Goal: Task Accomplishment & Management: Manage account settings

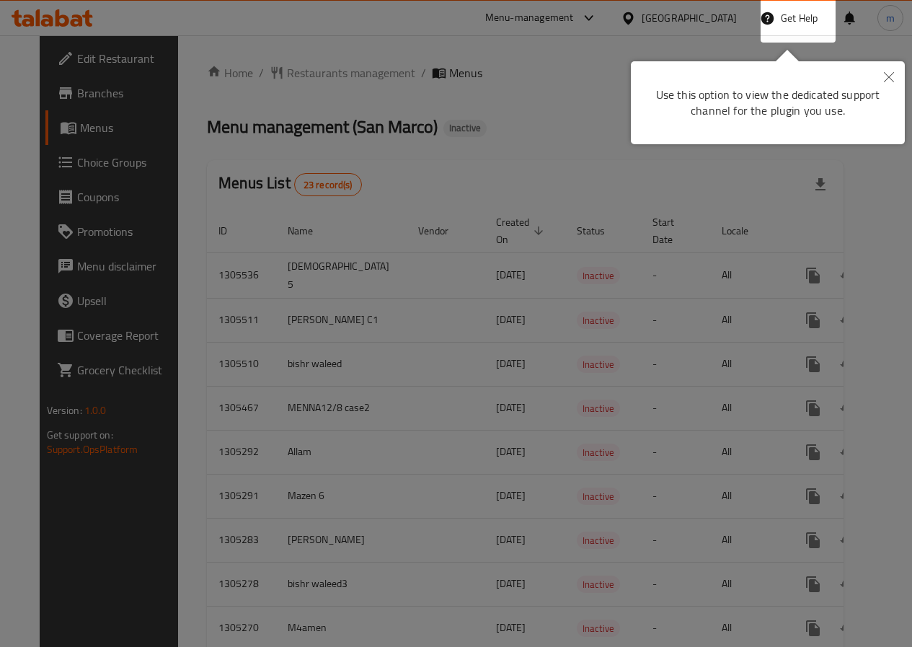
click at [884, 79] on icon "Close" at bounding box center [889, 77] width 10 height 10
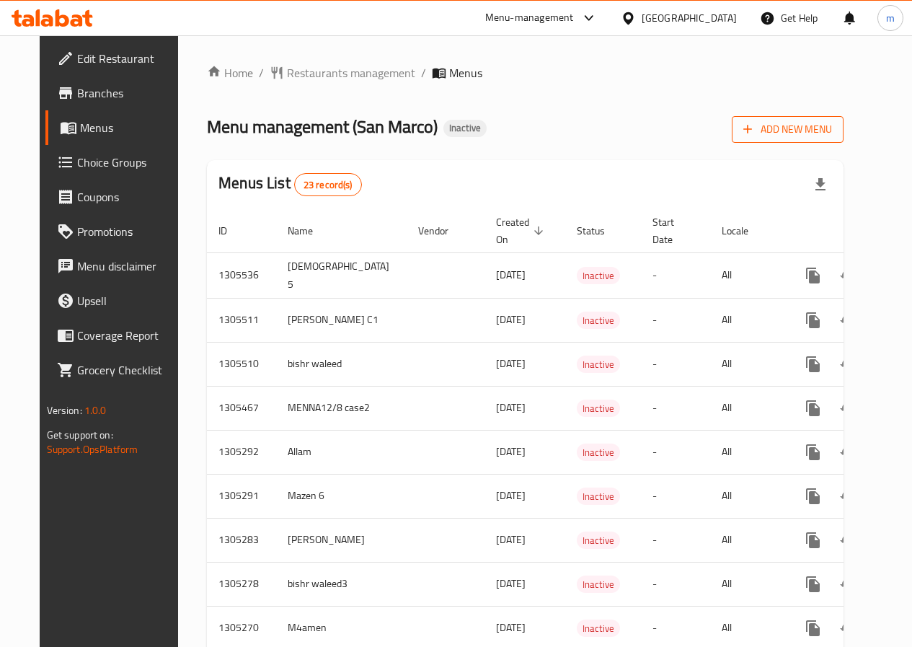
click at [818, 132] on span "Add New Menu" at bounding box center [787, 129] width 89 height 18
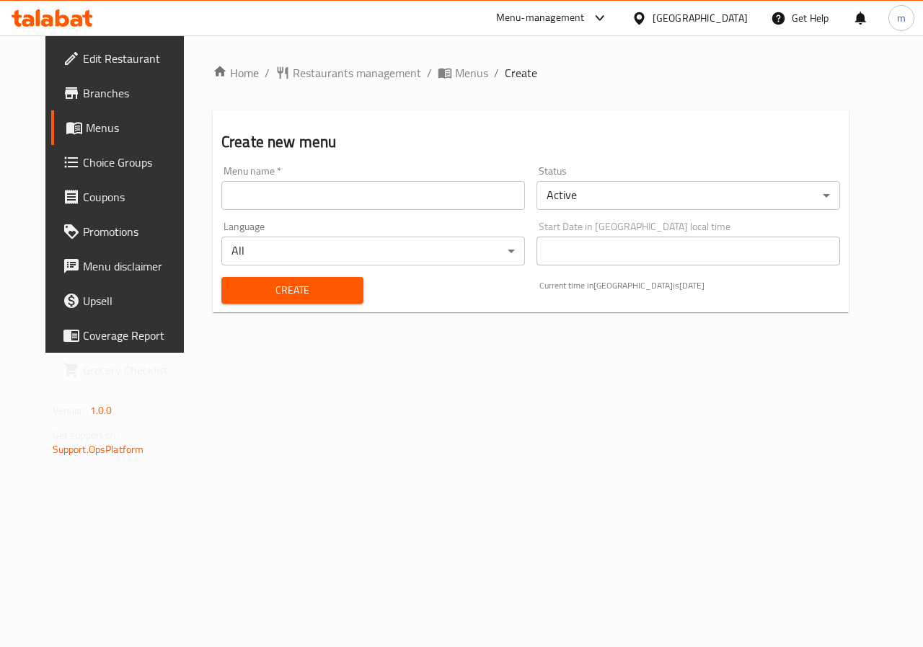
click at [355, 200] on input "text" at bounding box center [373, 195] width 304 height 29
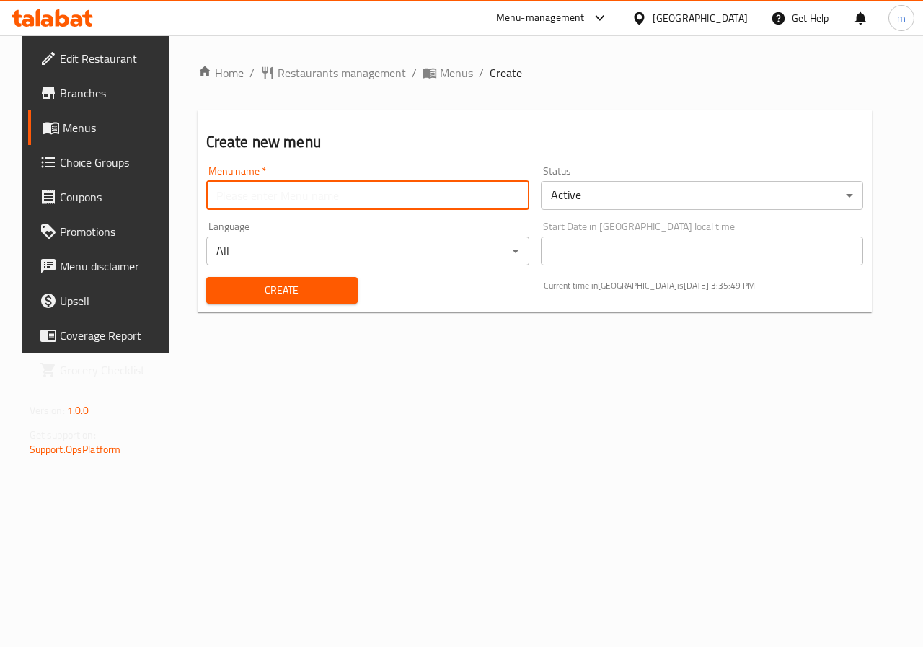
type input "ة"
type input "Moamen"
click at [304, 280] on button "Create" at bounding box center [281, 290] width 151 height 27
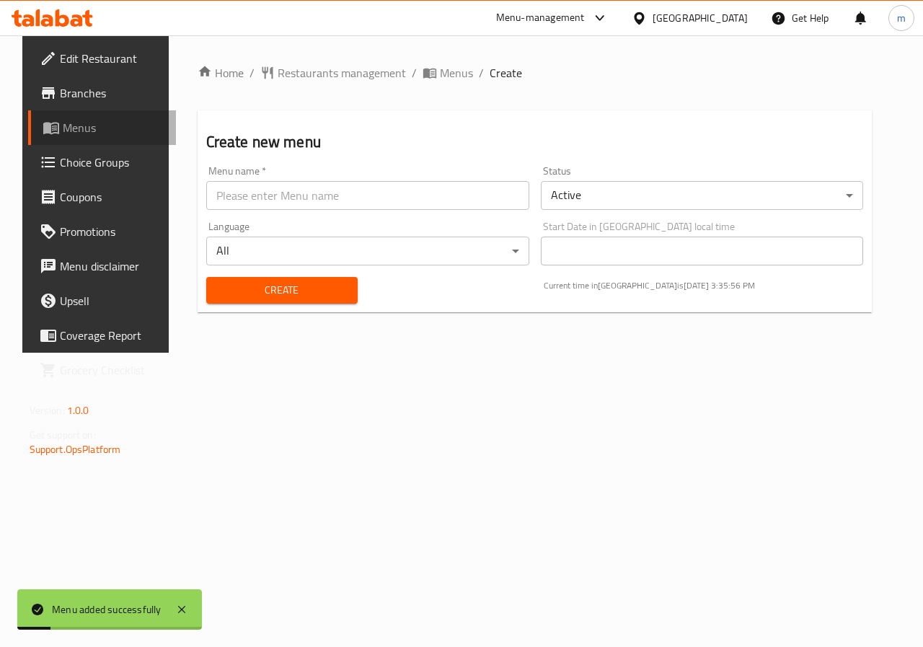
click at [79, 134] on span "Menus" at bounding box center [114, 127] width 102 height 17
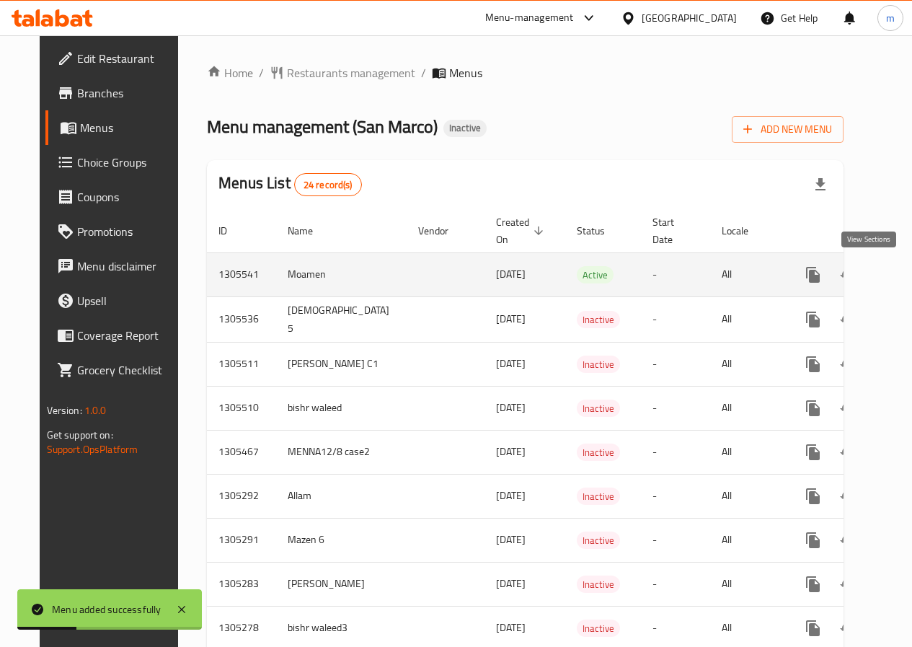
click at [911, 279] on icon "enhanced table" at bounding box center [917, 274] width 13 height 13
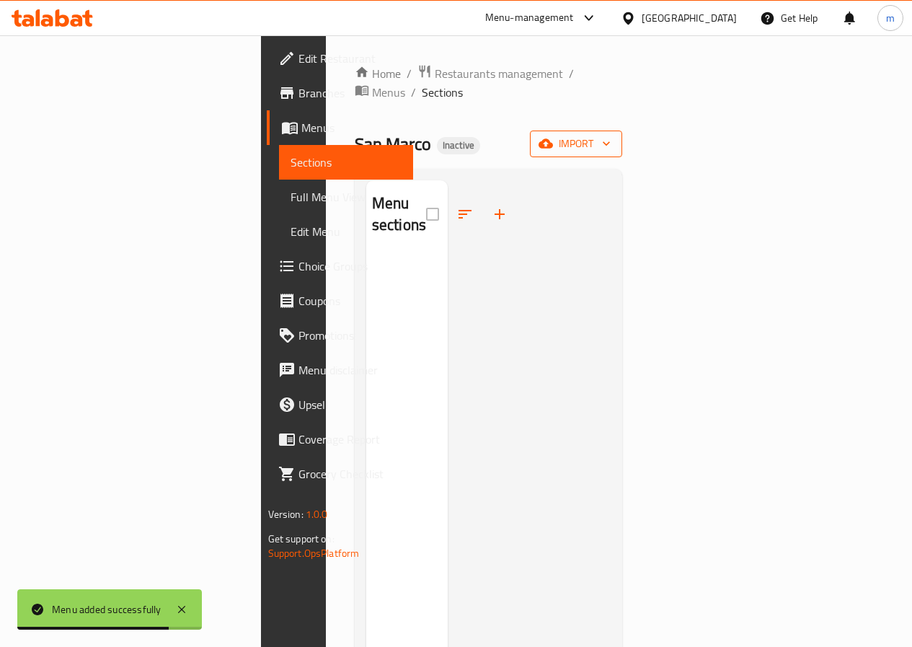
click at [553, 139] on icon "button" at bounding box center [546, 143] width 14 height 9
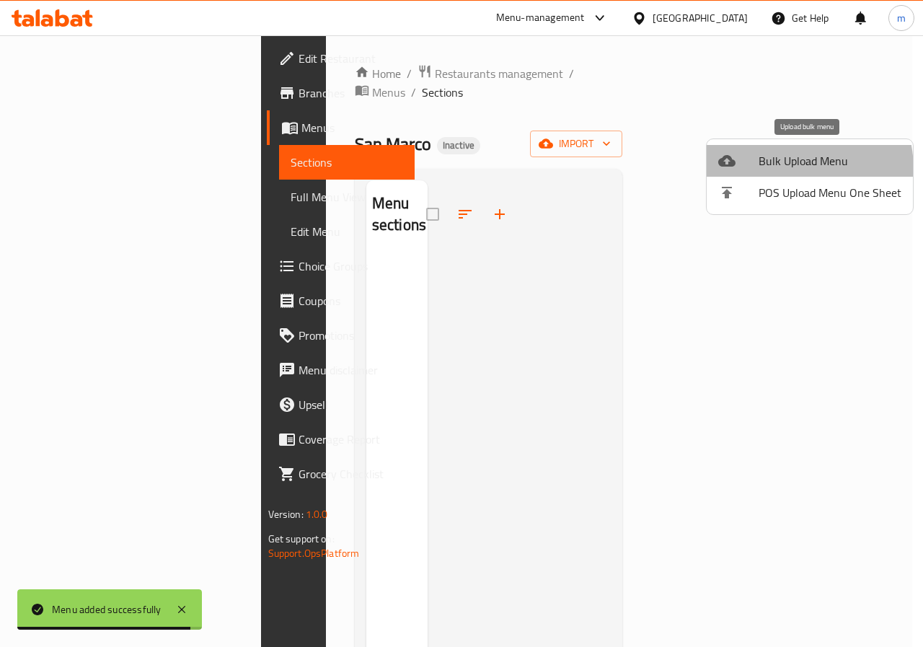
click at [770, 169] on span "Bulk Upload Menu" at bounding box center [830, 160] width 143 height 17
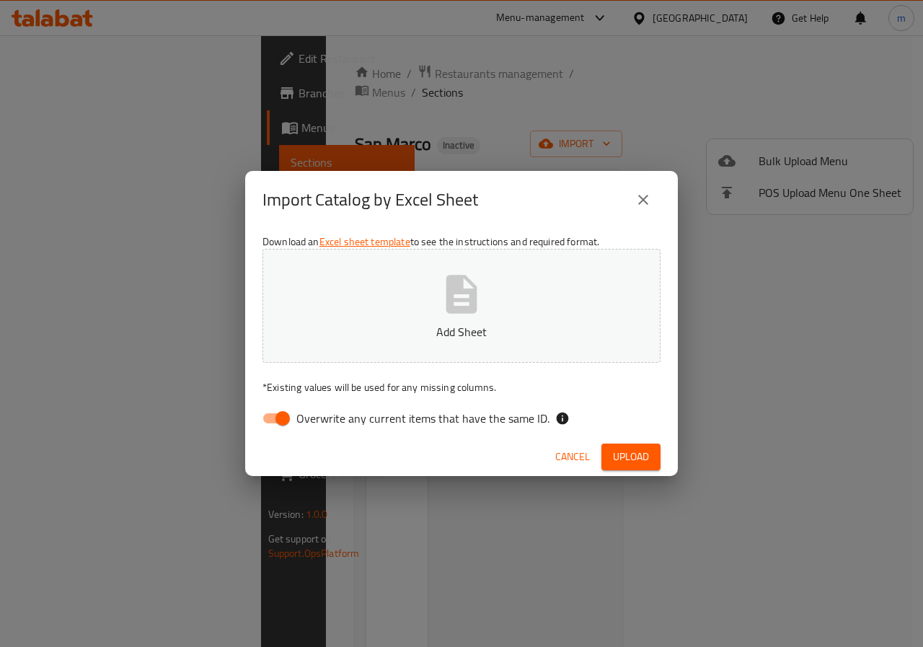
click at [277, 428] on input "Overwrite any current items that have the same ID." at bounding box center [283, 418] width 82 height 27
checkbox input "false"
click at [415, 352] on button "Add Sheet" at bounding box center [461, 306] width 398 height 114
click at [641, 451] on span "Upload" at bounding box center [631, 457] width 36 height 18
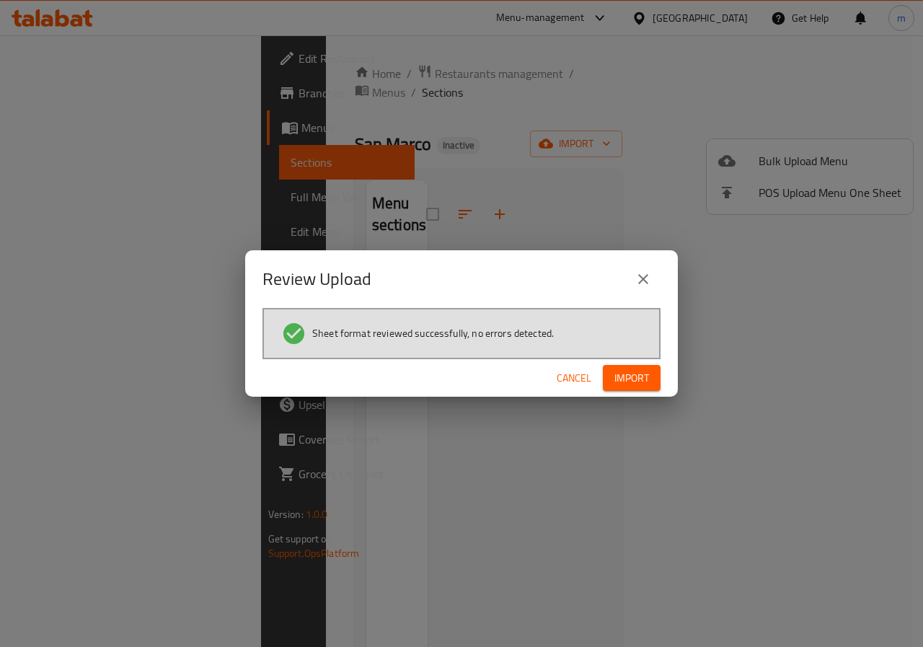
click at [618, 379] on span "Import" at bounding box center [631, 378] width 35 height 18
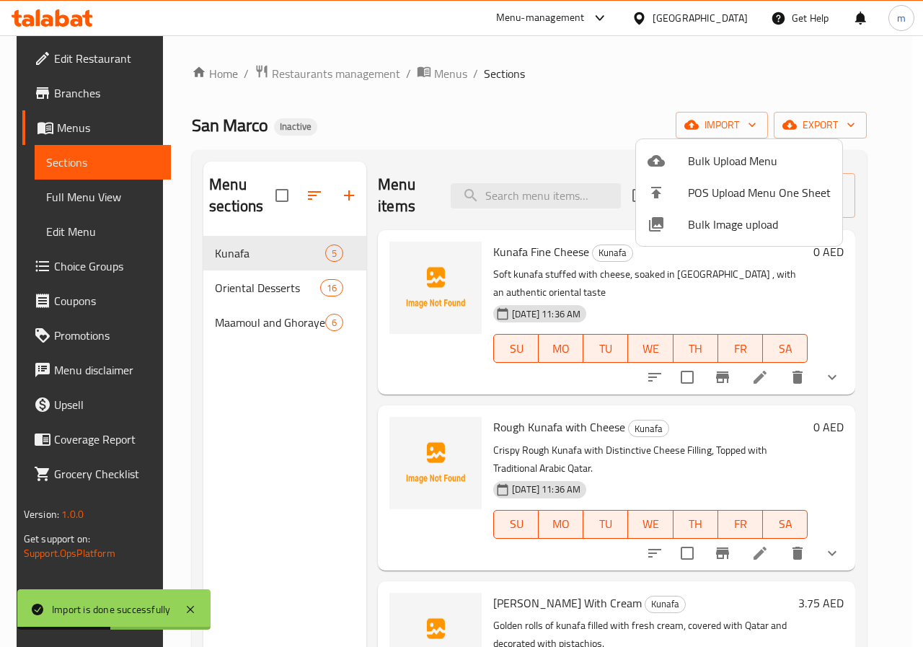
click at [78, 200] on div at bounding box center [461, 323] width 923 height 647
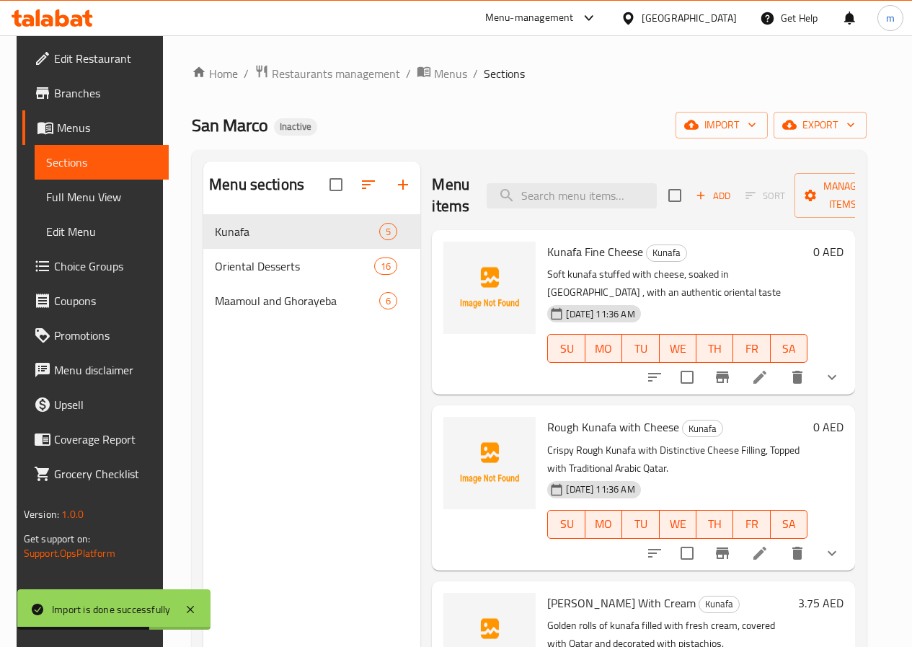
click at [78, 200] on span "Full Menu View" at bounding box center [101, 196] width 111 height 17
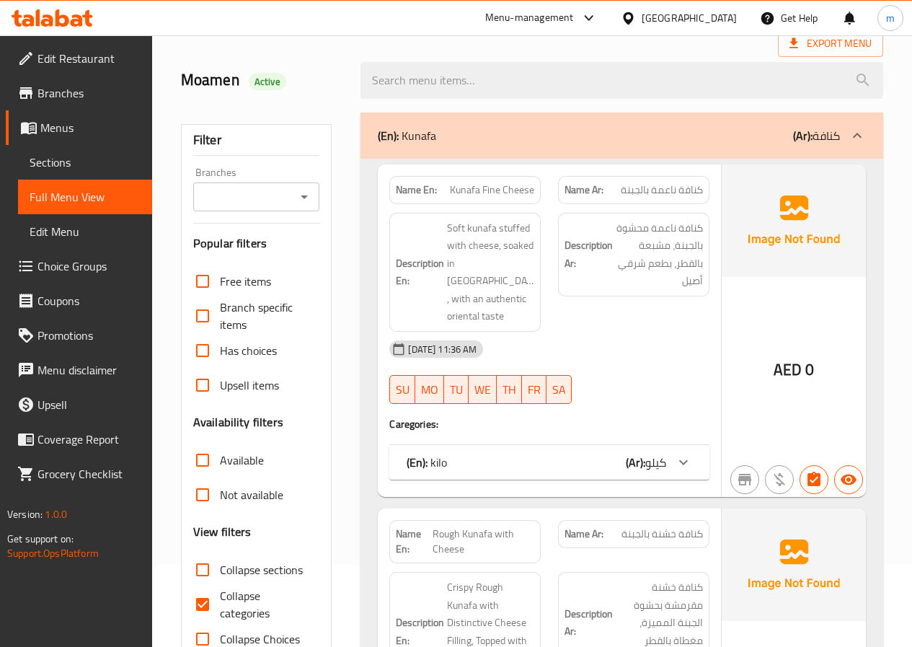
scroll to position [144, 0]
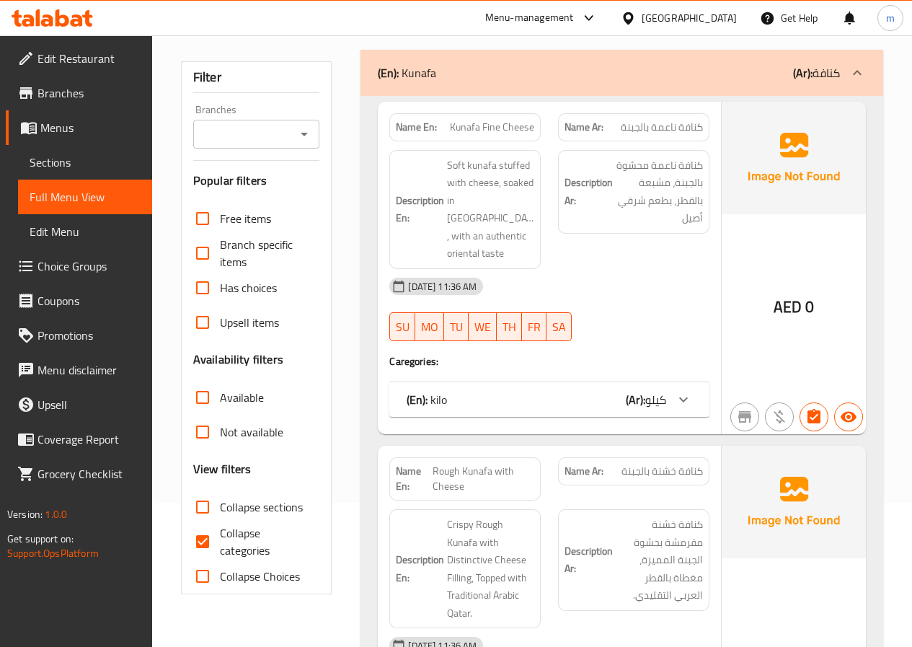
click at [202, 539] on input "Collapse categories" at bounding box center [202, 541] width 35 height 35
checkbox input "false"
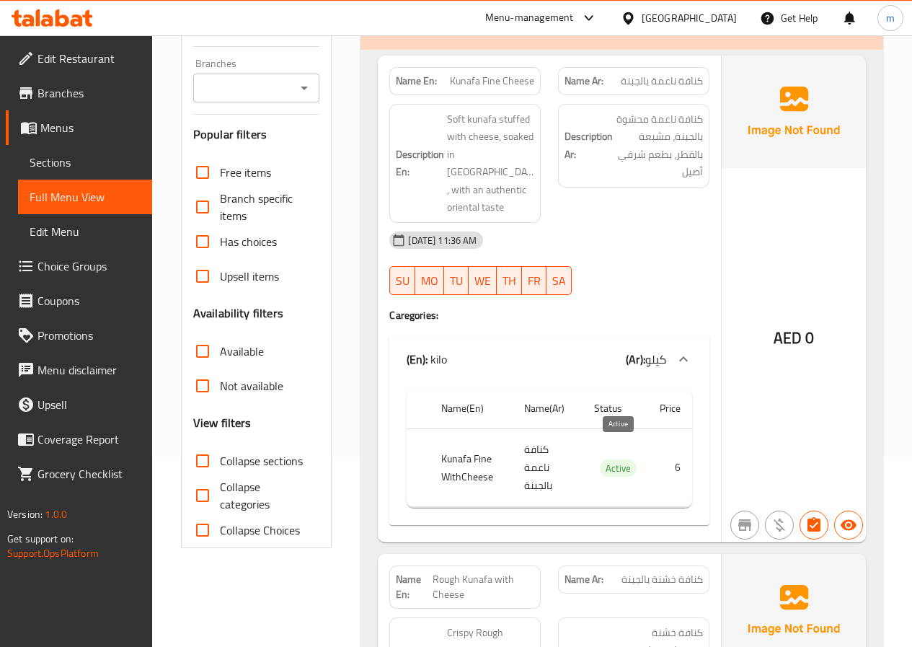
scroll to position [216, 0]
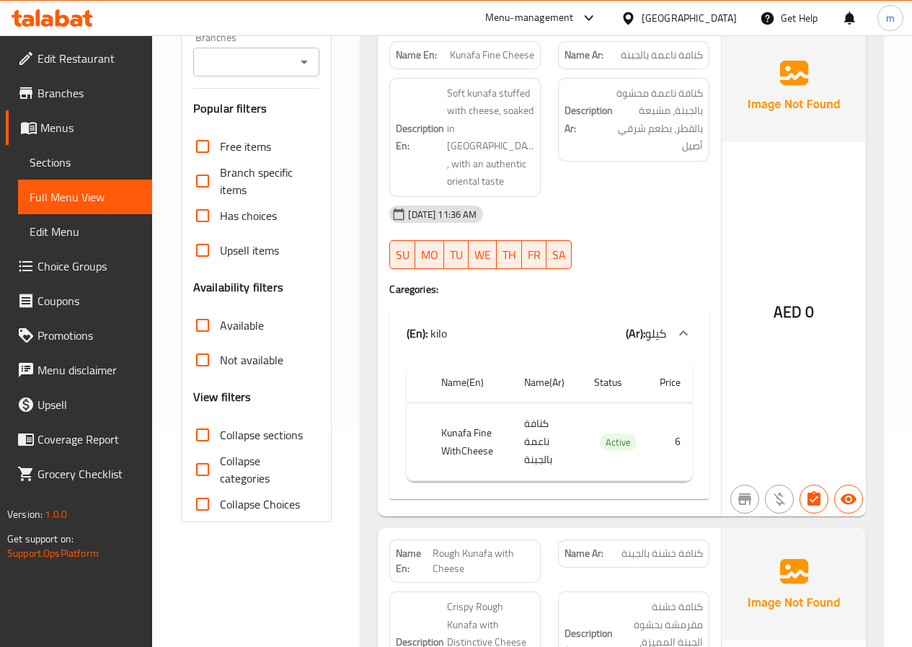
click at [632, 407] on td "Active" at bounding box center [616, 442] width 66 height 78
click at [456, 310] on div "(En): kilo (Ar): كيلو" at bounding box center [549, 333] width 320 height 46
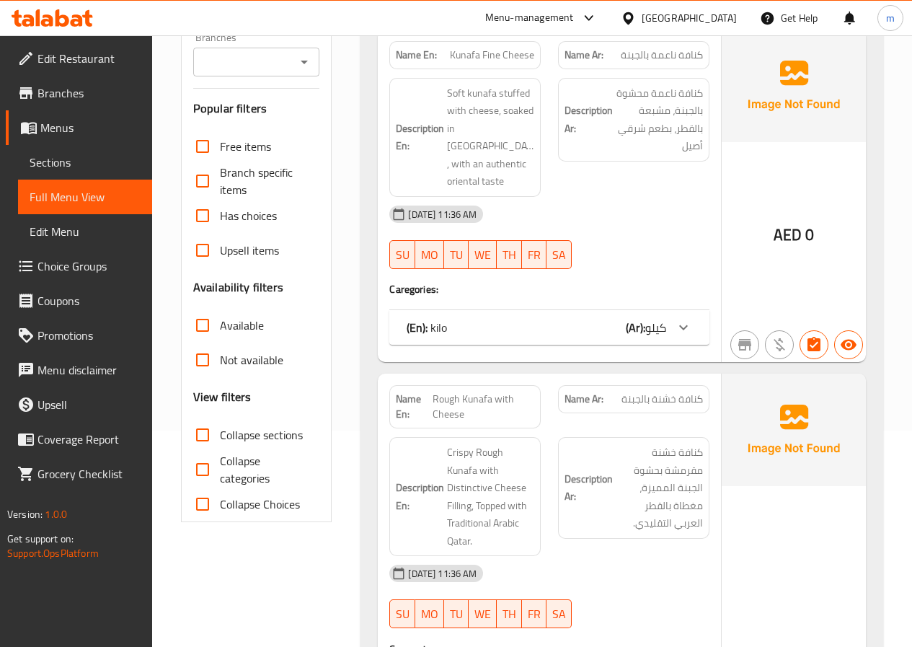
click at [689, 319] on icon at bounding box center [683, 327] width 17 height 17
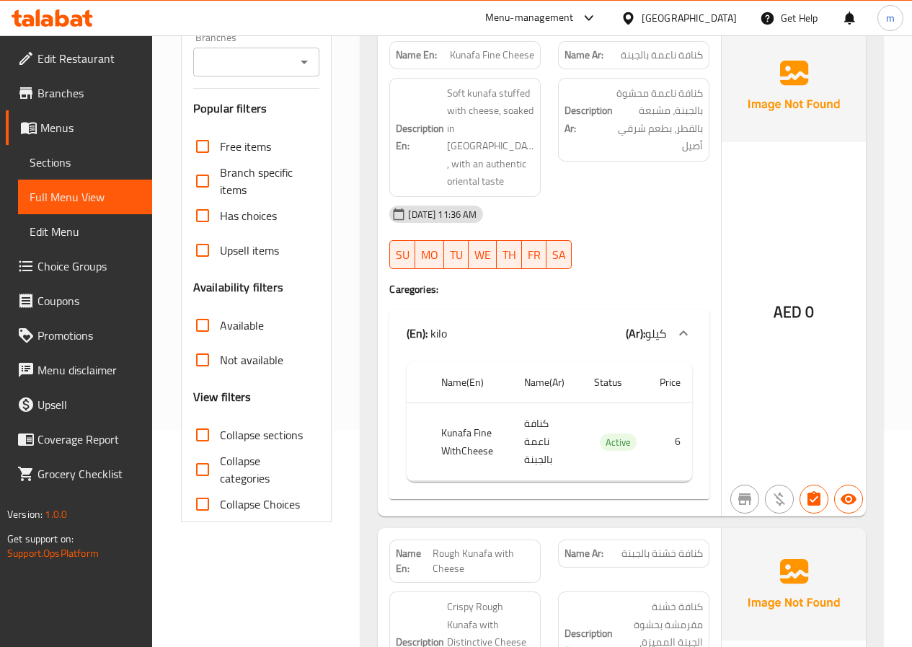
scroll to position [144, 0]
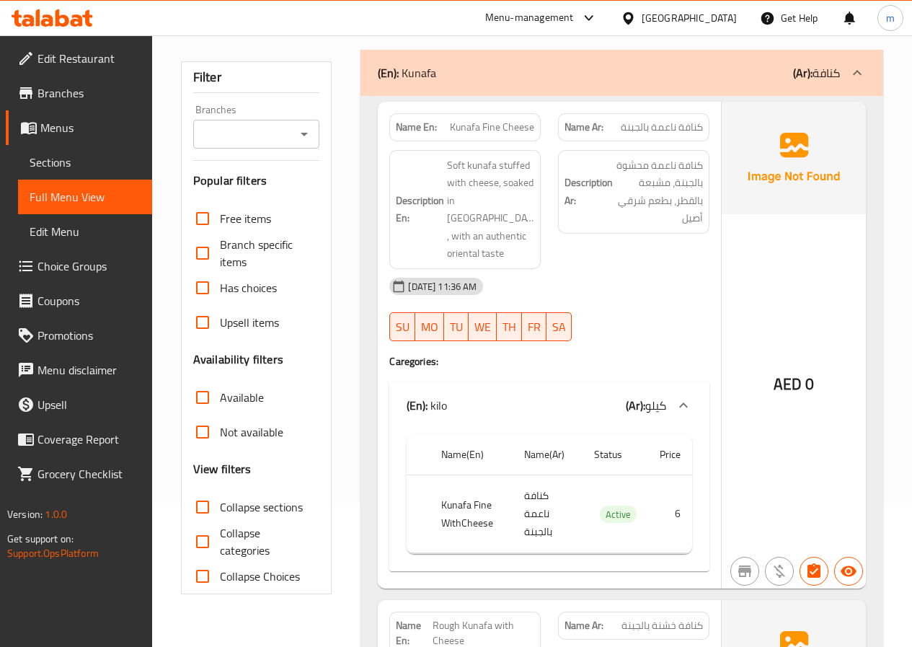
click at [531, 506] on td "كنافة ناعمة بالجبنة" at bounding box center [548, 514] width 70 height 78
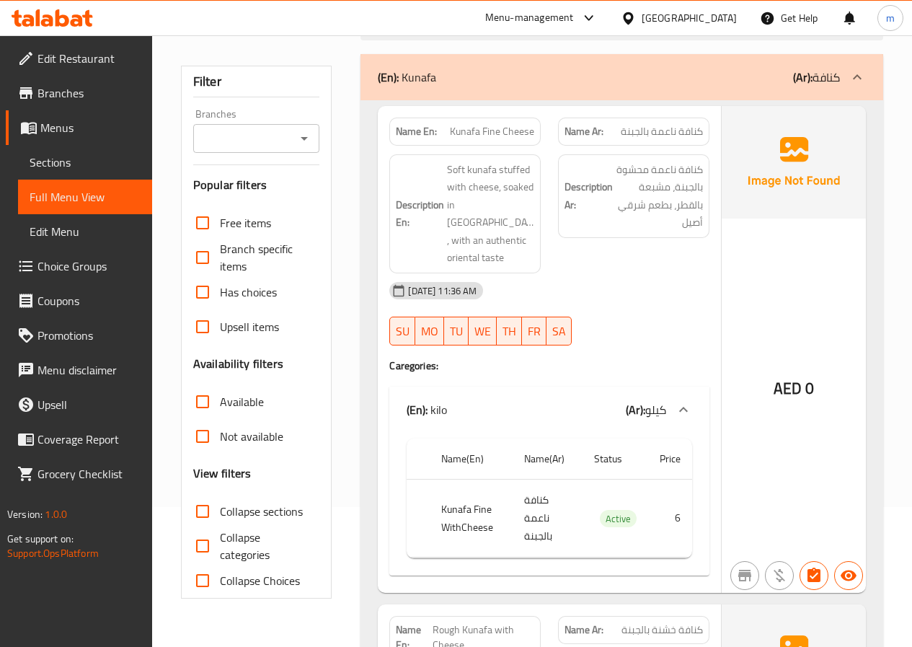
scroll to position [0, 0]
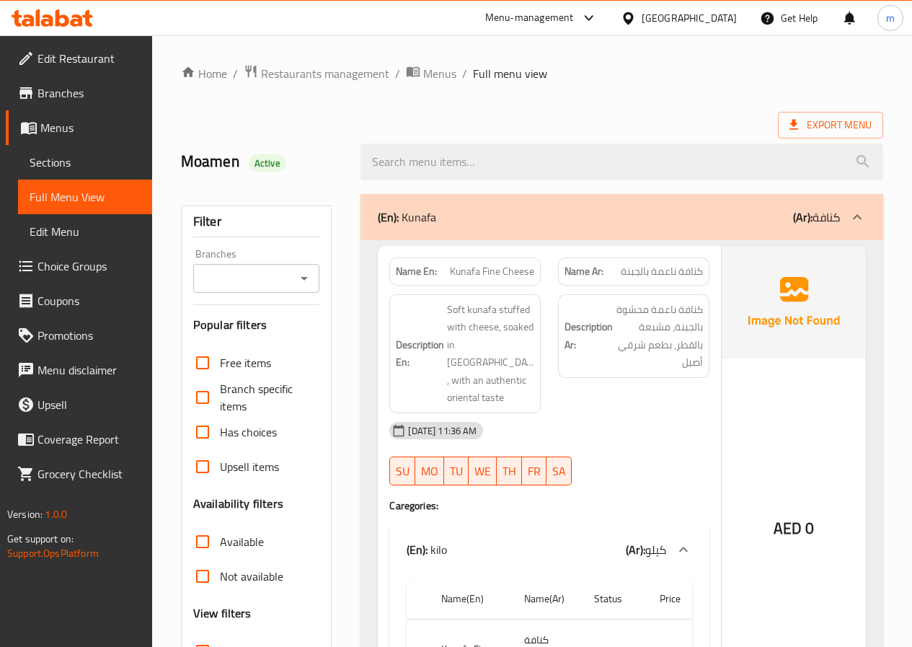
click at [81, 167] on span "Sections" at bounding box center [85, 162] width 111 height 17
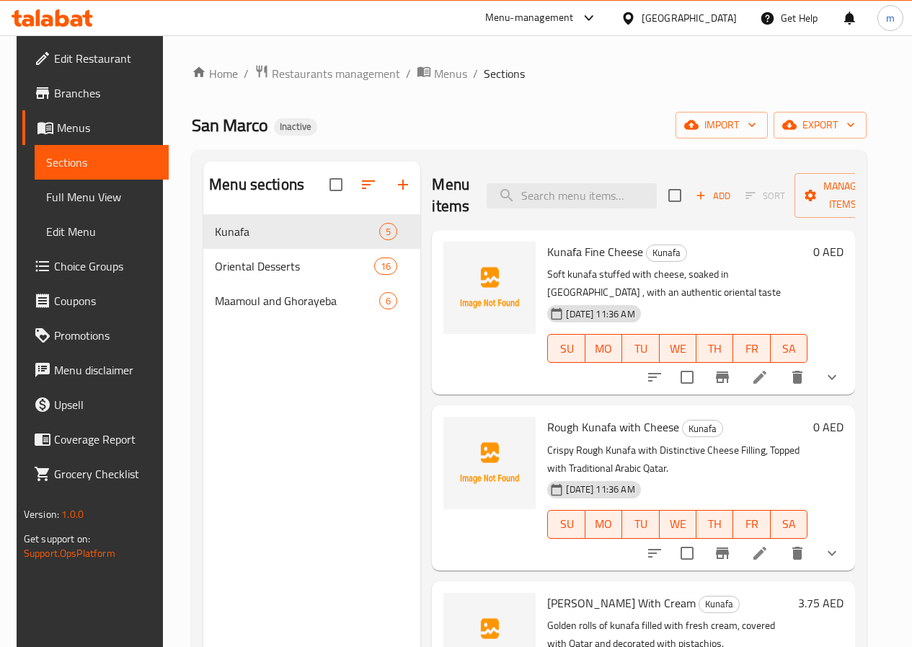
click at [102, 131] on span "Menus" at bounding box center [107, 127] width 100 height 17
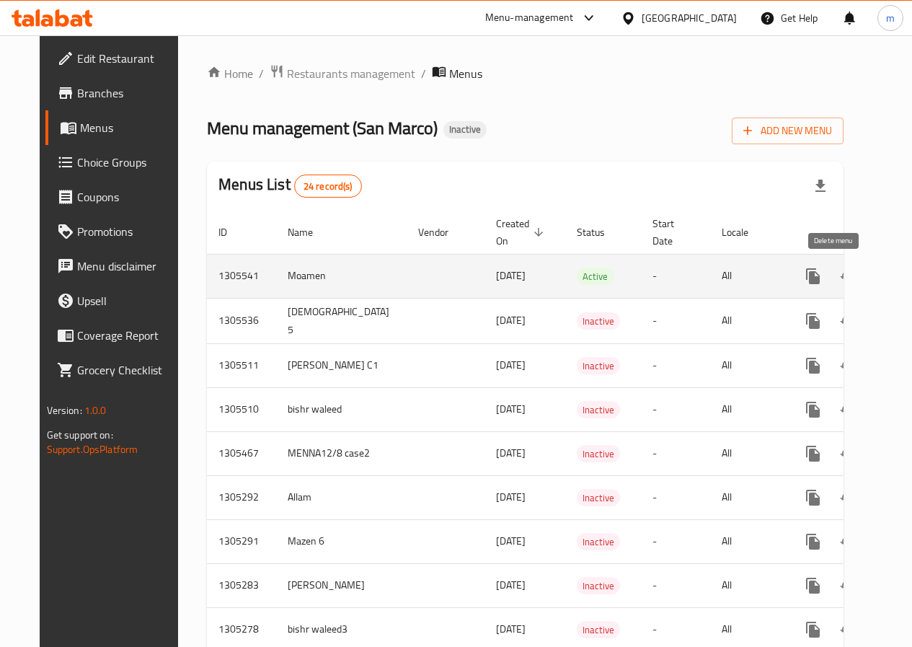
click at [878, 279] on icon "enhanced table" at bounding box center [883, 276] width 10 height 13
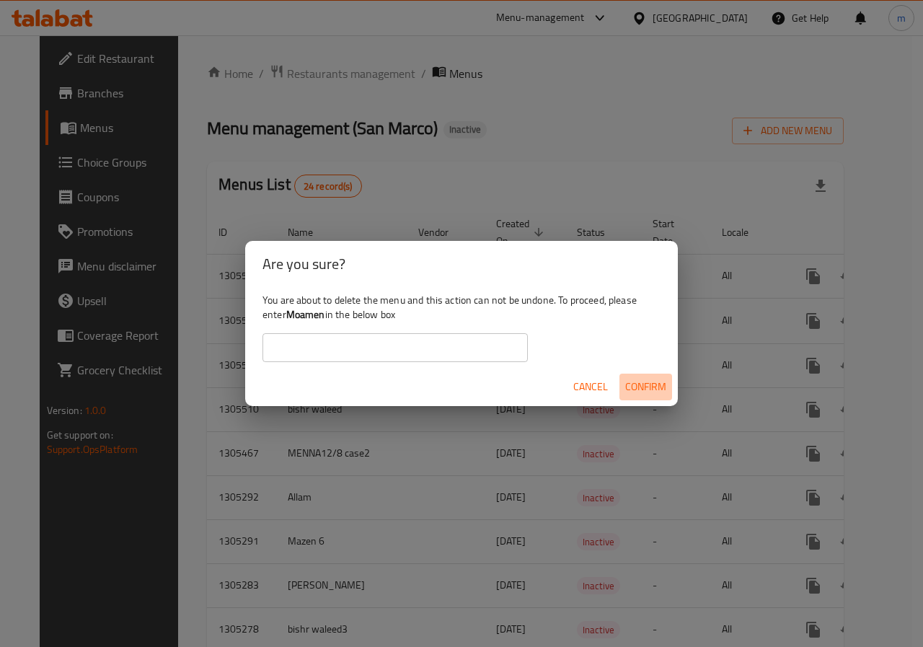
click at [655, 384] on span "Confirm" at bounding box center [645, 387] width 41 height 18
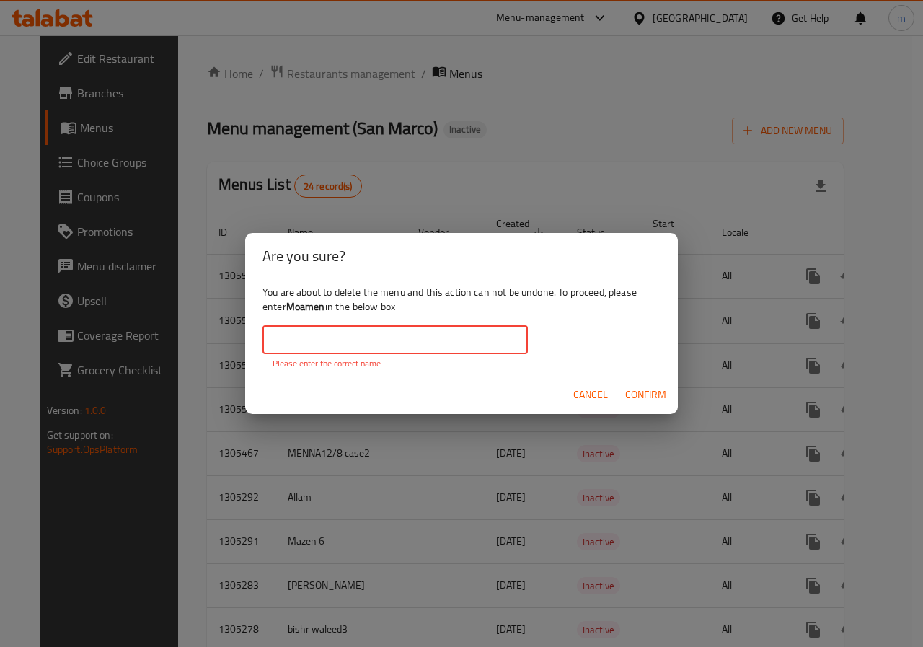
click at [433, 338] on input "text" at bounding box center [394, 339] width 265 height 29
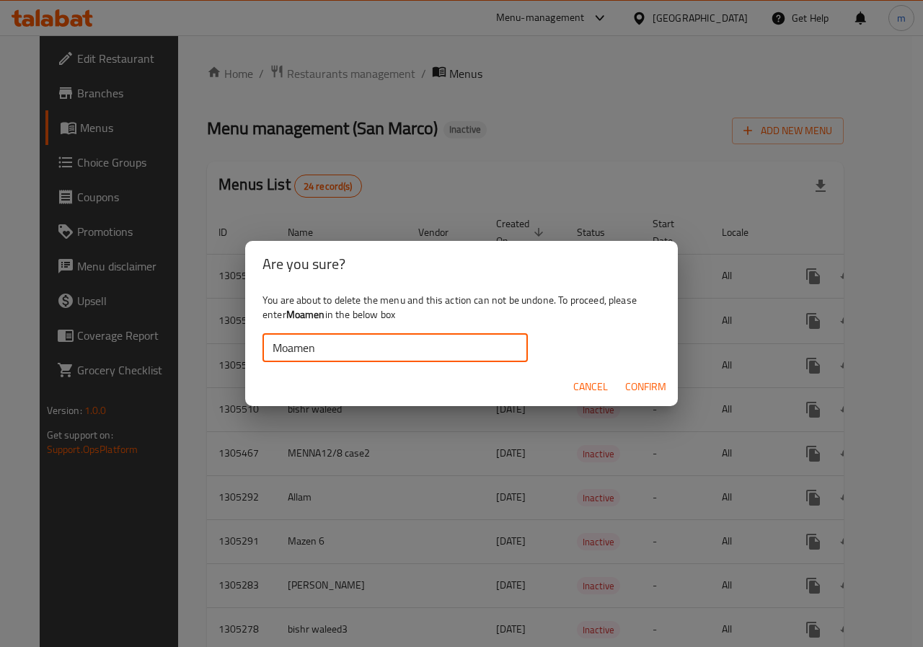
type input "Moamen"
click at [640, 381] on span "Confirm" at bounding box center [645, 387] width 41 height 18
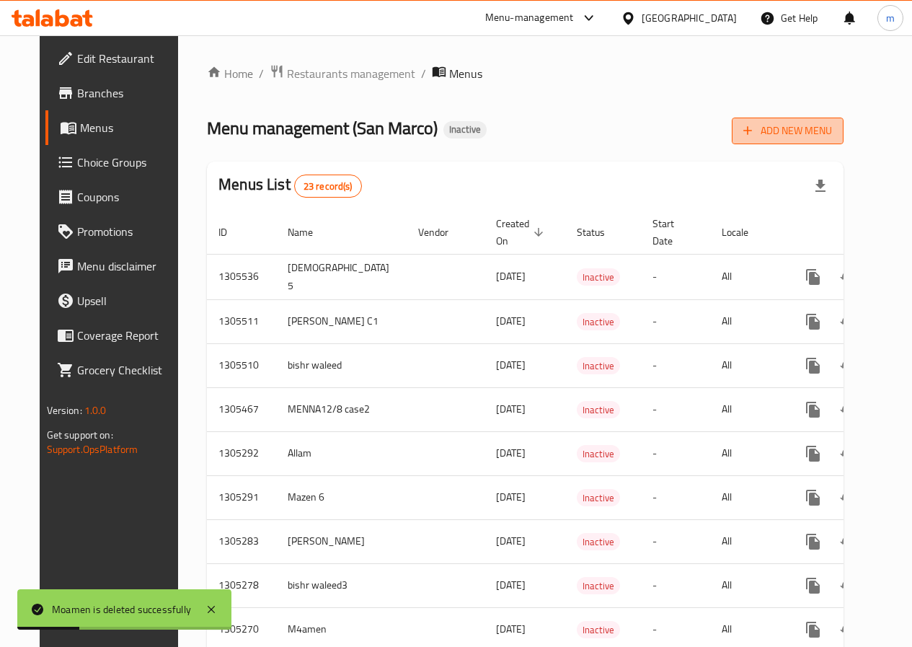
click at [803, 140] on button "Add New Menu" at bounding box center [788, 131] width 112 height 27
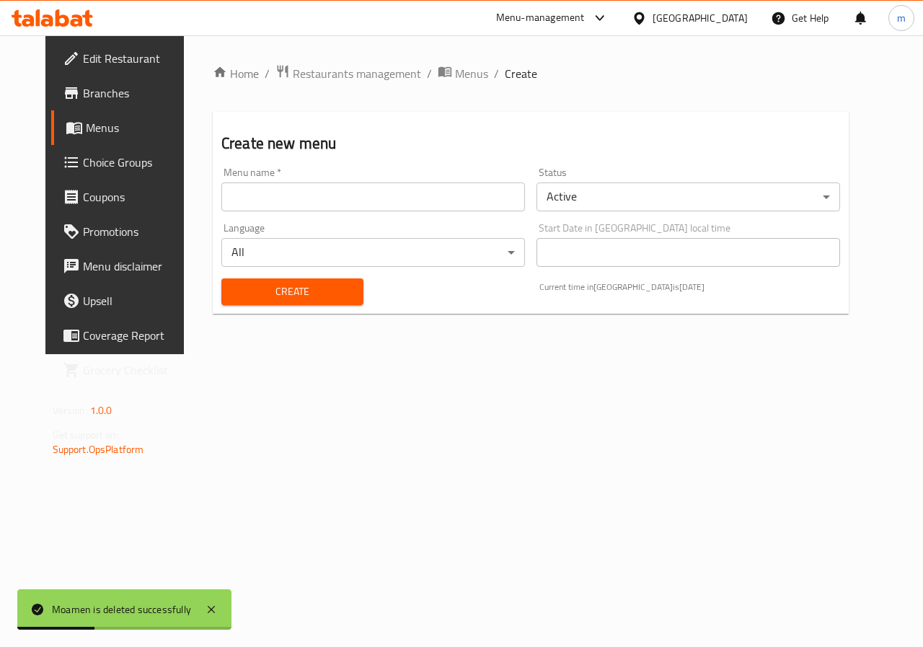
click at [370, 200] on input "text" at bounding box center [373, 196] width 304 height 29
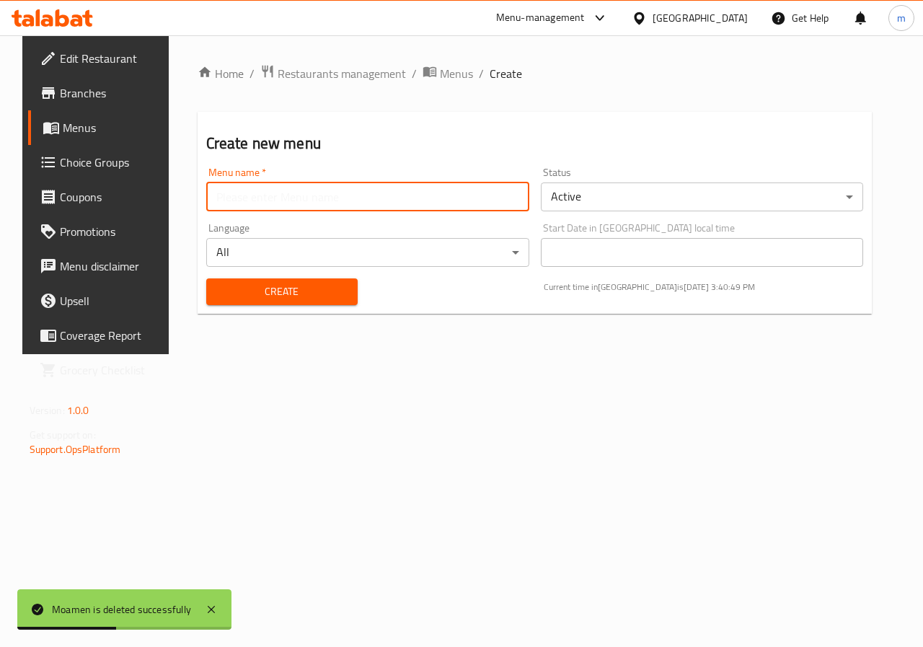
type input "Moamen"
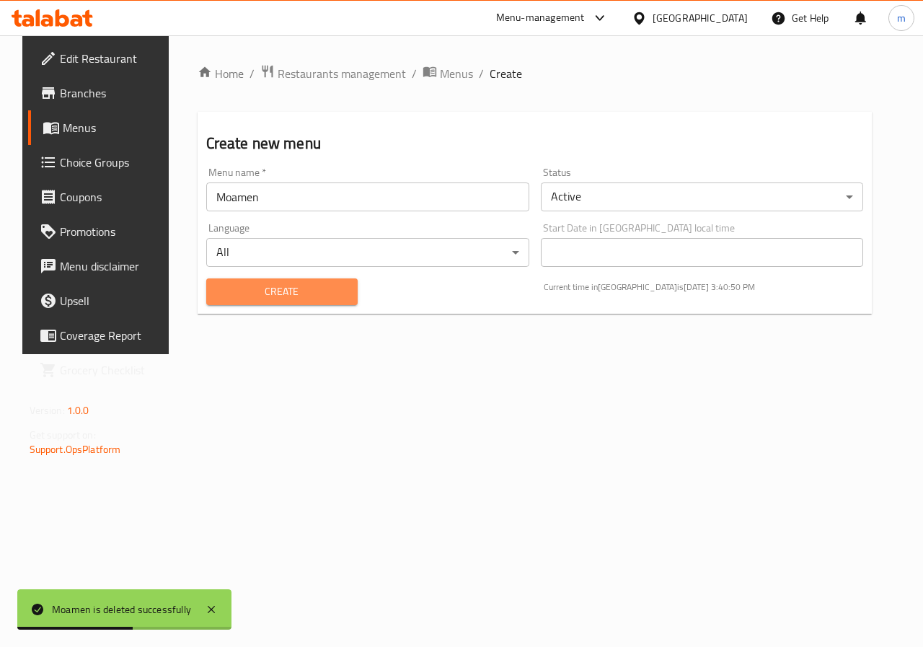
click at [299, 294] on span "Create" at bounding box center [282, 292] width 128 height 18
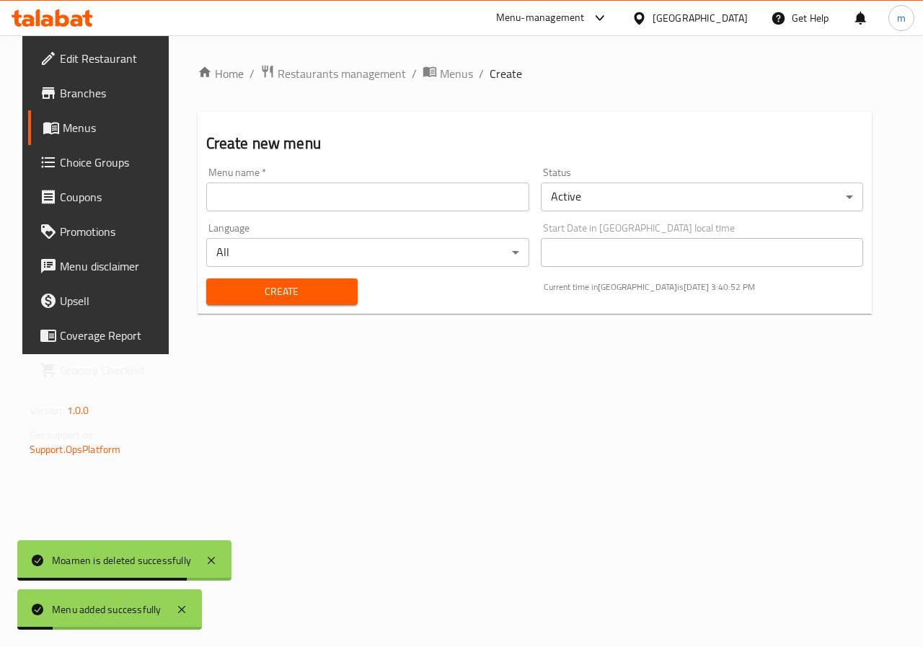
click at [63, 135] on span "Menus" at bounding box center [114, 127] width 102 height 17
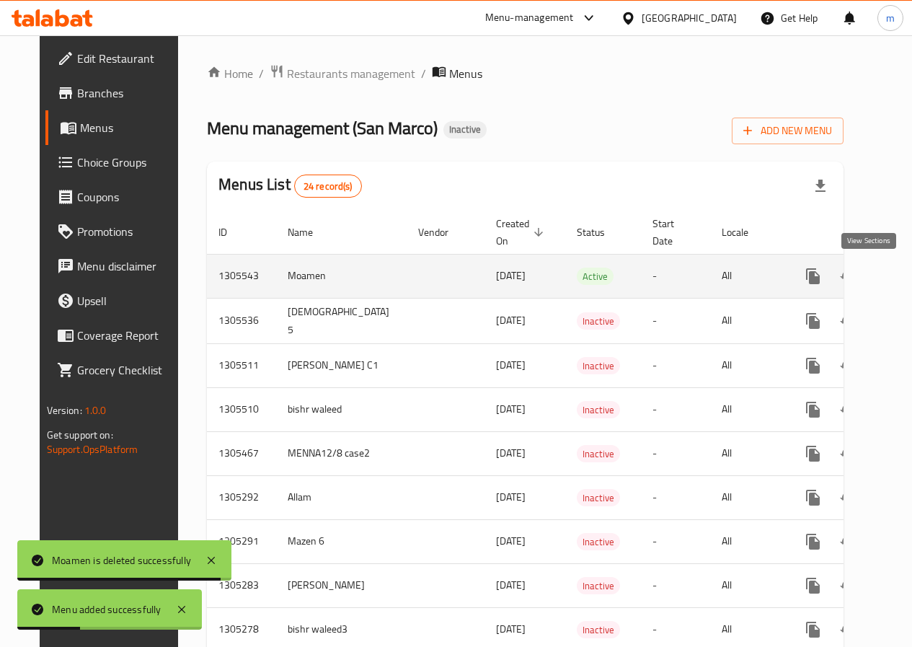
click at [909, 280] on icon "enhanced table" at bounding box center [917, 276] width 17 height 17
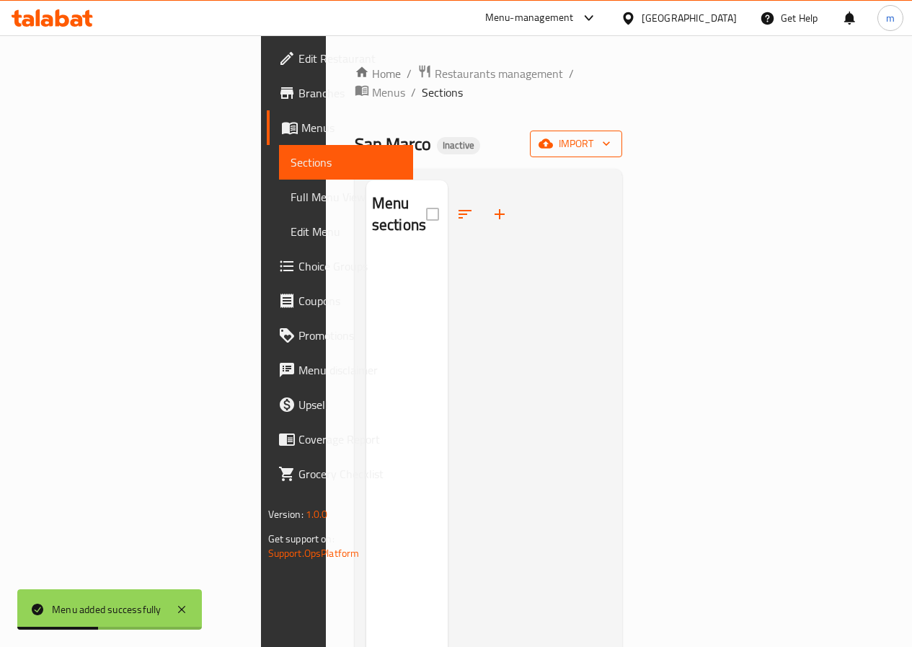
click at [611, 135] on span "import" at bounding box center [576, 144] width 69 height 18
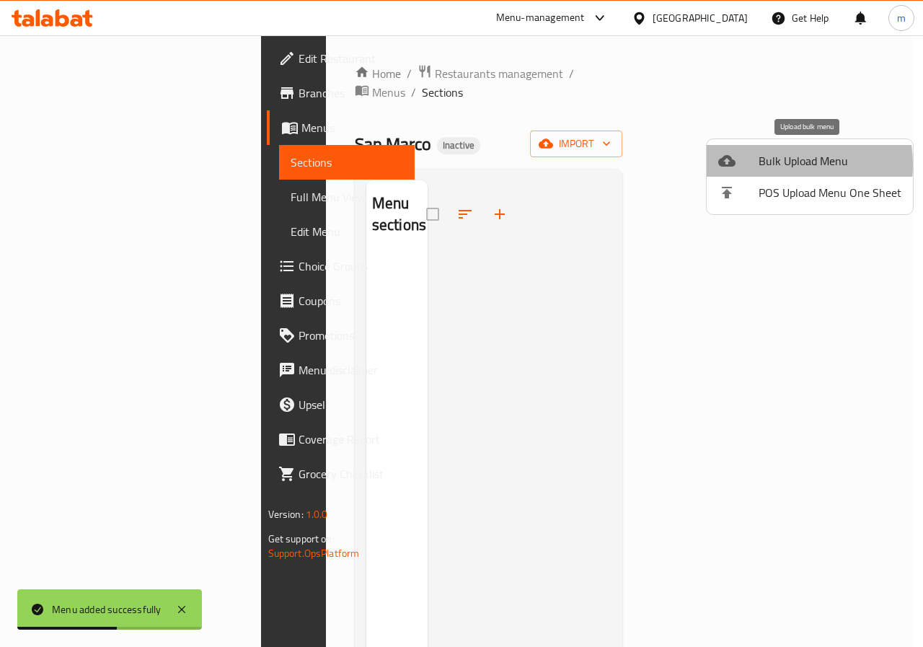
click at [759, 165] on span "Bulk Upload Menu" at bounding box center [830, 160] width 143 height 17
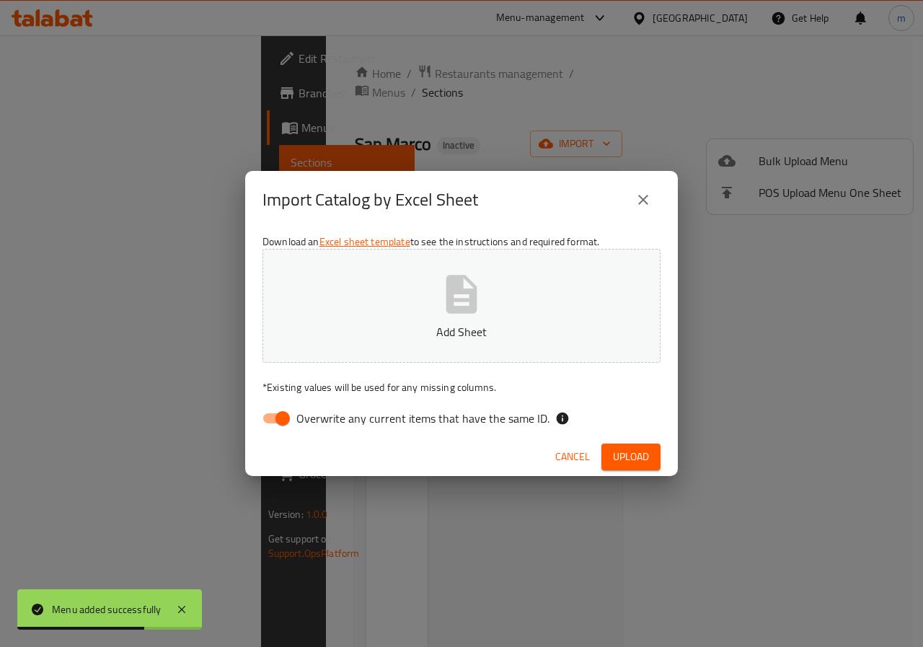
click at [289, 414] on input "Overwrite any current items that have the same ID." at bounding box center [283, 418] width 82 height 27
checkbox input "false"
click at [469, 281] on icon "button" at bounding box center [461, 294] width 31 height 38
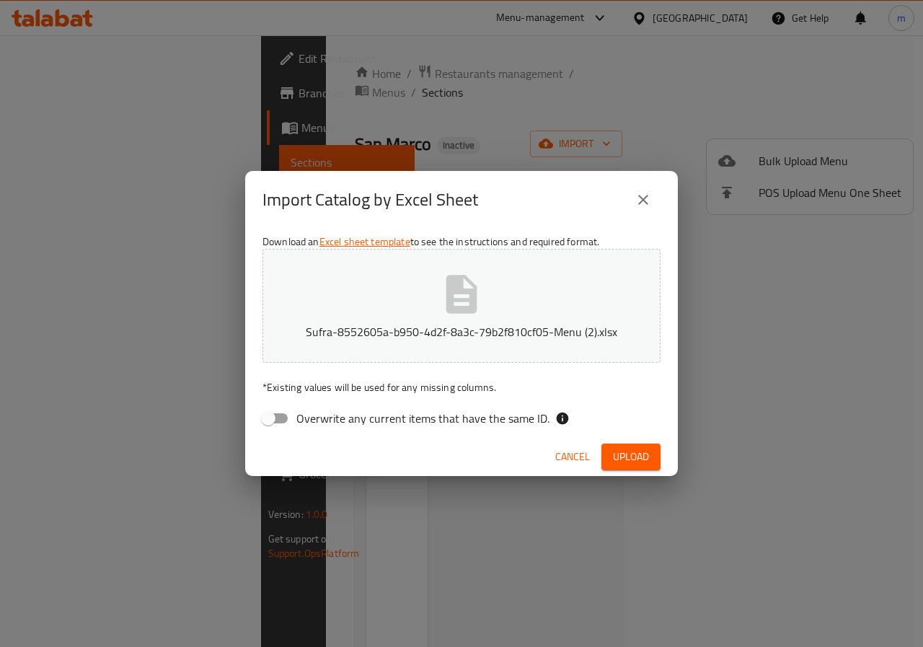
click at [633, 451] on span "Upload" at bounding box center [631, 457] width 36 height 18
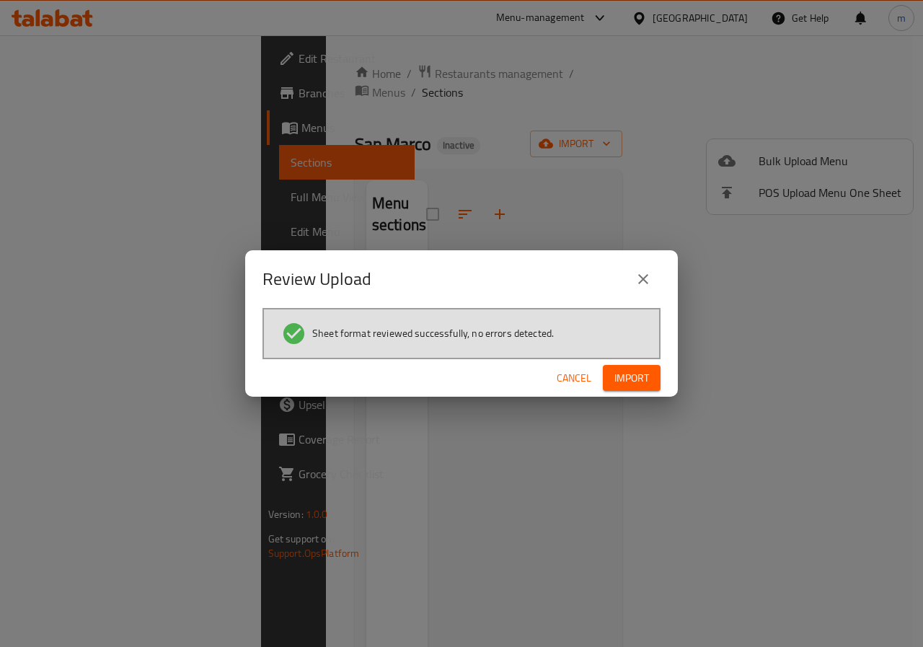
click at [640, 375] on span "Import" at bounding box center [631, 378] width 35 height 18
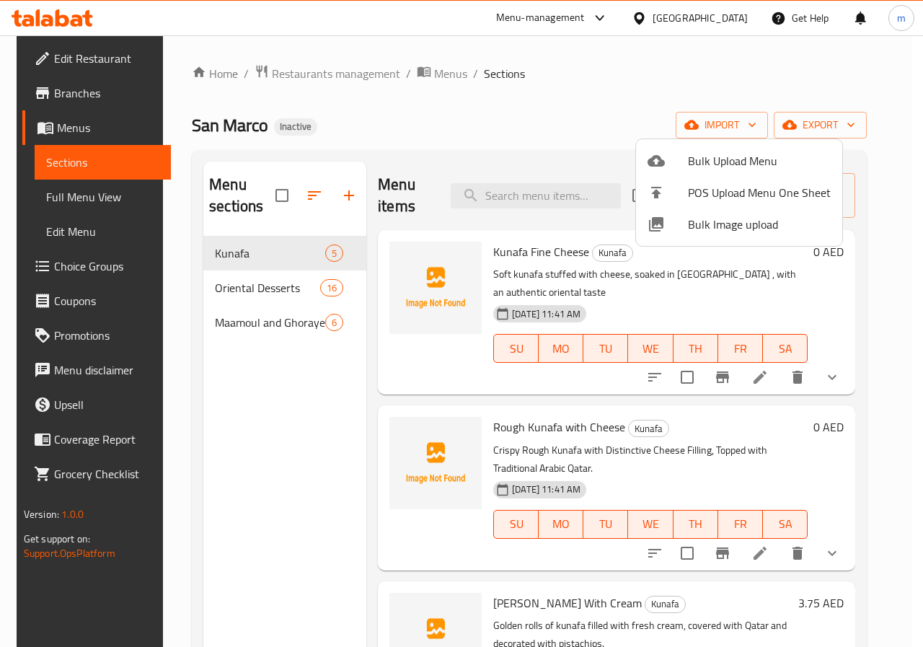
click at [76, 203] on div at bounding box center [461, 323] width 923 height 647
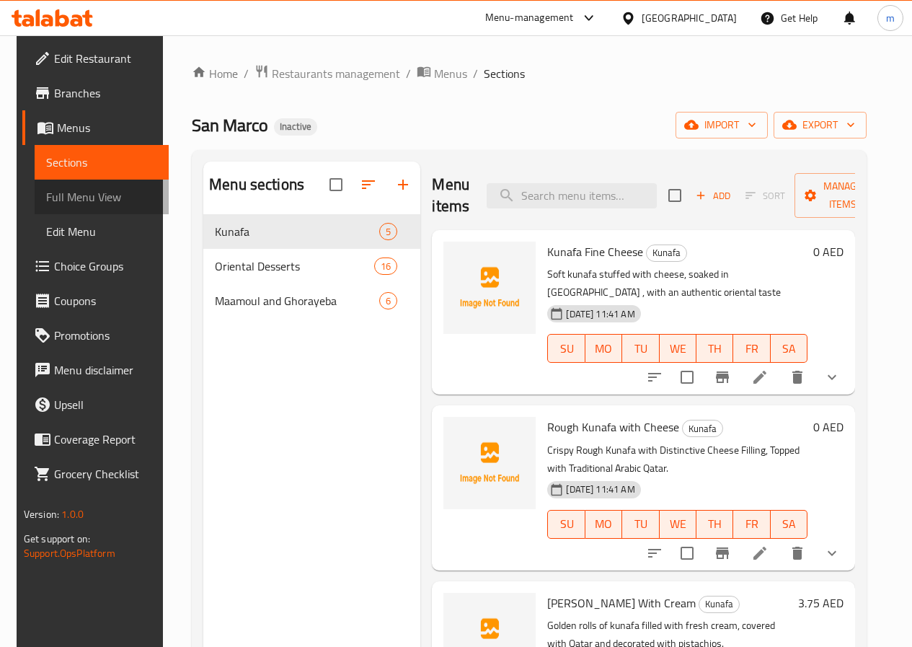
click at [76, 203] on span "Full Menu View" at bounding box center [101, 196] width 111 height 17
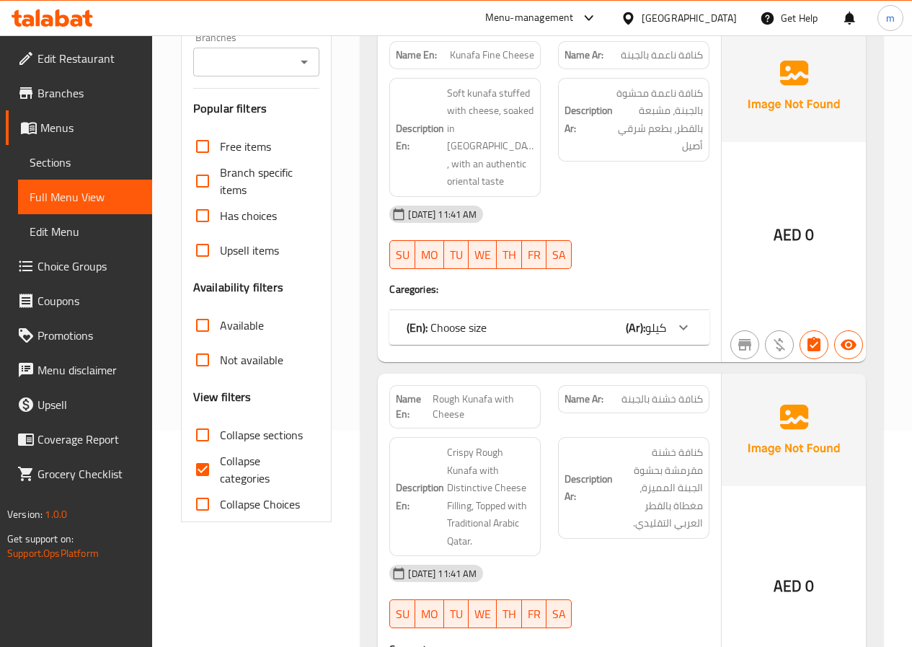
click at [237, 469] on span "Collapse categories" at bounding box center [264, 469] width 89 height 35
click at [220, 469] on input "Collapse categories" at bounding box center [202, 469] width 35 height 35
checkbox input "false"
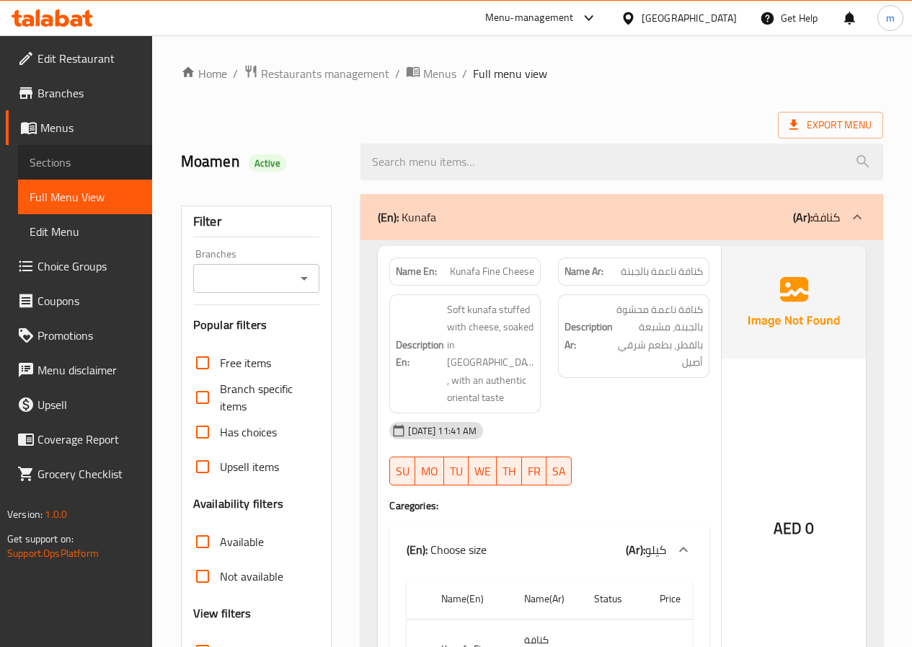
click at [77, 162] on span "Sections" at bounding box center [85, 162] width 111 height 17
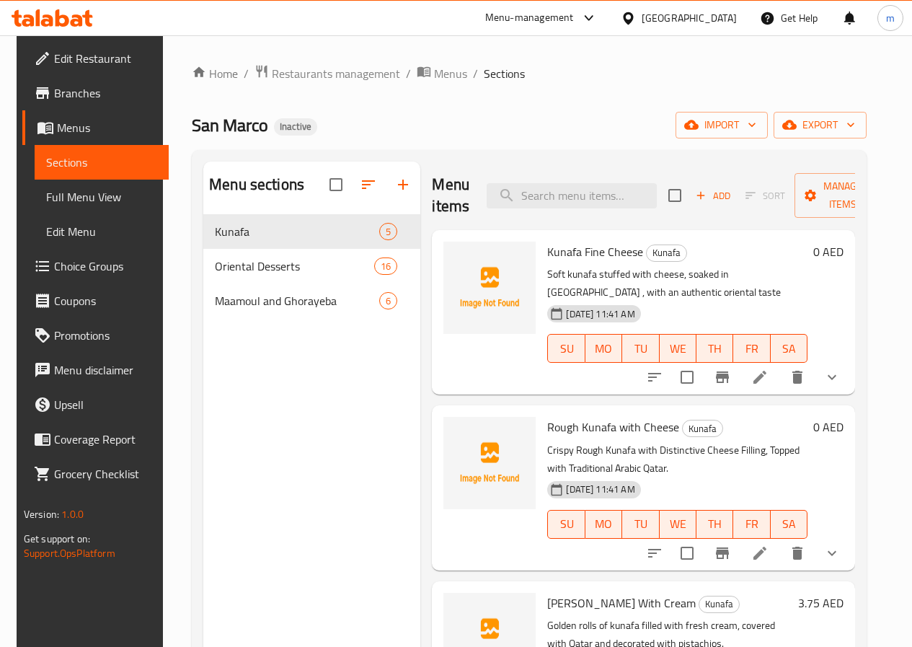
click at [76, 126] on span "Menus" at bounding box center [107, 127] width 100 height 17
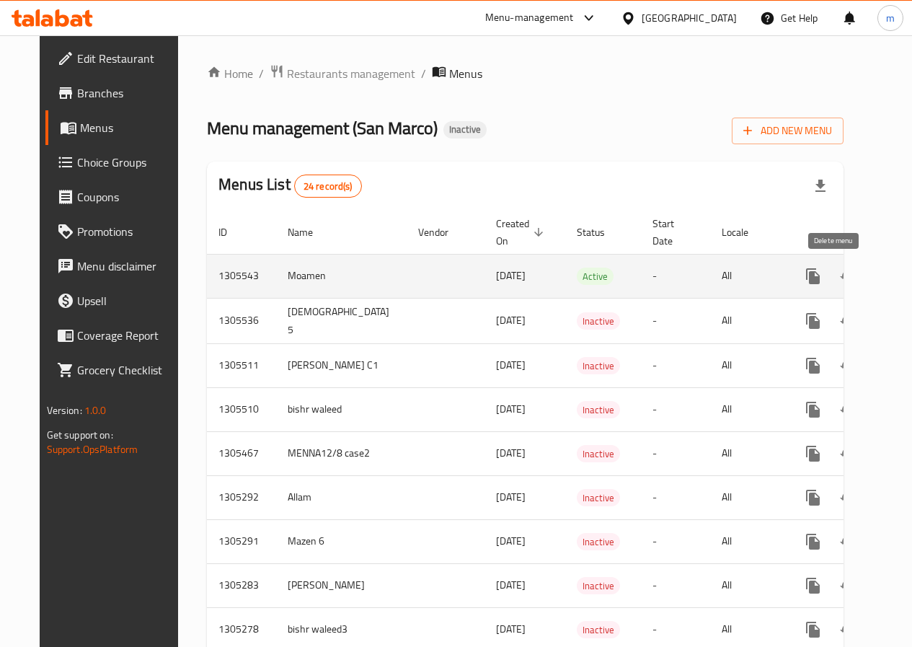
click at [874, 280] on icon "enhanced table" at bounding box center [882, 276] width 17 height 17
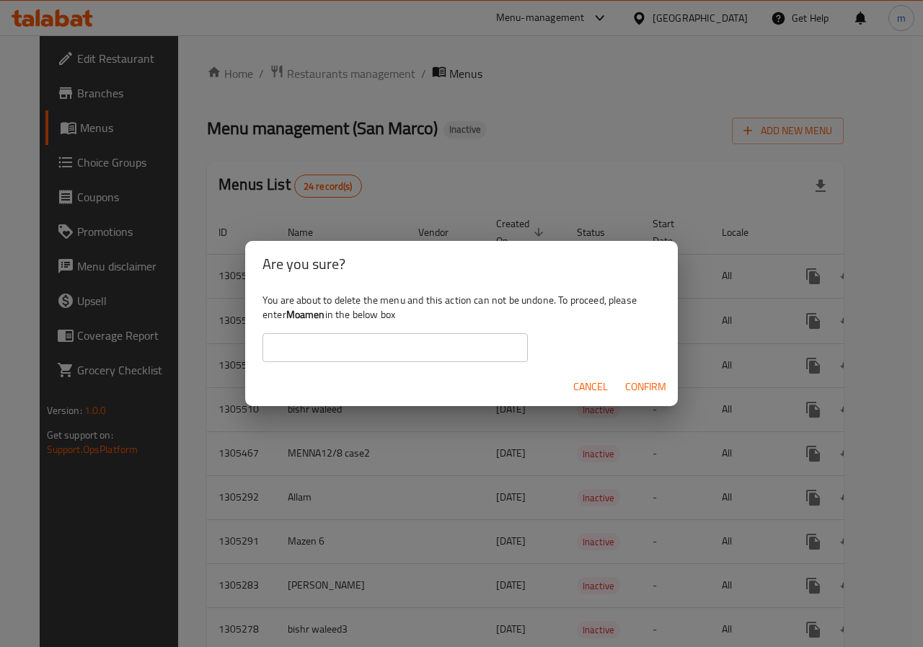
click at [452, 351] on input "text" at bounding box center [394, 347] width 265 height 29
type input "N"
type input "Moamen"
click at [637, 405] on div "Cancel Confirm" at bounding box center [461, 387] width 433 height 38
click at [657, 384] on span "Confirm" at bounding box center [645, 387] width 41 height 18
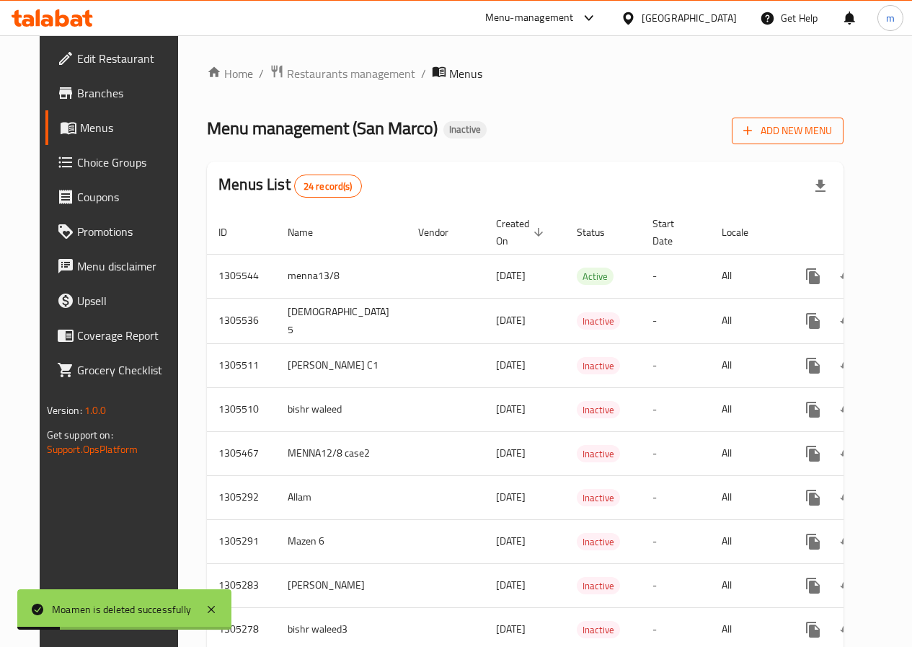
click at [832, 138] on span "Add New Menu" at bounding box center [787, 131] width 89 height 18
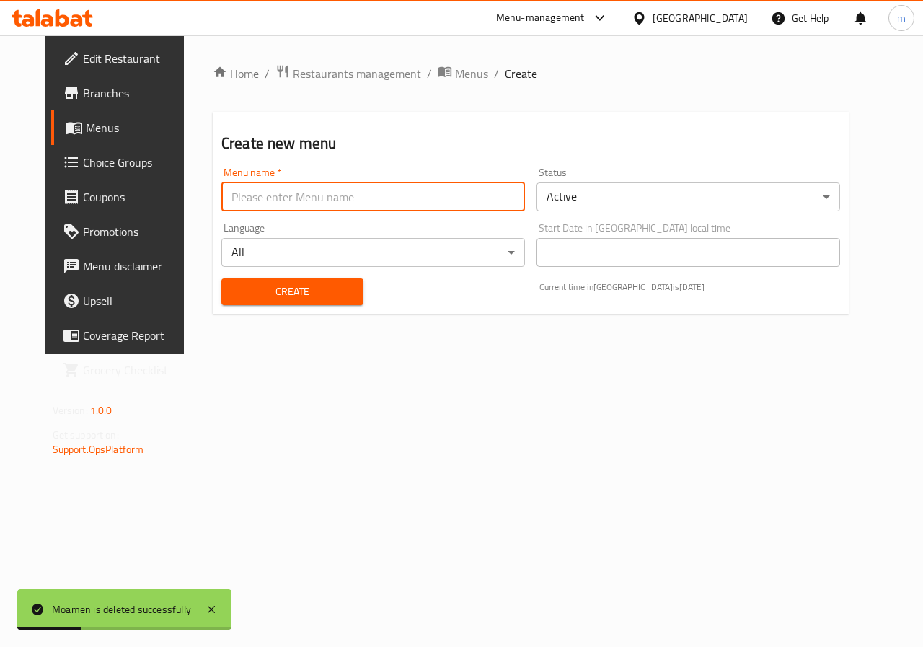
click at [406, 202] on input "text" at bounding box center [373, 196] width 304 height 29
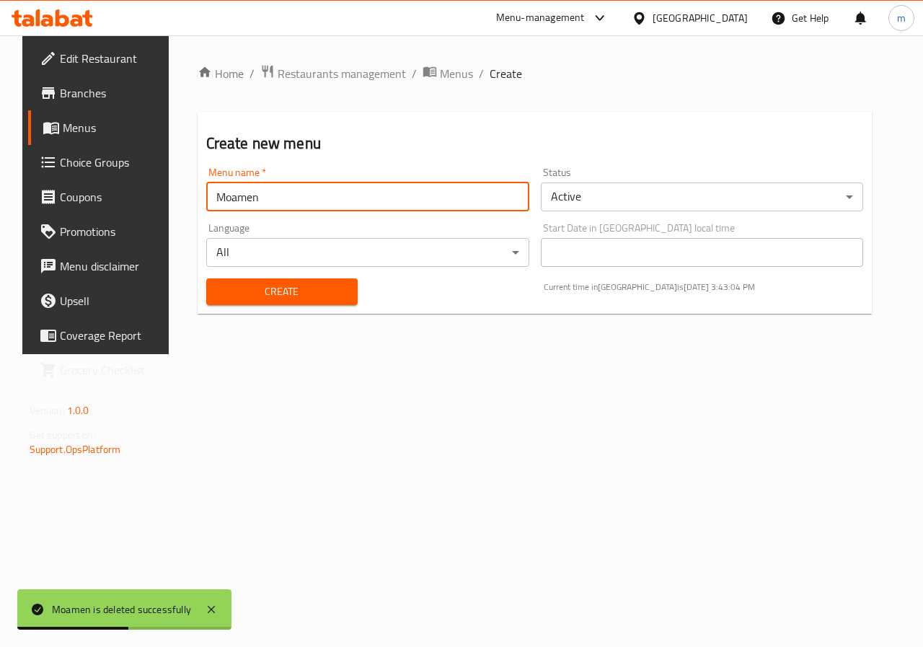
type input "Moamen"
click at [278, 281] on button "Create" at bounding box center [281, 291] width 151 height 27
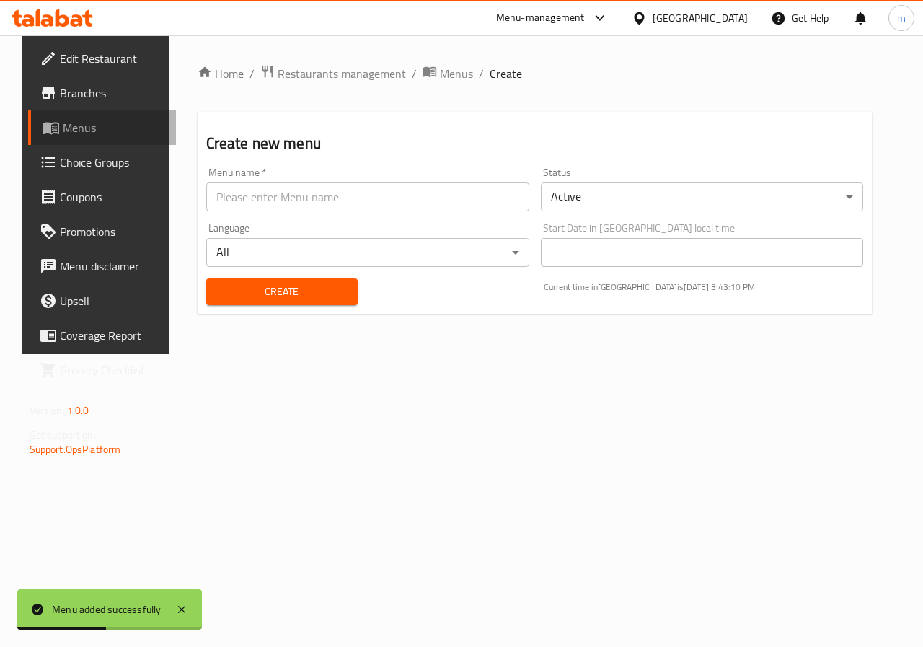
click at [104, 124] on span "Menus" at bounding box center [114, 127] width 102 height 17
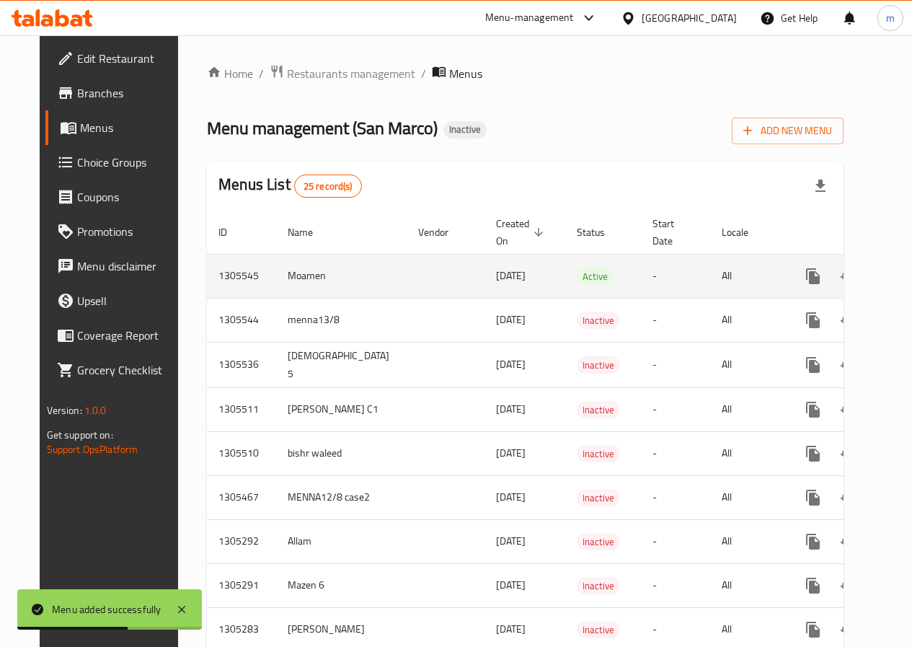
click at [909, 269] on icon "enhanced table" at bounding box center [917, 276] width 17 height 17
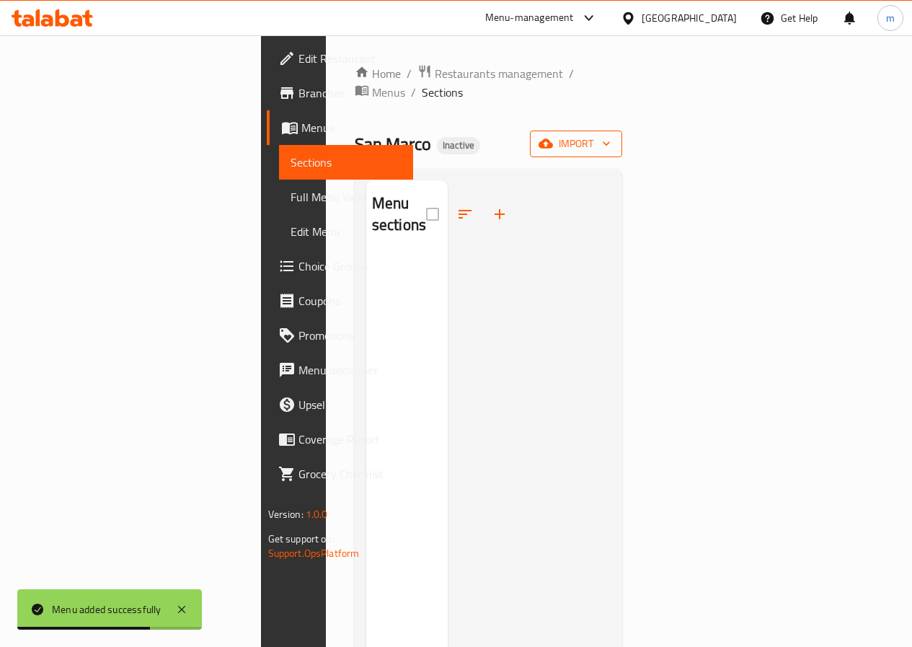
click at [611, 135] on span "import" at bounding box center [576, 144] width 69 height 18
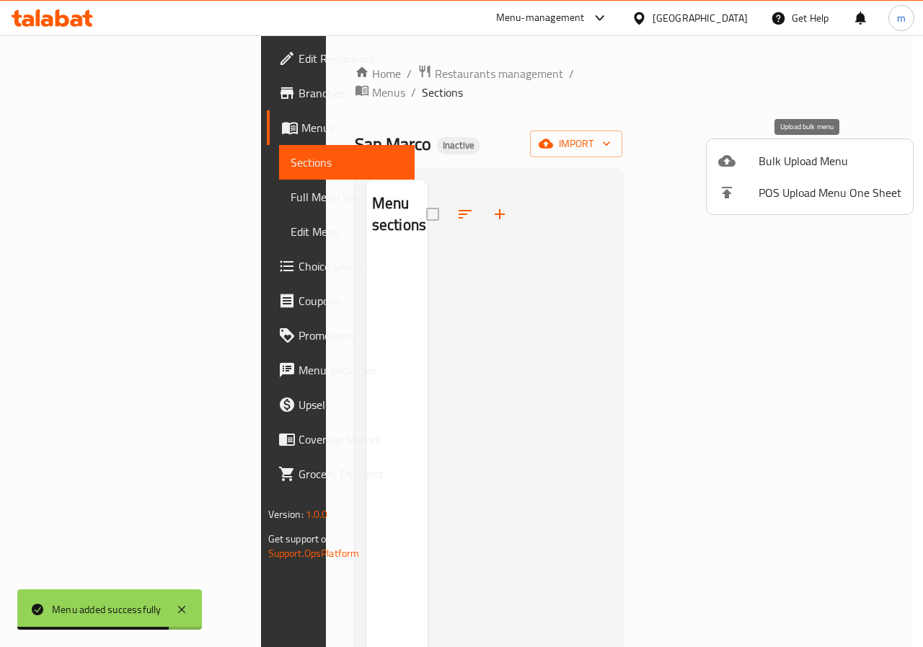
click at [833, 169] on span "Bulk Upload Menu" at bounding box center [830, 160] width 143 height 17
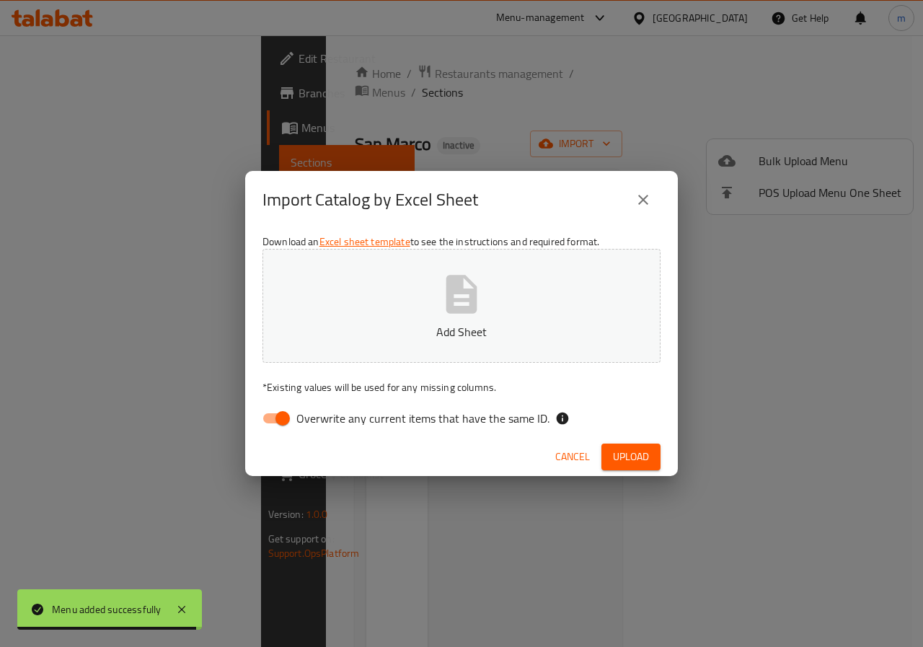
click at [279, 417] on input "Overwrite any current items that have the same ID." at bounding box center [283, 418] width 82 height 27
checkbox input "false"
click at [415, 322] on button "Add Sheet" at bounding box center [461, 306] width 398 height 114
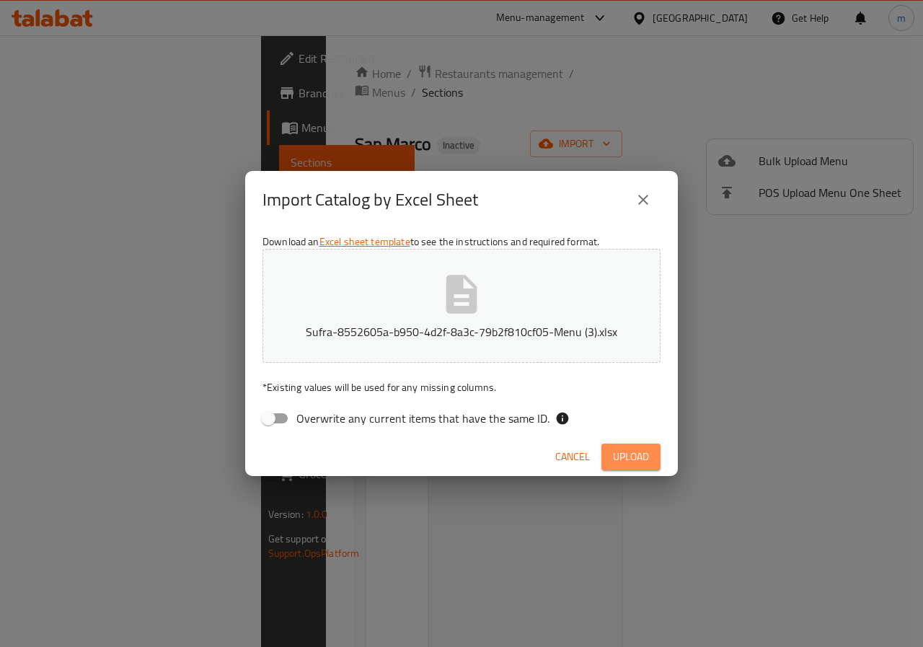
click at [630, 458] on span "Upload" at bounding box center [631, 457] width 36 height 18
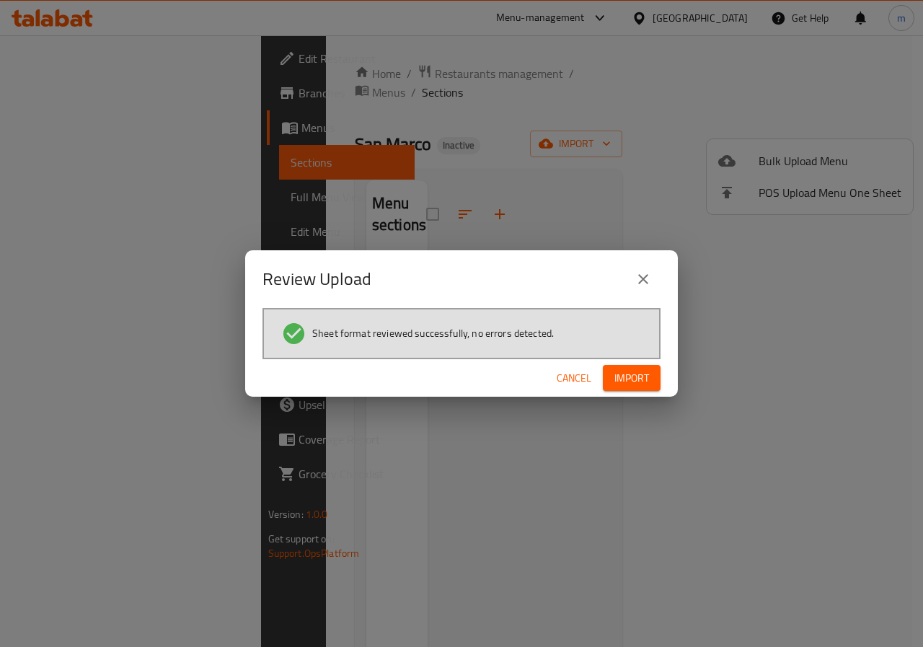
click at [622, 374] on span "Import" at bounding box center [631, 378] width 35 height 18
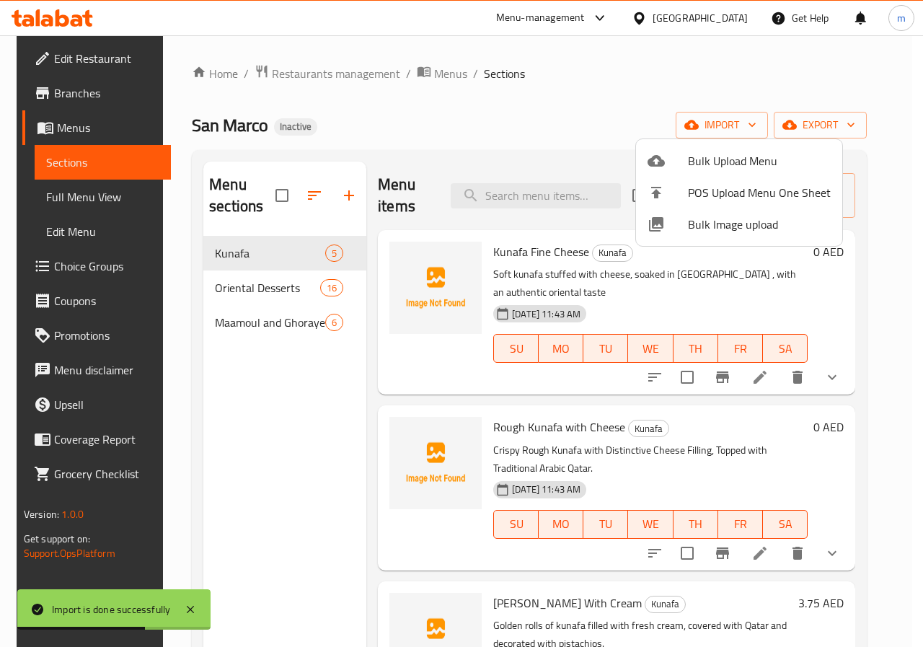
click at [81, 206] on div at bounding box center [461, 323] width 923 height 647
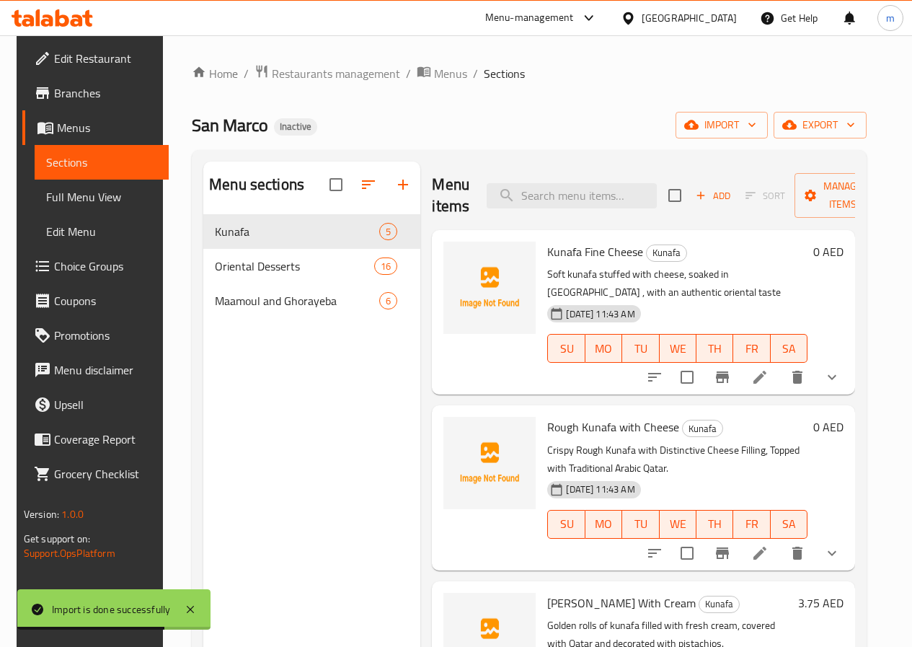
click at [84, 203] on span "Full Menu View" at bounding box center [101, 196] width 111 height 17
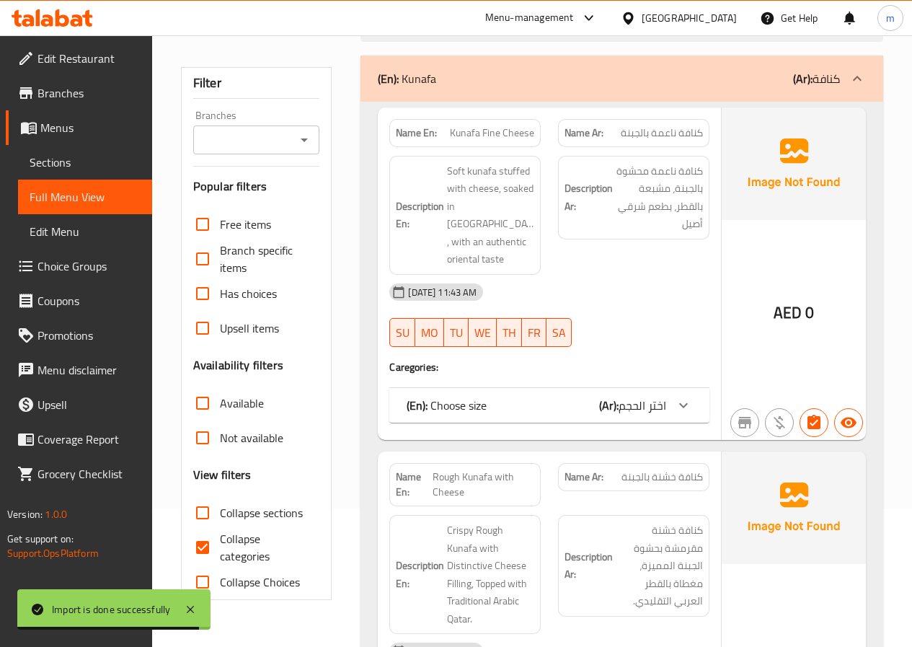
scroll to position [144, 0]
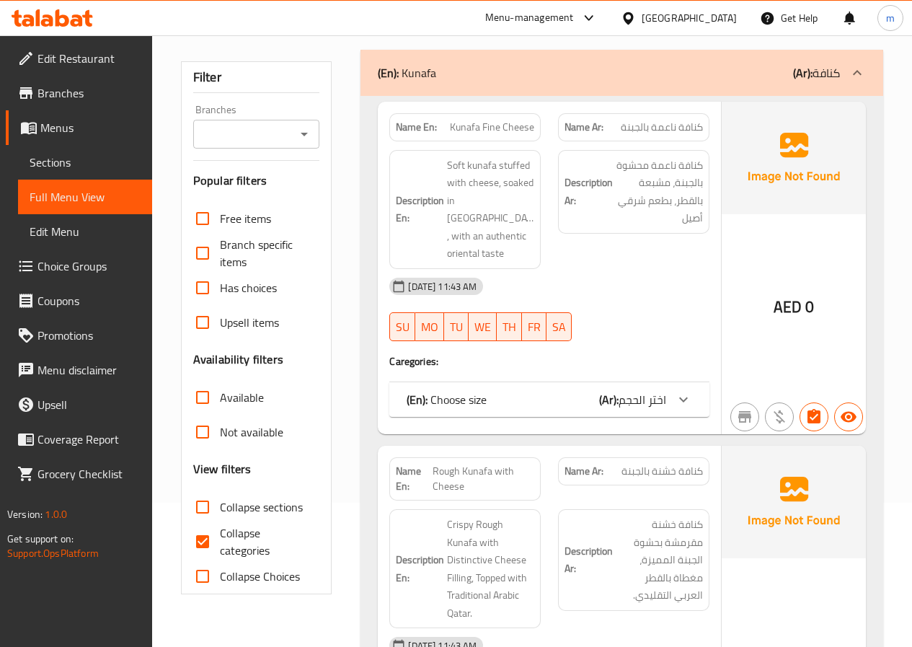
click at [251, 530] on span "Collapse categories" at bounding box center [264, 541] width 89 height 35
click at [220, 530] on input "Collapse categories" at bounding box center [202, 541] width 35 height 35
checkbox input "false"
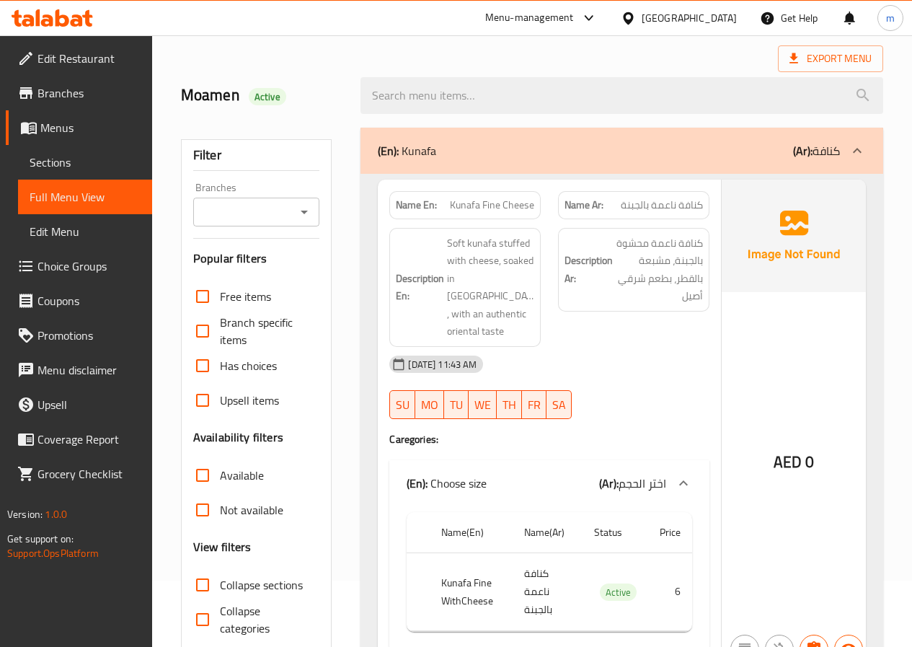
scroll to position [0, 0]
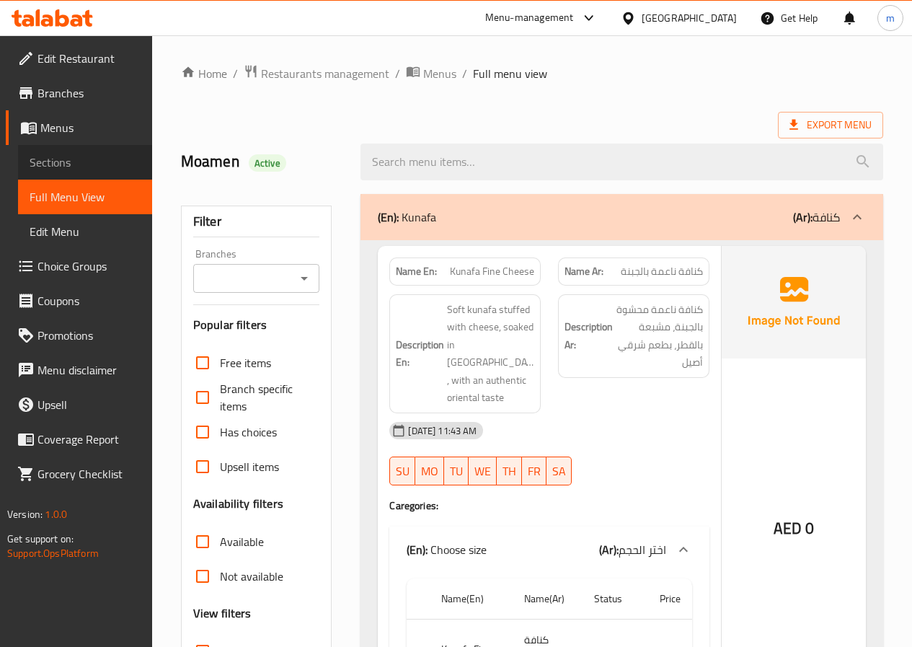
click at [66, 168] on span "Sections" at bounding box center [85, 162] width 111 height 17
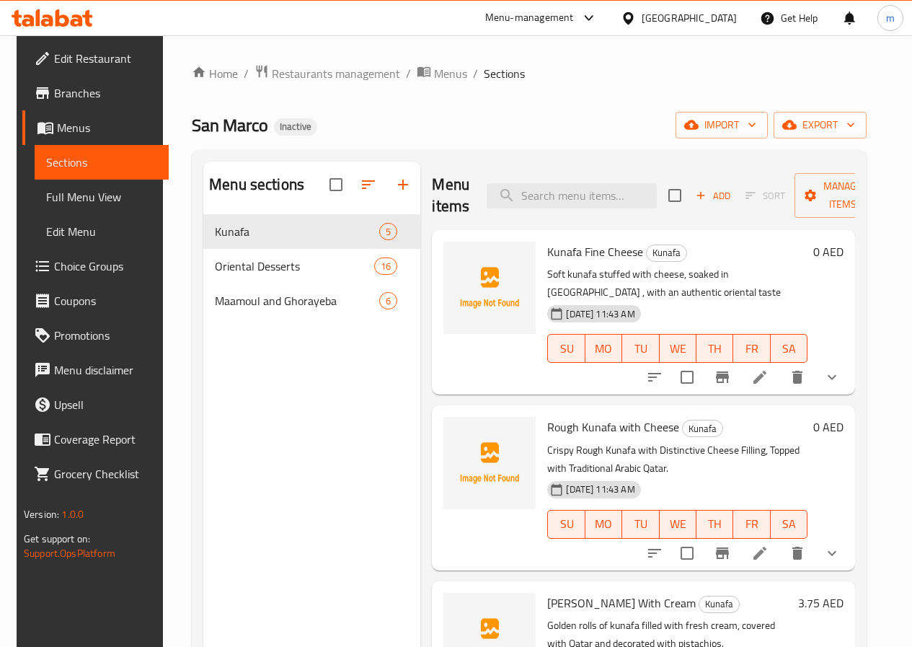
click at [79, 133] on span "Menus" at bounding box center [107, 127] width 100 height 17
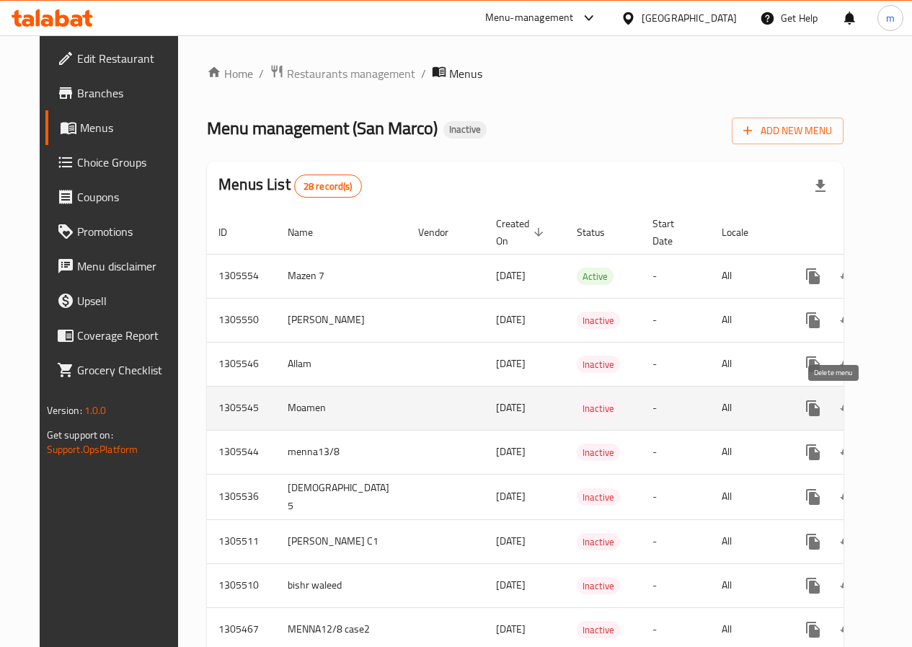
click at [874, 411] on icon "enhanced table" at bounding box center [882, 408] width 17 height 17
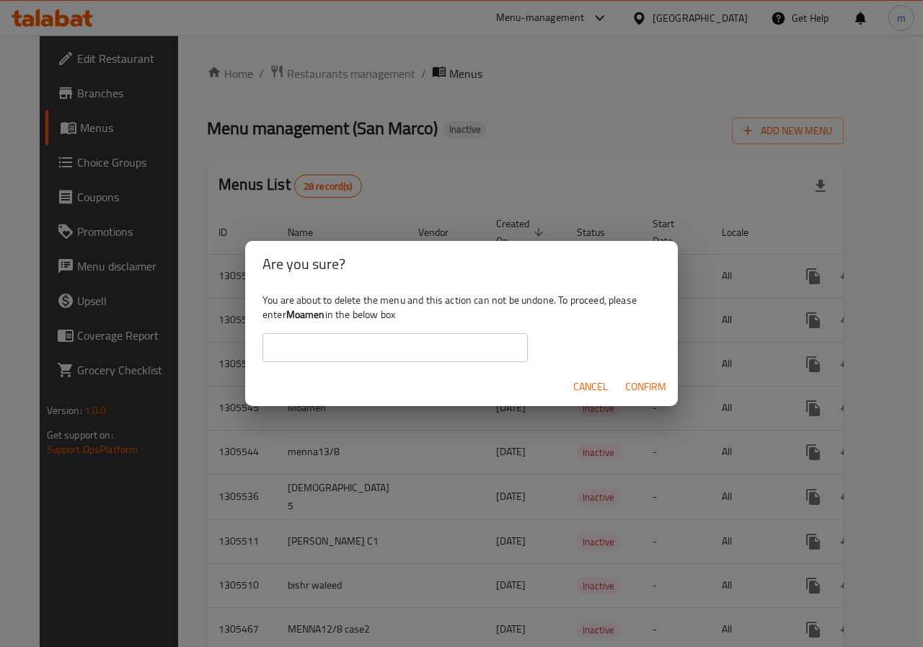
click at [499, 353] on input "text" at bounding box center [394, 347] width 265 height 29
type input "ة"
type input "Moamen"
click at [650, 387] on span "Confirm" at bounding box center [645, 387] width 41 height 18
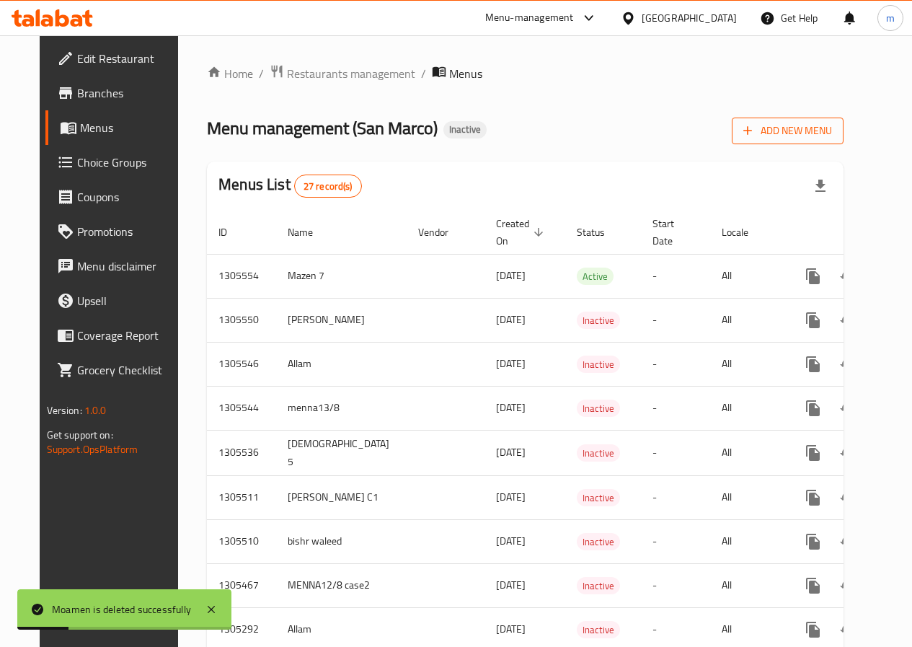
click at [832, 132] on span "Add New Menu" at bounding box center [787, 131] width 89 height 18
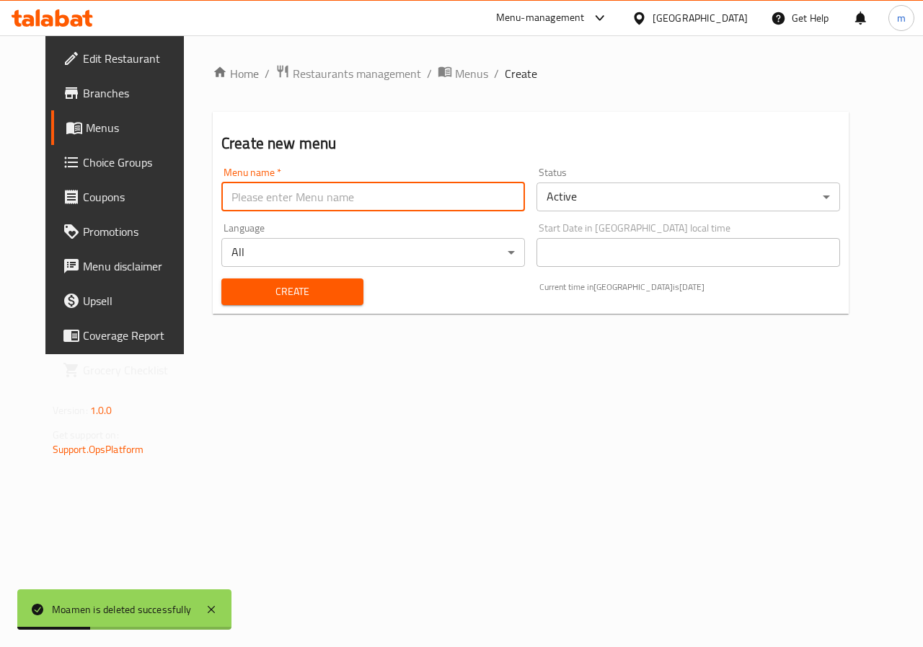
click at [429, 188] on input "text" at bounding box center [373, 196] width 304 height 29
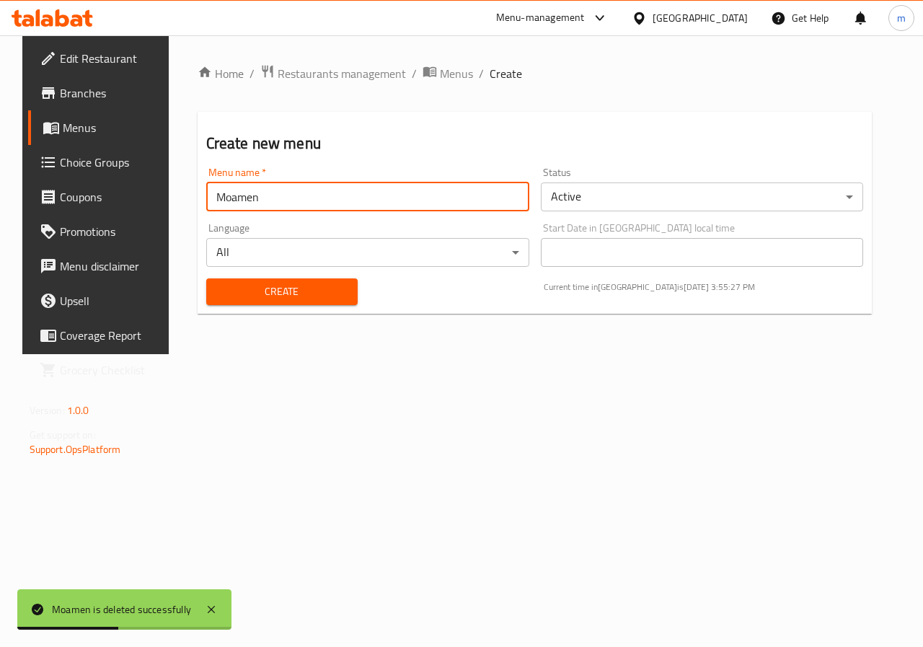
type input "Moamen"
click at [206, 278] on button "Create" at bounding box center [281, 291] width 151 height 27
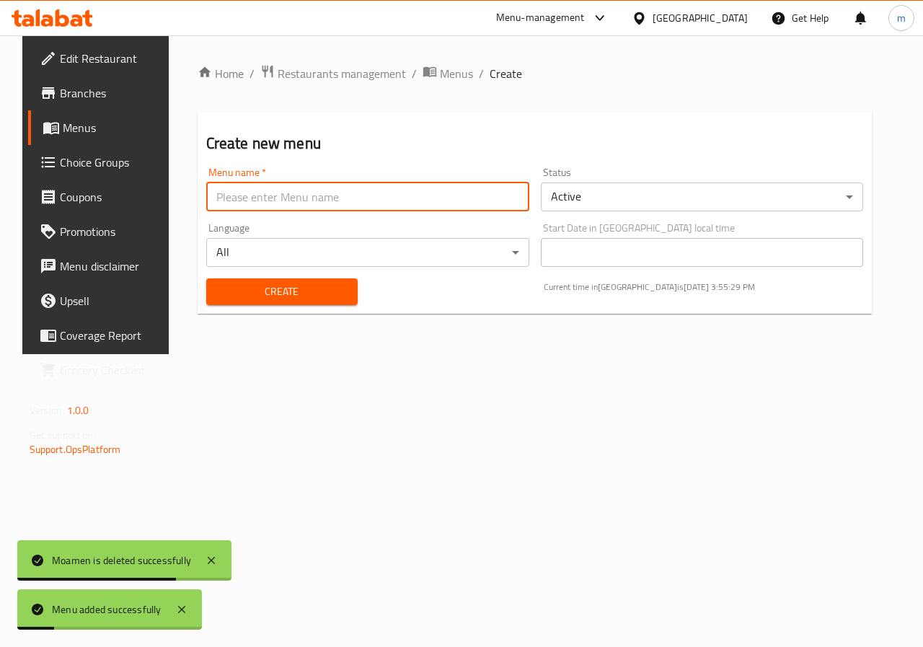
click at [73, 135] on span "Menus" at bounding box center [114, 127] width 102 height 17
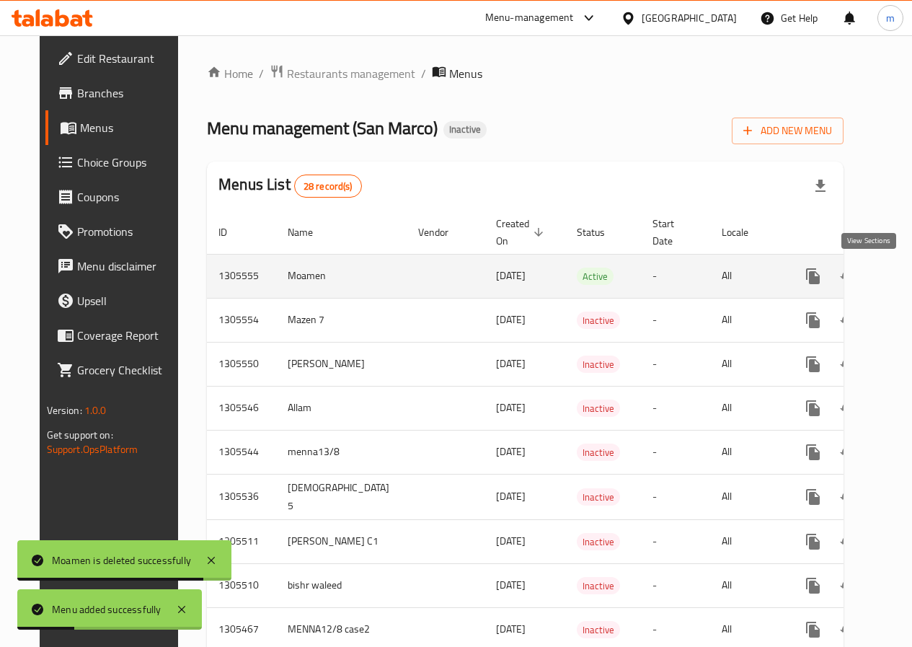
click at [900, 285] on link "enhanced table" at bounding box center [917, 276] width 35 height 35
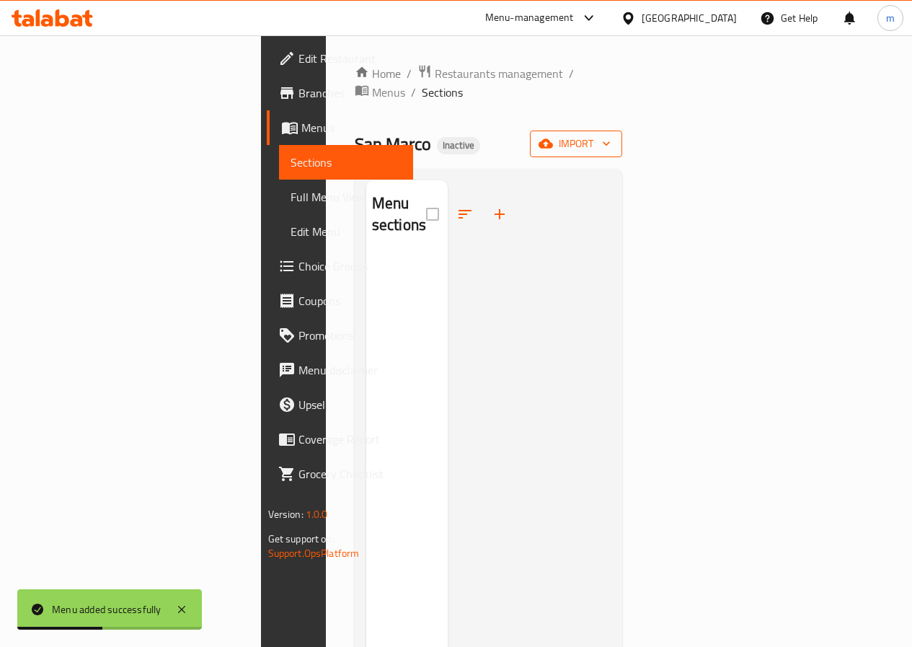
click at [622, 131] on button "import" at bounding box center [576, 144] width 92 height 27
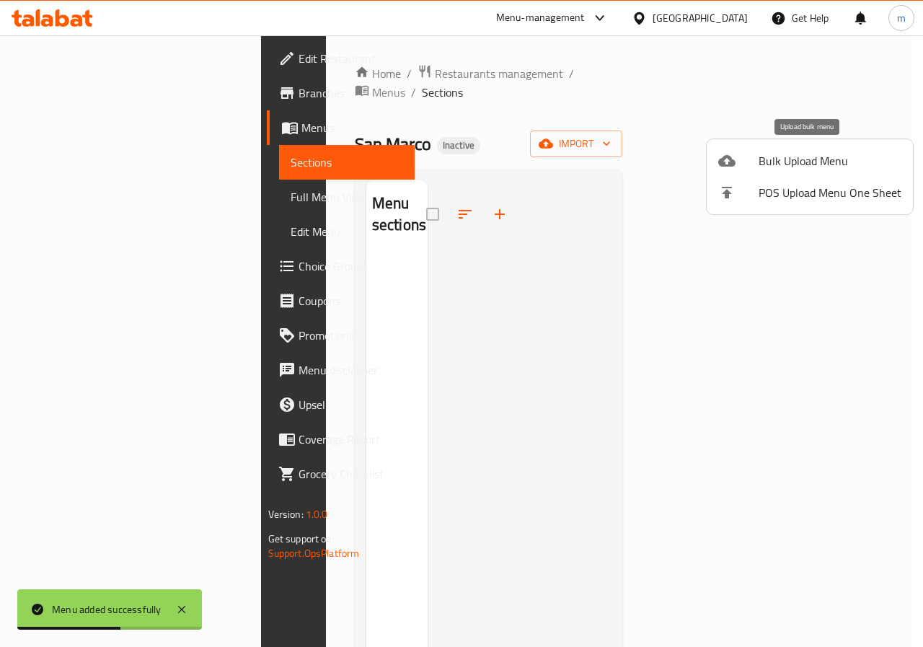
click at [806, 163] on span "Bulk Upload Menu" at bounding box center [830, 160] width 143 height 17
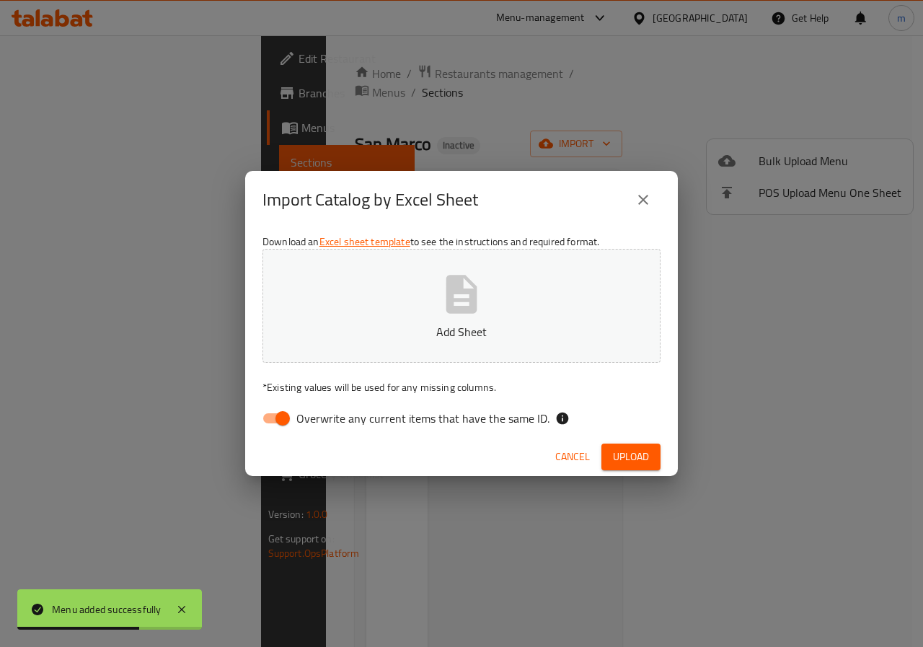
click at [291, 414] on input "Overwrite any current items that have the same ID." at bounding box center [283, 418] width 82 height 27
checkbox input "false"
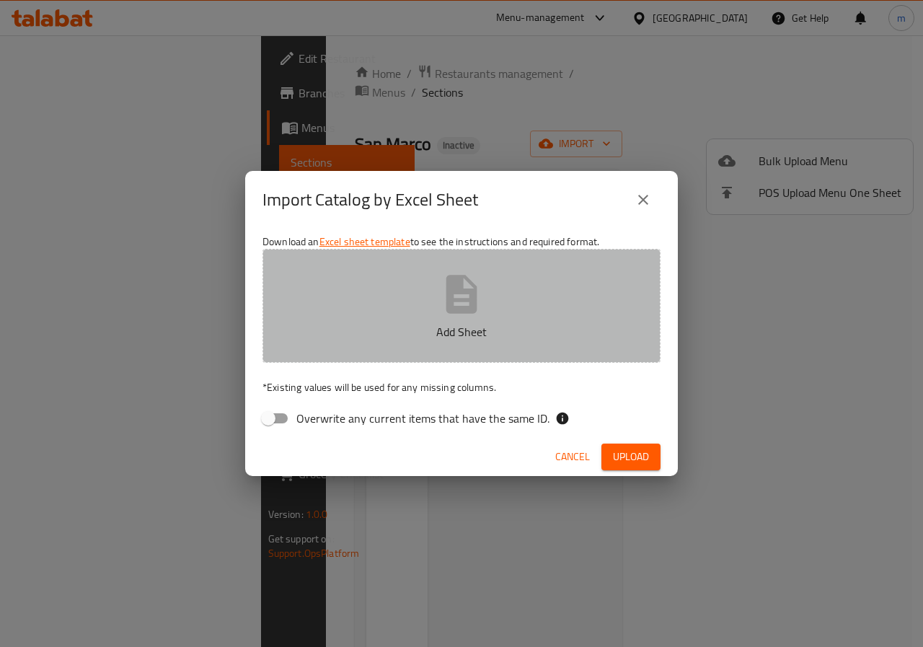
click at [405, 304] on button "Add Sheet" at bounding box center [461, 306] width 398 height 114
click at [431, 317] on button "Add Sheet" at bounding box center [461, 306] width 398 height 114
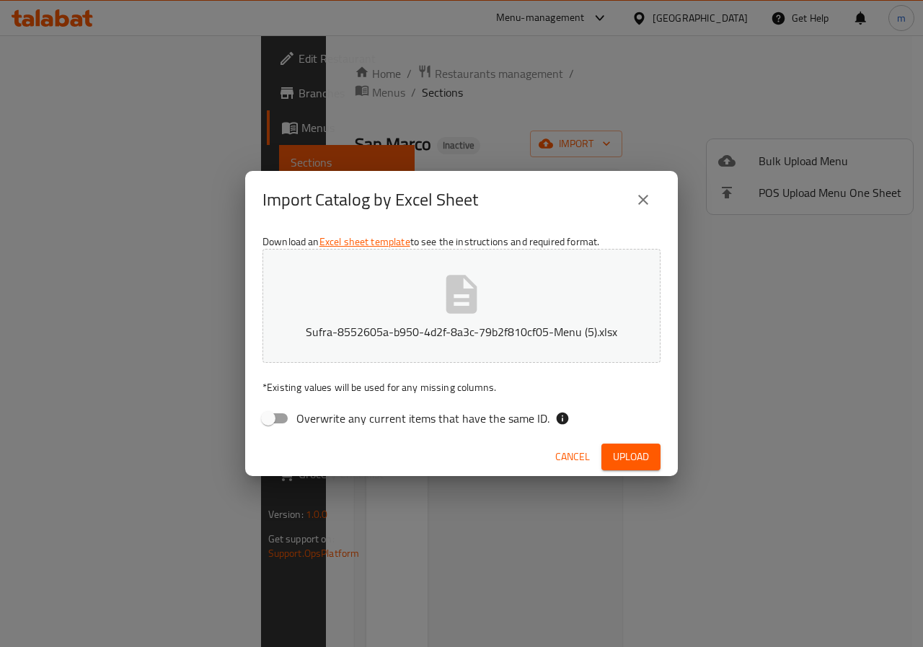
click at [652, 462] on button "Upload" at bounding box center [630, 457] width 59 height 27
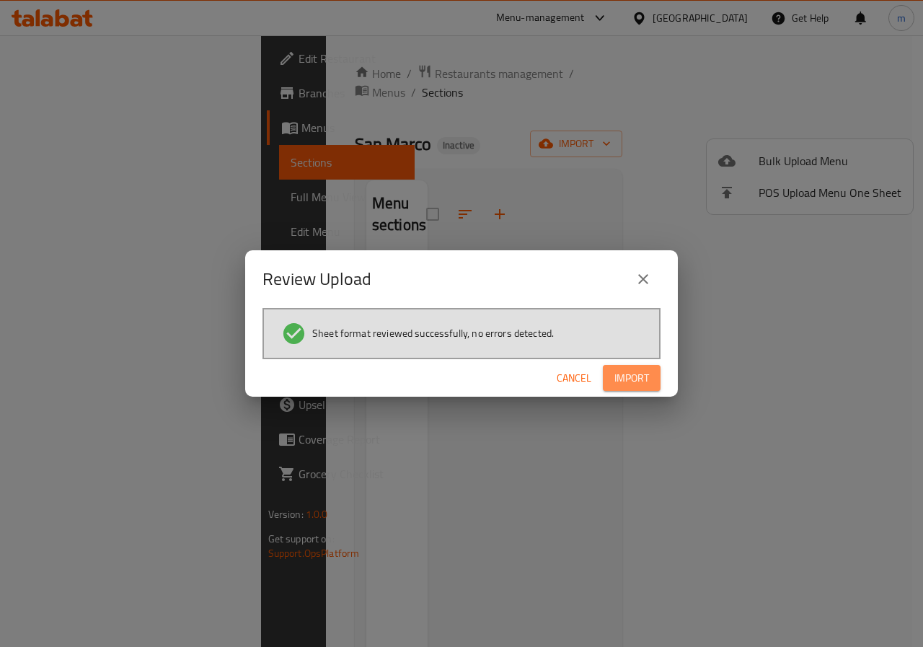
click at [613, 377] on button "Import" at bounding box center [632, 378] width 58 height 27
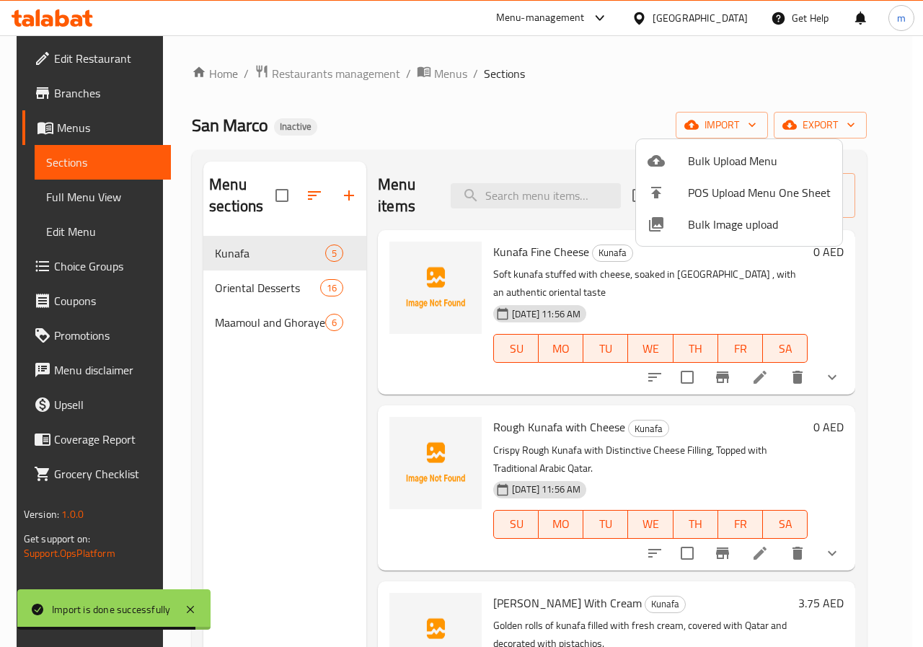
click at [82, 201] on div at bounding box center [461, 323] width 923 height 647
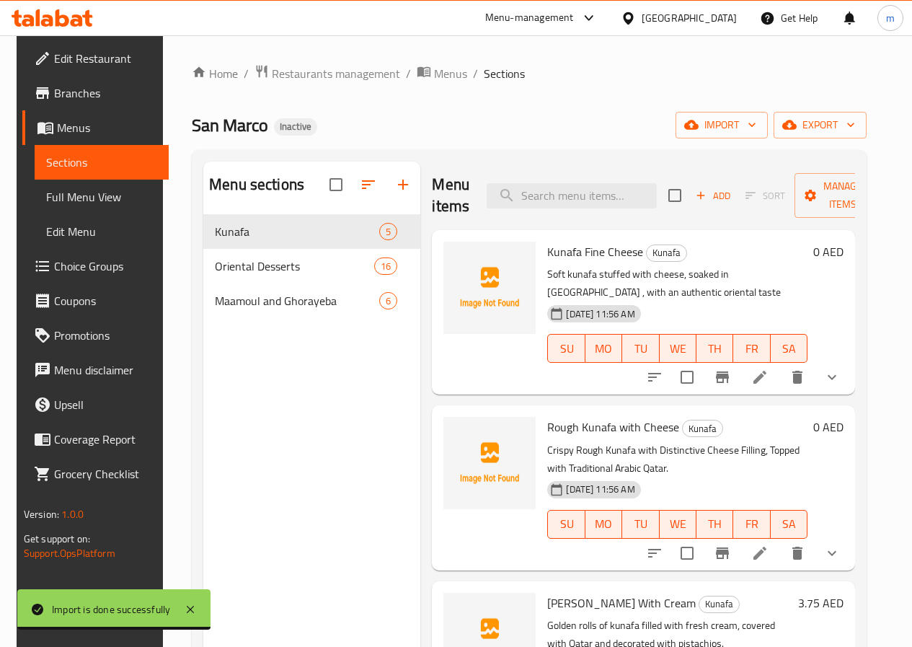
click at [82, 201] on span "Full Menu View" at bounding box center [101, 196] width 111 height 17
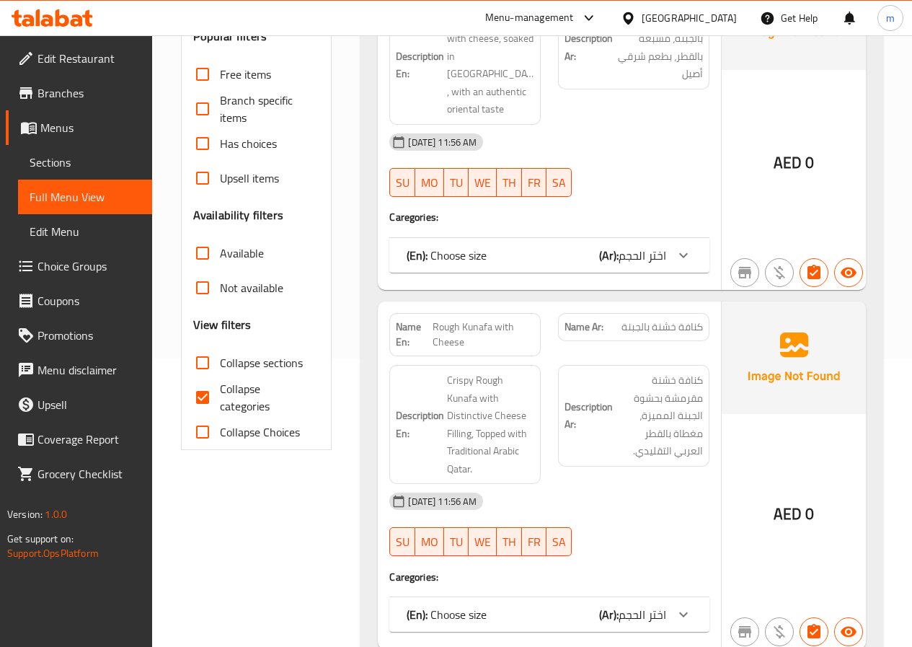
scroll to position [144, 0]
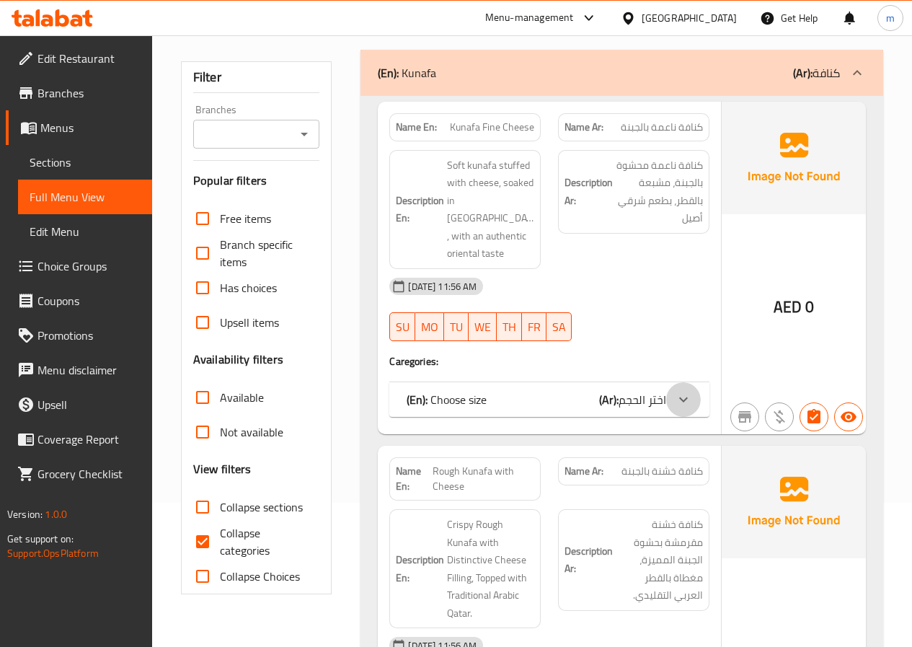
click at [692, 391] on icon at bounding box center [683, 399] width 17 height 17
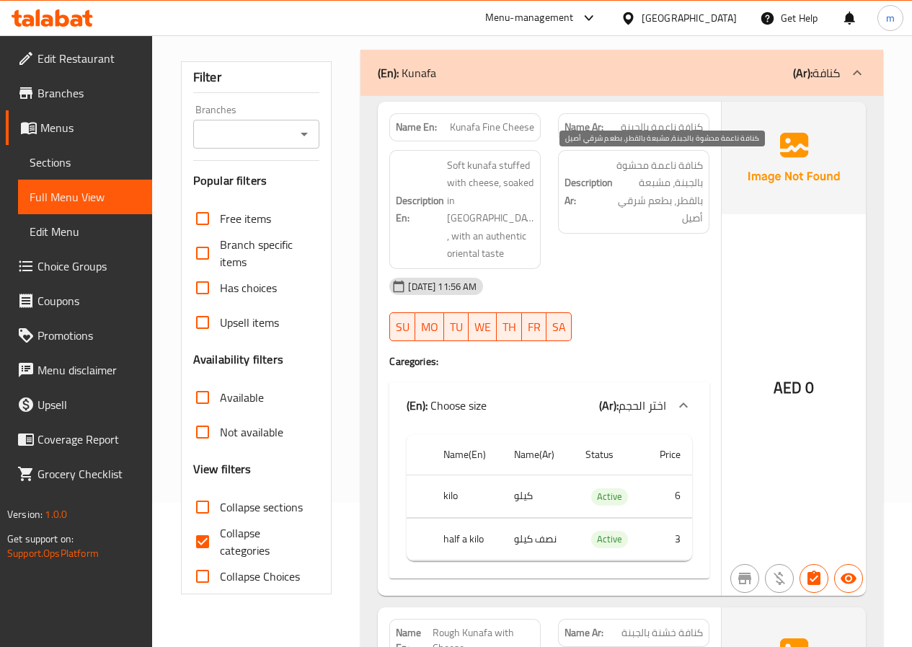
click at [642, 269] on div "[DATE] 11:56 AM" at bounding box center [549, 286] width 337 height 35
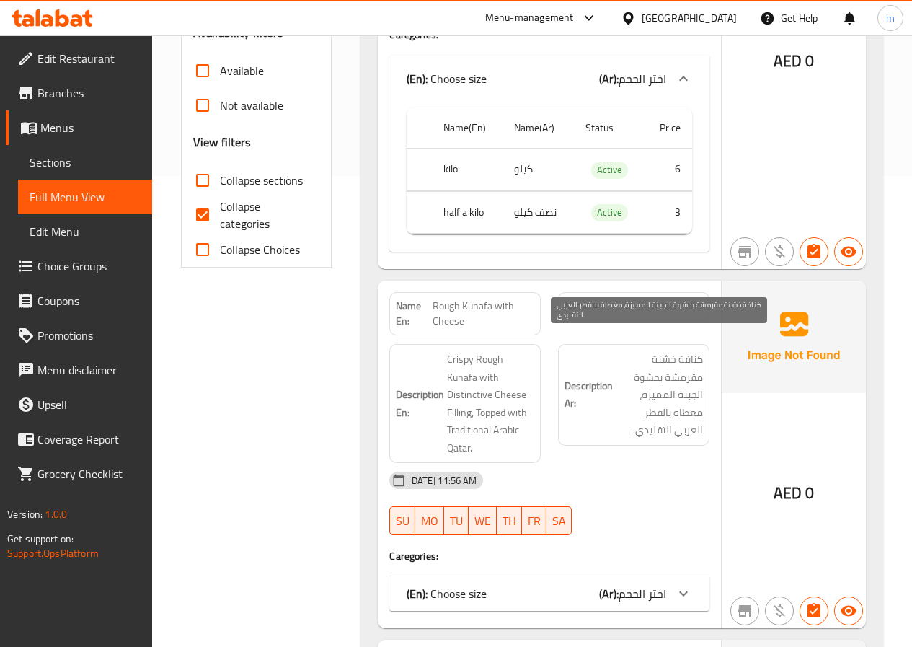
scroll to position [505, 0]
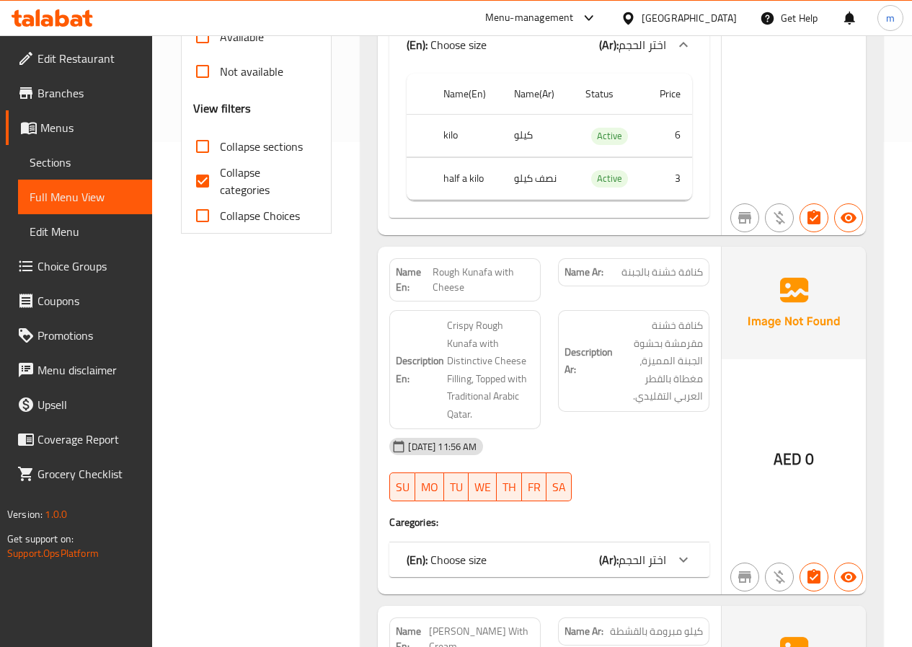
click at [672, 62] on div at bounding box center [683, 44] width 35 height 35
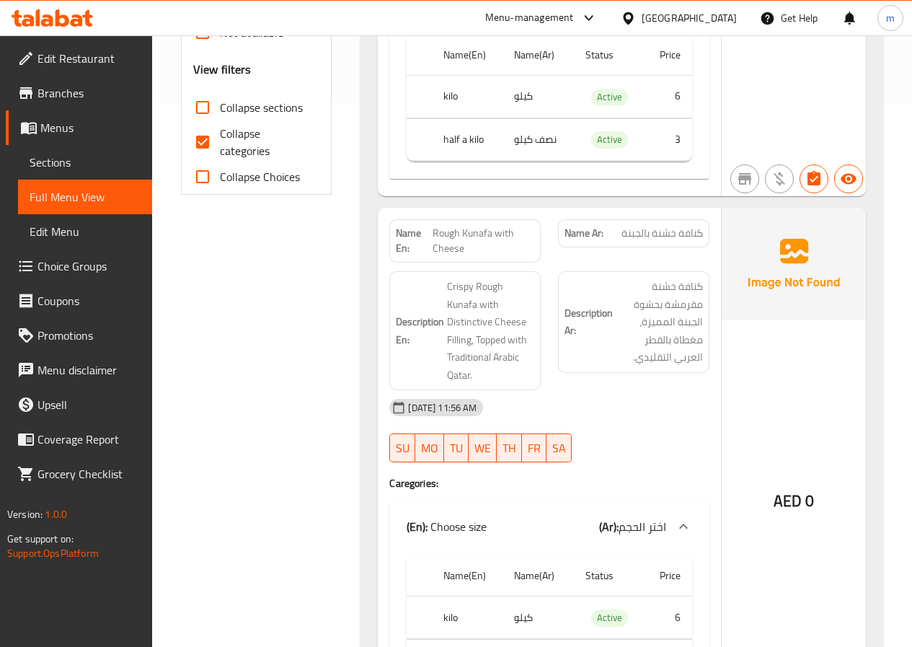
scroll to position [577, 0]
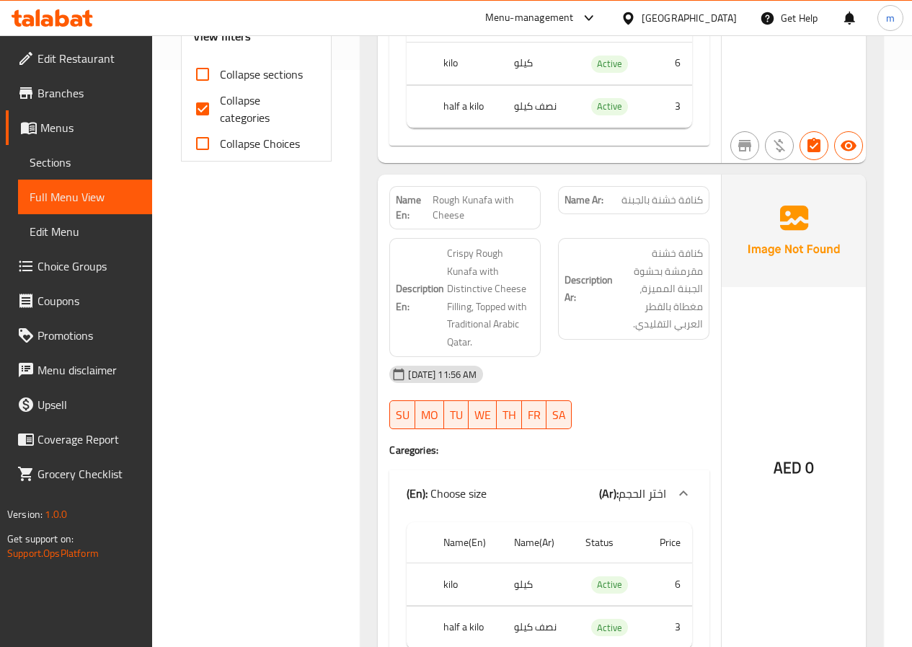
click at [235, 119] on span "Collapse categories" at bounding box center [264, 109] width 89 height 35
click at [220, 119] on input "Collapse categories" at bounding box center [202, 109] width 35 height 35
checkbox input "false"
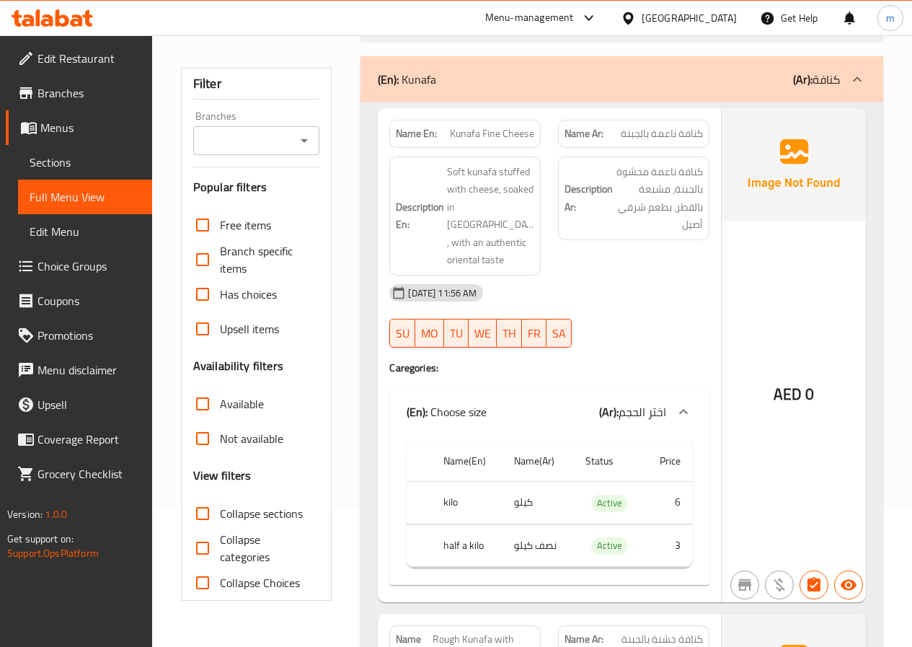
scroll to position [0, 0]
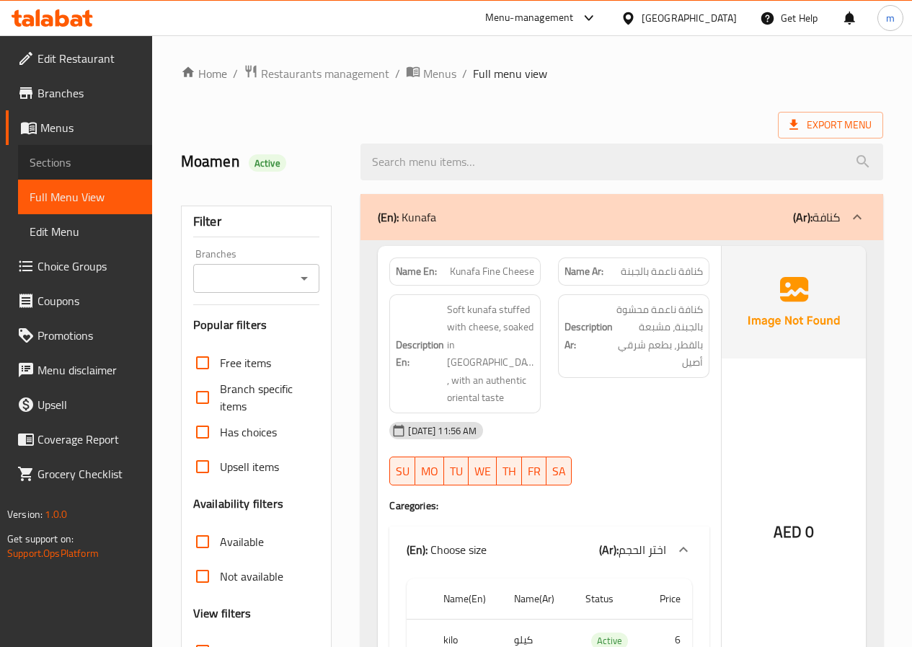
click at [59, 156] on span "Sections" at bounding box center [85, 162] width 111 height 17
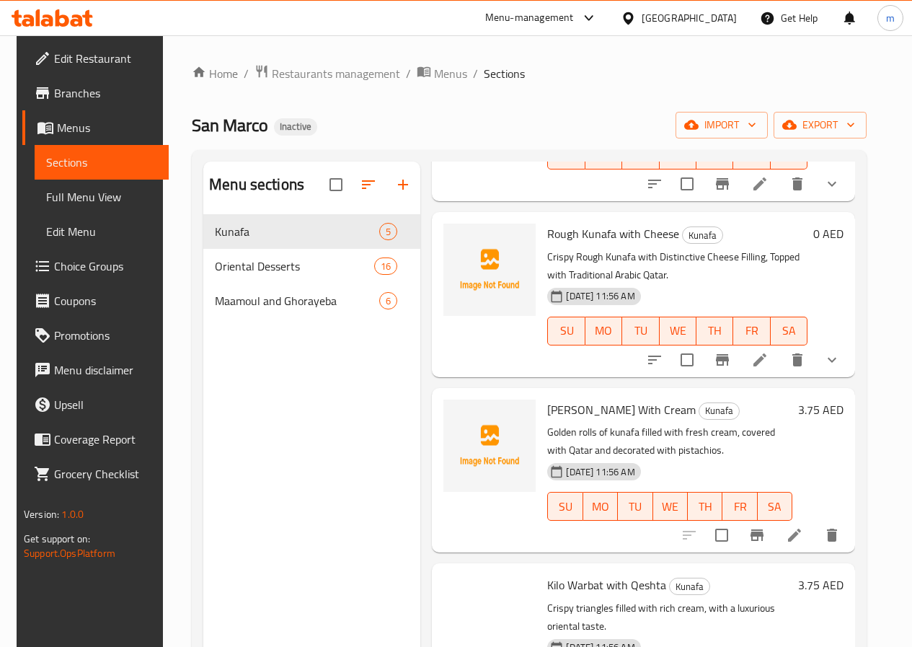
scroll to position [252, 0]
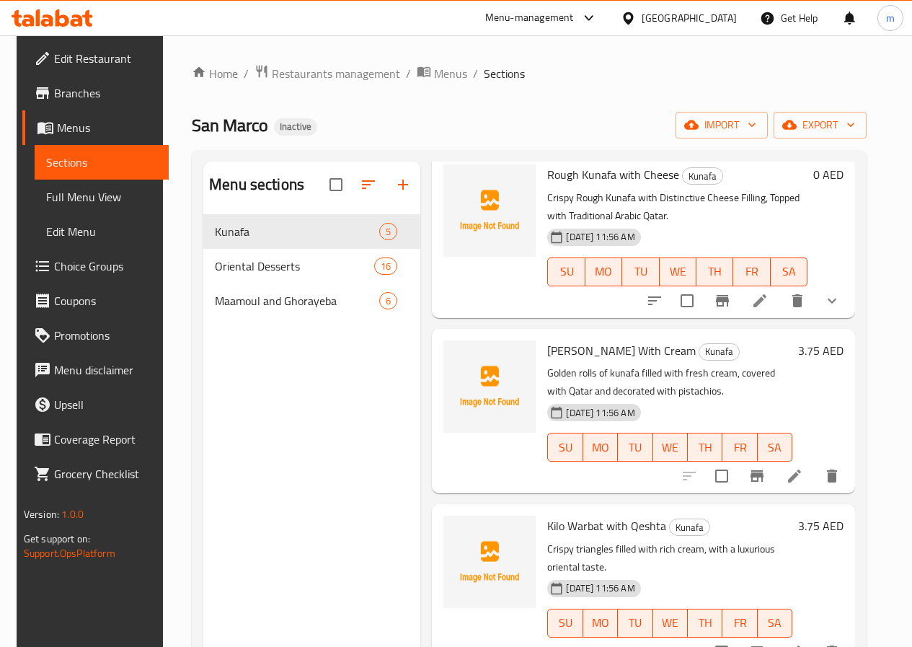
click at [800, 472] on icon at bounding box center [794, 475] width 17 height 17
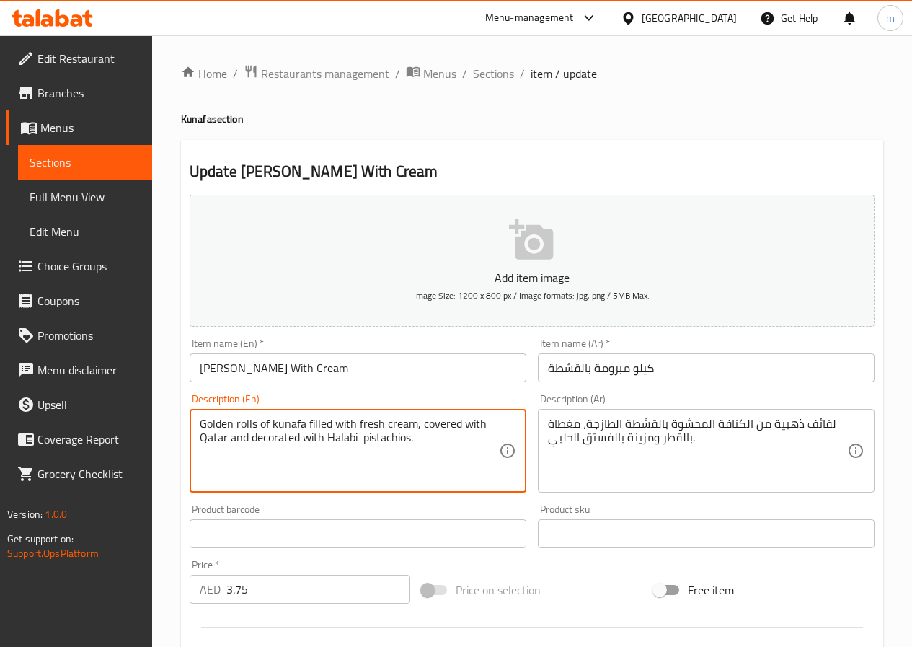
click at [410, 439] on textarea "Golden rolls of kunafa filled with fresh cream, covered with Qatar and decorate…" at bounding box center [349, 451] width 299 height 69
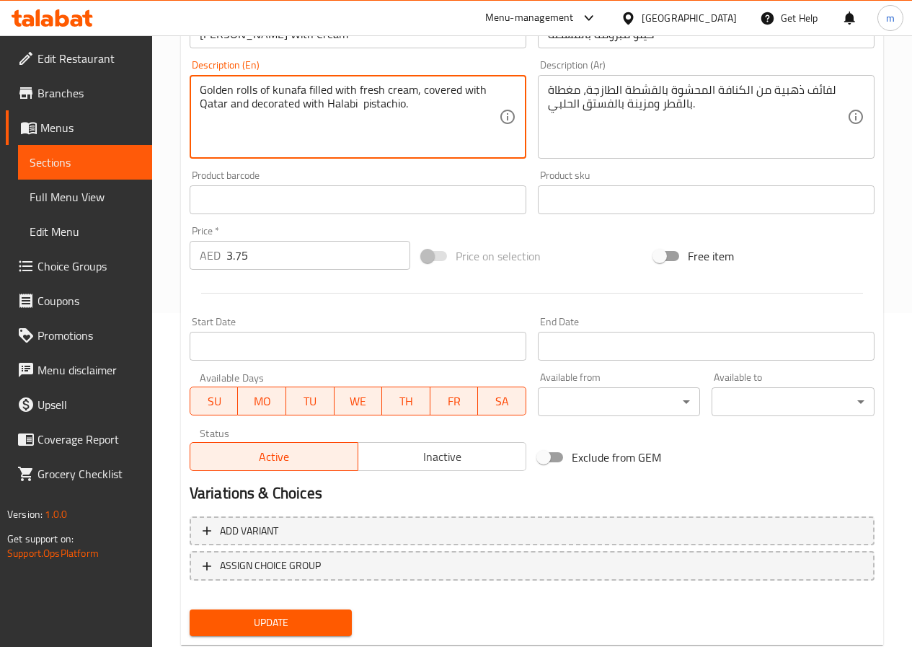
scroll to position [372, 0]
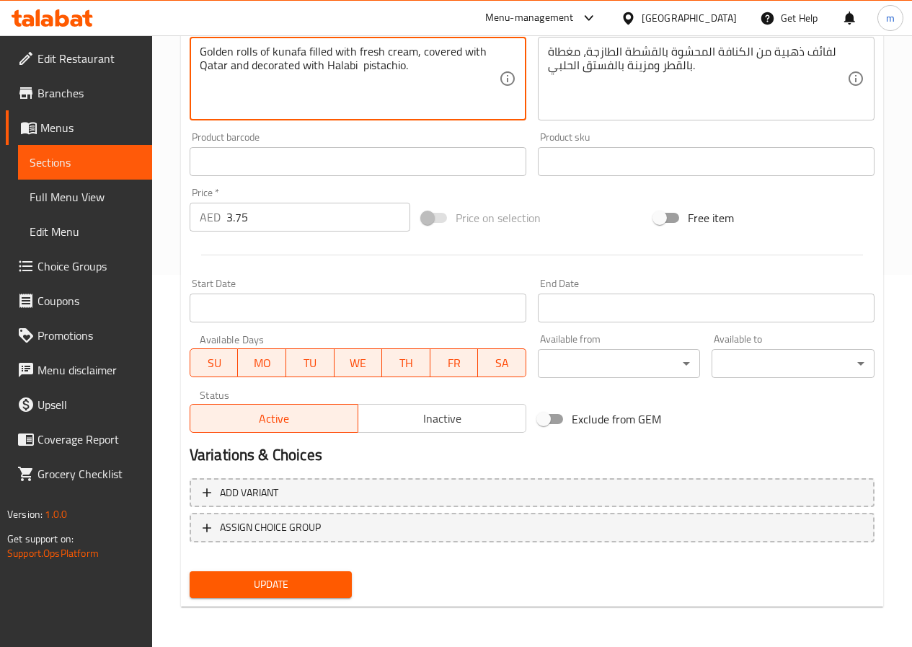
type textarea "Golden rolls of kunafa filled with fresh cream, covered with Qatar and decorate…"
click at [299, 591] on span "Update" at bounding box center [271, 584] width 140 height 18
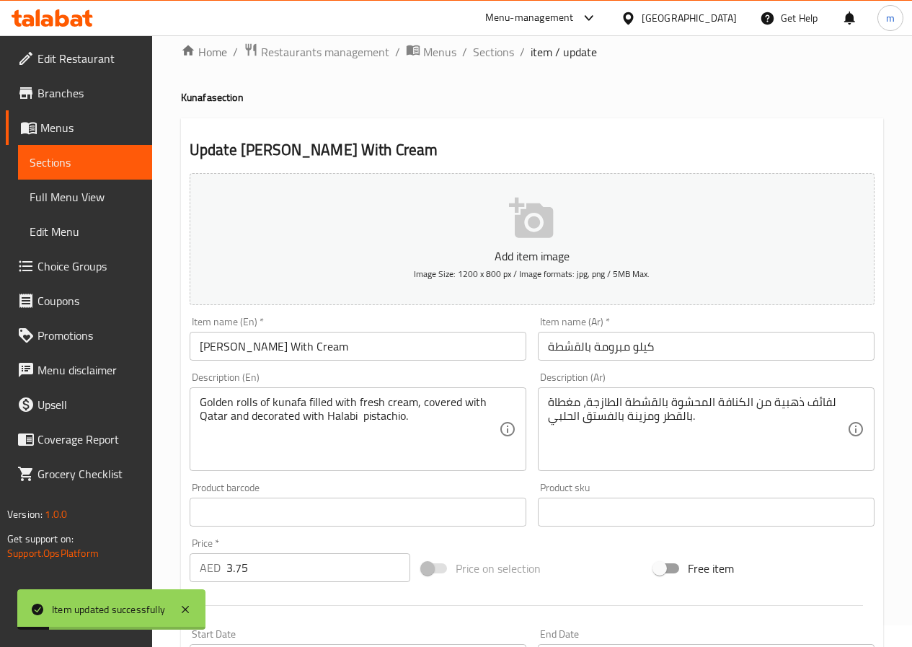
scroll to position [12, 0]
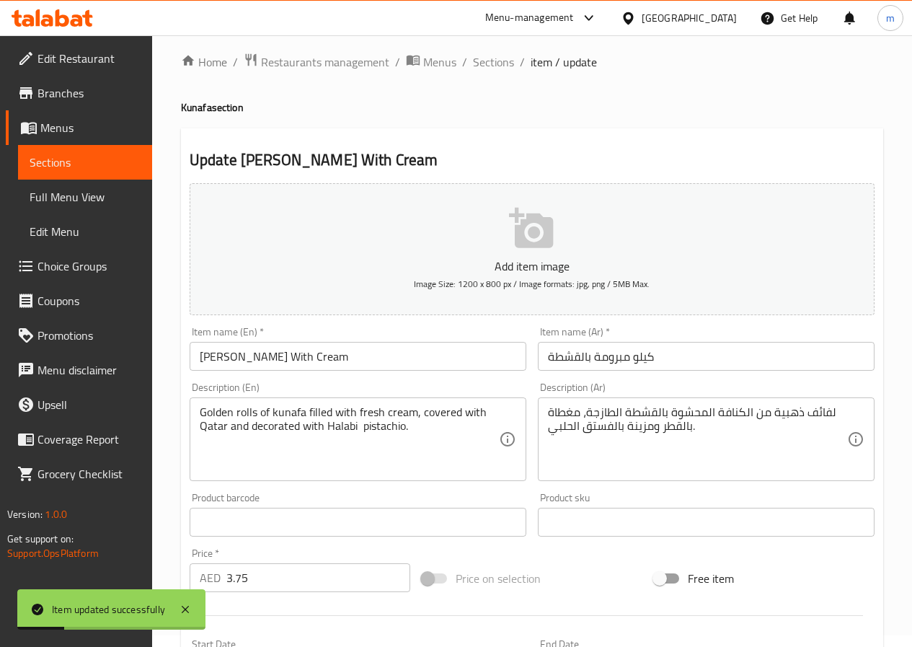
click at [61, 160] on span "Sections" at bounding box center [85, 162] width 111 height 17
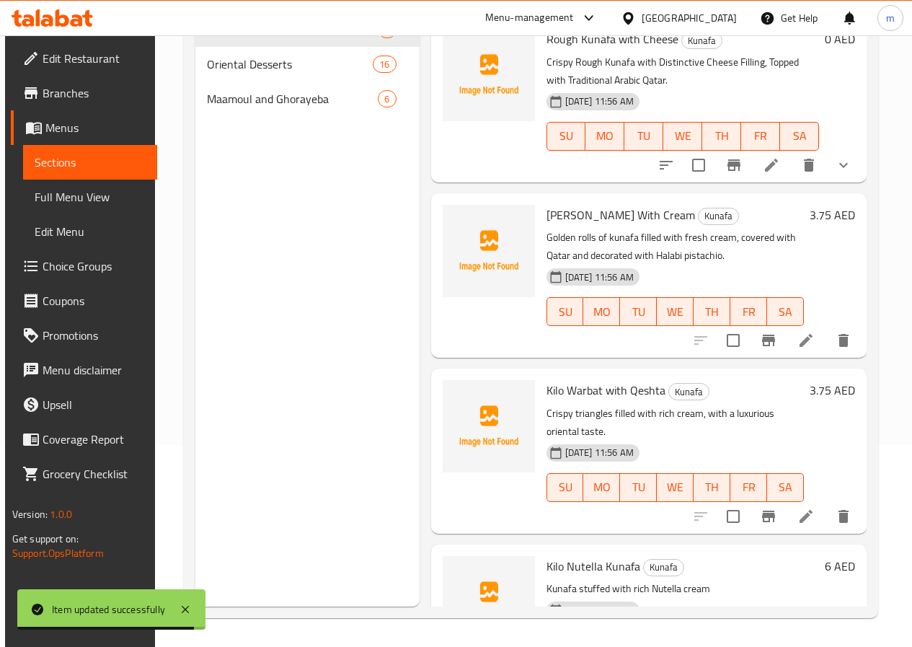
scroll to position [252, 0]
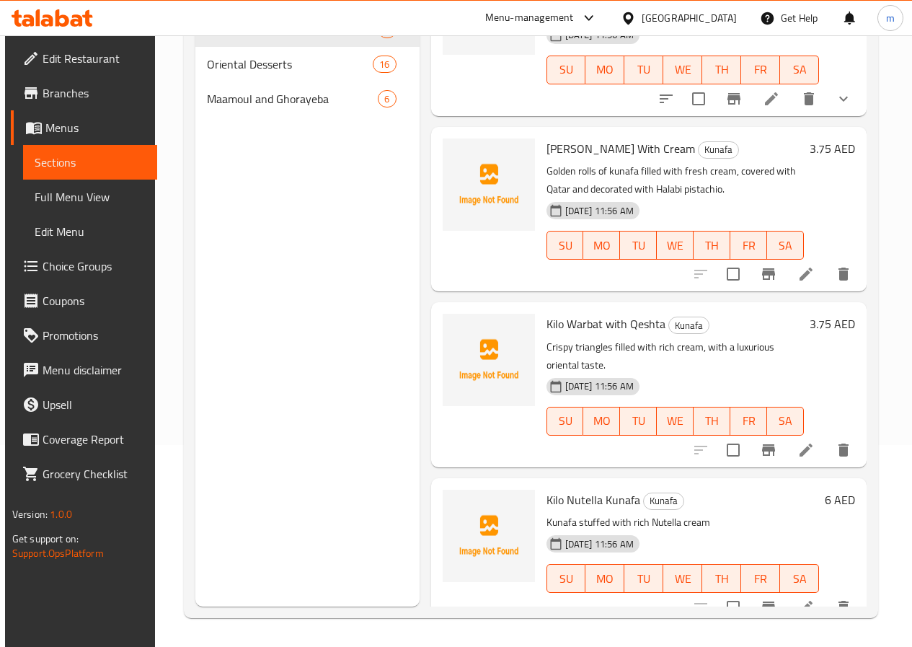
click at [800, 444] on icon at bounding box center [806, 450] width 13 height 13
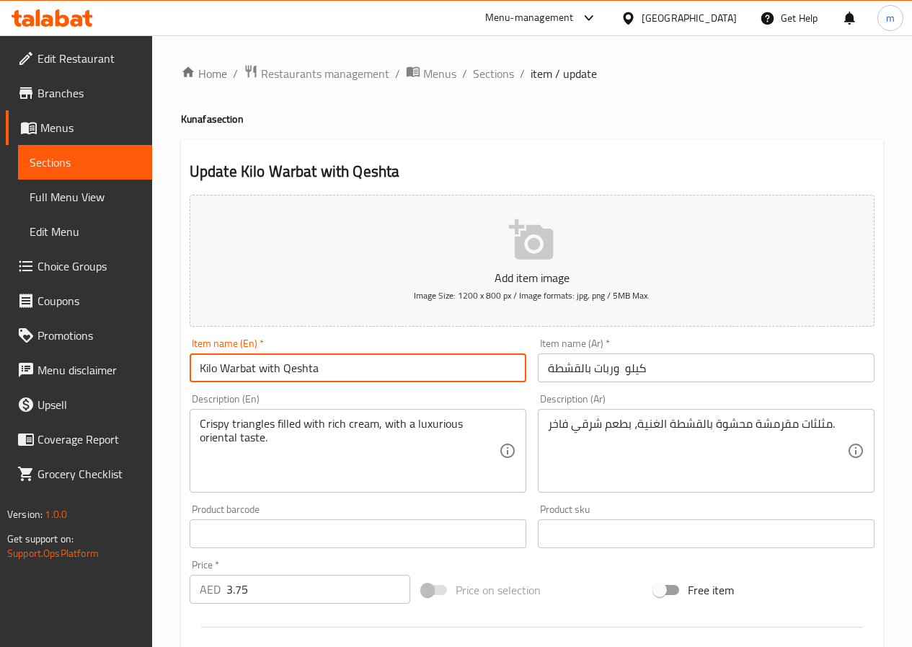
click at [298, 377] on input "Kilo Warbat with Qeshta" at bounding box center [358, 367] width 337 height 29
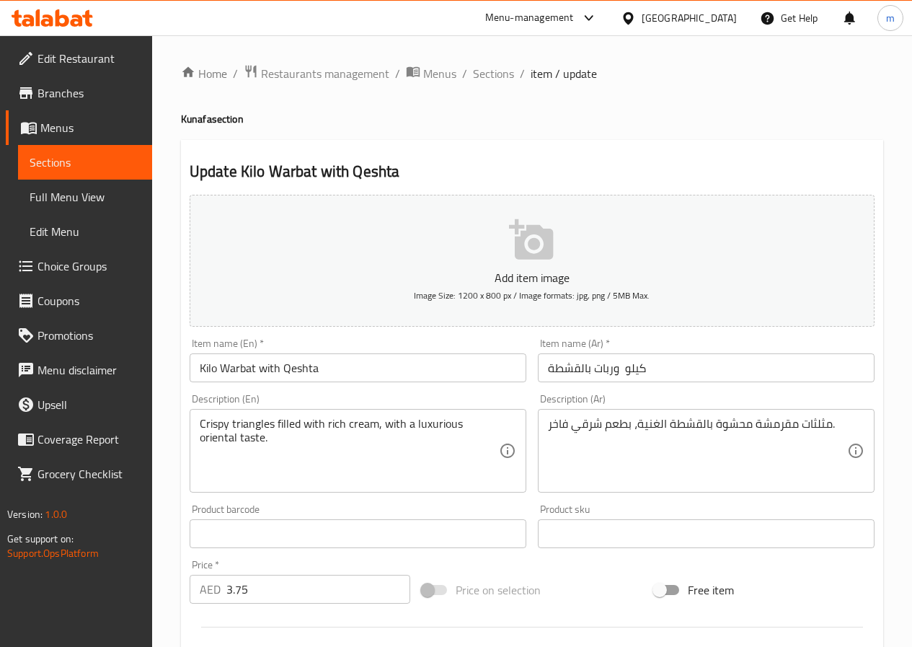
click at [314, 365] on input "Kilo Warbat with Qeshta" at bounding box center [358, 367] width 337 height 29
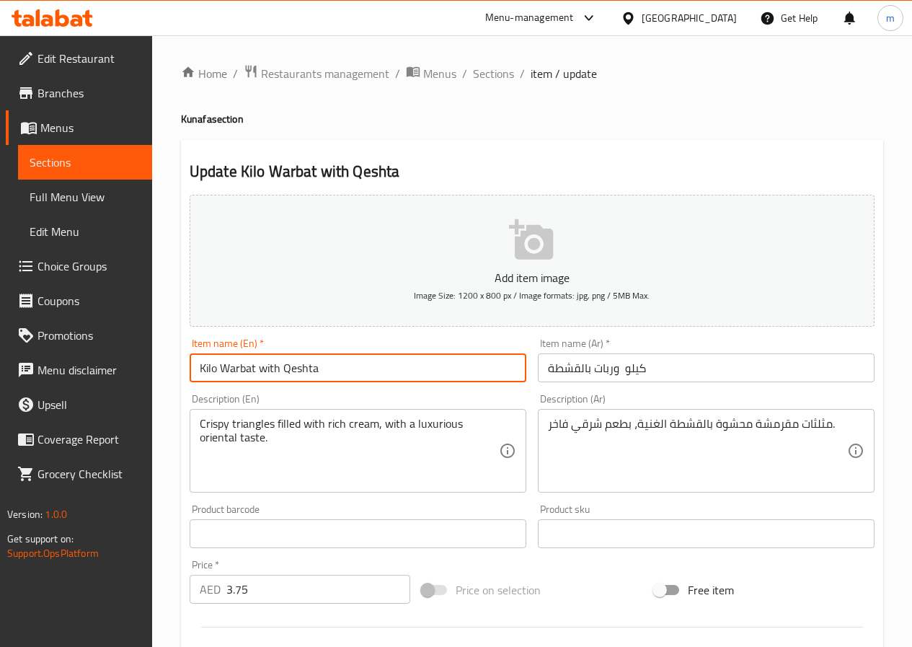
click at [314, 365] on input "Kilo Warbat with Qeshta" at bounding box center [358, 367] width 337 height 29
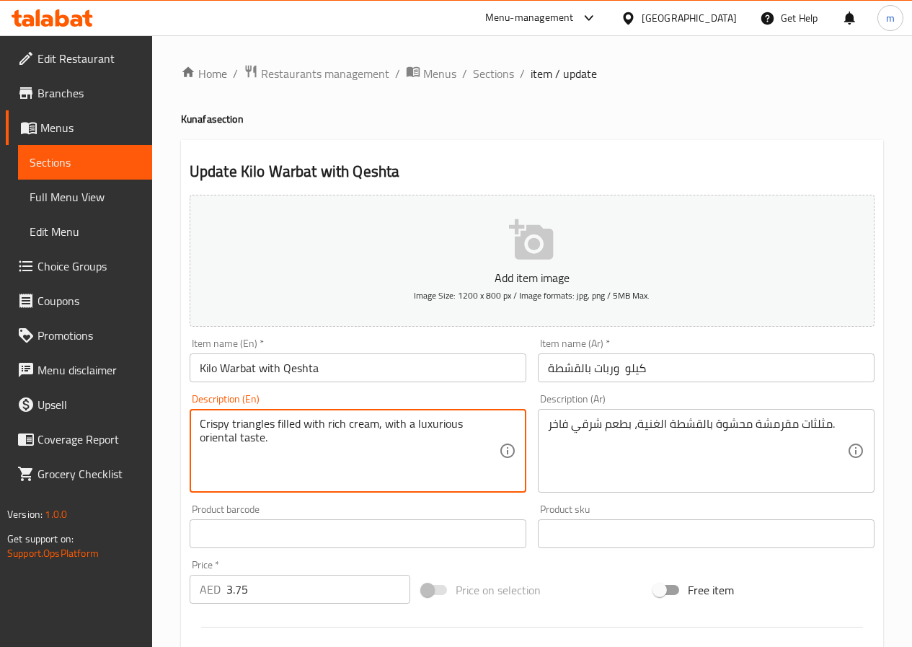
click at [362, 418] on textarea "Crispy triangles filled with rich cream, with a luxurious oriental taste." at bounding box center [349, 451] width 299 height 69
paste textarea "Qeshta"
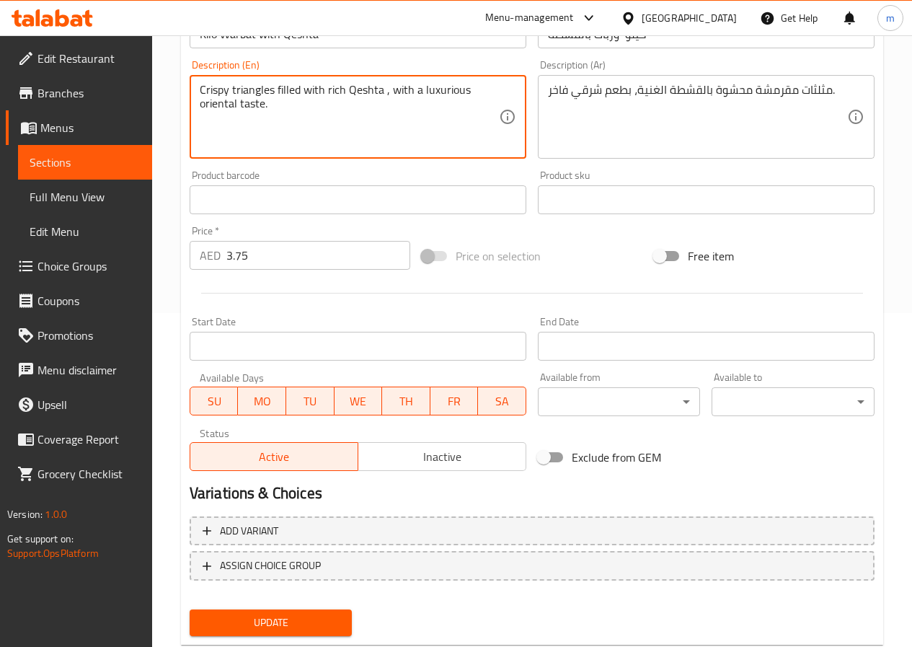
scroll to position [361, 0]
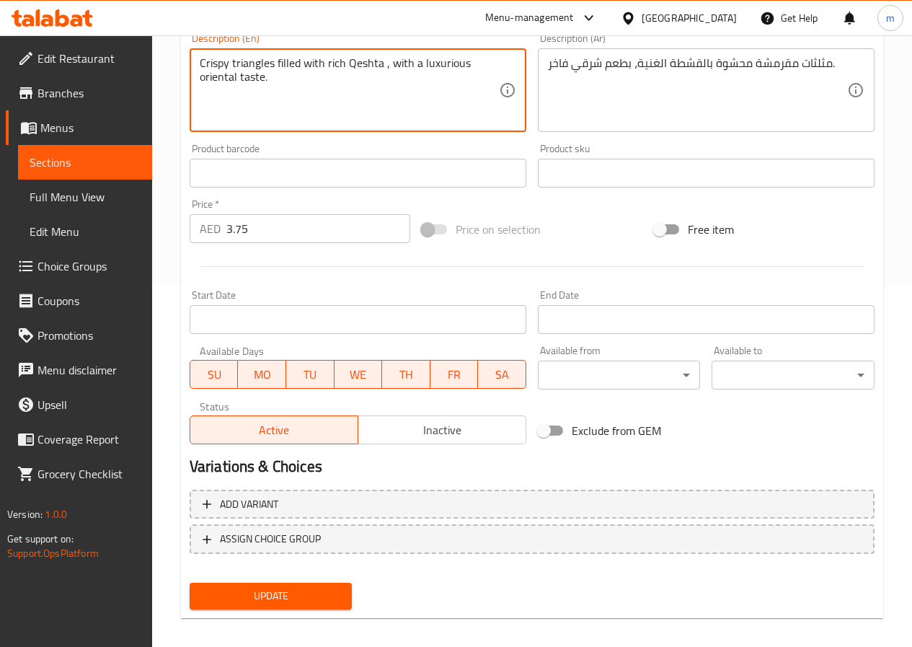
type textarea "Crispy triangles filled with rich Qeshta , with a luxurious oriental taste."
click at [233, 598] on span "Update" at bounding box center [271, 596] width 140 height 18
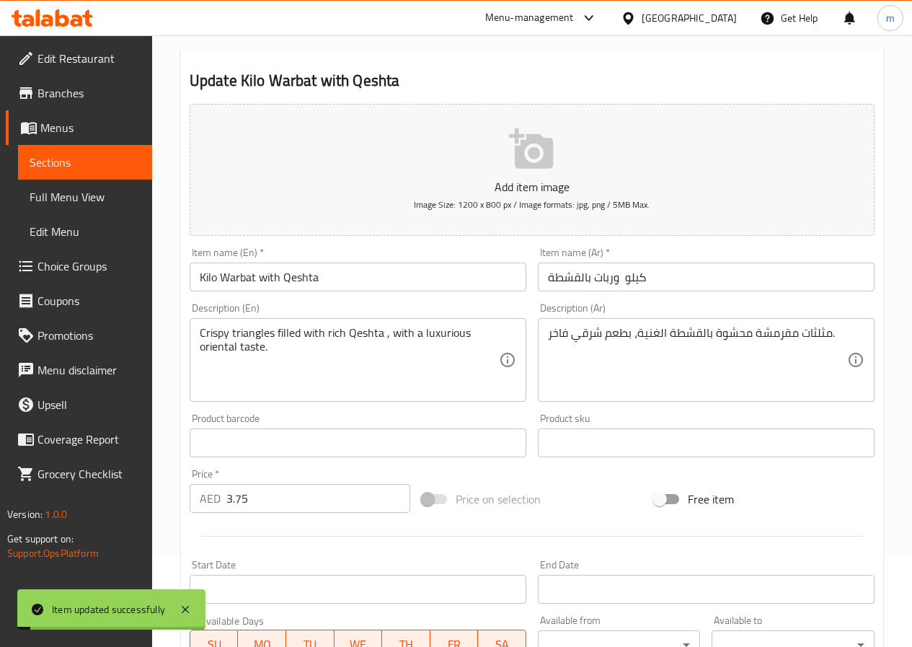
scroll to position [0, 0]
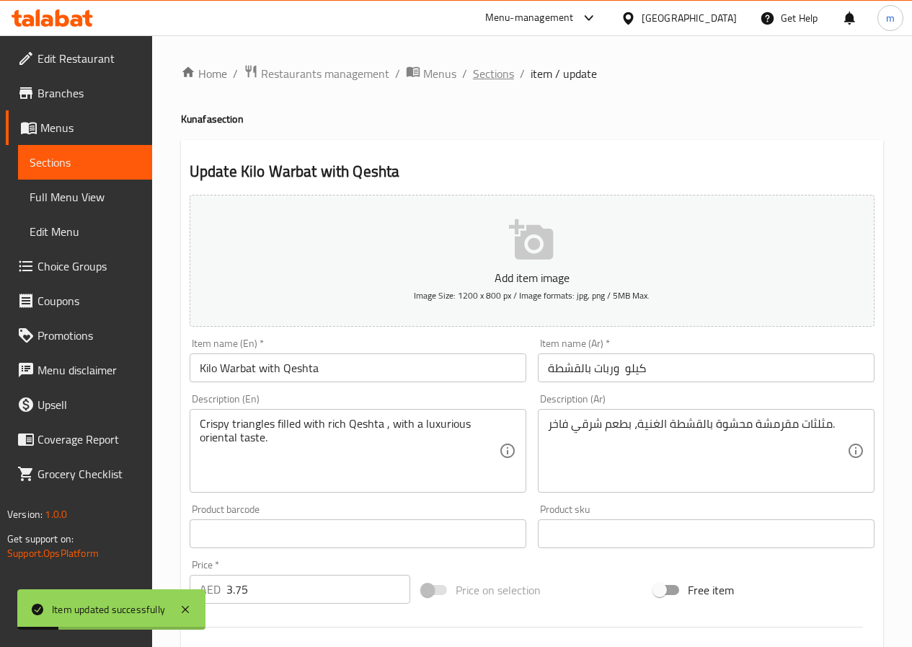
click at [498, 71] on span "Sections" at bounding box center [493, 73] width 41 height 17
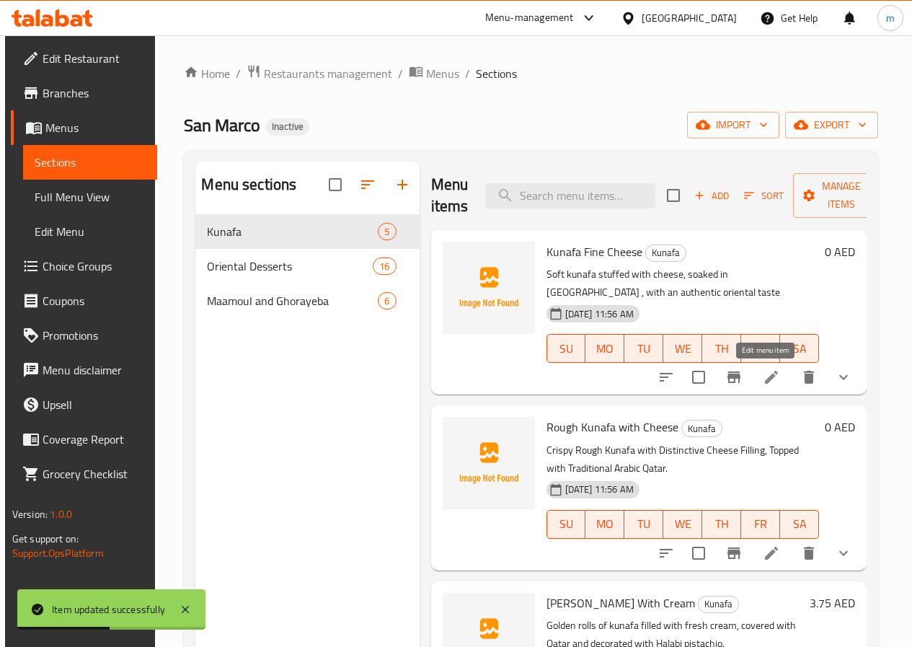
click at [769, 383] on icon at bounding box center [771, 377] width 17 height 17
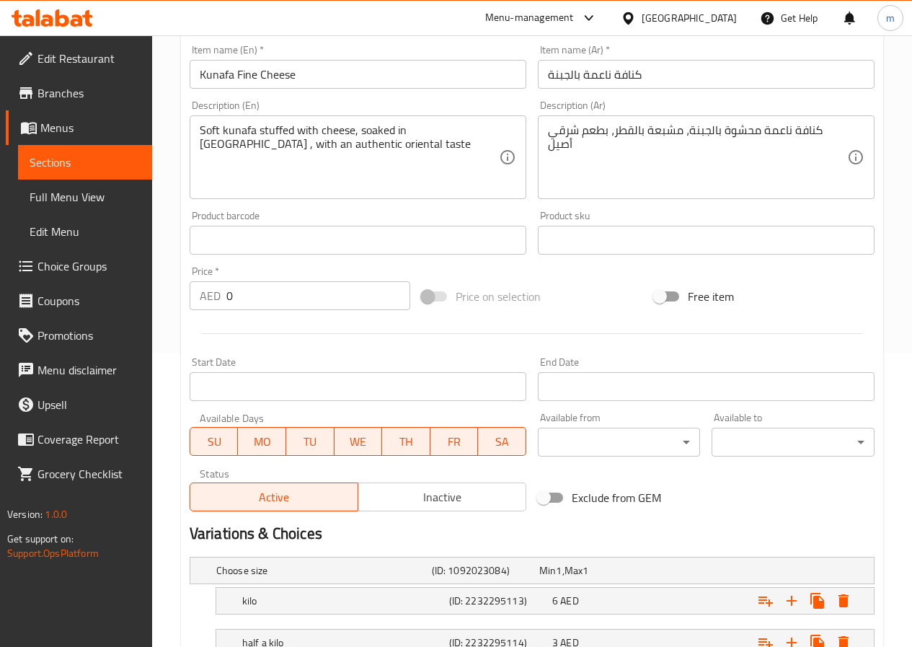
scroll to position [405, 0]
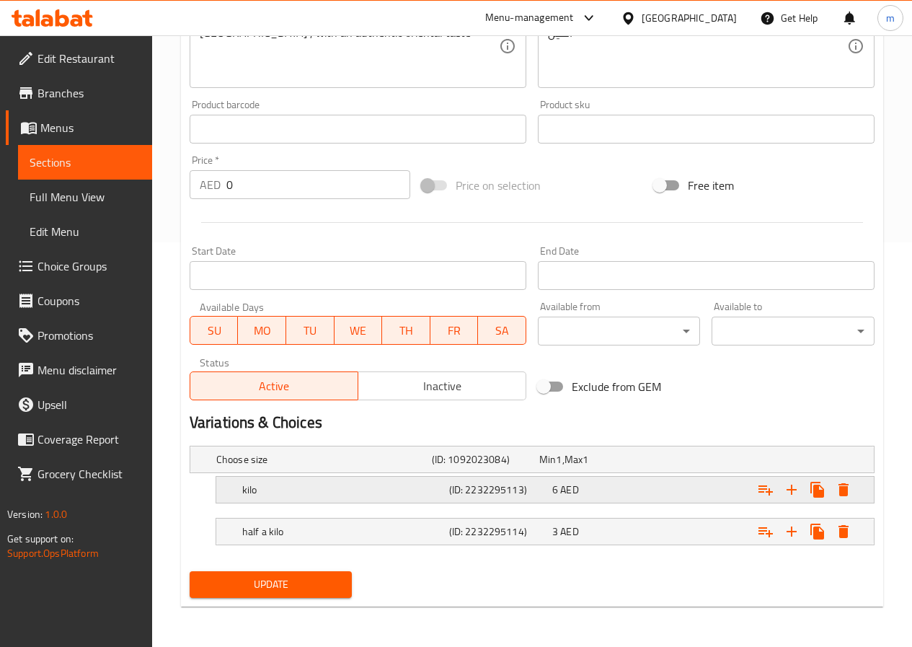
click at [477, 467] on h5 "(ID: 2232295113)" at bounding box center [483, 459] width 102 height 14
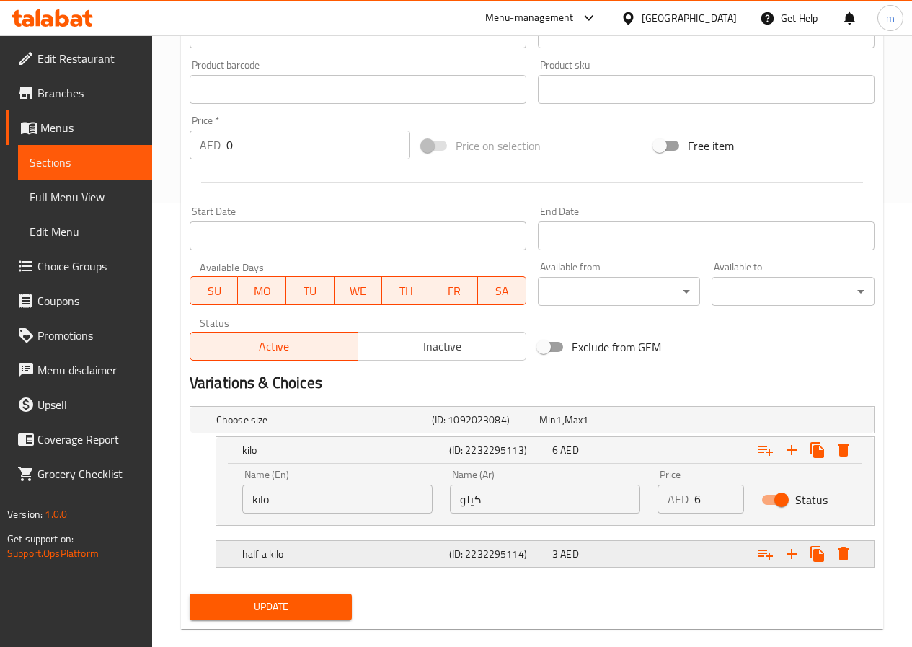
scroll to position [467, 0]
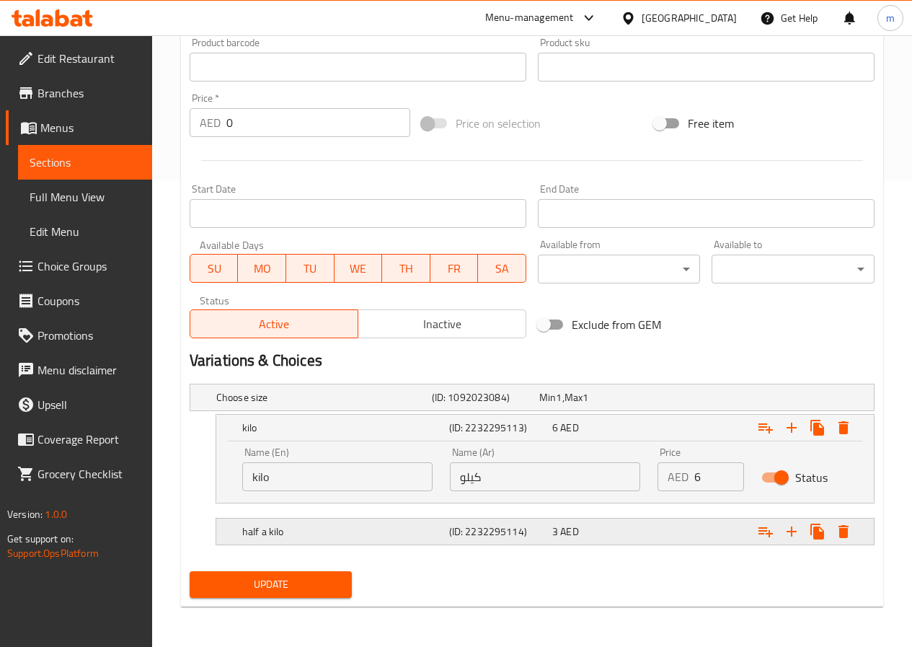
click at [454, 405] on h5 "(ID: 2232295114)" at bounding box center [483, 397] width 102 height 14
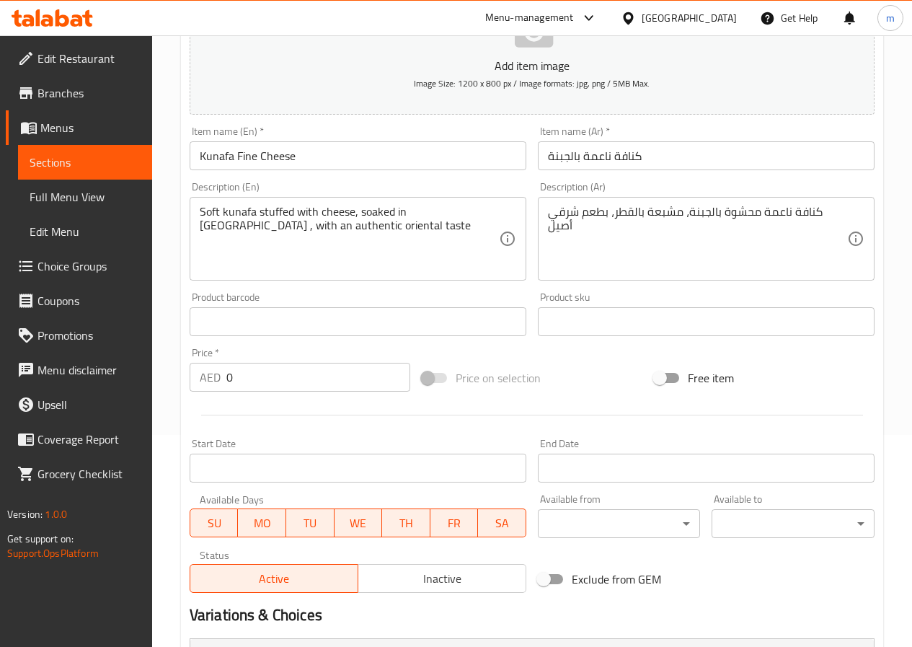
scroll to position [178, 0]
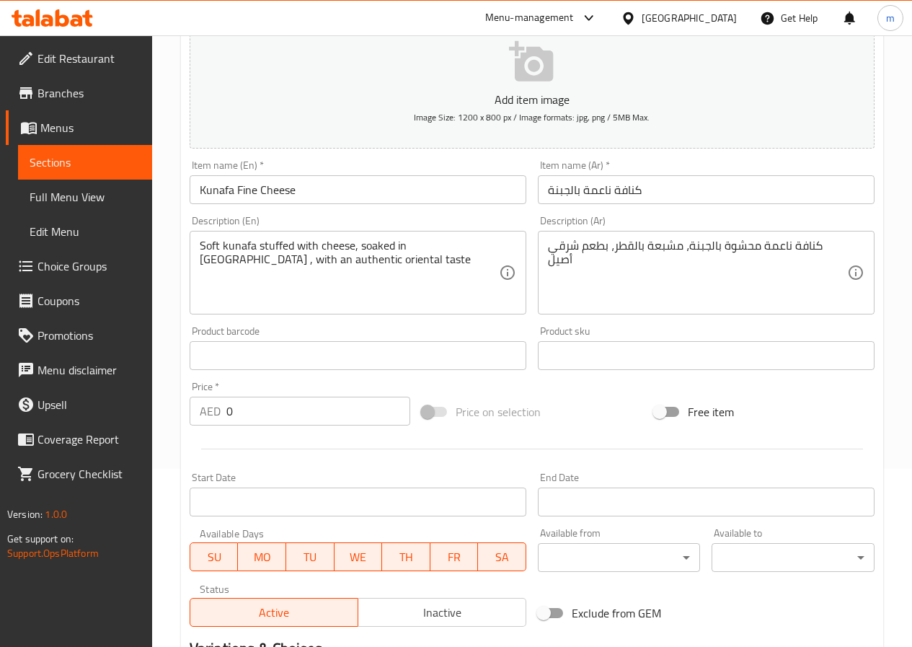
click at [82, 203] on span "Full Menu View" at bounding box center [85, 196] width 111 height 17
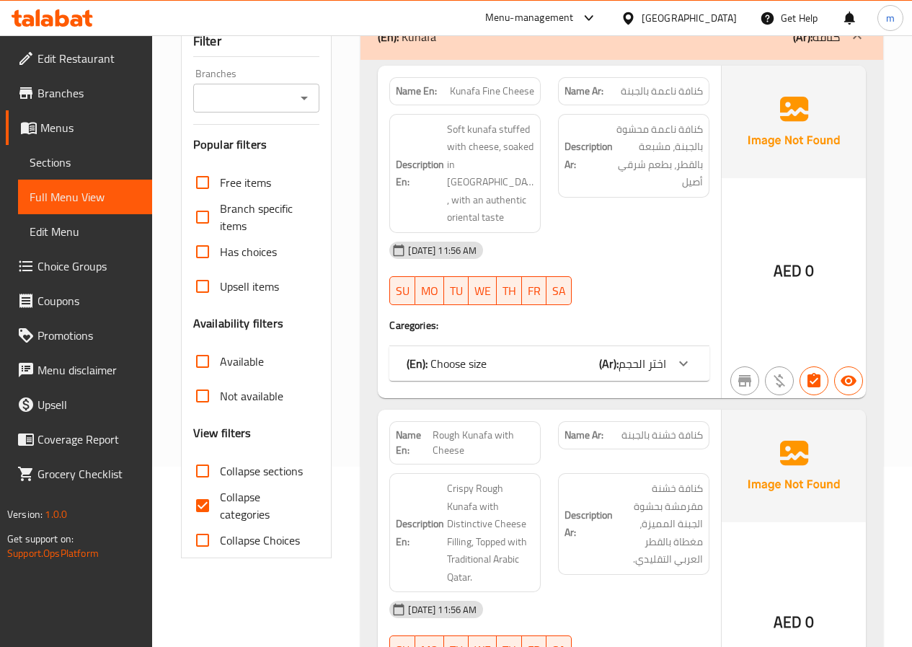
scroll to position [288, 0]
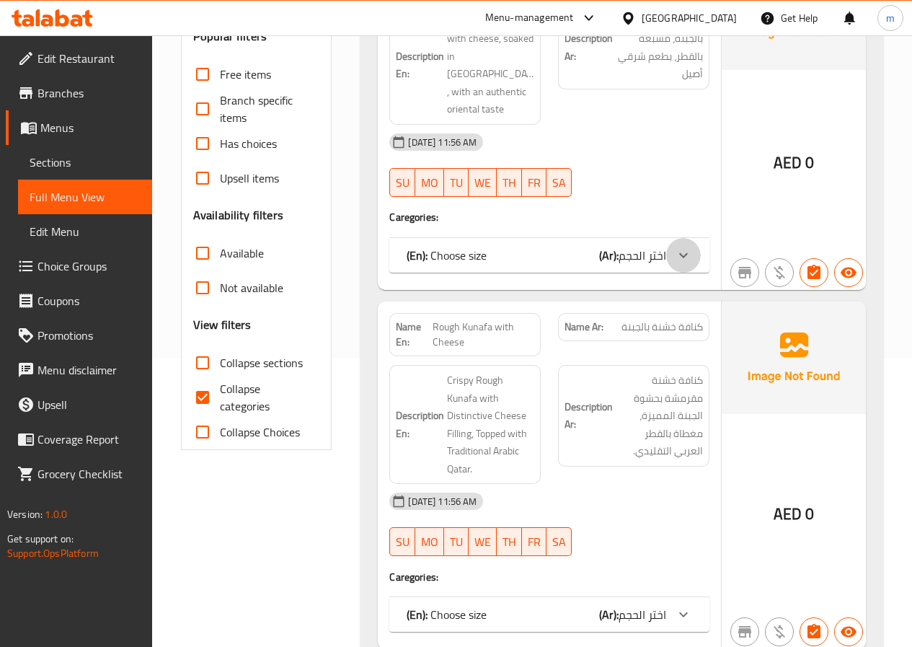
click at [677, 247] on icon at bounding box center [683, 255] width 17 height 17
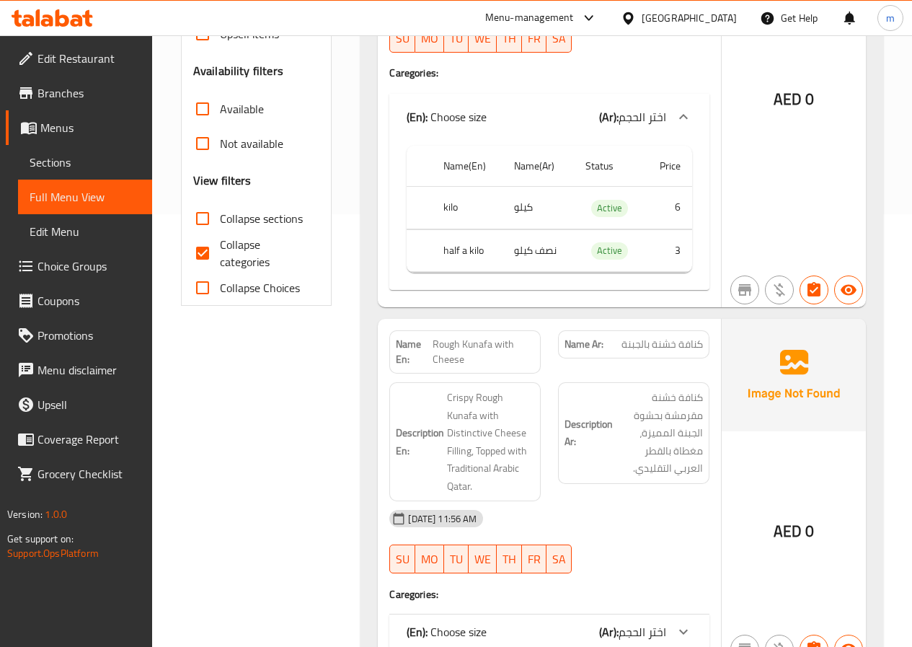
scroll to position [505, 0]
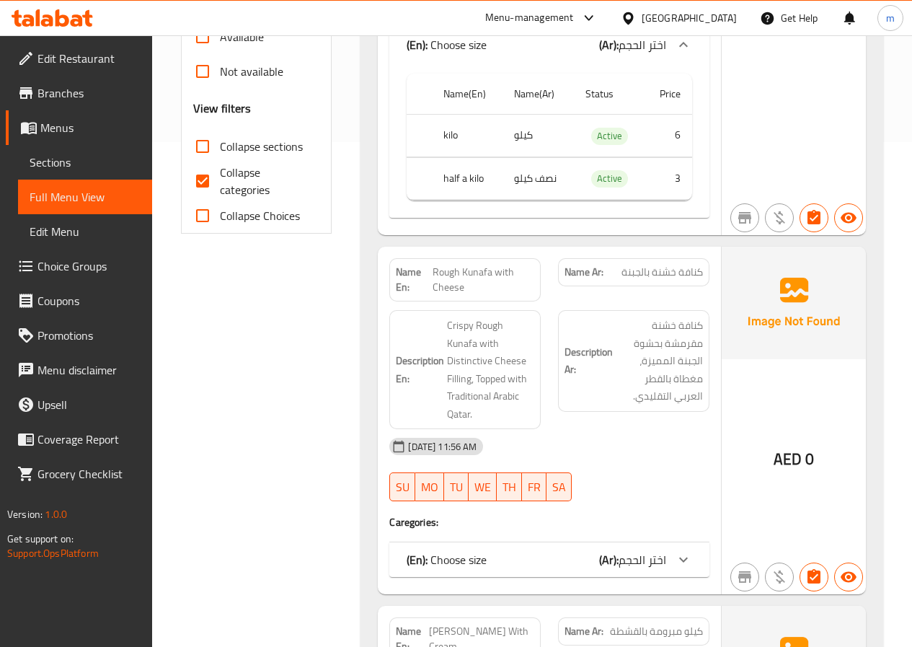
click at [589, 53] on div "(En): Choose size (Ar): اختر الحجم" at bounding box center [537, 44] width 260 height 17
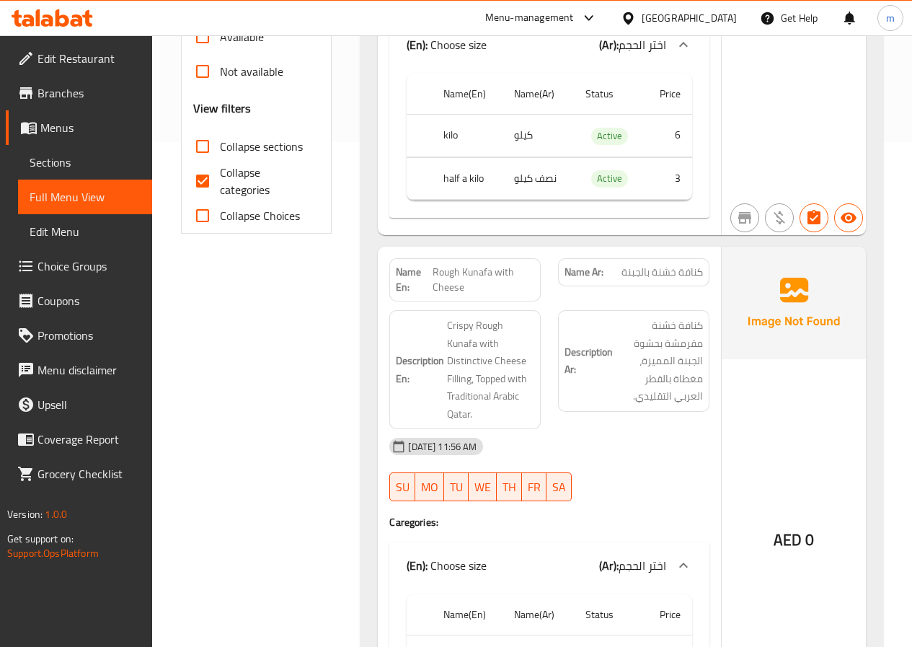
click at [231, 179] on span "Collapse categories" at bounding box center [264, 181] width 89 height 35
click at [220, 179] on input "Collapse categories" at bounding box center [202, 181] width 35 height 35
checkbox input "false"
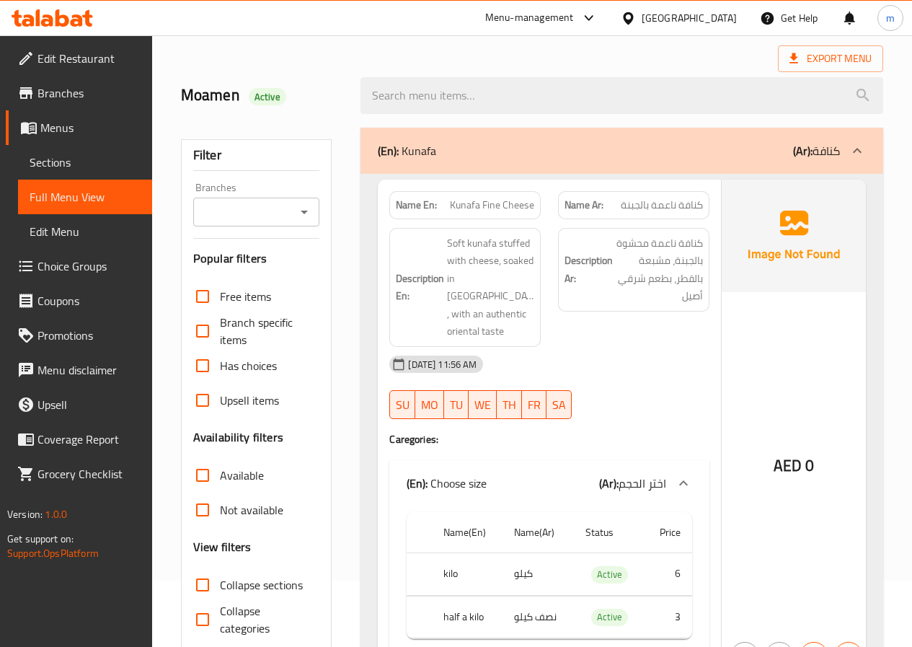
scroll to position [0, 0]
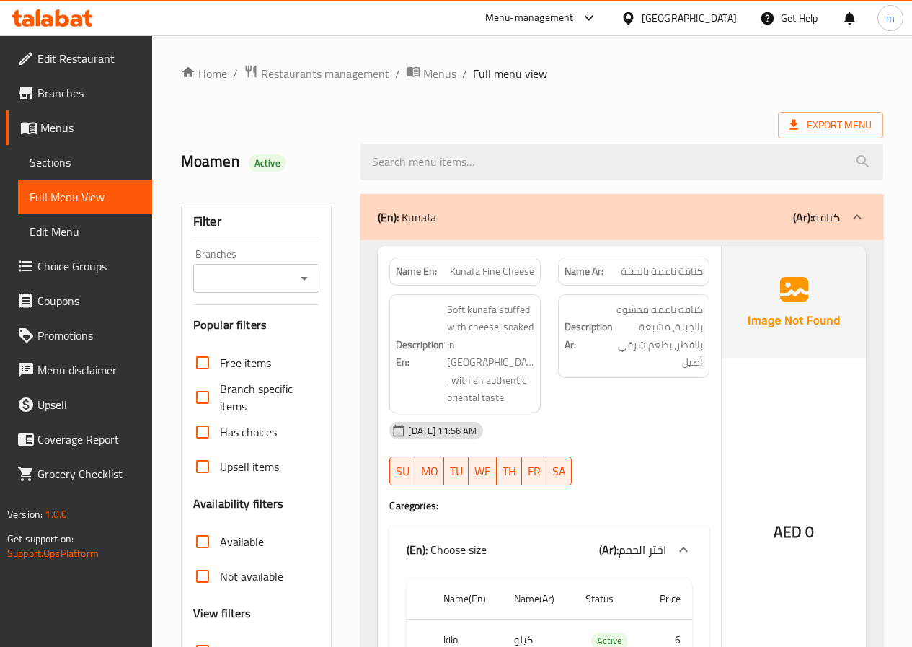
click at [564, 215] on div "(En): Kunafa (Ar): كنافة" at bounding box center [609, 216] width 462 height 17
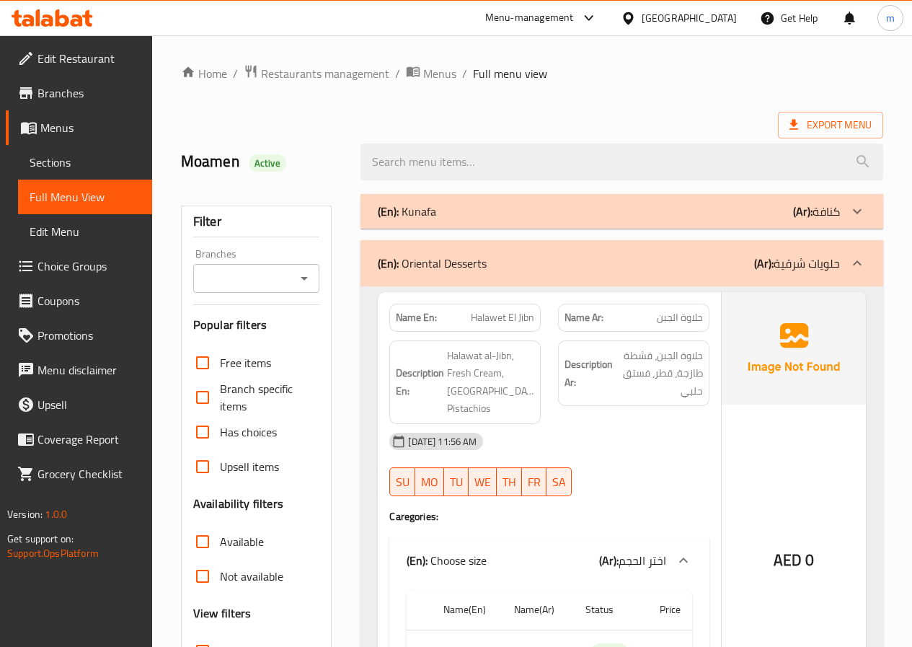
click at [661, 267] on div "(En): Oriental Desserts (Ar): حلويات شرقية" at bounding box center [609, 263] width 462 height 17
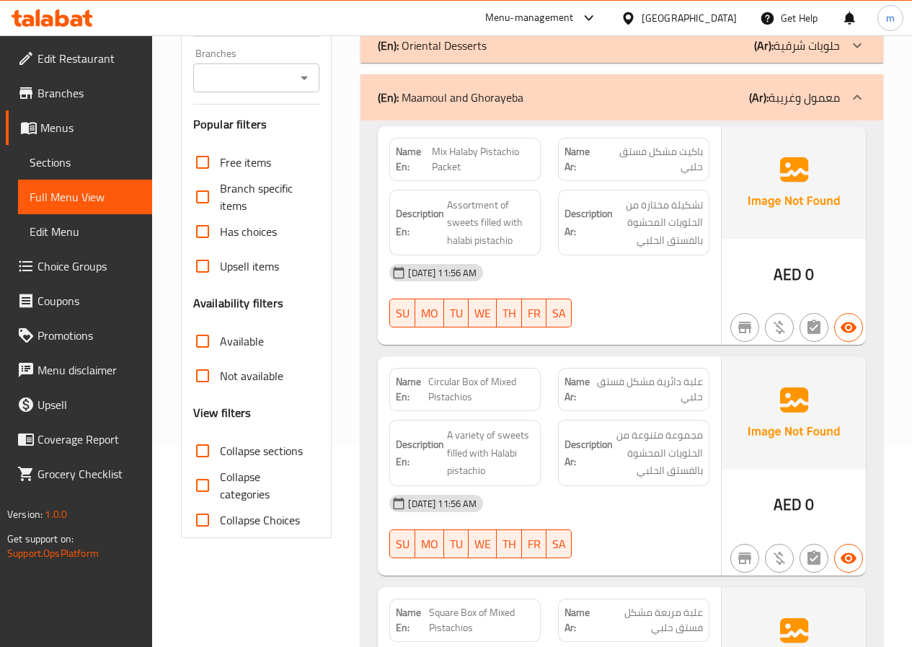
scroll to position [175, 0]
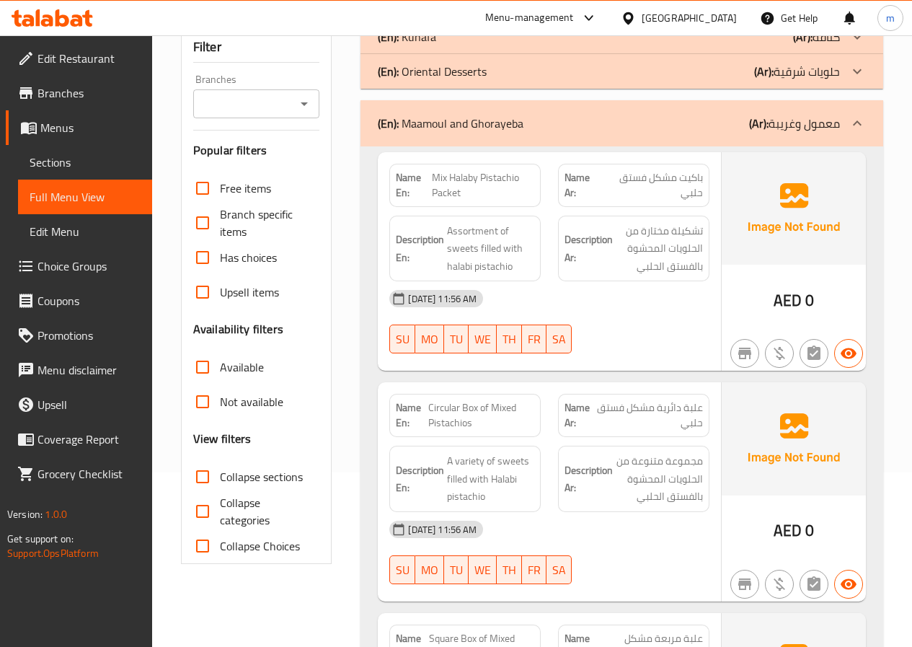
click at [77, 156] on span "Sections" at bounding box center [85, 162] width 111 height 17
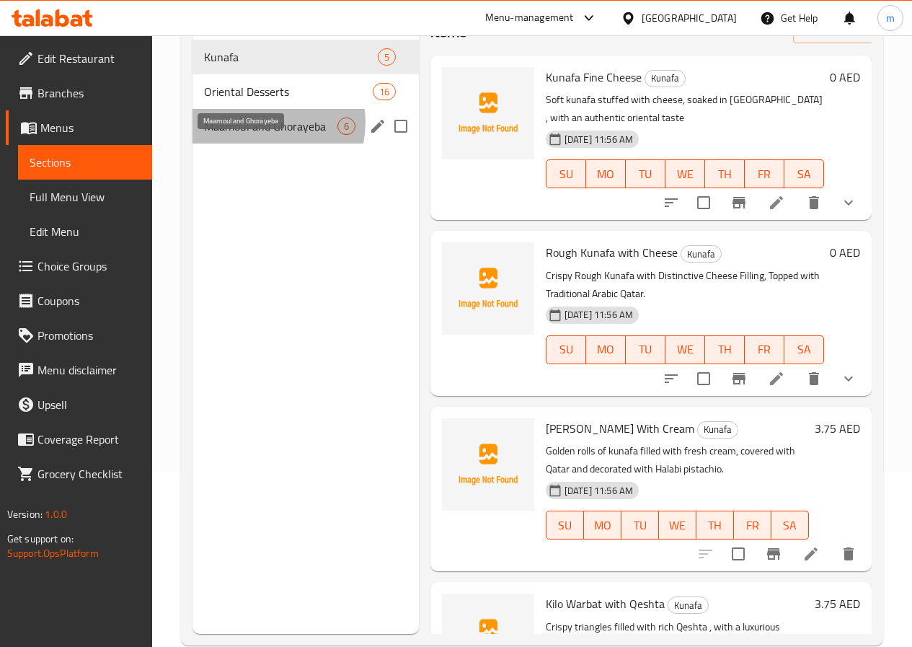
click at [267, 135] on span "Maamoul and Ghorayeba" at bounding box center [270, 126] width 133 height 17
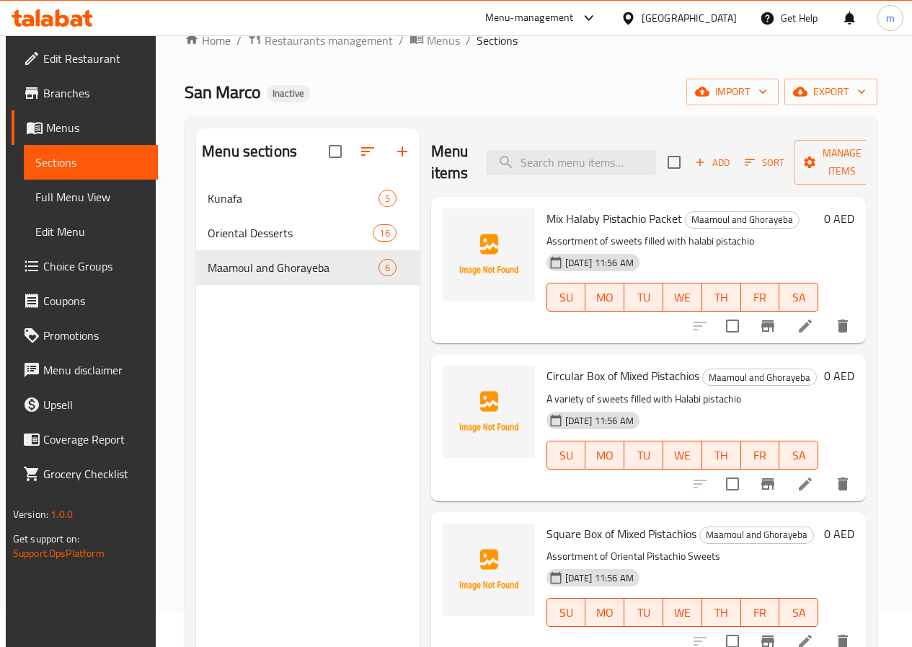
scroll to position [30, 0]
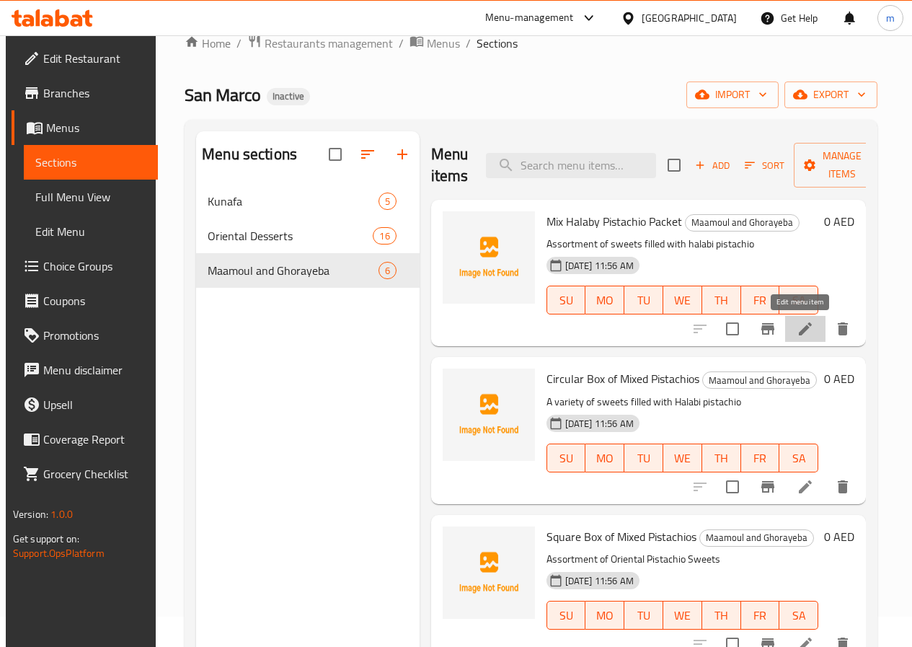
click at [797, 337] on icon at bounding box center [805, 328] width 17 height 17
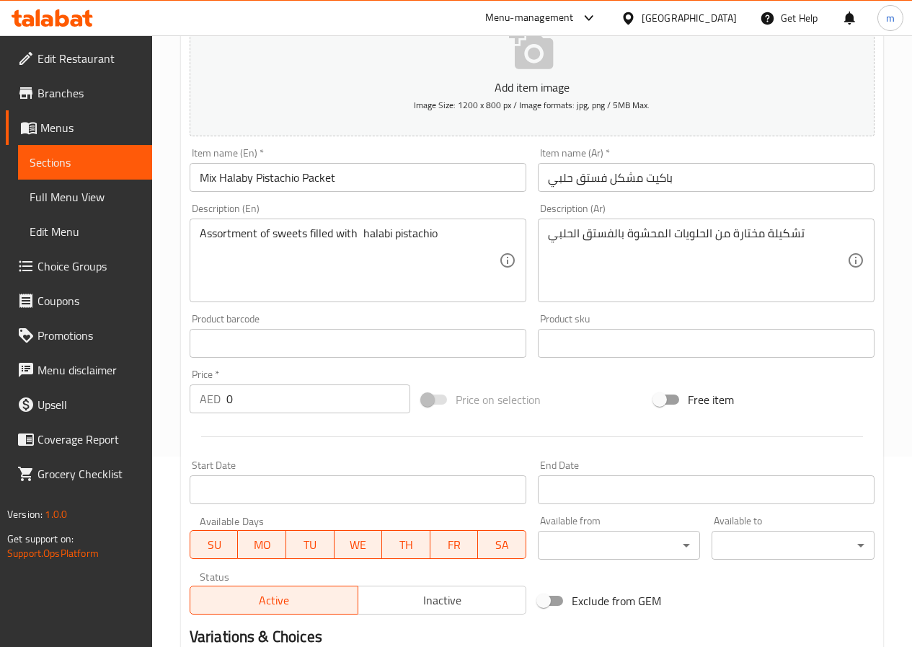
scroll to position [12, 0]
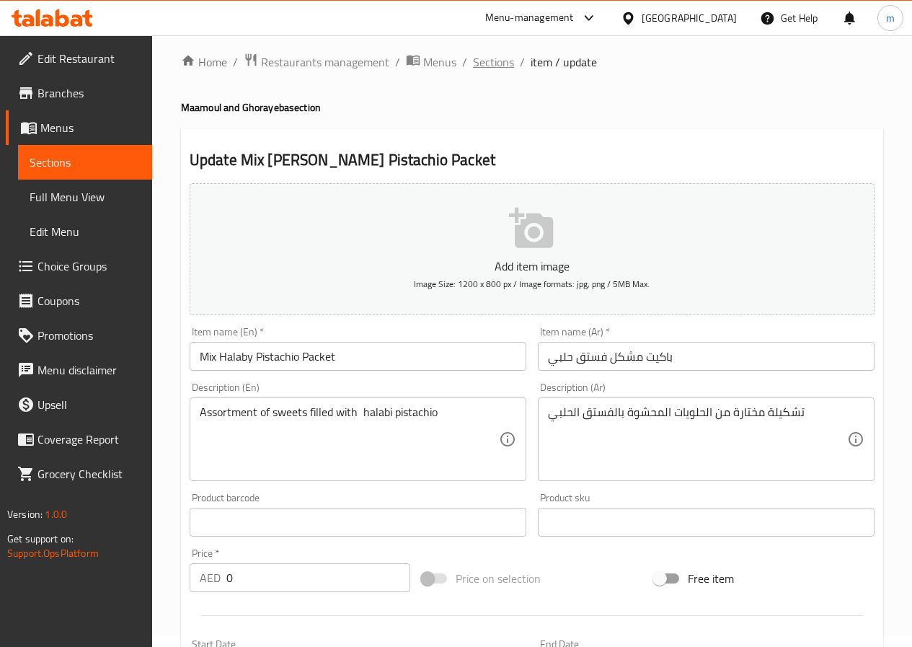
click at [500, 56] on span "Sections" at bounding box center [493, 61] width 41 height 17
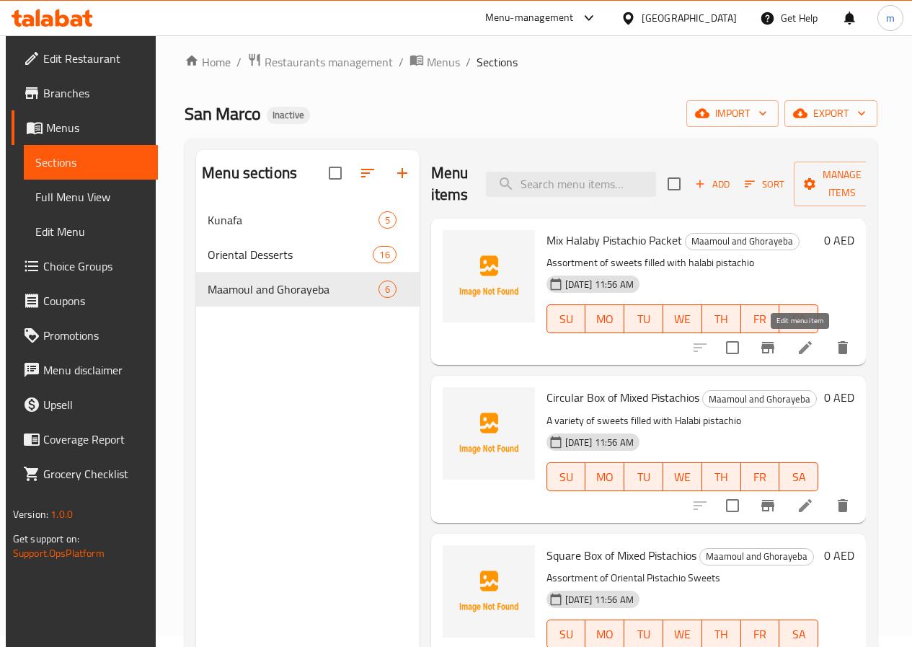
click at [799, 347] on icon at bounding box center [805, 347] width 13 height 13
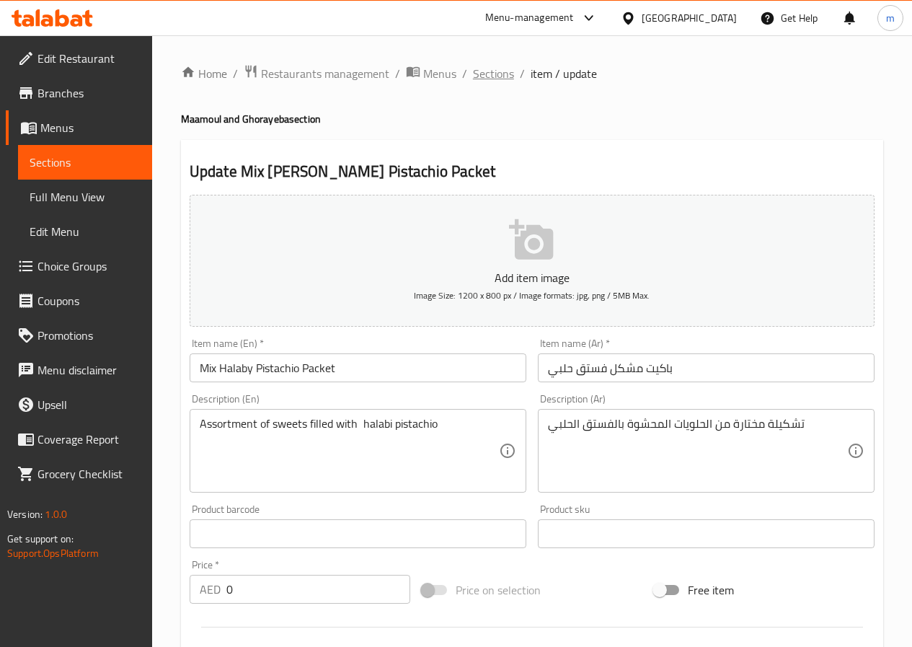
click at [503, 73] on span "Sections" at bounding box center [493, 73] width 41 height 17
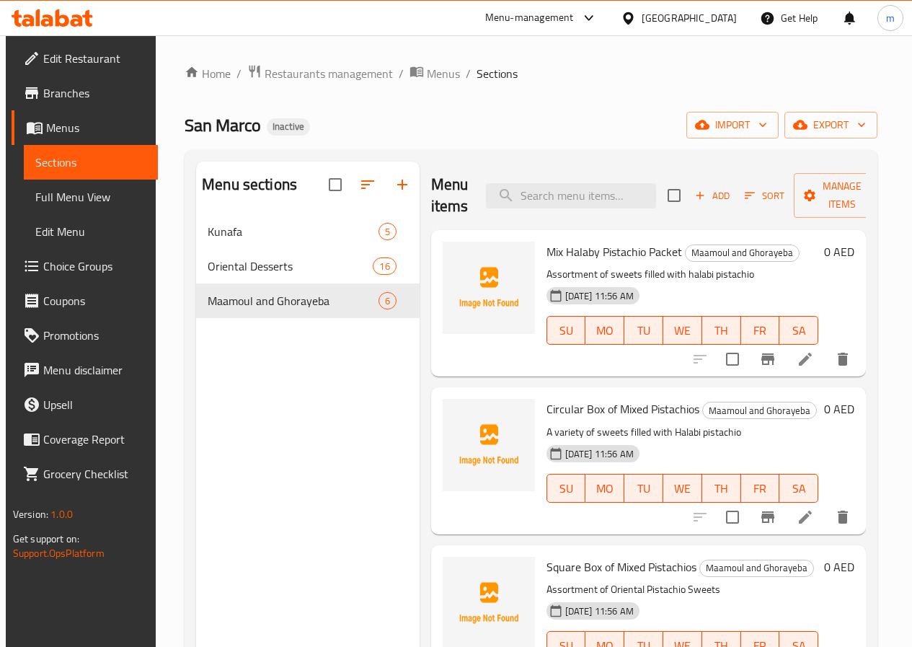
click at [798, 368] on icon at bounding box center [805, 358] width 17 height 17
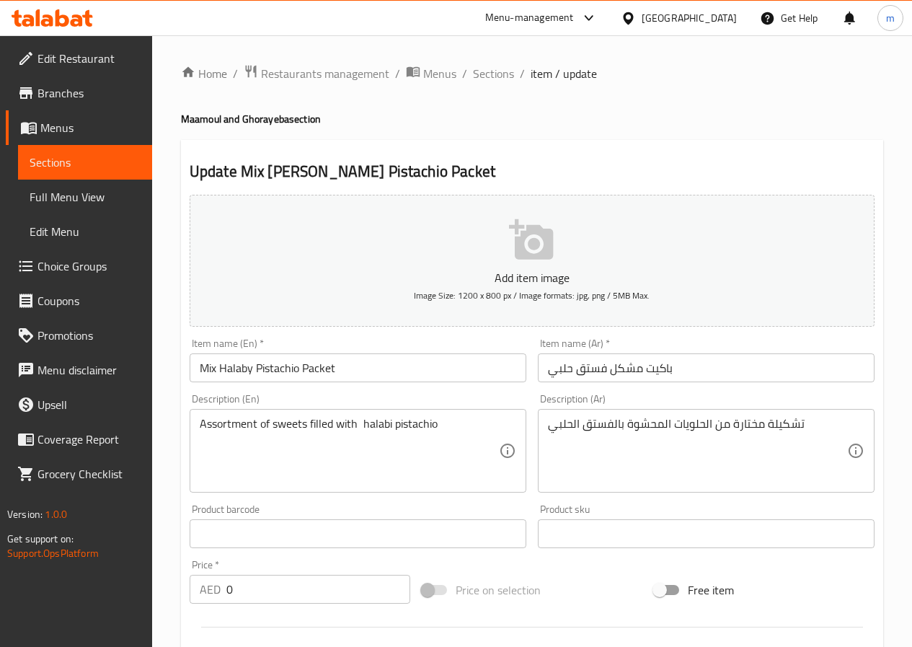
click at [66, 208] on link "Full Menu View" at bounding box center [85, 197] width 134 height 35
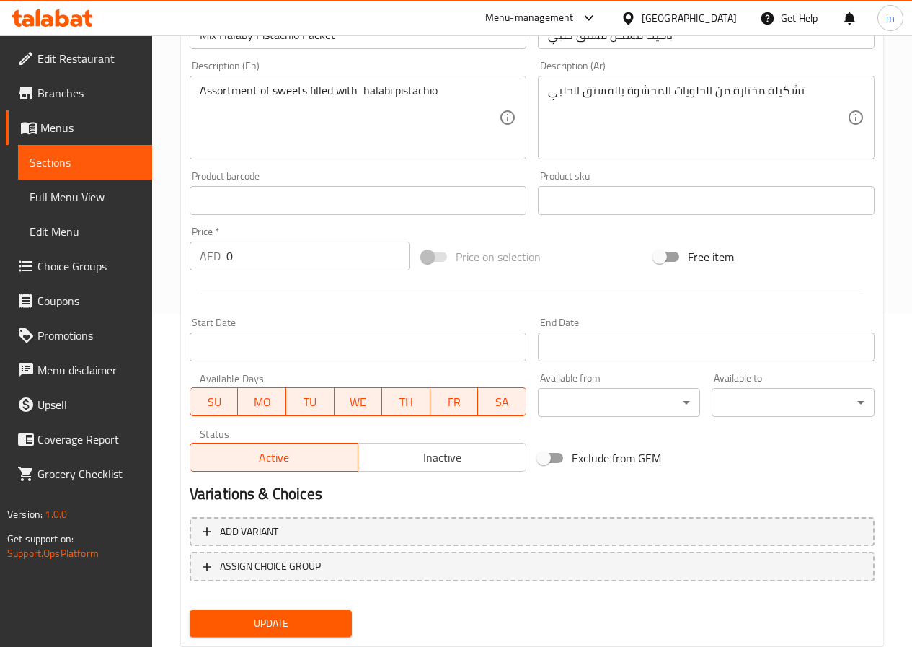
scroll to position [361, 0]
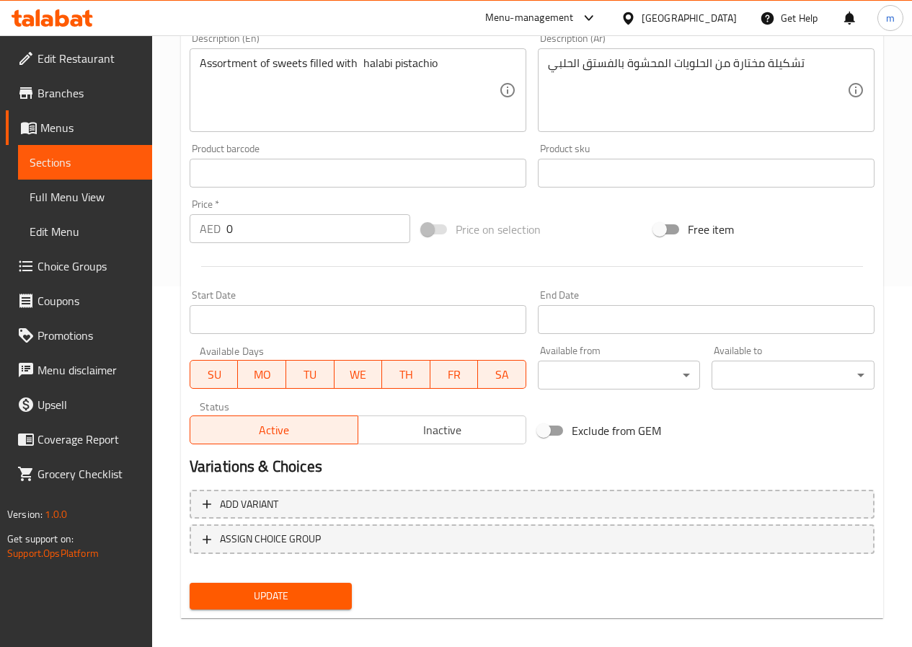
click at [91, 258] on span "Choice Groups" at bounding box center [88, 265] width 103 height 17
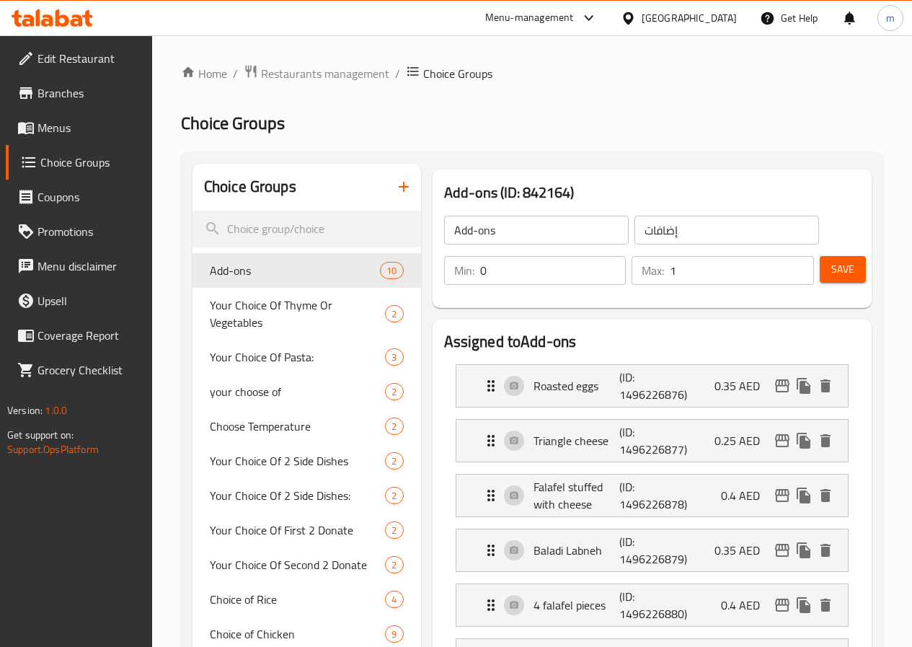
click at [395, 182] on icon "button" at bounding box center [403, 186] width 17 height 17
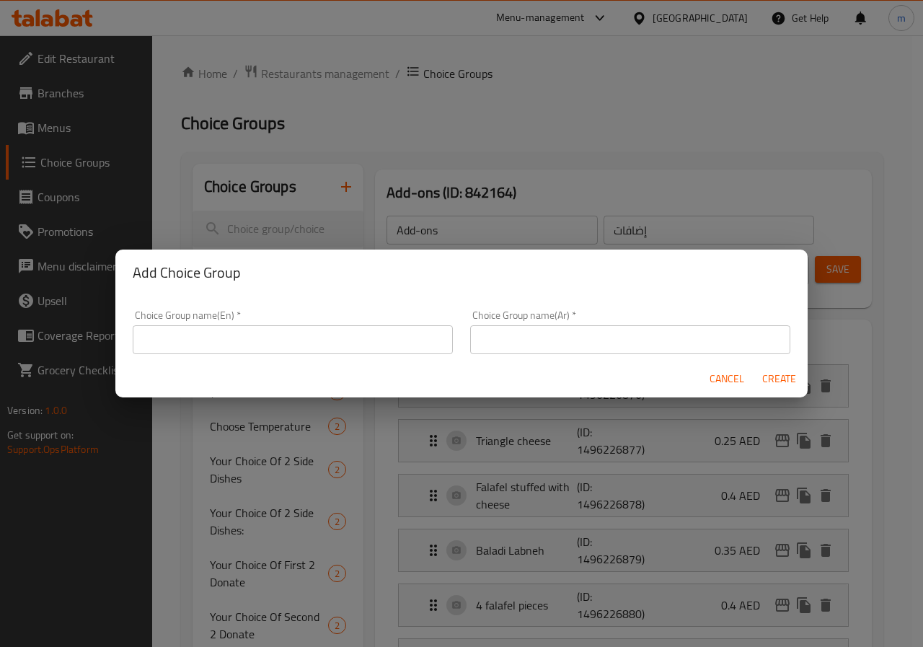
click at [283, 343] on input "text" at bounding box center [293, 339] width 320 height 29
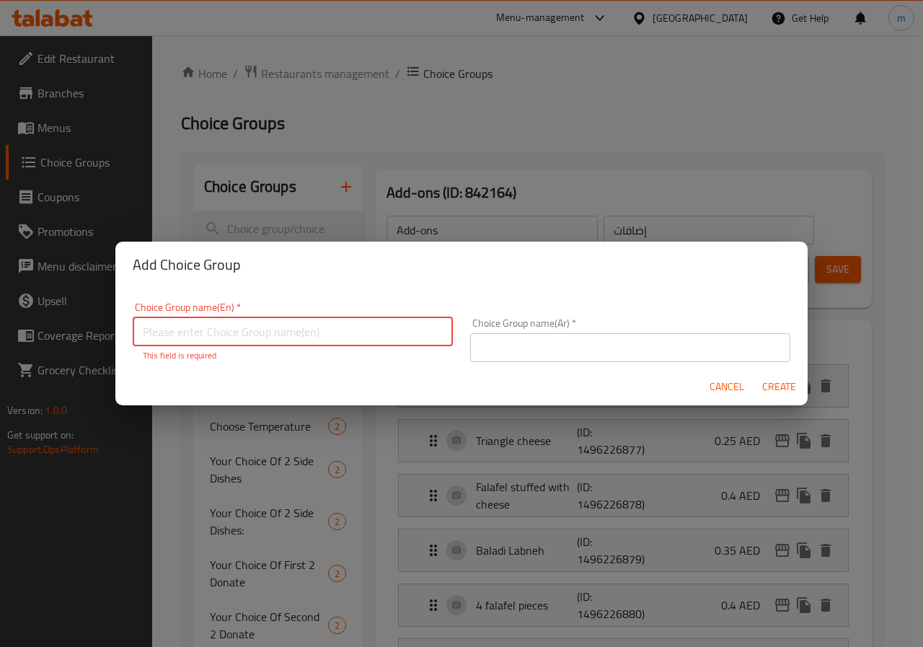
type input "س"
type input "ؤ"
type input "Chose Size"
click at [518, 363] on form "Choice Group name(En)   * Chose Size Choice Group name(En) * This field is requ…" at bounding box center [461, 347] width 692 height 118
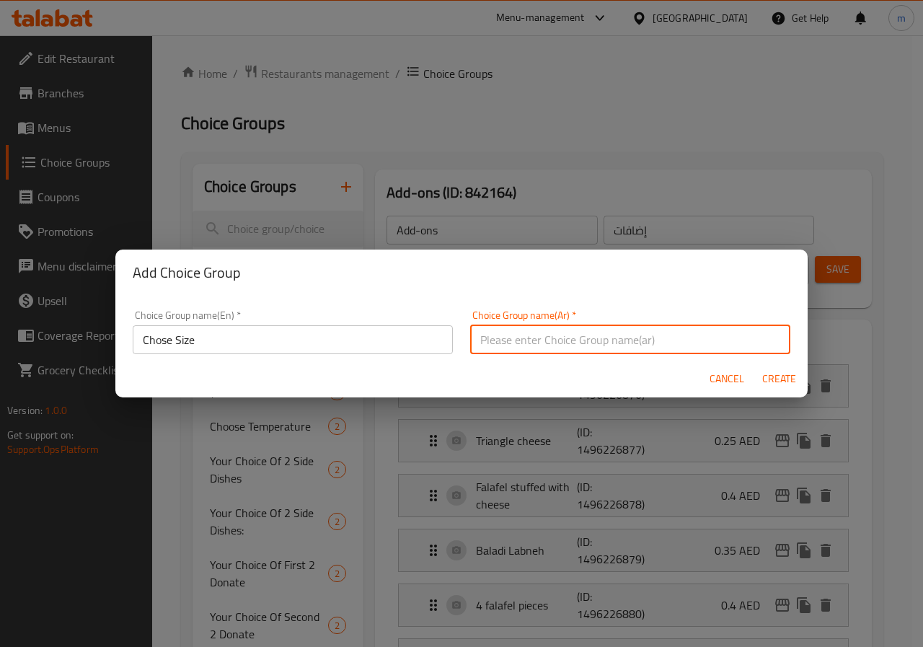
click at [539, 345] on input "text" at bounding box center [630, 339] width 320 height 29
type input "اختر الحجم"
click at [798, 382] on button "Create" at bounding box center [779, 379] width 46 height 27
type input "Chose Size"
type input "اختر الحجم"
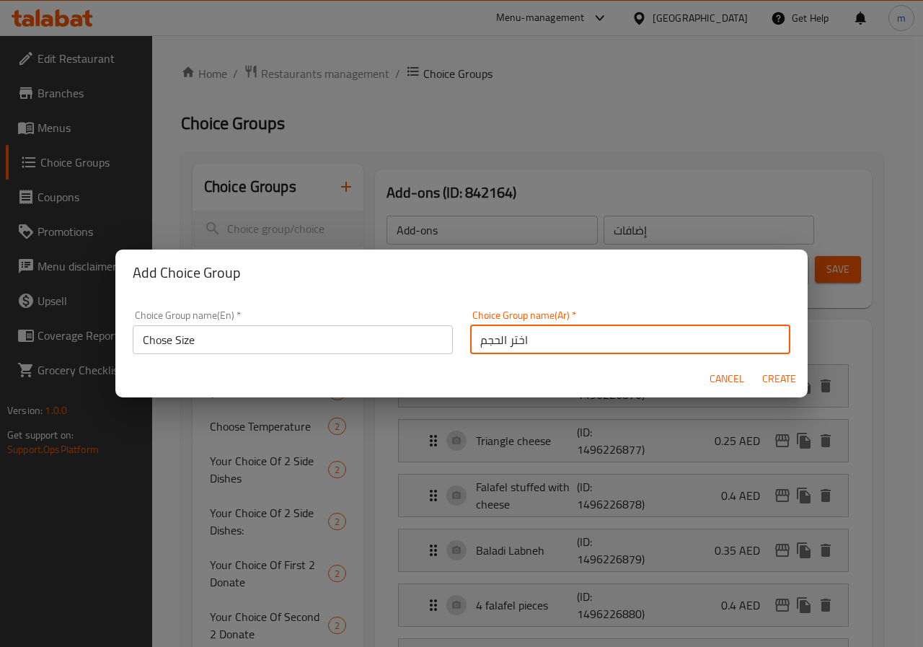
type input "0"
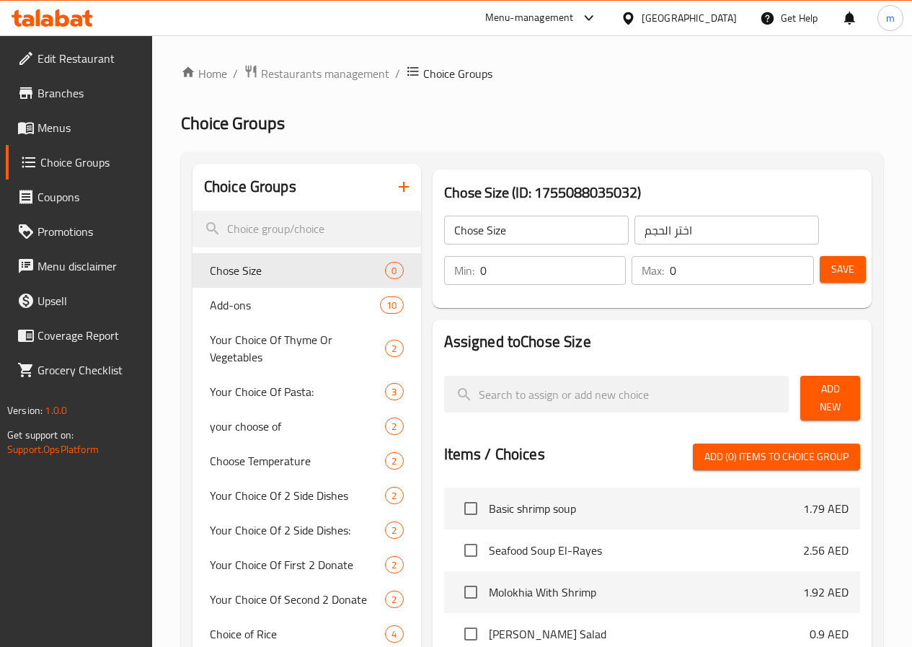
click at [850, 399] on button "Add New" at bounding box center [830, 398] width 60 height 45
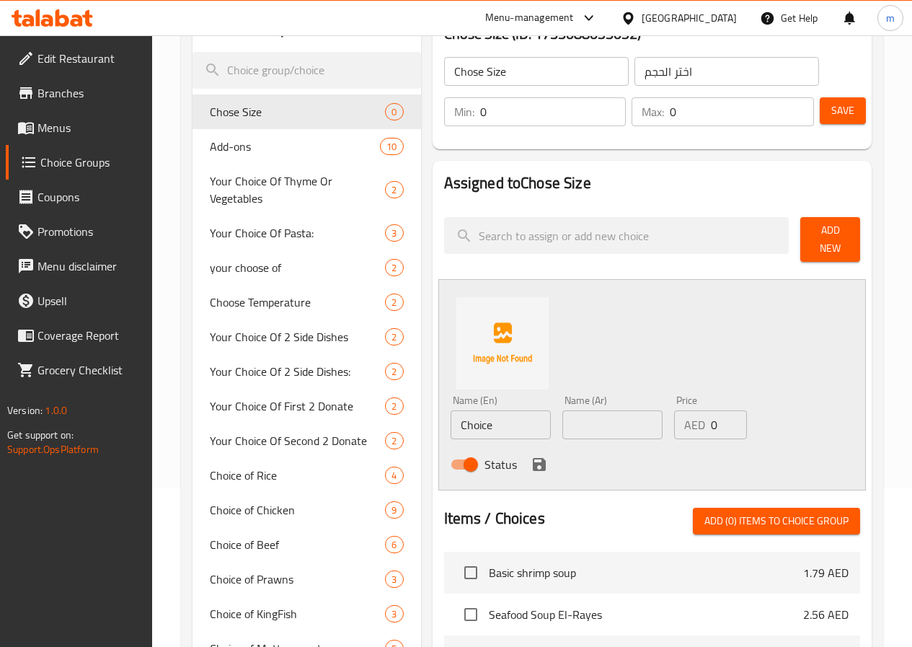
scroll to position [216, 0]
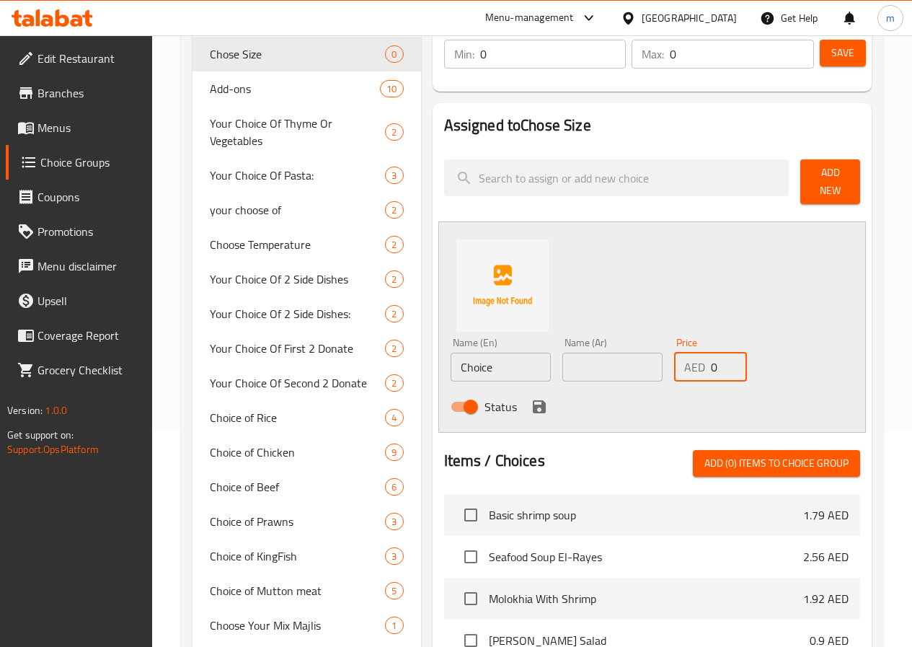
click at [711, 354] on input "0" at bounding box center [729, 367] width 36 height 29
click at [459, 358] on input "Choice" at bounding box center [501, 367] width 100 height 29
type input "C"
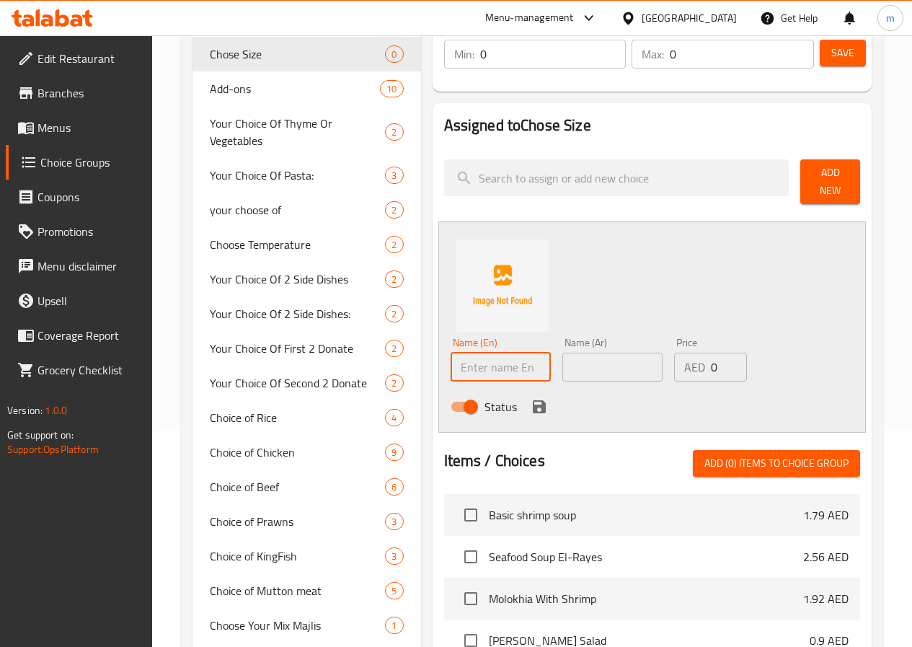
type input "B"
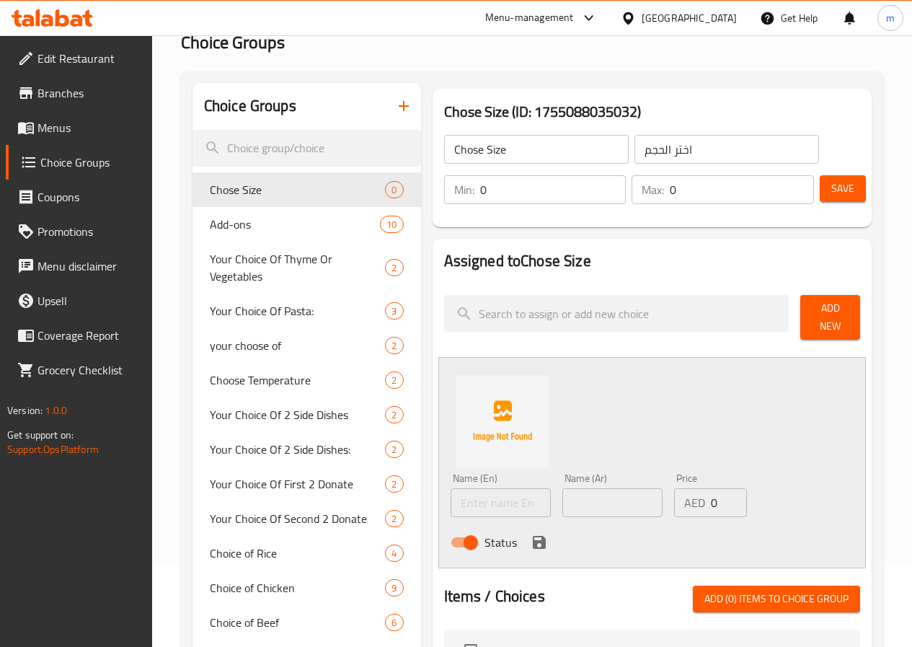
scroll to position [72, 0]
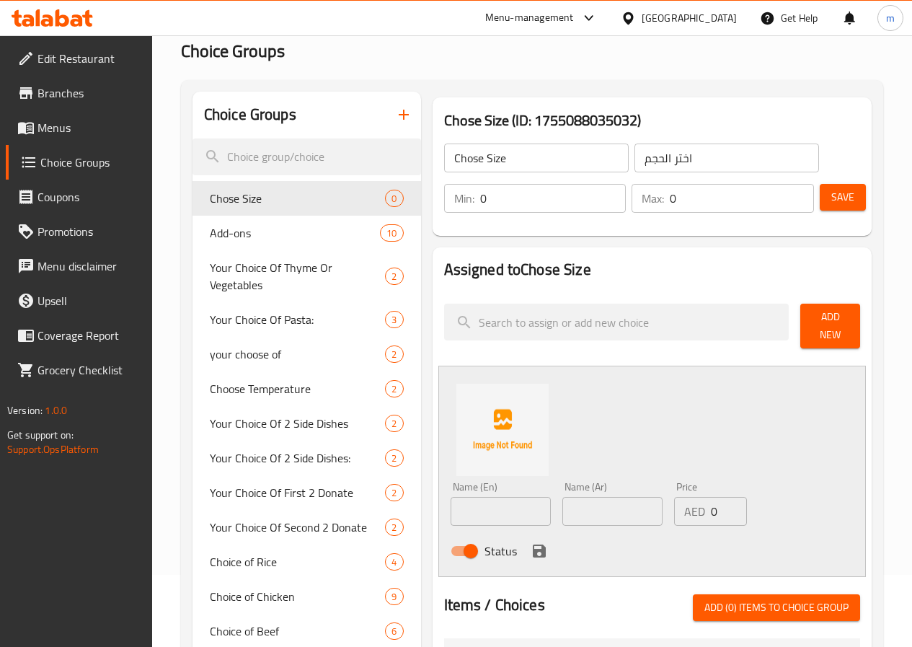
click at [454, 506] on input "text" at bounding box center [501, 511] width 100 height 29
type input "l"
type input "م"
type input "l"
click at [578, 514] on input "text" at bounding box center [612, 511] width 100 height 29
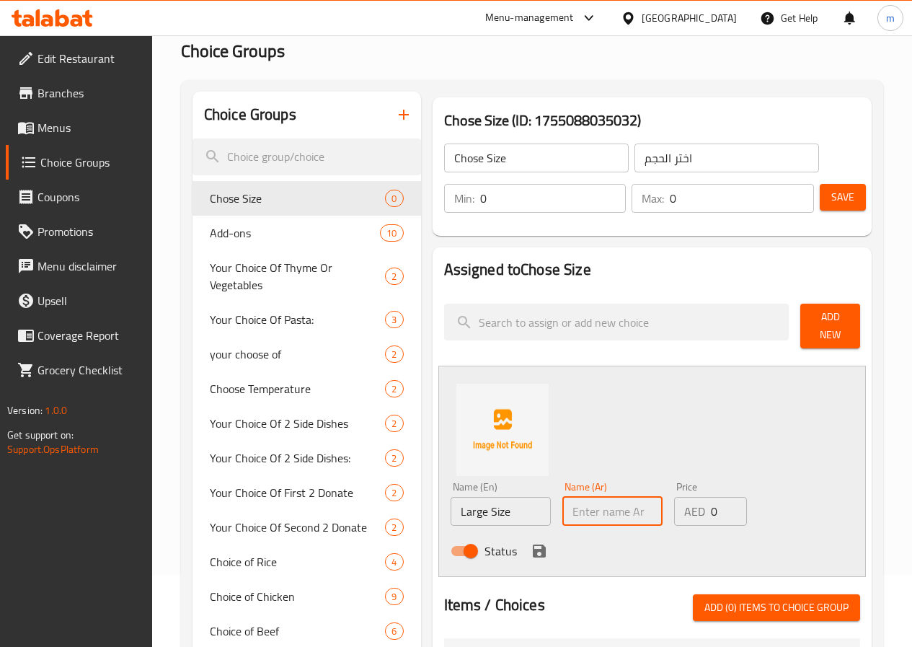
click at [482, 513] on input "Large Size" at bounding box center [501, 511] width 100 height 29
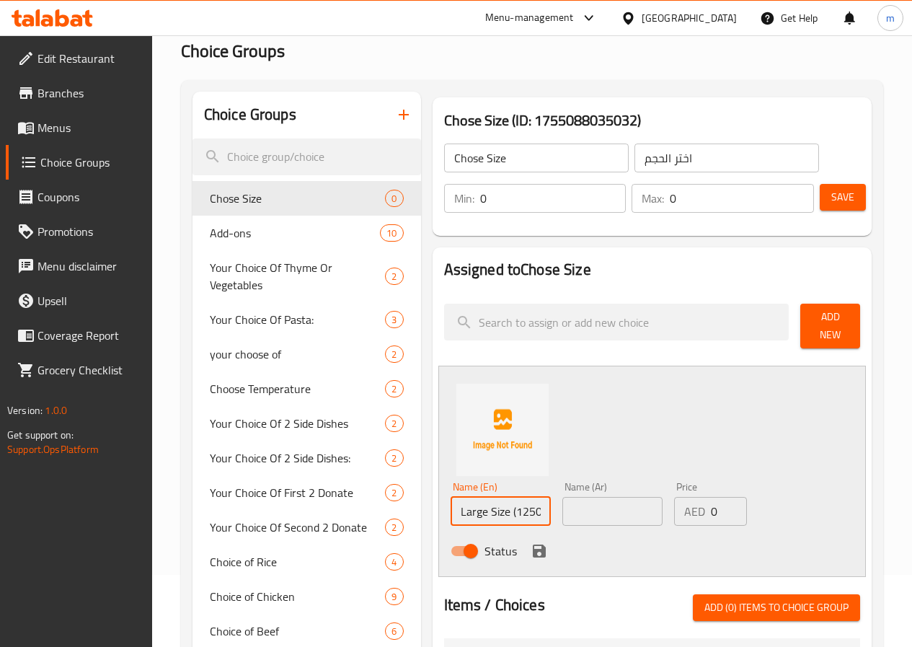
type input "Large Size (1250)g"
click at [574, 505] on input "text" at bounding box center [612, 511] width 100 height 29
type input "p"
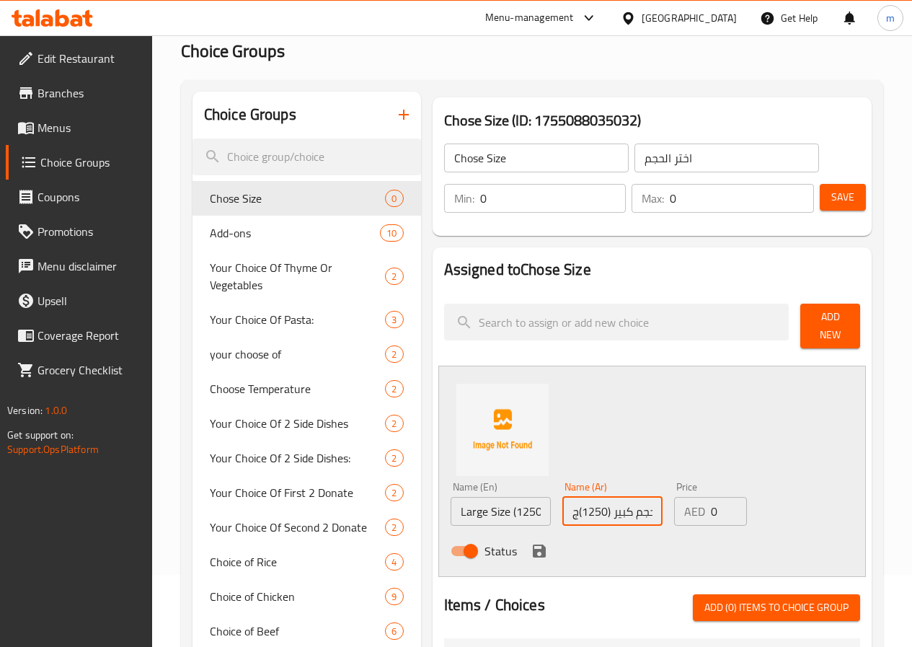
type input "حجم كبير (1250)ج"
click at [711, 504] on input "0" at bounding box center [729, 511] width 36 height 29
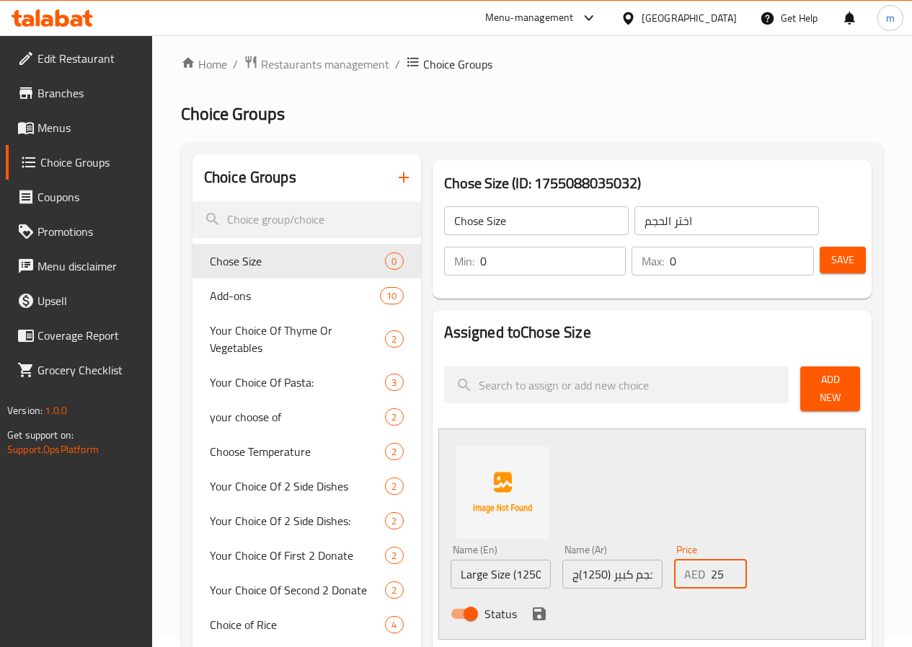
scroll to position [0, 0]
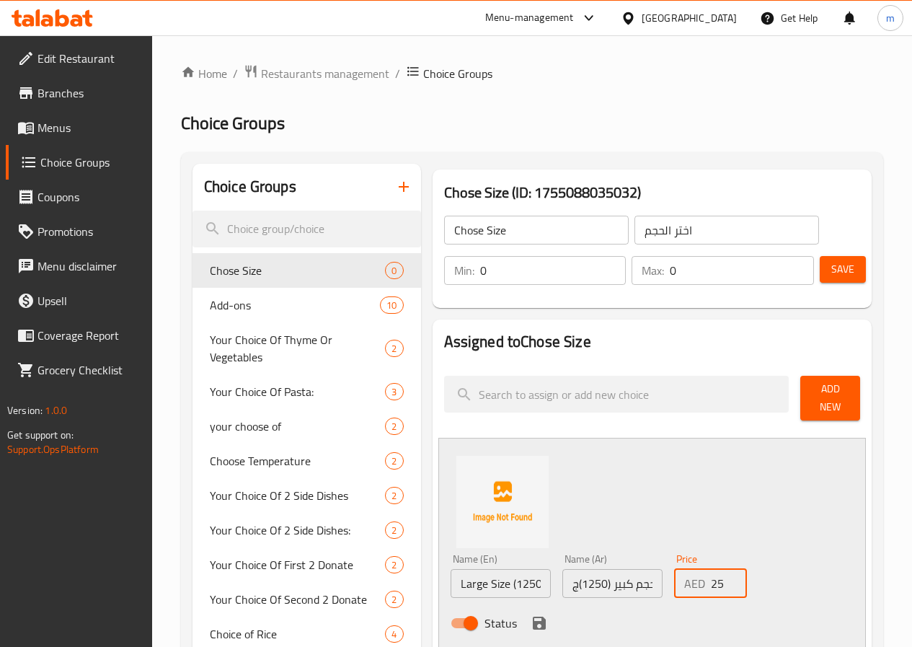
type input "25"
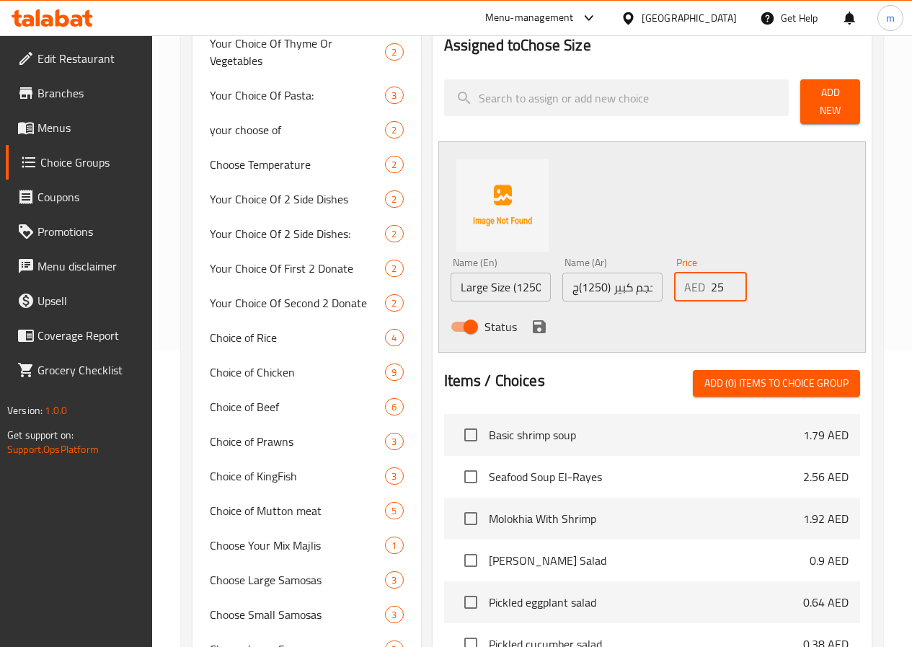
scroll to position [144, 0]
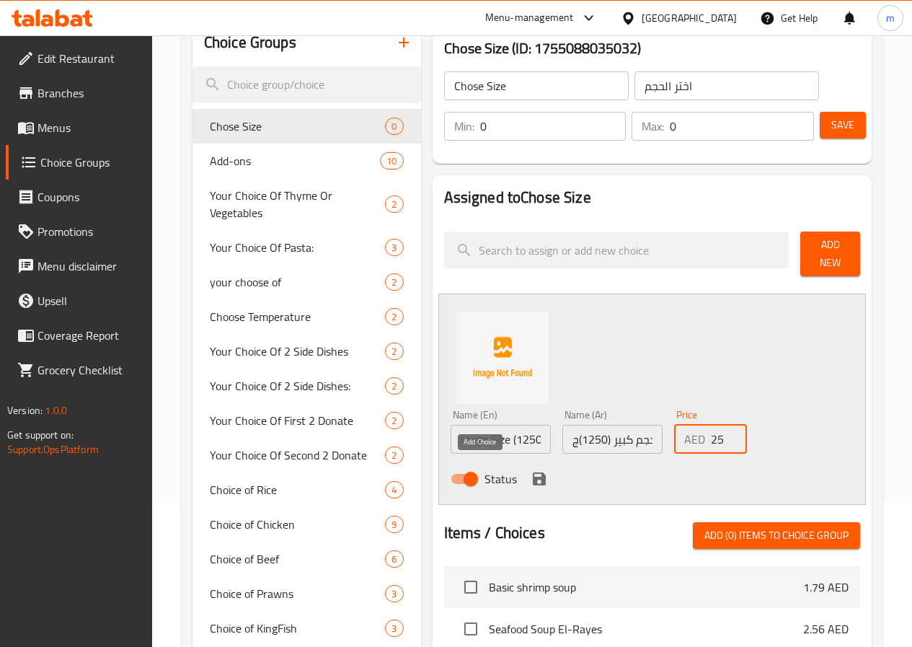
click at [531, 473] on icon "save" at bounding box center [539, 478] width 17 height 17
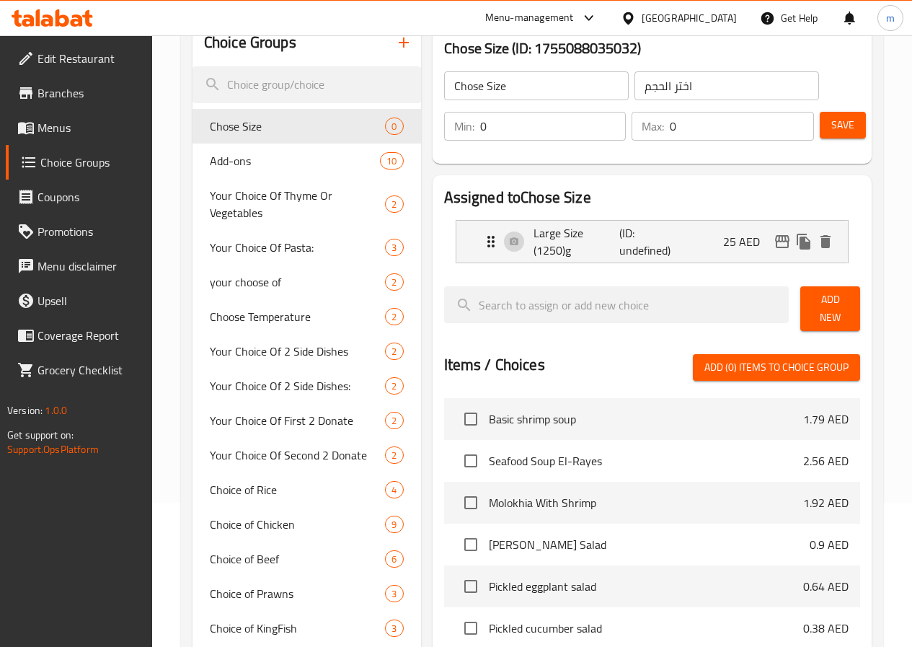
click at [816, 304] on span "Add New" at bounding box center [830, 309] width 37 height 36
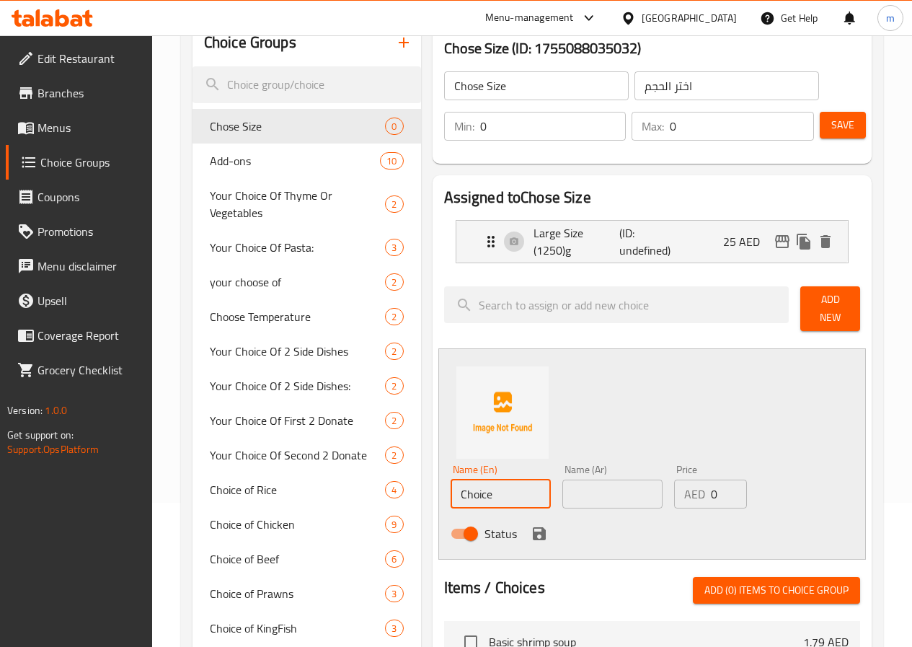
click at [451, 494] on input "Choice" at bounding box center [501, 494] width 100 height 29
type input "س"
type input "Small Size (800)g"
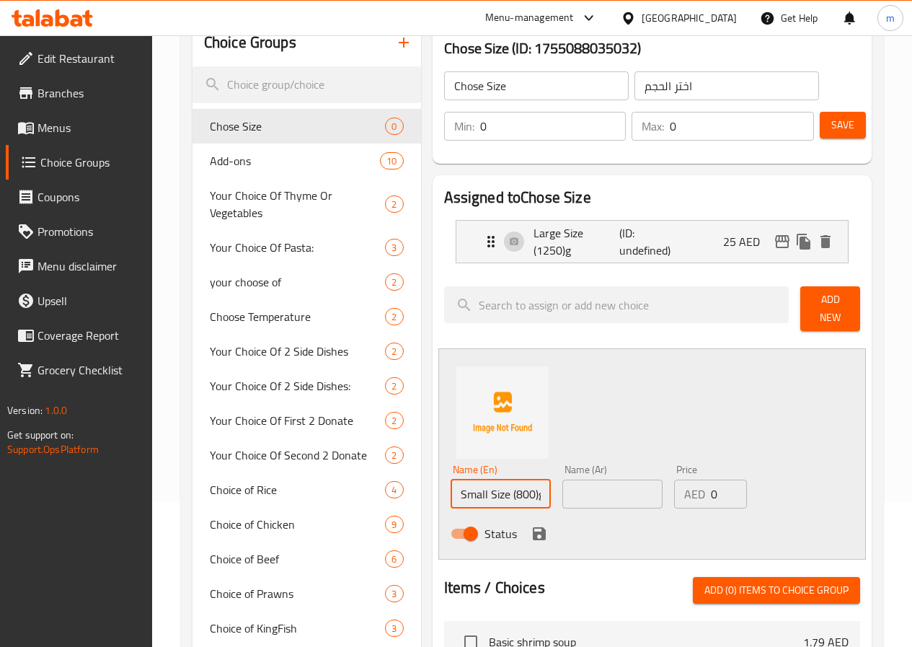
click at [562, 498] on input "text" at bounding box center [612, 494] width 100 height 29
type input "حجم صغير (800)ج"
click at [711, 480] on input "0" at bounding box center [729, 494] width 36 height 29
type input "18"
click at [533, 527] on icon "save" at bounding box center [539, 533] width 13 height 13
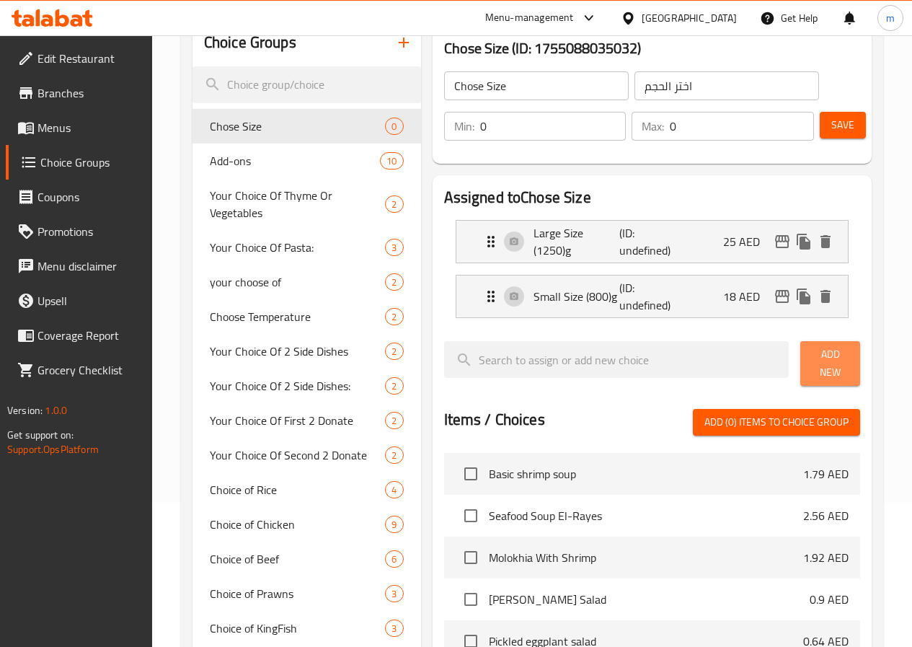
drag, startPoint x: 806, startPoint y: 360, endPoint x: 813, endPoint y: 361, distance: 7.2
click at [813, 361] on span "Add New" at bounding box center [830, 363] width 37 height 36
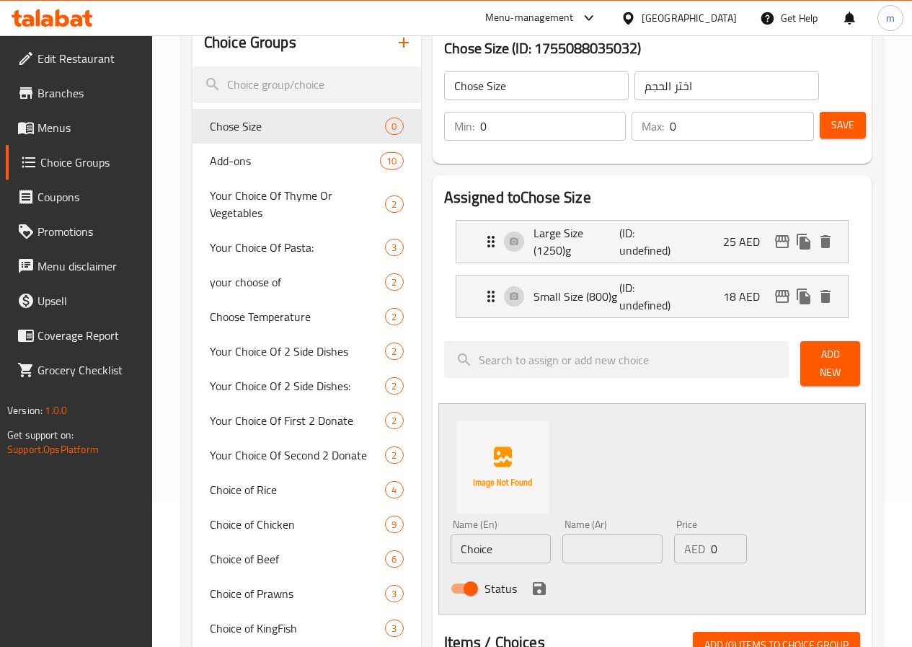
click at [451, 539] on input "Choice" at bounding box center [501, 548] width 100 height 29
type input "B"
type input "Large Size (1250)g"
click at [562, 545] on input "text" at bounding box center [612, 548] width 100 height 29
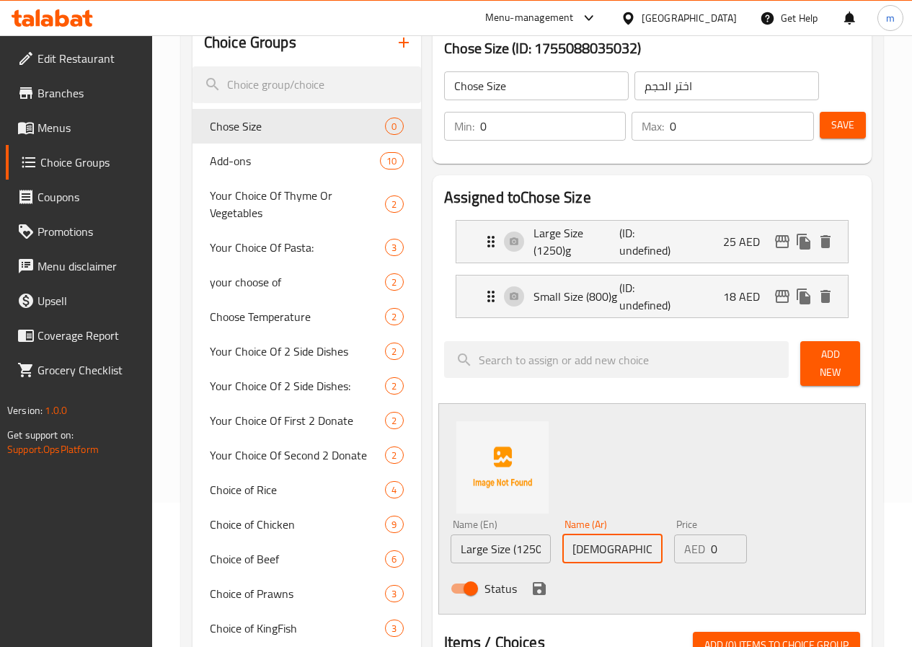
type input "ح"
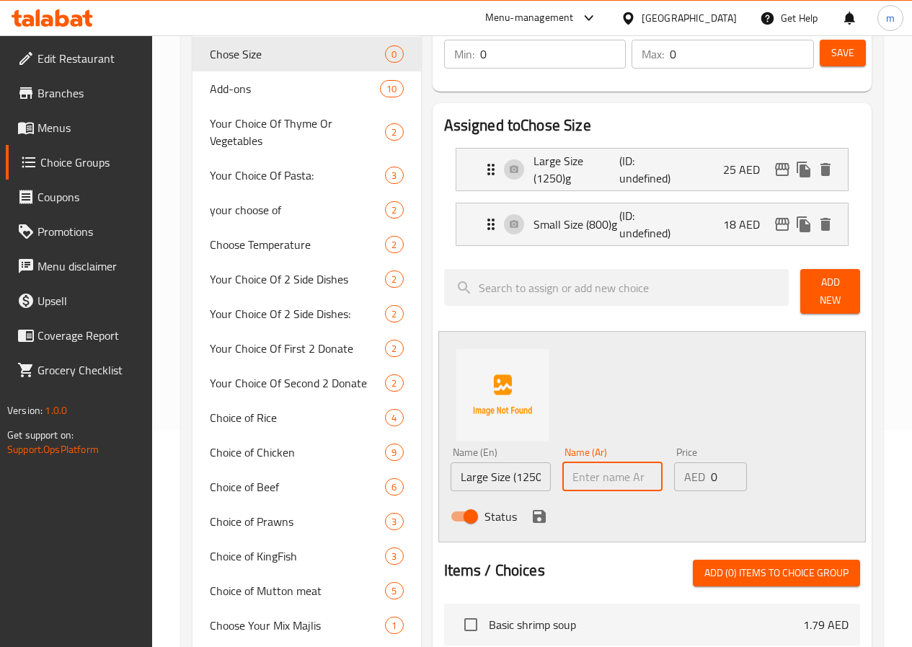
click at [803, 564] on span "Add (0) items to choice group" at bounding box center [777, 573] width 144 height 18
click at [487, 470] on input "Large Size (1250)g" at bounding box center [501, 476] width 100 height 29
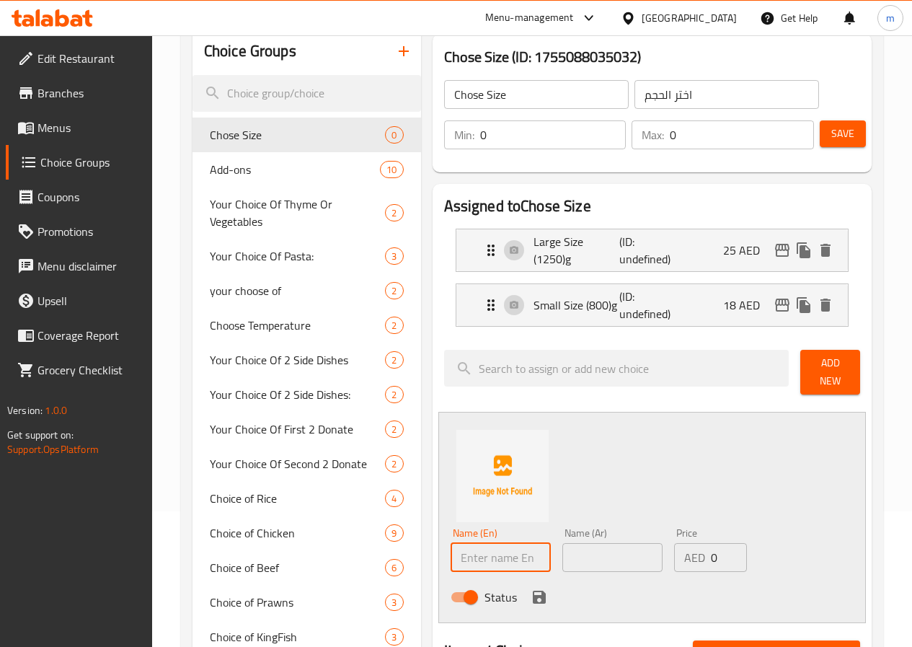
scroll to position [0, 0]
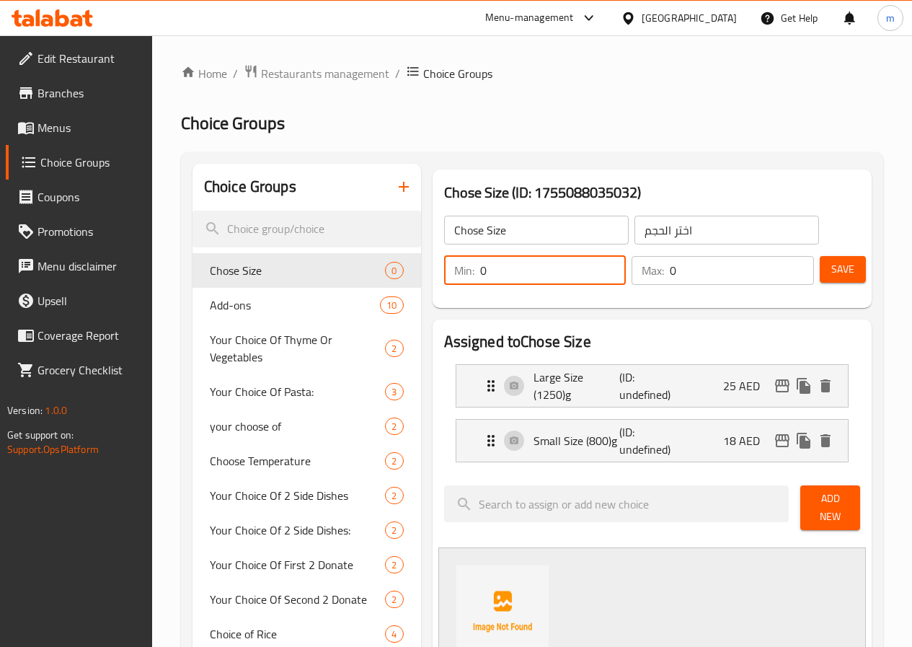
click at [572, 265] on input "0" at bounding box center [553, 270] width 146 height 29
type input "1"
click at [670, 270] on input "0" at bounding box center [742, 270] width 144 height 29
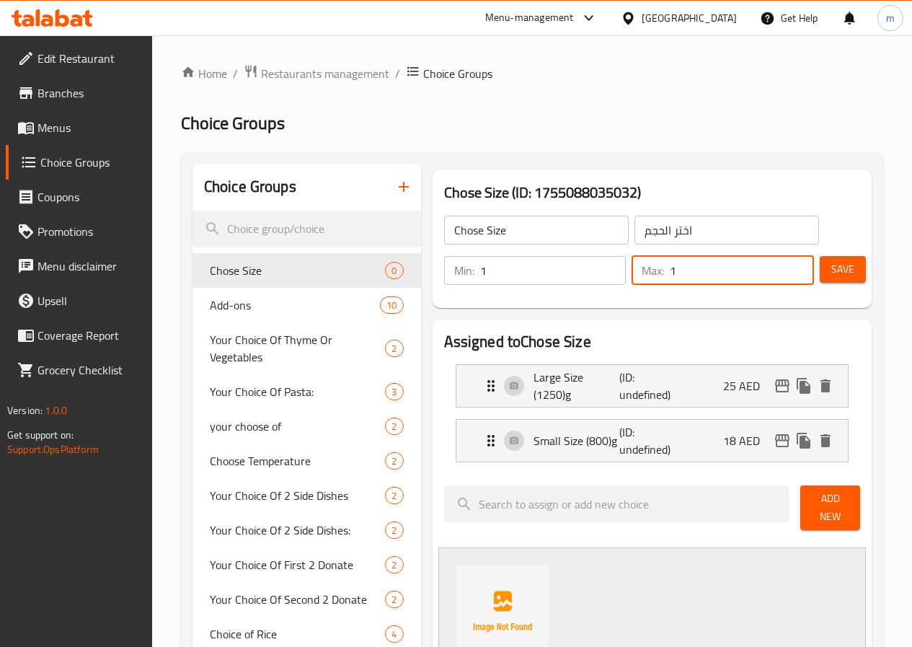
type input "1"
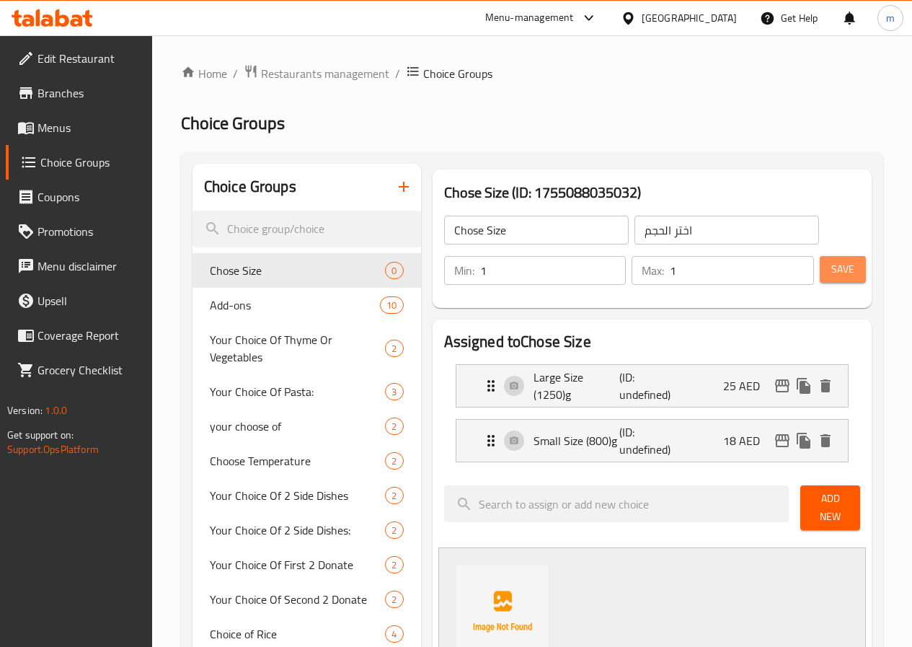
click at [831, 276] on span "Save" at bounding box center [842, 269] width 23 height 18
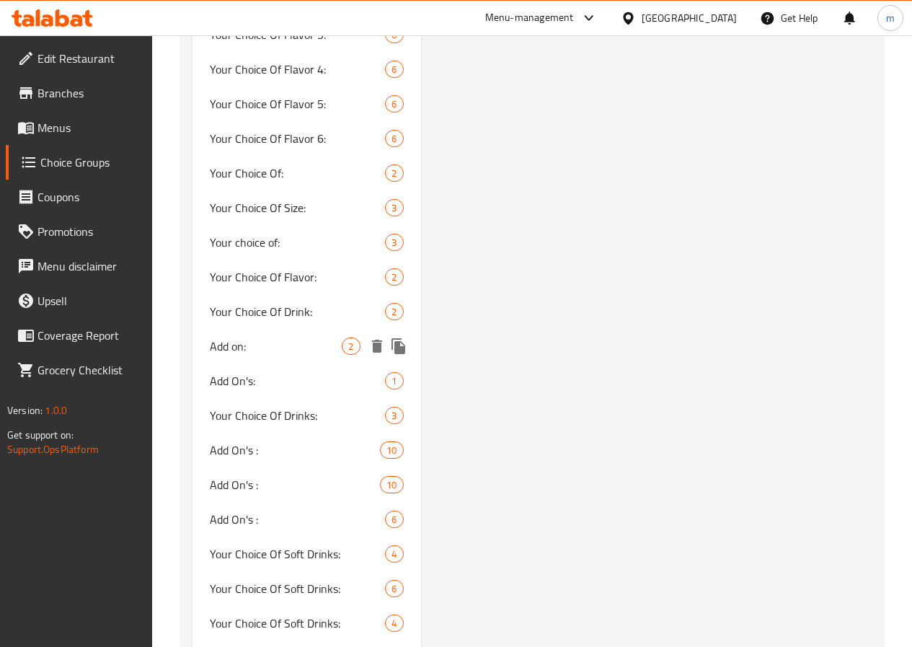
scroll to position [1490, 0]
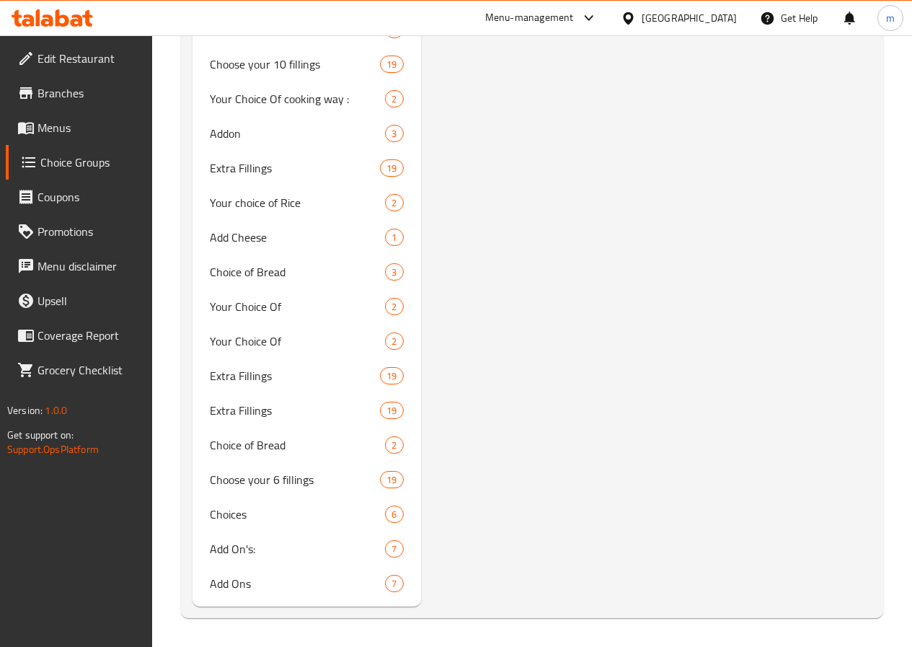
scroll to position [8124, 0]
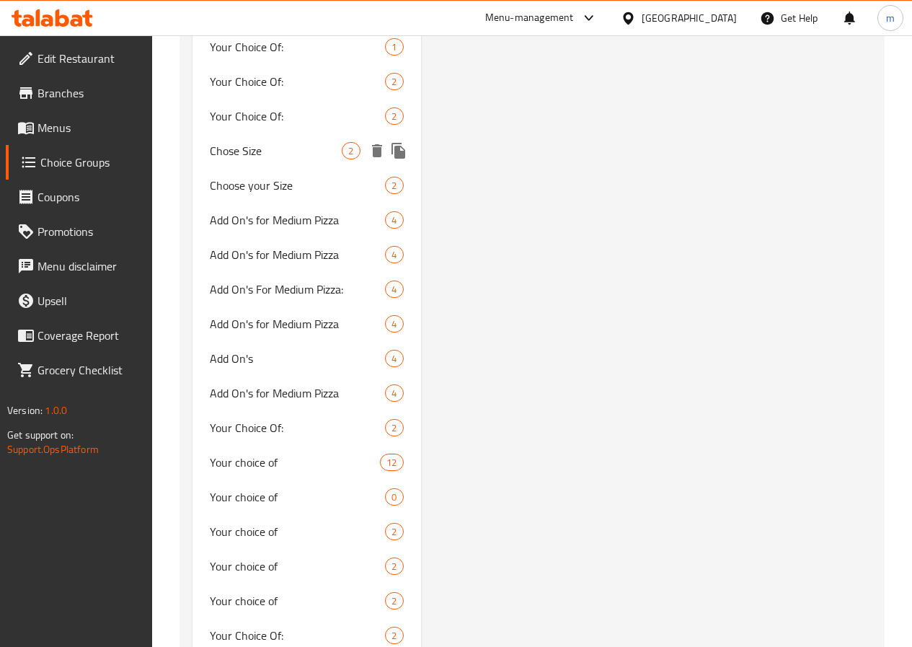
click at [243, 159] on span "Chose Size" at bounding box center [276, 150] width 133 height 17
type input "Chose Size"
type input "اختر الحجم"
type input "1"
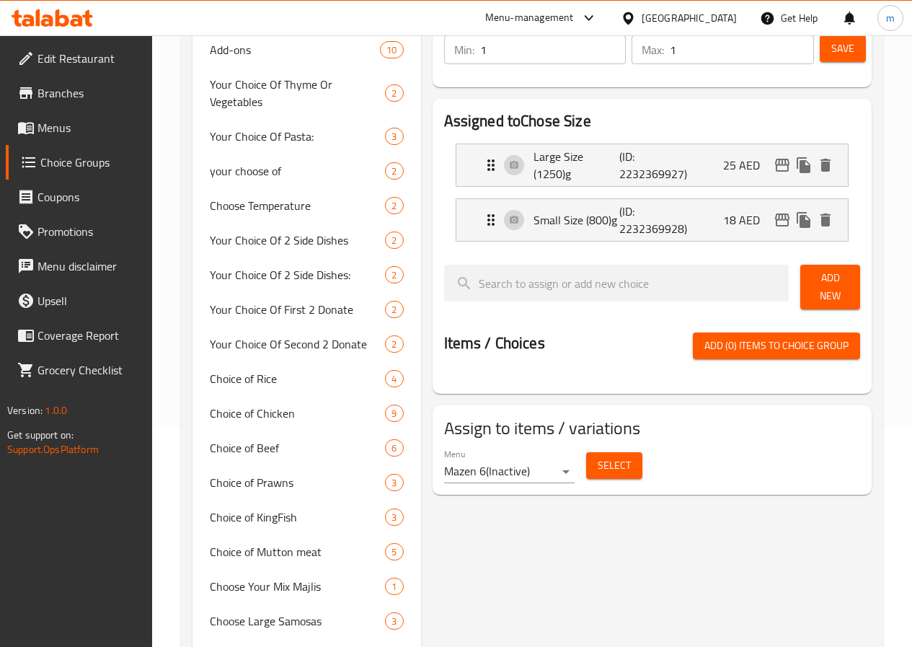
scroll to position [72, 0]
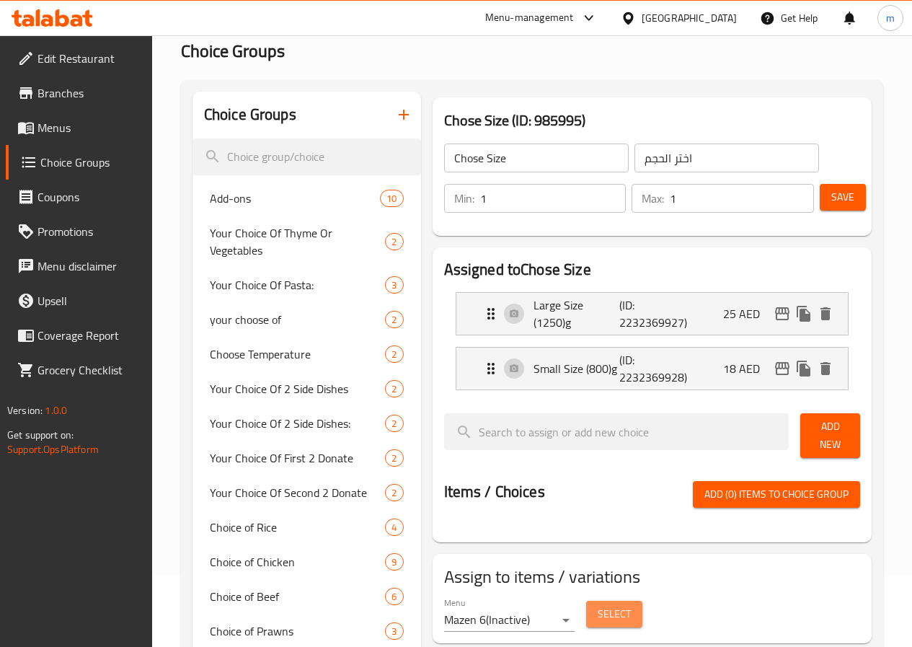
click at [598, 609] on span "Select" at bounding box center [614, 614] width 33 height 18
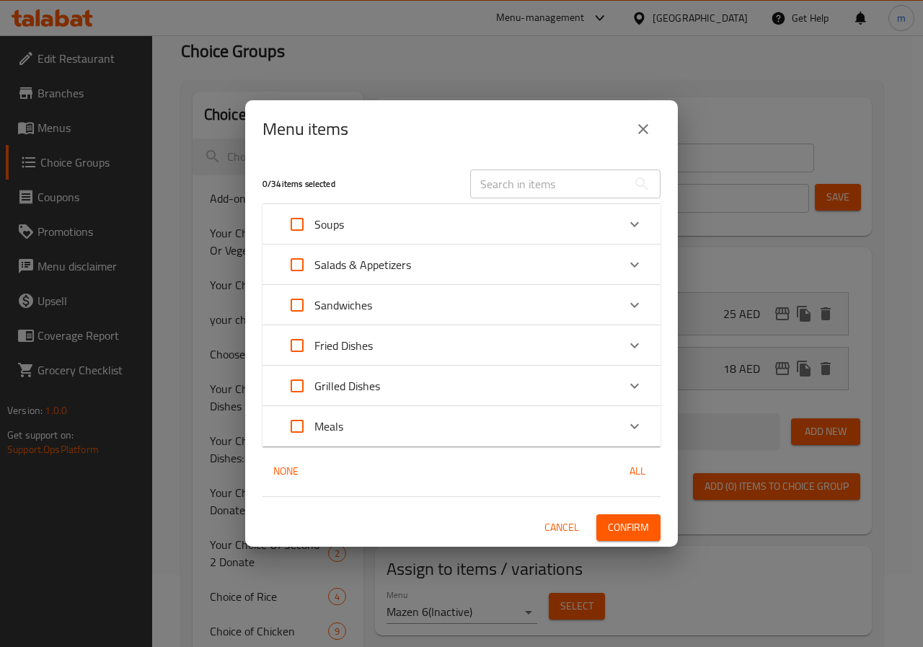
click at [714, 581] on div "Menu items 0 / 34 items selected ​ Soups Basic shrimp soup 1.79 AED Seafood Sou…" at bounding box center [461, 323] width 923 height 647
click at [645, 140] on button "close" at bounding box center [643, 129] width 35 height 35
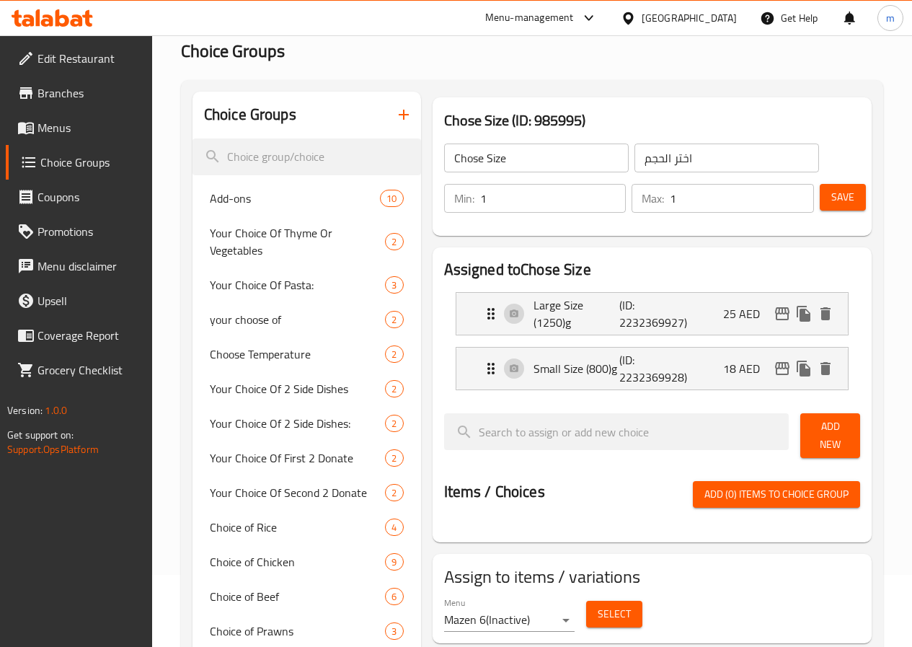
click at [520, 575] on body "​ Menu-management United Arab Emirates Get Help m Edit Restaurant Branches Menu…" at bounding box center [456, 269] width 912 height 612
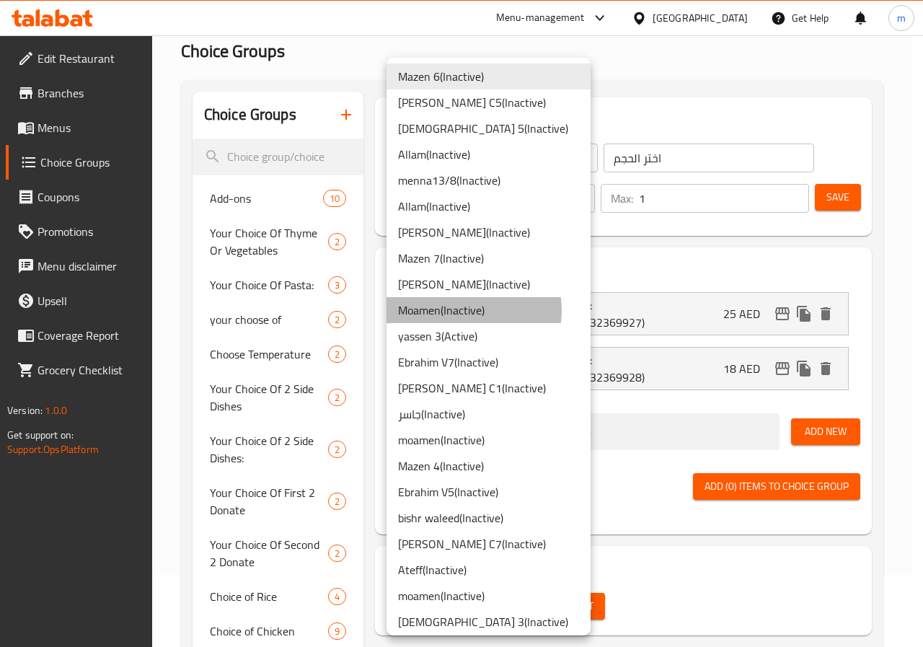
click at [471, 310] on li "Moamen ( Inactive )" at bounding box center [489, 310] width 204 height 26
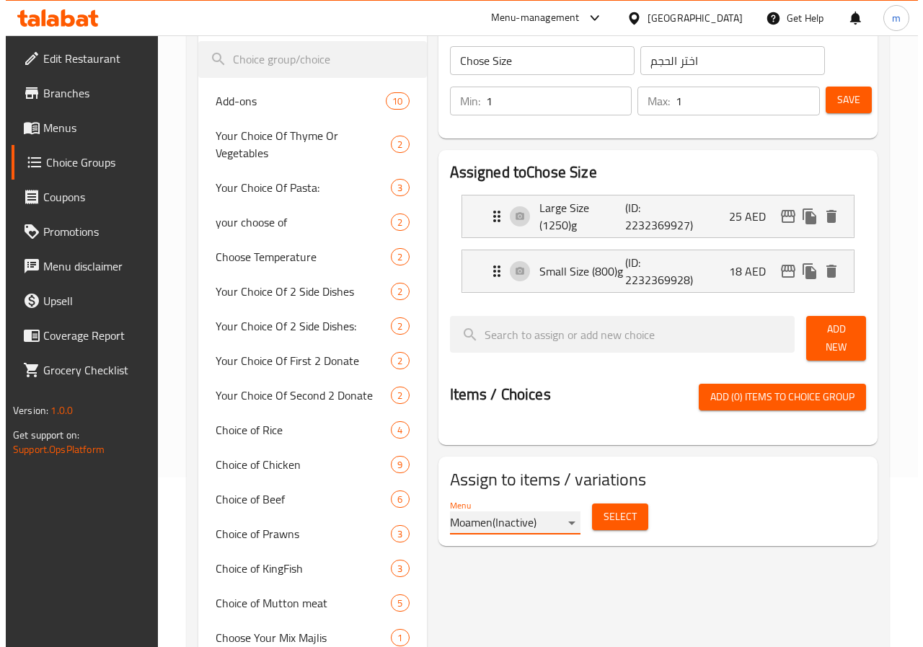
scroll to position [144, 0]
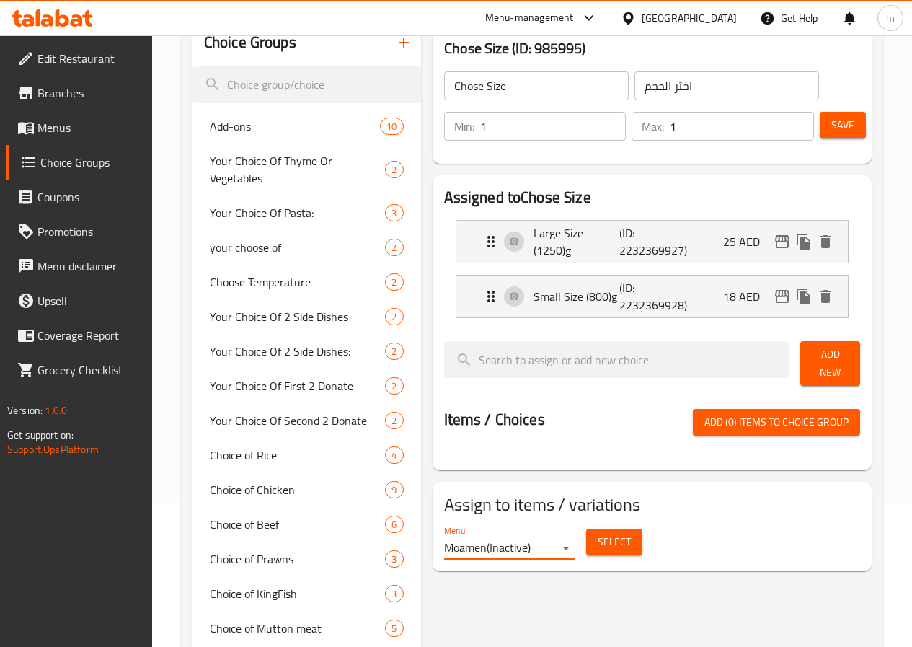
click at [598, 538] on span "Select" at bounding box center [614, 542] width 33 height 18
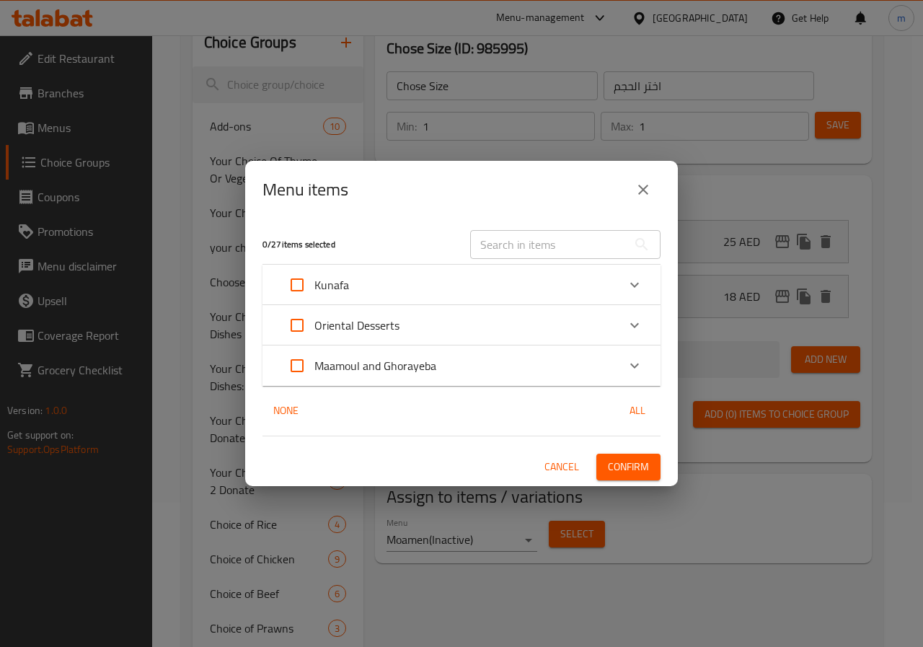
click at [499, 370] on div "Maamoul and Ghorayeba" at bounding box center [448, 365] width 337 height 35
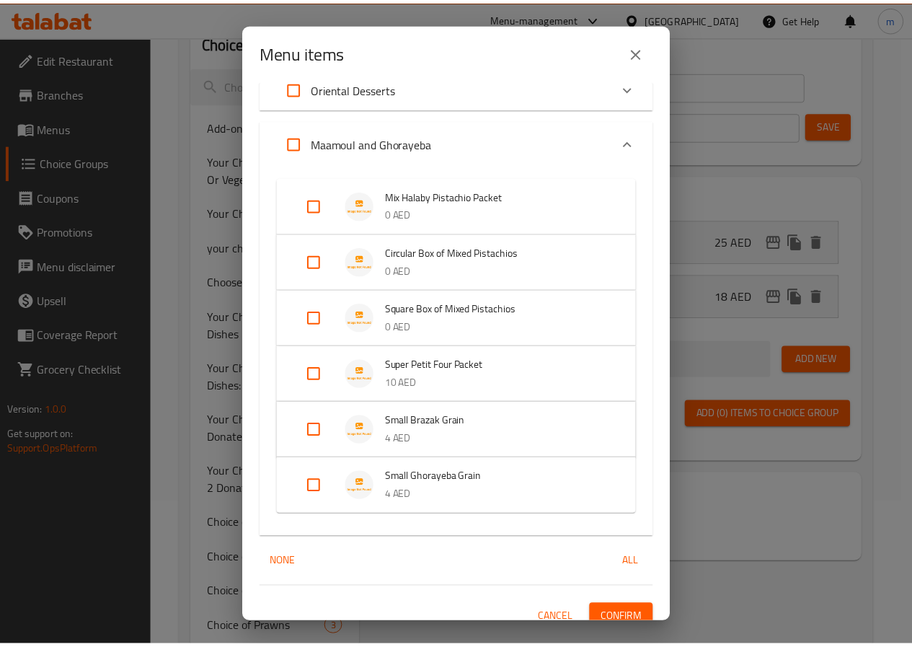
scroll to position [113, 0]
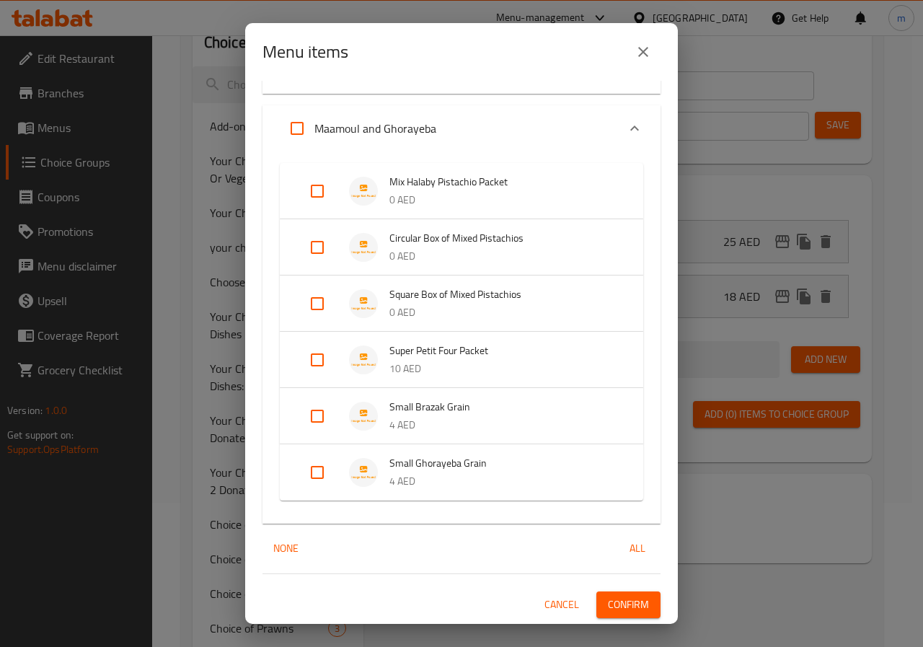
click at [488, 197] on p "0 AED" at bounding box center [501, 200] width 225 height 18
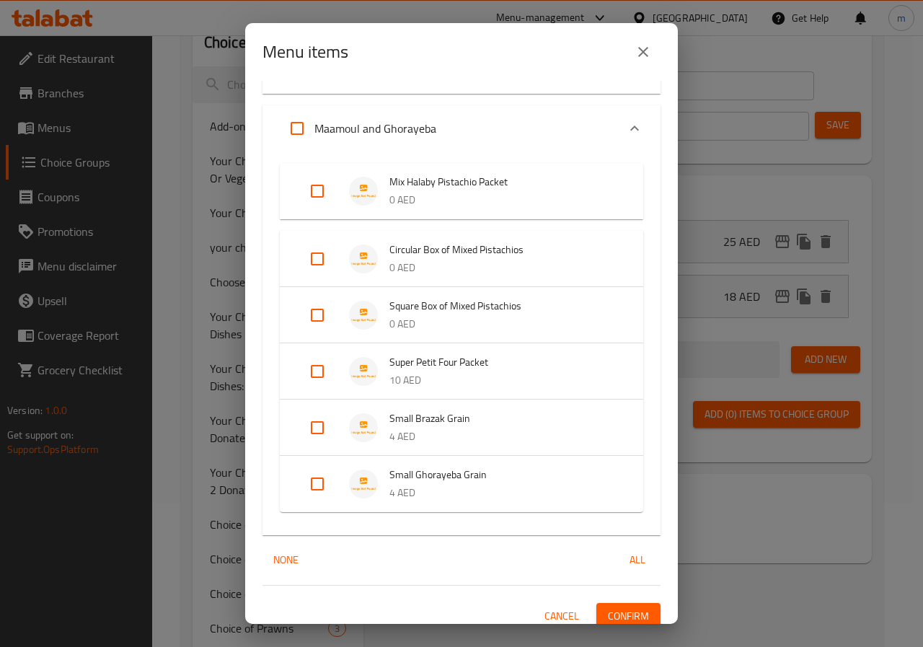
click at [324, 185] on input "Expand" at bounding box center [317, 191] width 35 height 35
checkbox input "true"
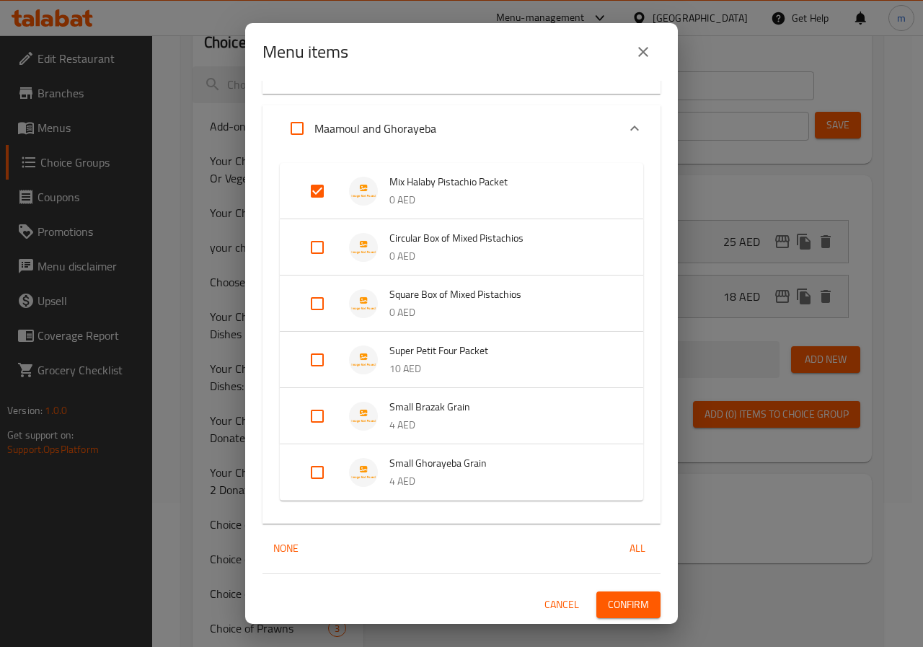
click at [617, 603] on span "Confirm" at bounding box center [628, 605] width 41 height 18
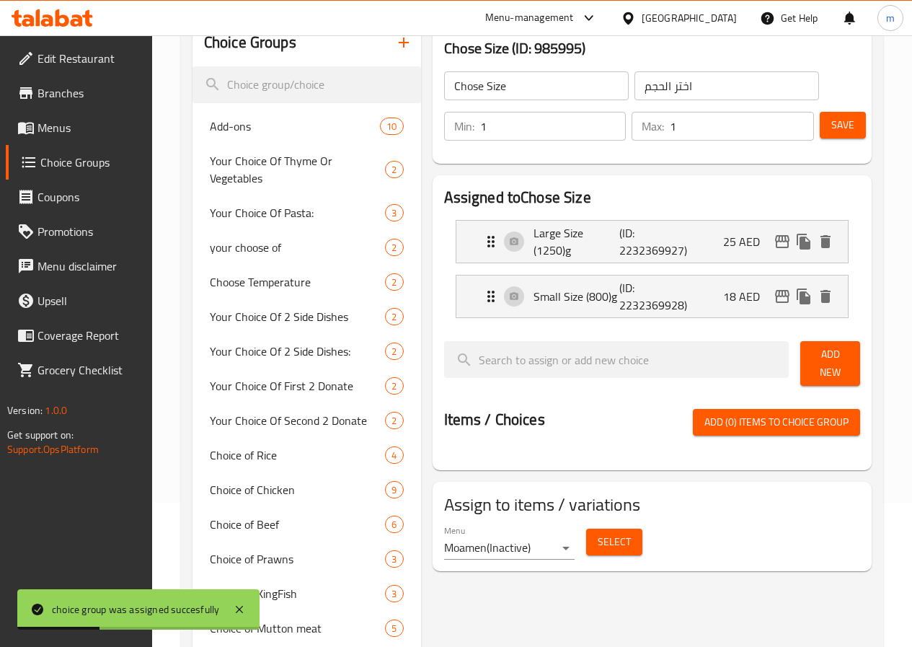
click at [789, 420] on span "Add (0) items to choice group" at bounding box center [777, 422] width 144 height 18
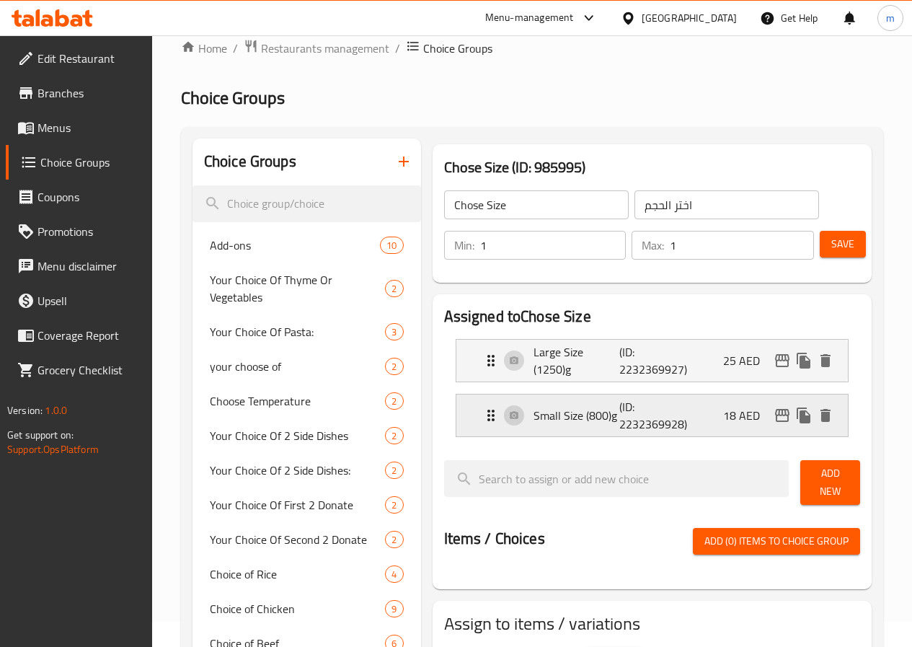
scroll to position [0, 0]
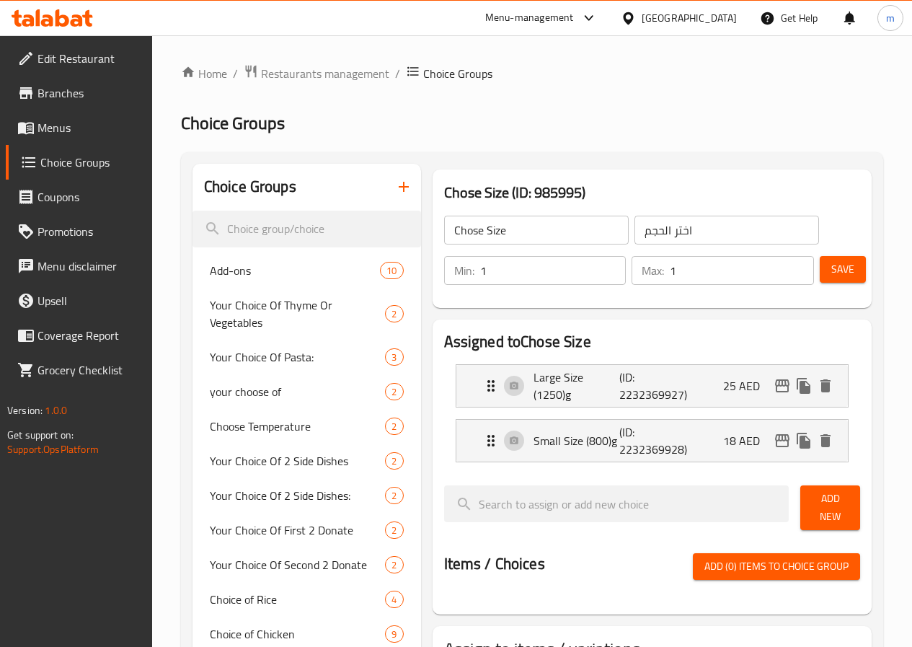
click at [395, 193] on icon "button" at bounding box center [403, 186] width 17 height 17
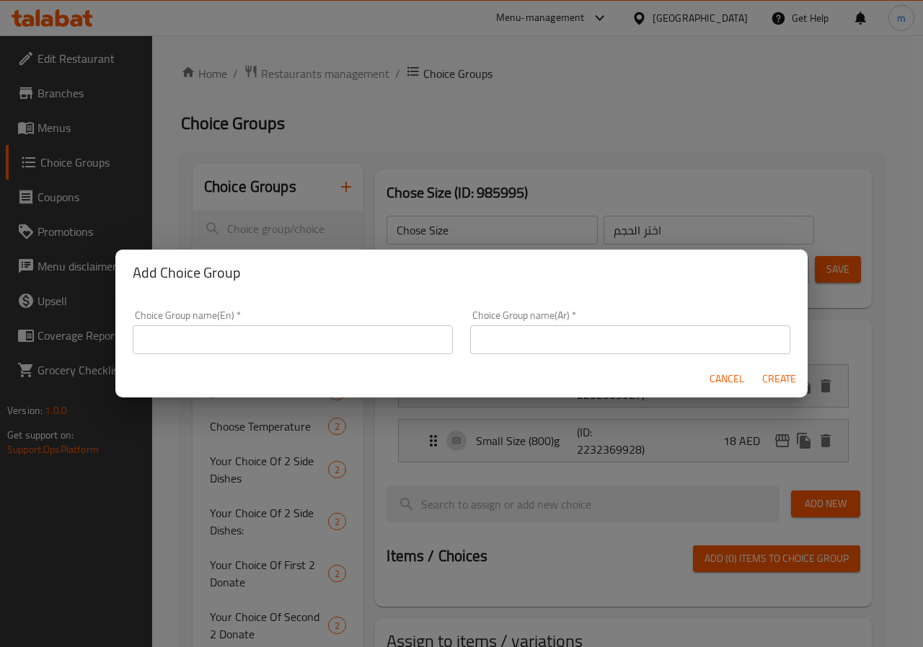
click at [306, 343] on input "text" at bounding box center [293, 339] width 320 height 29
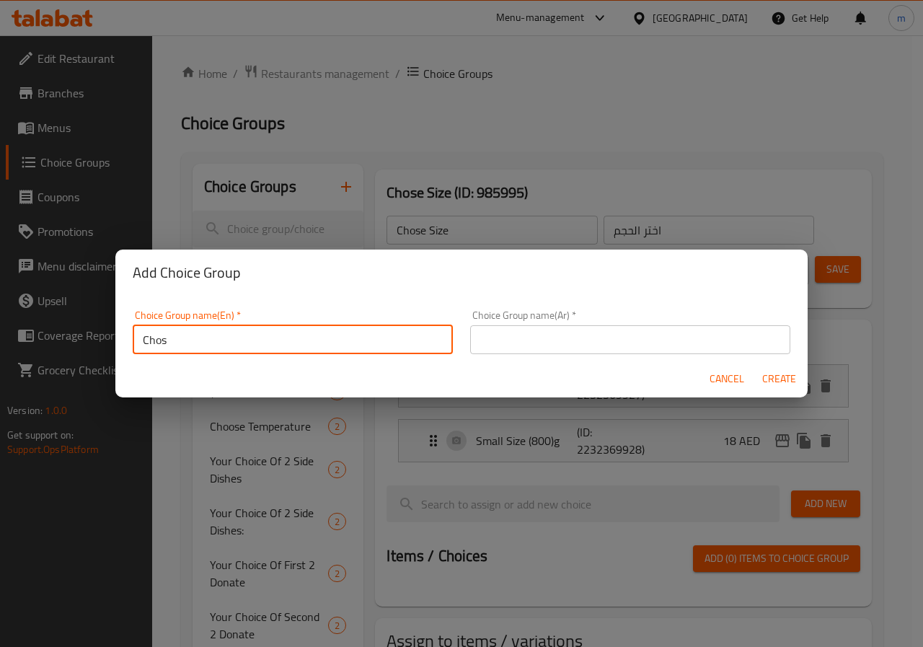
type input "Chose Size"
click at [516, 340] on input "text" at bounding box center [630, 339] width 320 height 29
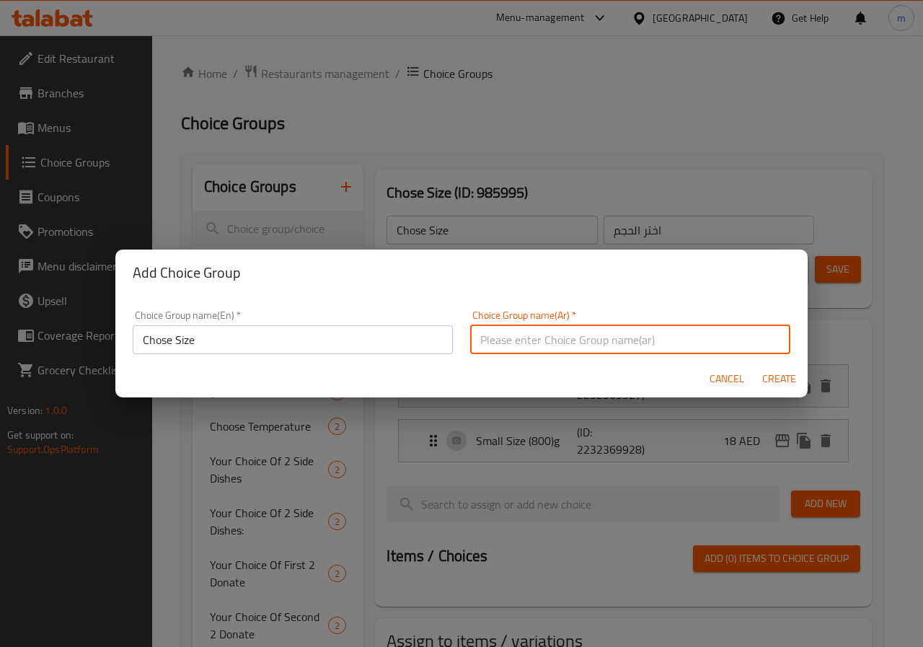
click at [583, 348] on input "text" at bounding box center [630, 339] width 320 height 29
click at [568, 354] on div "Choice Group name(Ar)   * Choice Group name(Ar) *" at bounding box center [630, 331] width 337 height 61
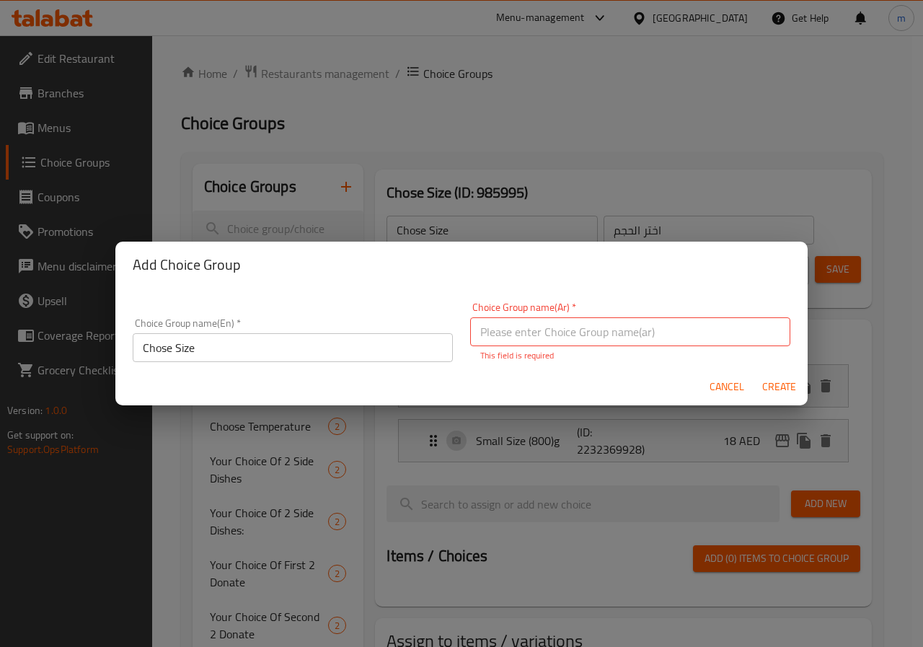
click at [563, 330] on input "text" at bounding box center [630, 331] width 320 height 29
type input "اختر الحجم"
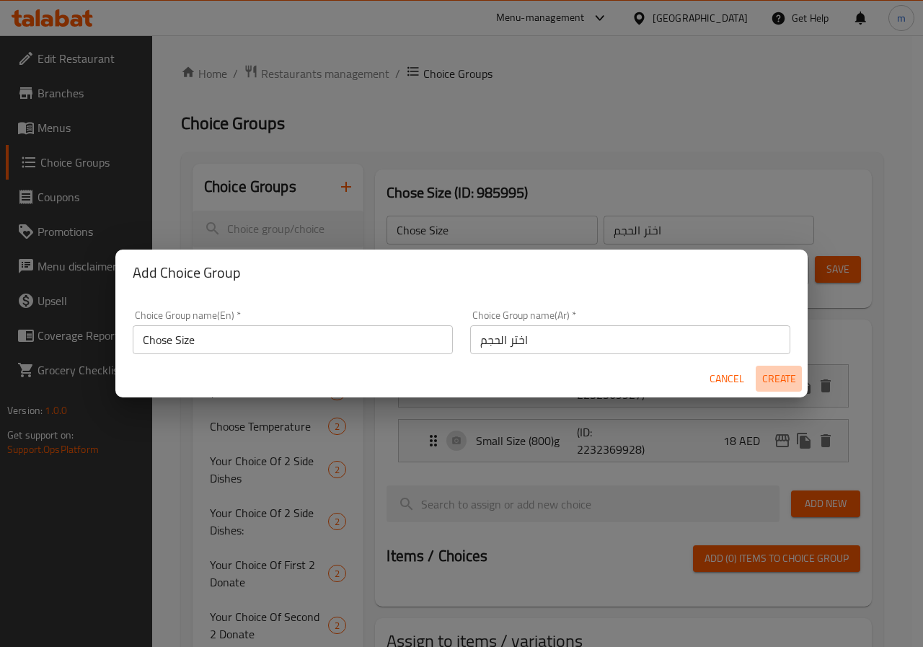
click at [780, 389] on button "Create" at bounding box center [779, 379] width 46 height 27
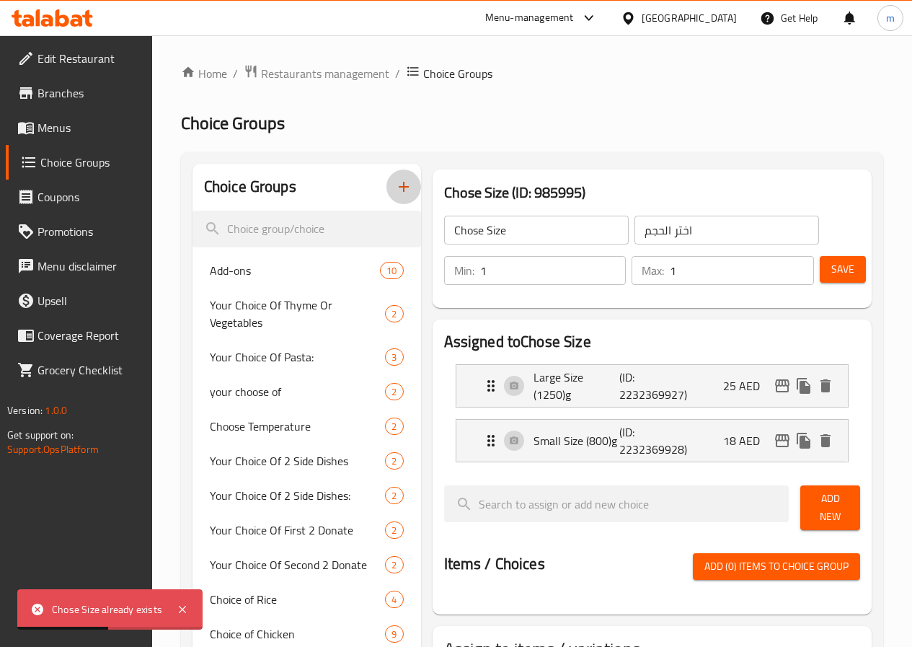
click at [395, 188] on icon "button" at bounding box center [403, 186] width 17 height 17
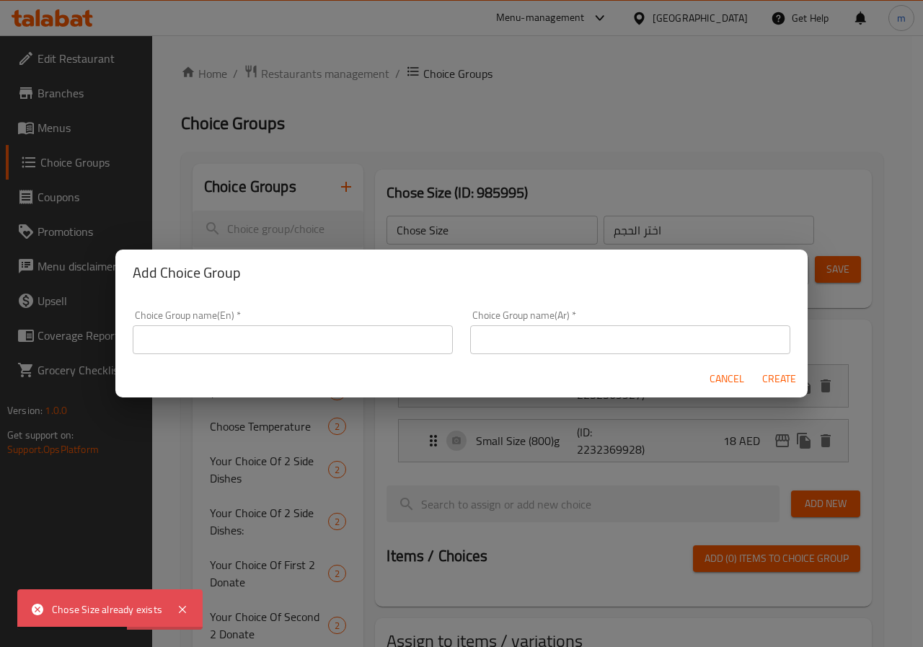
click at [350, 330] on input "text" at bounding box center [293, 339] width 320 height 29
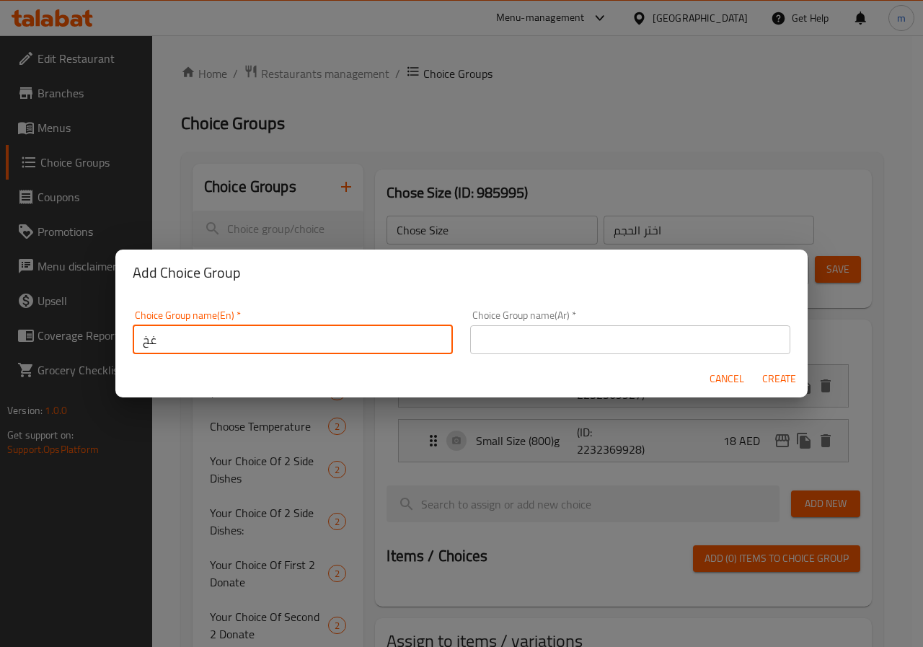
type input "غ"
type input "Your Choice Of Size"
click at [490, 348] on input "text" at bounding box center [630, 339] width 320 height 29
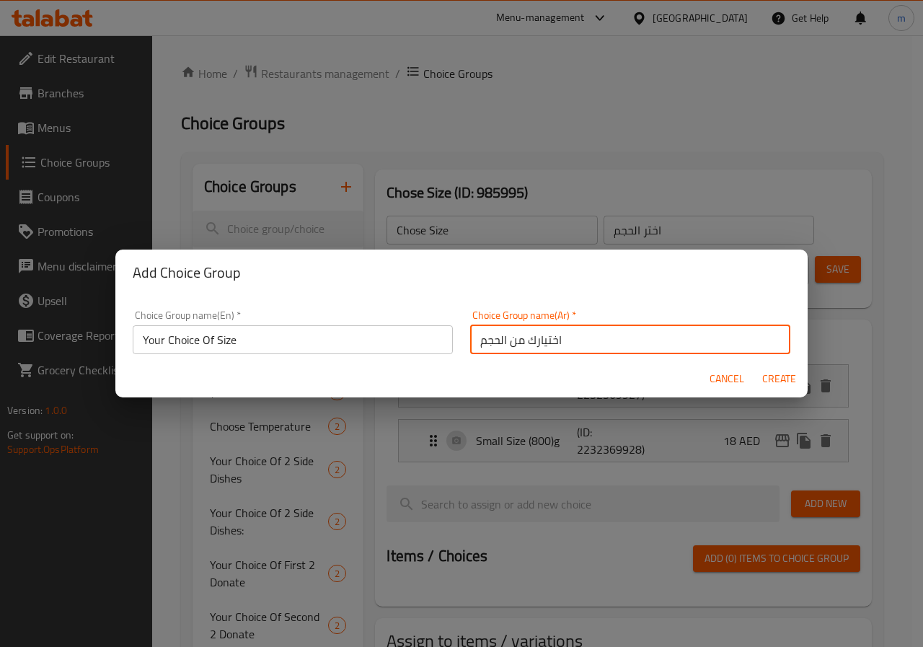
type input "اختيارك من الحجم"
click at [774, 379] on span "Create" at bounding box center [779, 379] width 35 height 18
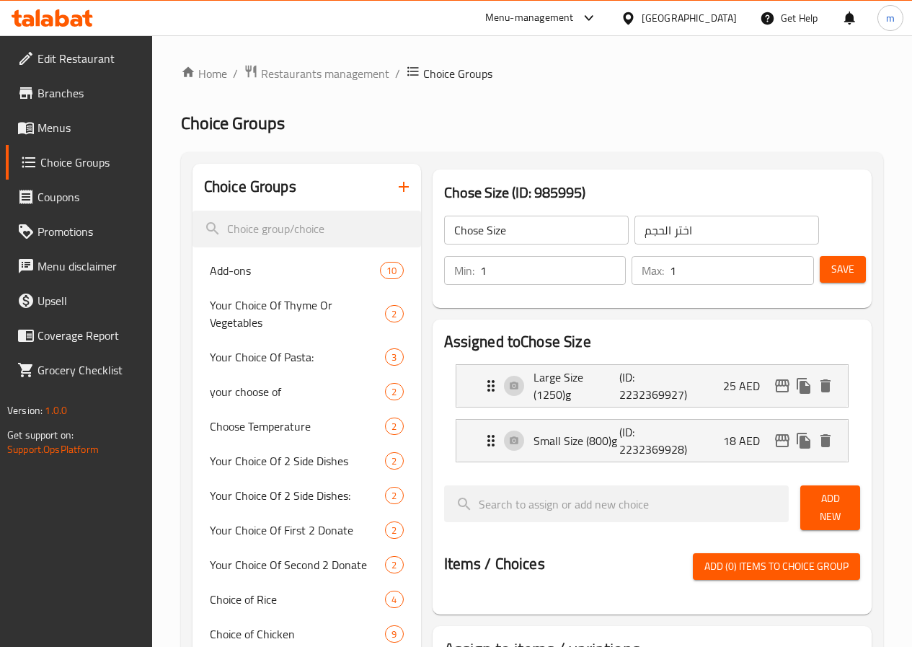
click at [387, 184] on button "button" at bounding box center [404, 186] width 35 height 35
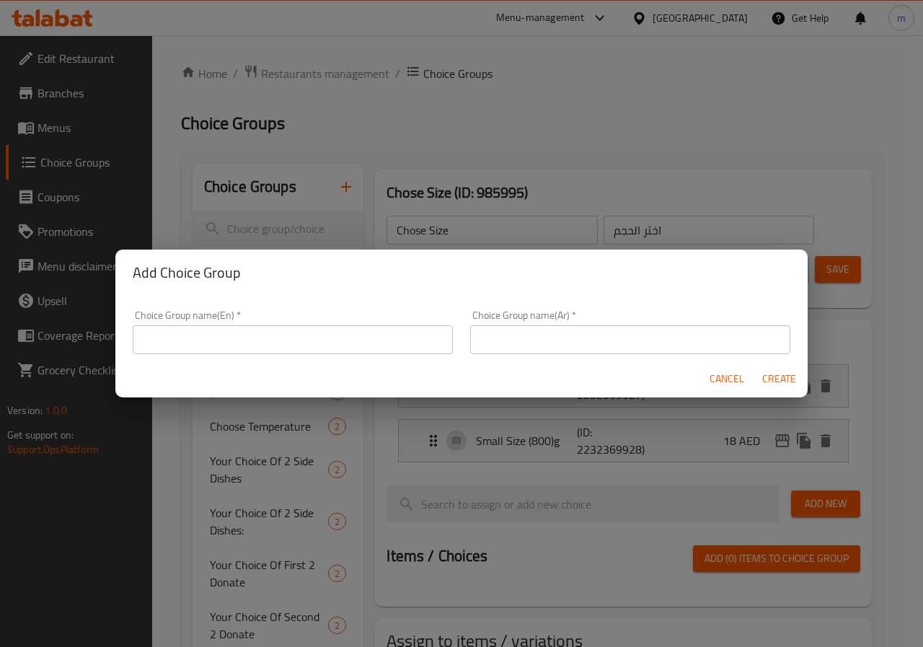
click at [341, 337] on input "text" at bounding box center [293, 339] width 320 height 29
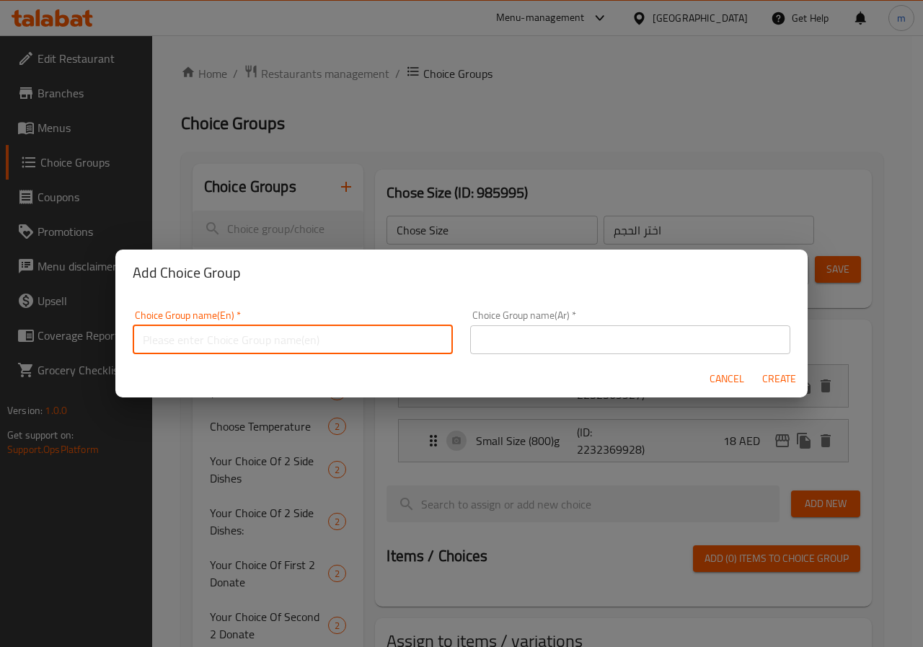
type input "خ"
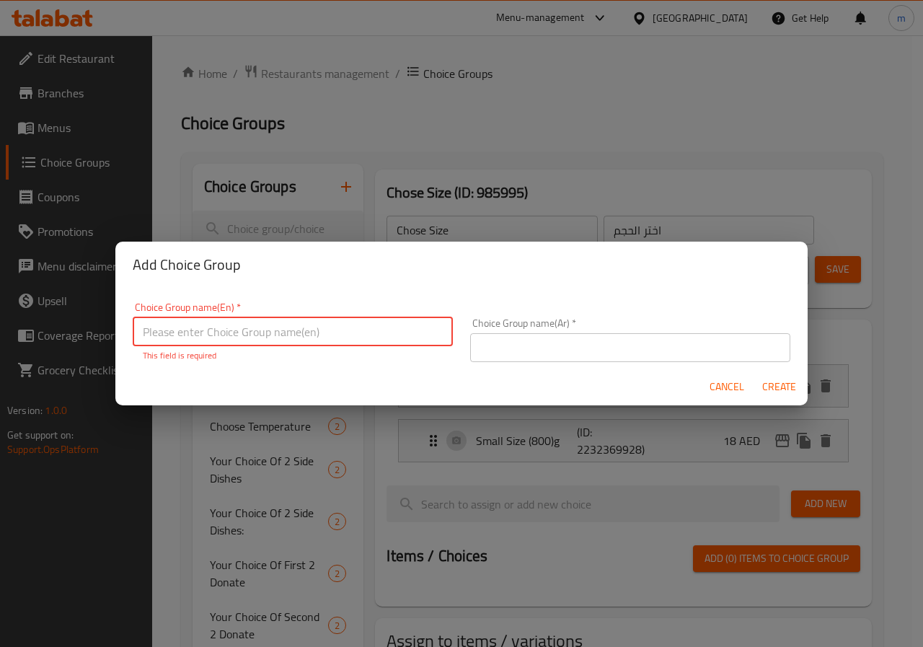
type input "h"
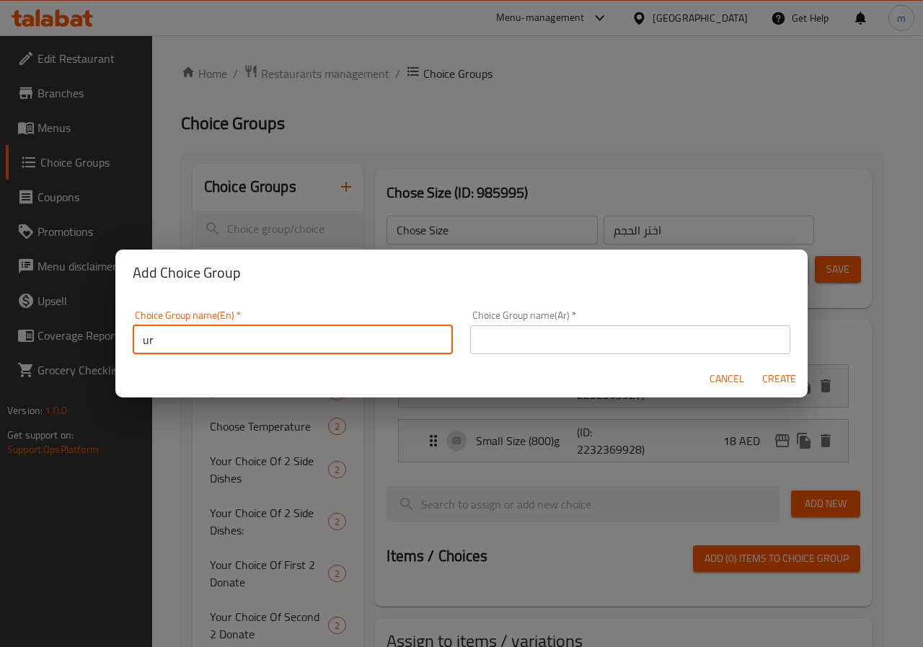
type input "u"
type input "your choice"
click at [525, 340] on input "text" at bounding box center [630, 339] width 320 height 29
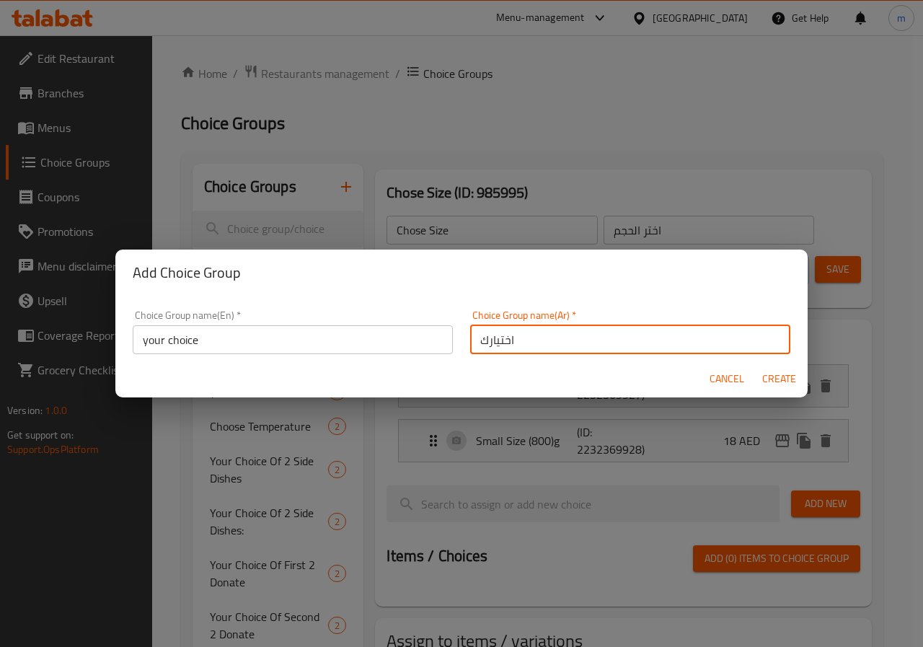
type input "اختيارك"
click at [790, 383] on span "Create" at bounding box center [779, 379] width 35 height 18
type input "your choice"
type input "اختيارك"
type input "0"
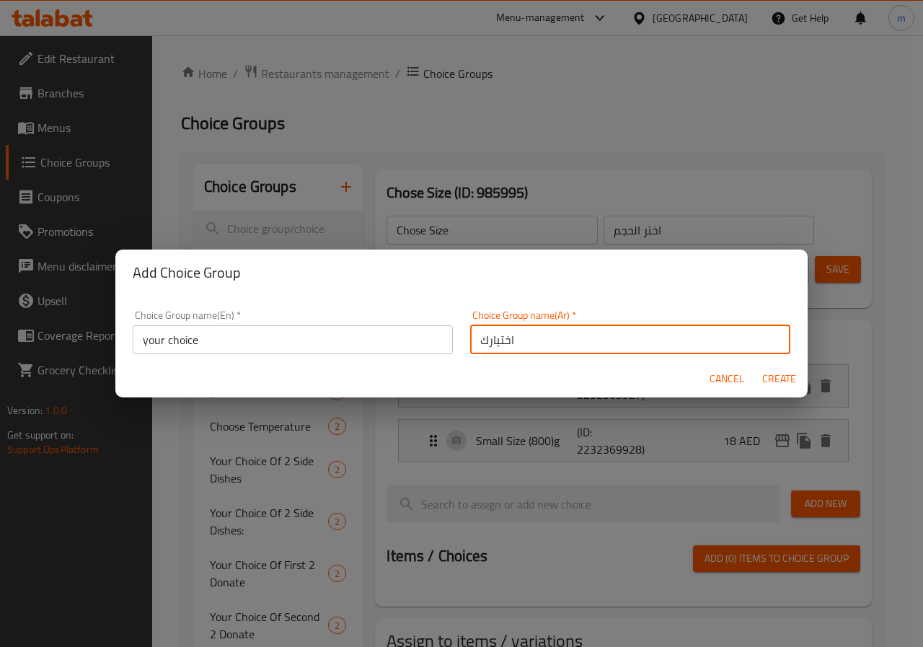
type input "0"
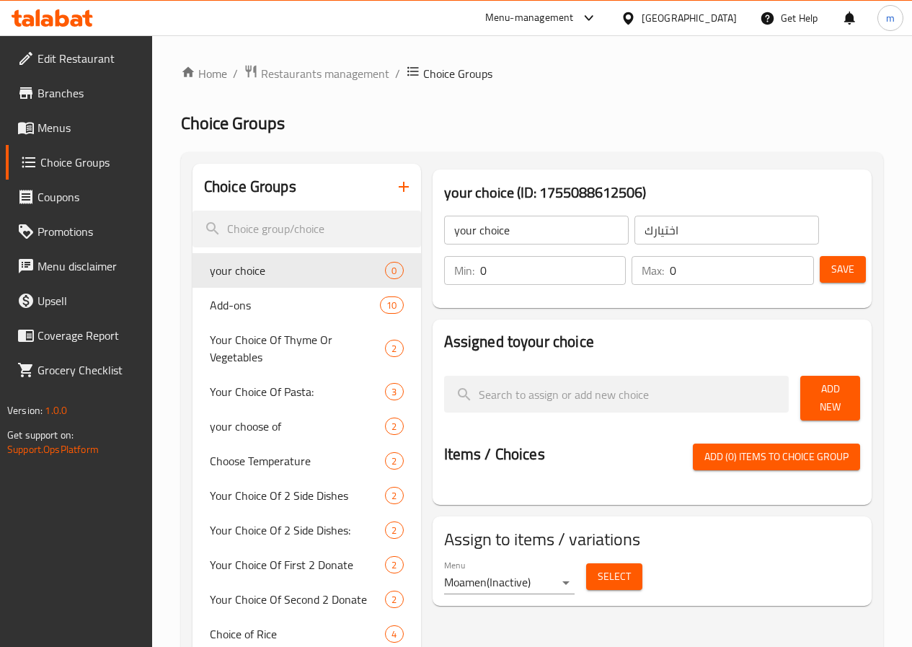
click at [824, 384] on button "Add New" at bounding box center [830, 398] width 60 height 45
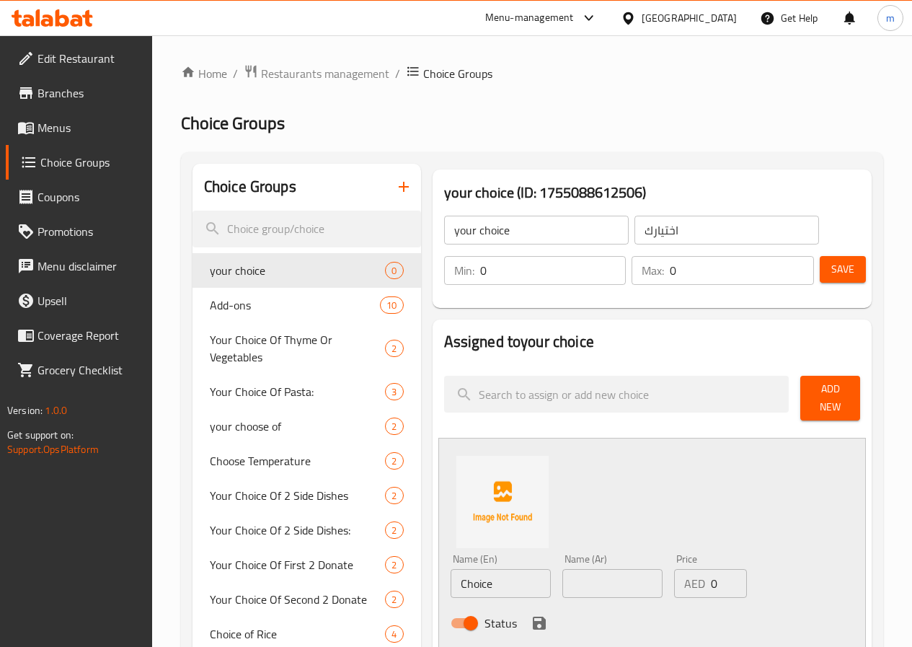
click at [480, 275] on input "0" at bounding box center [553, 270] width 146 height 29
type input "1"
click at [692, 275] on input "0" at bounding box center [742, 270] width 144 height 29
type input "0"
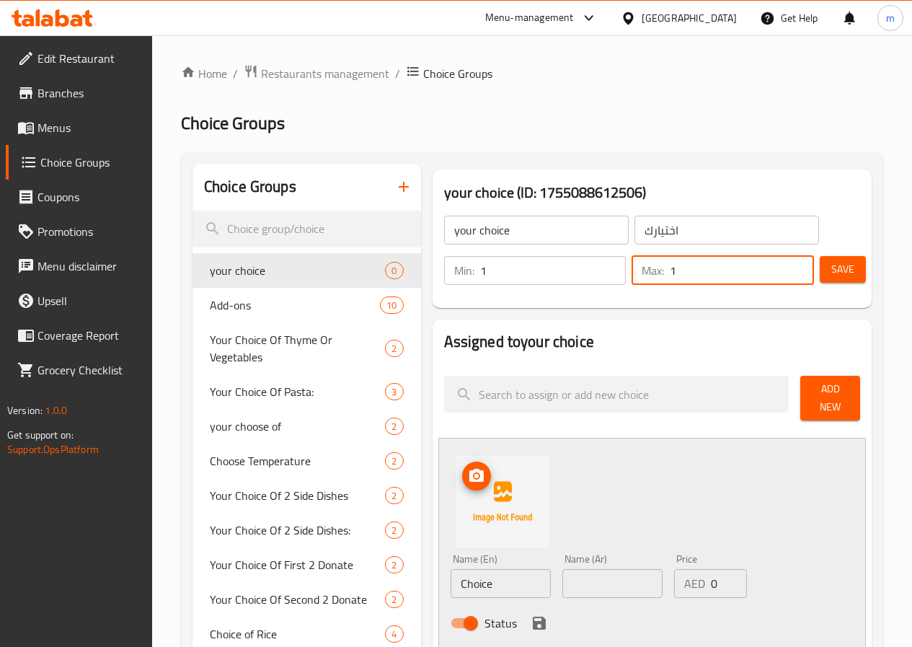
scroll to position [72, 0]
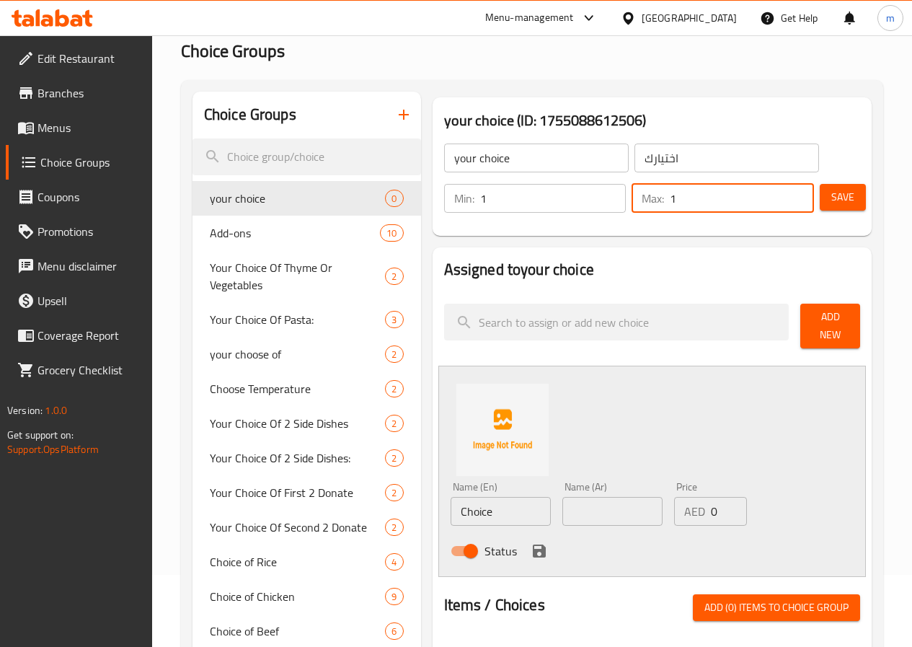
type input "1"
click at [506, 165] on input "your choice" at bounding box center [536, 158] width 185 height 29
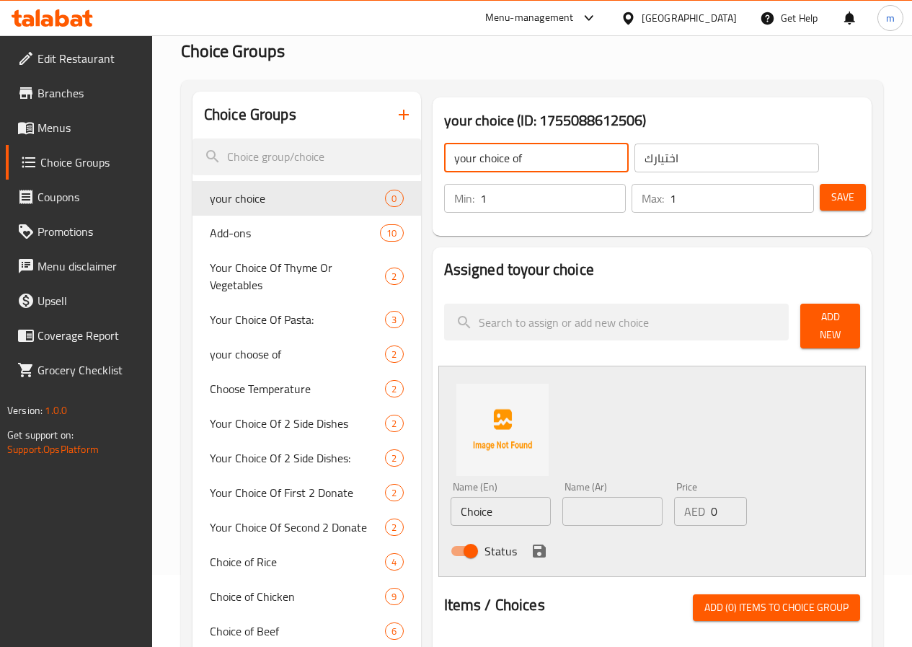
type input "Your Choice Of Size"
click at [676, 162] on input "اختيارك" at bounding box center [727, 158] width 185 height 29
click at [675, 162] on input "اختيارك" at bounding box center [727, 158] width 185 height 29
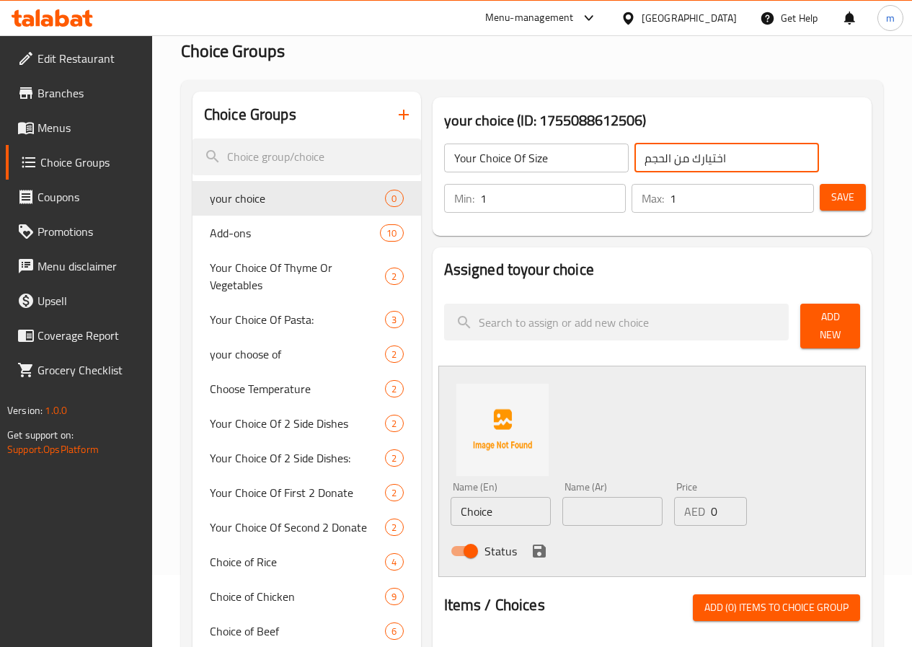
type input "اختيارك من الحجم"
click at [472, 514] on input "Choice" at bounding box center [501, 511] width 100 height 29
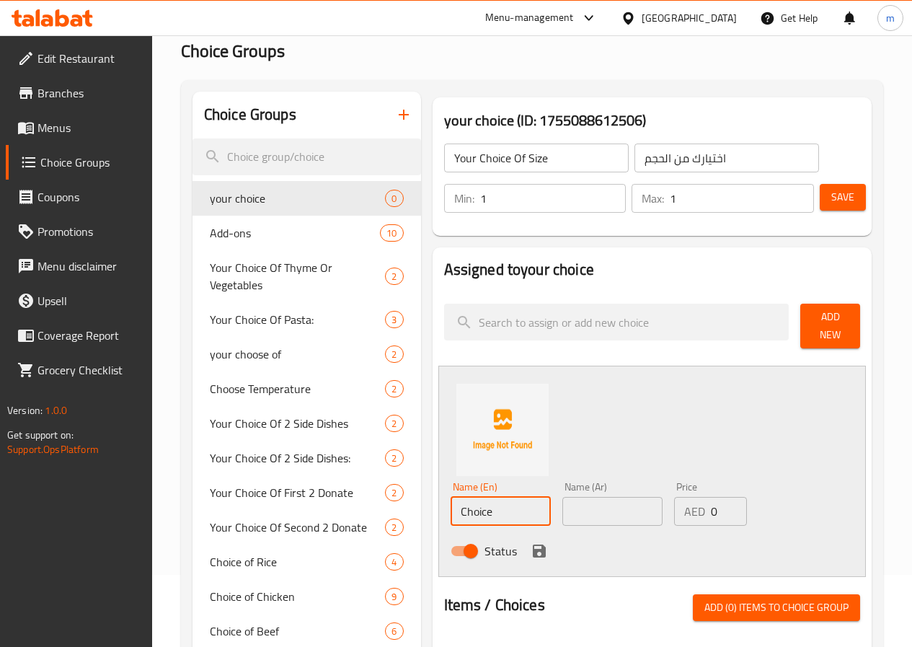
click at [472, 514] on input "Choice" at bounding box center [501, 511] width 100 height 29
click at [837, 208] on button "Save" at bounding box center [843, 197] width 46 height 27
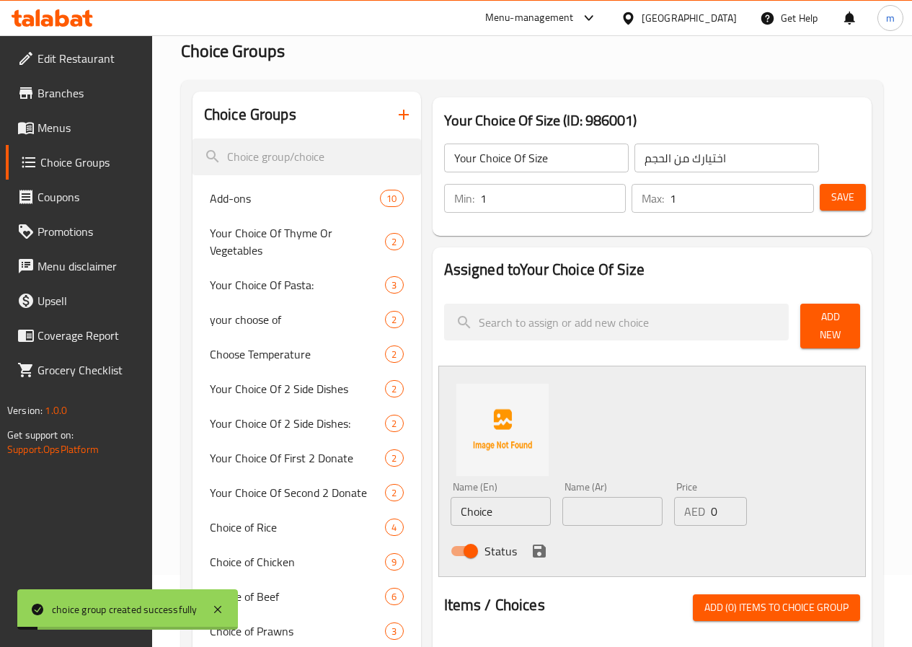
click at [464, 497] on input "Choice" at bounding box center [501, 511] width 100 height 29
type input "h"
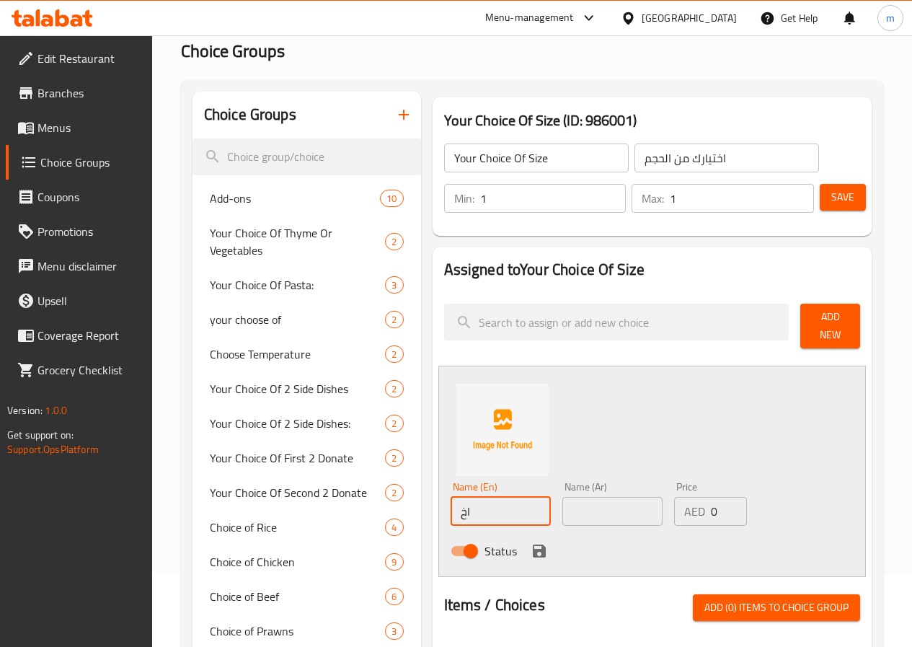
type input "ا"
click at [464, 497] on input "حجم كبير (1250)ج" at bounding box center [501, 511] width 100 height 29
type input "حجم كبير (1250)ج"
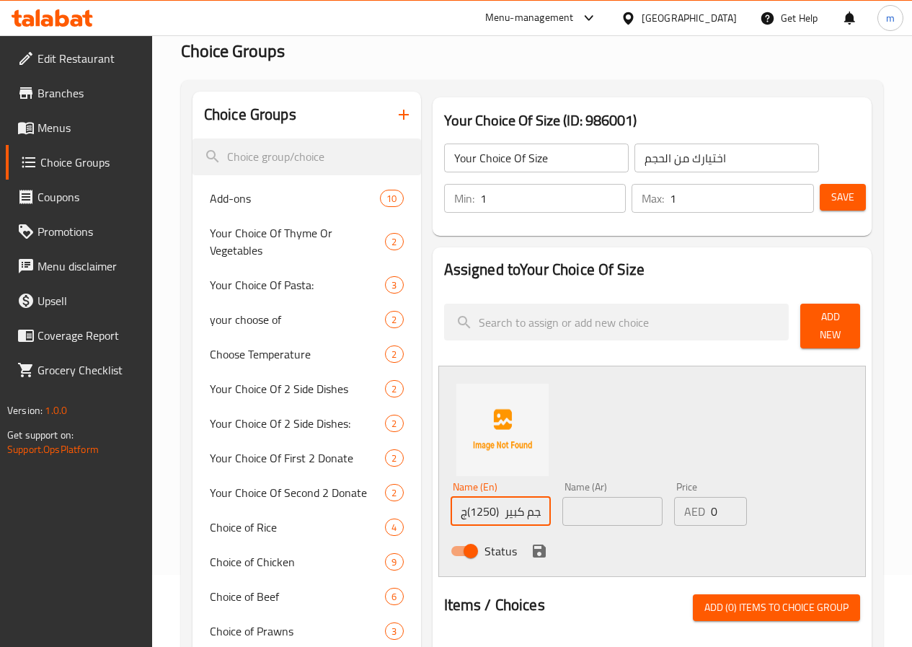
click at [580, 497] on input "text" at bounding box center [612, 511] width 100 height 29
paste input "حجم كبير (1250)ج"
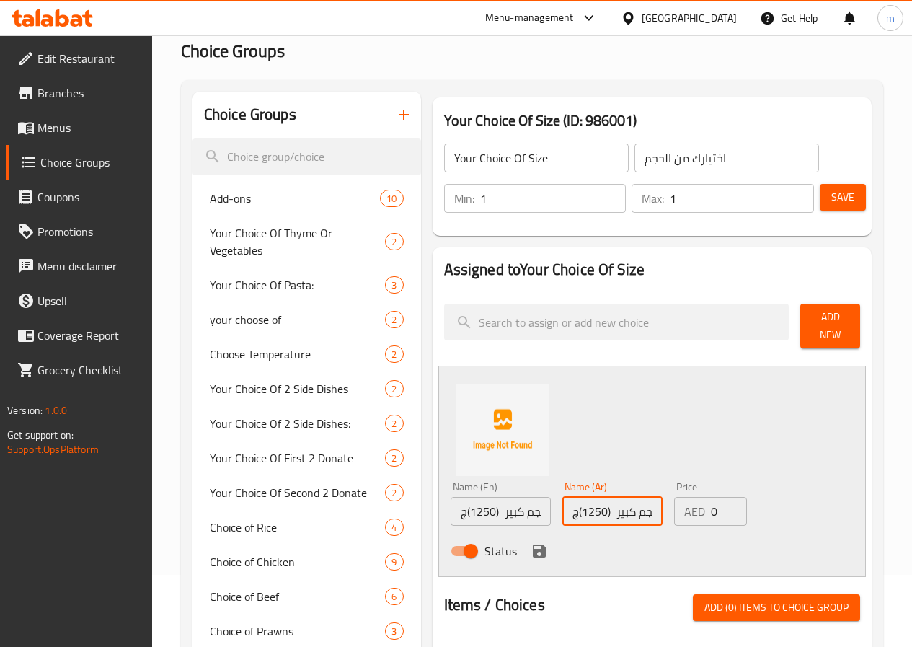
type input "حجم كبير (1250)ج"
click at [460, 515] on input "حجم كبير (1250)ج" at bounding box center [501, 511] width 100 height 29
type input "حجم (1250)ج"
click at [459, 515] on input "حجم (1250)ج" at bounding box center [501, 511] width 100 height 29
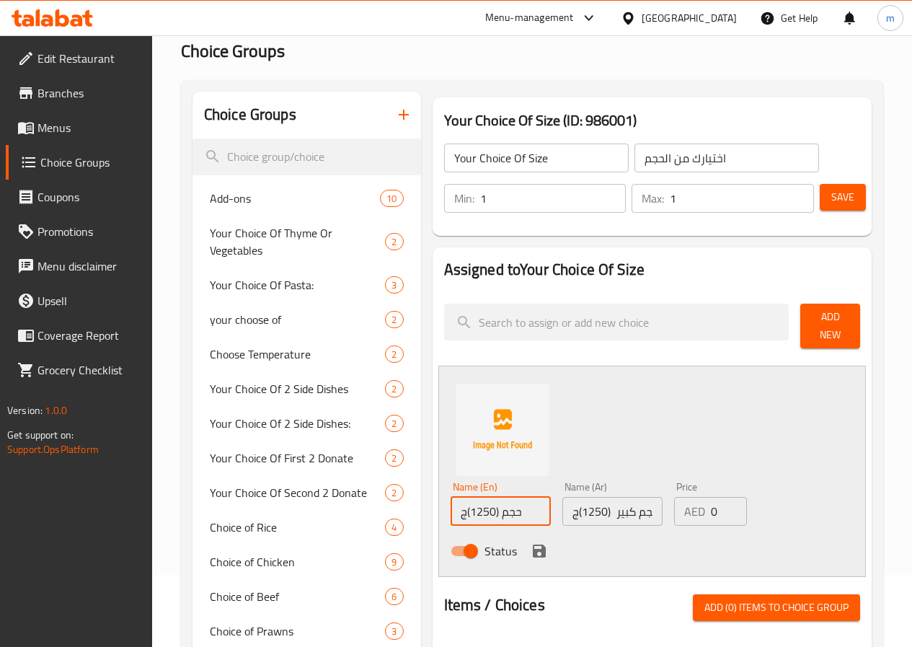
click at [459, 515] on input "حجم (1250)ج" at bounding box center [501, 511] width 100 height 29
type input "Y"
click at [451, 505] on input "Small Size (1" at bounding box center [501, 511] width 100 height 29
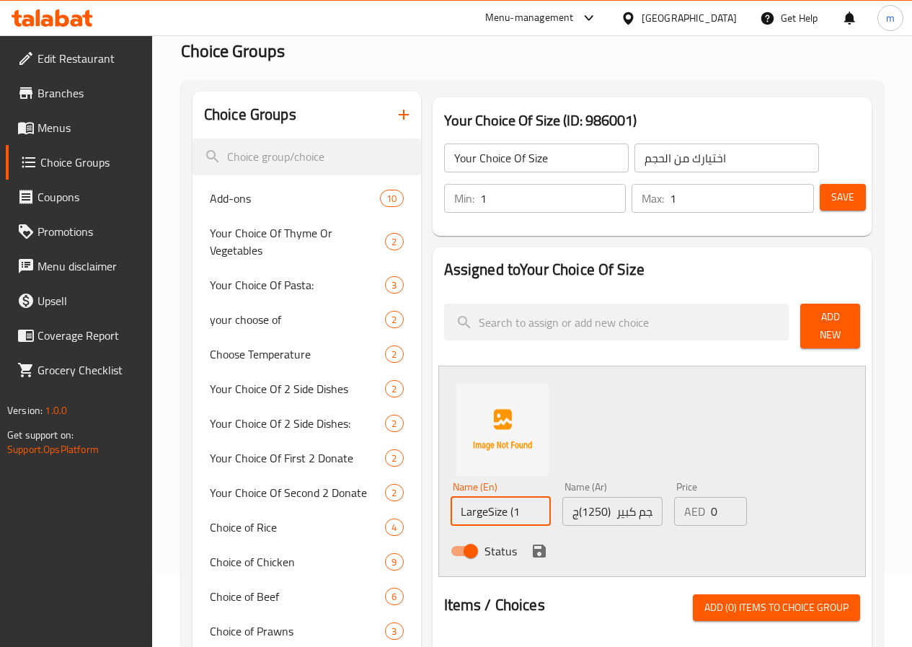
click at [487, 508] on input "LargeSize (1" at bounding box center [501, 511] width 100 height 29
type input "LargeSize (1250)"
click at [711, 516] on input "0" at bounding box center [729, 511] width 36 height 29
type input "0"
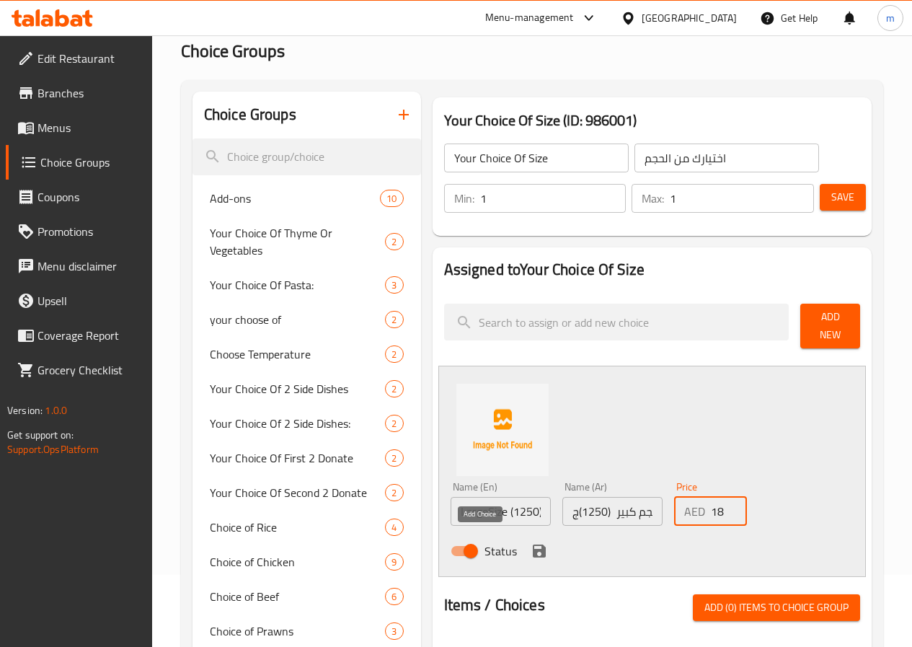
type input "18"
click at [529, 540] on button "save" at bounding box center [540, 551] width 22 height 22
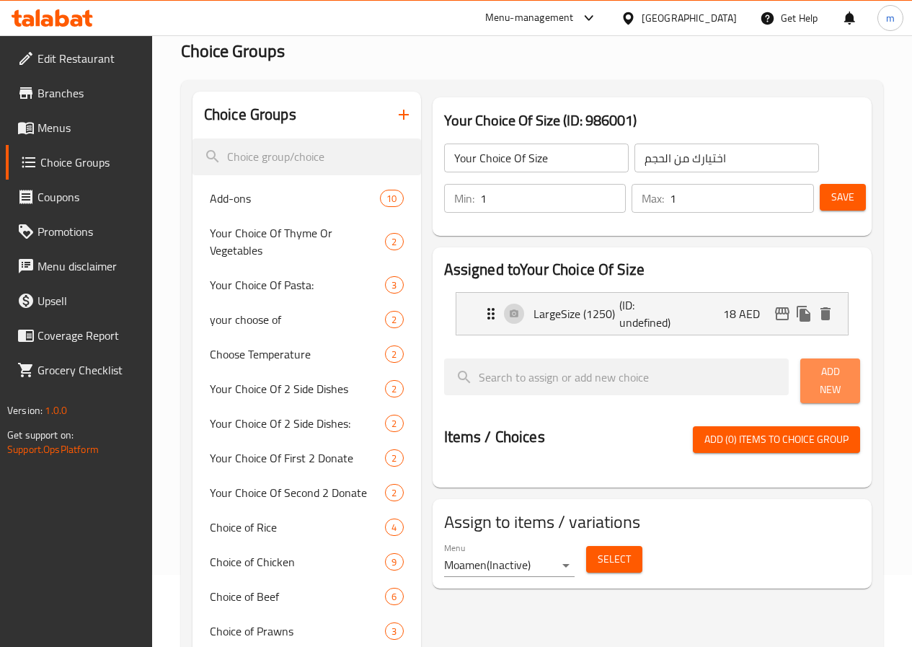
click at [821, 382] on span "Add New" at bounding box center [830, 381] width 37 height 36
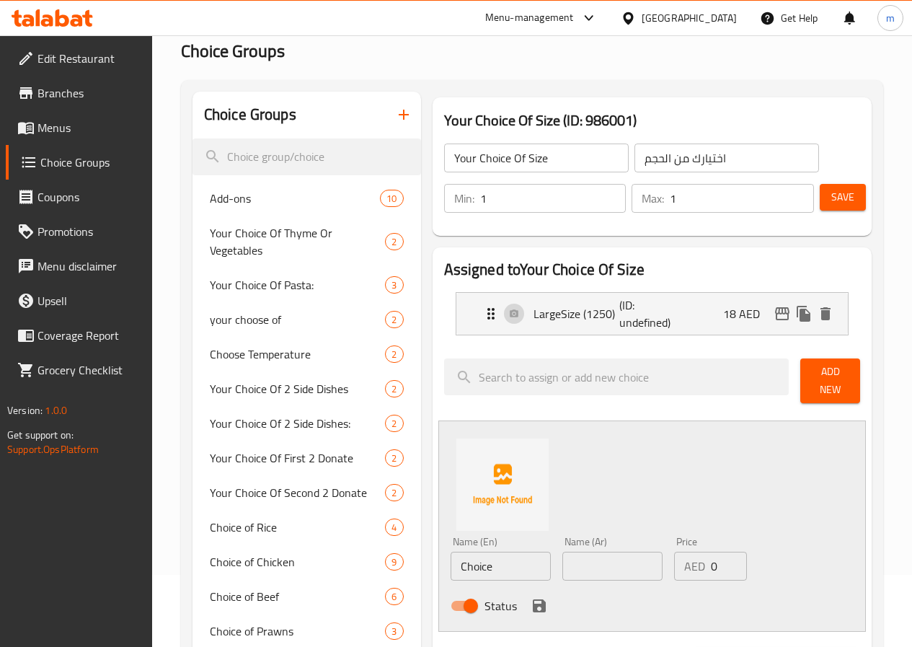
click at [451, 552] on input "Choice" at bounding box center [501, 566] width 100 height 29
type input "Small Size"
click at [578, 552] on input "text" at bounding box center [612, 566] width 100 height 29
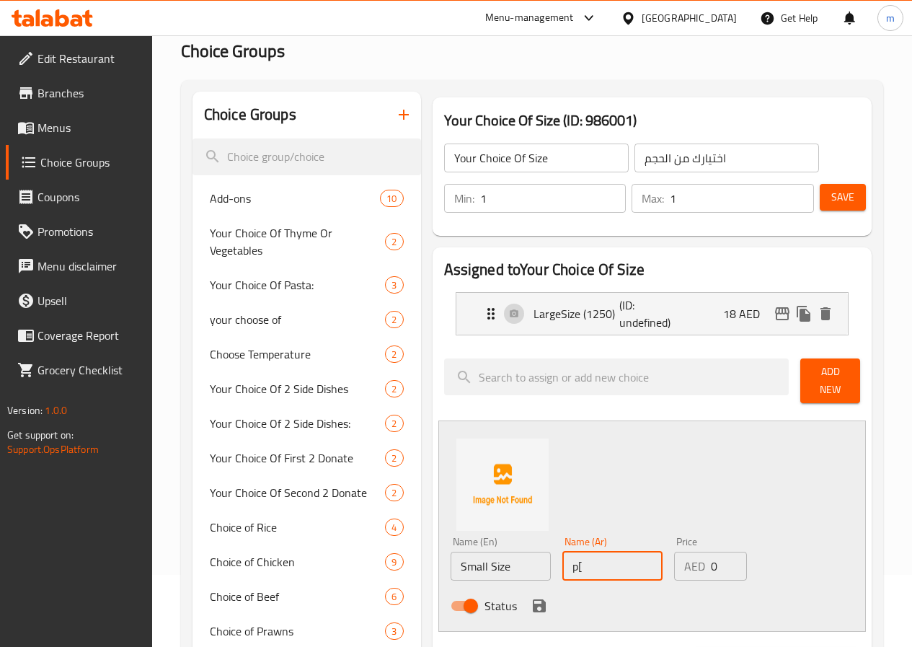
type input "p"
type input "حجم صغير (800"
click at [465, 559] on input "Small Size" at bounding box center [501, 566] width 100 height 29
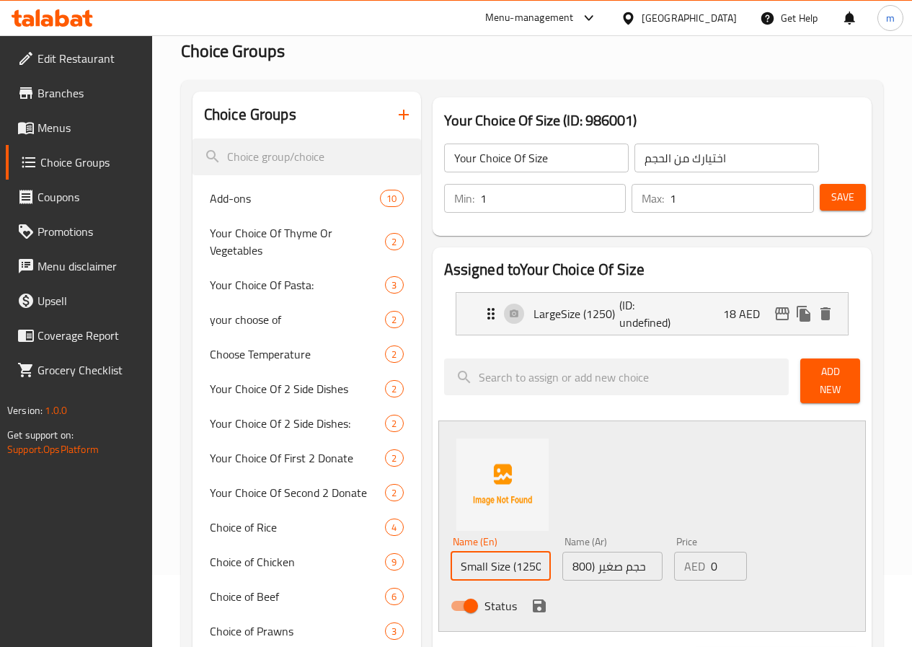
type input "Small Size (1250)g"
click at [562, 567] on input "حجم صغير (800" at bounding box center [612, 566] width 100 height 29
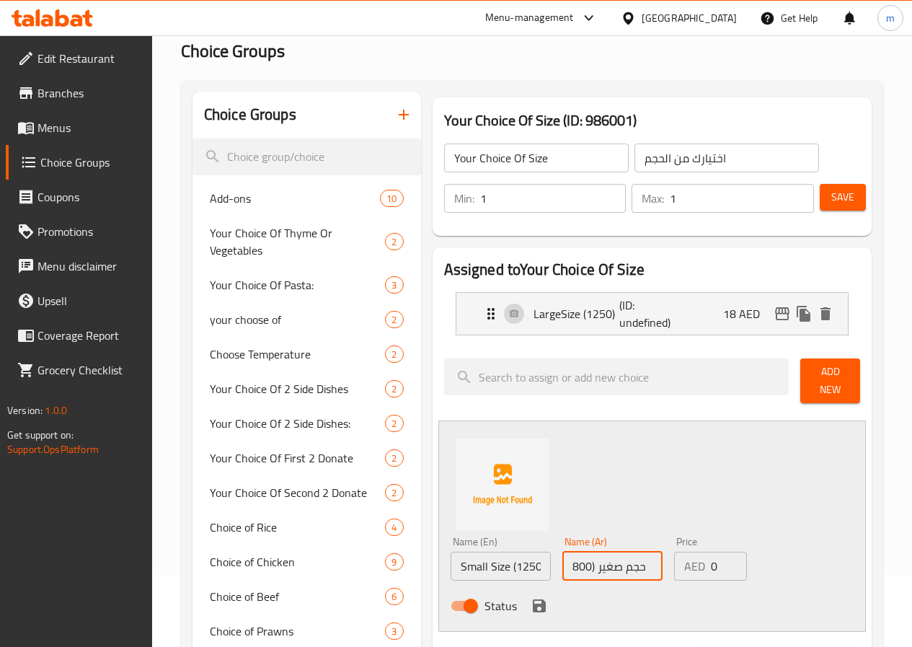
click at [562, 565] on input "حجم صغير (800" at bounding box center [612, 566] width 100 height 29
type input "(حجم صغير (800ج"
click at [716, 560] on input "0" at bounding box center [729, 566] width 36 height 29
click at [715, 560] on input "0" at bounding box center [729, 566] width 36 height 29
click at [711, 559] on input "0" at bounding box center [729, 566] width 36 height 29
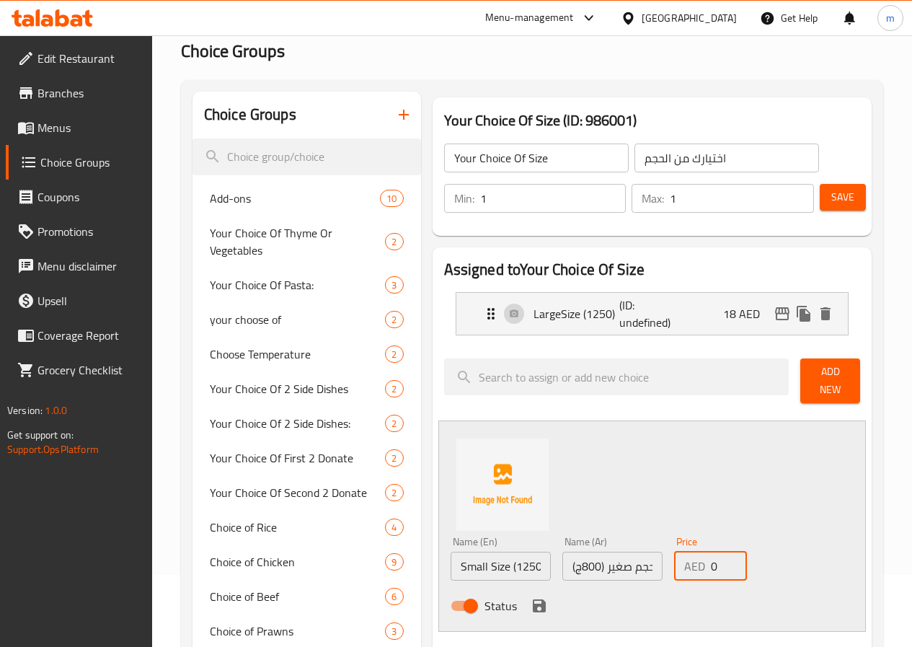
click at [711, 559] on input "0" at bounding box center [729, 566] width 36 height 29
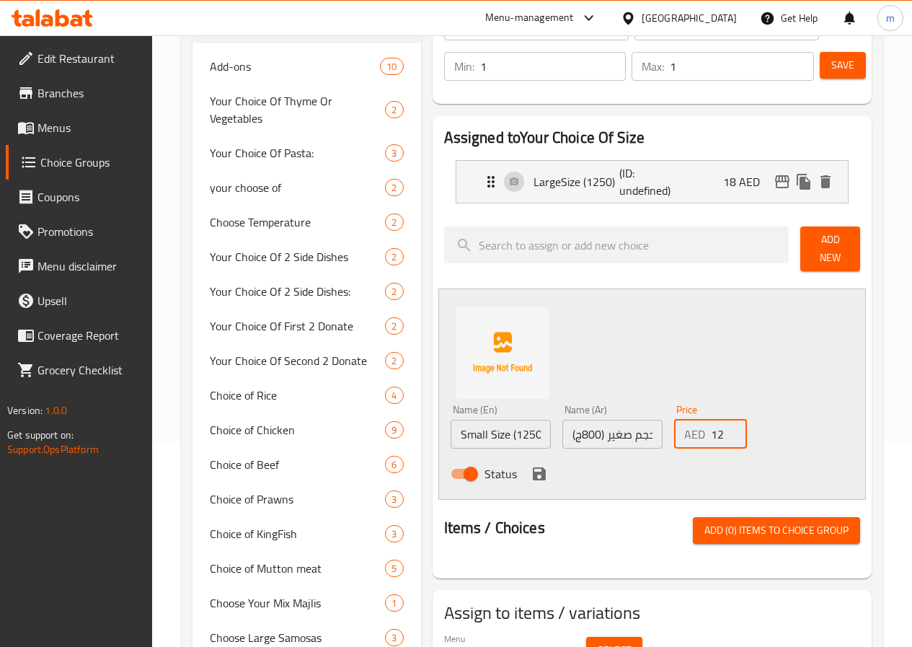
scroll to position [216, 0]
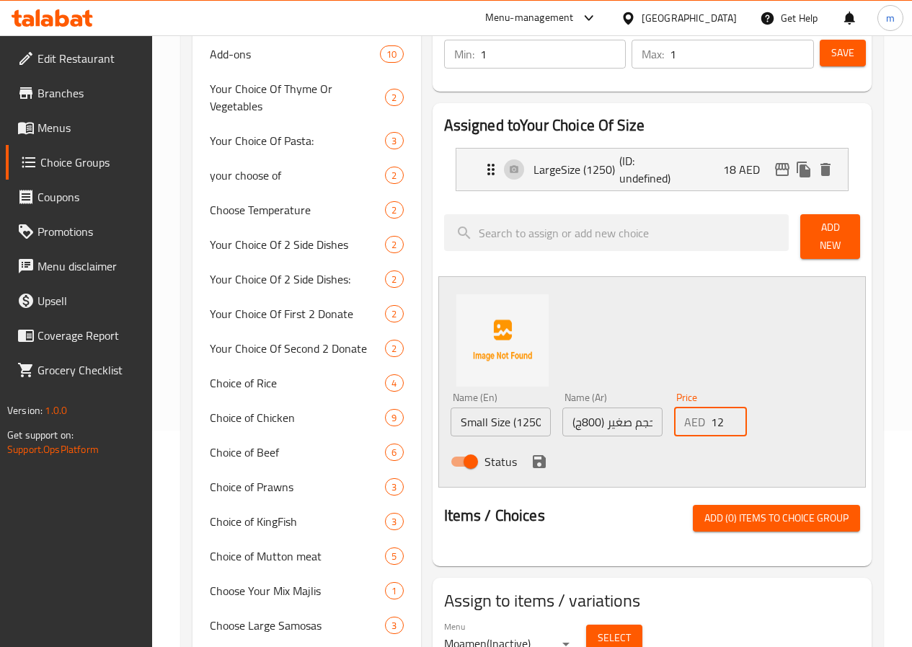
type input "12"
click at [562, 420] on input "(حجم صغير (800ج" at bounding box center [612, 421] width 100 height 29
click at [562, 418] on input "(حجم صغير (800ج" at bounding box center [612, 421] width 100 height 29
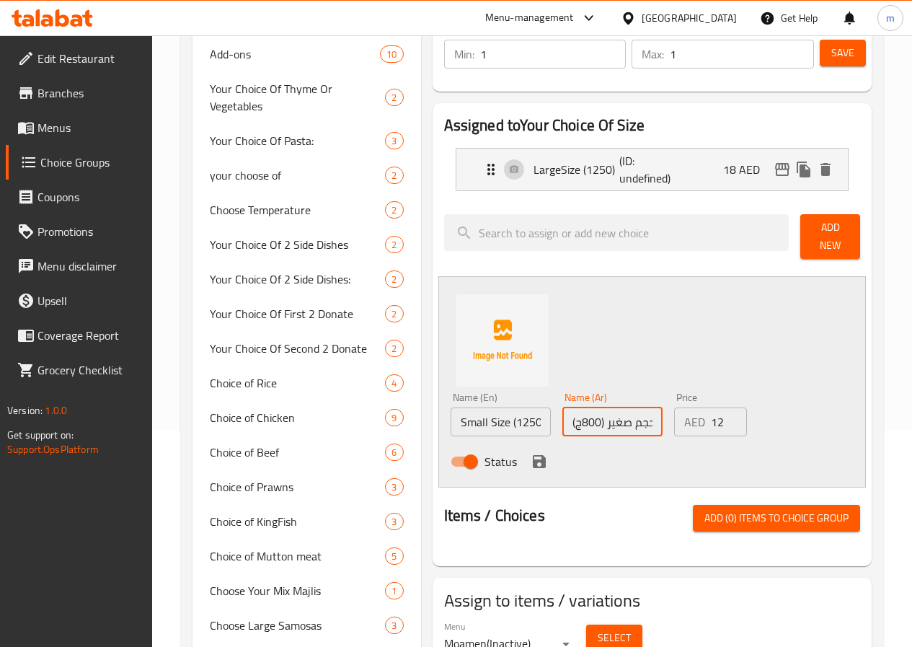
click at [562, 418] on input "(حجم صغير (800ج" at bounding box center [612, 421] width 100 height 29
click at [562, 423] on input "(حجم صغير (800ج" at bounding box center [612, 421] width 100 height 29
drag, startPoint x: 537, startPoint y: 417, endPoint x: 544, endPoint y: 420, distance: 8.7
click at [562, 420] on input "(حجم صغير (800ج" at bounding box center [612, 421] width 100 height 29
click at [472, 417] on input "Small Size (1250)g" at bounding box center [501, 421] width 100 height 29
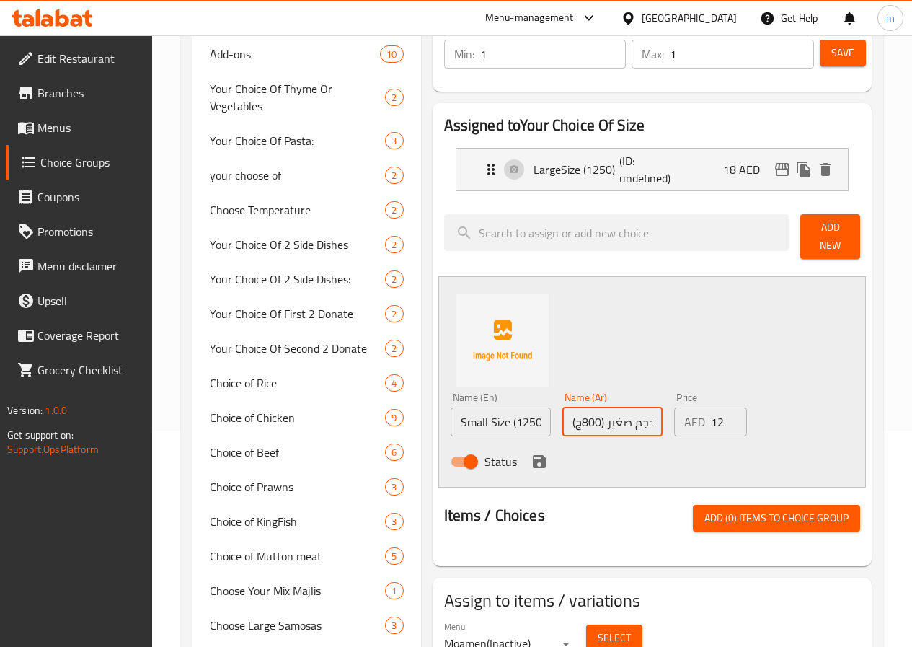
click at [472, 417] on input "Small Size (1250)g" at bounding box center [501, 421] width 100 height 29
type input "Small Size (800)g"
click at [562, 420] on input "(حجم صغير (800ج" at bounding box center [612, 421] width 100 height 29
click at [562, 414] on input "(حجم صغير (800ج" at bounding box center [612, 421] width 100 height 29
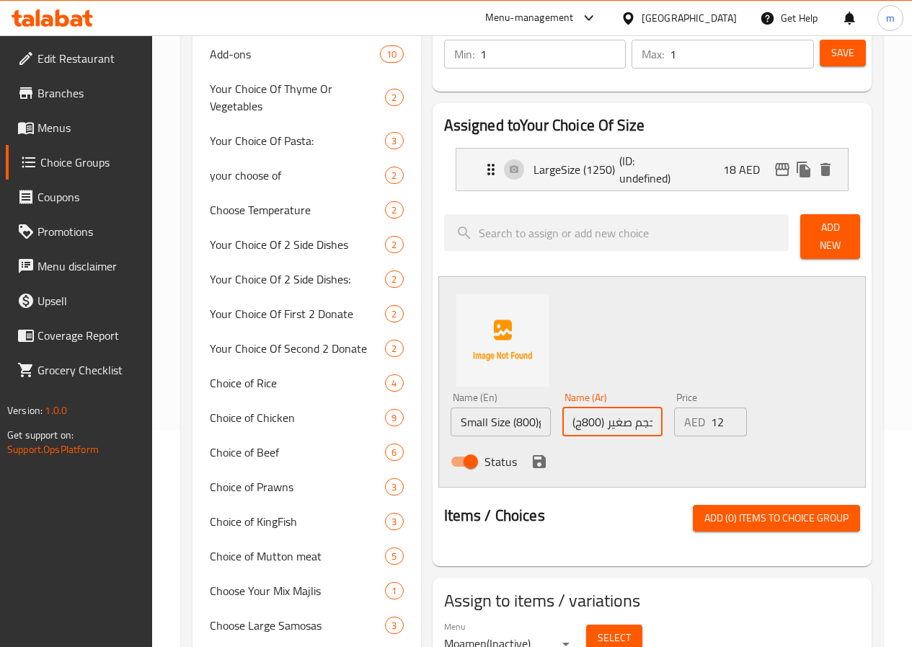
click at [562, 414] on input "(حجم صغير (800ج" at bounding box center [612, 421] width 100 height 29
click at [562, 415] on input "(حجم صغير (800ج" at bounding box center [612, 421] width 100 height 29
click at [562, 417] on input "(حجم صغير (800ج" at bounding box center [612, 421] width 100 height 29
click at [562, 418] on input "(حجم صغير (800ج" at bounding box center [612, 421] width 100 height 29
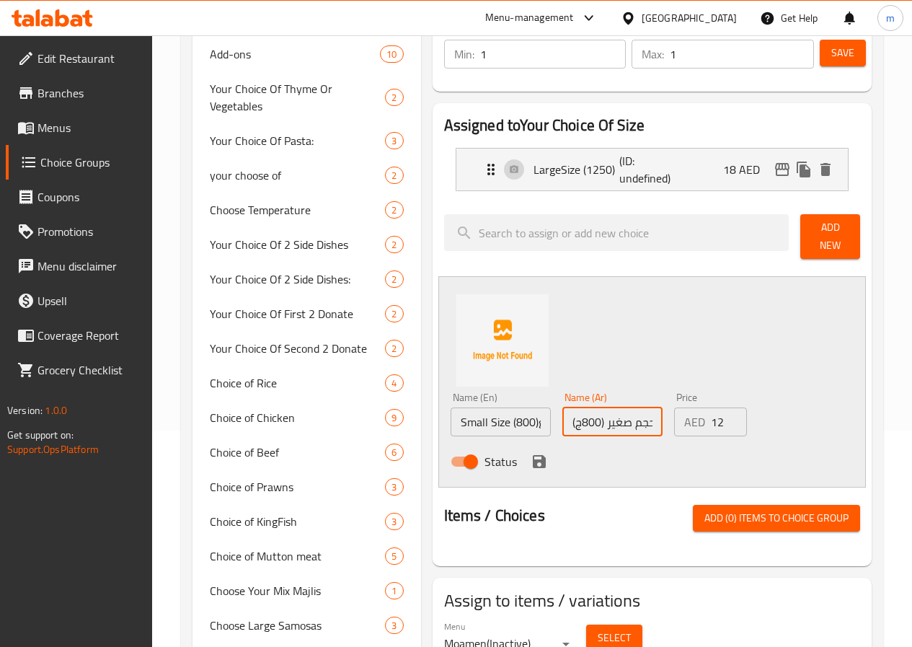
click at [562, 420] on input "(حجم صغير (800ج" at bounding box center [612, 421] width 100 height 29
click at [562, 416] on input "(حجم صغير (800ج" at bounding box center [612, 421] width 100 height 29
click at [562, 417] on input "(حجم صغير (800ج" at bounding box center [612, 421] width 100 height 29
click at [562, 420] on input "(حجم صغير (800ج" at bounding box center [612, 421] width 100 height 29
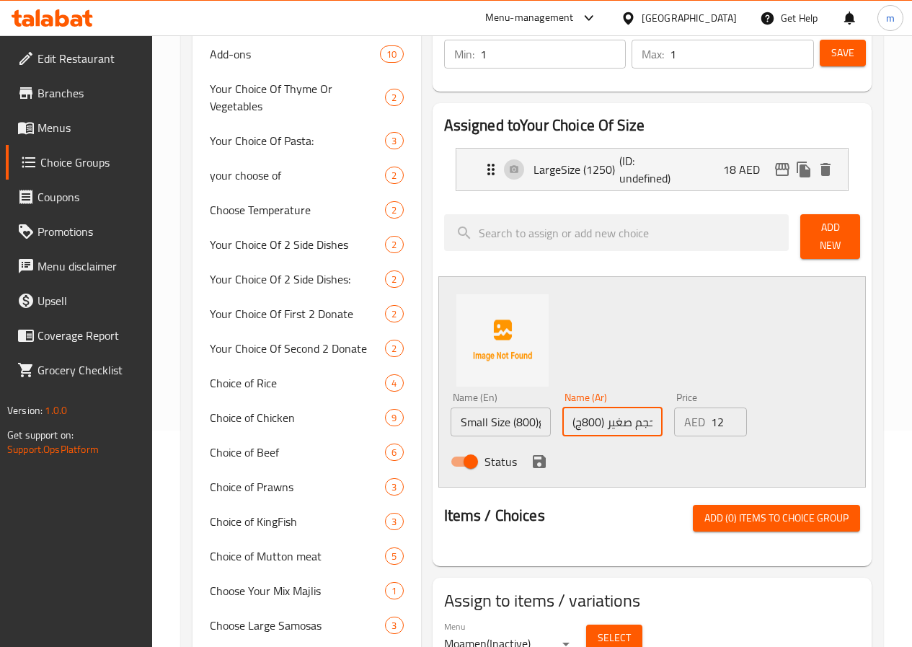
click at [562, 420] on input "(حجم صغير (800ج" at bounding box center [612, 421] width 100 height 29
click at [562, 422] on input "(حجم صغير (800ج" at bounding box center [612, 421] width 100 height 29
click at [562, 420] on input "(حجم صغير (800ج" at bounding box center [612, 421] width 100 height 29
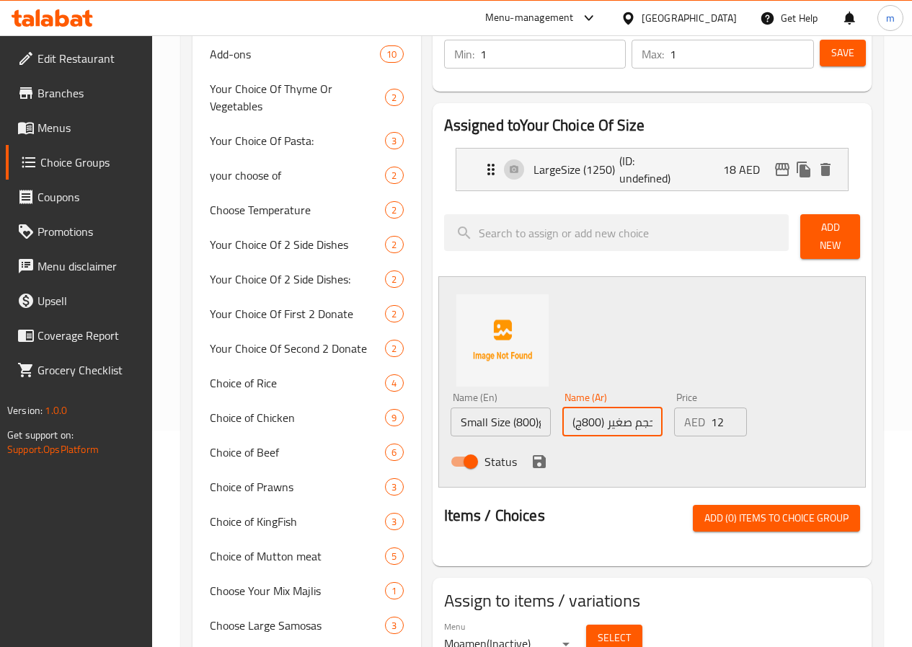
click at [562, 409] on input "(حجم صغير (800ج" at bounding box center [612, 421] width 100 height 29
click at [562, 423] on input "(حجم صغير (800" at bounding box center [612, 421] width 100 height 29
click at [562, 416] on input "(حجم صغير (800" at bounding box center [612, 421] width 100 height 29
click at [562, 412] on input "(حجم صغير (800" at bounding box center [612, 421] width 100 height 29
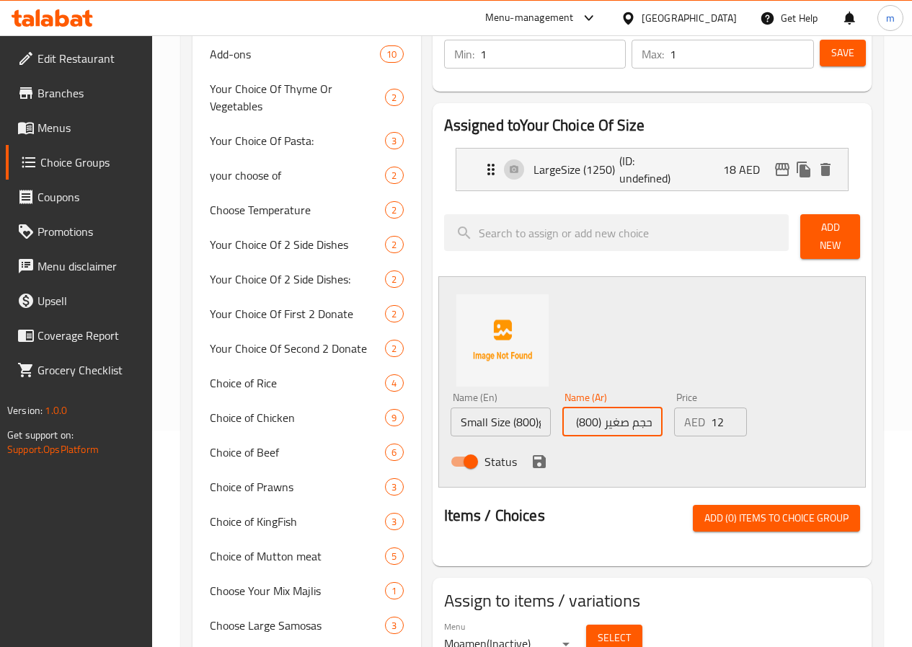
scroll to position [0, 0]
type input "(حجم صغير (800) ج"
click at [533, 455] on icon "save" at bounding box center [539, 461] width 13 height 13
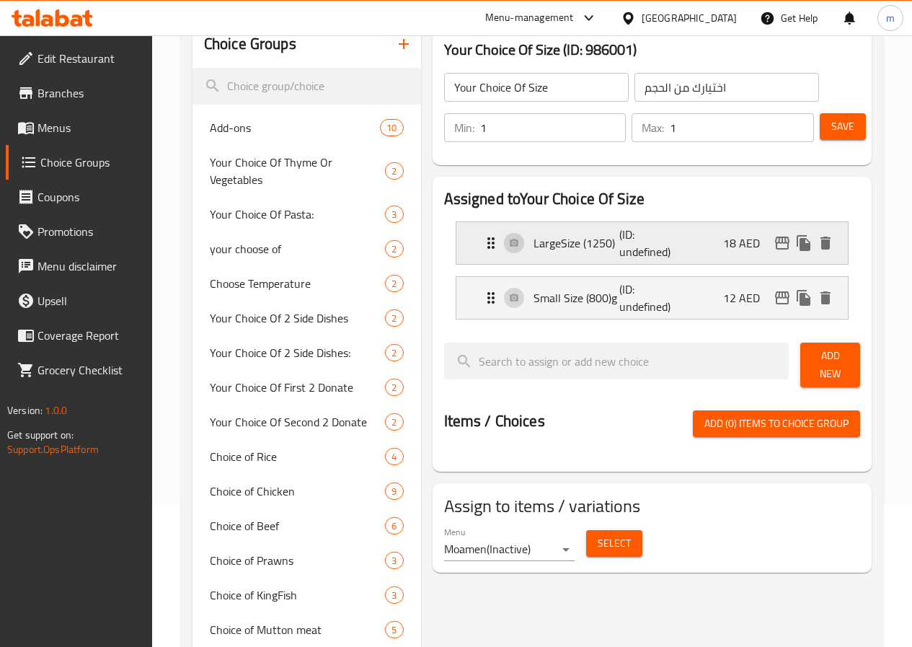
scroll to position [72, 0]
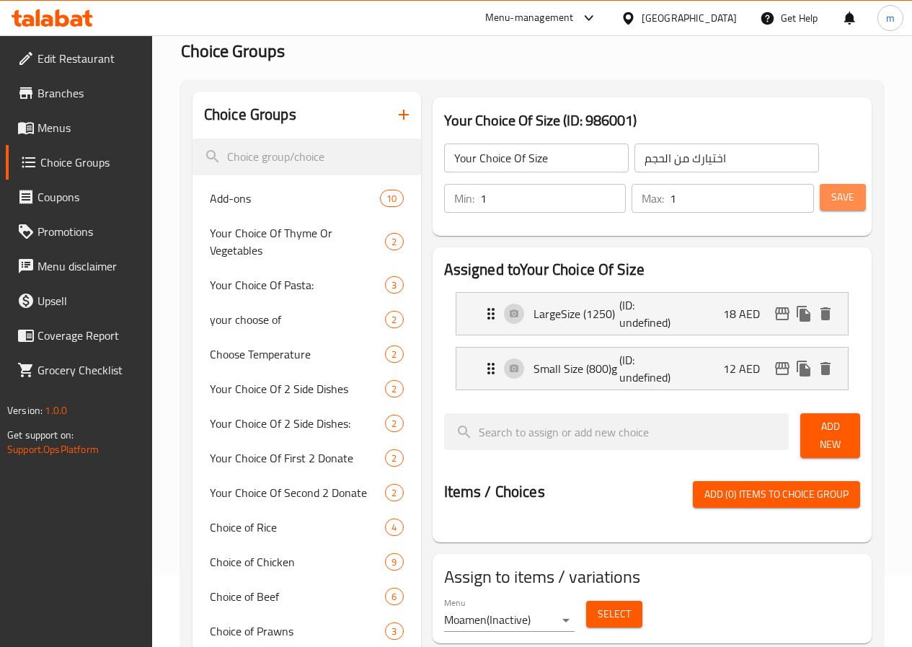
click at [823, 194] on button "Save" at bounding box center [843, 197] width 46 height 27
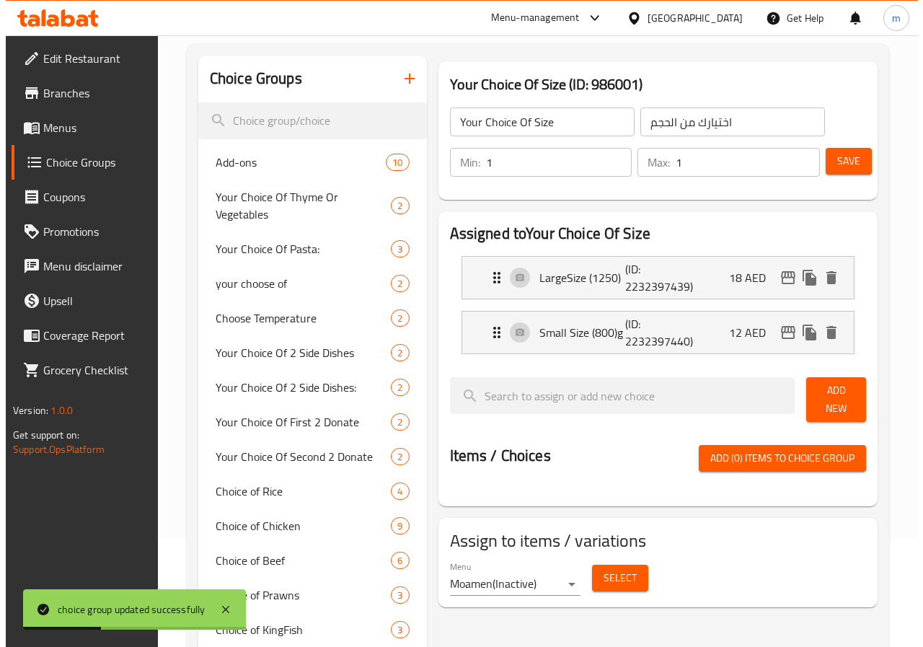
scroll to position [144, 0]
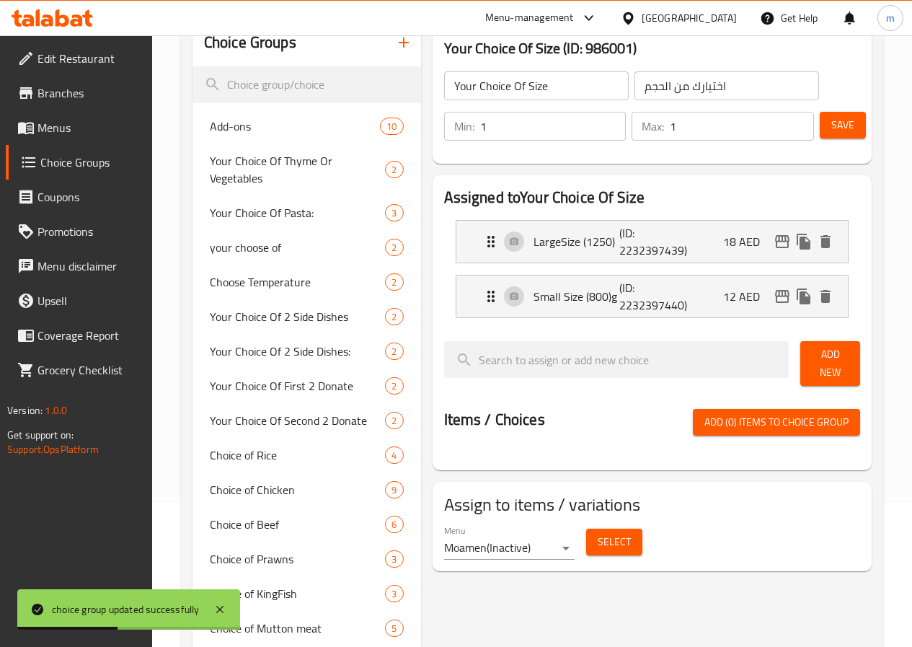
click at [586, 540] on button "Select" at bounding box center [614, 542] width 56 height 27
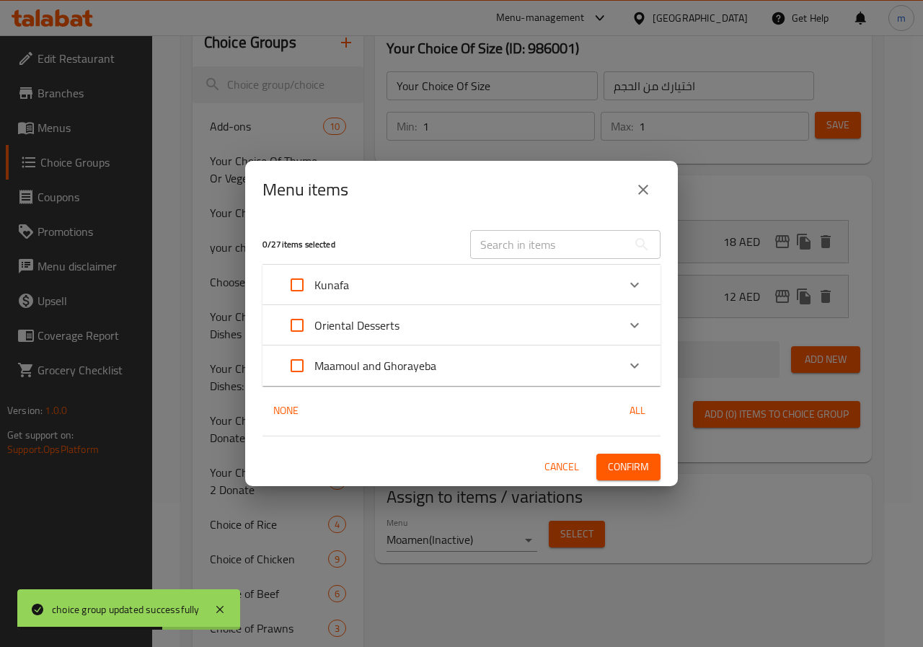
click at [344, 371] on p "Maamoul and Ghorayeba" at bounding box center [375, 365] width 122 height 17
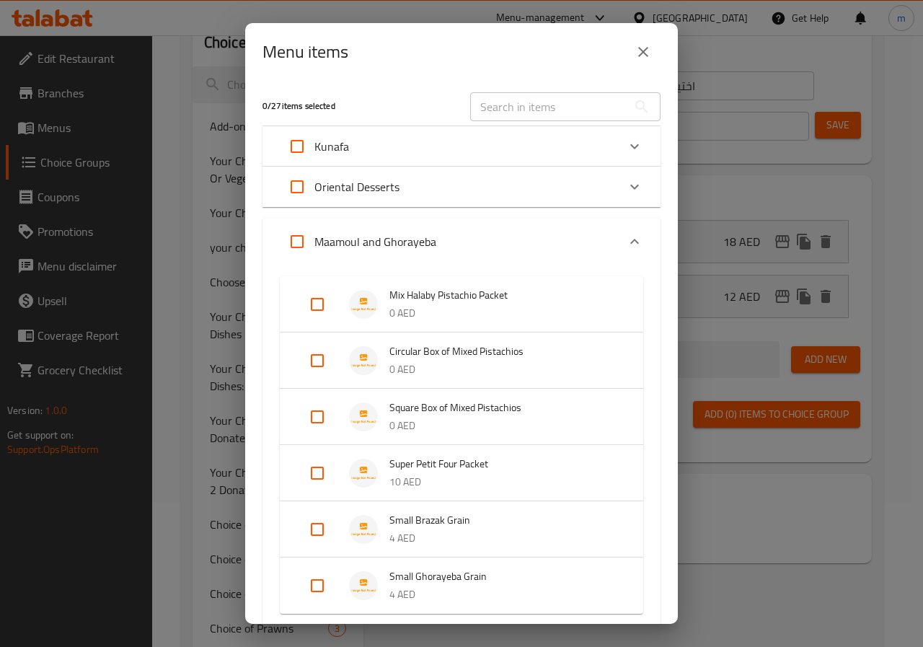
click at [471, 366] on p "0 AED" at bounding box center [501, 370] width 225 height 18
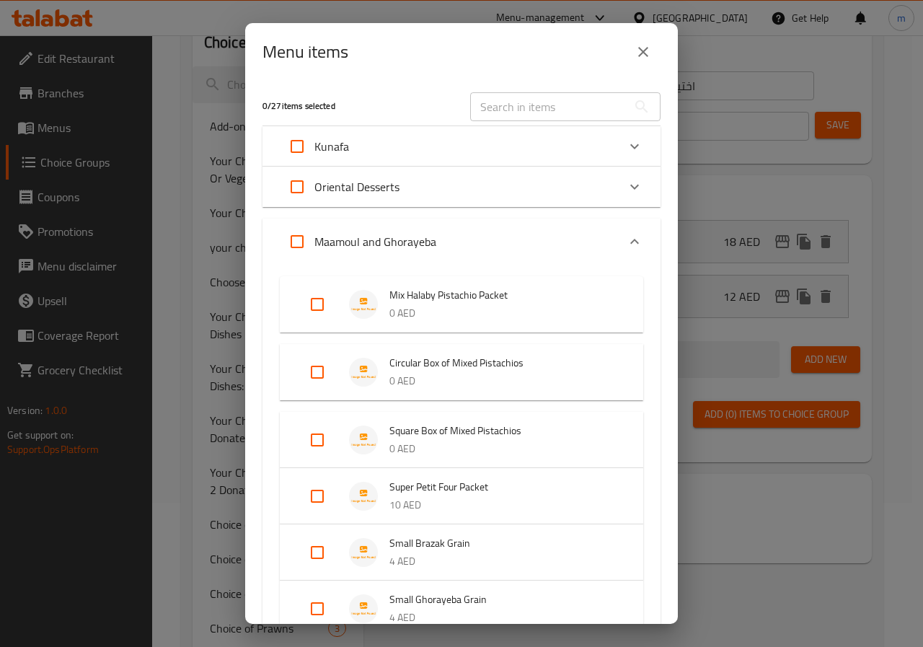
click at [316, 373] on input "Expand" at bounding box center [317, 372] width 35 height 35
checkbox input "true"
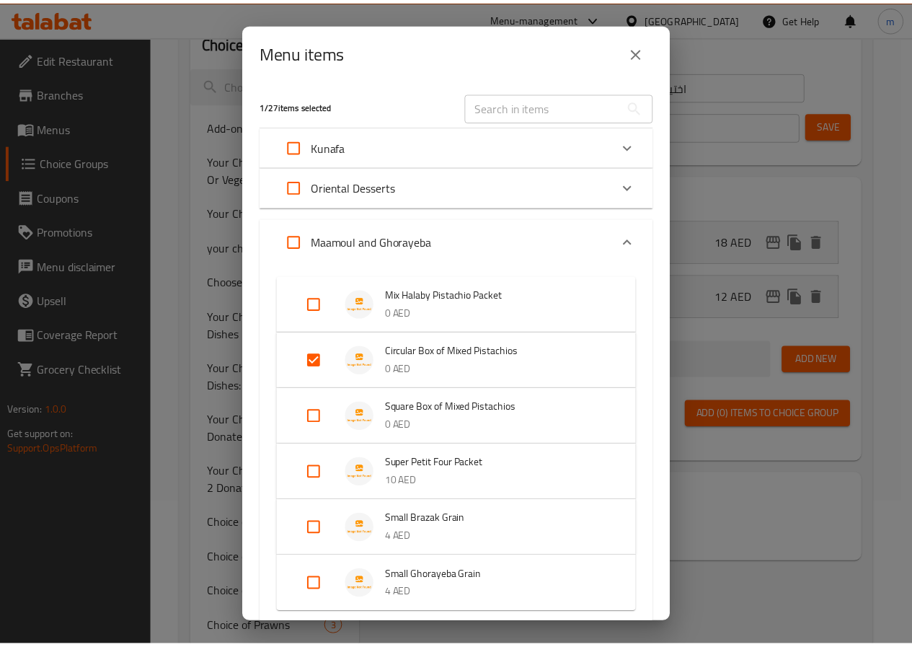
scroll to position [113, 0]
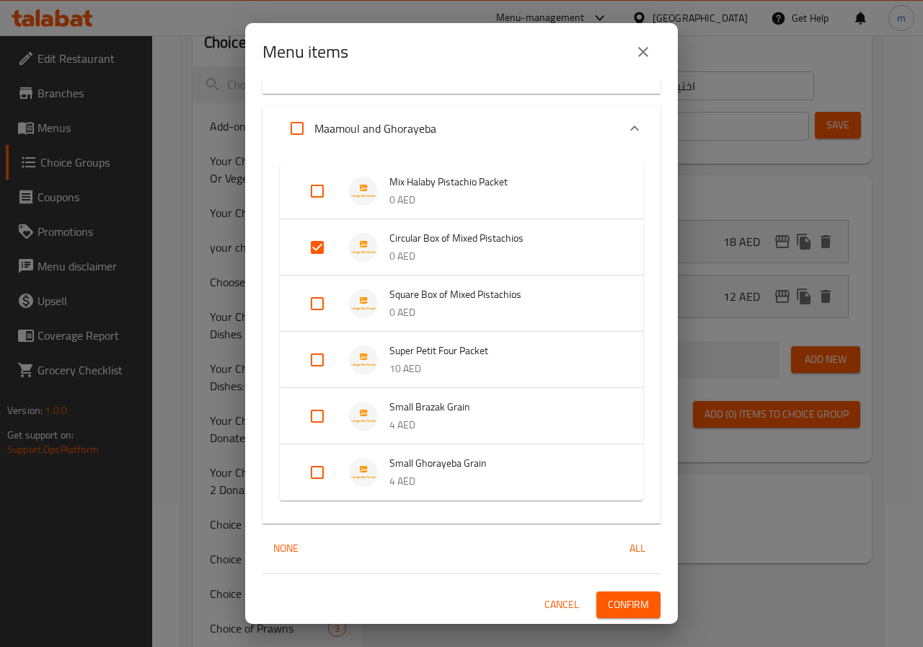
click at [615, 606] on span "Confirm" at bounding box center [628, 605] width 41 height 18
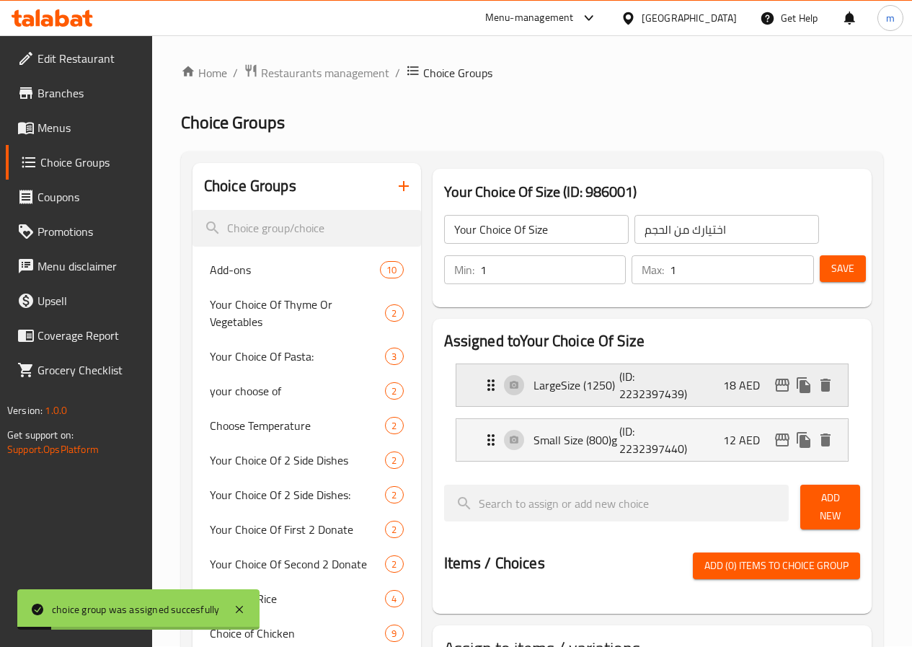
scroll to position [0, 0]
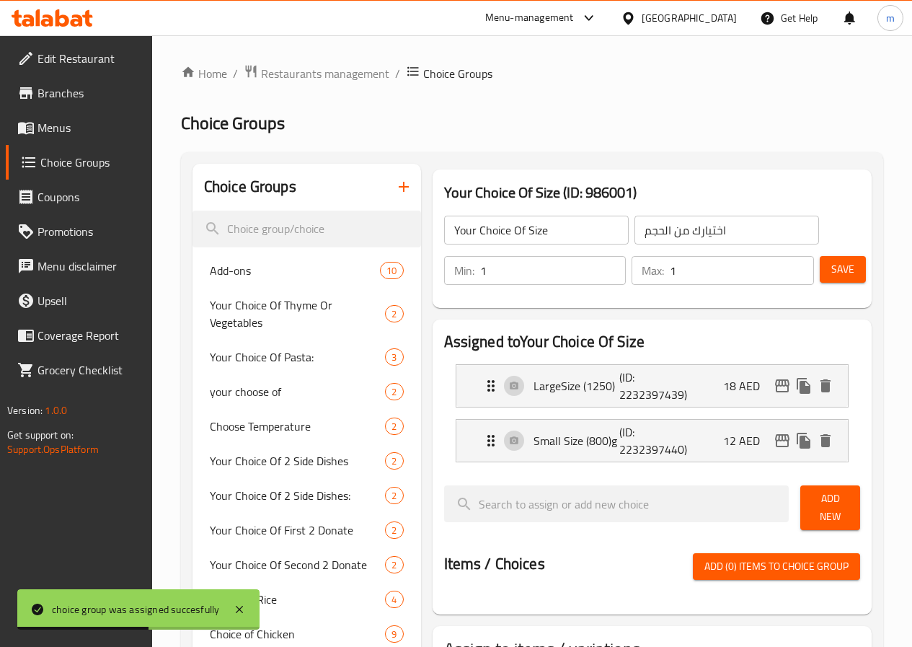
click at [395, 193] on icon "button" at bounding box center [403, 186] width 17 height 17
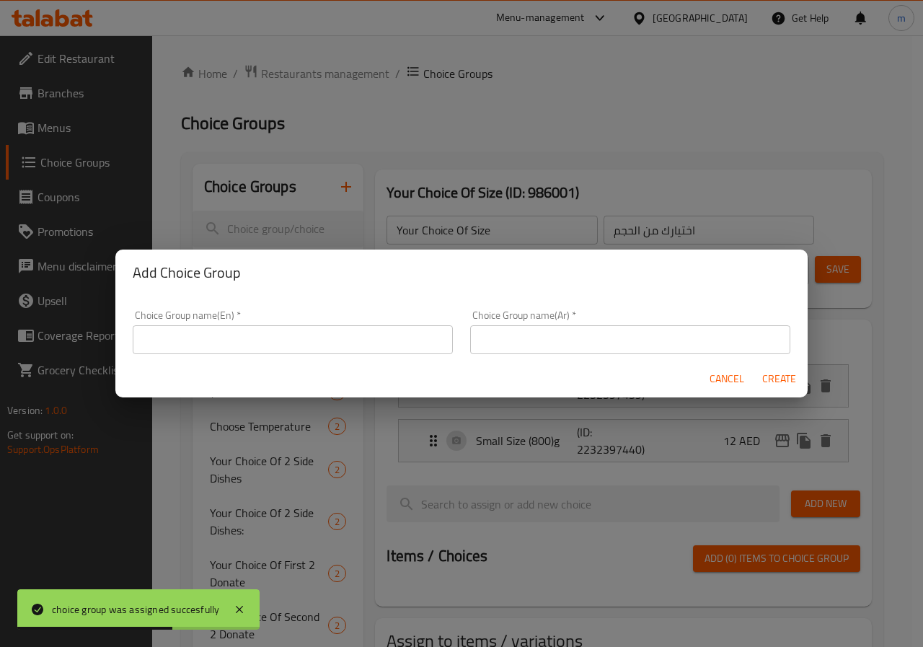
click at [337, 346] on input "text" at bounding box center [293, 339] width 320 height 29
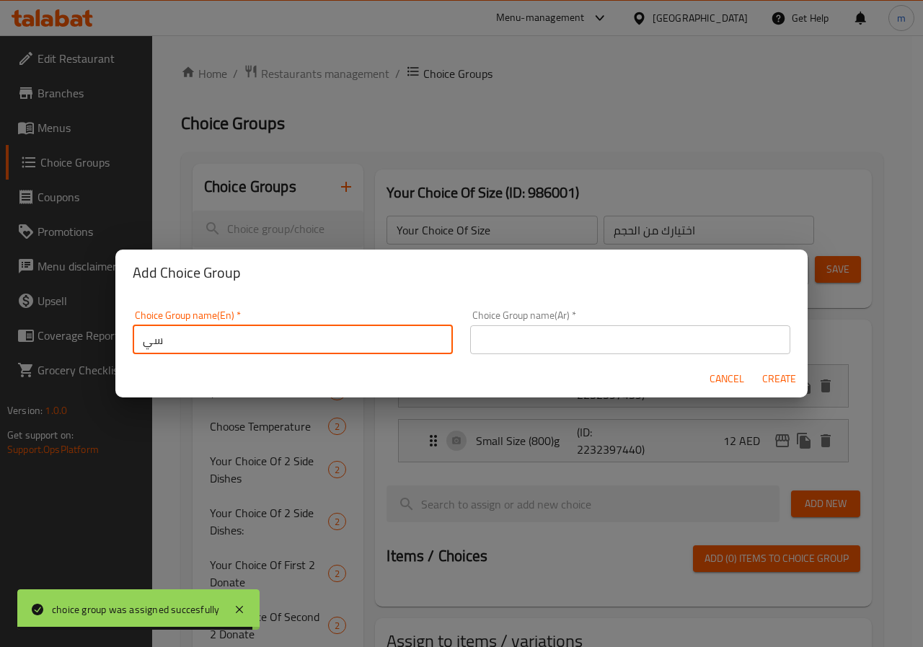
type input "س"
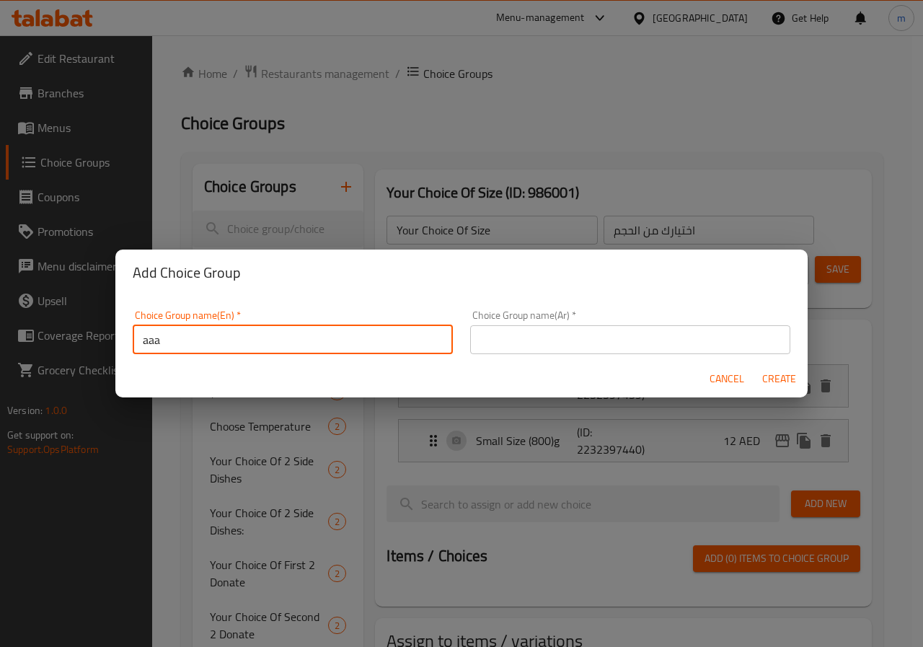
type input "aaa"
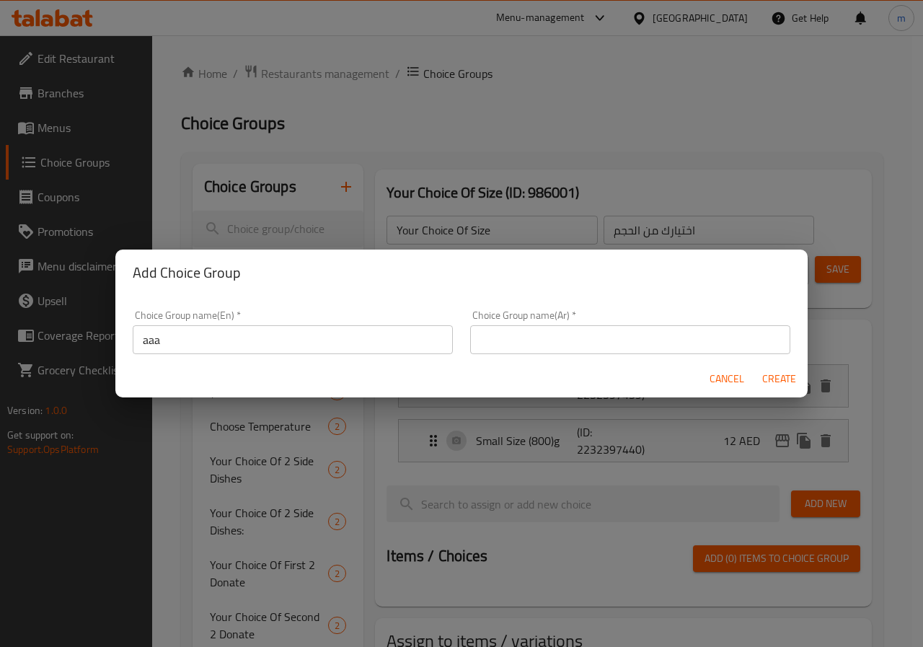
click at [582, 354] on div "Choice Group name(Ar)   * Choice Group name(Ar) *" at bounding box center [630, 331] width 337 height 61
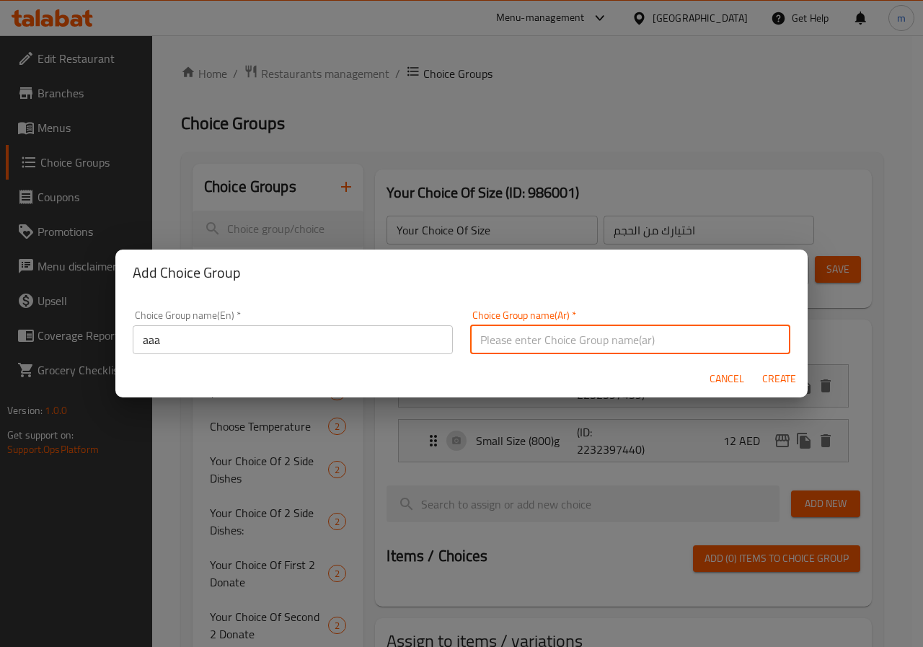
click at [586, 344] on input "text" at bounding box center [630, 339] width 320 height 29
type input "ااا"
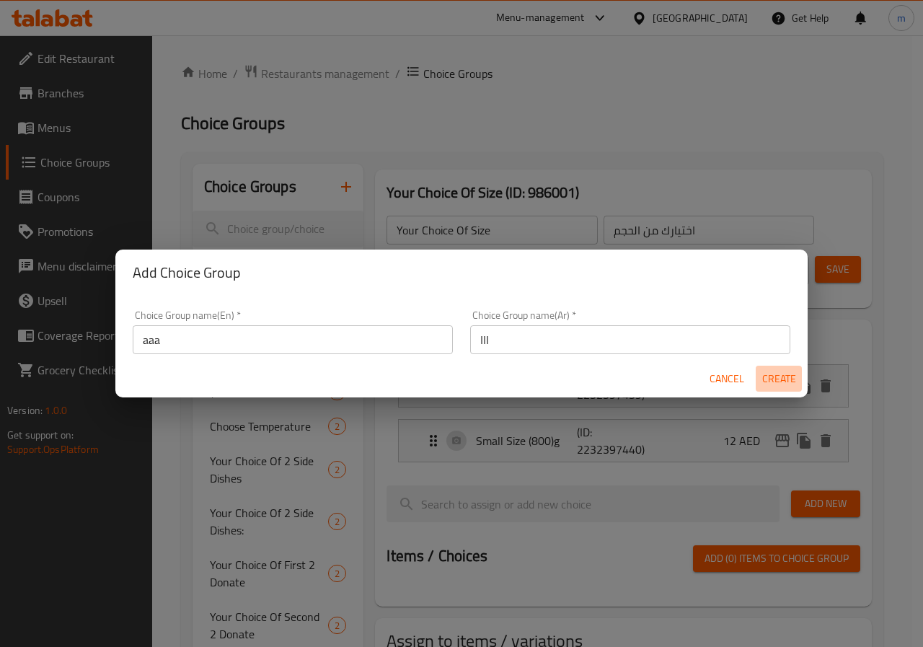
click at [767, 375] on span "Create" at bounding box center [779, 379] width 35 height 18
type input "aaa"
type input "ااا"
type input "0"
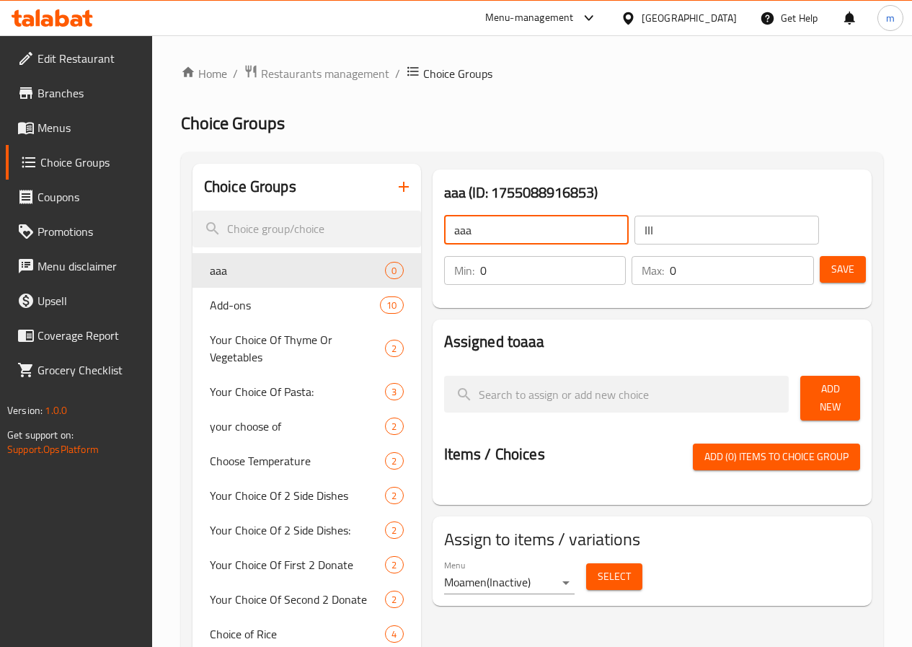
click at [506, 237] on input "aaa" at bounding box center [536, 230] width 185 height 29
type input "Your Choice of size"
click at [663, 239] on input "ااا" at bounding box center [727, 230] width 185 height 29
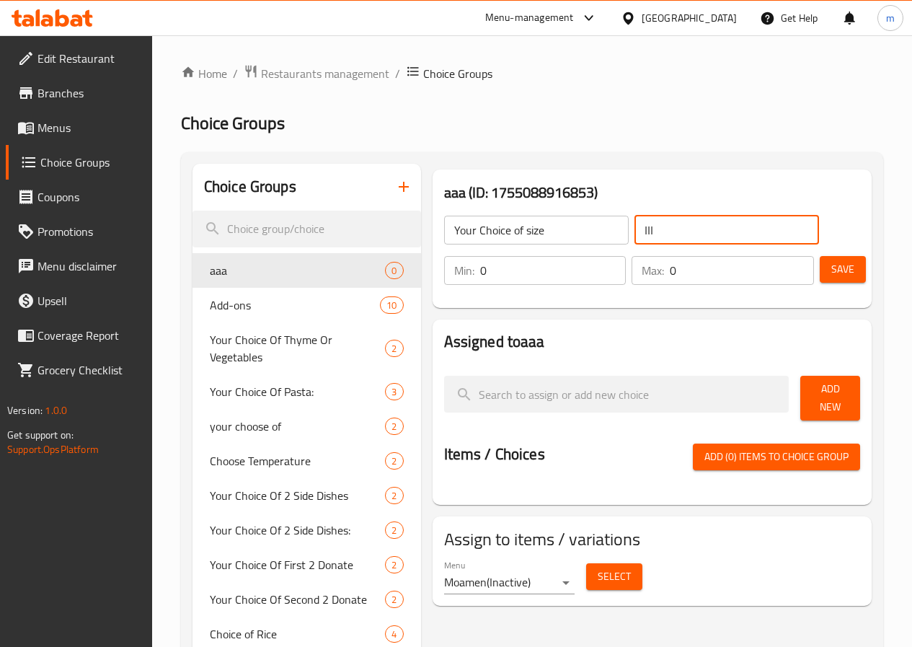
click at [663, 239] on input "ااا" at bounding box center [727, 230] width 185 height 29
type input "اختيارك من الحجم"
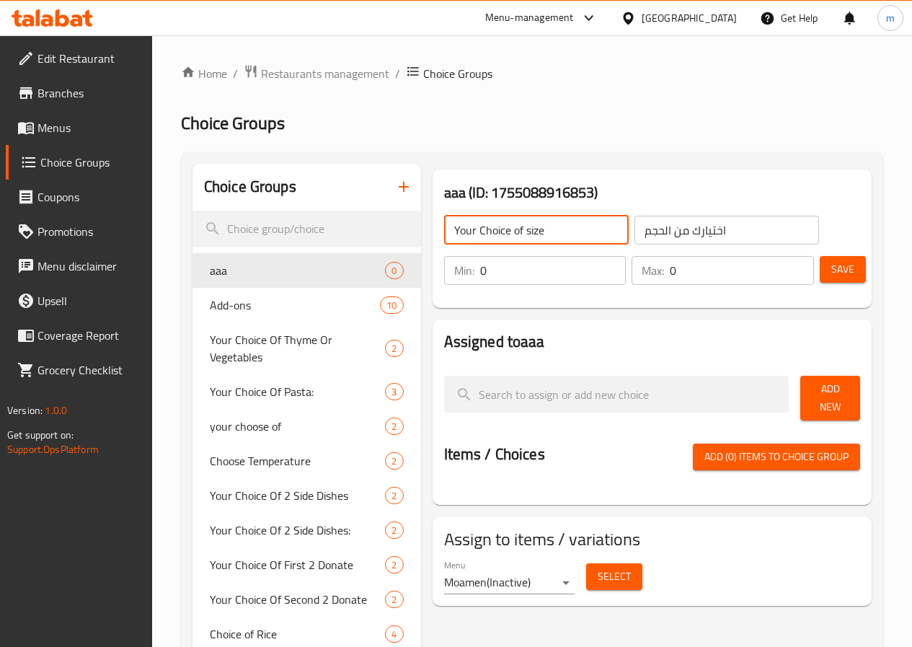
drag, startPoint x: 498, startPoint y: 234, endPoint x: 455, endPoint y: 235, distance: 43.3
click at [455, 235] on input "Your Choice of size" at bounding box center [536, 230] width 185 height 29
type input "Your Choice Of Size"
click at [480, 277] on input "0" at bounding box center [553, 270] width 146 height 29
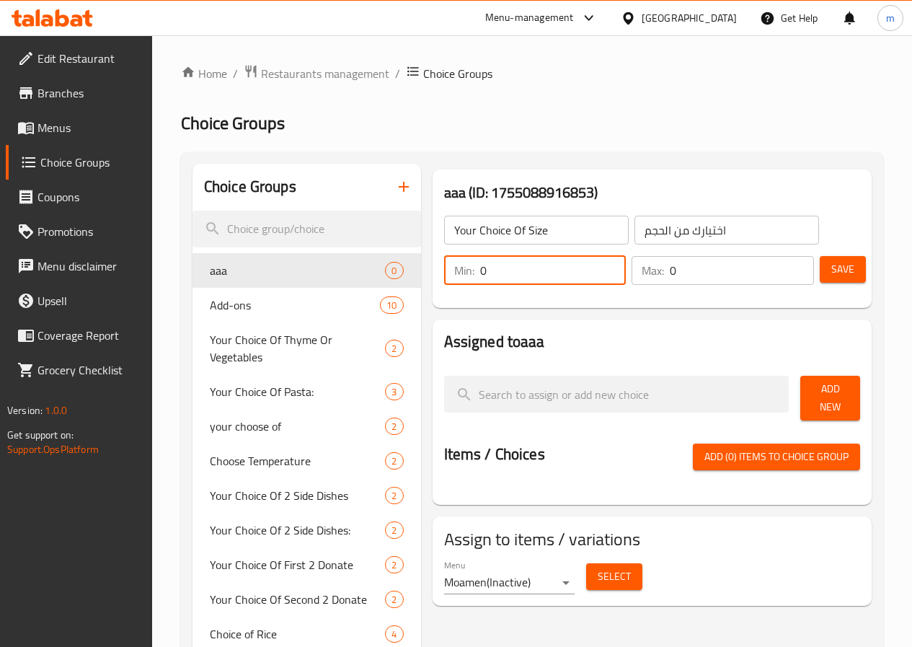
click at [480, 277] on input "0" at bounding box center [553, 270] width 146 height 29
type input "0"
type input "1"
click at [677, 279] on input "0" at bounding box center [742, 270] width 144 height 29
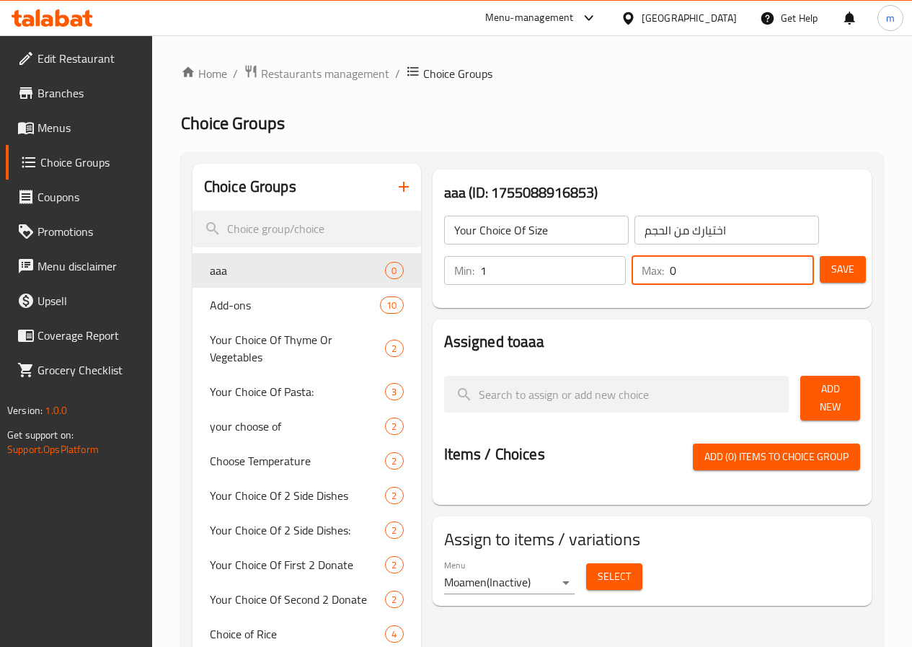
click at [677, 279] on input "0" at bounding box center [742, 270] width 144 height 29
type input "1"
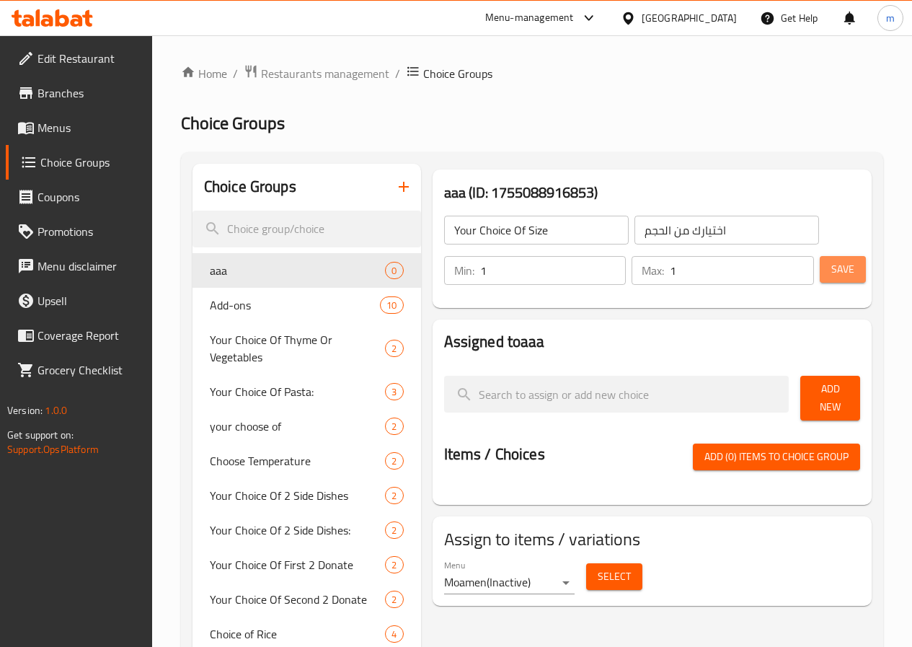
click at [839, 271] on span "Save" at bounding box center [842, 269] width 23 height 18
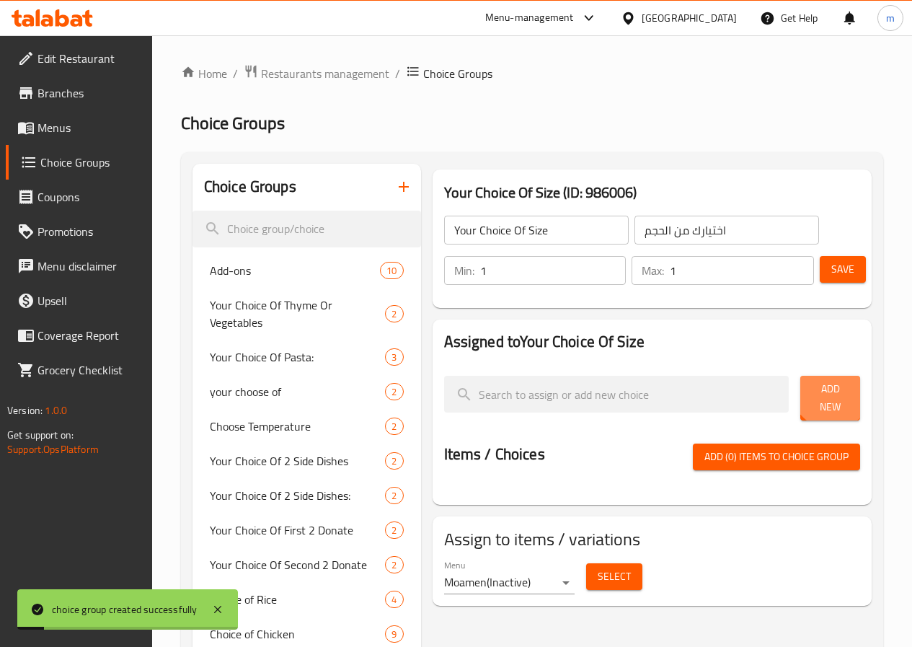
click at [823, 393] on span "Add New" at bounding box center [830, 398] width 37 height 36
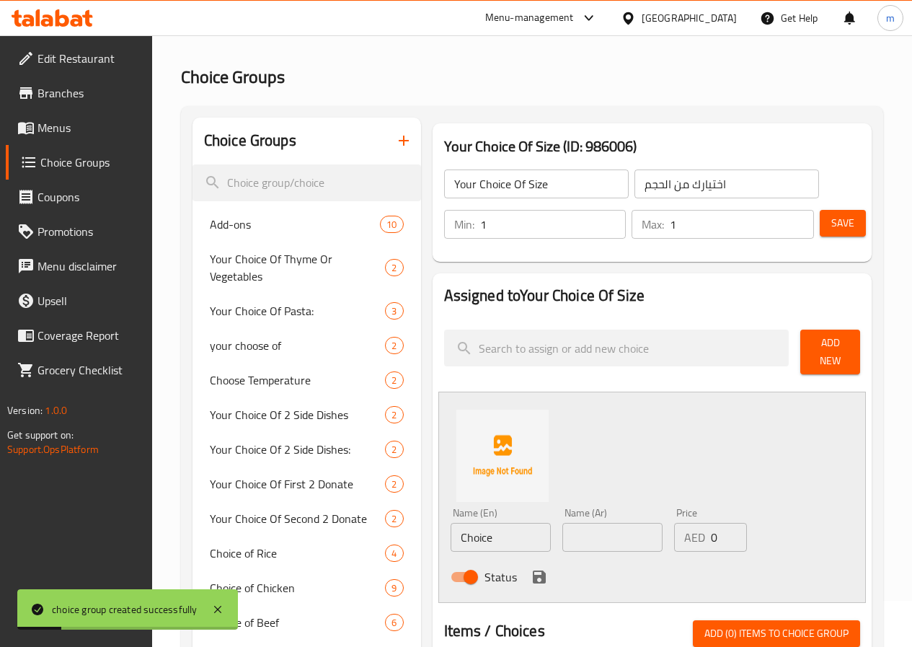
scroll to position [72, 0]
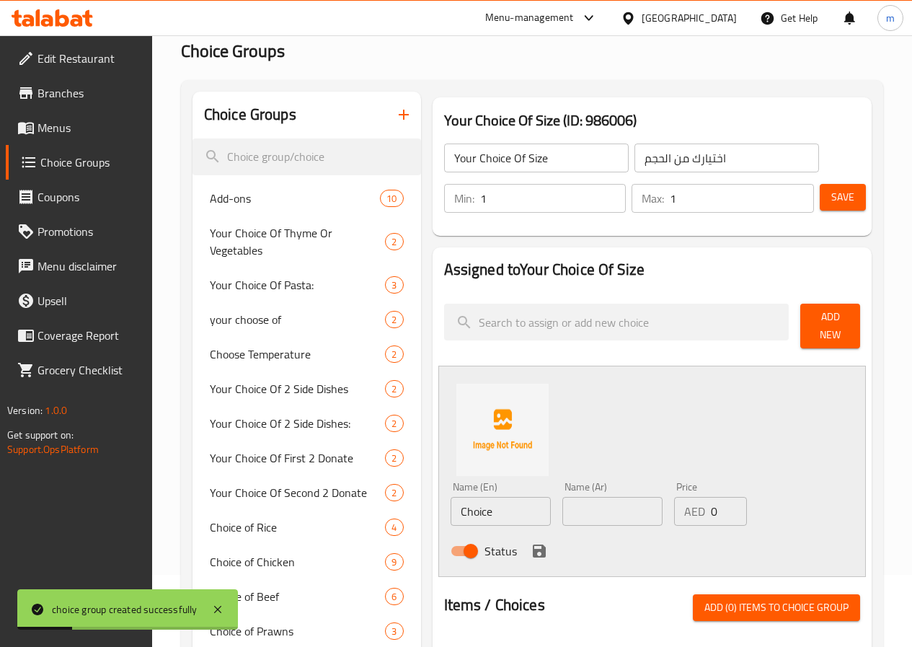
click at [464, 507] on input "Choice" at bounding box center [501, 511] width 100 height 29
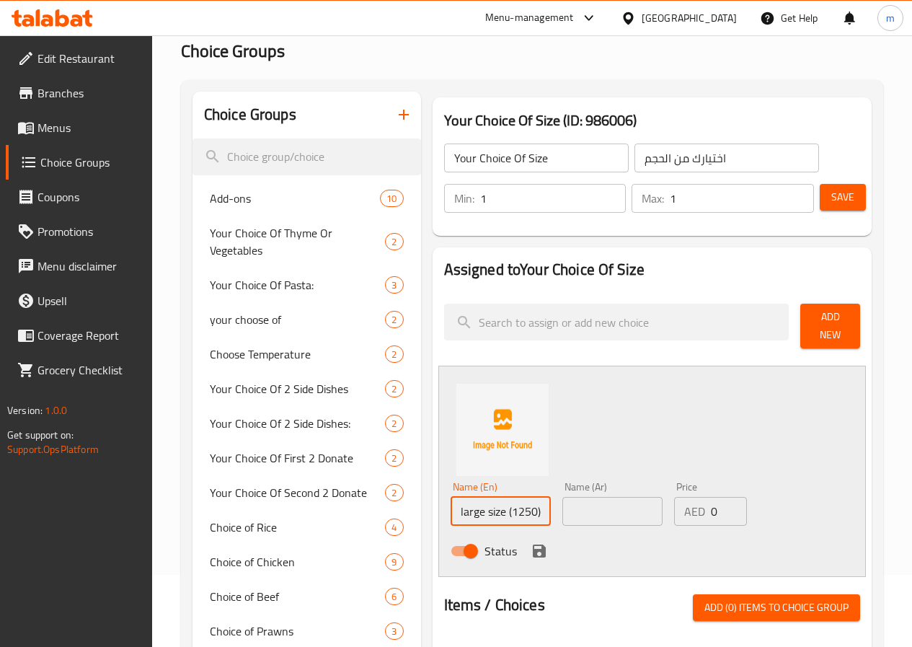
type input "large size (1250)g"
click at [562, 501] on input "text" at bounding box center [612, 511] width 100 height 29
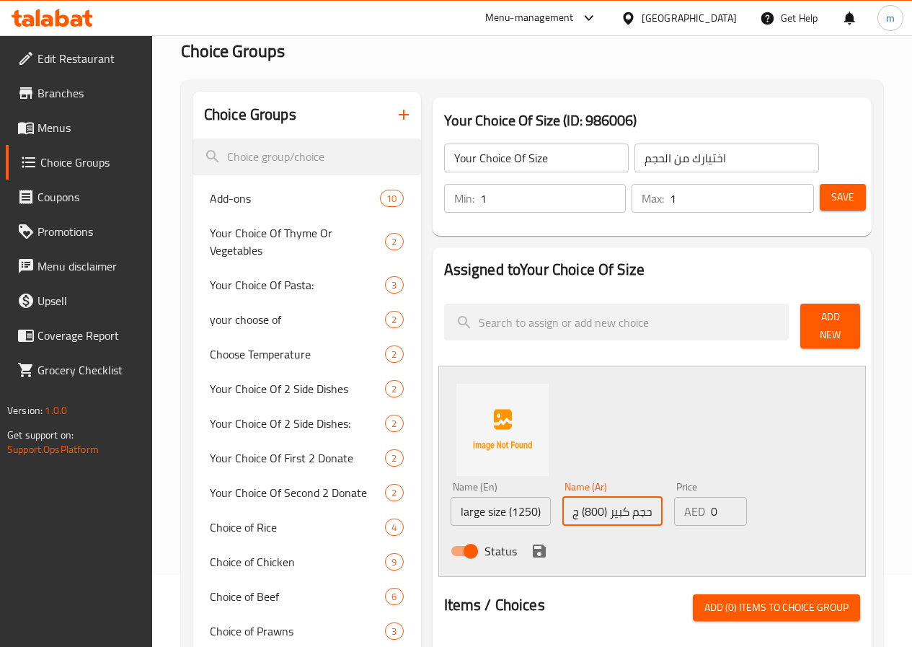
type input "حجم كبير (800) ج"
click at [711, 506] on input "0" at bounding box center [729, 511] width 36 height 29
click at [711, 505] on input "0" at bounding box center [729, 511] width 36 height 29
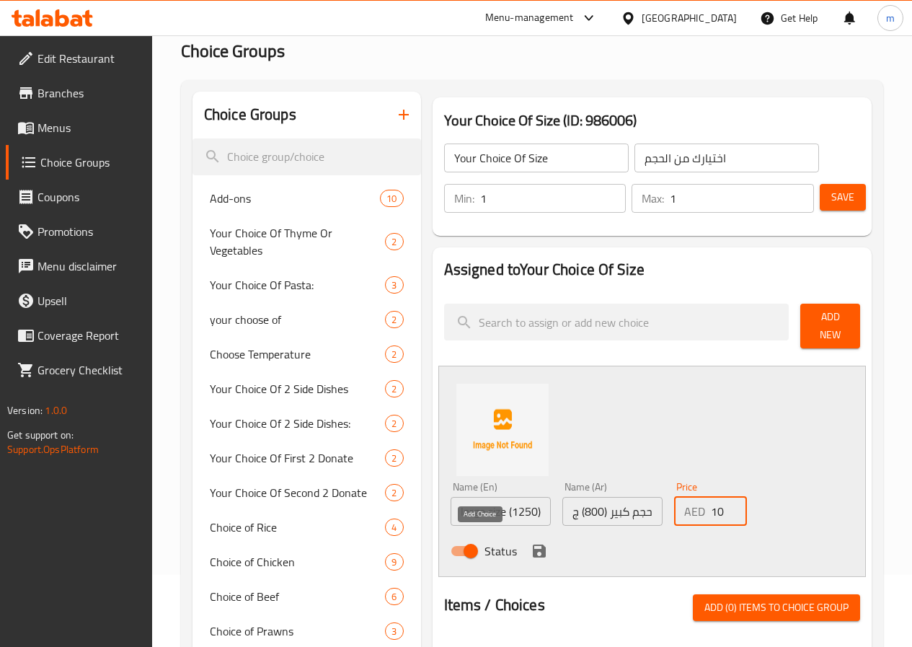
type input "10"
click at [533, 544] on icon "save" at bounding box center [539, 550] width 13 height 13
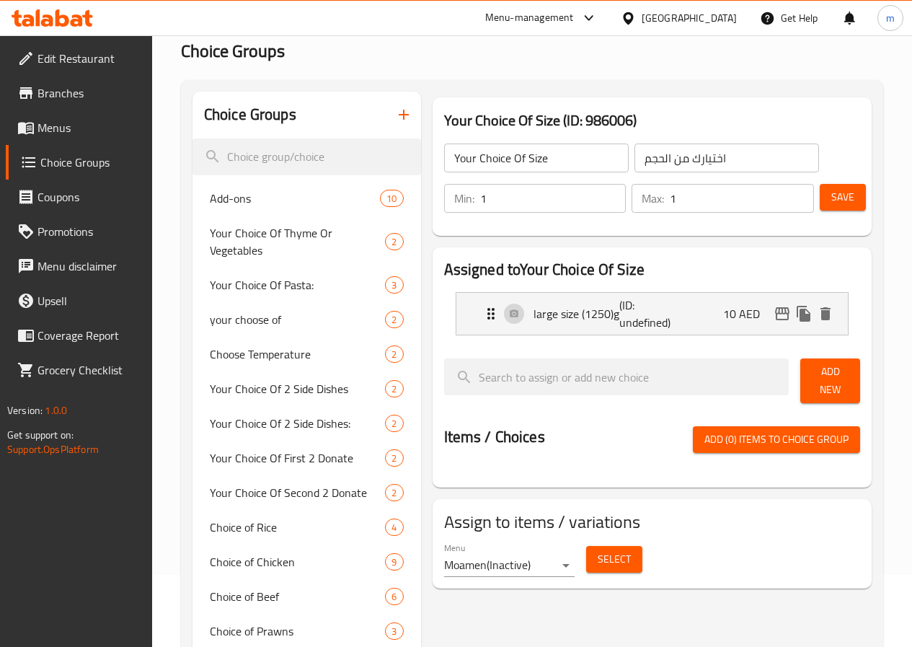
click at [820, 386] on button "Add New" at bounding box center [830, 380] width 60 height 45
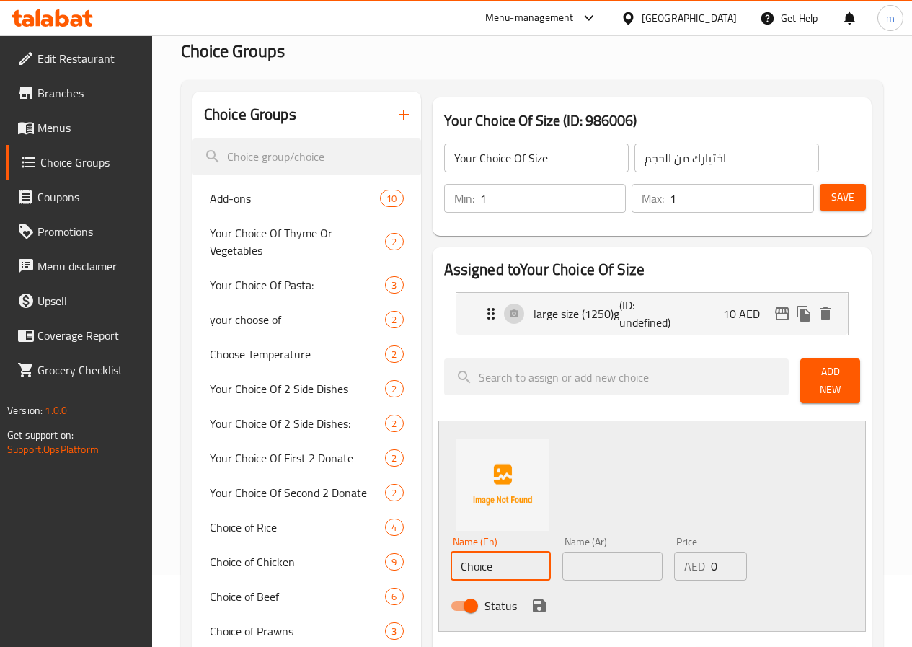
click at [451, 554] on input "Choice" at bounding box center [501, 566] width 100 height 29
type input "p"
type input "ح"
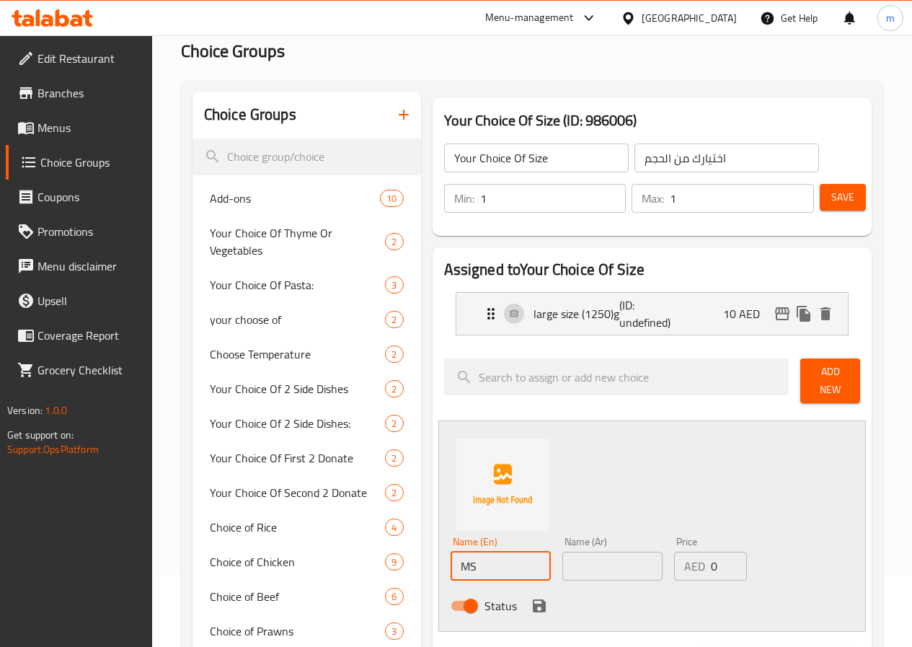
type input "M"
type input "Small Size (800)g"
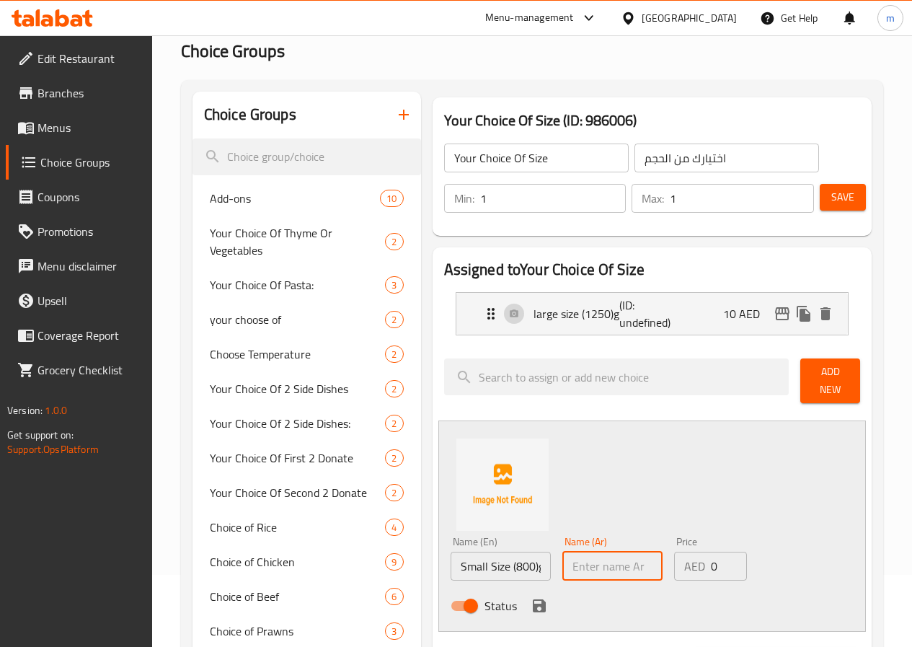
click at [584, 571] on input "text" at bounding box center [612, 566] width 100 height 29
type input "حجم صغير (800) ج"
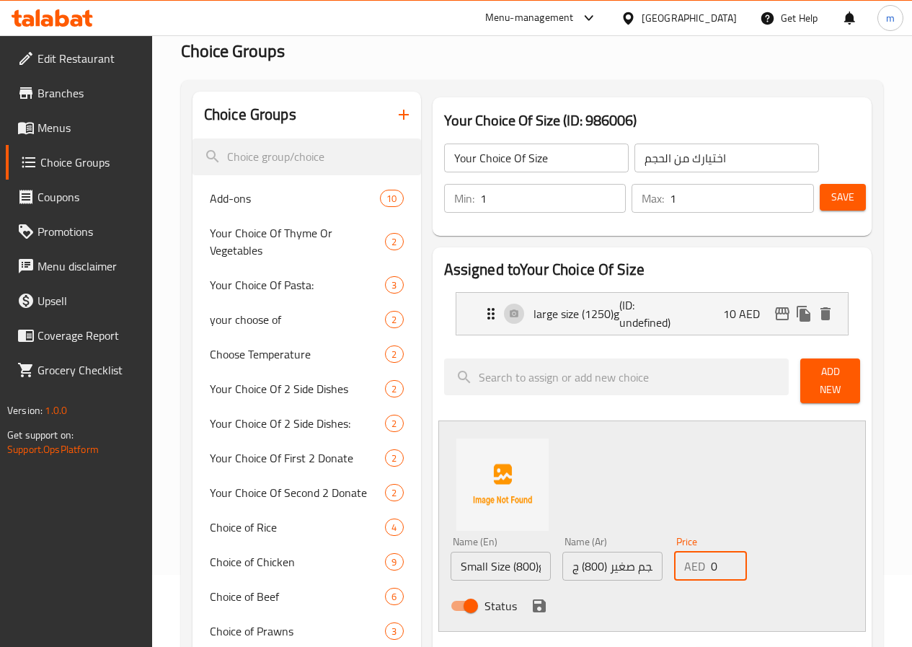
drag, startPoint x: 714, startPoint y: 562, endPoint x: 668, endPoint y: 565, distance: 46.2
click at [711, 565] on input "0" at bounding box center [729, 566] width 36 height 29
click at [829, 314] on icon "delete" at bounding box center [826, 313] width 10 height 13
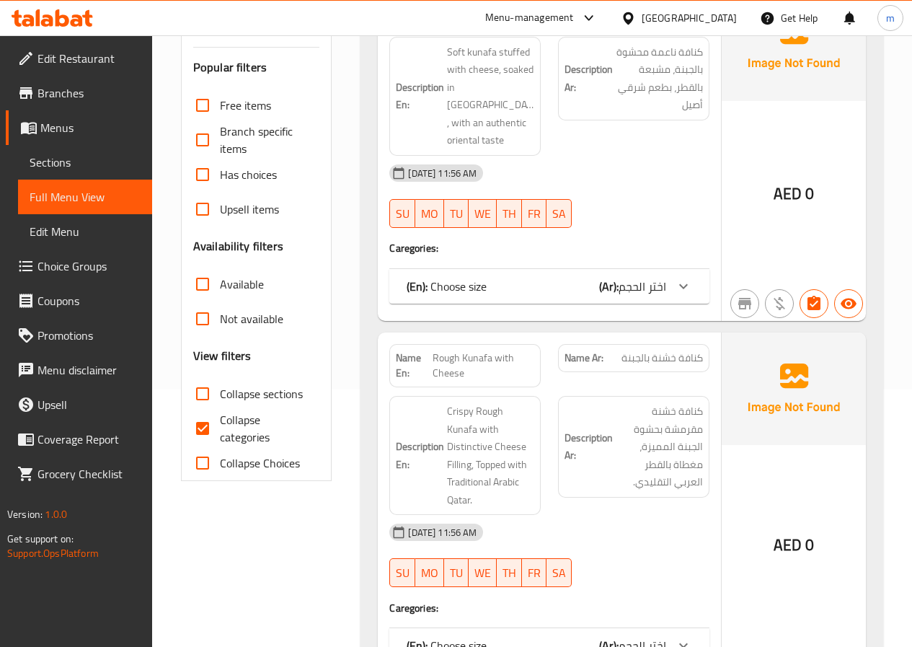
scroll to position [288, 0]
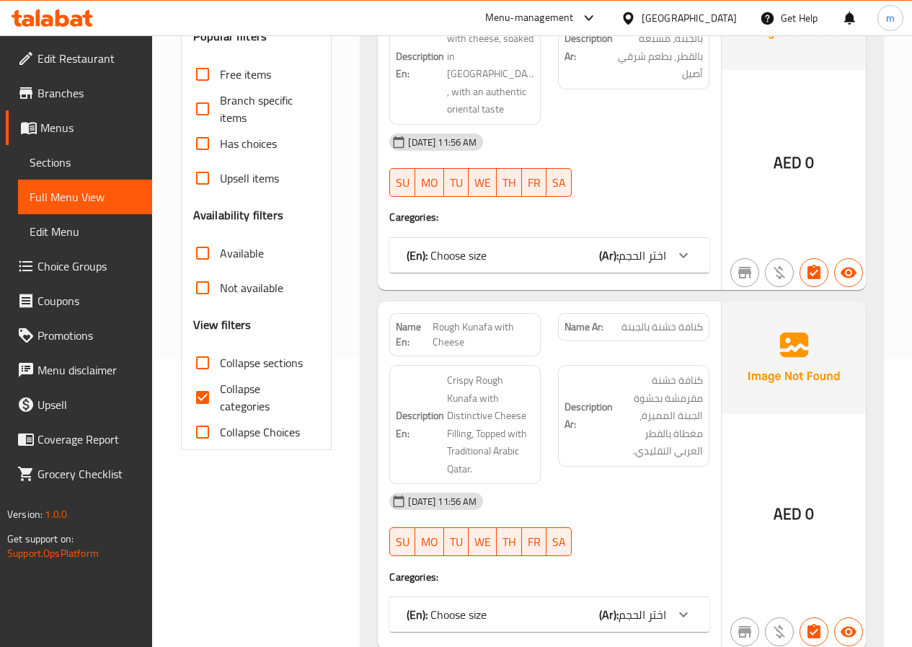
click at [217, 401] on input "Collapse categories" at bounding box center [202, 397] width 35 height 35
checkbox input "false"
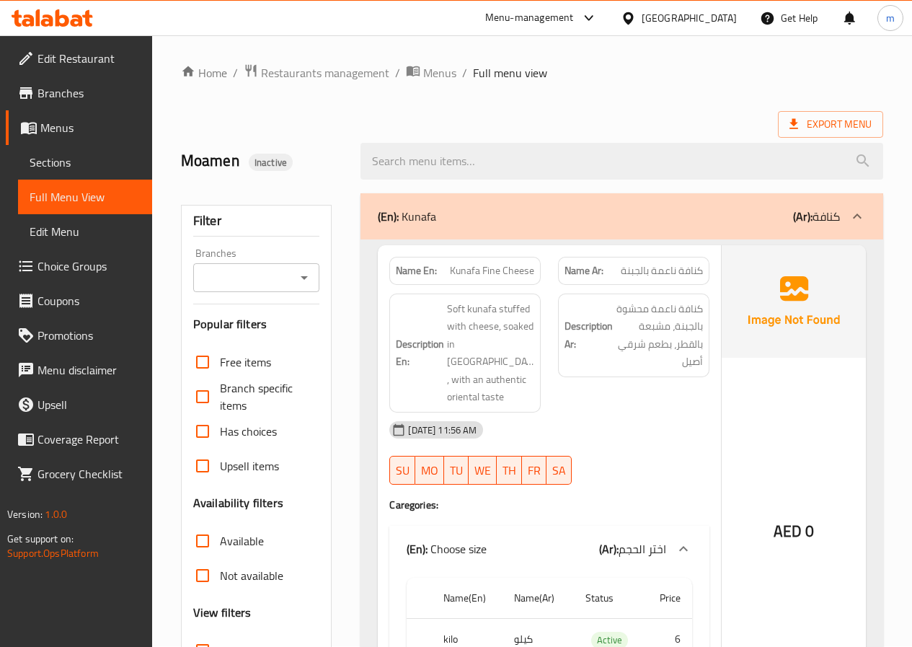
scroll to position [0, 0]
click at [647, 237] on div "(En): [PERSON_NAME] (Ar): كنافة" at bounding box center [622, 217] width 523 height 46
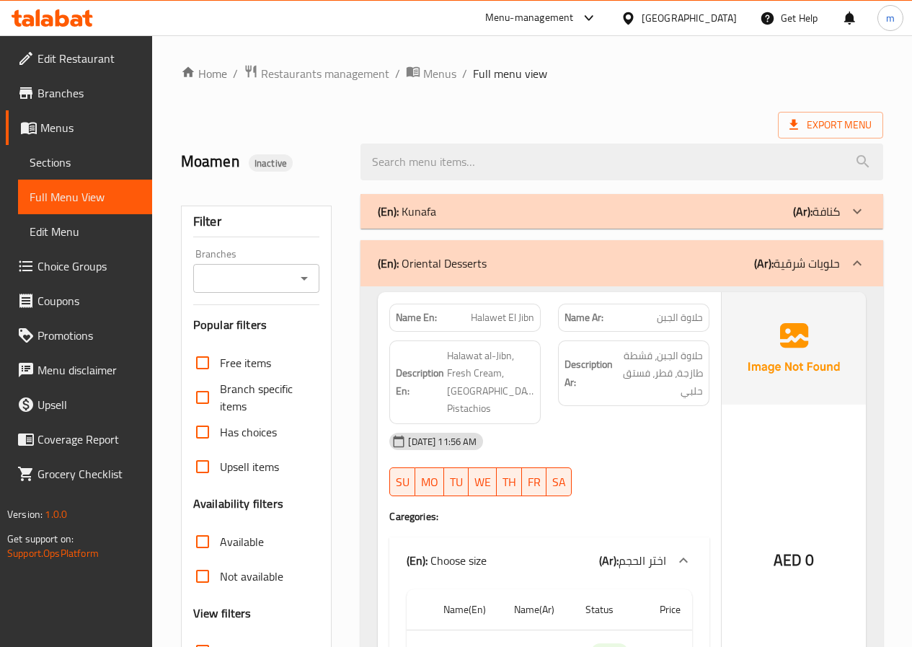
click at [785, 270] on p "(Ar): حلويات شرقية" at bounding box center [797, 263] width 86 height 17
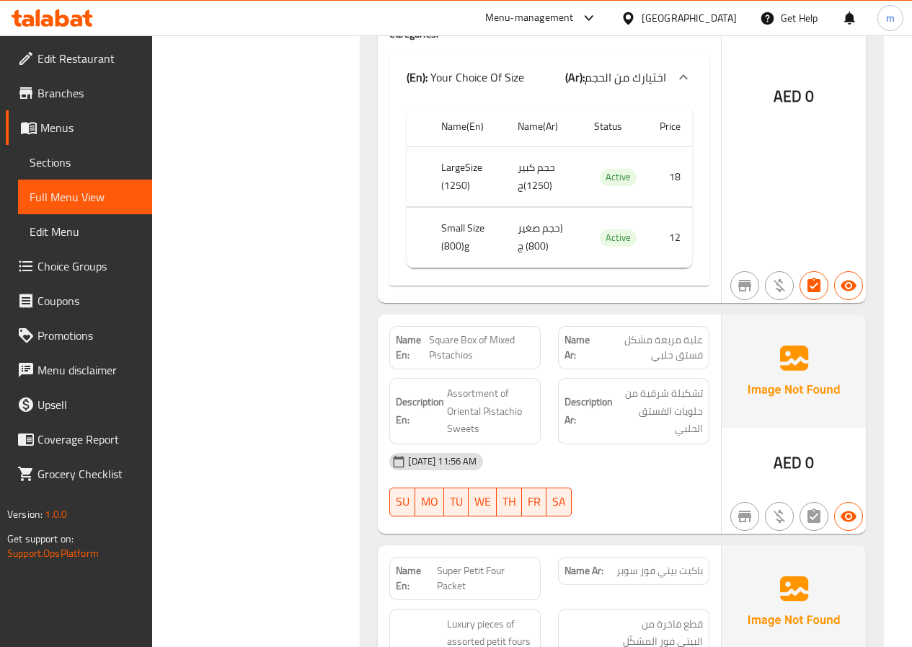
scroll to position [937, 0]
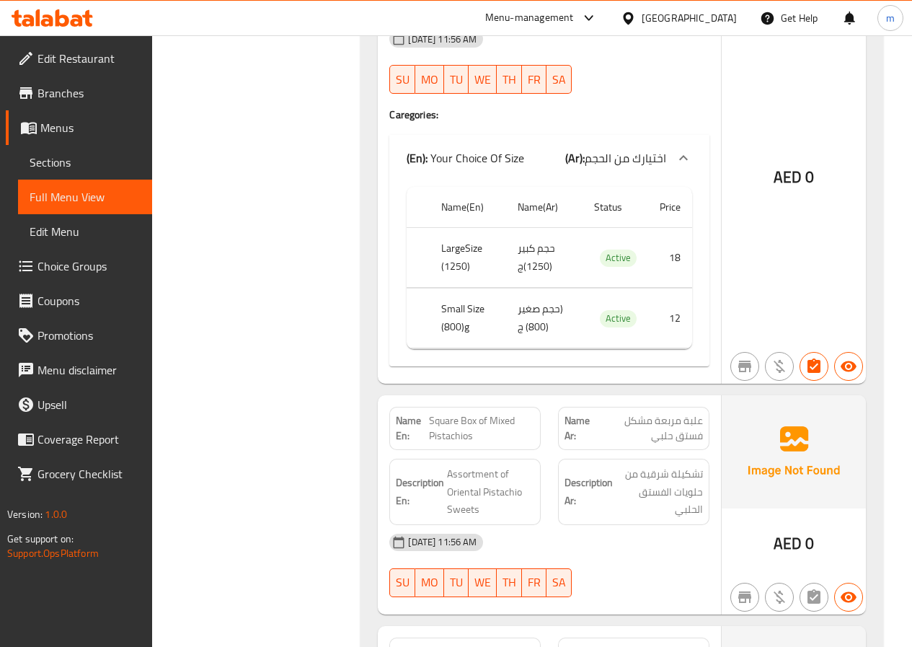
click at [801, 457] on img at bounding box center [794, 451] width 144 height 112
click at [57, 163] on span "Sections" at bounding box center [85, 162] width 111 height 17
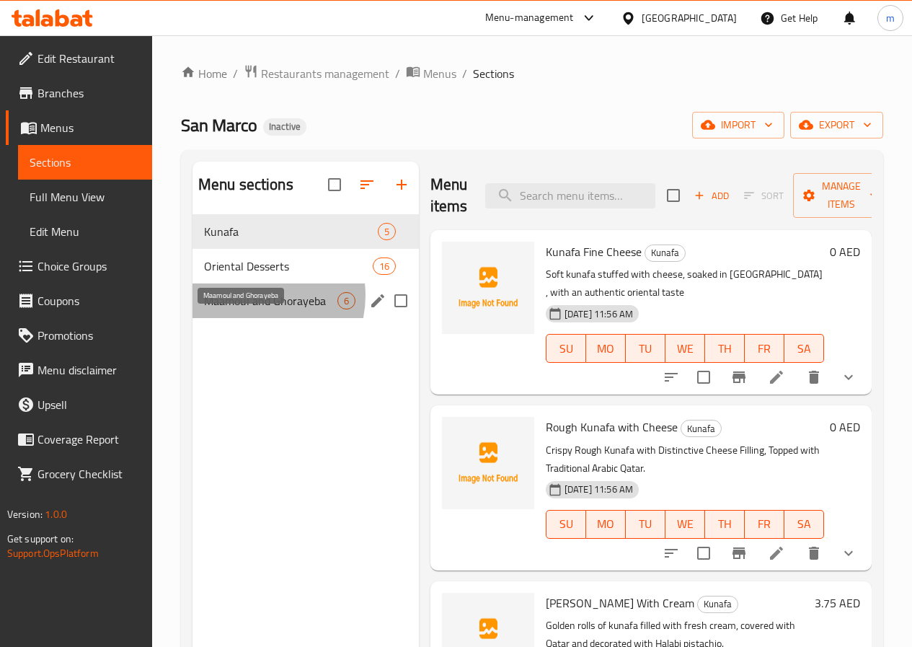
click at [252, 309] on span "Maamoul and Ghorayeba" at bounding box center [270, 300] width 133 height 17
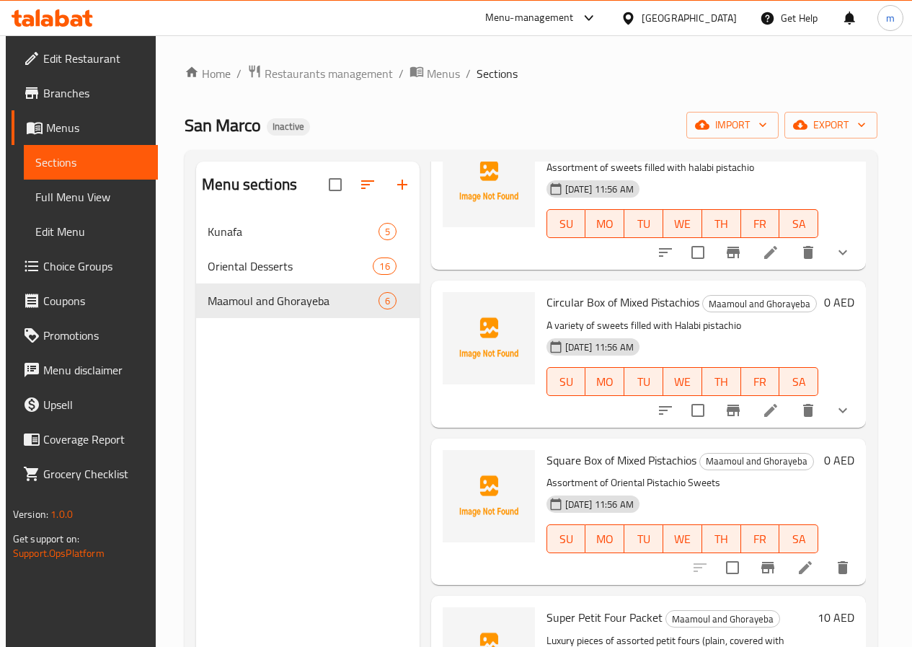
scroll to position [216, 0]
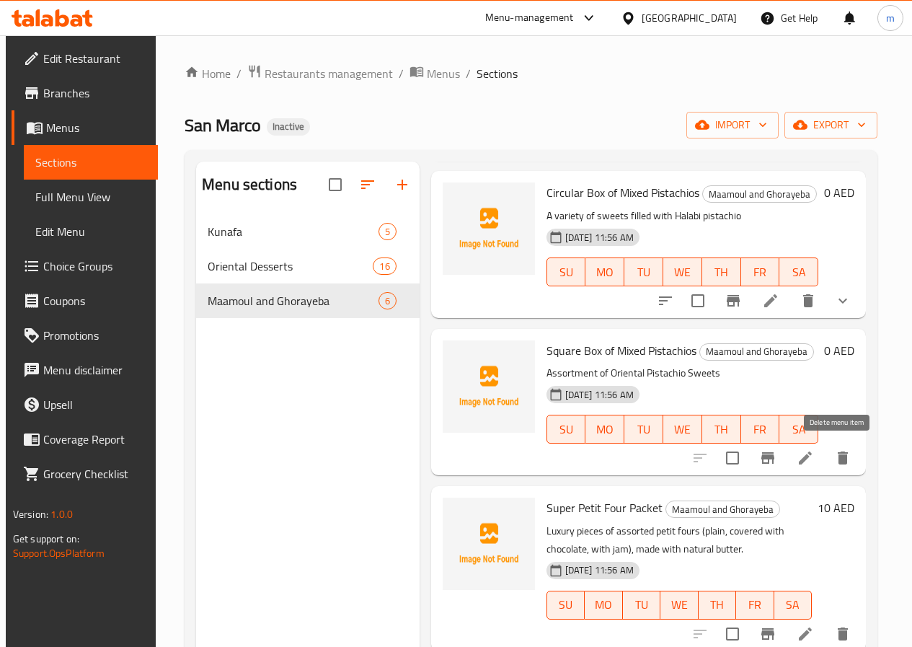
click at [843, 464] on icon "delete" at bounding box center [842, 457] width 17 height 17
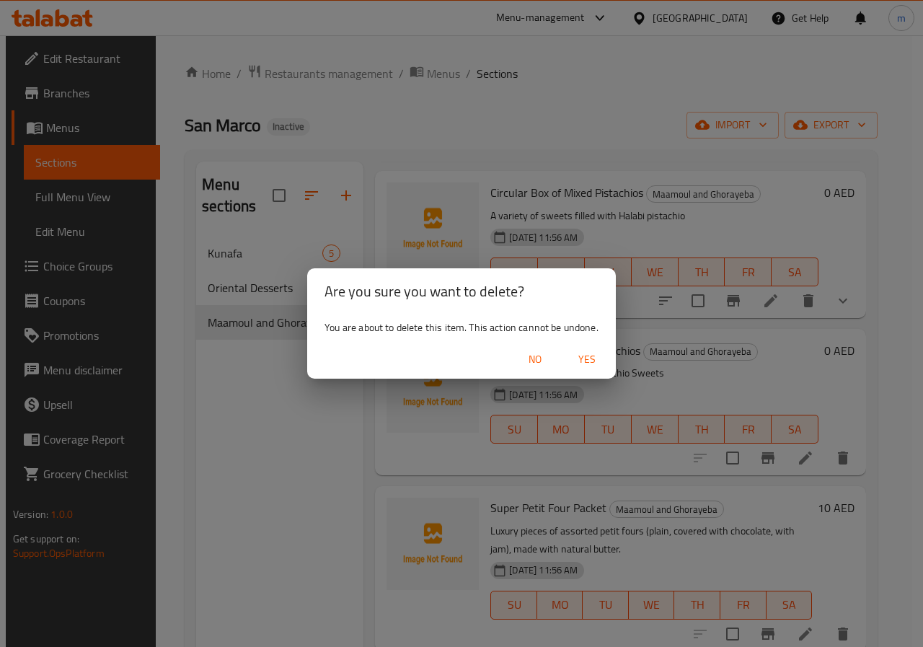
click at [586, 362] on span "Yes" at bounding box center [587, 359] width 35 height 18
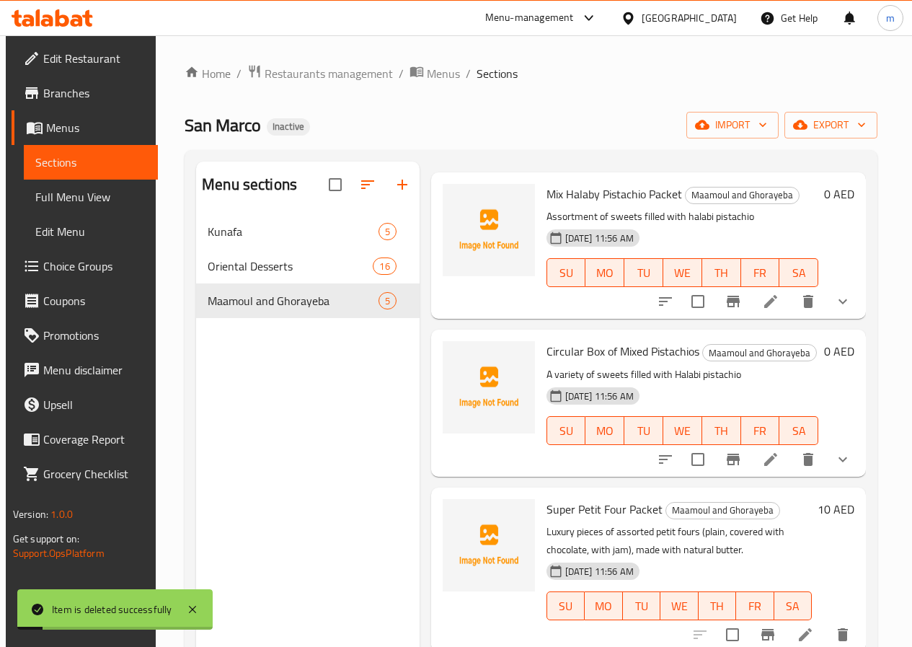
scroll to position [0, 0]
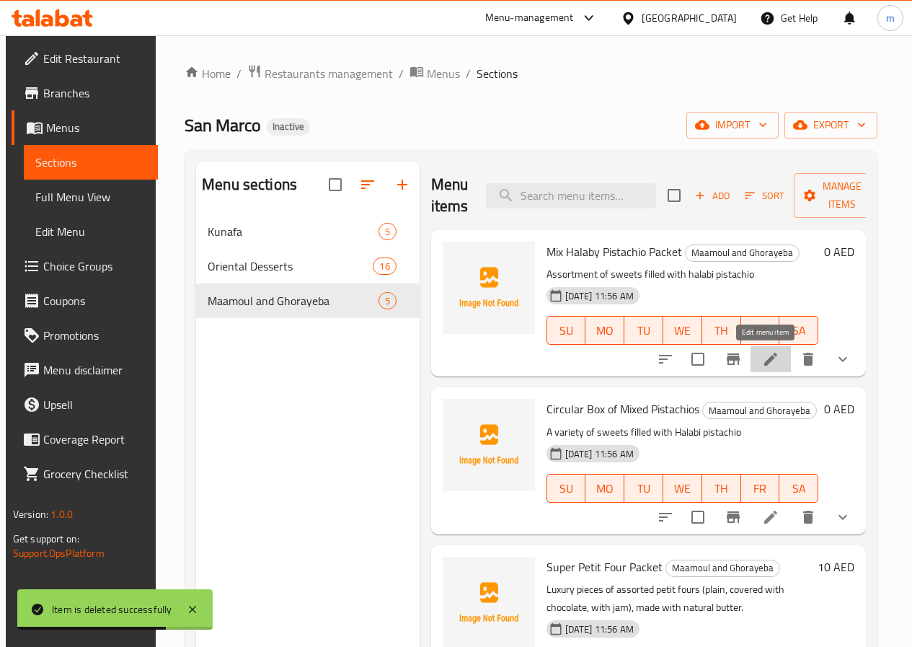
click at [762, 360] on icon at bounding box center [770, 358] width 17 height 17
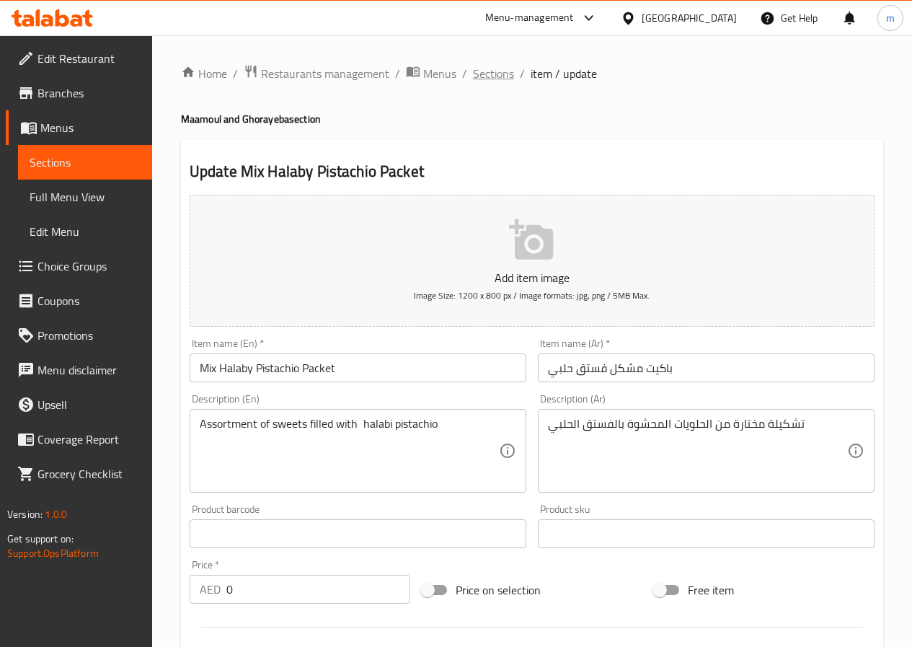
click at [503, 66] on span "Sections" at bounding box center [493, 73] width 41 height 17
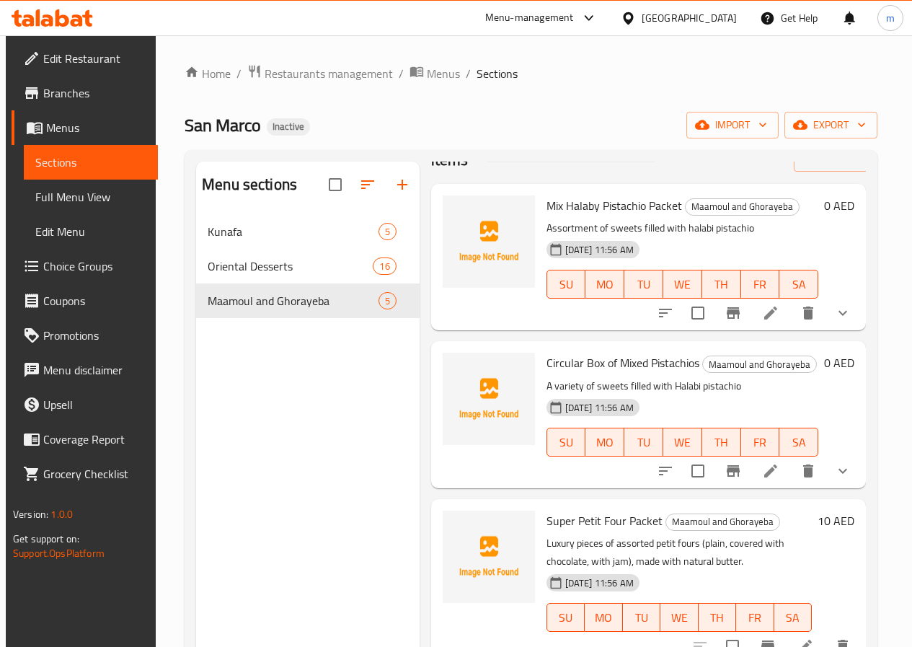
scroll to position [72, 0]
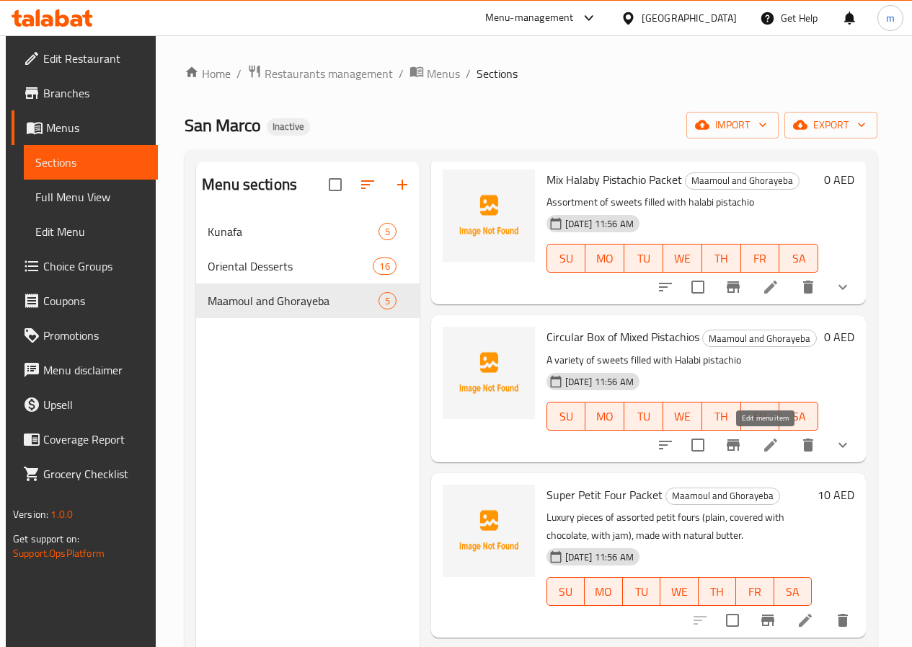
click at [770, 441] on icon at bounding box center [770, 444] width 13 height 13
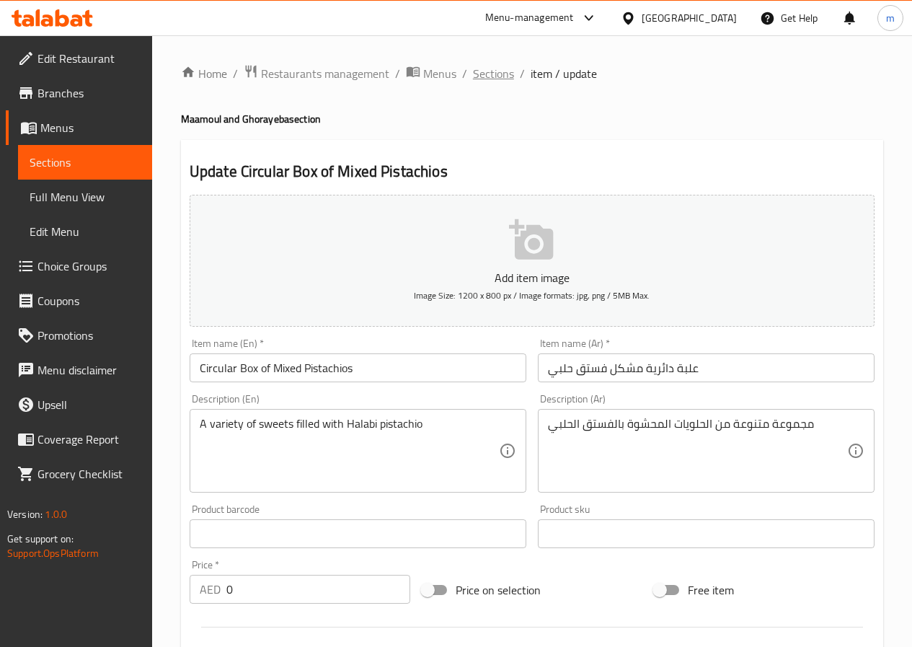
click at [499, 74] on span "Sections" at bounding box center [493, 73] width 41 height 17
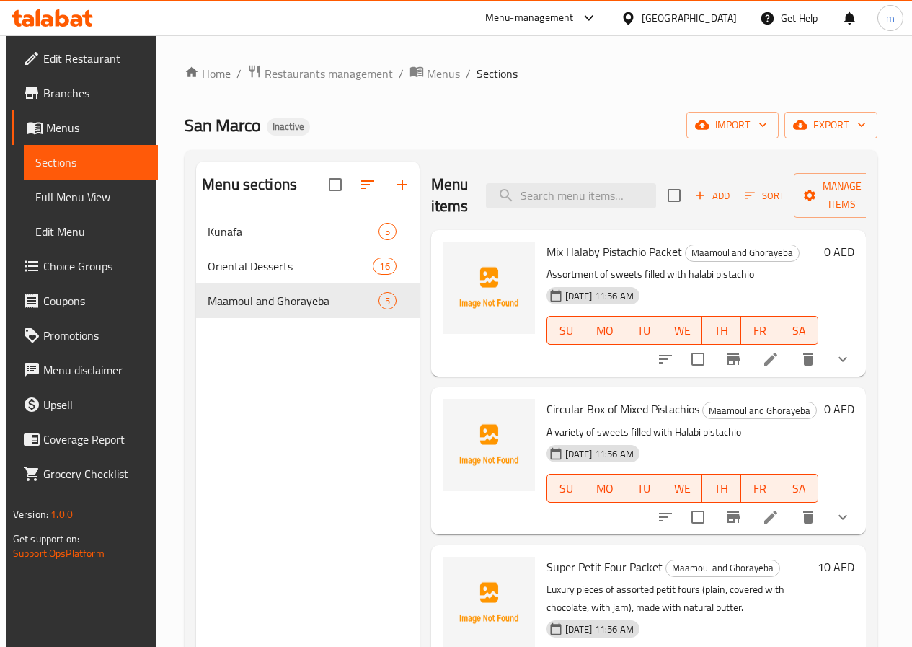
click at [625, 77] on ol "Home / Restaurants management / Menus / Sections" at bounding box center [531, 73] width 693 height 19
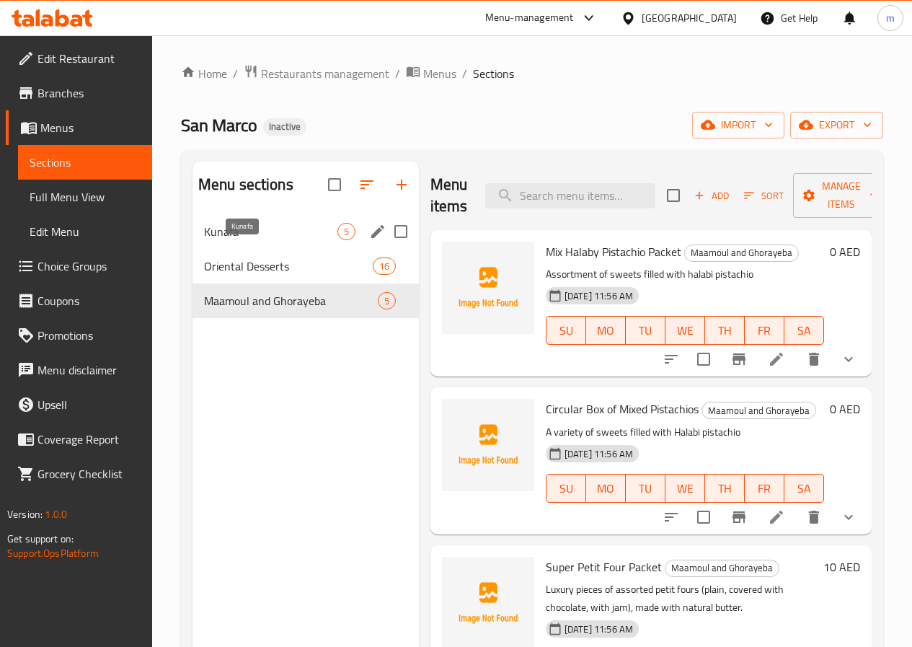
click at [244, 240] on span "Kunafa" at bounding box center [270, 231] width 133 height 17
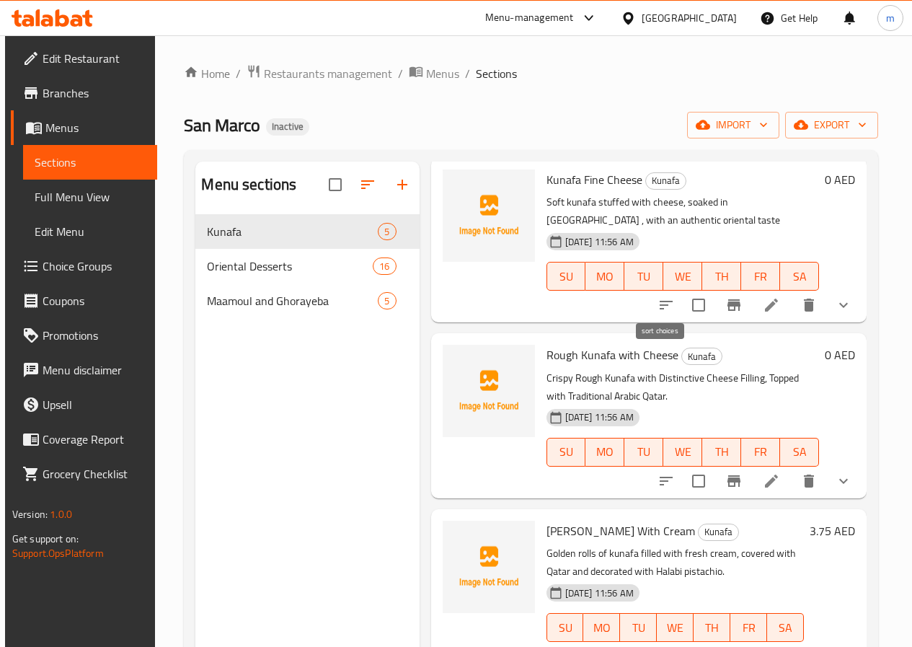
scroll to position [144, 0]
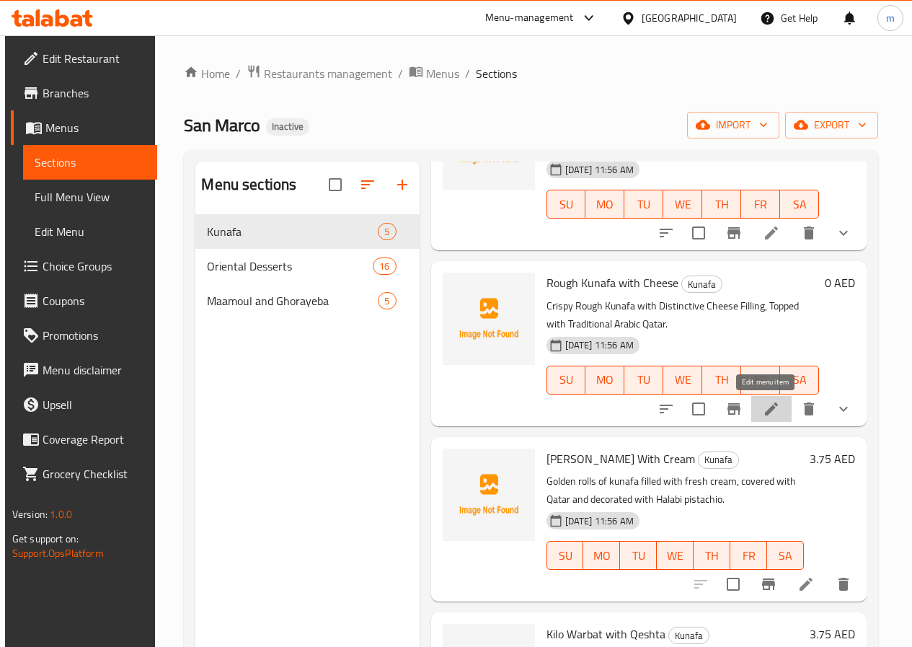
click at [771, 402] on icon at bounding box center [771, 408] width 17 height 17
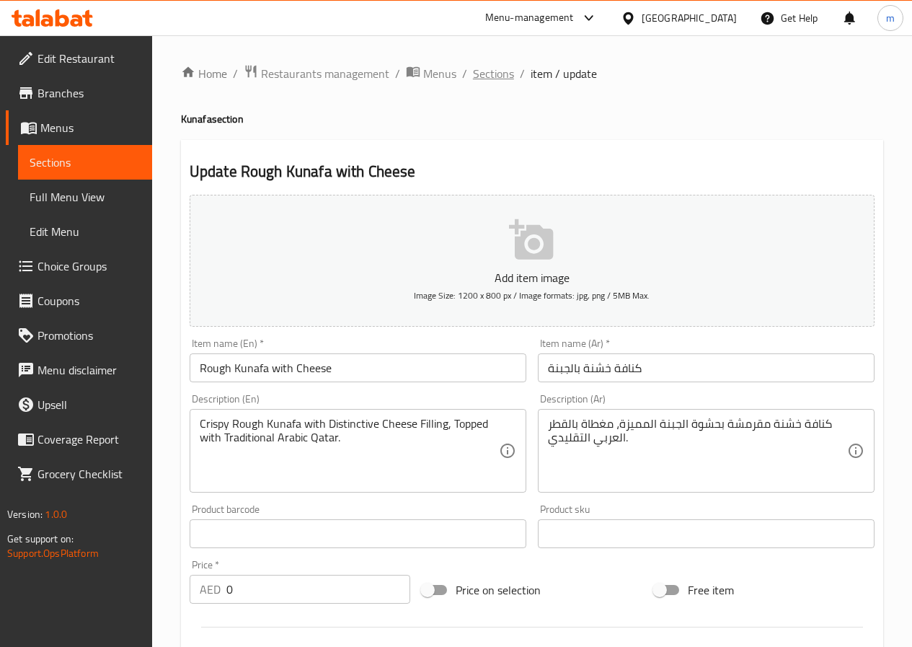
click at [497, 73] on span "Sections" at bounding box center [493, 73] width 41 height 17
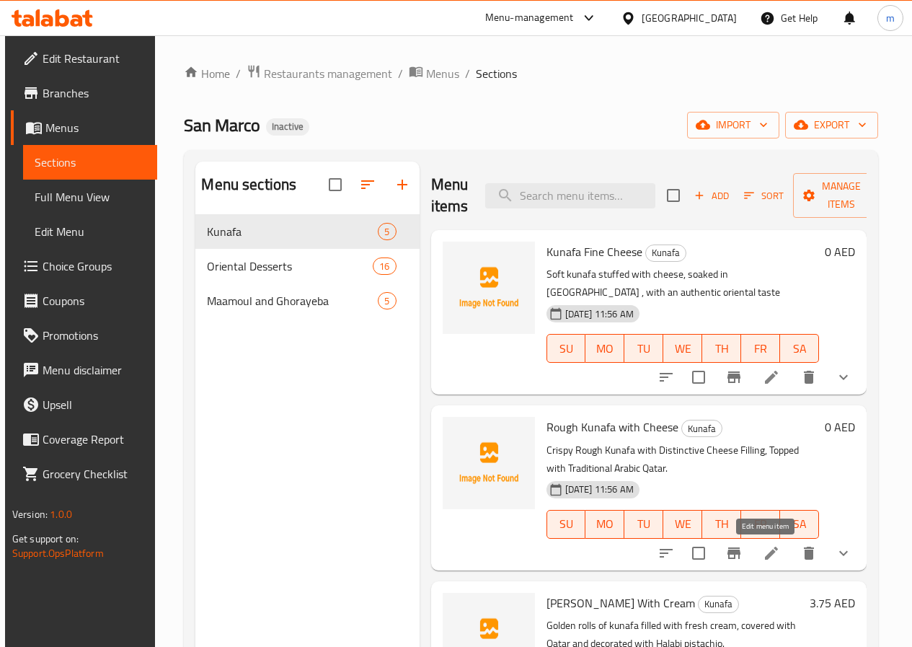
click at [768, 547] on icon at bounding box center [771, 552] width 17 height 17
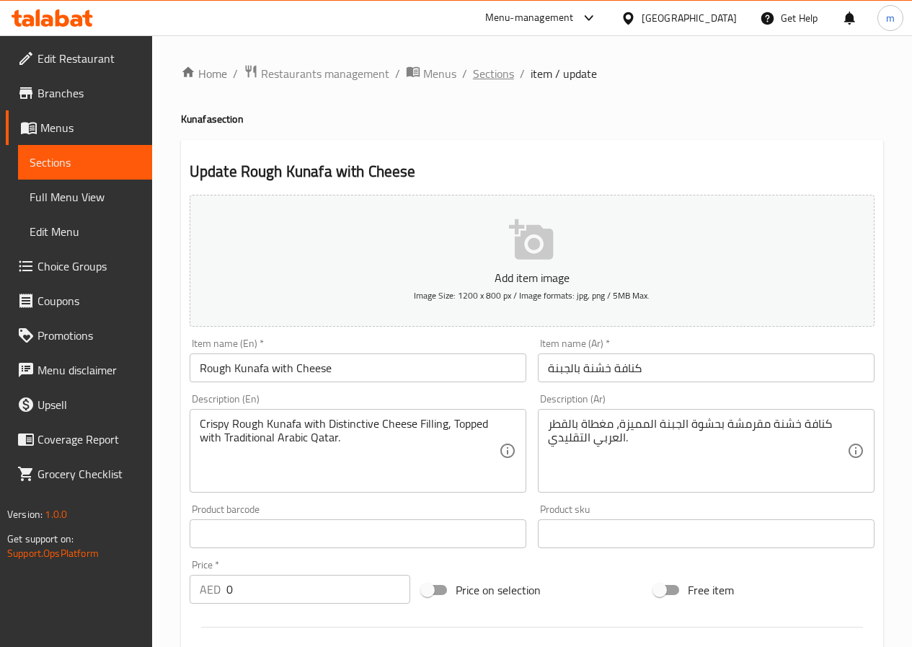
click at [509, 71] on span "Sections" at bounding box center [493, 73] width 41 height 17
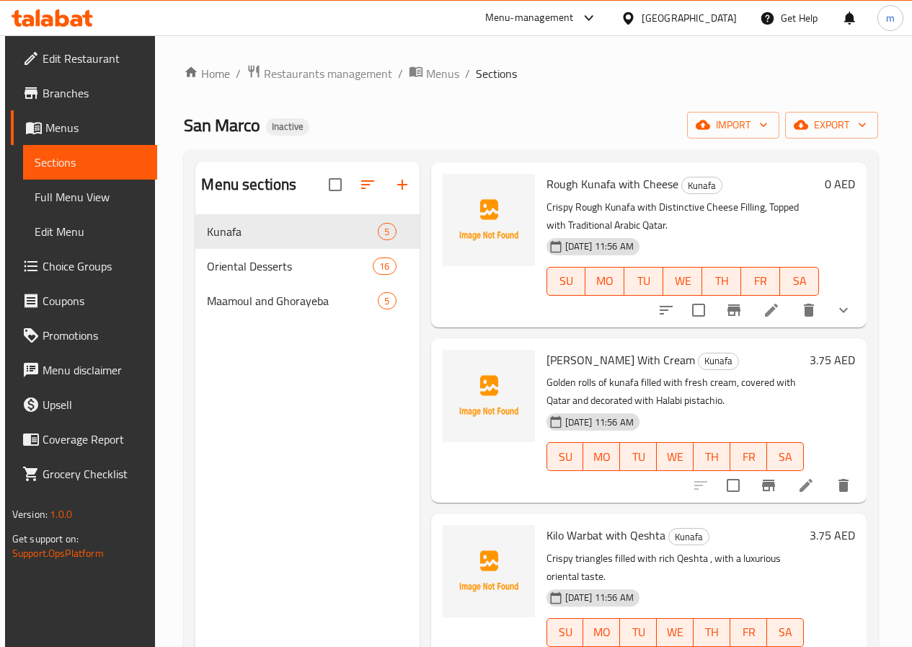
scroll to position [252, 0]
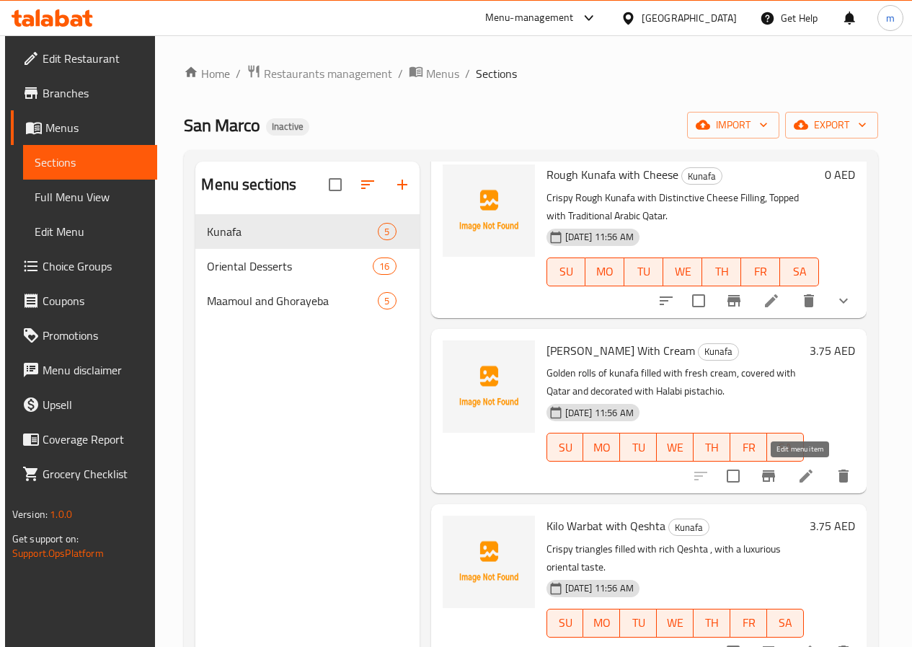
click at [800, 478] on icon at bounding box center [806, 475] width 13 height 13
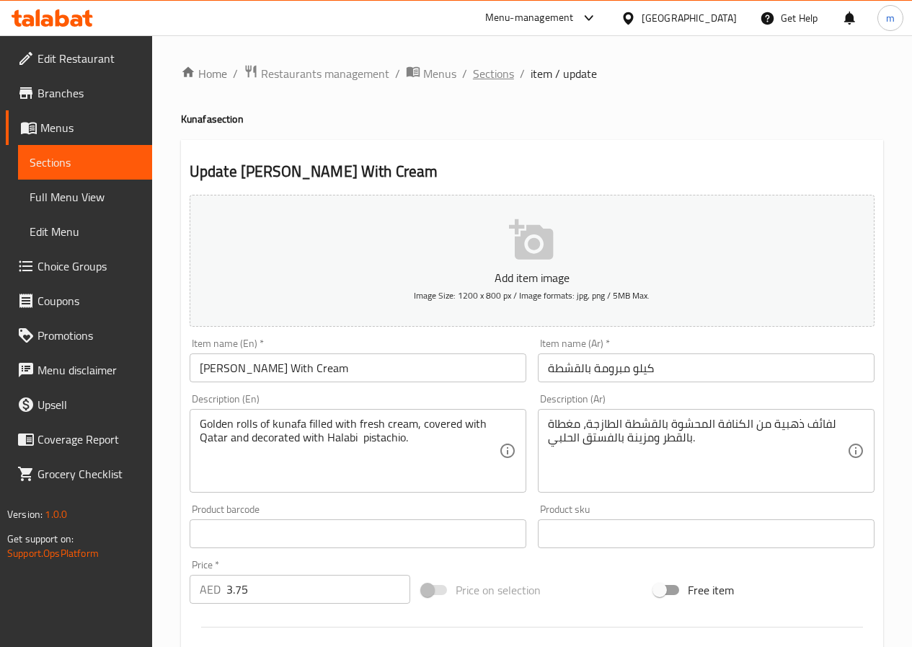
click at [506, 77] on span "Sections" at bounding box center [493, 73] width 41 height 17
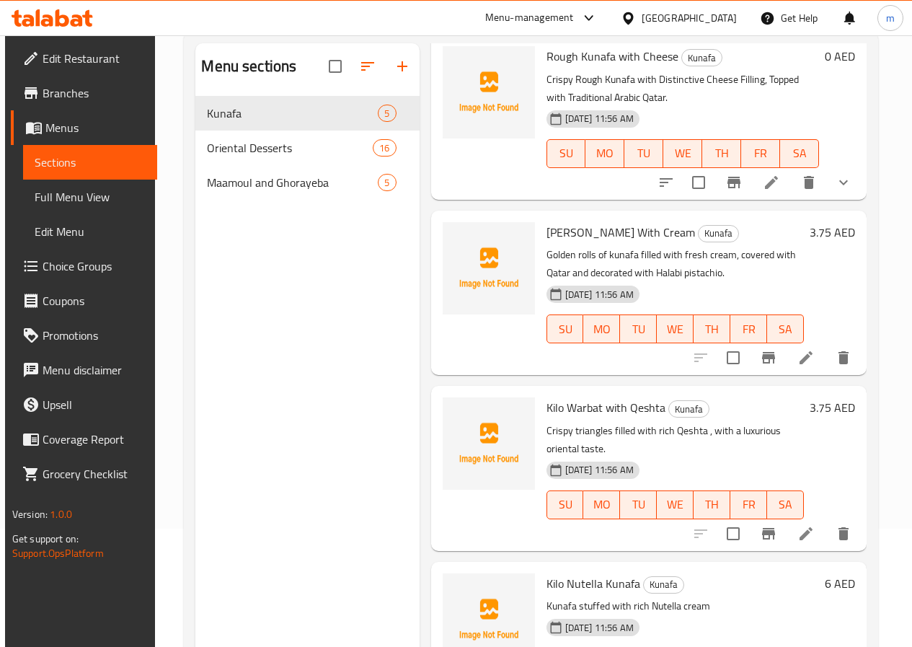
scroll to position [144, 0]
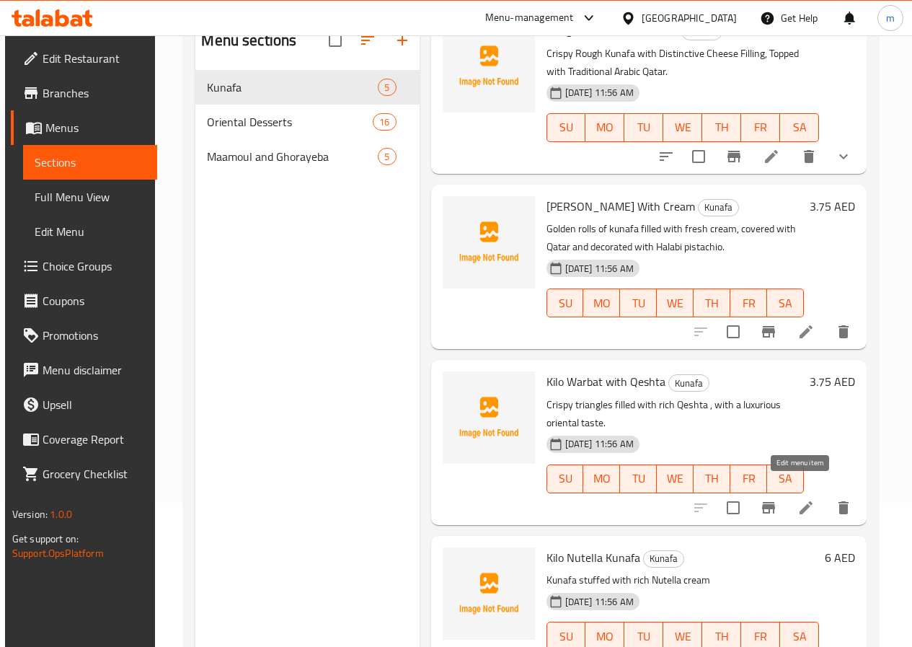
click at [798, 499] on icon at bounding box center [806, 507] width 17 height 17
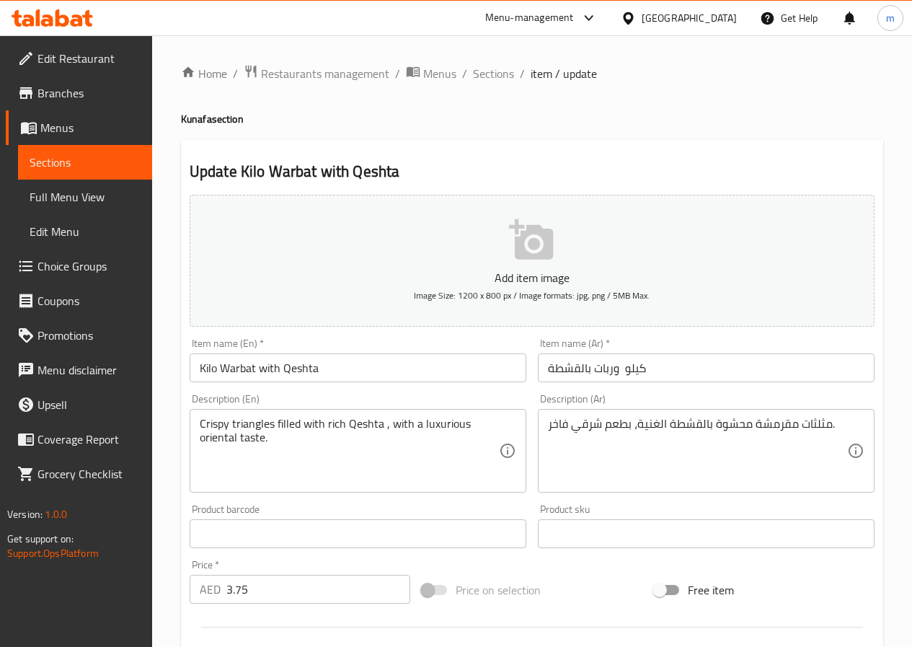
click at [516, 73] on ol "Home / Restaurants management / Menus / Sections / item / update" at bounding box center [532, 73] width 702 height 19
click at [497, 76] on span "Sections" at bounding box center [493, 73] width 41 height 17
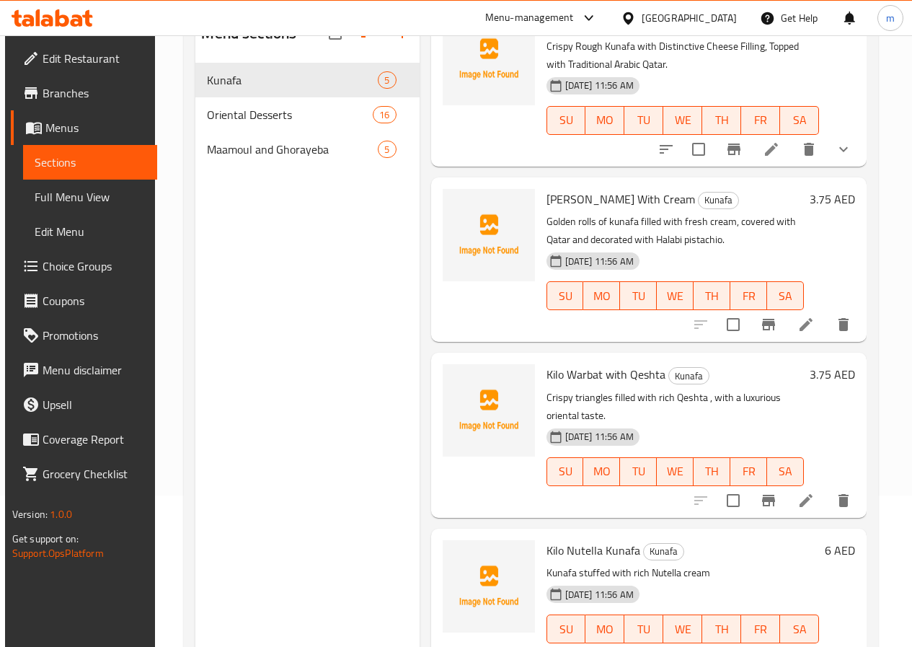
scroll to position [202, 0]
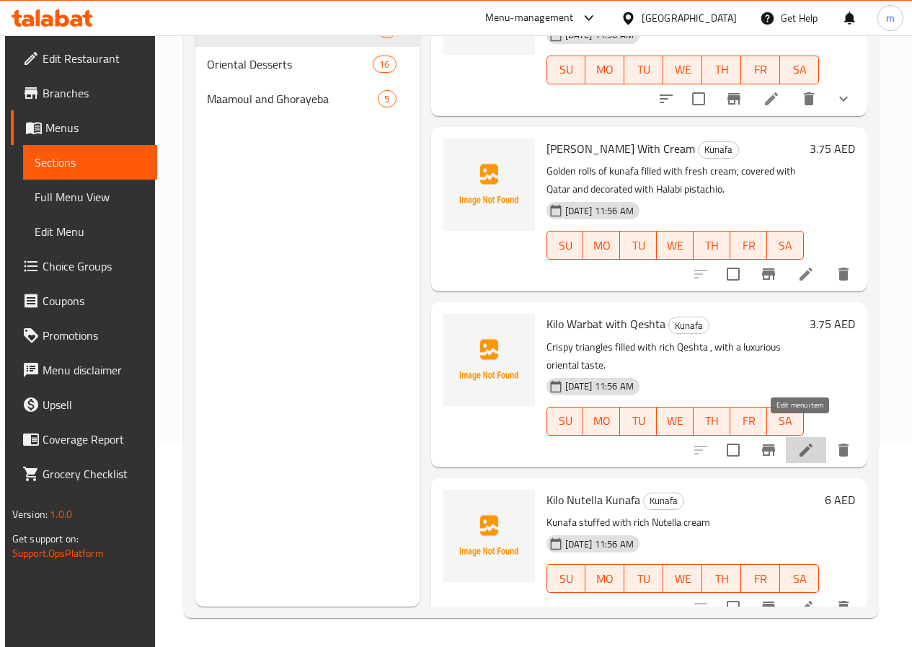
click at [798, 441] on icon at bounding box center [806, 449] width 17 height 17
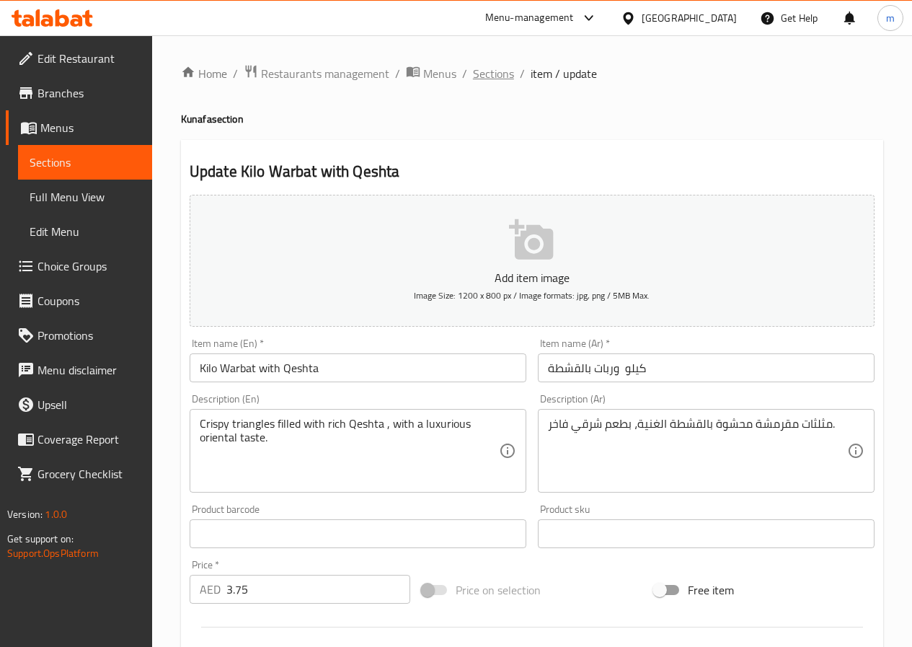
click at [480, 65] on span "Sections" at bounding box center [493, 73] width 41 height 17
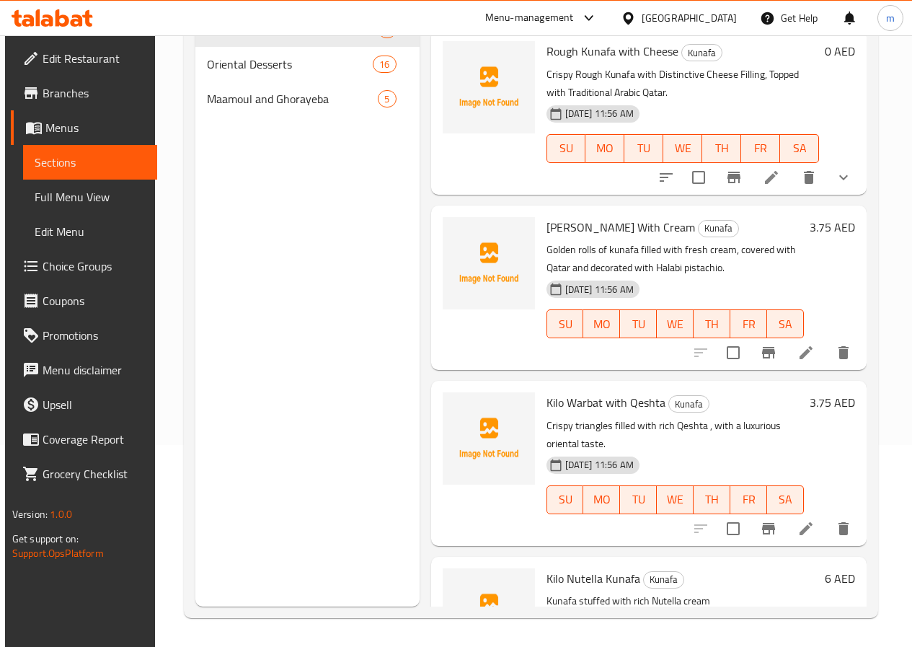
scroll to position [252, 0]
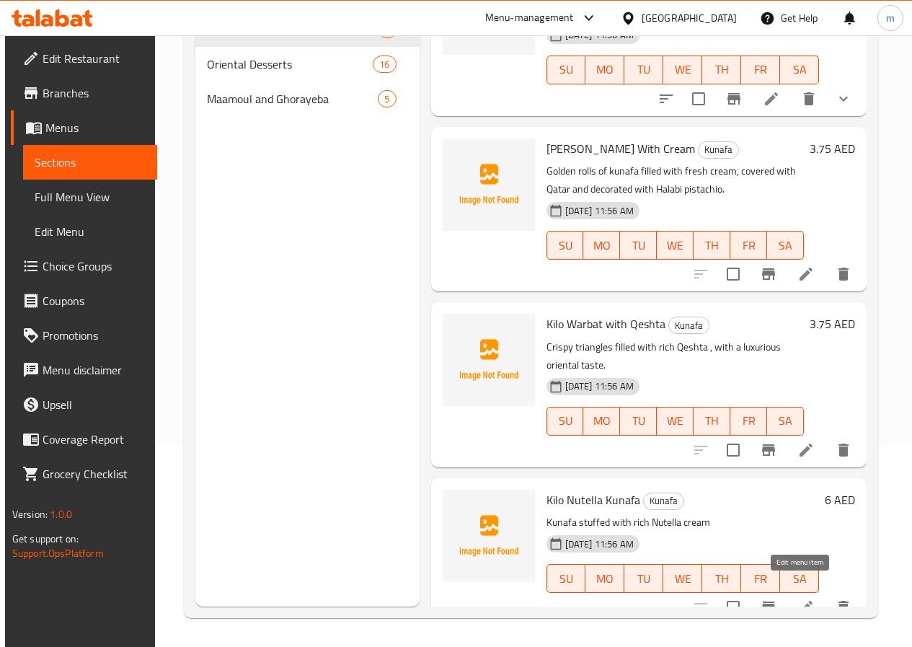
click at [798, 599] on icon at bounding box center [806, 607] width 17 height 17
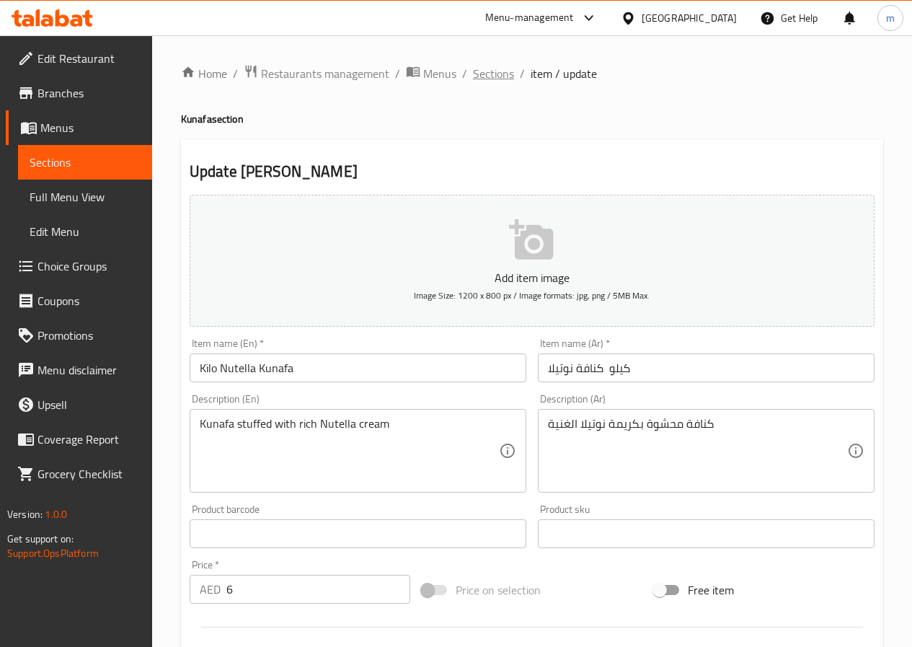
click at [479, 74] on span "Sections" at bounding box center [493, 73] width 41 height 17
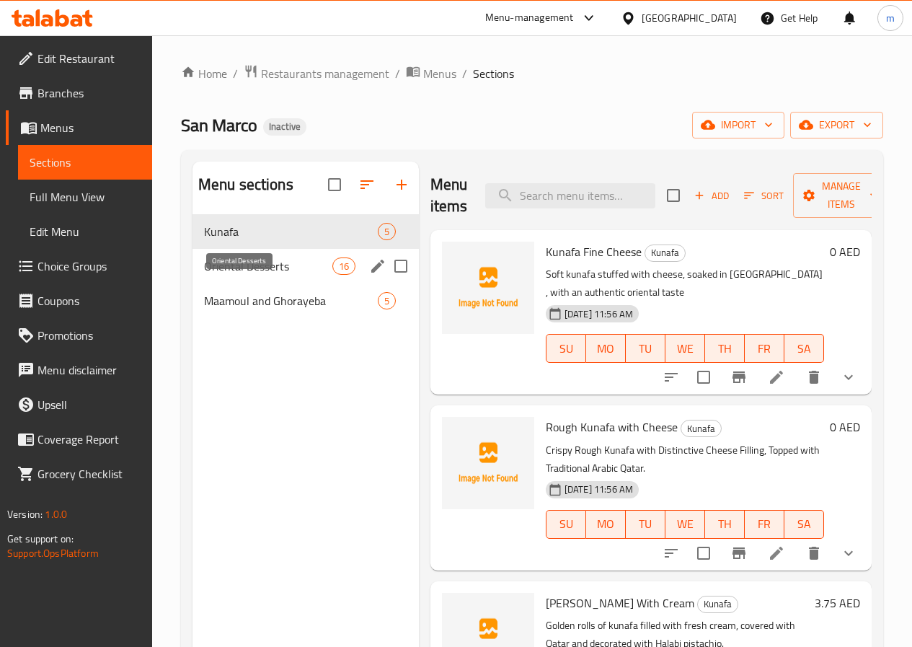
click at [239, 275] on span "Oriental Desserts" at bounding box center [268, 265] width 128 height 17
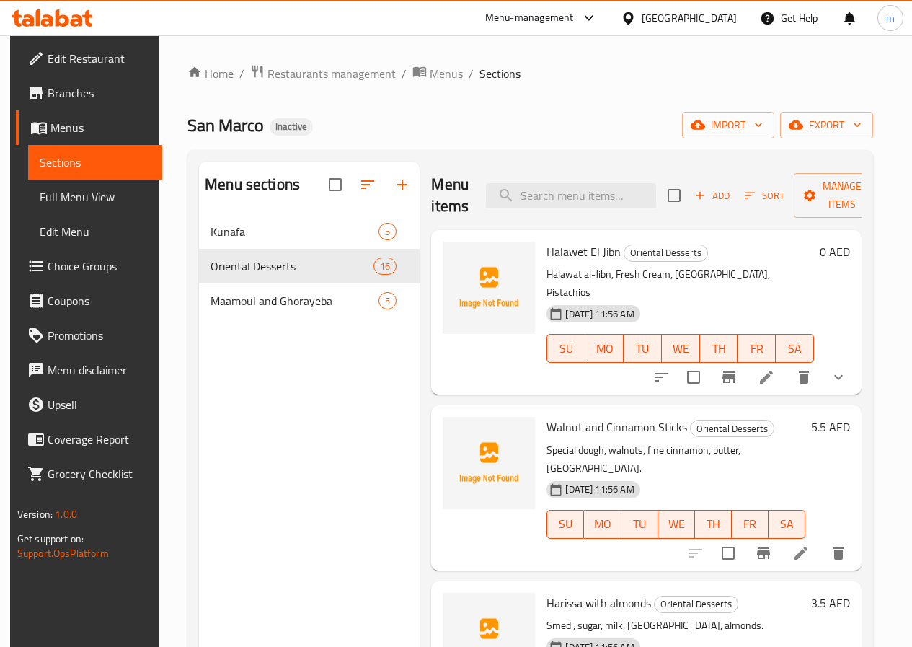
click at [98, 198] on span "Full Menu View" at bounding box center [95, 196] width 111 height 17
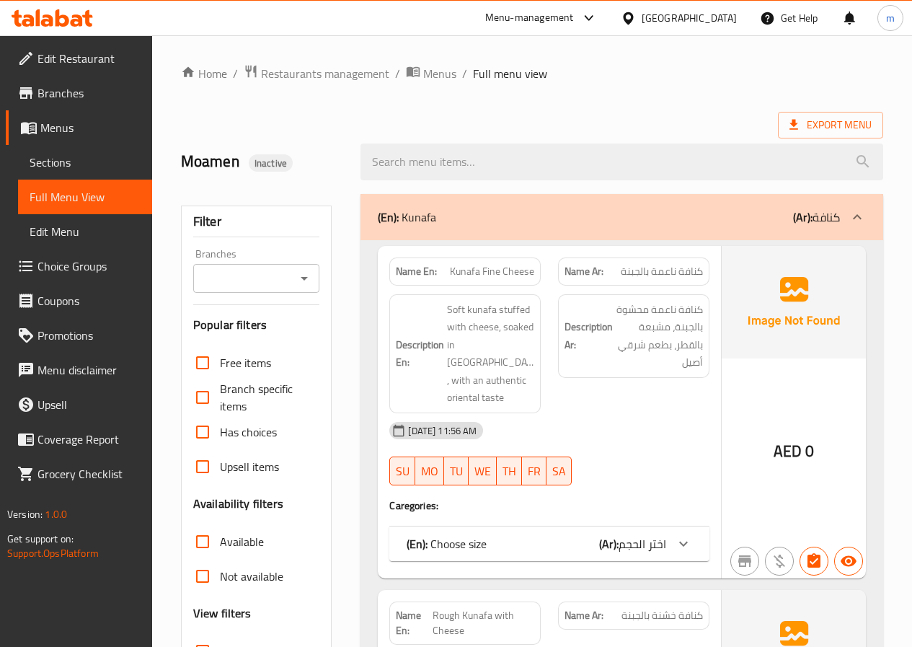
click at [728, 205] on div "(En): Kunafa (Ar): كنافة" at bounding box center [622, 217] width 523 height 46
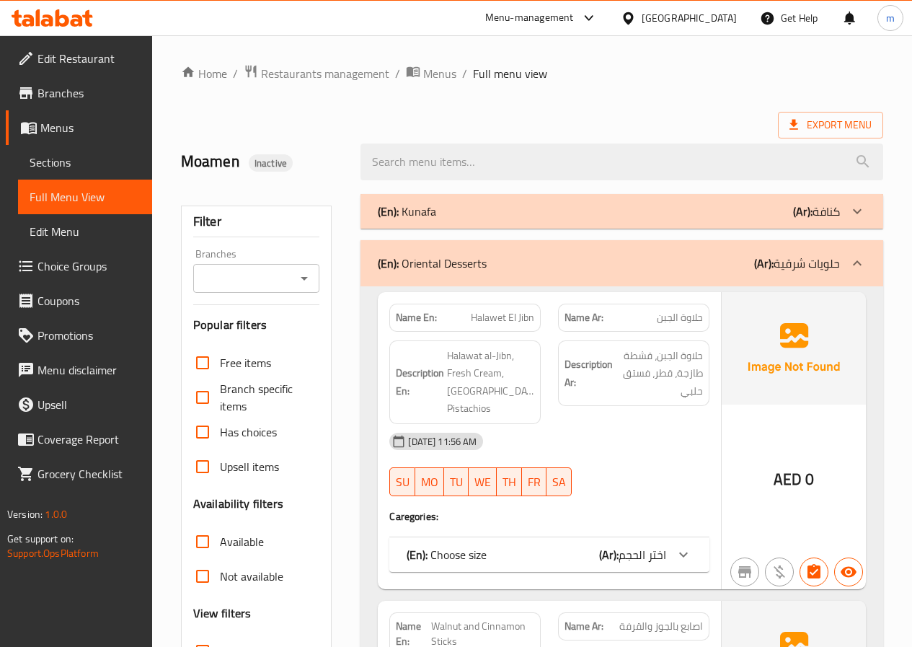
click at [81, 162] on span "Sections" at bounding box center [85, 162] width 111 height 17
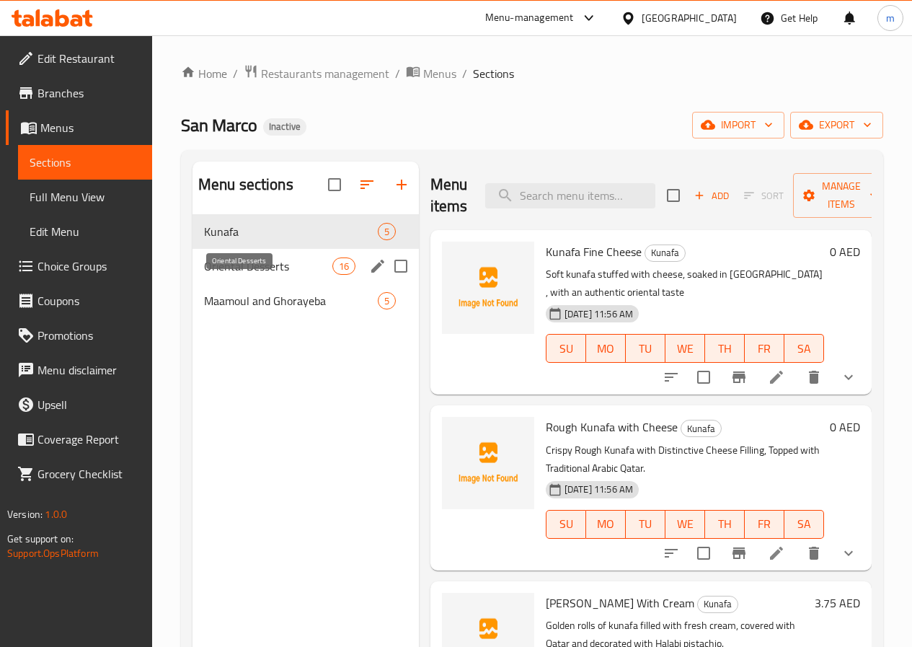
click at [260, 275] on span "Oriental Desserts" at bounding box center [268, 265] width 128 height 17
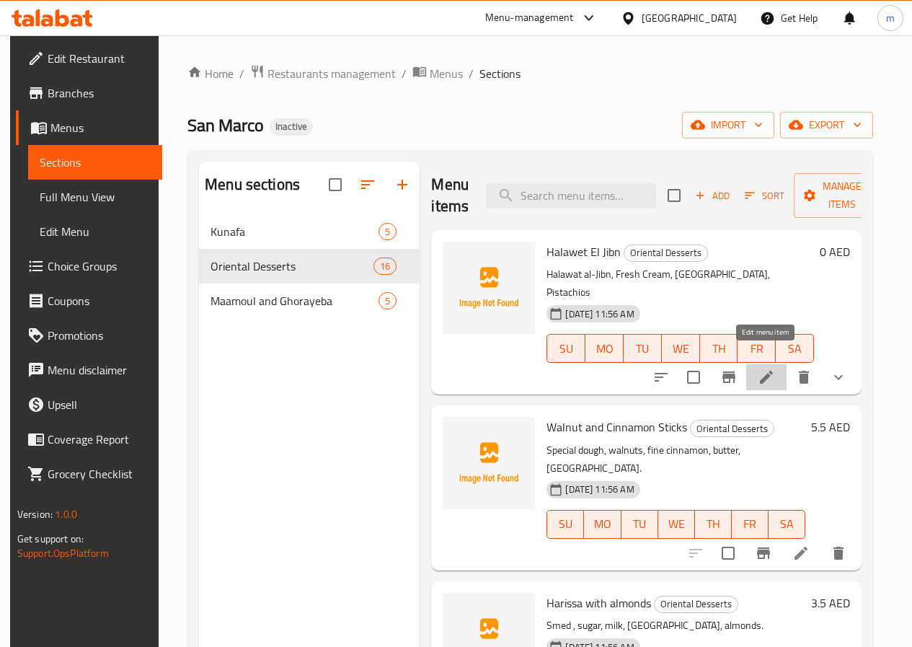
click at [767, 371] on icon at bounding box center [766, 377] width 13 height 13
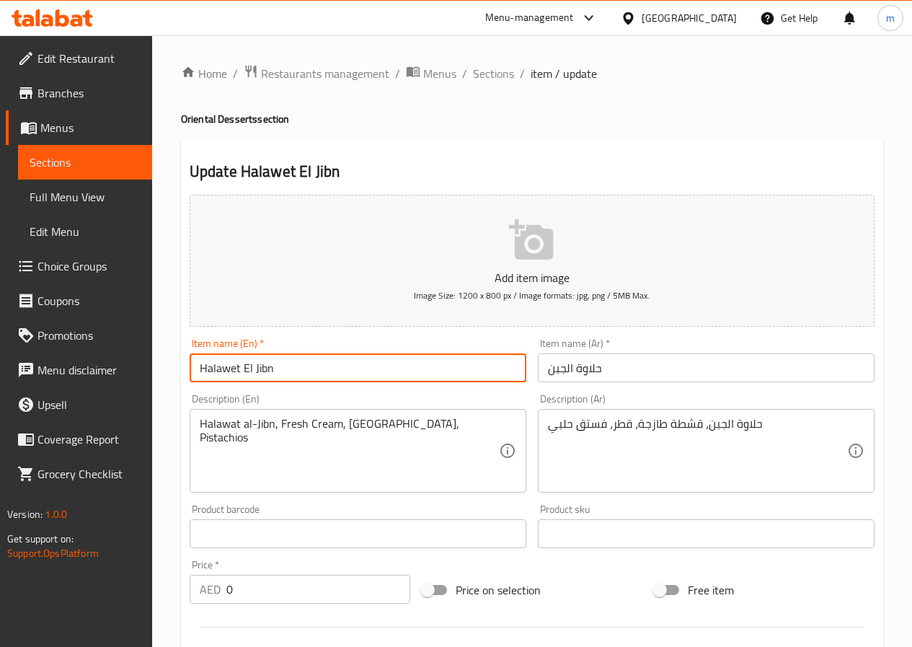
click at [304, 366] on input "Halawet El Jibn" at bounding box center [358, 367] width 337 height 29
click at [676, 369] on input "حلاوة الجبن" at bounding box center [706, 367] width 337 height 29
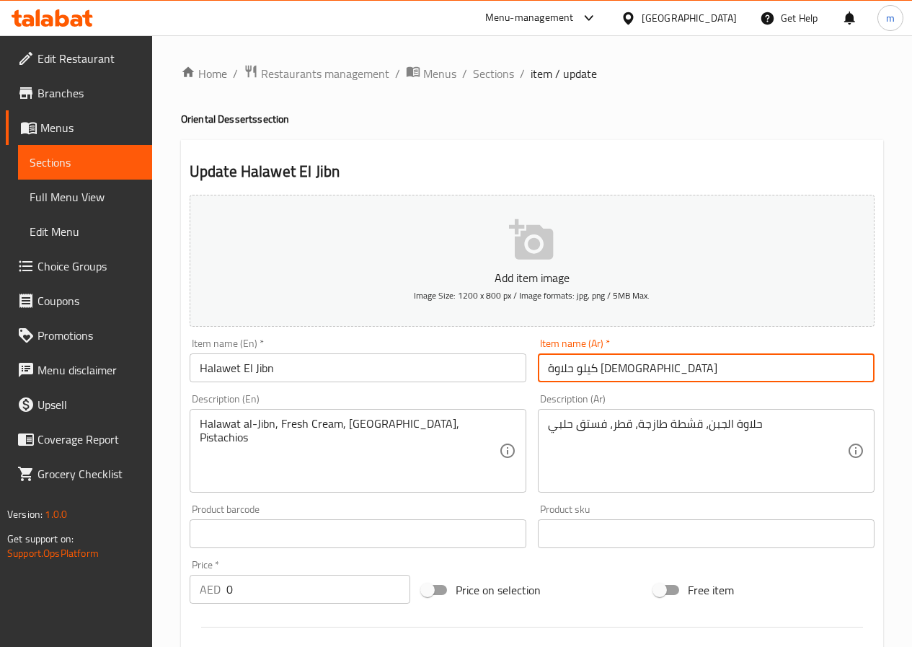
type input "كيلو حلاوة الجبن"
click at [375, 374] on input "Halawet El Jibn" at bounding box center [358, 367] width 337 height 29
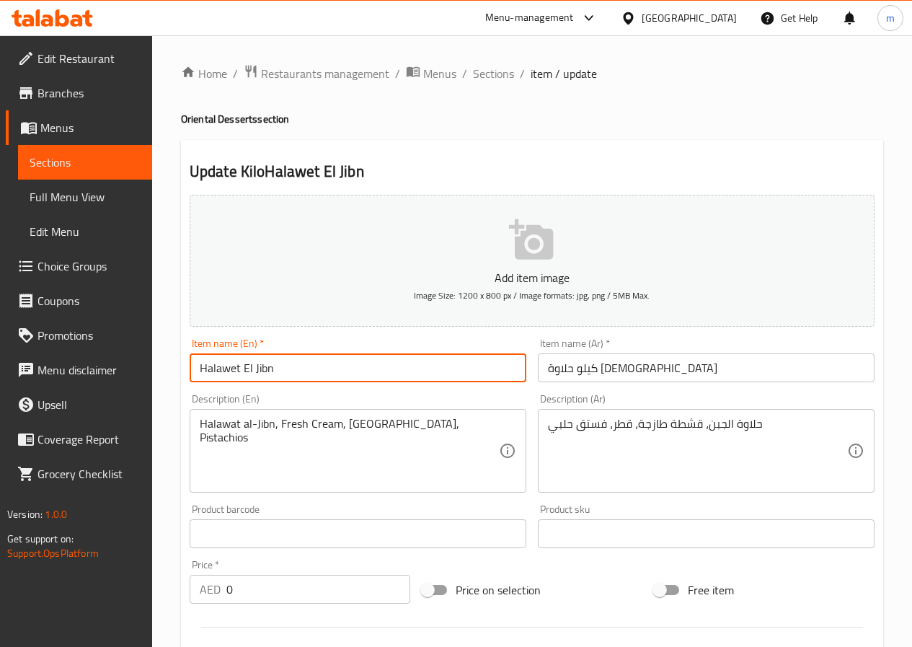
type input "Halawet El Jibn"
click at [640, 370] on input "كيلو حلاوة الجبن" at bounding box center [706, 367] width 337 height 29
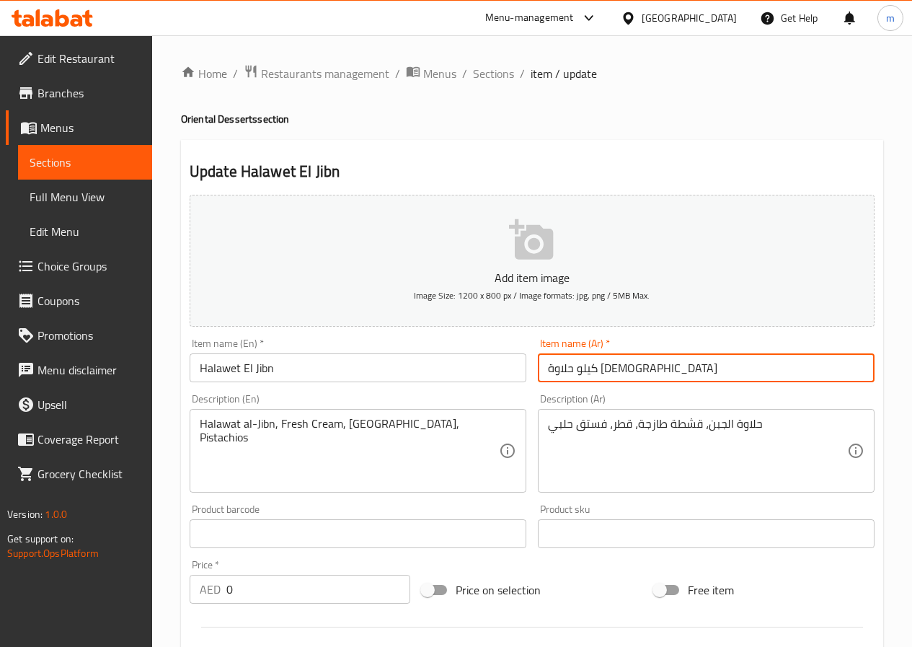
drag, startPoint x: 619, startPoint y: 365, endPoint x: 608, endPoint y: 365, distance: 11.5
click at [608, 365] on input "كيلو حلاوة الجبن" at bounding box center [706, 367] width 337 height 29
click at [627, 372] on input "كيلو حلاوة الجبن" at bounding box center [706, 367] width 337 height 29
drag, startPoint x: 628, startPoint y: 370, endPoint x: 599, endPoint y: 376, distance: 29.6
click at [599, 376] on input "كيلو حلاوة الجبن" at bounding box center [706, 367] width 337 height 29
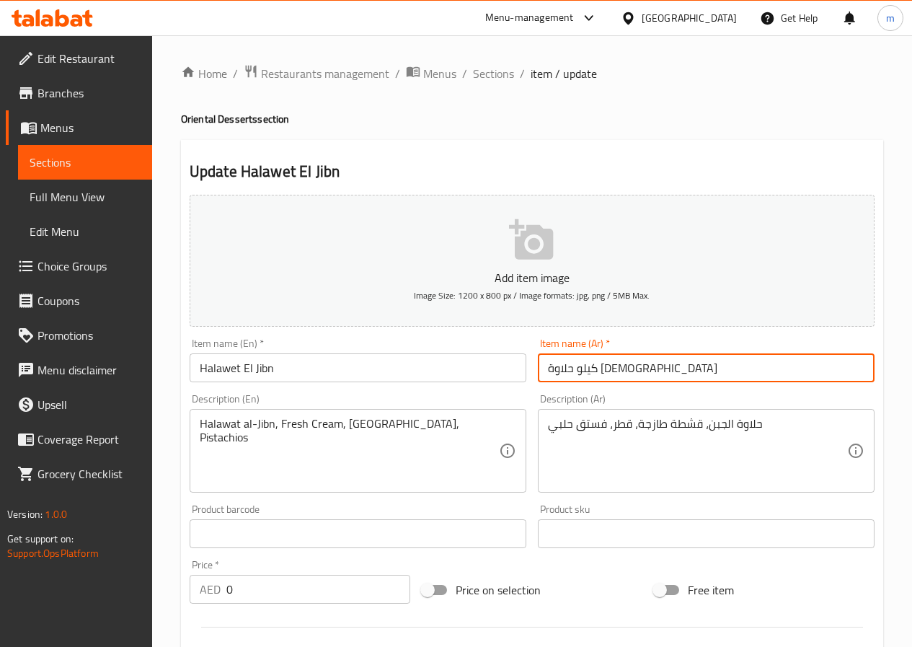
click at [599, 376] on input "كيلو حلاوة الجبن" at bounding box center [706, 367] width 337 height 29
drag, startPoint x: 606, startPoint y: 374, endPoint x: 630, endPoint y: 374, distance: 24.5
click at [630, 374] on input "كيلو حلاوة الجبن" at bounding box center [706, 367] width 337 height 29
type input "حلاوة الجبن"
click at [474, 388] on div "Description (En) Halawat al-Jibn, Fresh Cream, Qatar, Pistachios Description (E…" at bounding box center [358, 443] width 348 height 110
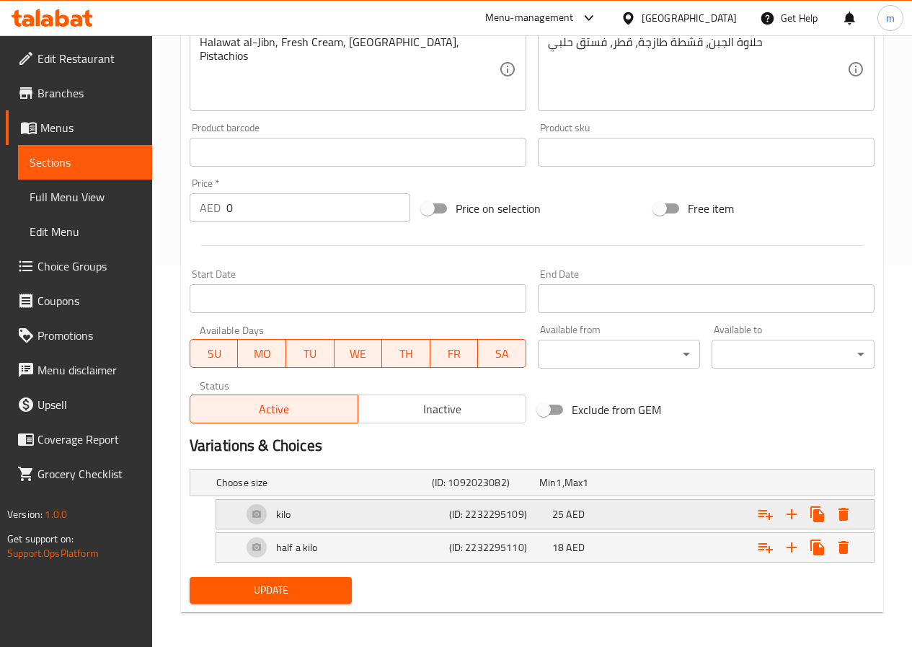
scroll to position [387, 0]
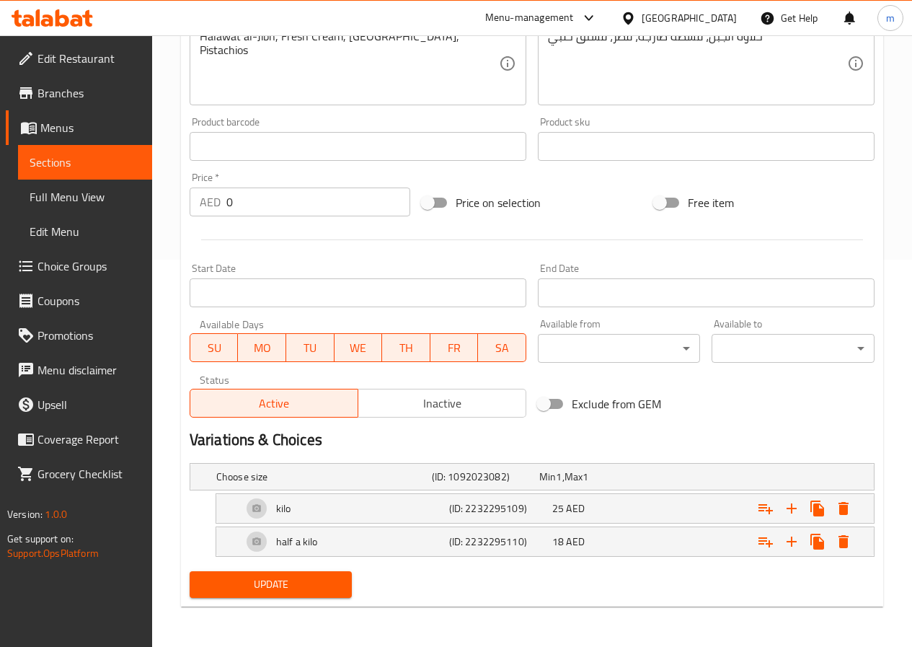
click at [275, 588] on span "Update" at bounding box center [271, 584] width 140 height 18
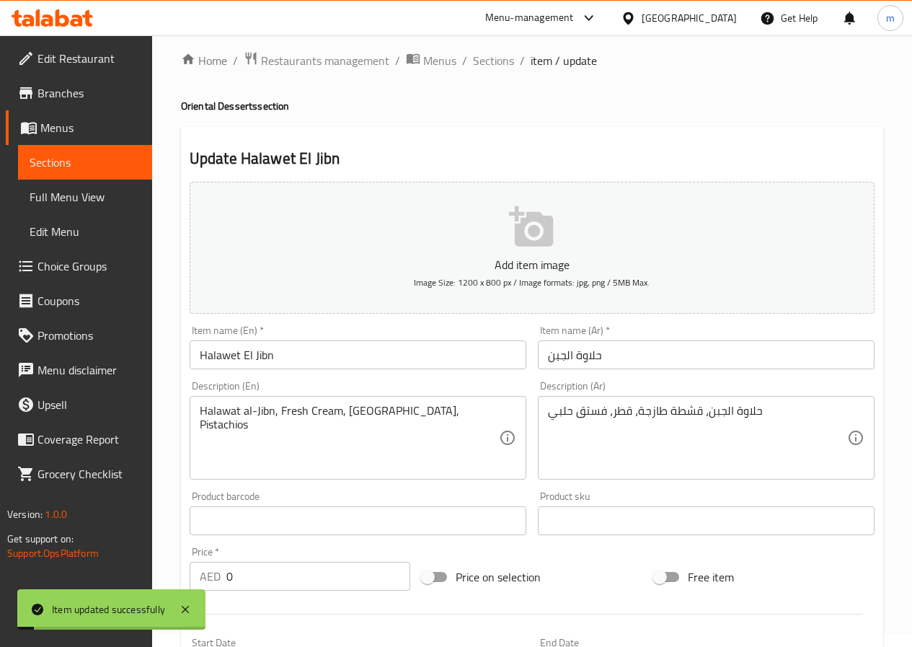
scroll to position [0, 0]
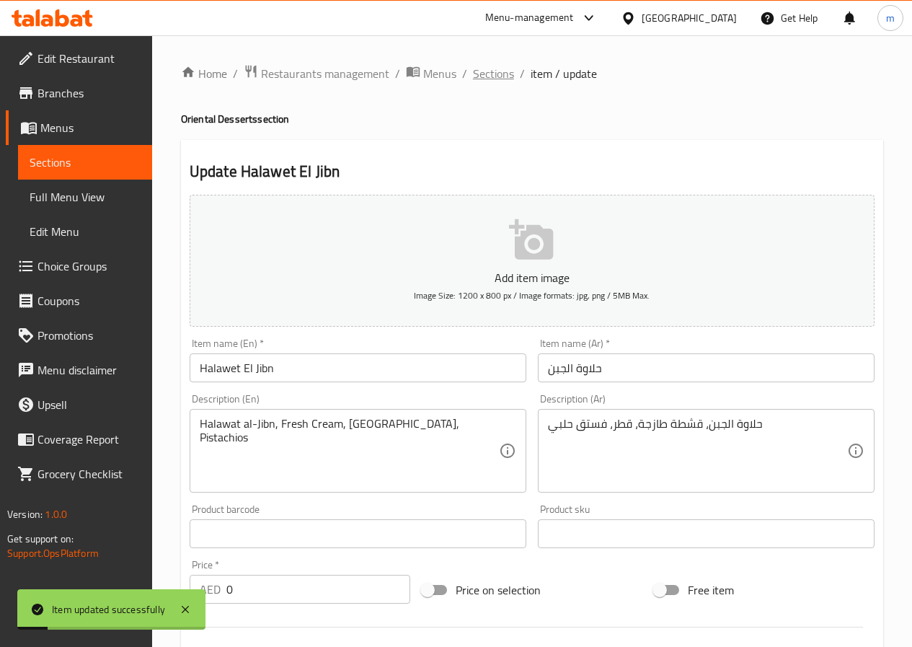
click at [505, 82] on span "Sections" at bounding box center [493, 73] width 41 height 17
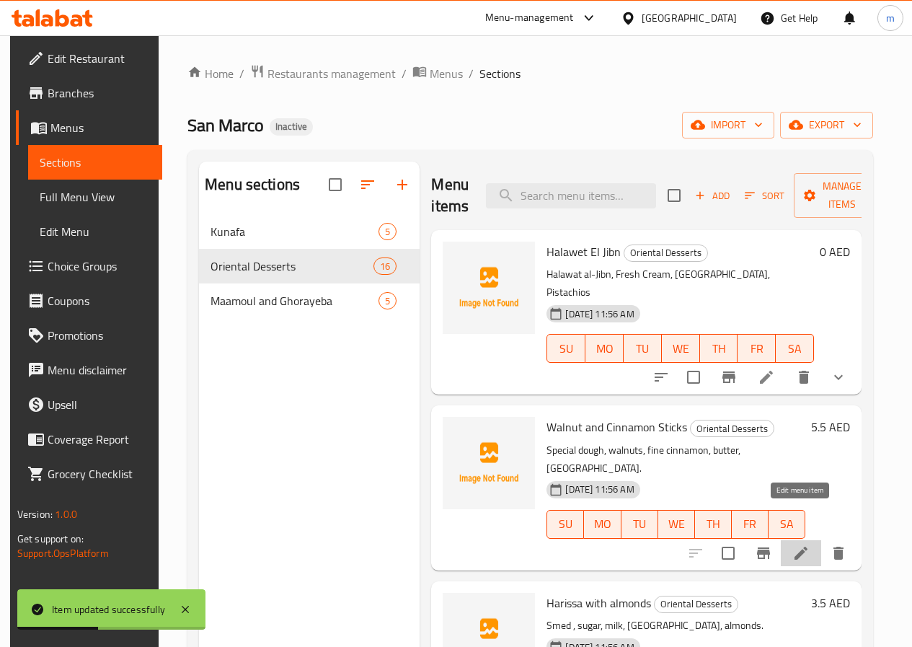
click at [795, 547] on icon at bounding box center [801, 553] width 13 height 13
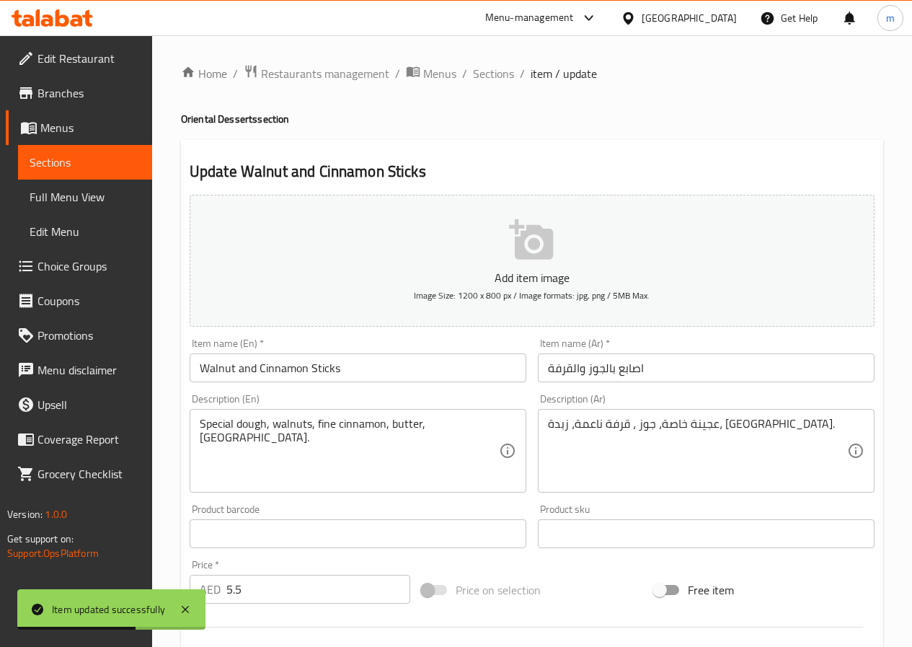
click at [372, 369] on input "Walnut and Cinnamon Sticks" at bounding box center [358, 367] width 337 height 29
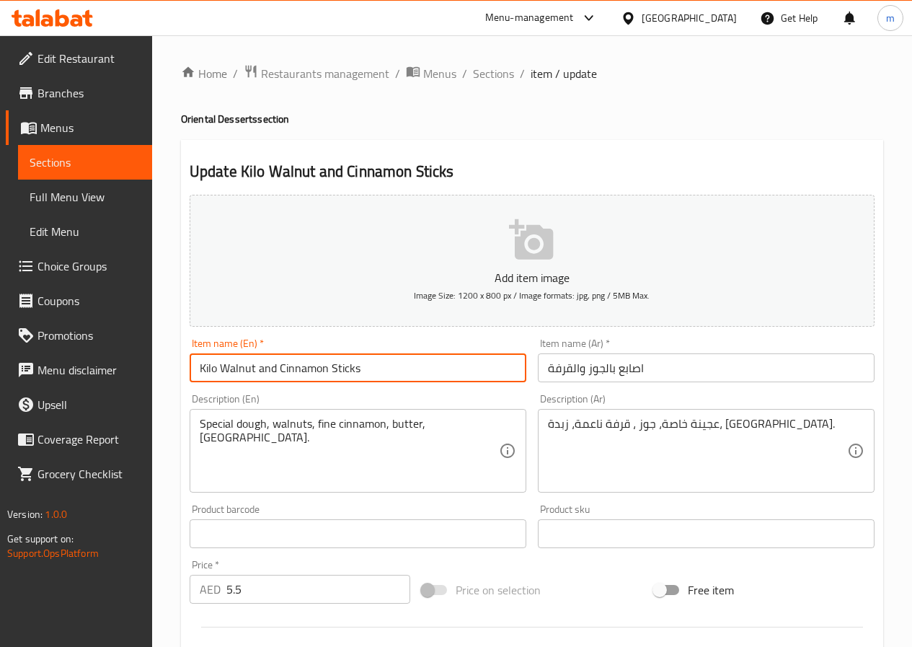
type input "Kilo Walnut and Cinnamon Sticks"
click at [681, 363] on input "اصابع بالجوز والقرفة" at bounding box center [706, 367] width 337 height 29
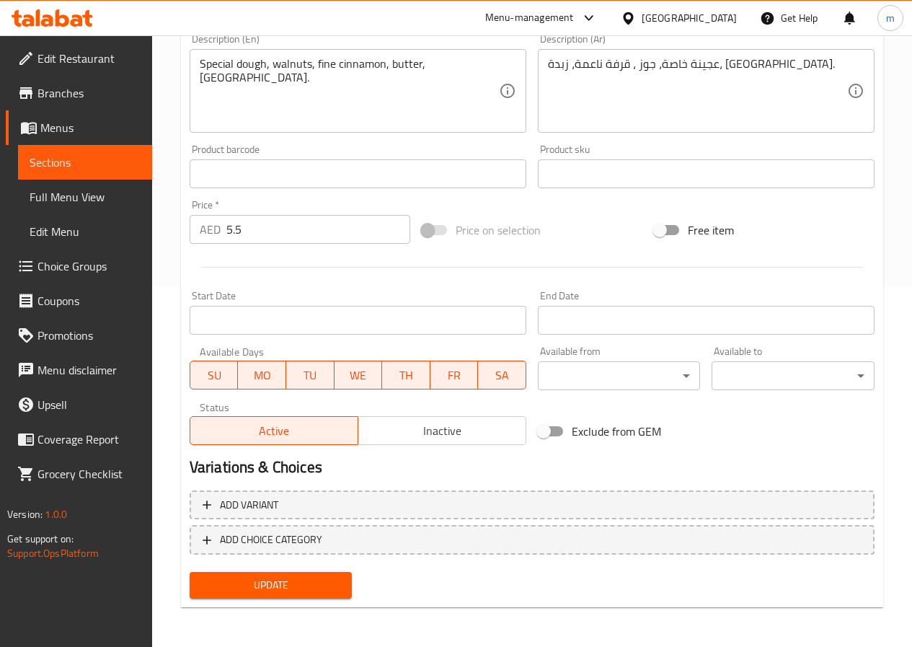
scroll to position [361, 0]
type input "كيلو اصابع بالجوز والقرفة"
click at [299, 581] on span "Update" at bounding box center [271, 584] width 140 height 18
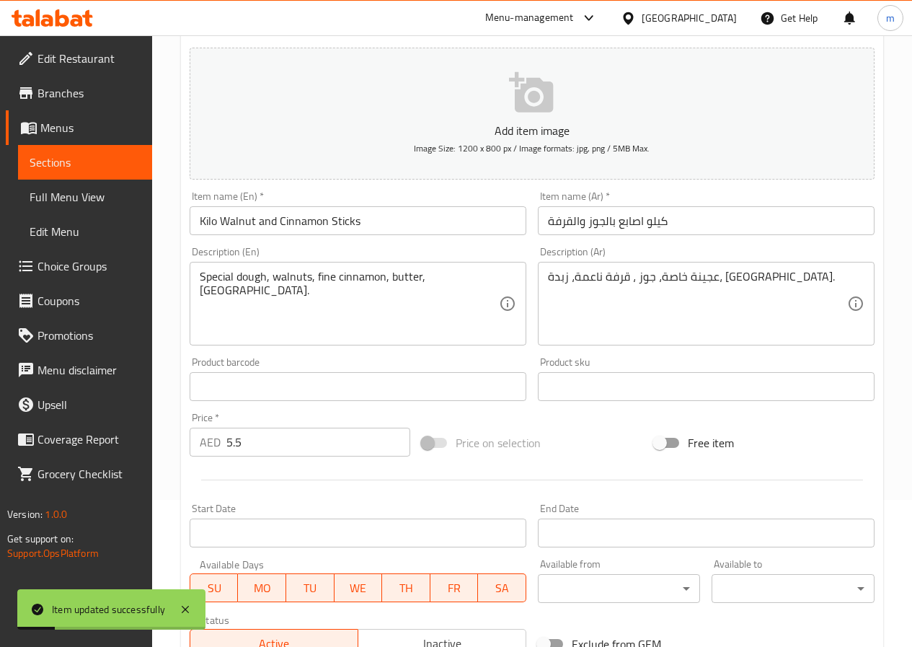
scroll to position [0, 0]
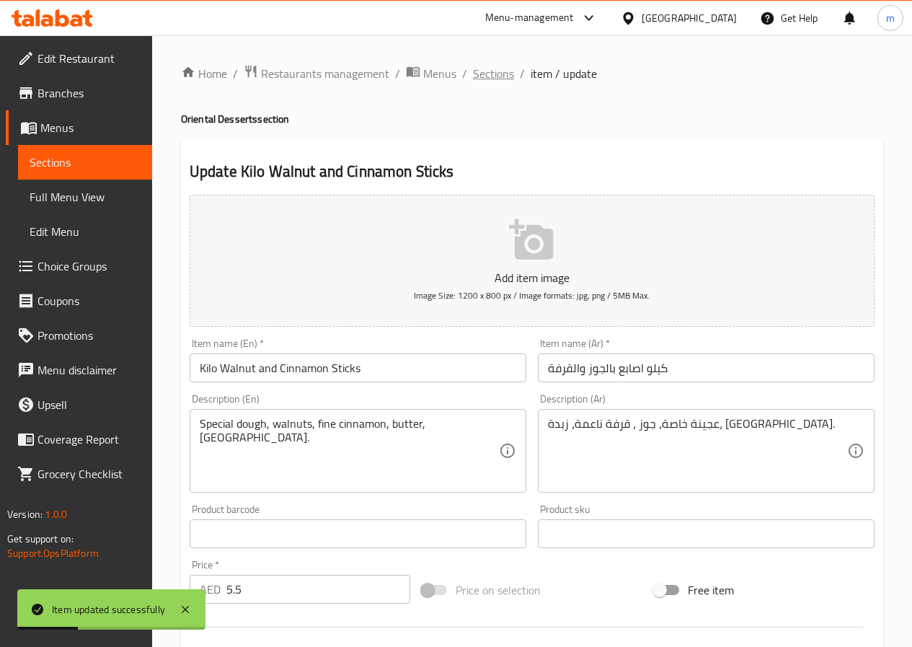
click at [494, 65] on span "Sections" at bounding box center [493, 73] width 41 height 17
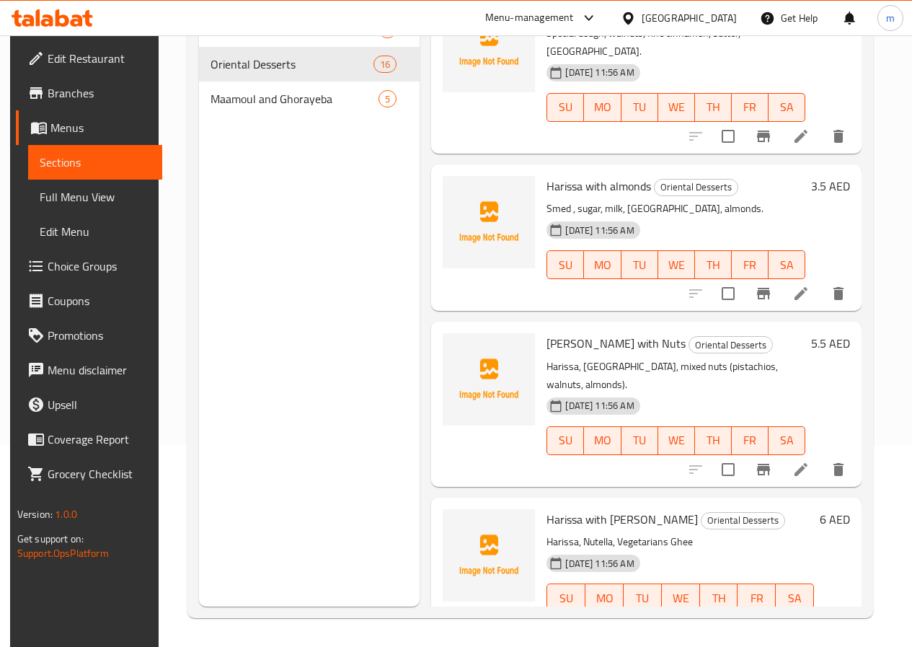
scroll to position [216, 0]
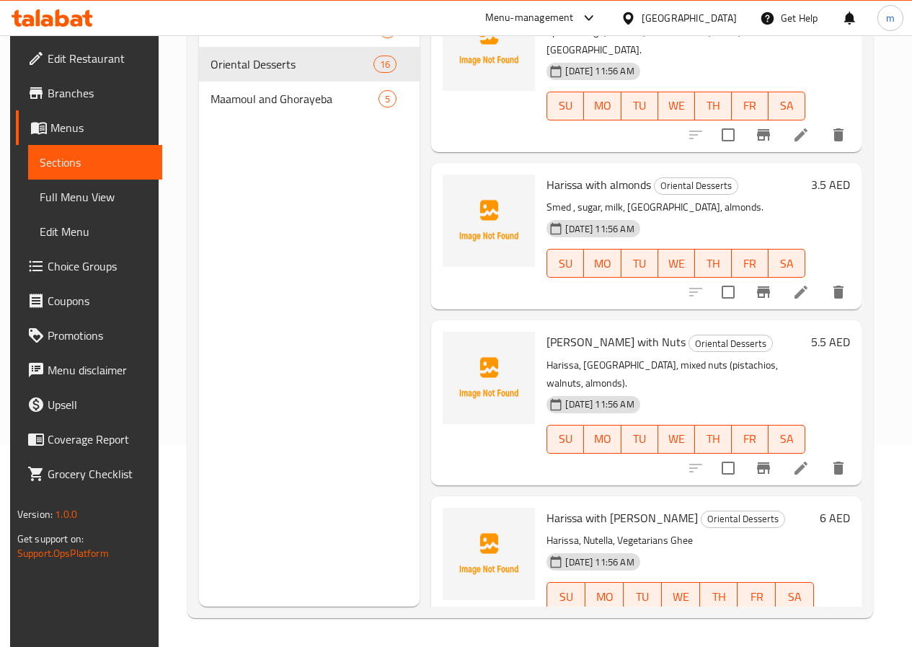
click at [56, 193] on span "Full Menu View" at bounding box center [95, 196] width 111 height 17
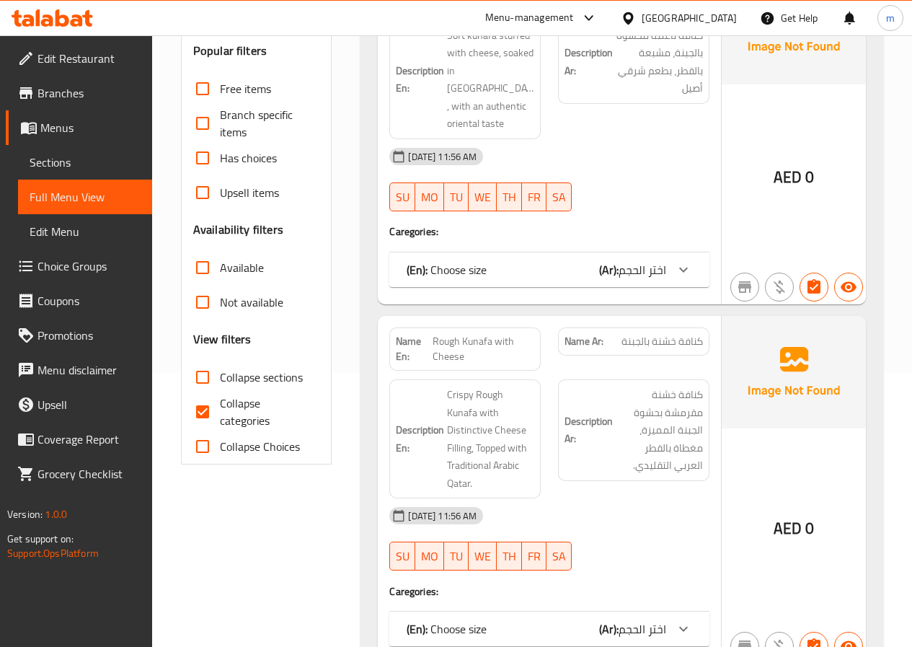
scroll to position [346, 0]
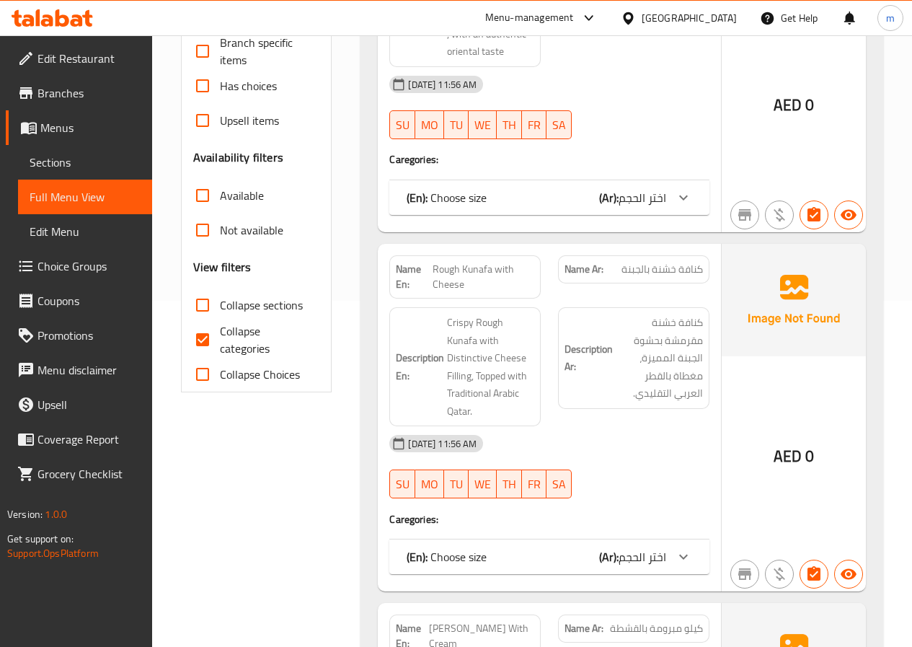
click at [240, 358] on label "Collapse Choices" at bounding box center [242, 374] width 115 height 35
click at [220, 358] on input "Collapse Choices" at bounding box center [202, 374] width 35 height 35
checkbox input "true"
click at [231, 337] on span "Collapse categories" at bounding box center [264, 339] width 89 height 35
click at [220, 337] on input "Collapse categories" at bounding box center [202, 339] width 35 height 35
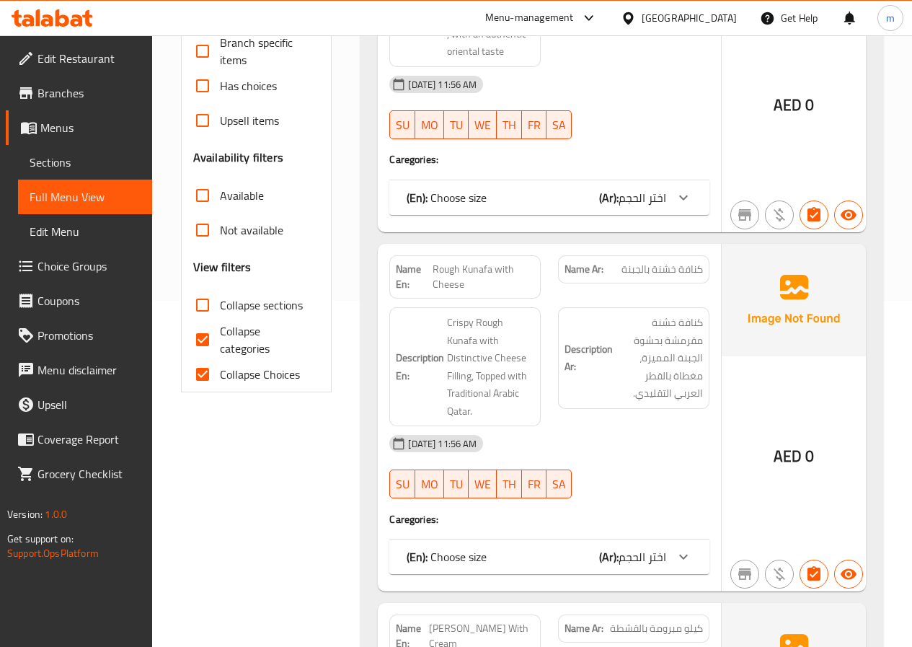
checkbox input "false"
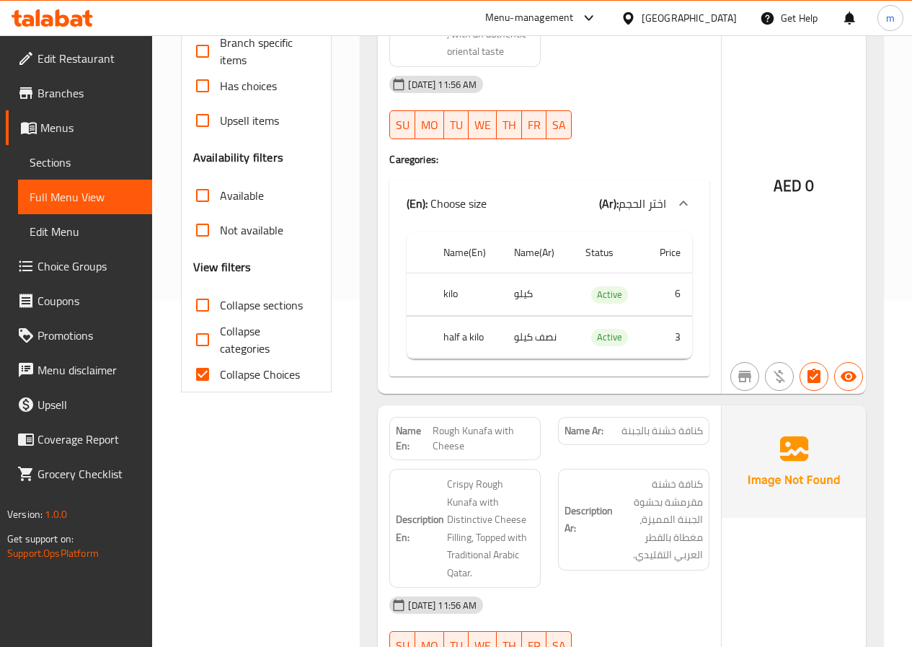
click at [226, 374] on span "Collapse Choices" at bounding box center [260, 374] width 80 height 17
click at [220, 374] on input "Collapse Choices" at bounding box center [202, 374] width 35 height 35
checkbox input "false"
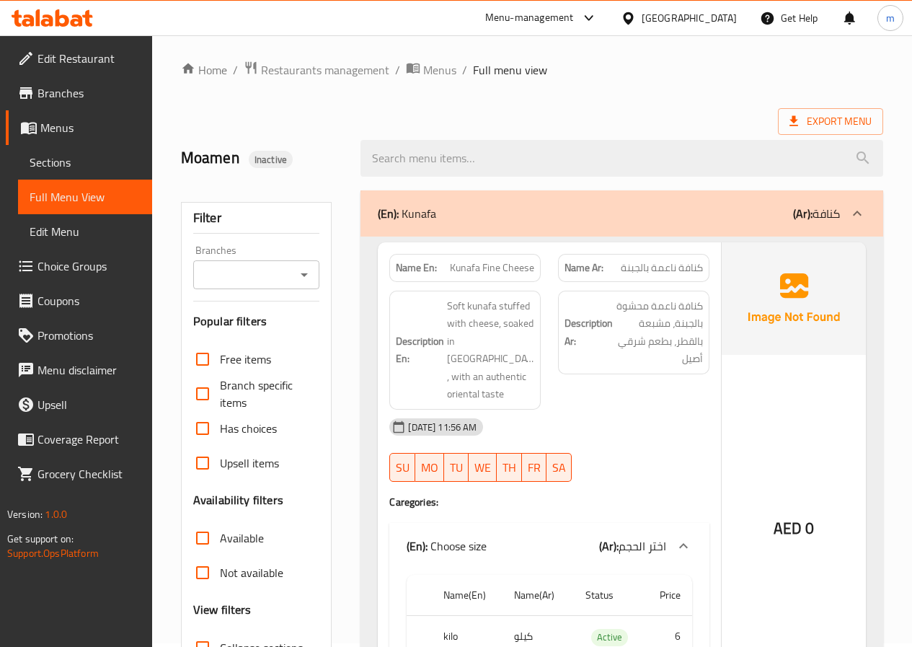
scroll to position [0, 0]
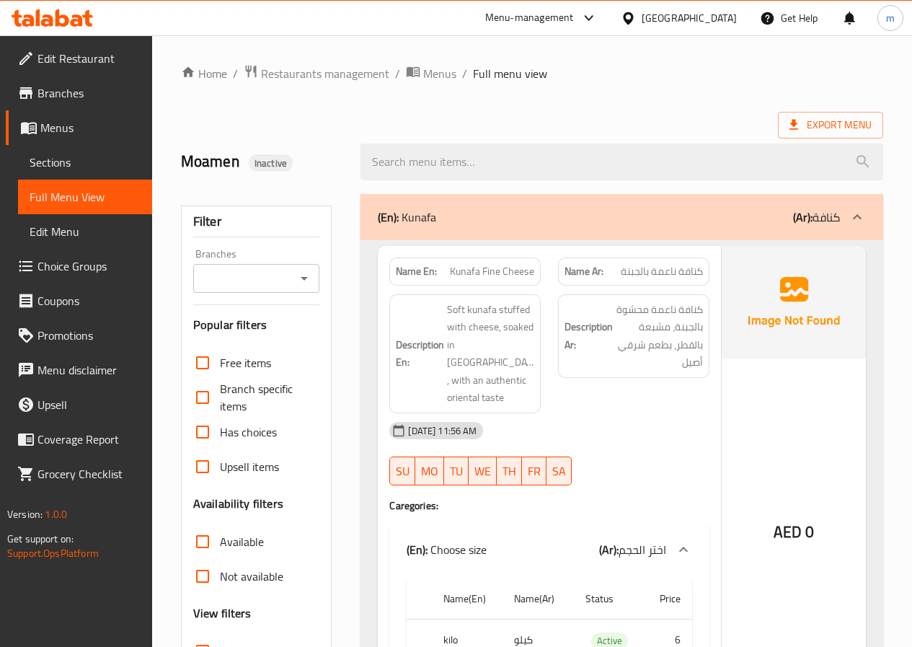
click at [578, 234] on div "(En): Kunafa (Ar): كنافة" at bounding box center [622, 217] width 523 height 46
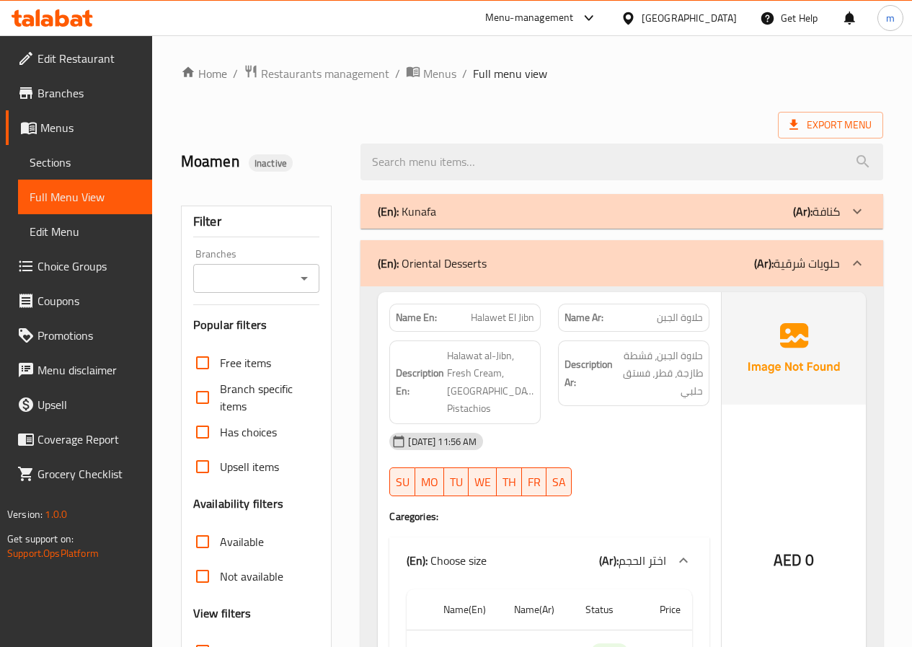
click at [63, 160] on span "Sections" at bounding box center [85, 162] width 111 height 17
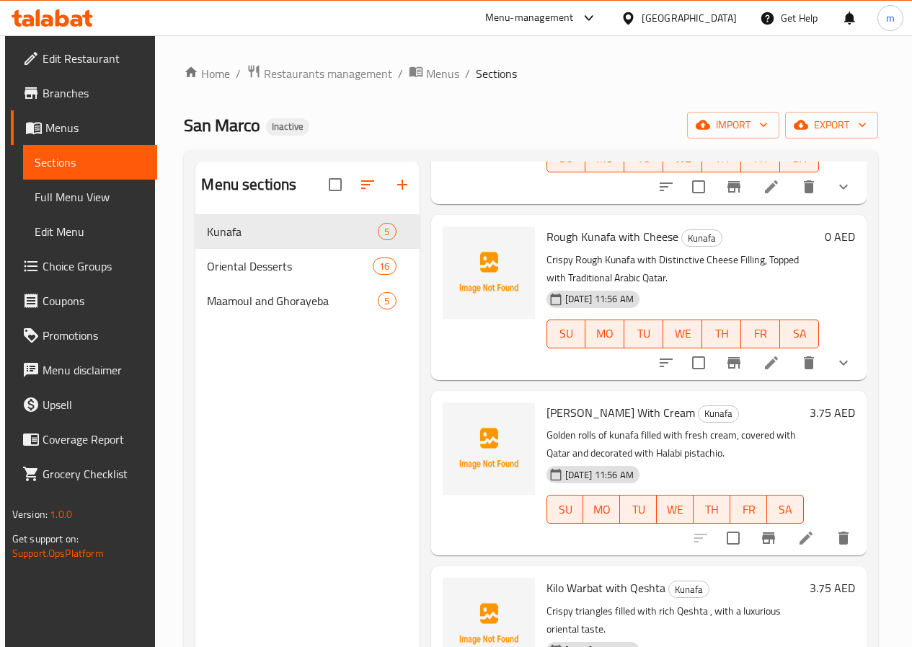
scroll to position [216, 0]
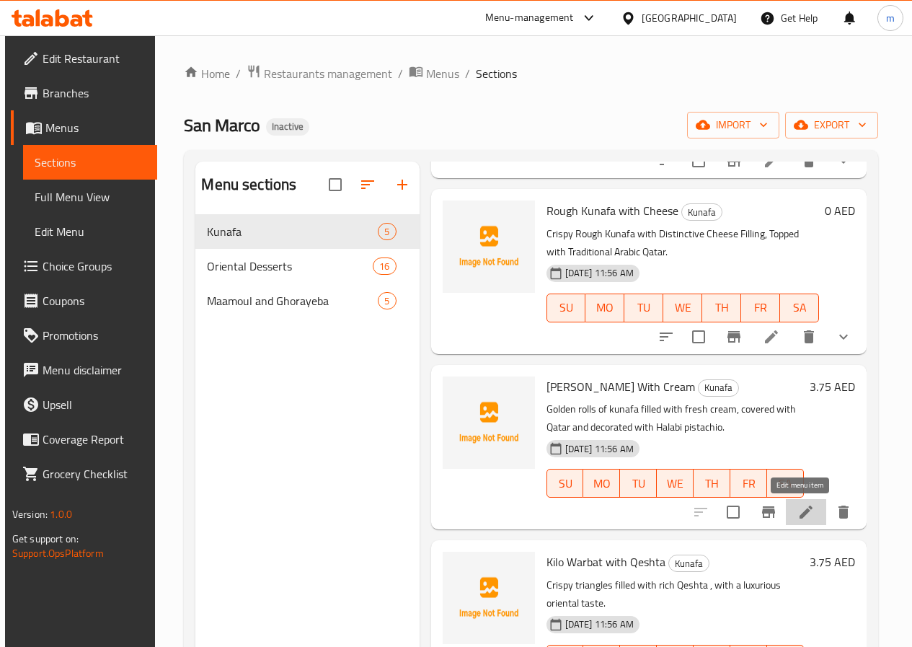
click at [798, 511] on icon at bounding box center [806, 511] width 17 height 17
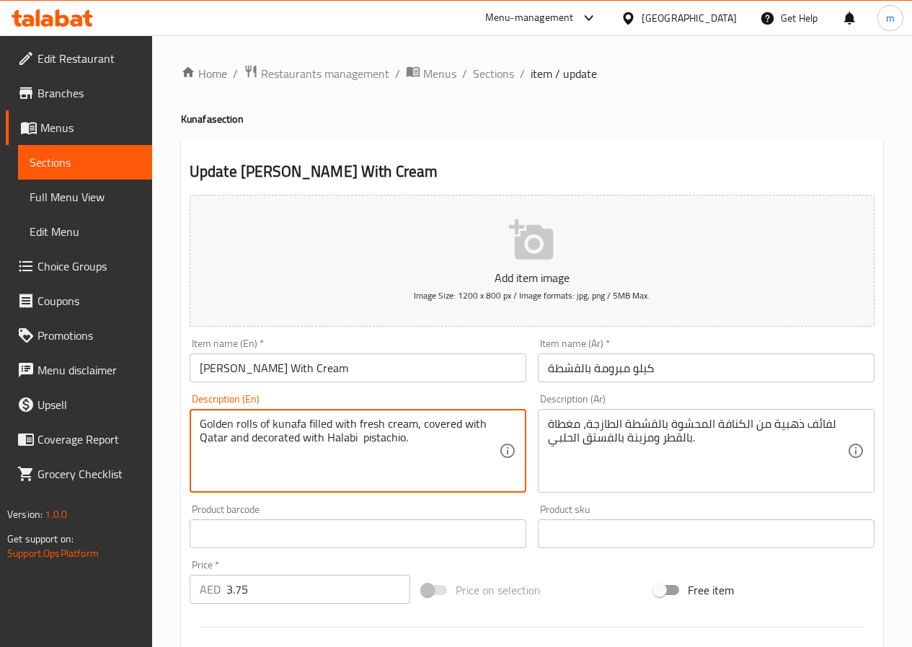
drag, startPoint x: 382, startPoint y: 423, endPoint x: 418, endPoint y: 427, distance: 35.5
type textarea "Golden rolls of kunafa filled with fresh Qeshta, covered with Qatar and decorat…"
click at [370, 510] on div "Product barcode Product barcode" at bounding box center [358, 526] width 337 height 44
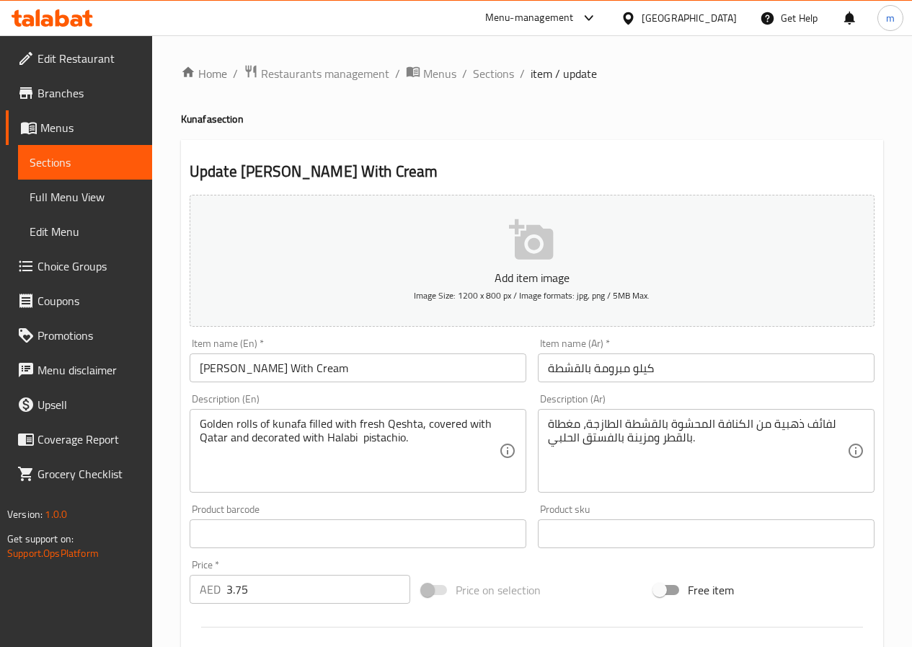
scroll to position [361, 0]
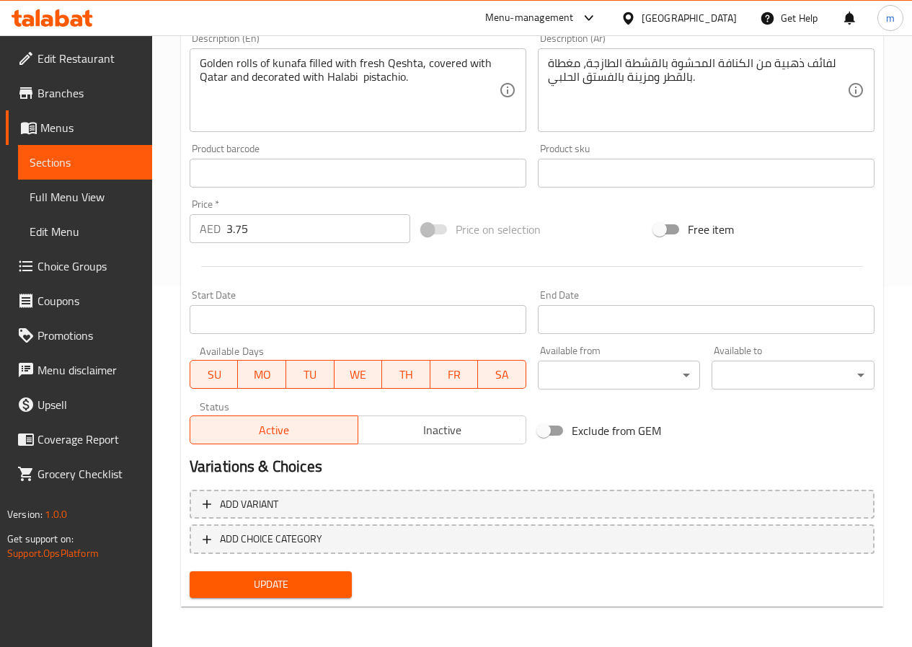
click at [312, 583] on span "Update" at bounding box center [271, 584] width 140 height 18
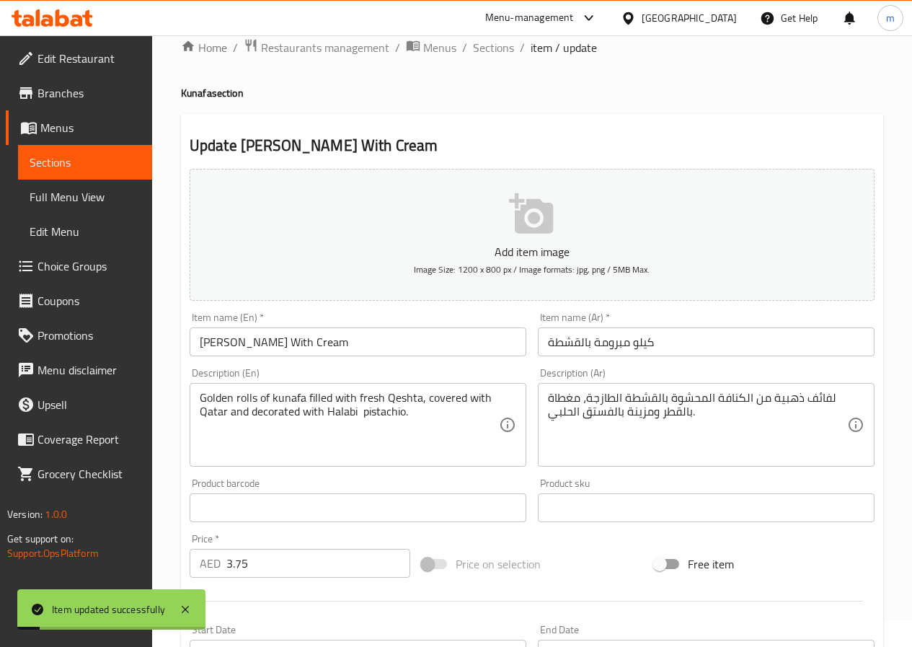
scroll to position [0, 0]
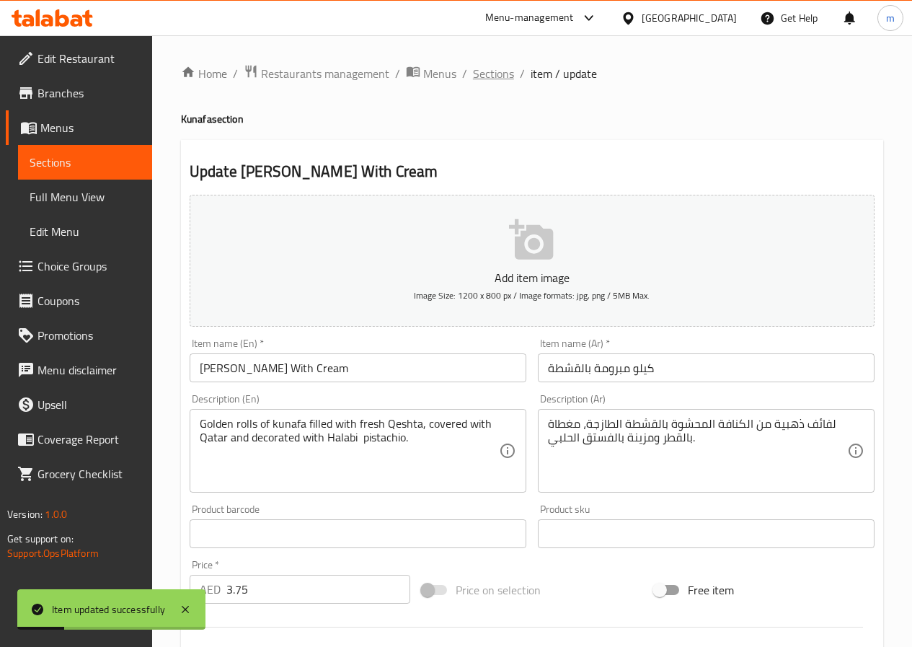
click at [477, 78] on span "Sections" at bounding box center [493, 73] width 41 height 17
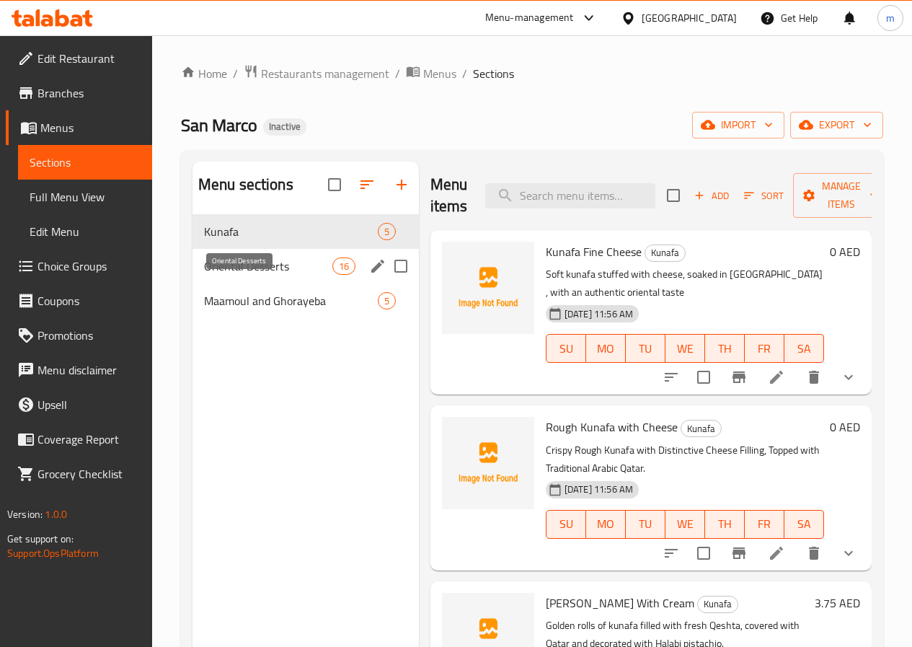
click at [229, 275] on span "Oriental Desserts" at bounding box center [268, 265] width 128 height 17
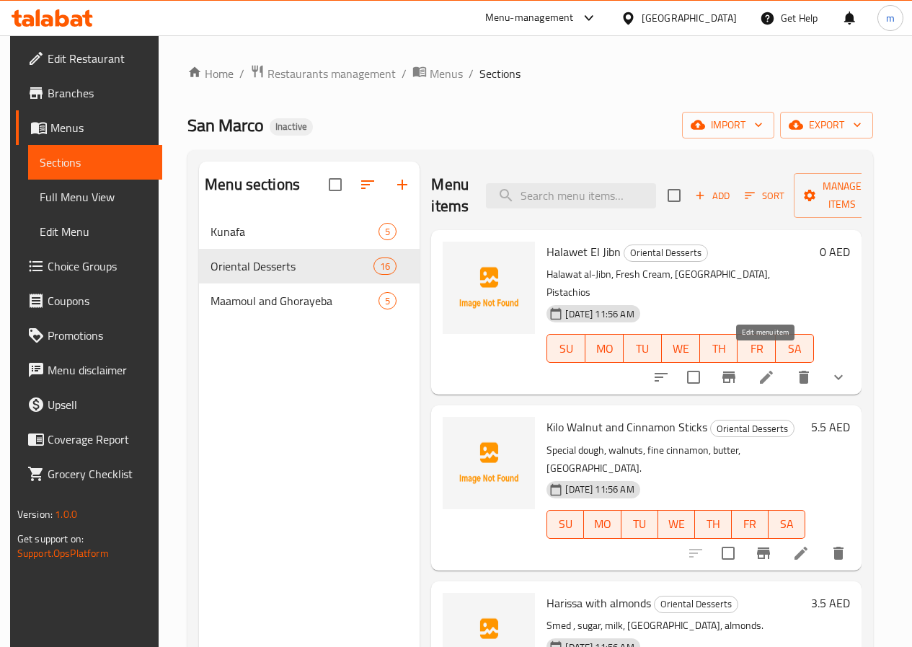
click at [766, 371] on icon at bounding box center [766, 377] width 13 height 13
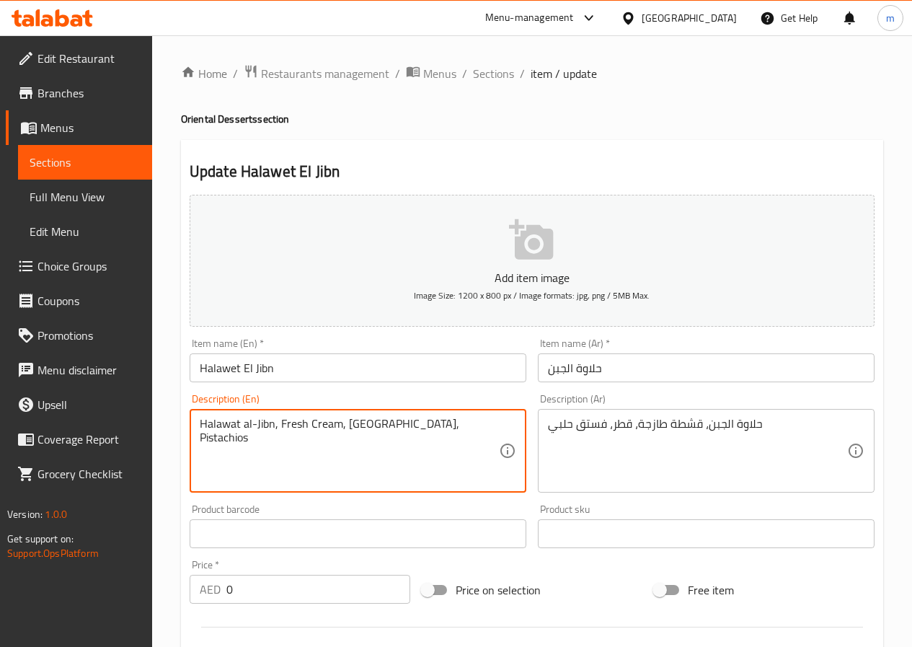
click at [324, 433] on textarea "Halawat al-Jibn, Fresh Cream, Qatar, Pistachios" at bounding box center [349, 451] width 299 height 69
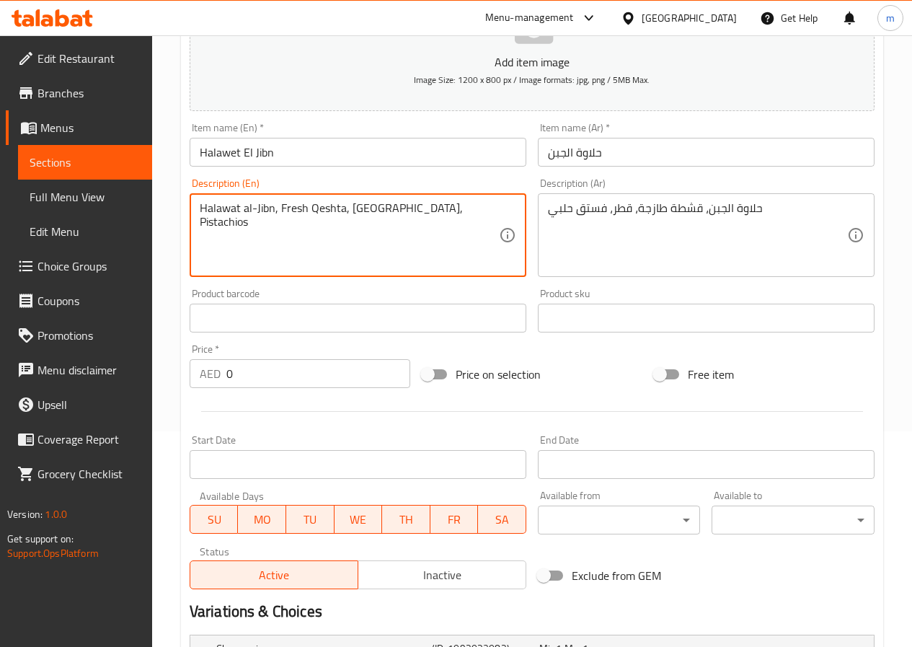
scroll to position [361, 0]
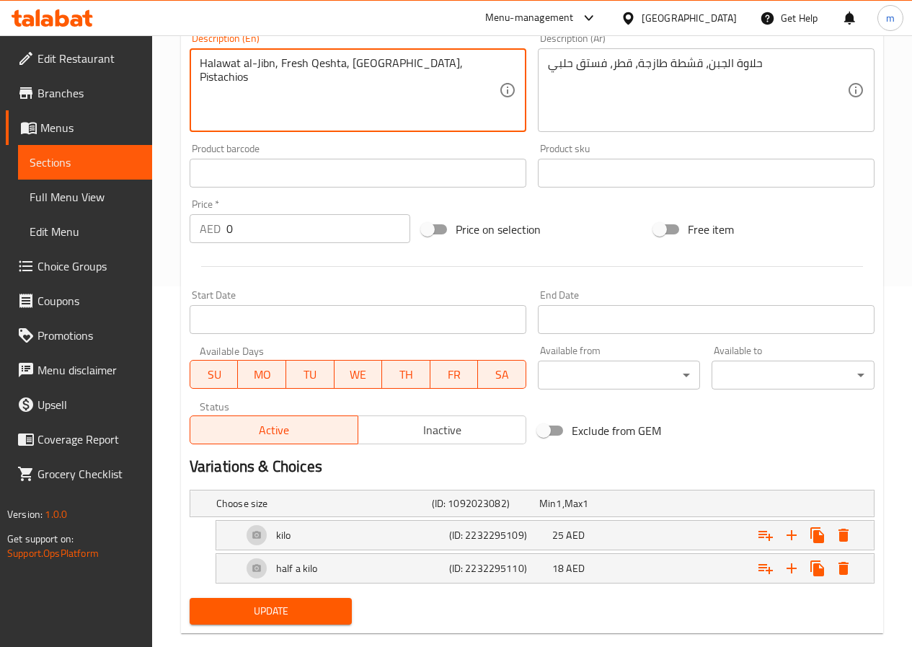
type textarea "Halawat al-Jibn, Fresh Qeshta, Qatar, Pistachios"
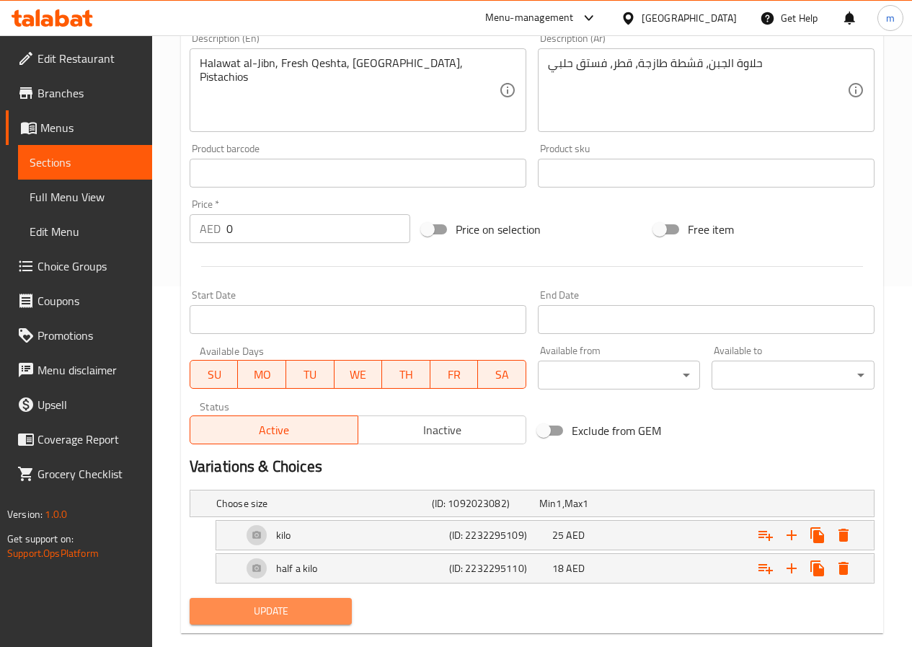
click at [301, 606] on span "Update" at bounding box center [271, 611] width 140 height 18
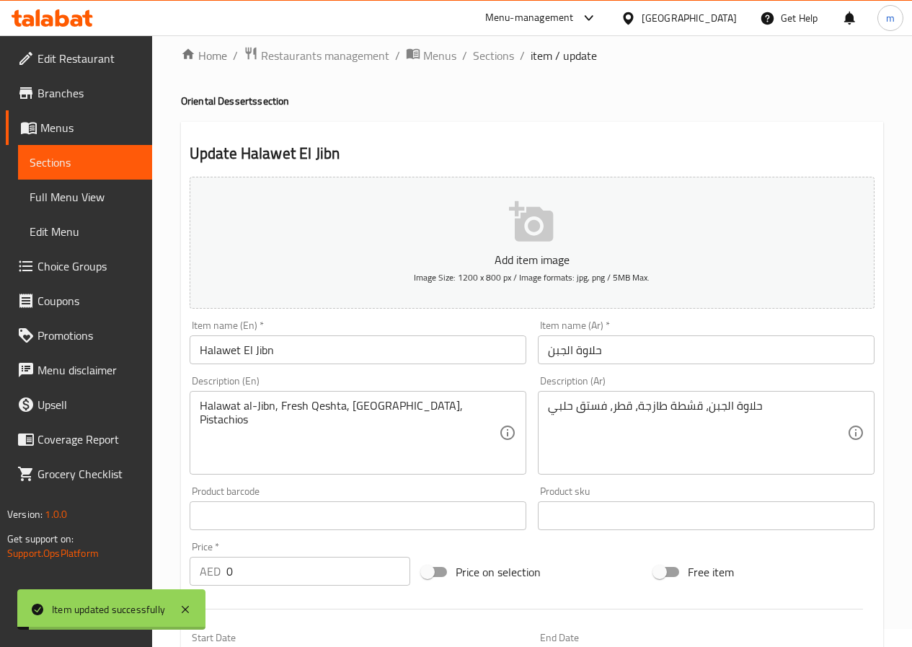
scroll to position [0, 0]
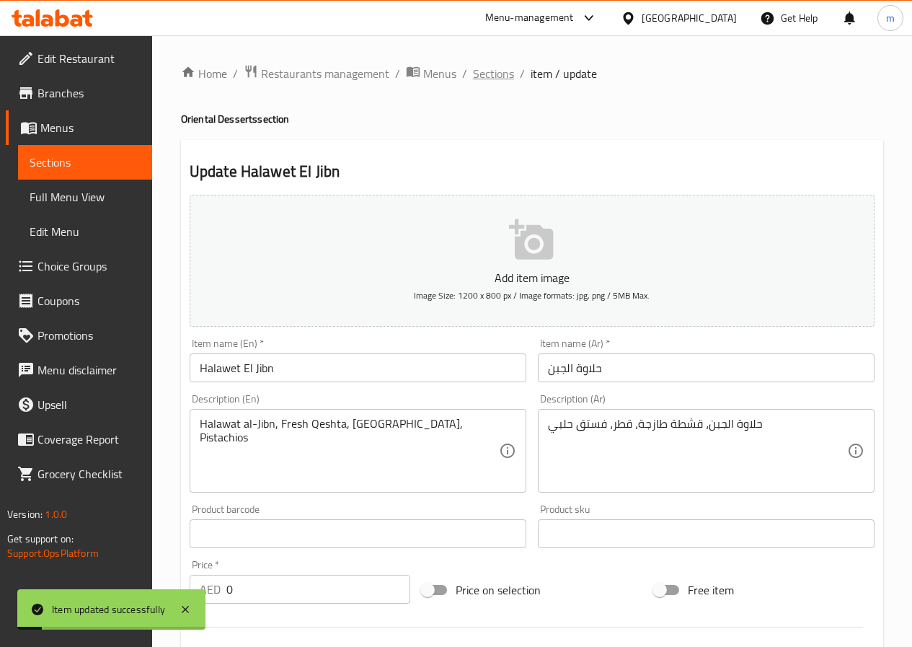
click at [508, 69] on span "Sections" at bounding box center [493, 73] width 41 height 17
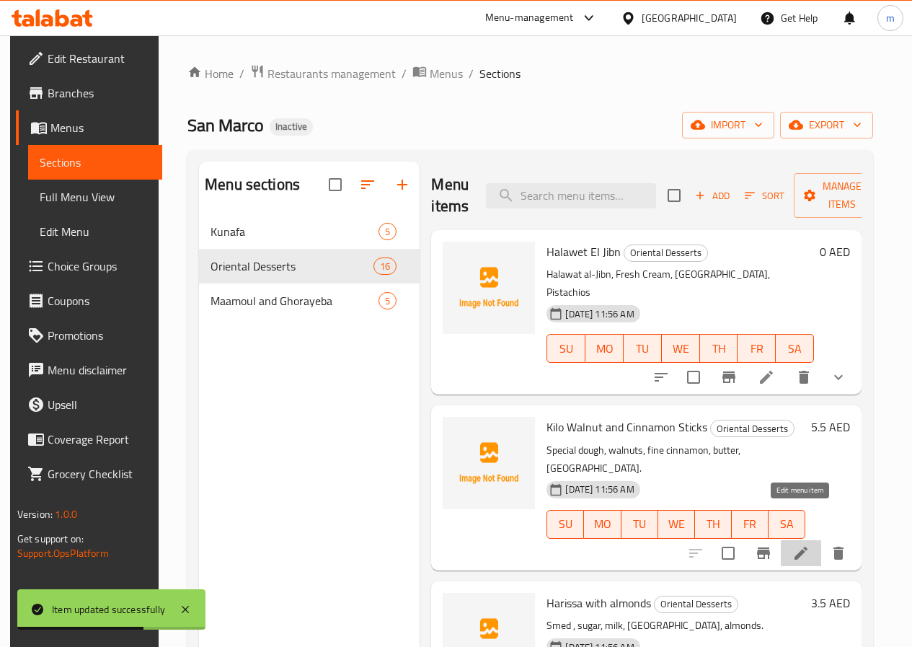
click at [797, 547] on icon at bounding box center [801, 553] width 13 height 13
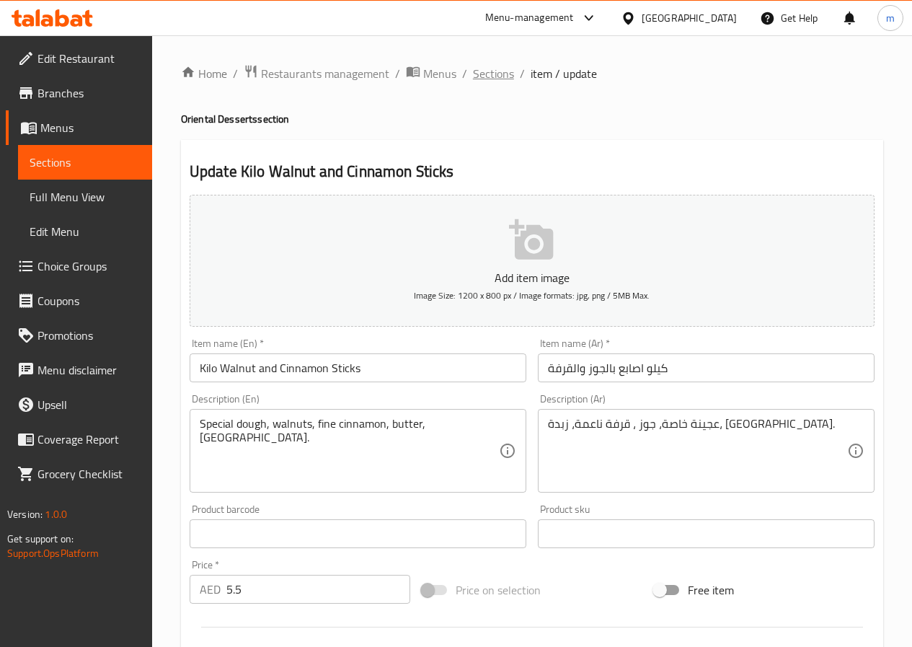
click at [503, 74] on span "Sections" at bounding box center [493, 73] width 41 height 17
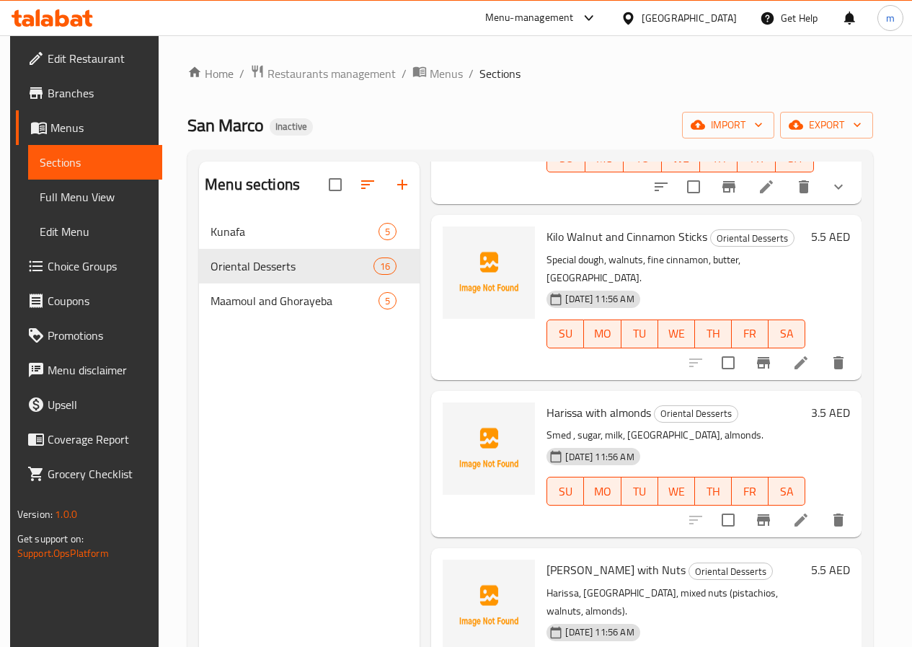
scroll to position [216, 0]
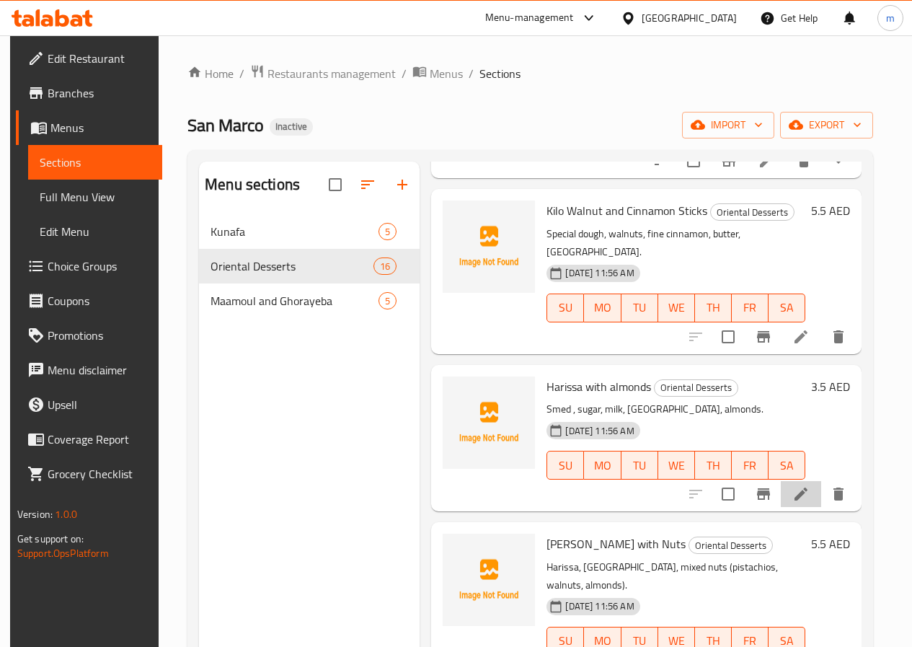
click at [811, 481] on li at bounding box center [801, 494] width 40 height 26
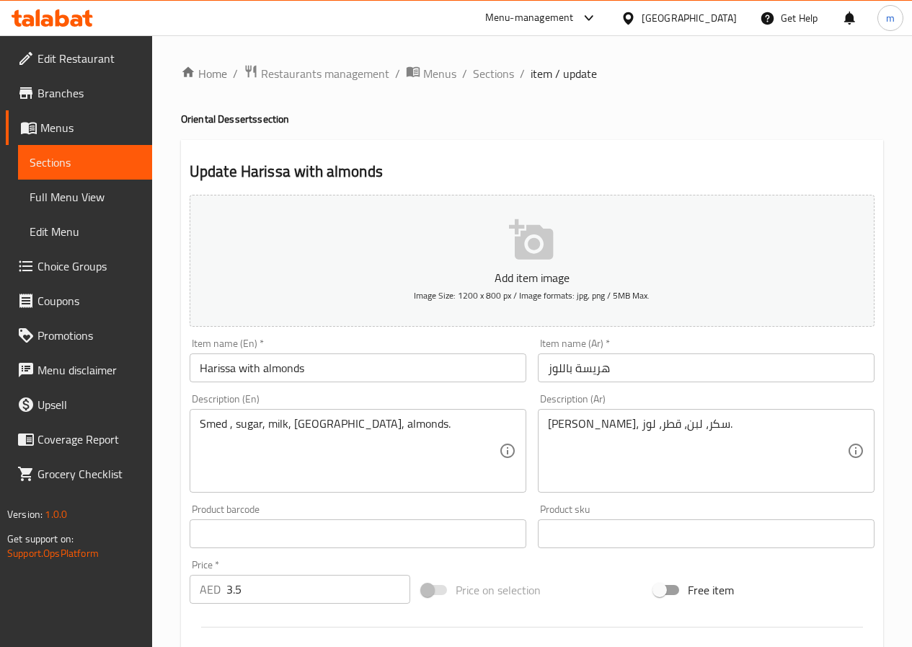
click at [202, 367] on input "Harissa with almonds" at bounding box center [358, 367] width 337 height 29
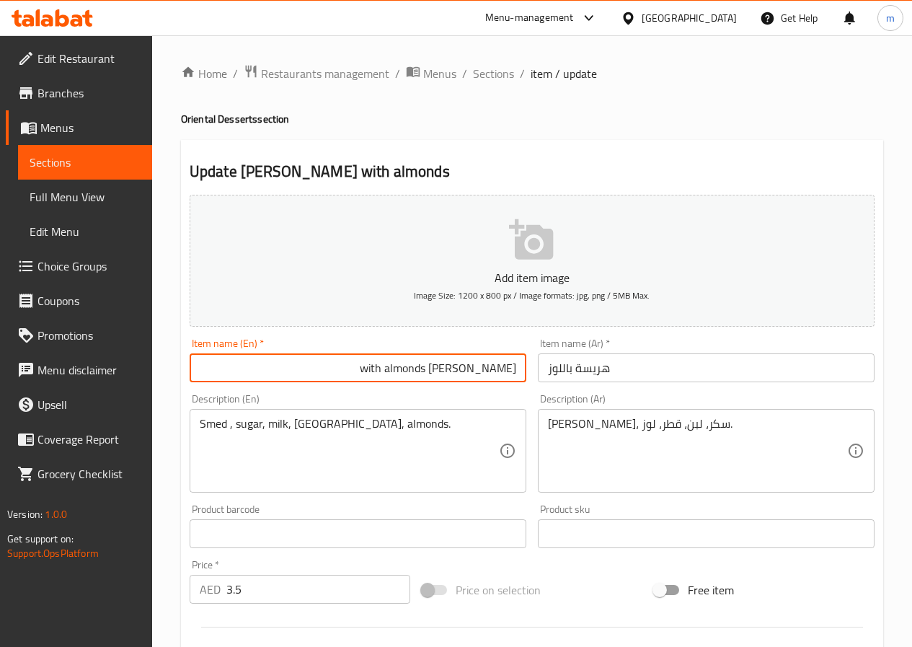
type input "Kilo Harissa with almonds"
click at [647, 370] on input "هريسة باللوز" at bounding box center [706, 367] width 337 height 29
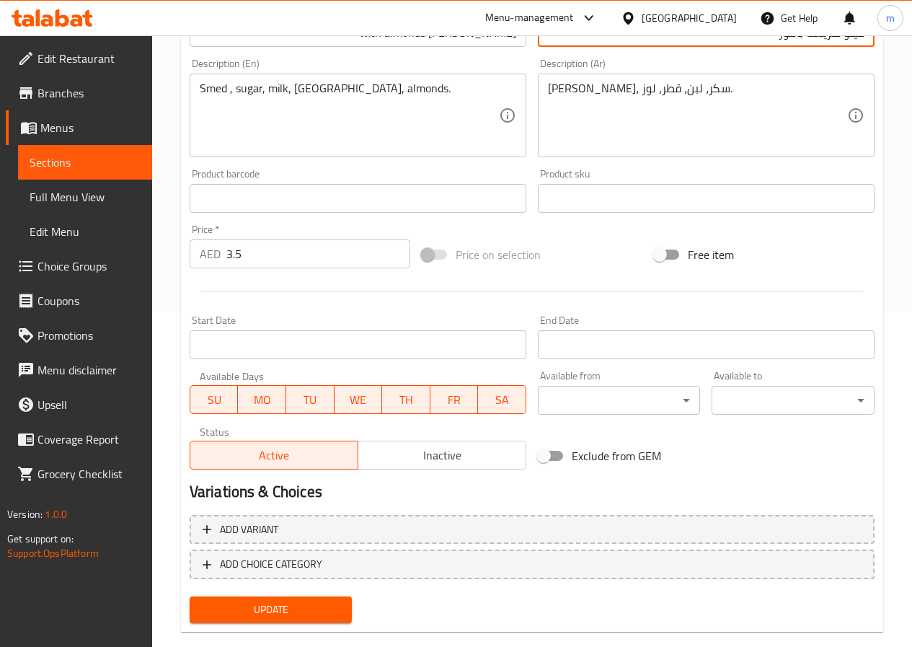
scroll to position [361, 0]
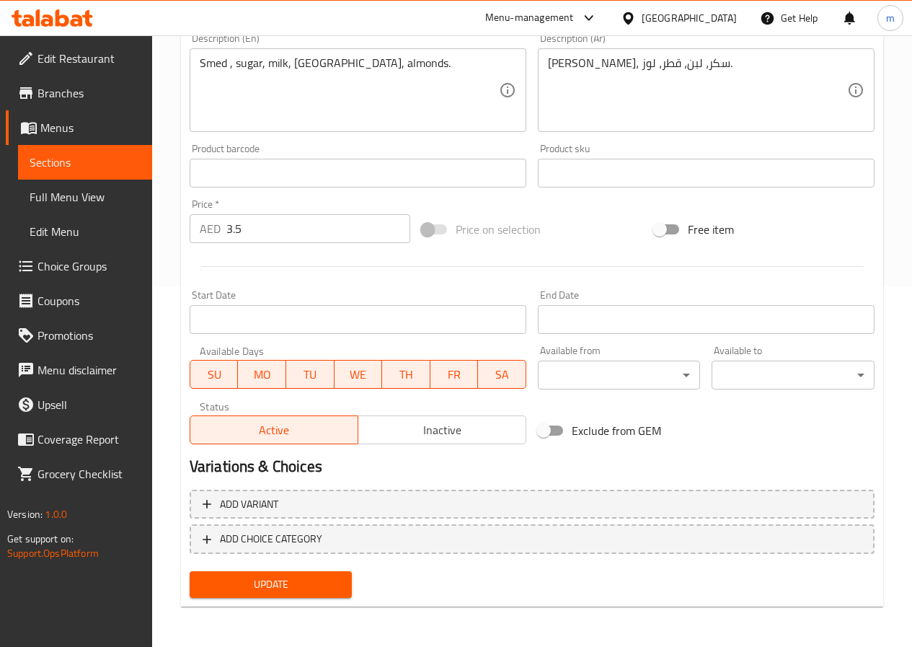
type input "كيلو هريسة باللوز"
click at [282, 586] on span "Update" at bounding box center [271, 584] width 140 height 18
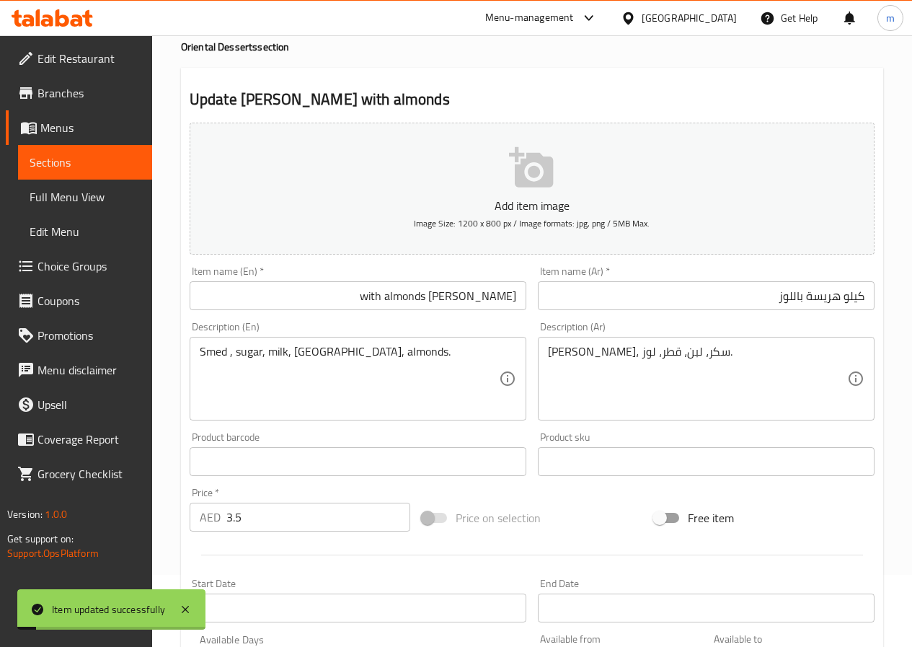
scroll to position [0, 0]
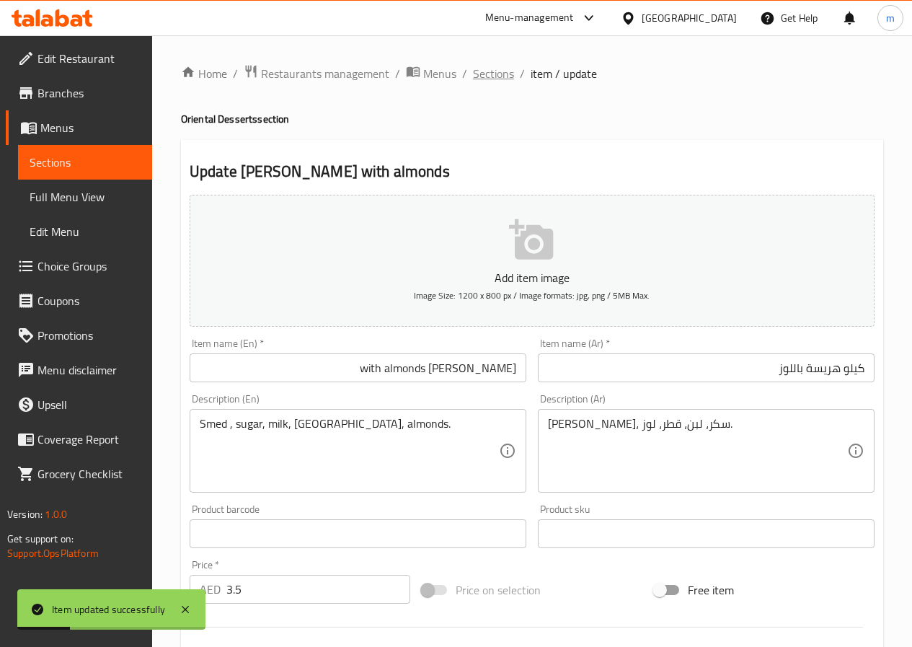
click at [478, 76] on span "Sections" at bounding box center [493, 73] width 41 height 17
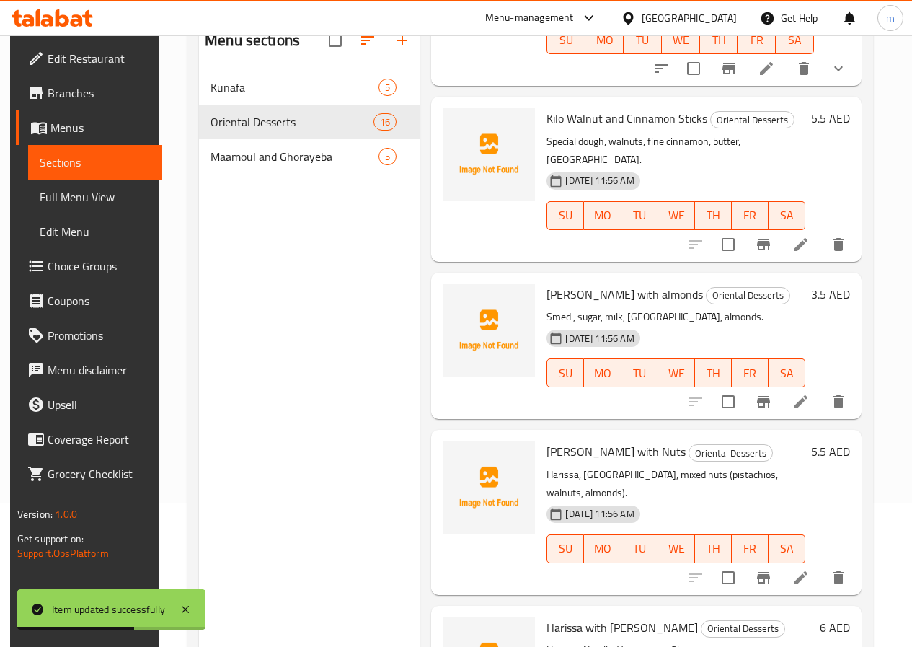
scroll to position [216, 0]
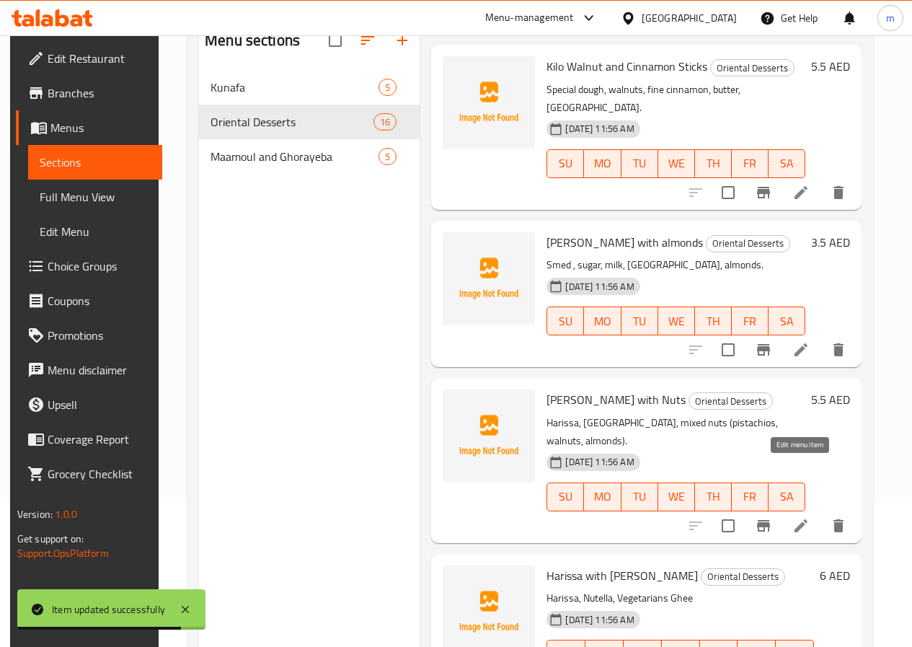
click at [797, 517] on icon at bounding box center [801, 525] width 17 height 17
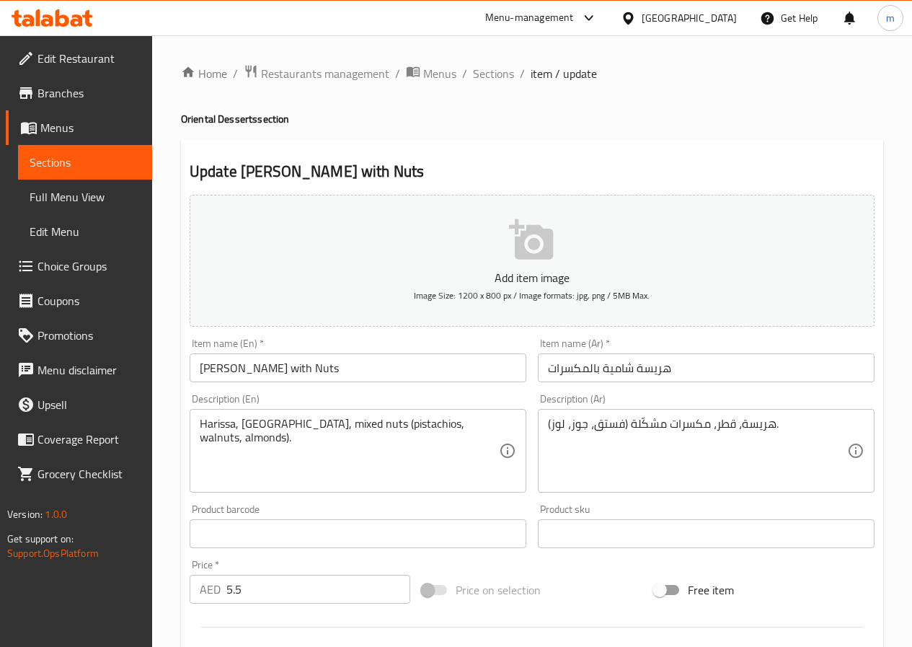
click at [350, 367] on input "Shami Harissa with Nuts" at bounding box center [358, 367] width 337 height 29
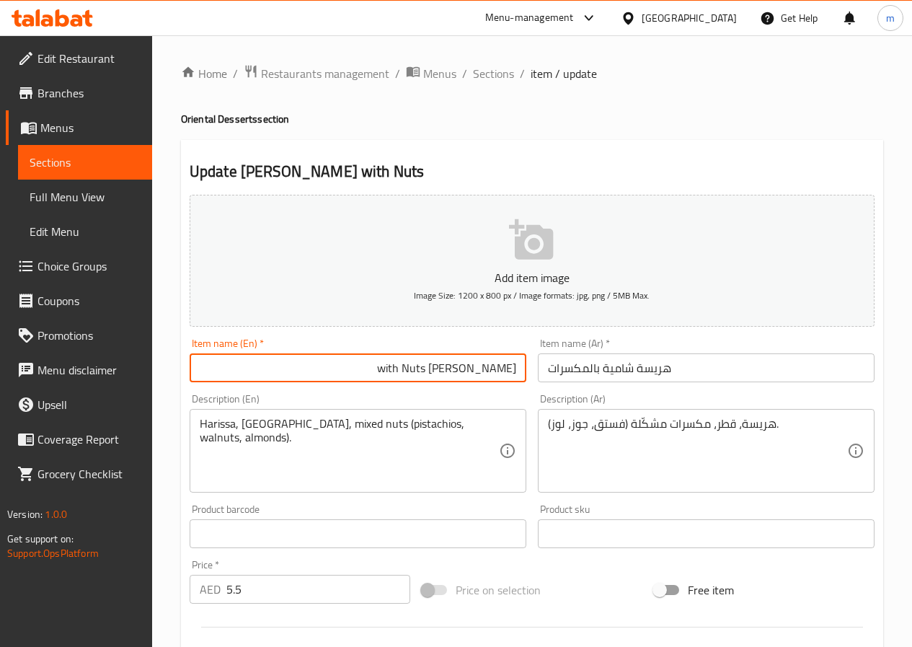
type input "Kilo Shami Harissa with Nuts"
click at [684, 369] on input "هريسة شامية بالمكسرات" at bounding box center [706, 367] width 337 height 29
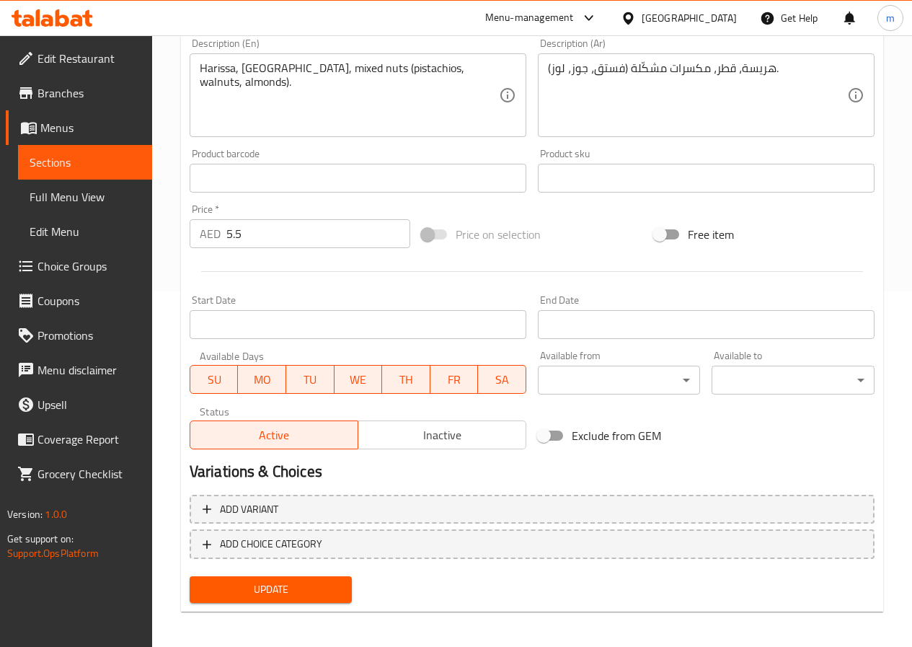
scroll to position [361, 0]
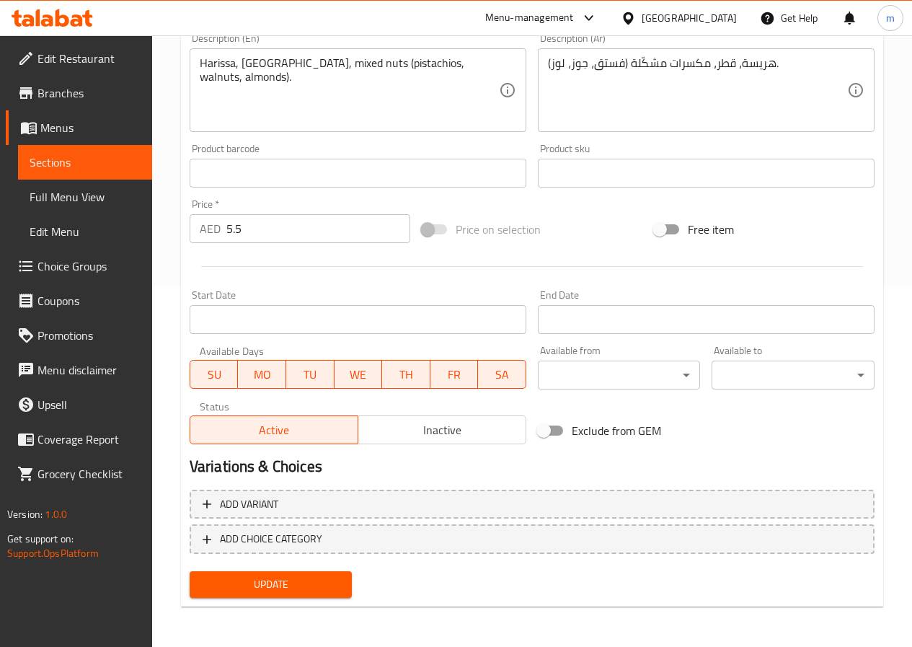
type input "كيلو هريسة شامية بالمكسرات"
click at [266, 591] on span "Update" at bounding box center [271, 584] width 140 height 18
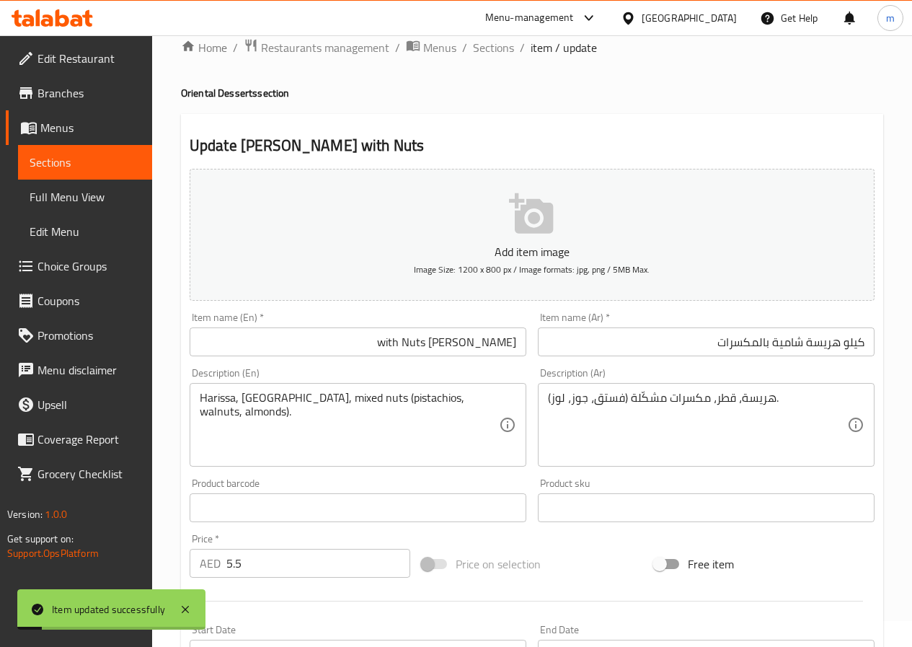
scroll to position [0, 0]
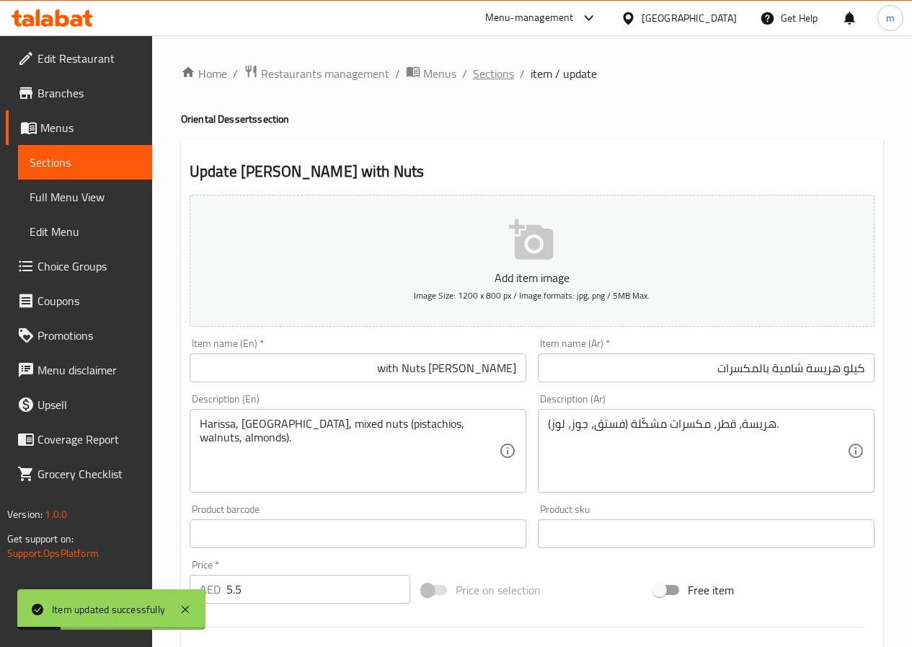
click at [508, 68] on span "Sections" at bounding box center [493, 73] width 41 height 17
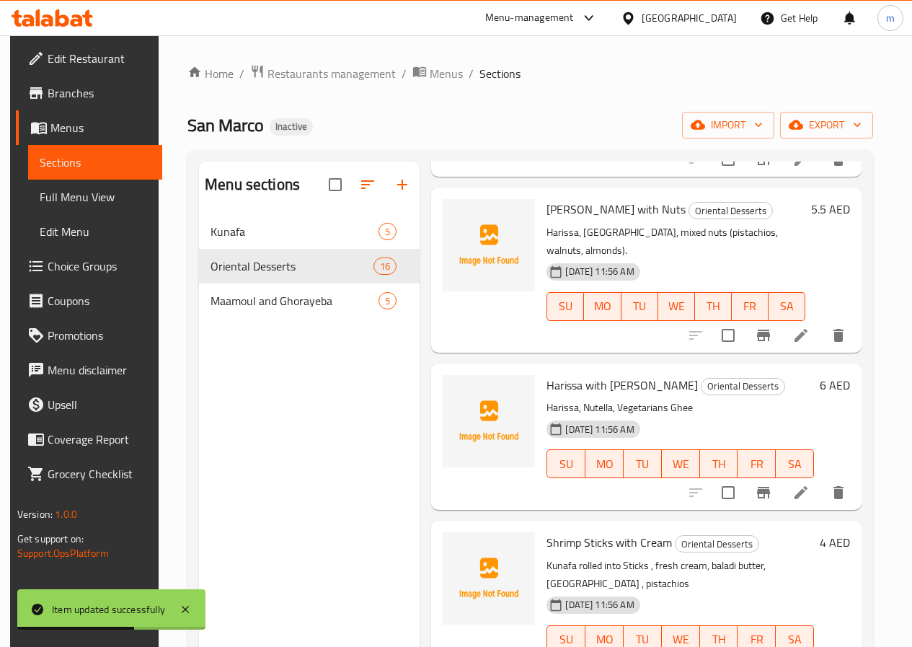
scroll to position [577, 0]
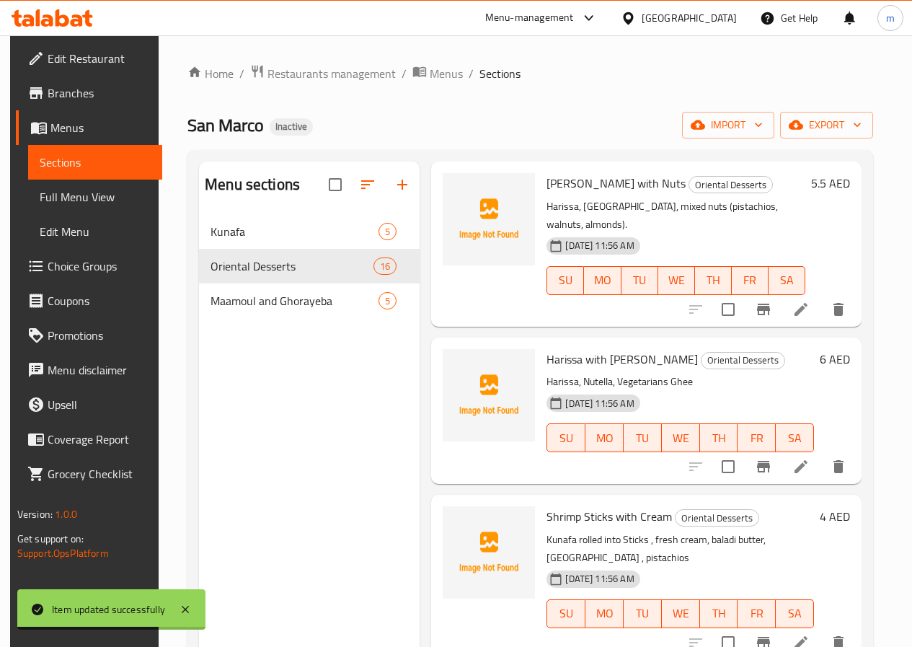
click at [790, 454] on li at bounding box center [801, 467] width 40 height 26
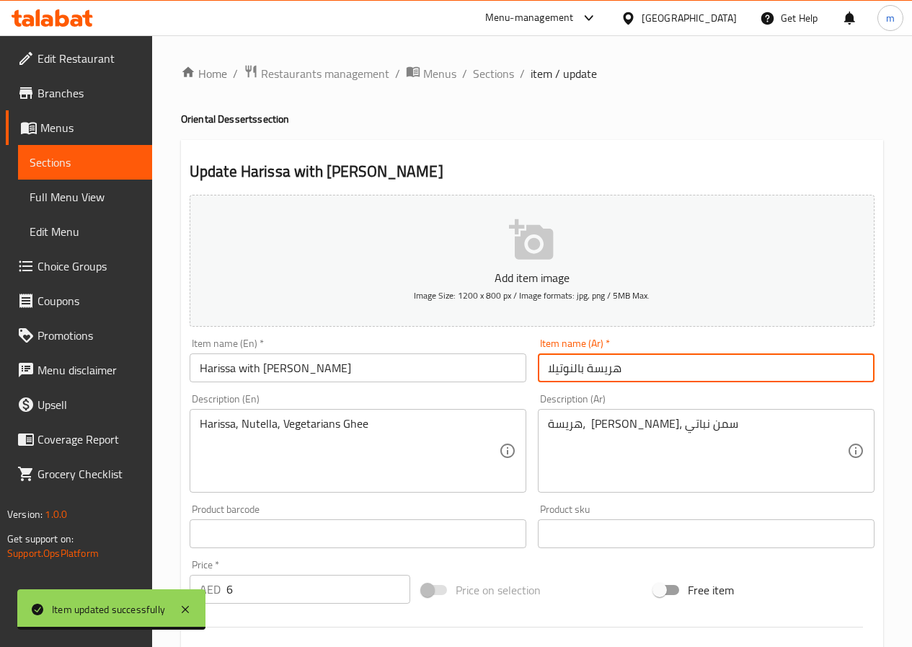
click at [658, 373] on input "هريسة بالنوتيلا" at bounding box center [706, 367] width 337 height 29
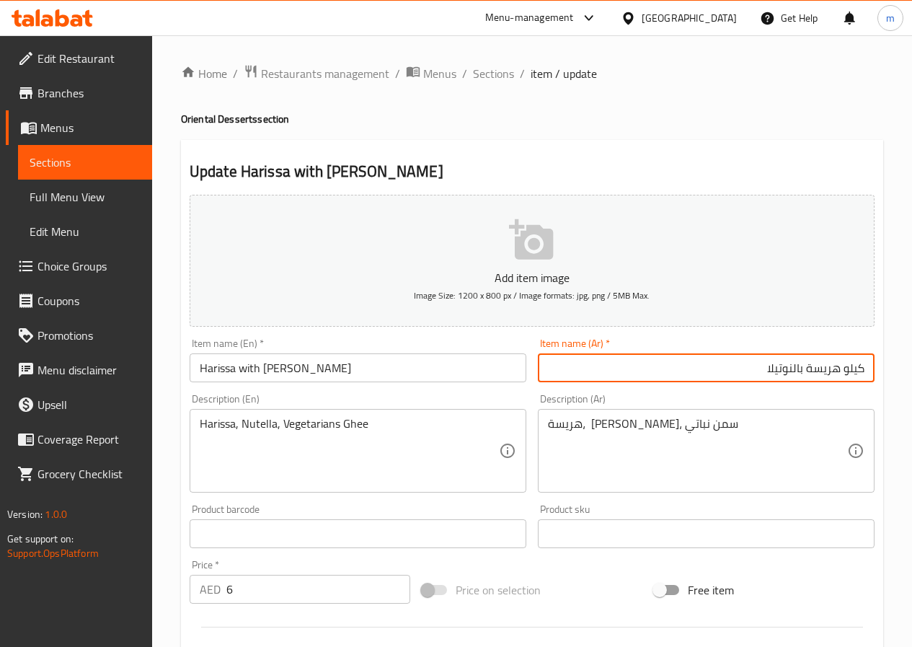
type input "كيلو هريسة بالنوتيلا"
click at [193, 369] on input "Harissa with Nutella" at bounding box center [358, 367] width 337 height 29
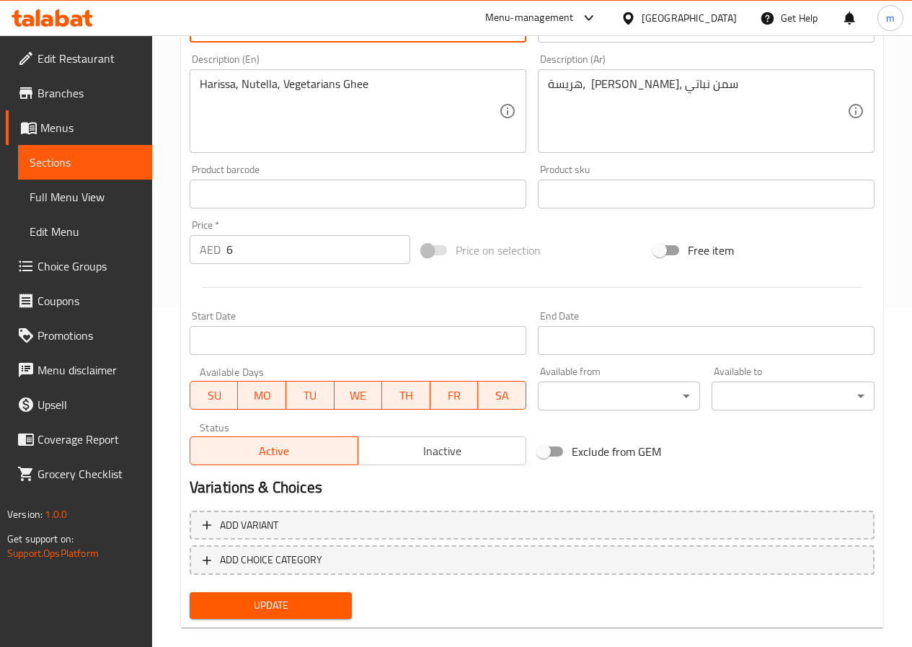
scroll to position [361, 0]
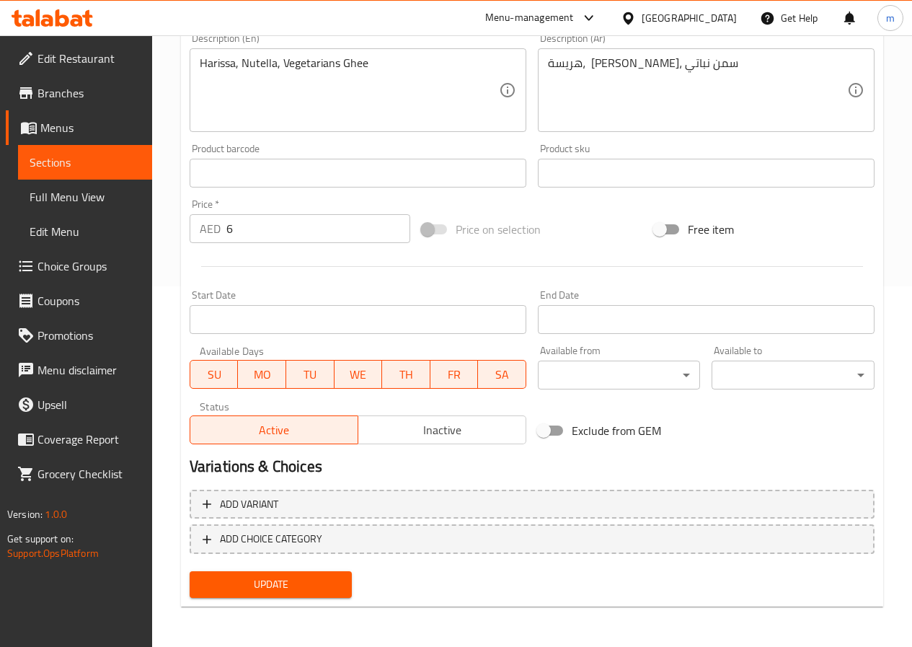
type input "kilo Harissa with Nutella"
click at [317, 578] on span "Update" at bounding box center [271, 584] width 140 height 18
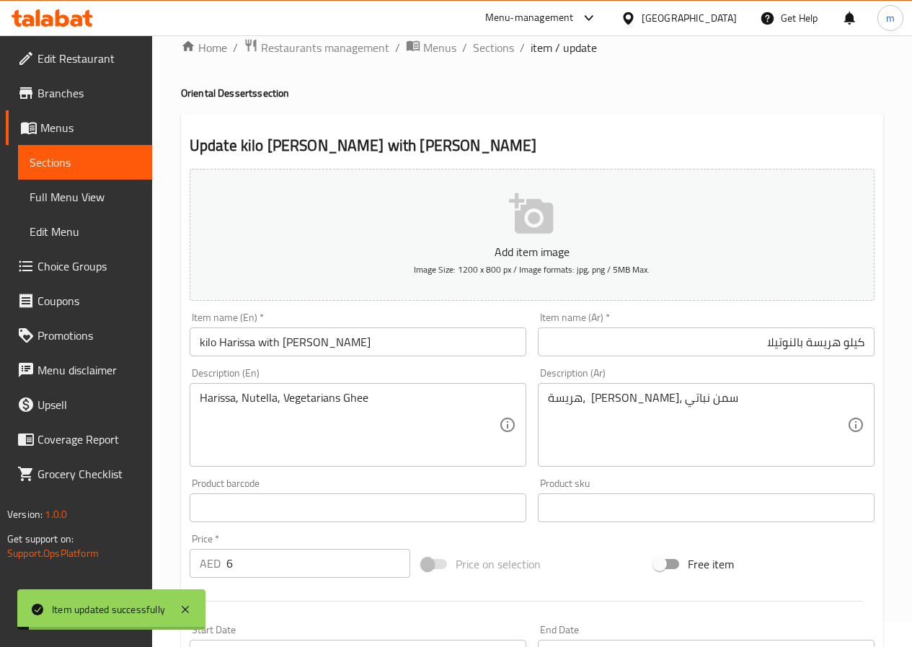
scroll to position [0, 0]
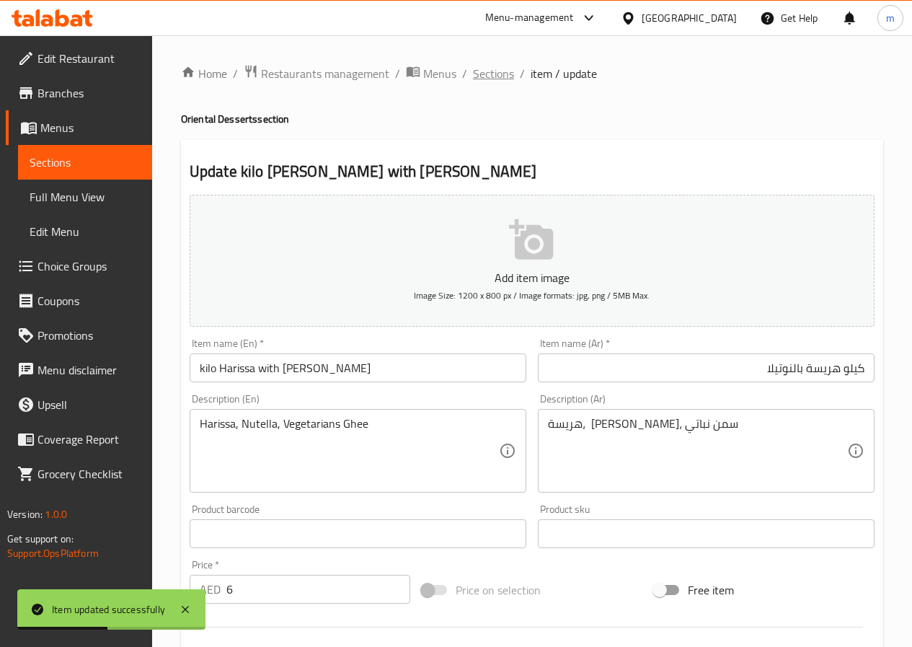
click at [500, 79] on span "Sections" at bounding box center [493, 73] width 41 height 17
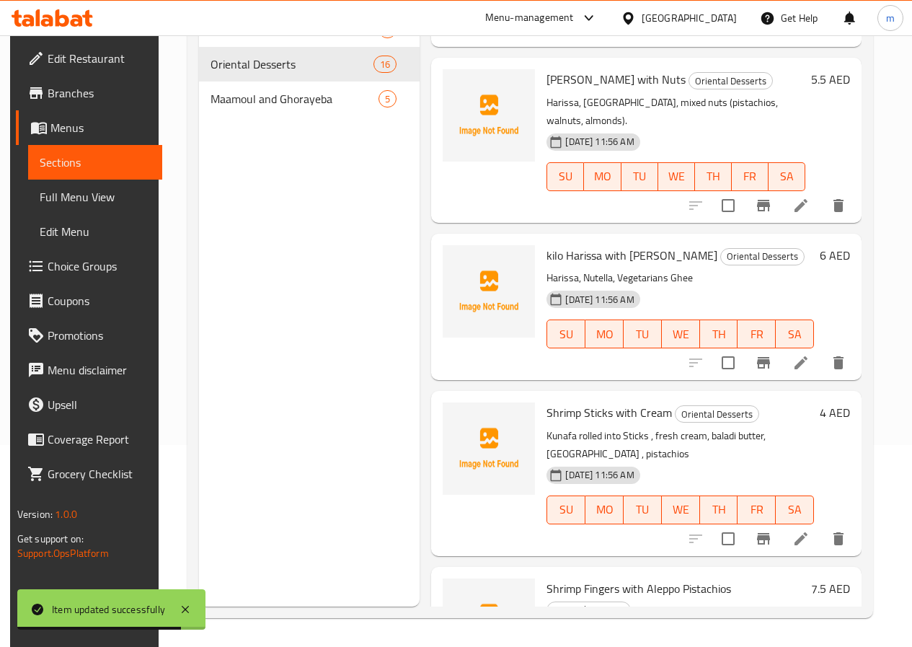
scroll to position [505, 0]
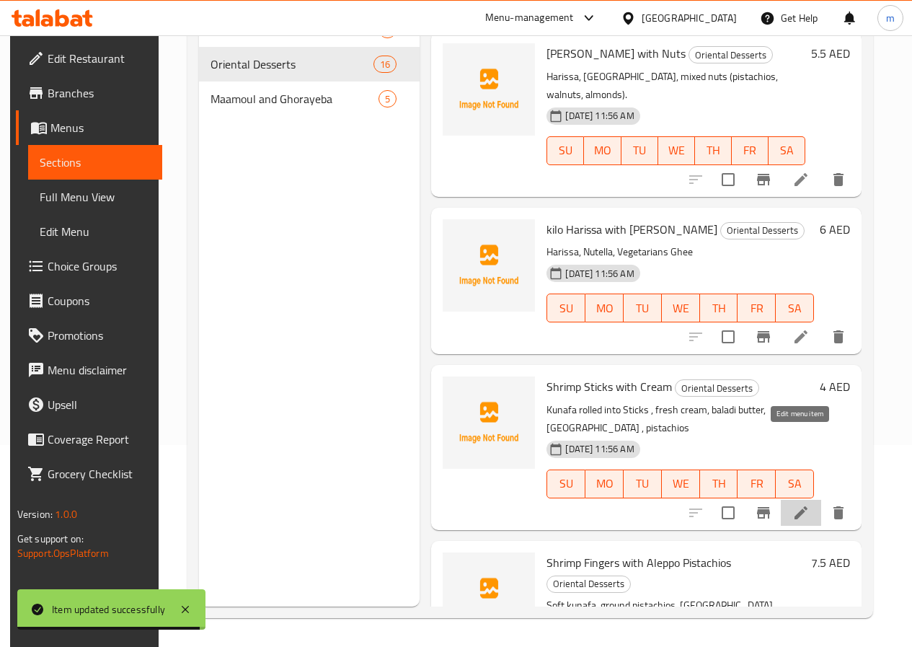
click at [800, 506] on icon at bounding box center [801, 512] width 13 height 13
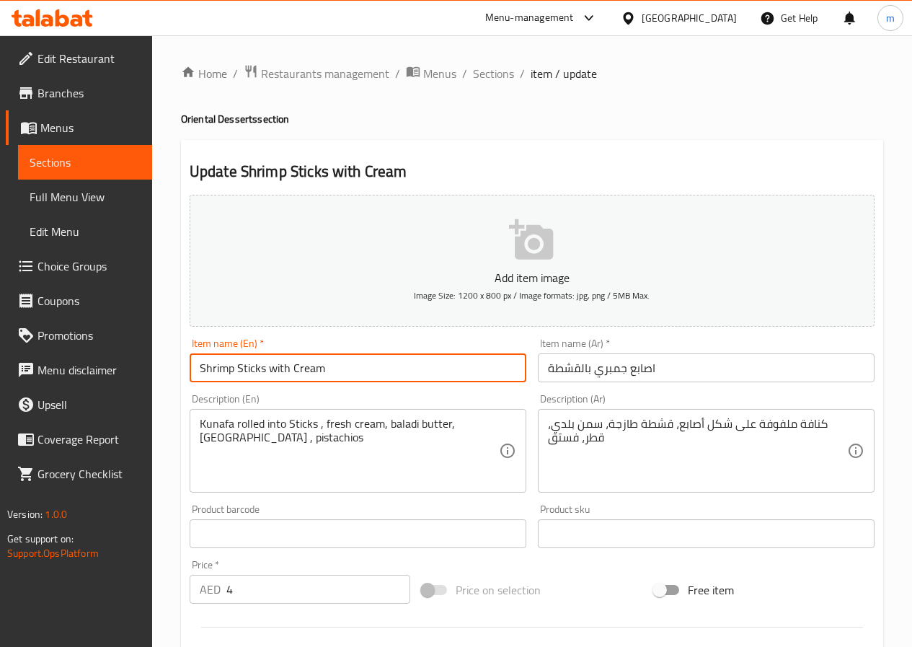
click at [476, 376] on input "Shrimp Sticks with Cream" at bounding box center [358, 367] width 337 height 29
type input "Kilo Shrimp Sticks with Cream"
click at [715, 370] on input "اصابع جمبري بالقشطة" at bounding box center [706, 367] width 337 height 29
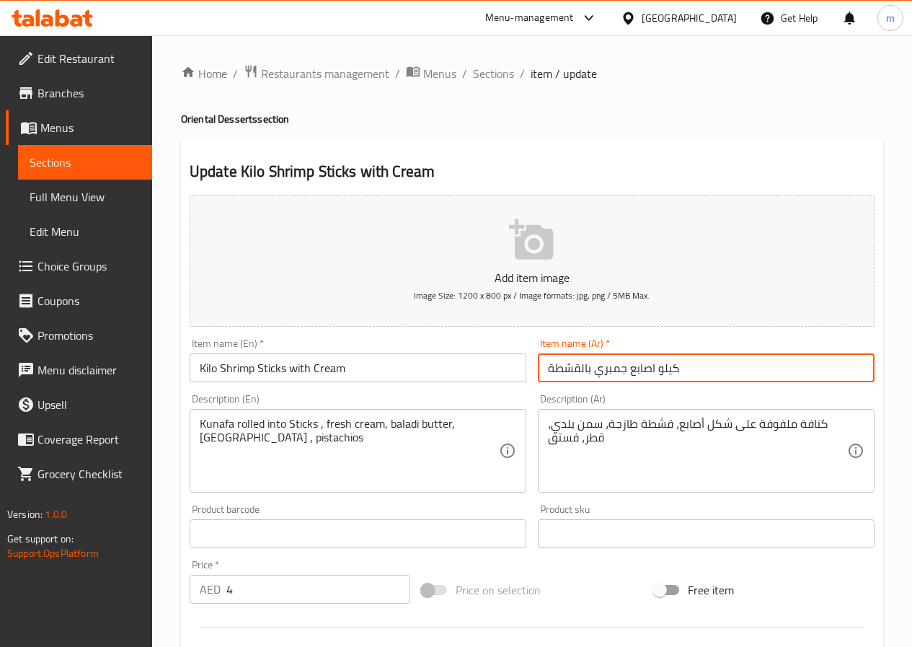
type input "كيلو اصابع جمبري بالقشطة"
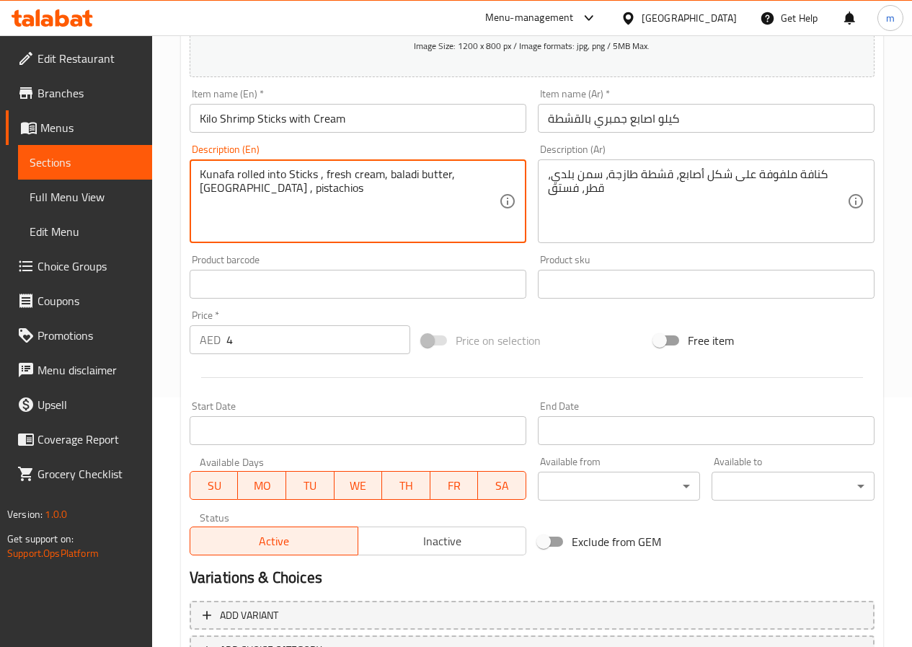
scroll to position [361, 0]
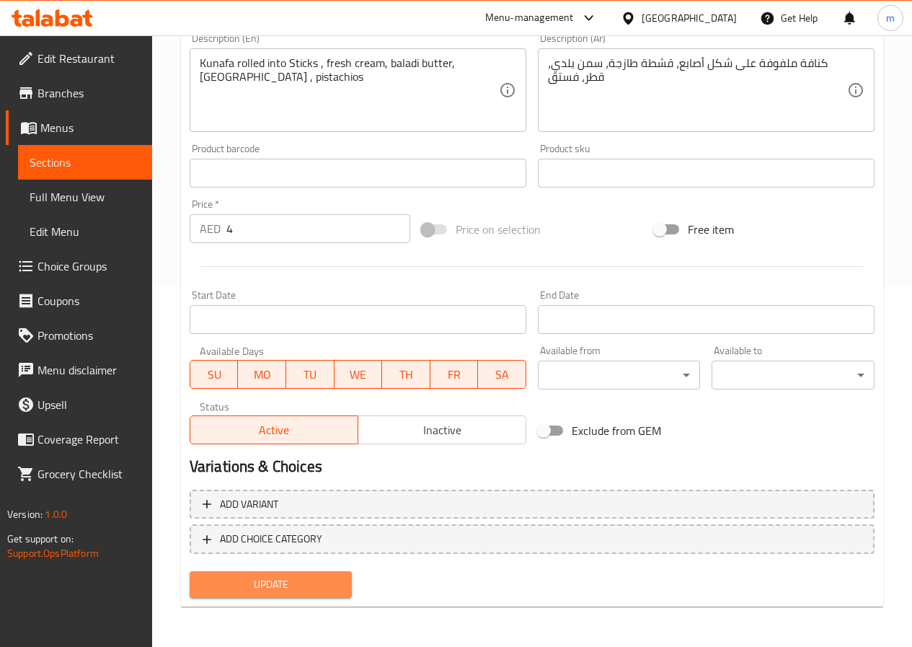
click at [292, 582] on span "Update" at bounding box center [271, 584] width 140 height 18
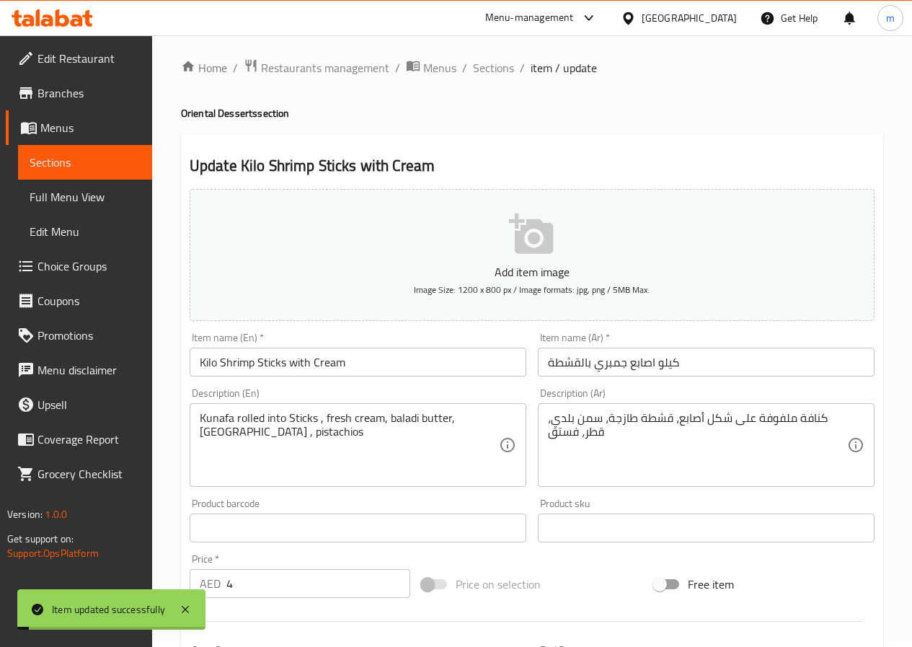
scroll to position [0, 0]
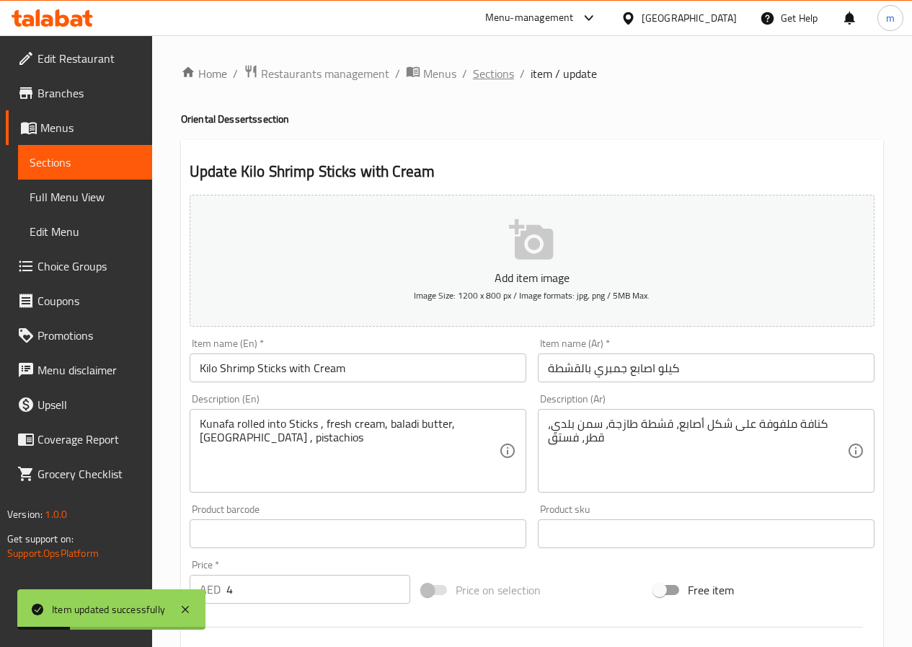
click at [503, 67] on span "Sections" at bounding box center [493, 73] width 41 height 17
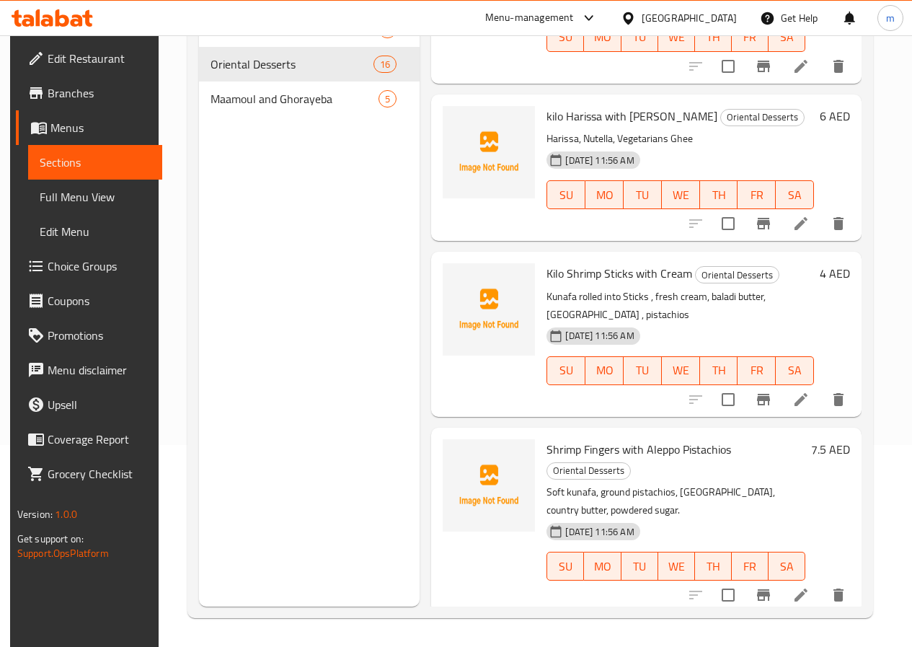
scroll to position [597, 0]
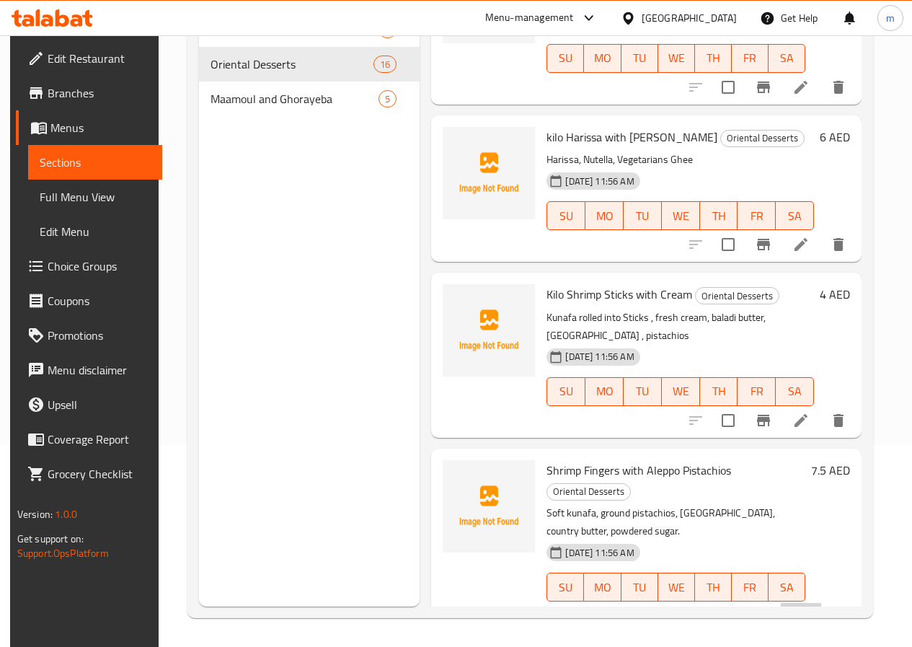
click at [811, 603] on li at bounding box center [801, 616] width 40 height 26
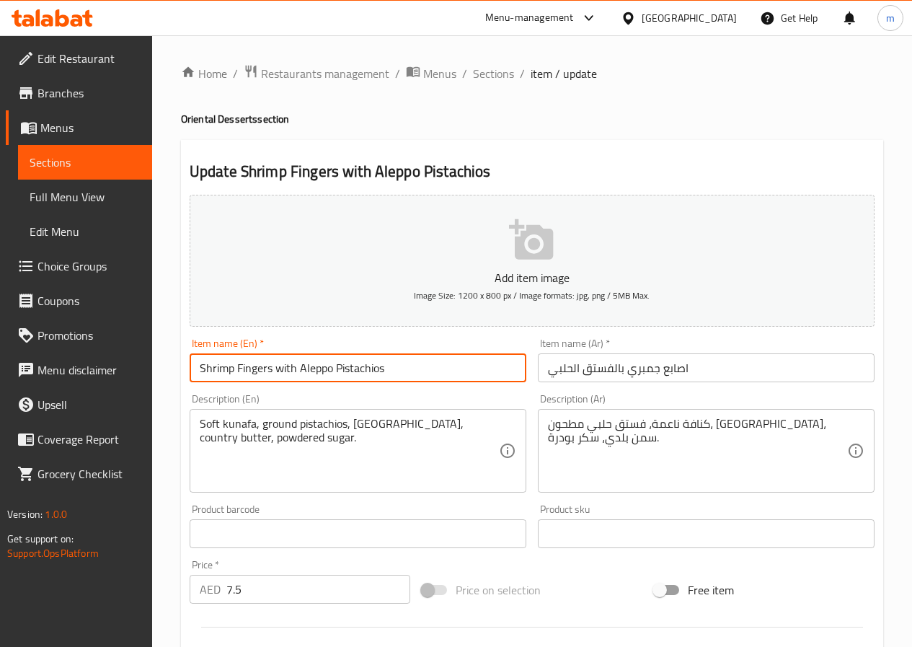
click at [402, 371] on input "Shrimp Fingers with Aleppo Pistachios" at bounding box center [358, 367] width 337 height 29
click at [200, 369] on input "Shrimp Fingers with Aleppo Pistachios" at bounding box center [358, 367] width 337 height 29
type input "kilo Shrimp Fingers with Aleppo Pistachios"
click at [748, 370] on input "اصابع جمبري بالفستق الحلبي" at bounding box center [706, 367] width 337 height 29
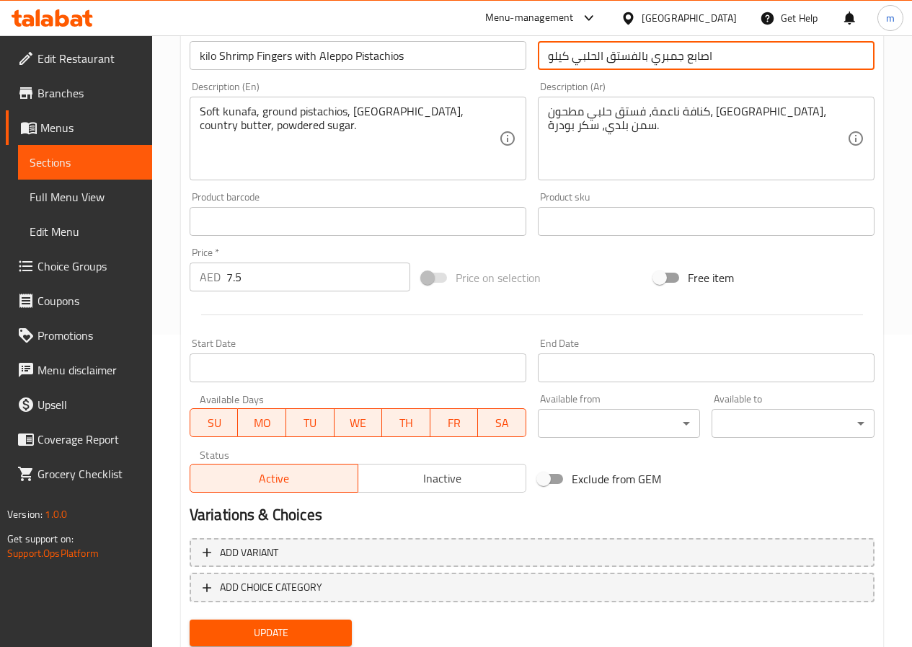
scroll to position [361, 0]
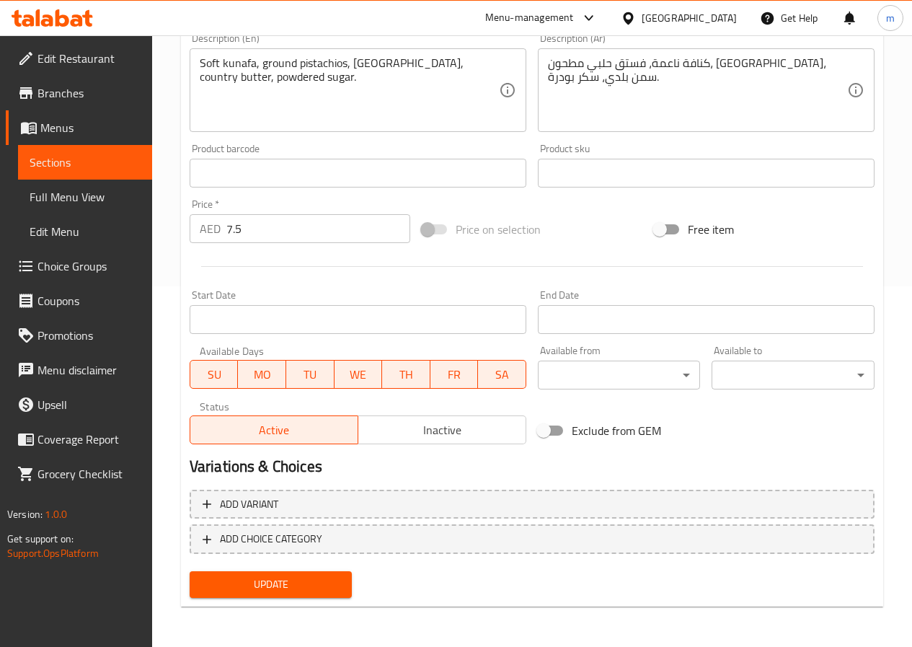
type input "اصابع جمبري بالفستق الحلبي كيلو"
click at [287, 579] on span "Update" at bounding box center [271, 584] width 140 height 18
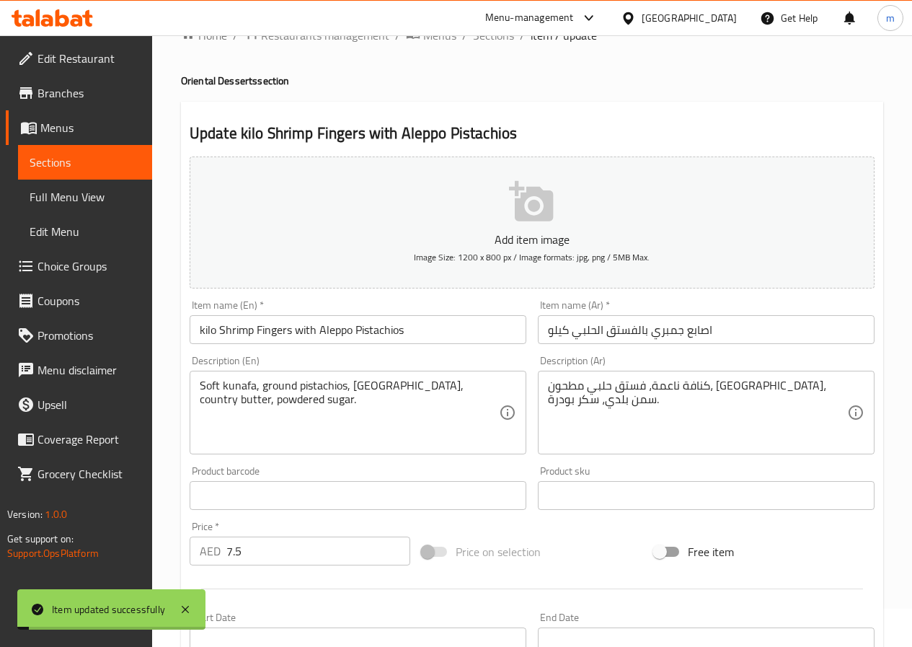
scroll to position [0, 0]
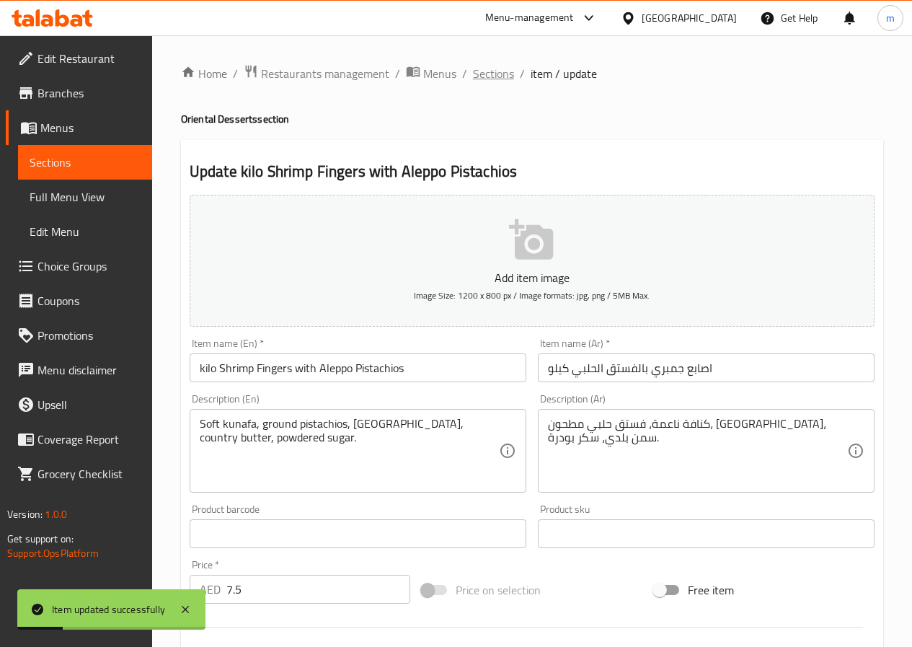
click at [490, 71] on span "Sections" at bounding box center [493, 73] width 41 height 17
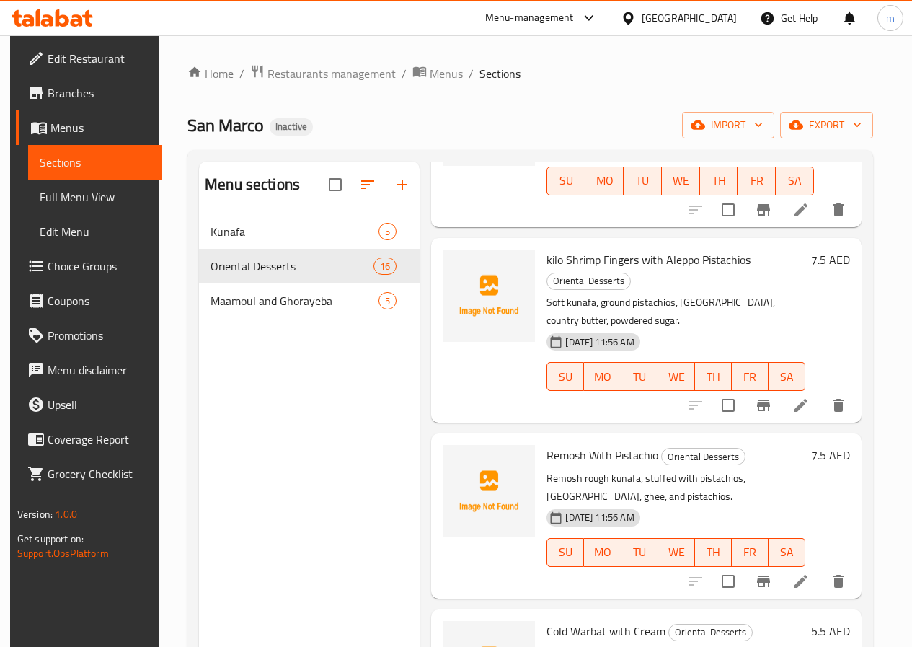
scroll to position [937, 0]
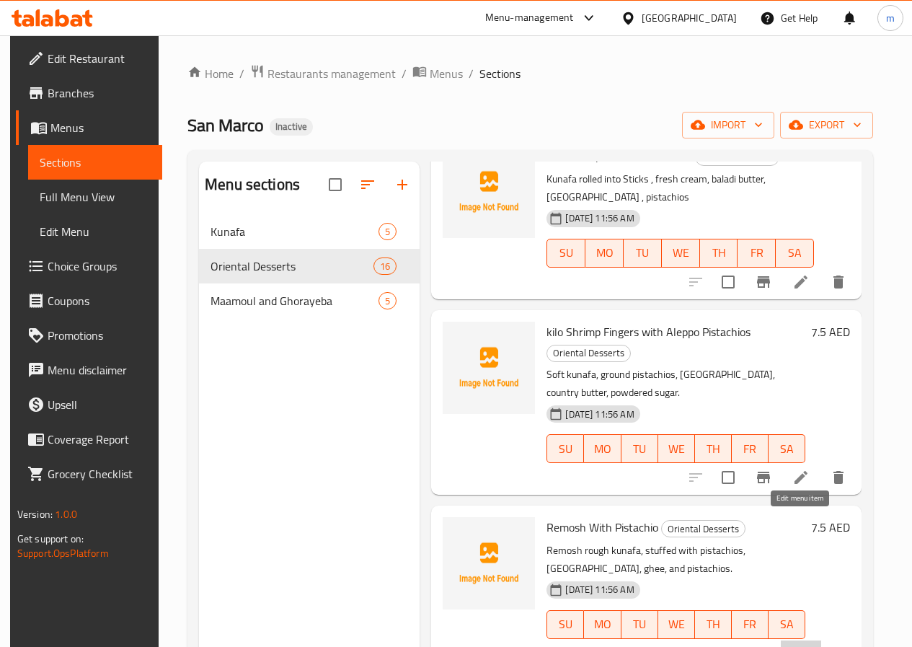
click at [800, 646] on icon at bounding box center [801, 653] width 13 height 13
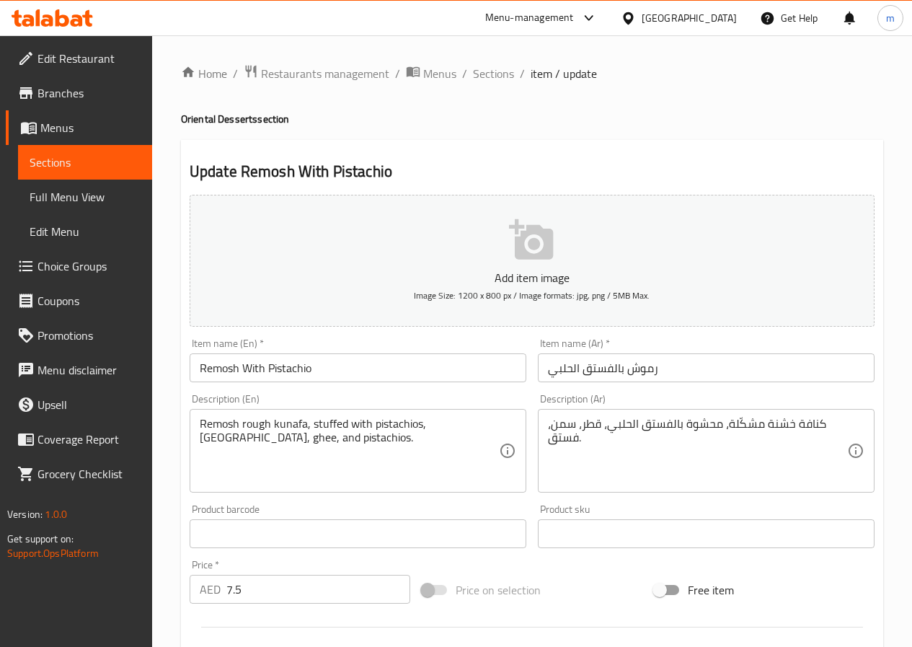
click at [204, 373] on input "Remosh With Pistachio" at bounding box center [358, 367] width 337 height 29
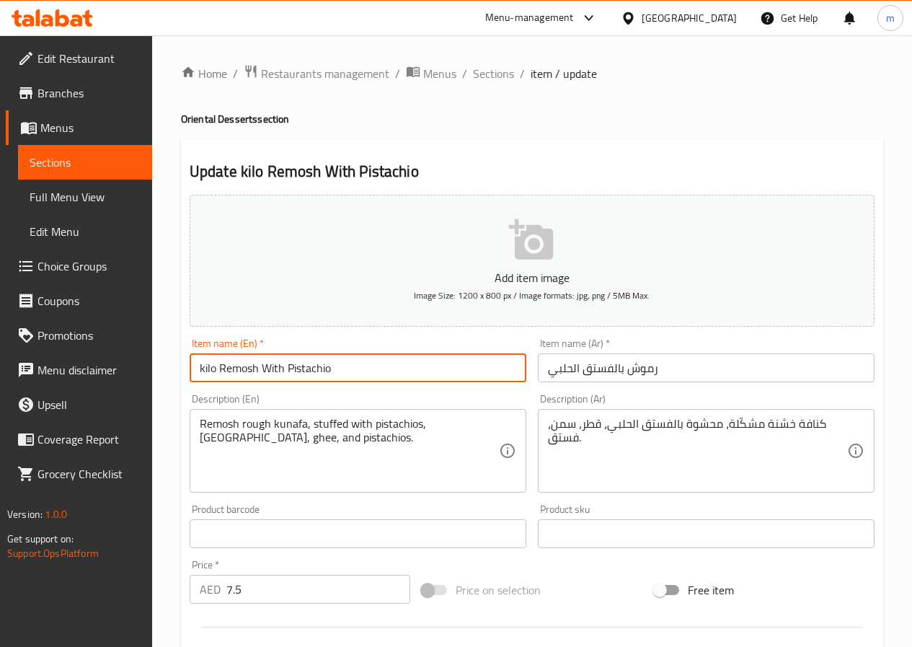
type input "kilo Remosh With Pistachio"
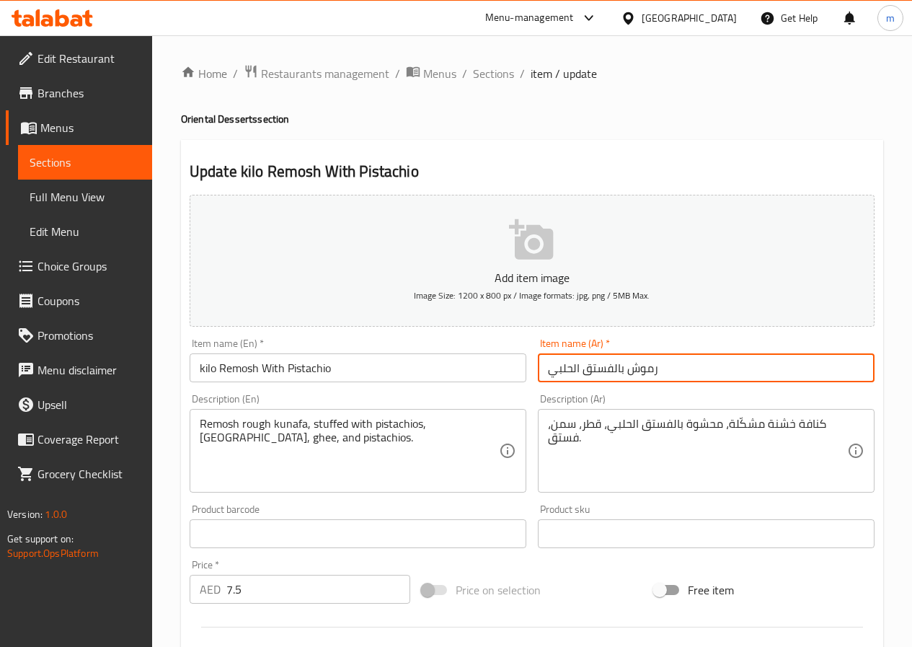
click at [692, 359] on input "رموش بالفستق الحلبي" at bounding box center [706, 367] width 337 height 29
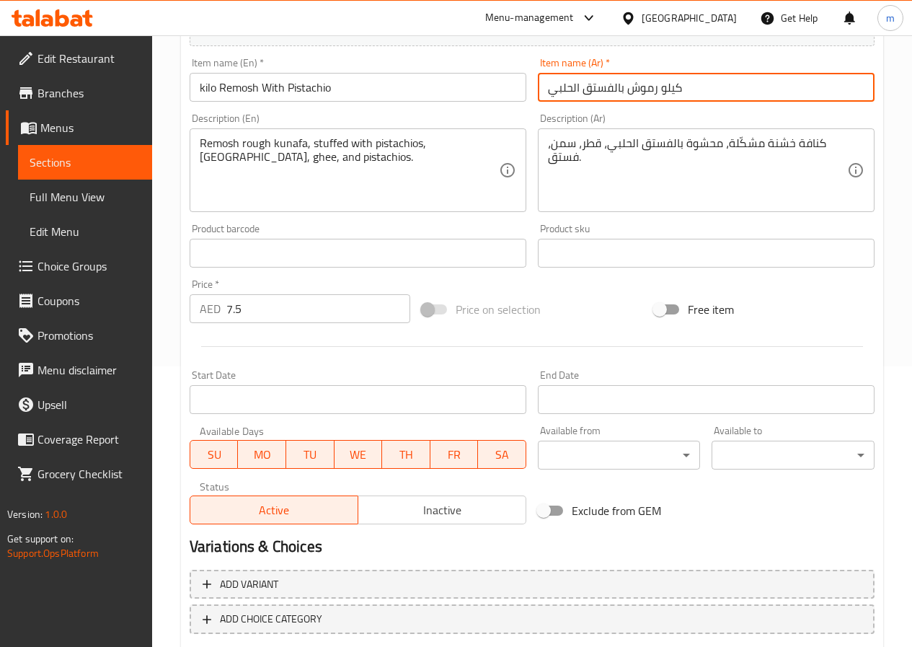
scroll to position [361, 0]
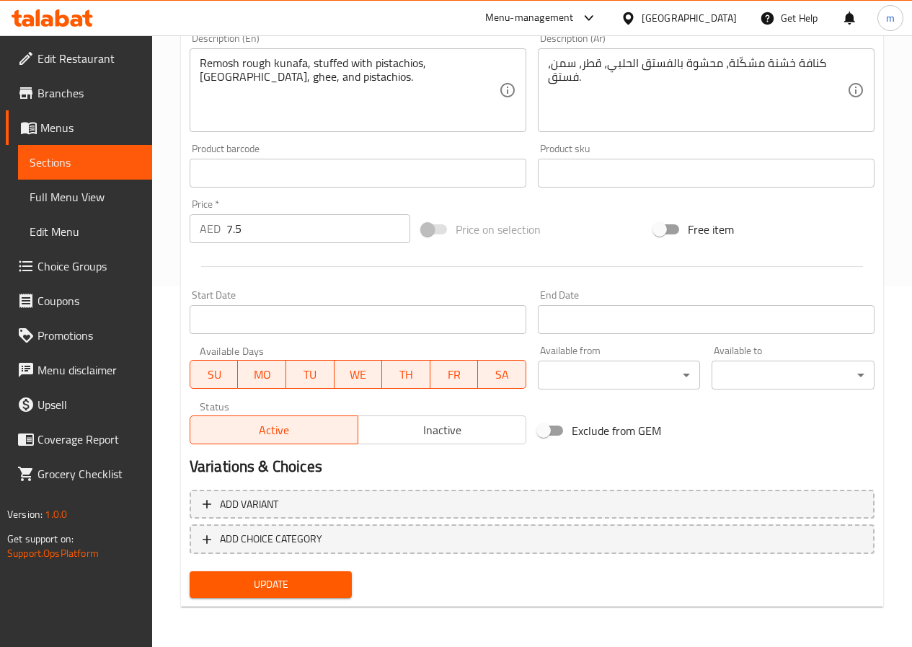
type input "كيلو رموش بالفستق الحلبي"
click at [260, 589] on span "Update" at bounding box center [271, 584] width 140 height 18
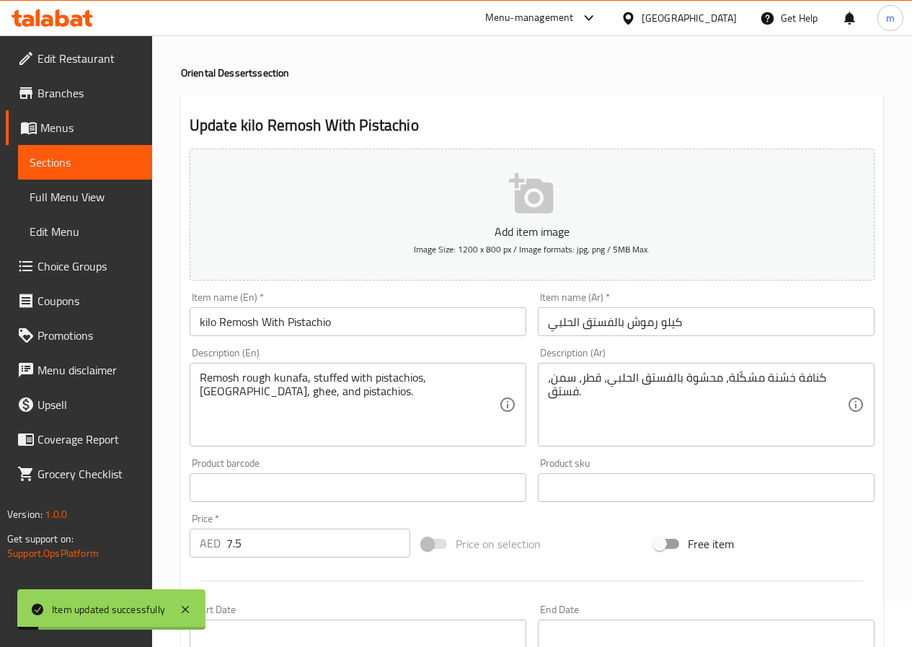
scroll to position [0, 0]
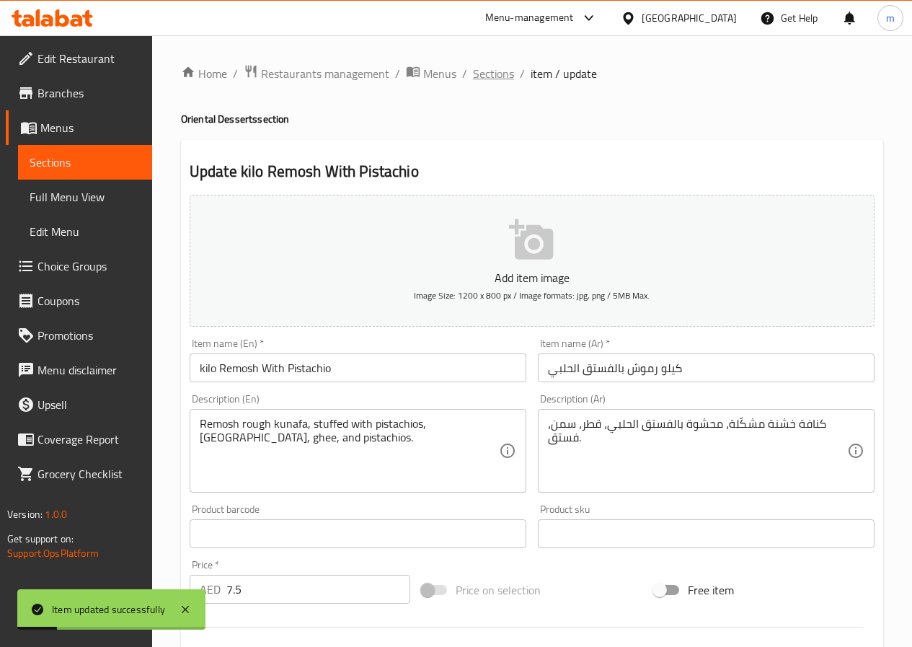
click at [506, 71] on span "Sections" at bounding box center [493, 73] width 41 height 17
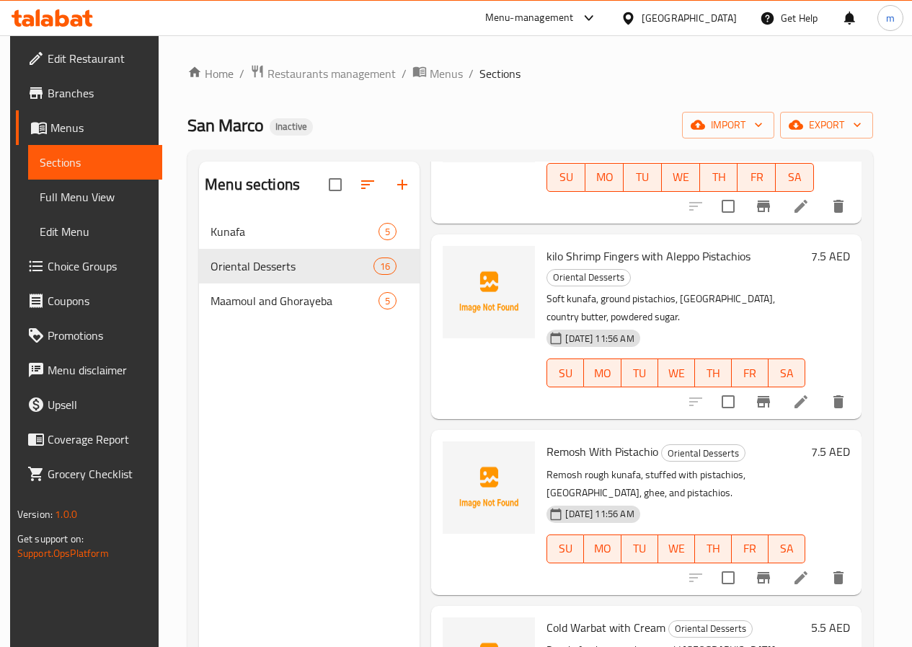
scroll to position [937, 0]
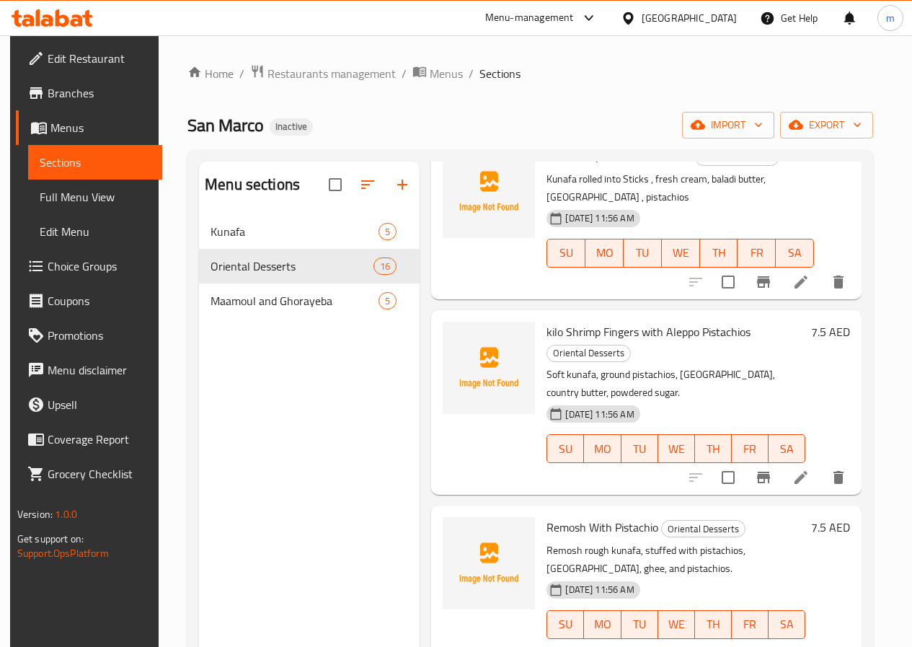
click at [798, 645] on icon at bounding box center [801, 653] width 17 height 17
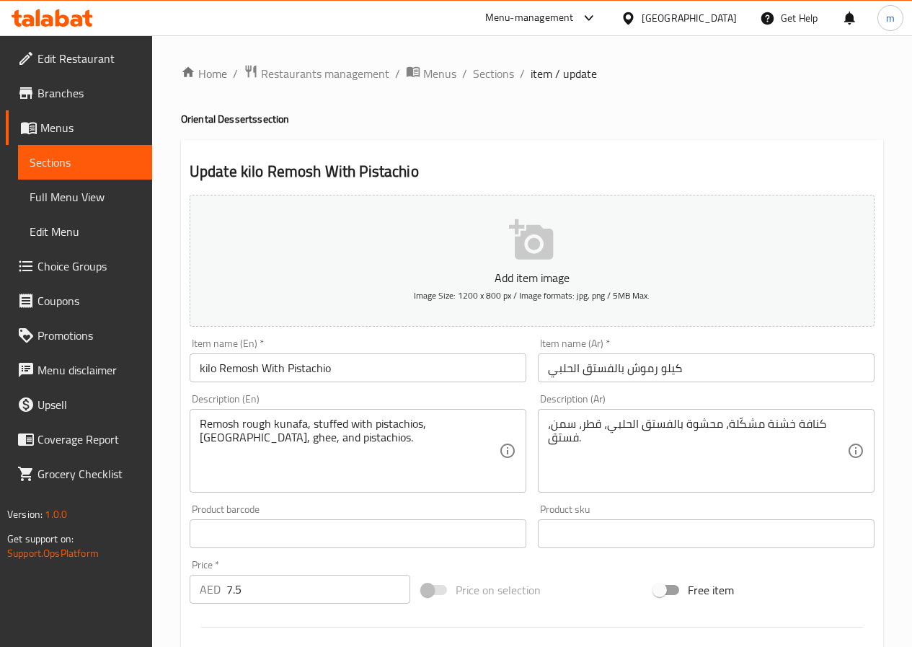
scroll to position [361, 0]
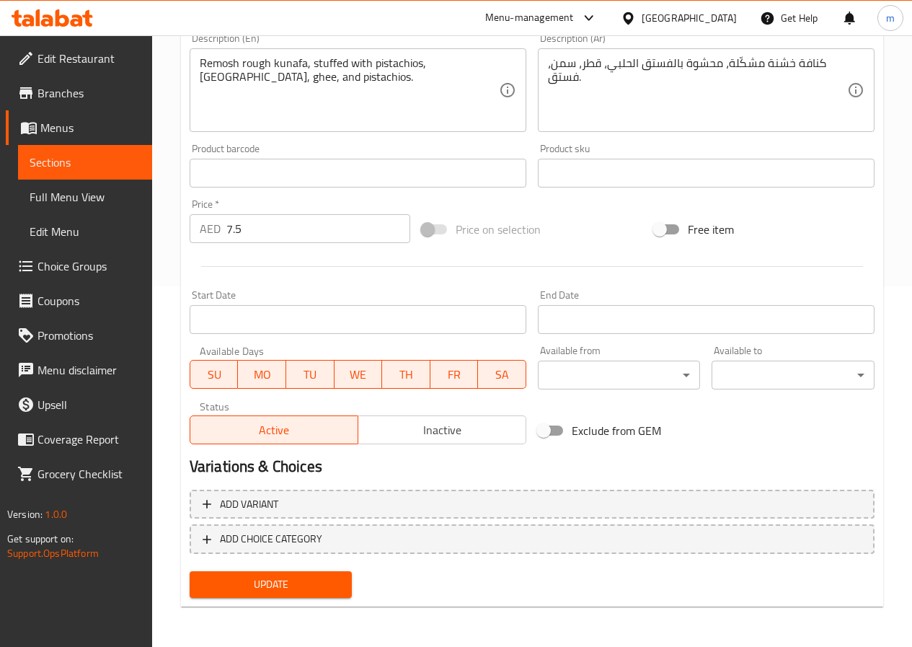
click at [268, 578] on span "Update" at bounding box center [271, 584] width 140 height 18
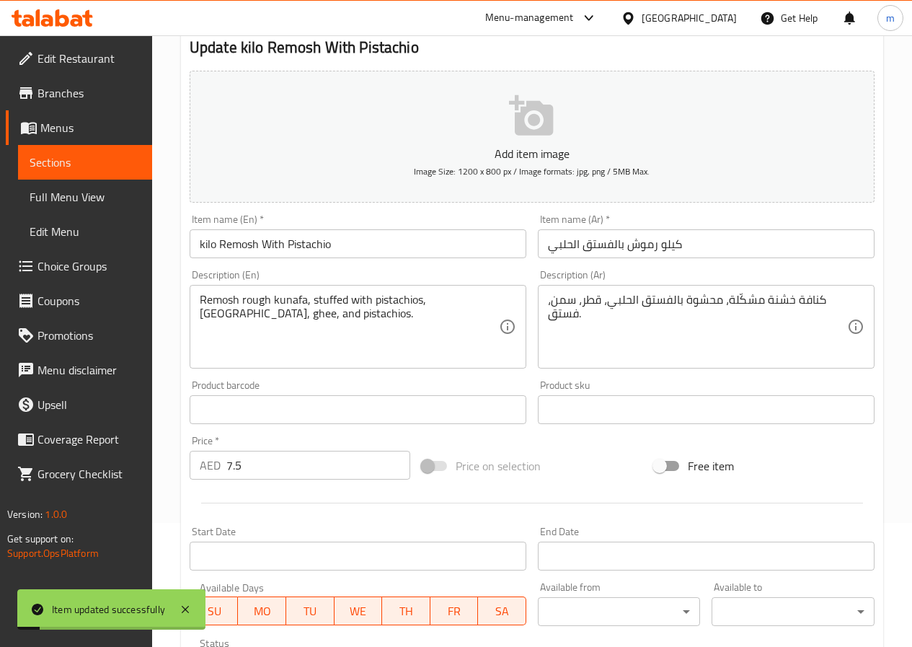
scroll to position [0, 0]
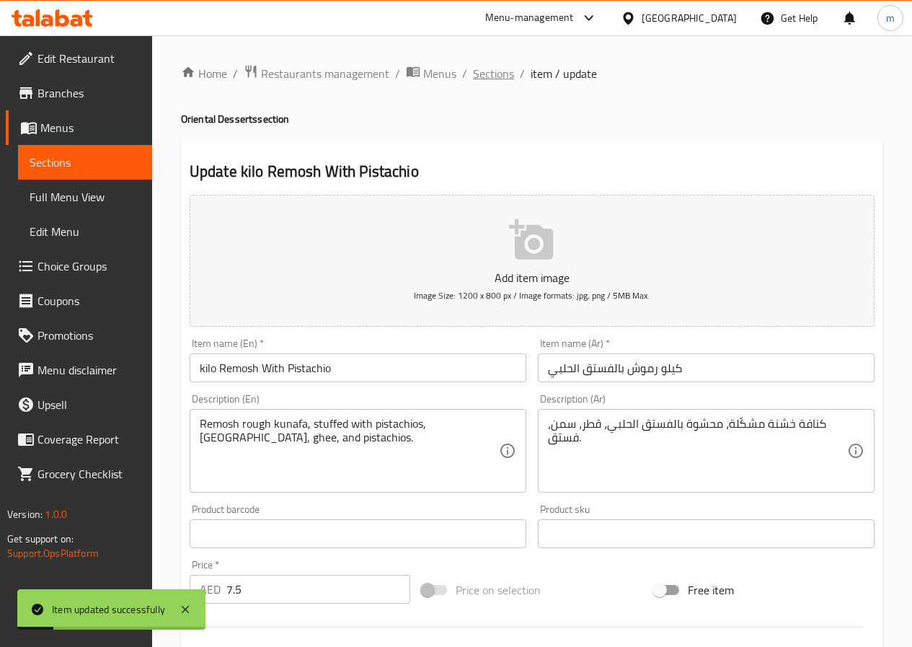
click at [497, 73] on span "Sections" at bounding box center [493, 73] width 41 height 17
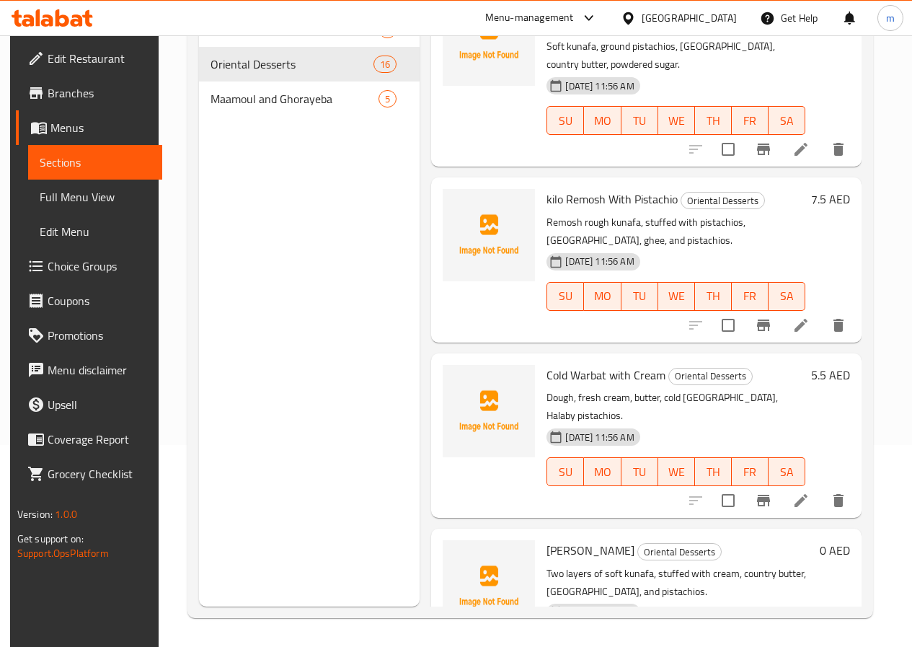
scroll to position [1082, 0]
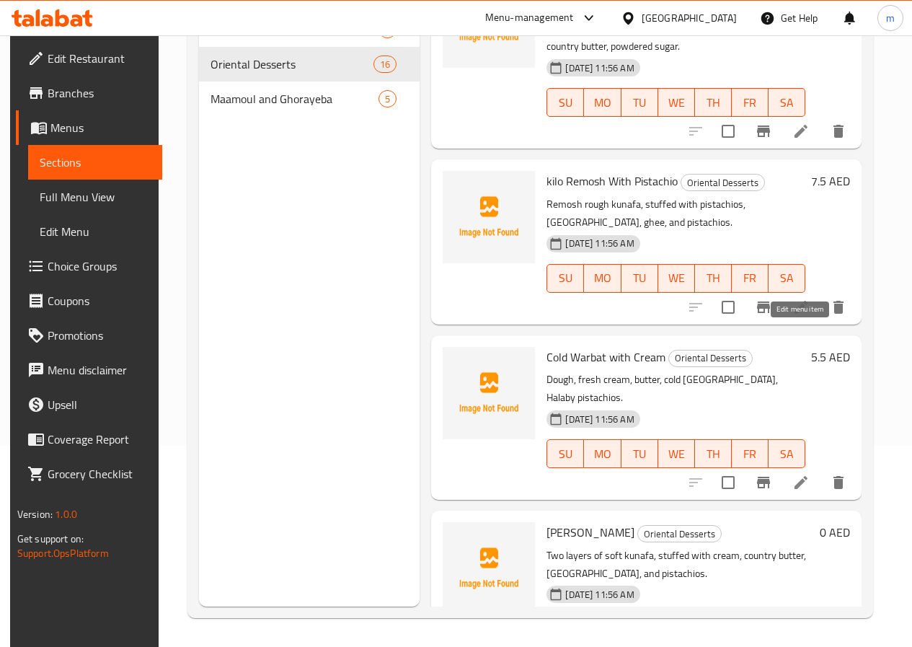
click at [803, 474] on icon at bounding box center [801, 482] width 17 height 17
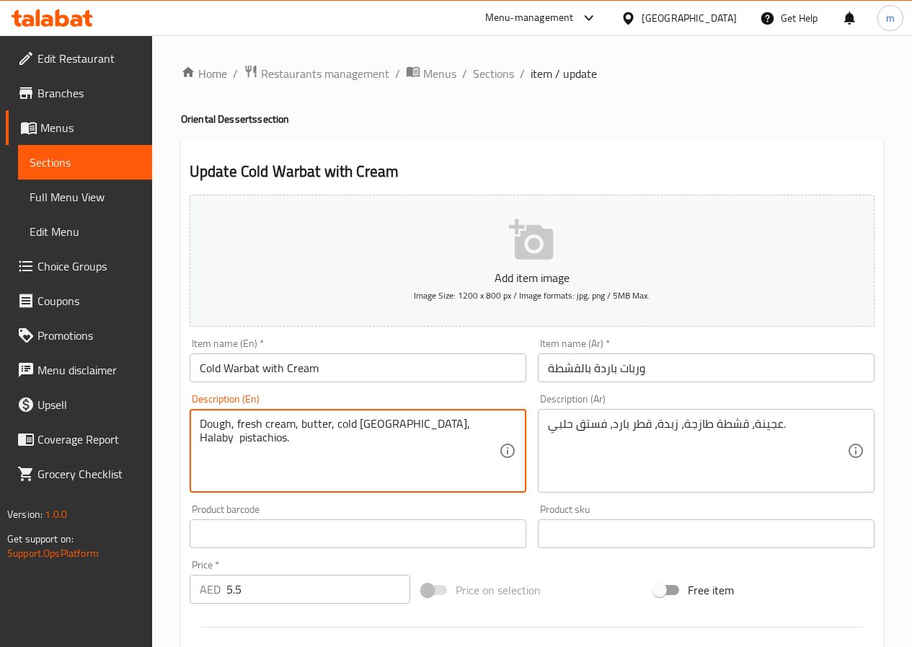
click at [277, 428] on textarea "Dough, fresh cream, butter, cold Qatar, Halaby pistachios." at bounding box center [349, 451] width 299 height 69
paste textarea "suspicious"
type textarea "Dough, fresh Qeshta, butter, cold Qatar, Halaby pistachios."
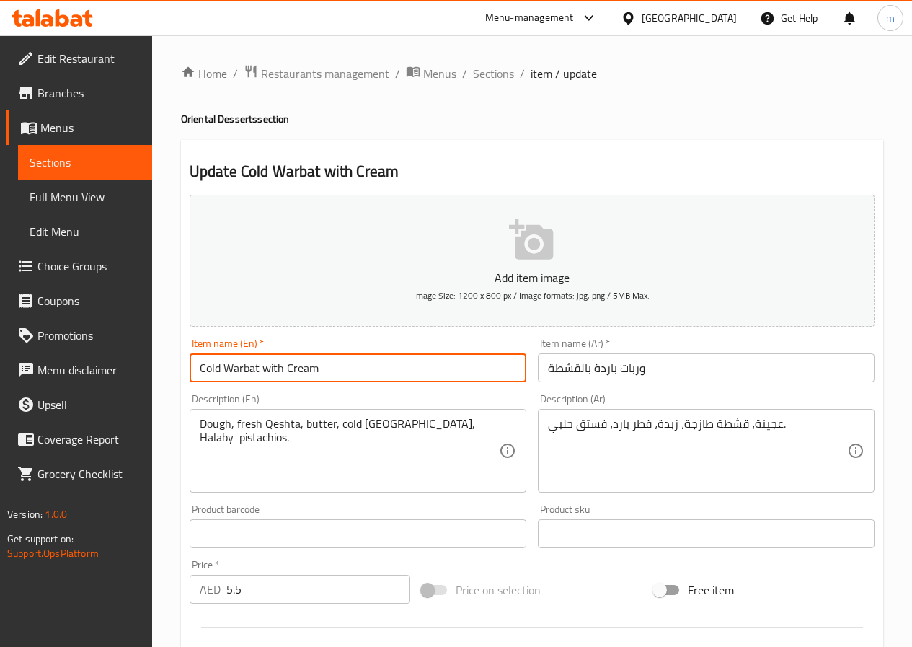
drag, startPoint x: 330, startPoint y: 369, endPoint x: 287, endPoint y: 370, distance: 43.3
click at [287, 370] on input "Cold Warbat with Cream" at bounding box center [358, 367] width 337 height 29
type input "Cold Warbat with Qeshta"
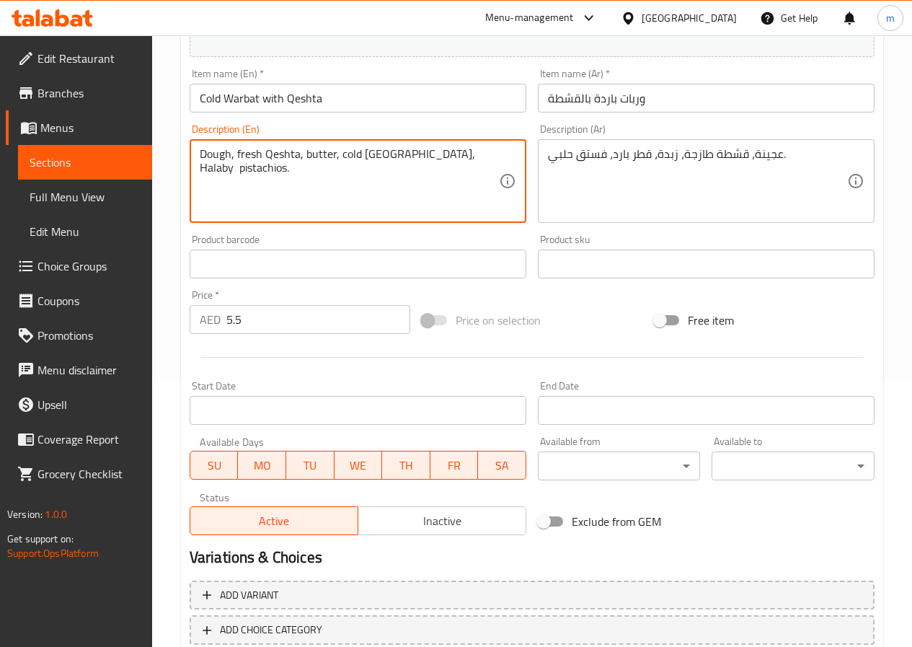
scroll to position [361, 0]
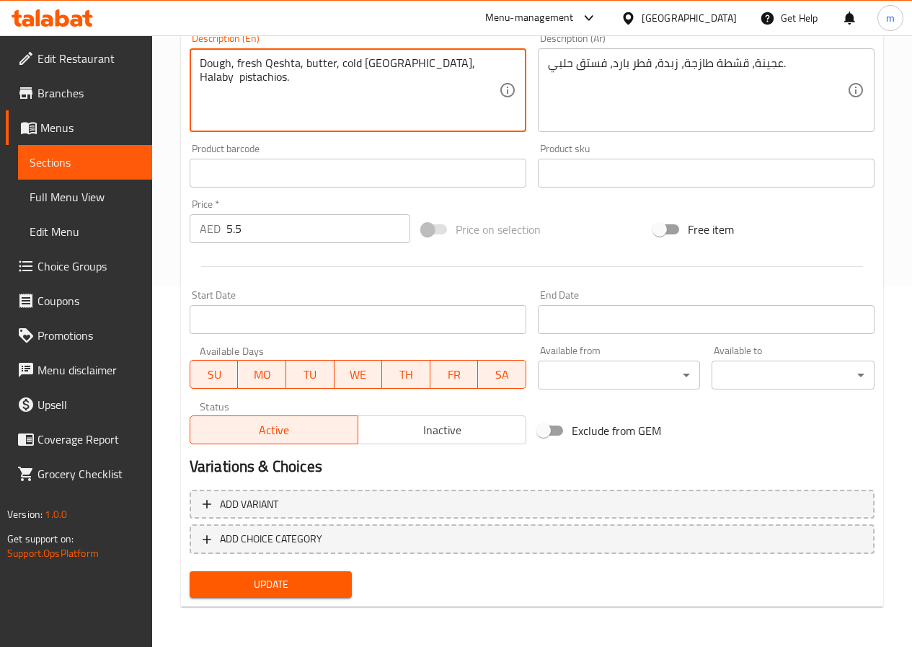
click at [275, 586] on span "Update" at bounding box center [271, 584] width 140 height 18
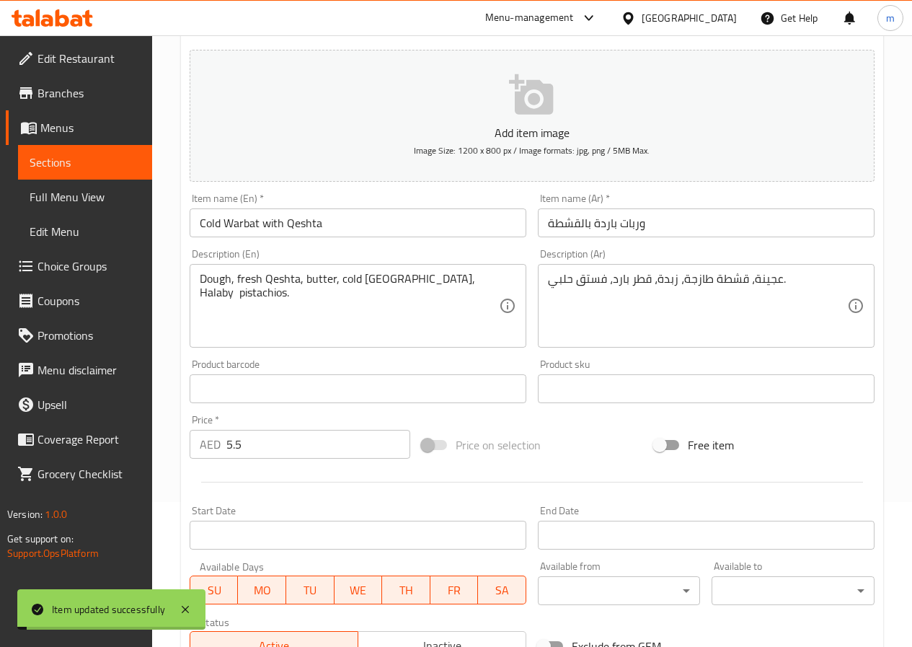
scroll to position [0, 0]
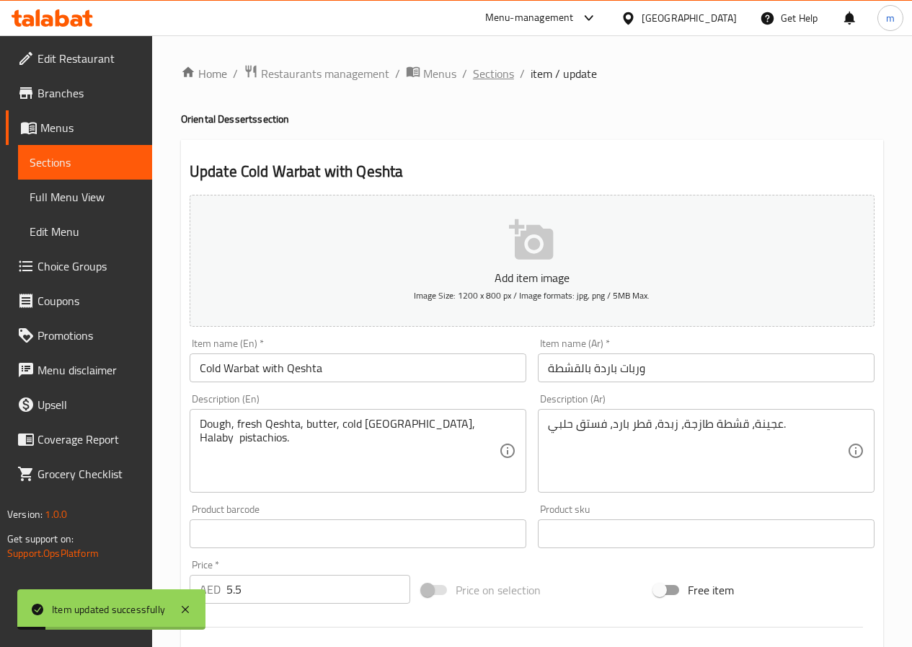
click at [499, 69] on span "Sections" at bounding box center [493, 73] width 41 height 17
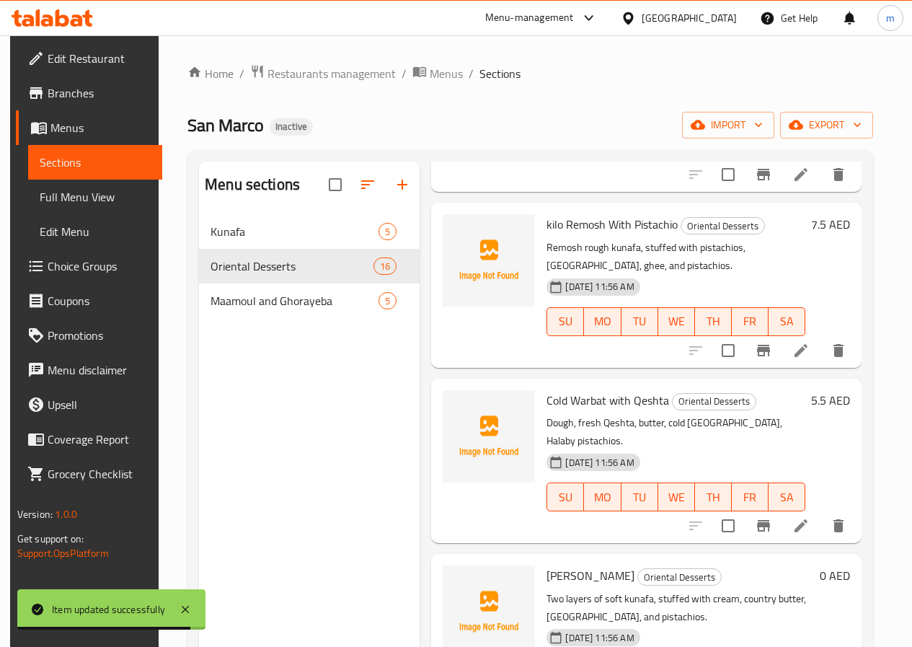
scroll to position [1154, 0]
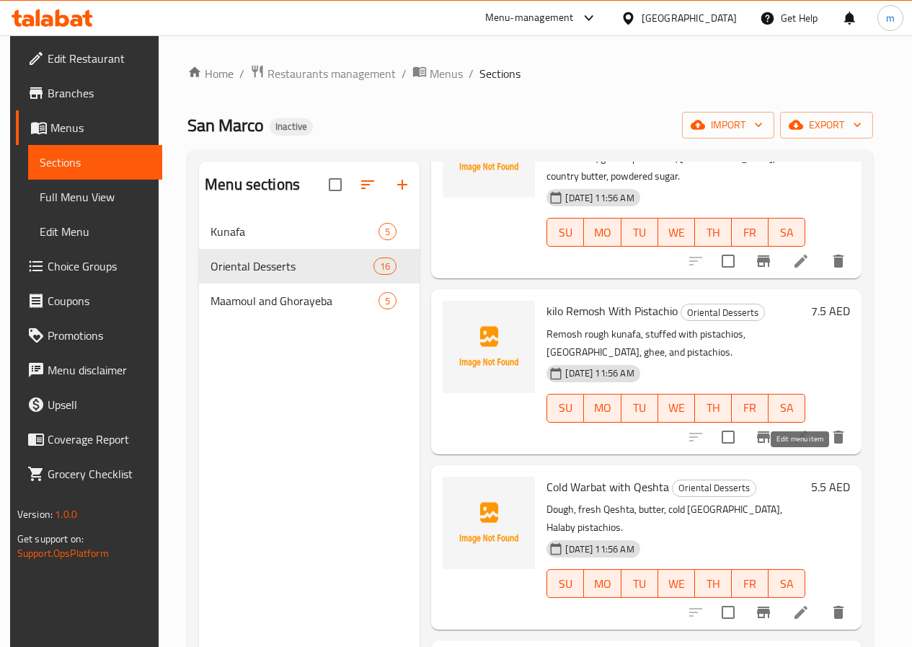
click at [805, 604] on icon at bounding box center [801, 612] width 17 height 17
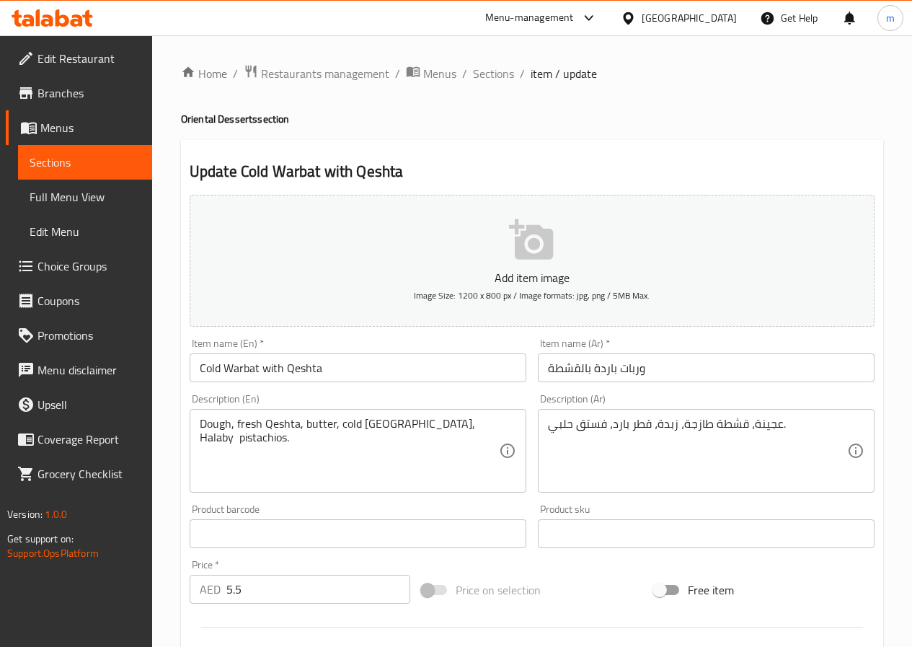
click at [428, 373] on input "Cold Warbat with Qeshta" at bounding box center [358, 367] width 337 height 29
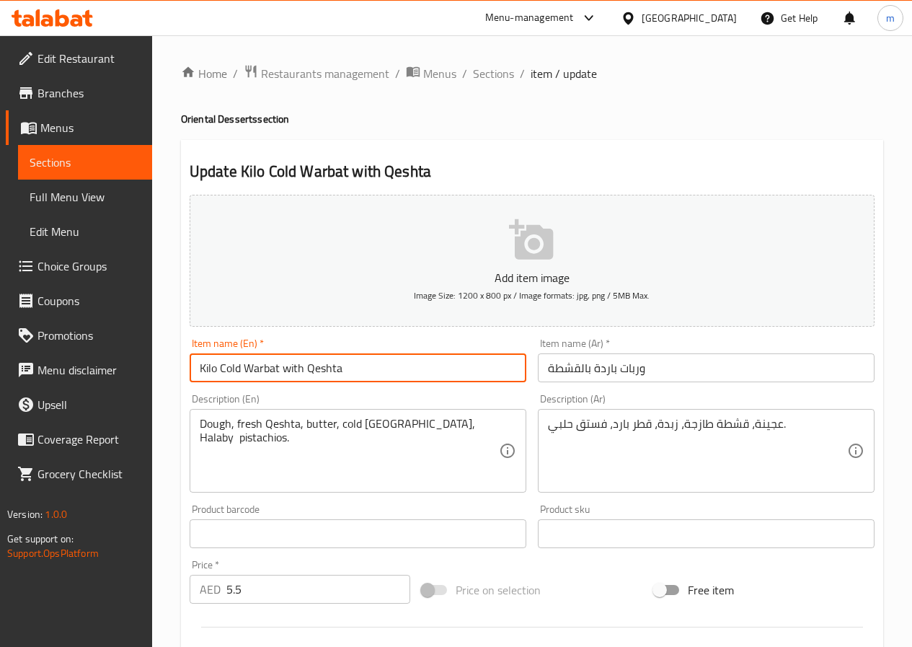
type input "Kilo Cold Warbat with Qeshta"
click at [693, 360] on input "وربات باردة بالقشطة" at bounding box center [706, 367] width 337 height 29
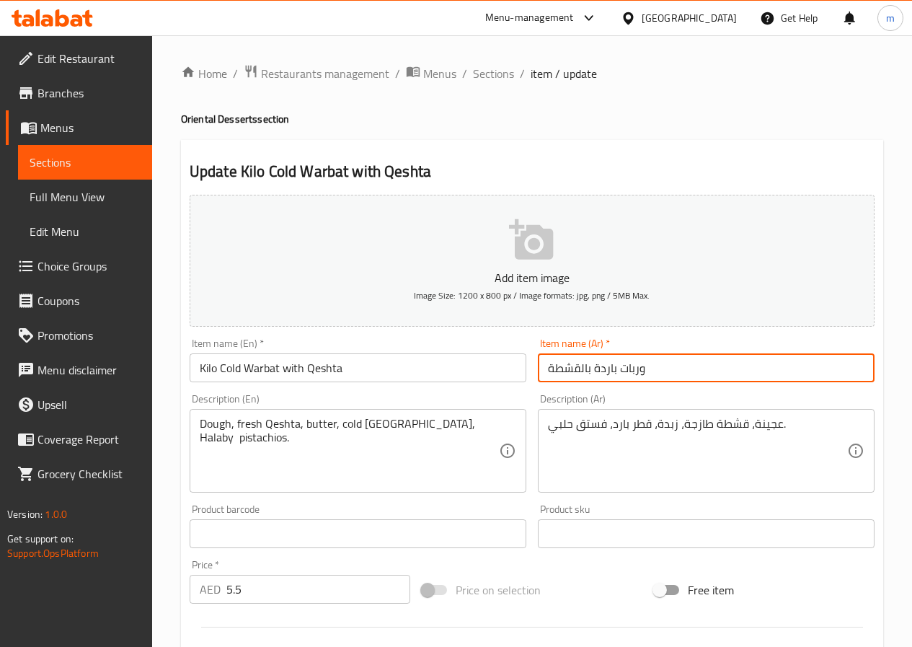
click at [546, 368] on input "وربات باردة بالقشطة" at bounding box center [706, 367] width 337 height 29
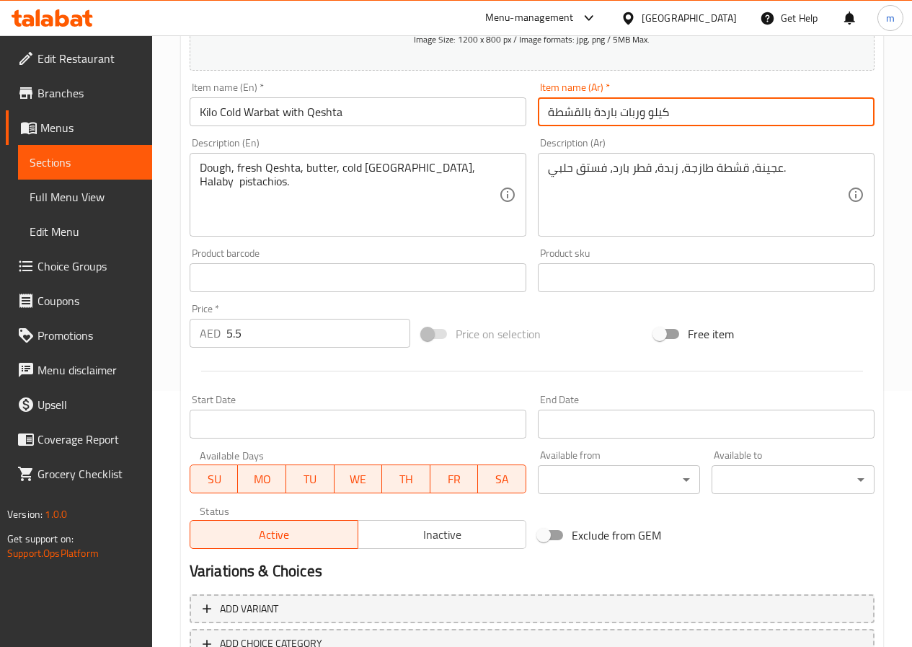
scroll to position [361, 0]
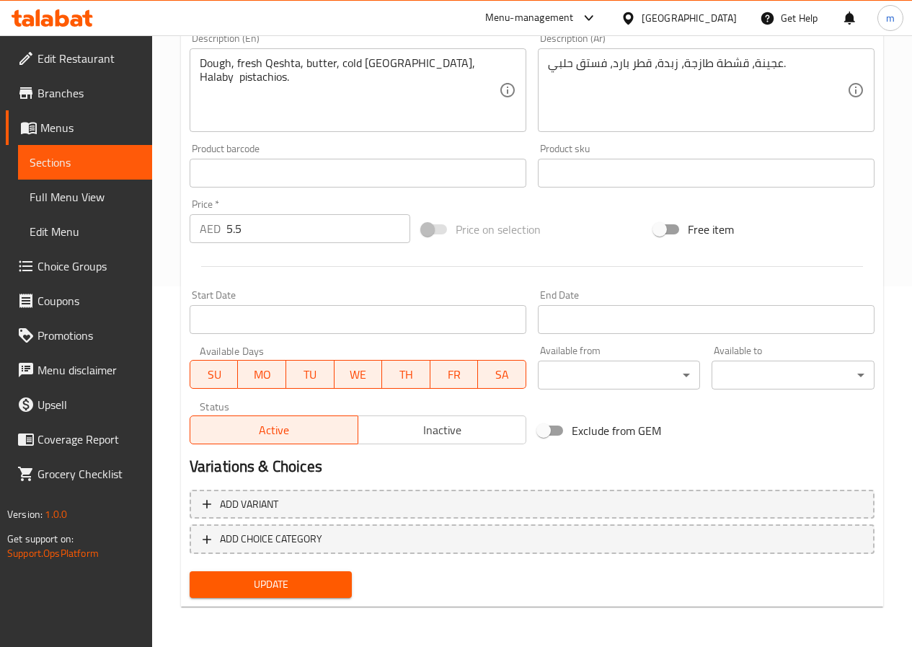
type input "كيلو وربات باردة بالقشطة"
click at [318, 579] on span "Update" at bounding box center [271, 584] width 140 height 18
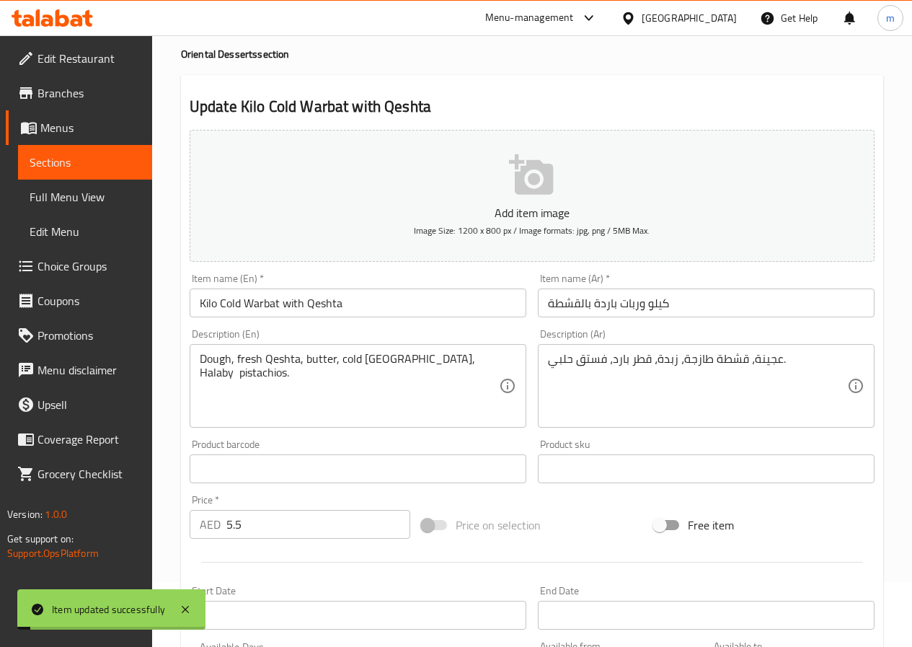
scroll to position [0, 0]
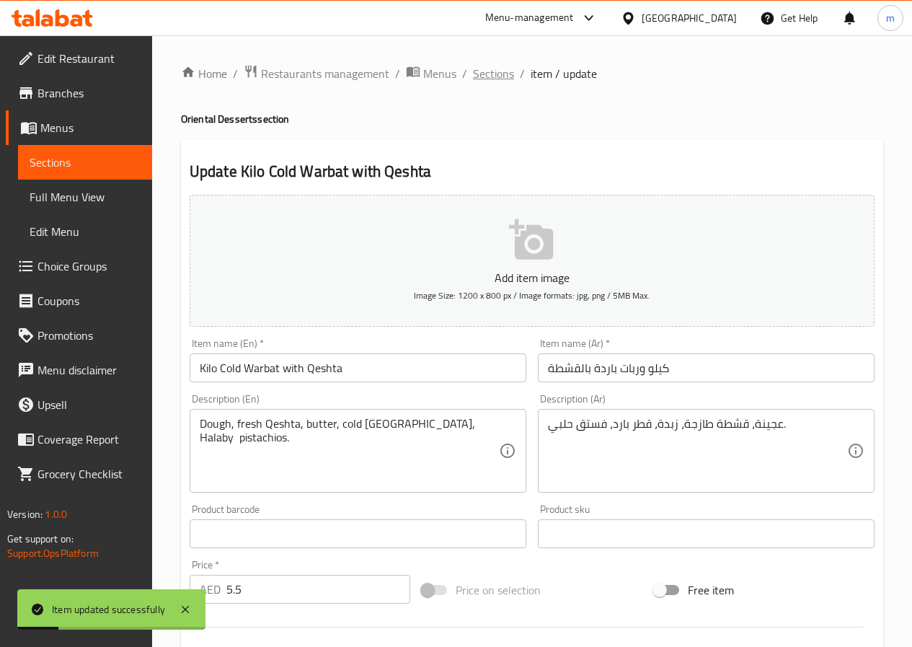
click at [504, 67] on span "Sections" at bounding box center [493, 73] width 41 height 17
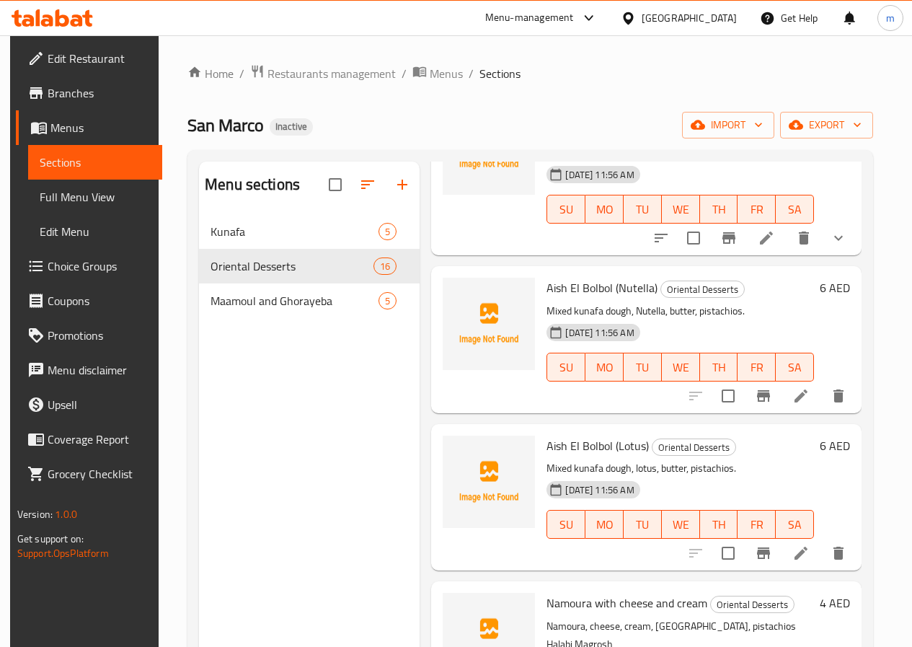
scroll to position [1679, 0]
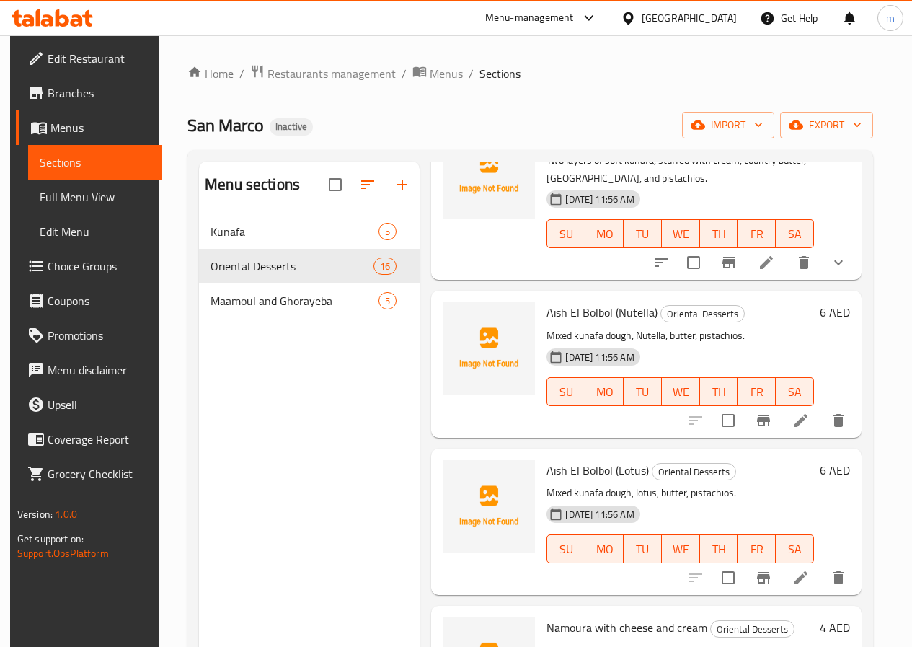
click at [807, 569] on icon at bounding box center [801, 577] width 17 height 17
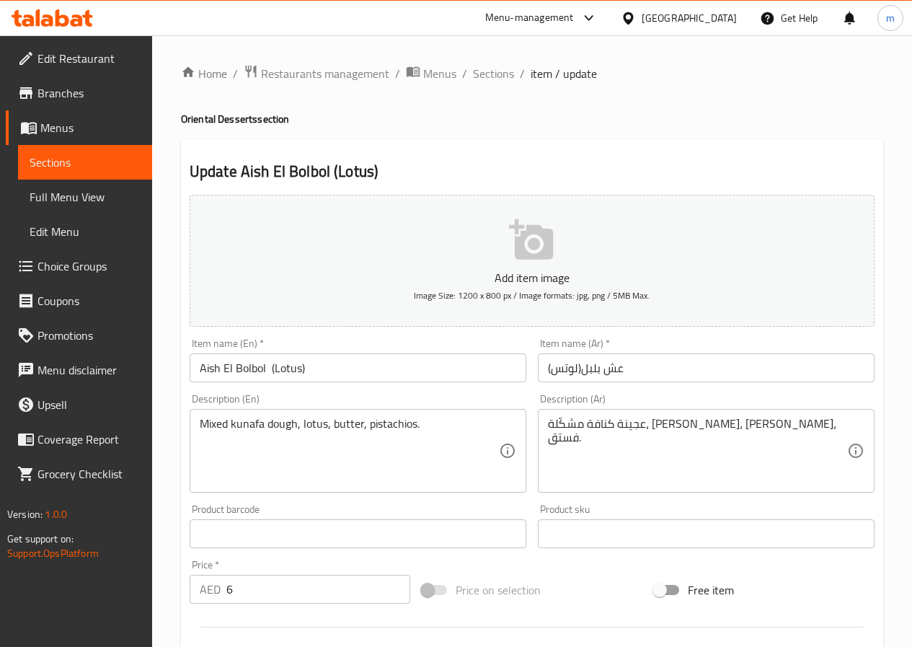
click at [337, 366] on input "Aish El Bolbol (Lotus)" at bounding box center [358, 367] width 337 height 29
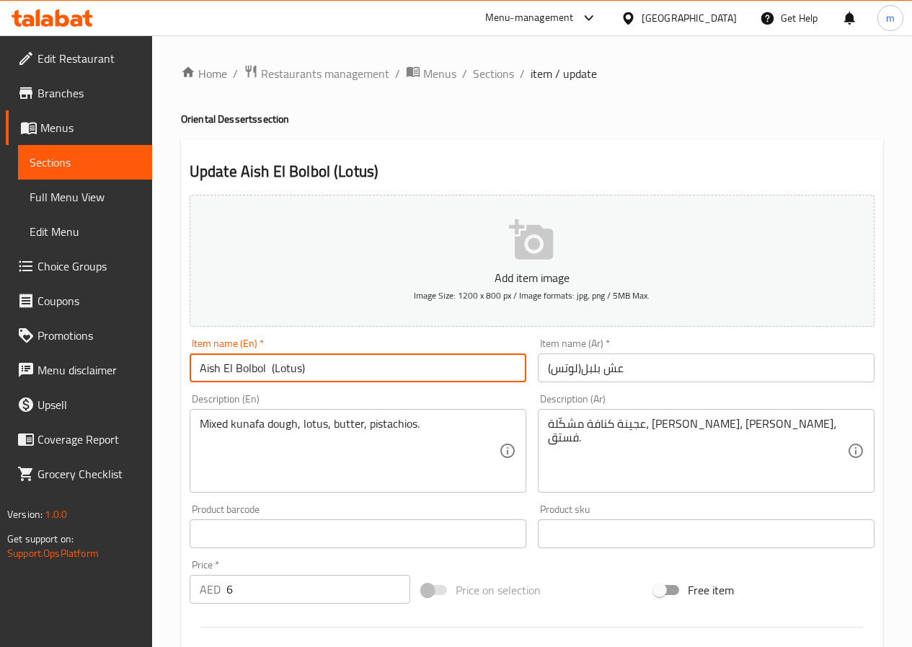
click at [195, 371] on input "Aish El Bolbol (Lotus)" at bounding box center [358, 367] width 337 height 29
type input "kilo Aish El Bolbol (Lotus)"
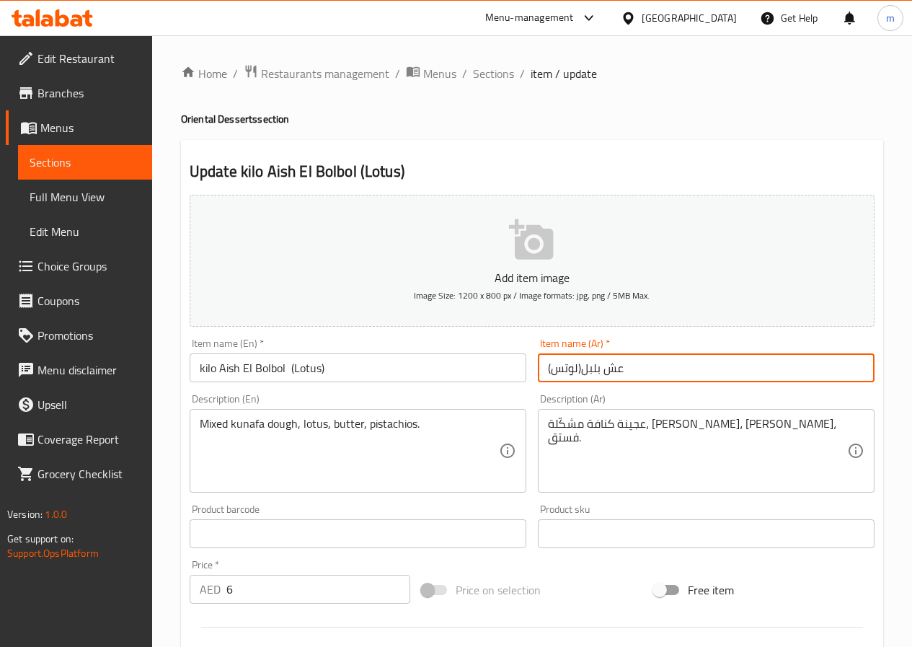
click at [703, 369] on input "عش بلبل(لوتس)" at bounding box center [706, 367] width 337 height 29
click at [542, 367] on input "عش بلبل(لوتس)" at bounding box center [706, 367] width 337 height 29
click at [541, 369] on input "عش بلبل(لوتس)" at bounding box center [706, 367] width 337 height 29
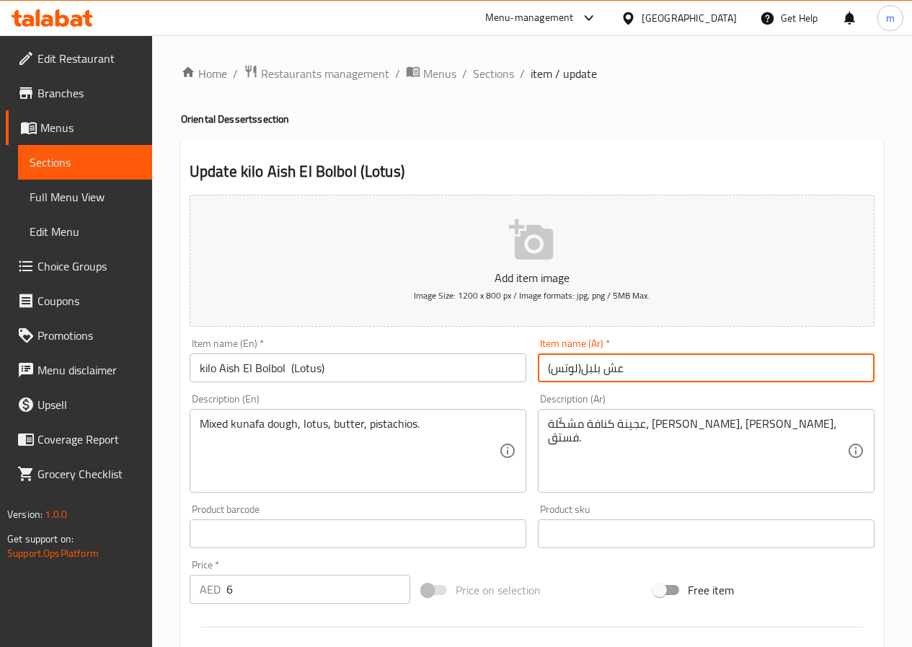
click at [541, 369] on input "عش بلبل(لوتس)" at bounding box center [706, 367] width 337 height 29
click at [634, 376] on input "عش بلبل(لوتس)" at bounding box center [706, 367] width 337 height 29
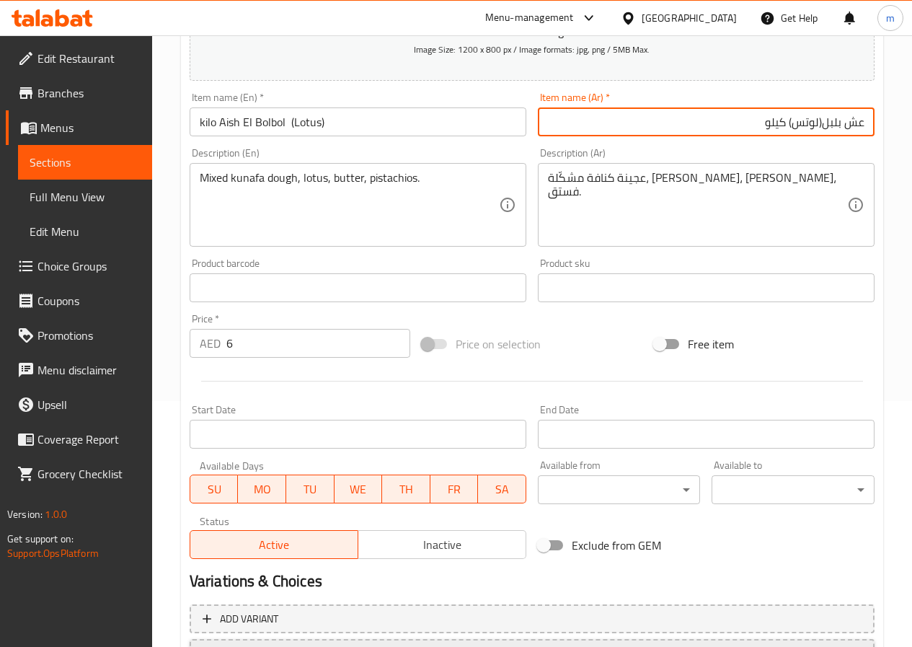
scroll to position [361, 0]
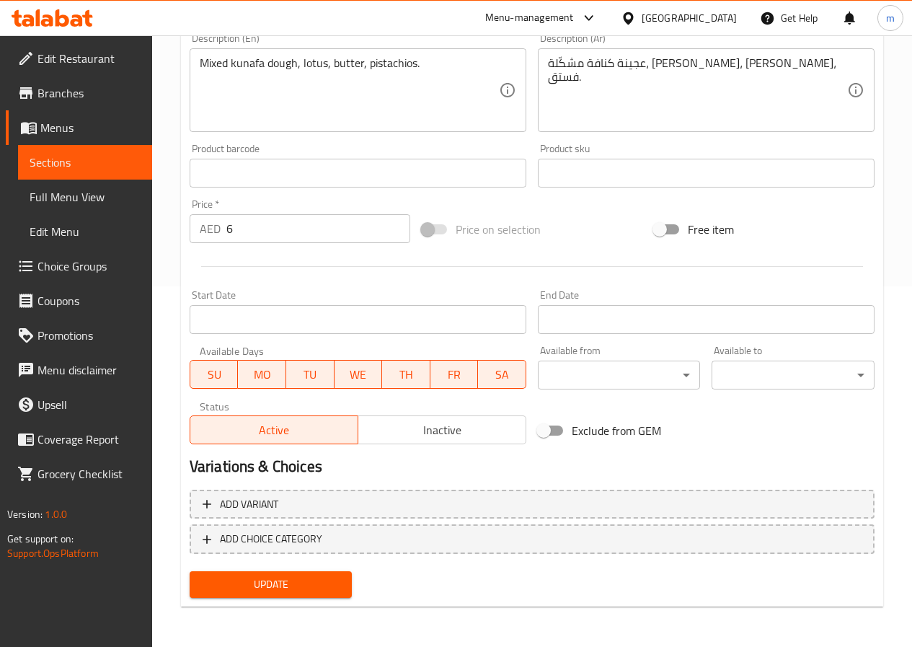
type input "عش بلبل(لوتس) كيلو"
click at [280, 588] on span "Update" at bounding box center [271, 584] width 140 height 18
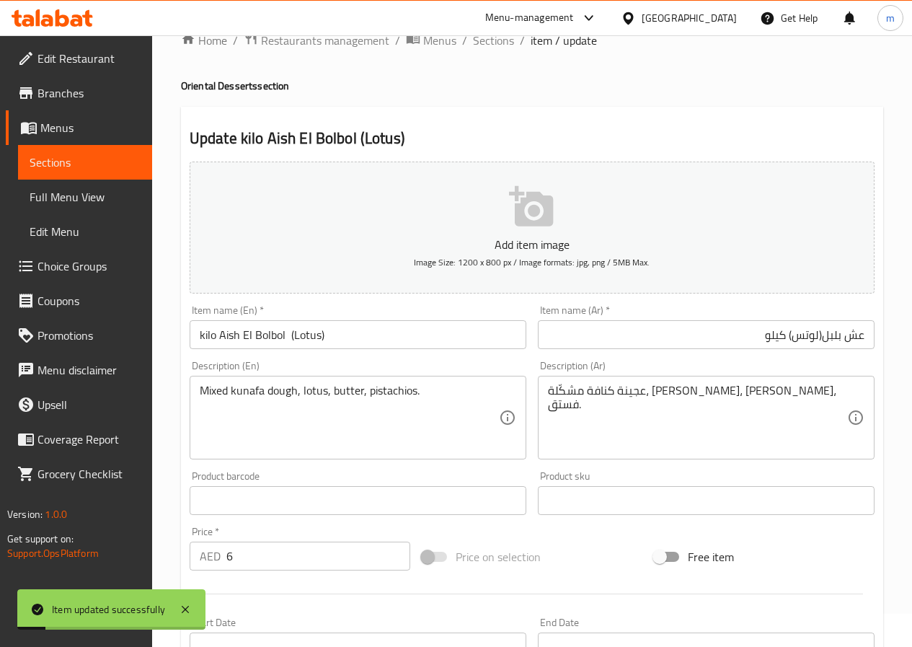
scroll to position [0, 0]
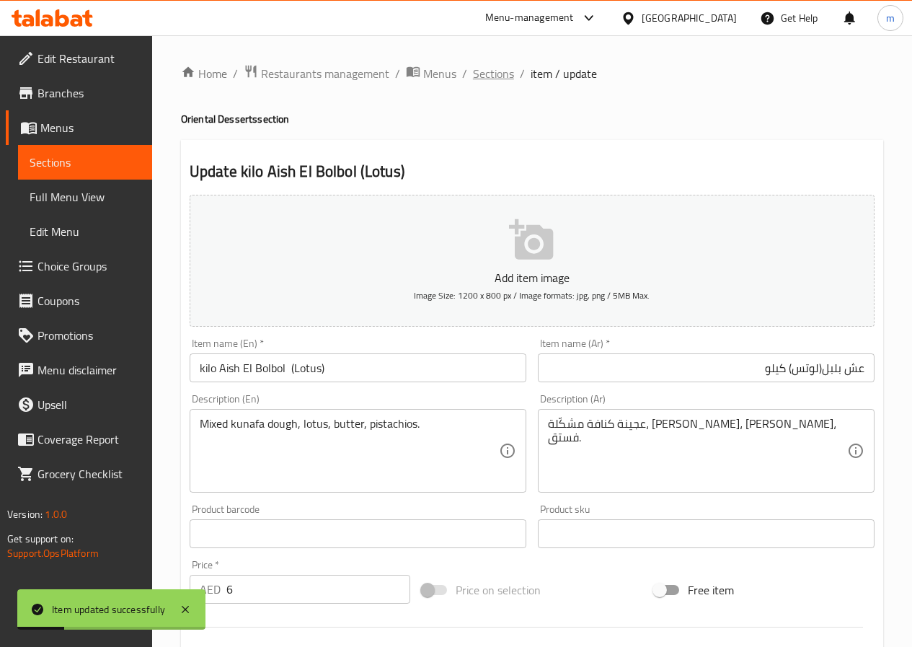
click at [491, 71] on span "Sections" at bounding box center [493, 73] width 41 height 17
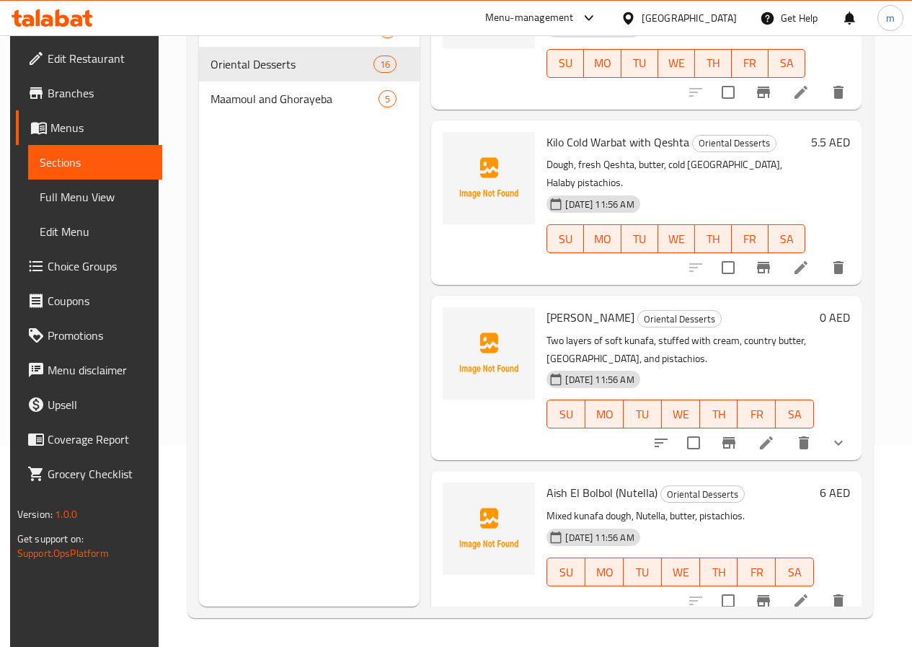
scroll to position [1298, 0]
click at [797, 593] on icon at bounding box center [801, 599] width 13 height 13
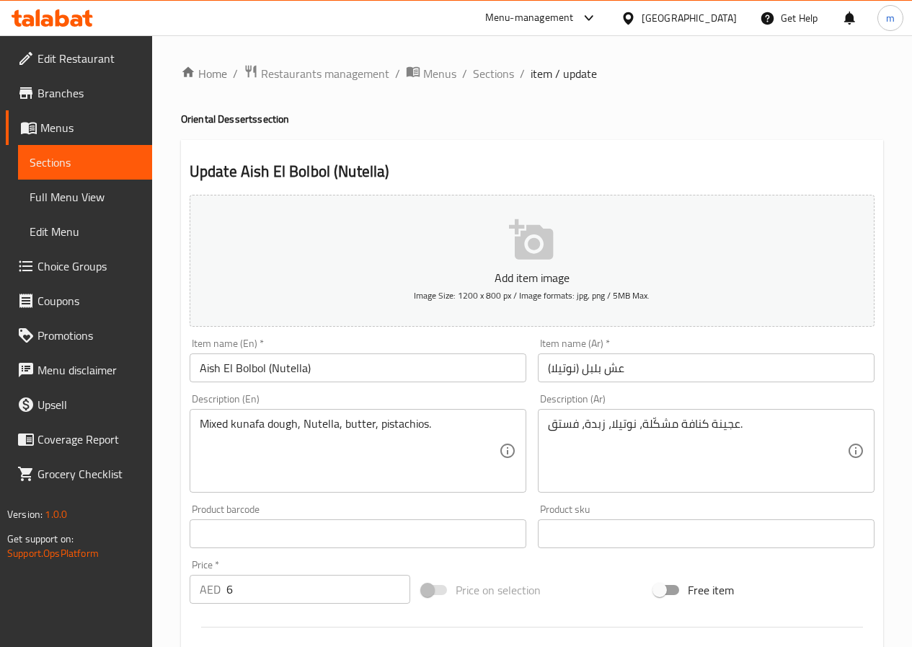
click at [198, 369] on input "Aish El Bolbol (Nutella)" at bounding box center [358, 367] width 337 height 29
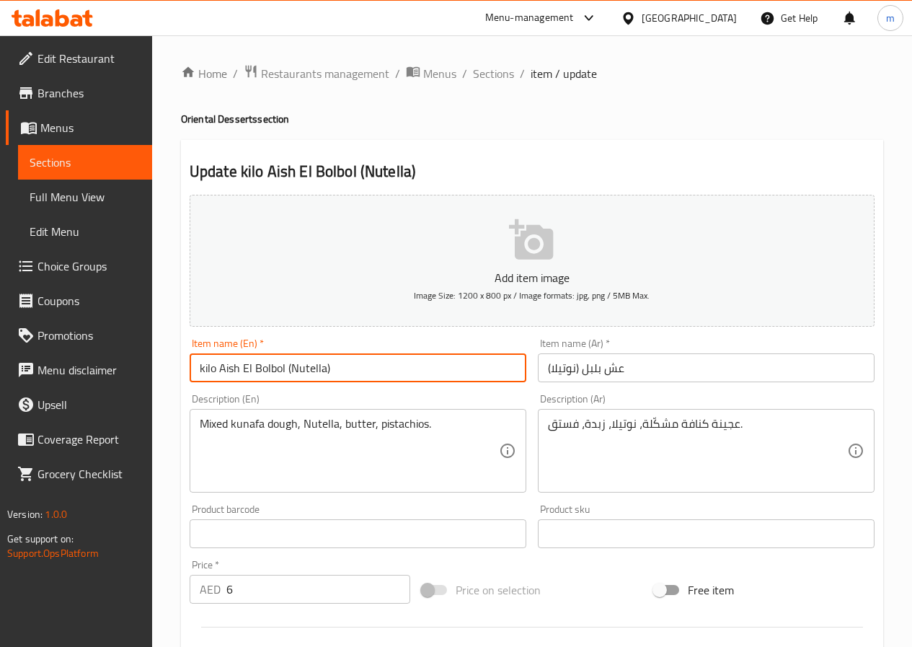
type input "kilo Aish El Bolbol (Nutella)"
click at [670, 369] on input "عش بلبل (نوتيلا)" at bounding box center [706, 367] width 337 height 29
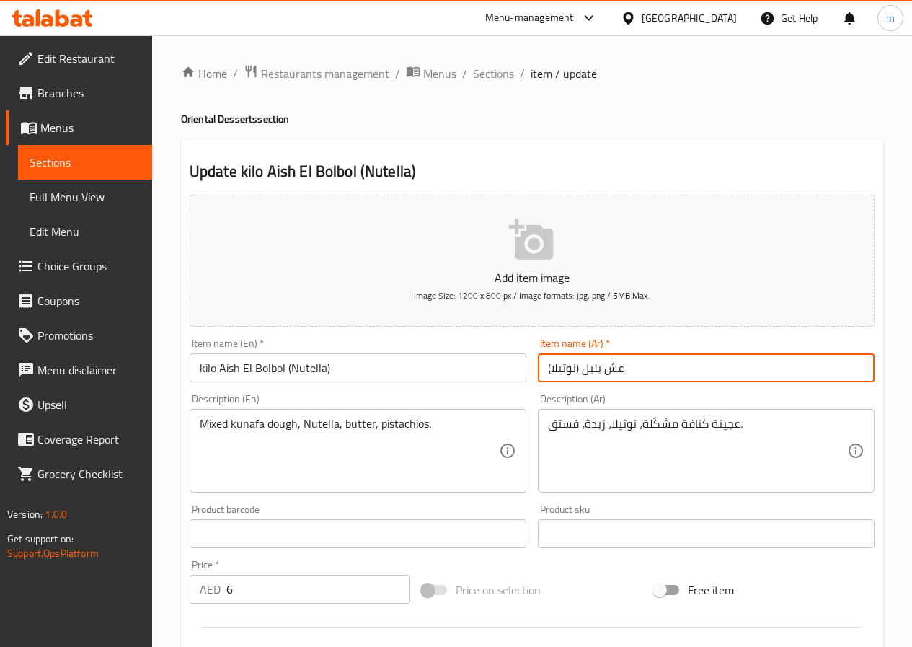
click at [547, 366] on input "عش بلبل (نوتيلا)" at bounding box center [706, 367] width 337 height 29
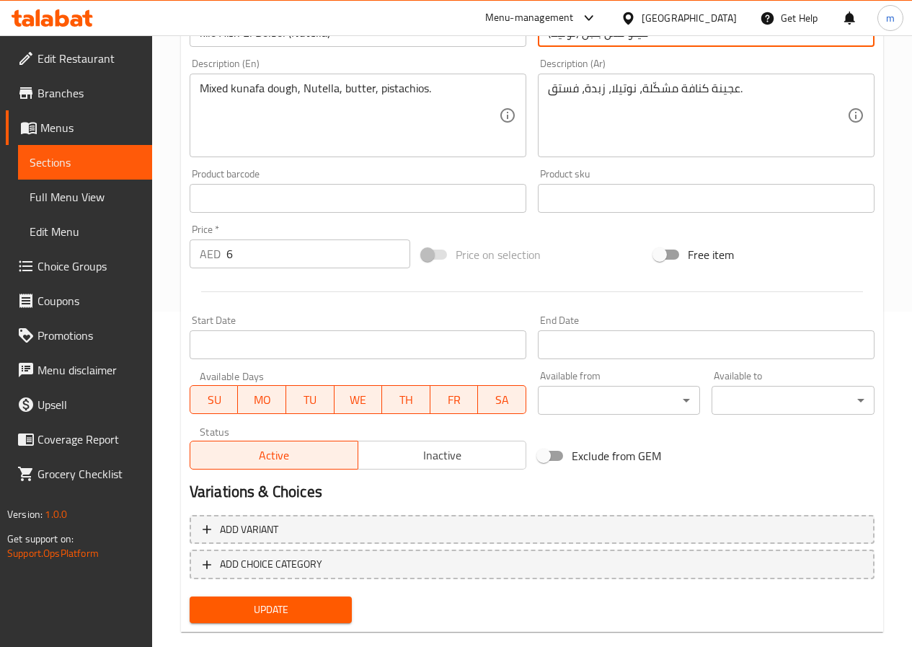
scroll to position [361, 0]
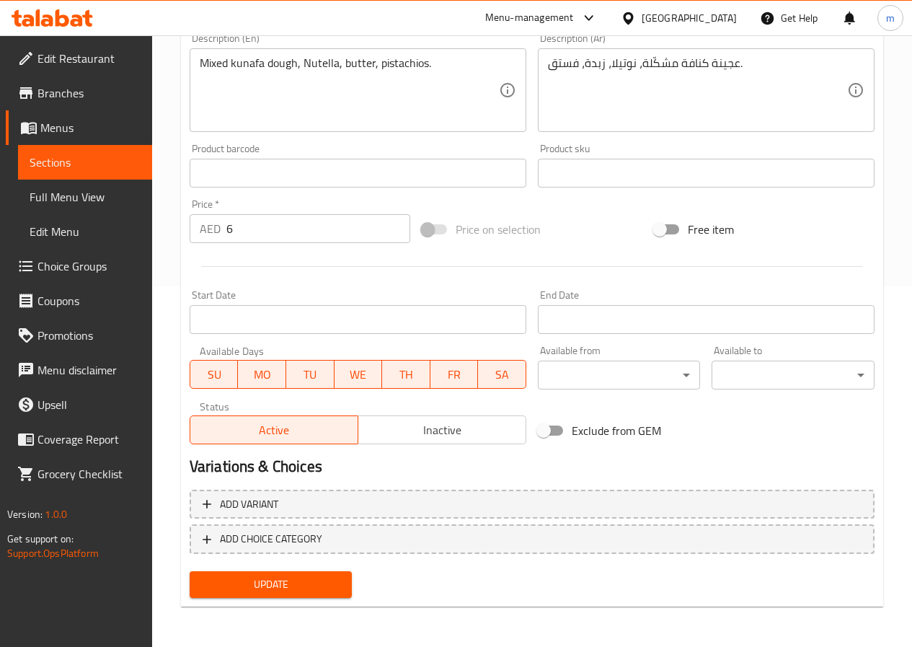
type input "كيلو عش بلبل (نوتيلا)"
click at [300, 583] on span "Update" at bounding box center [271, 584] width 140 height 18
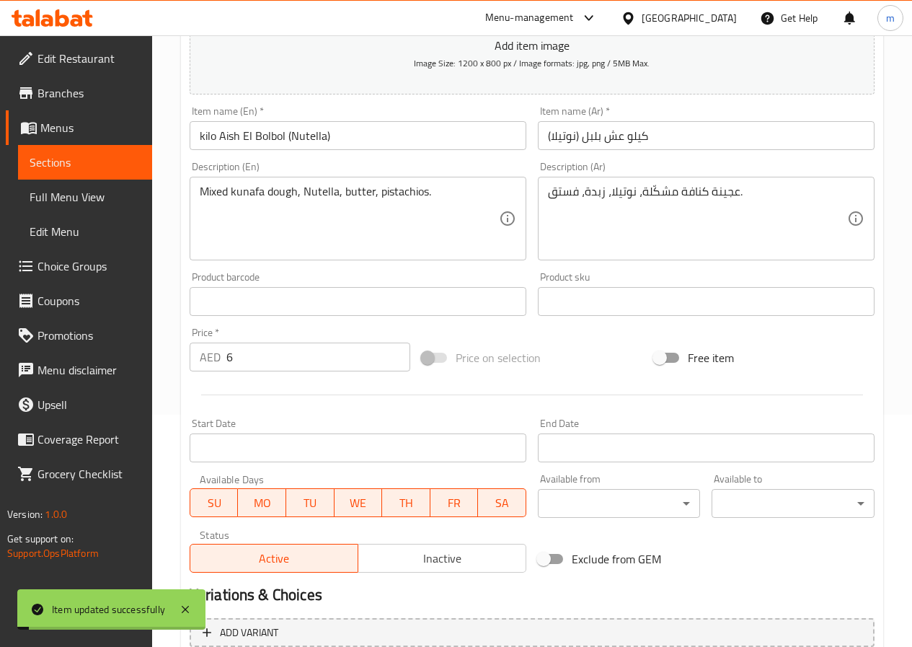
scroll to position [0, 0]
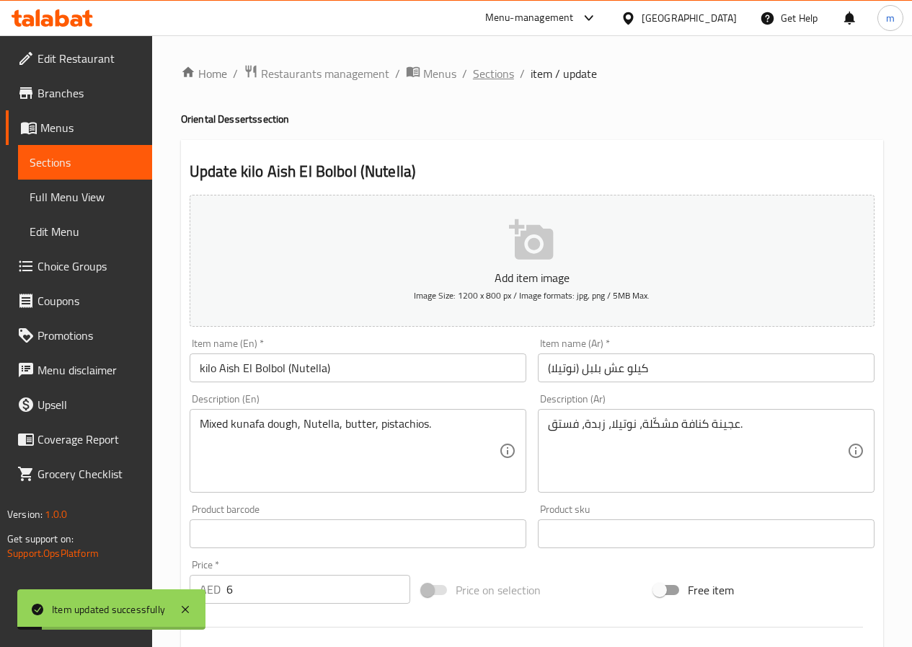
click at [500, 74] on span "Sections" at bounding box center [493, 73] width 41 height 17
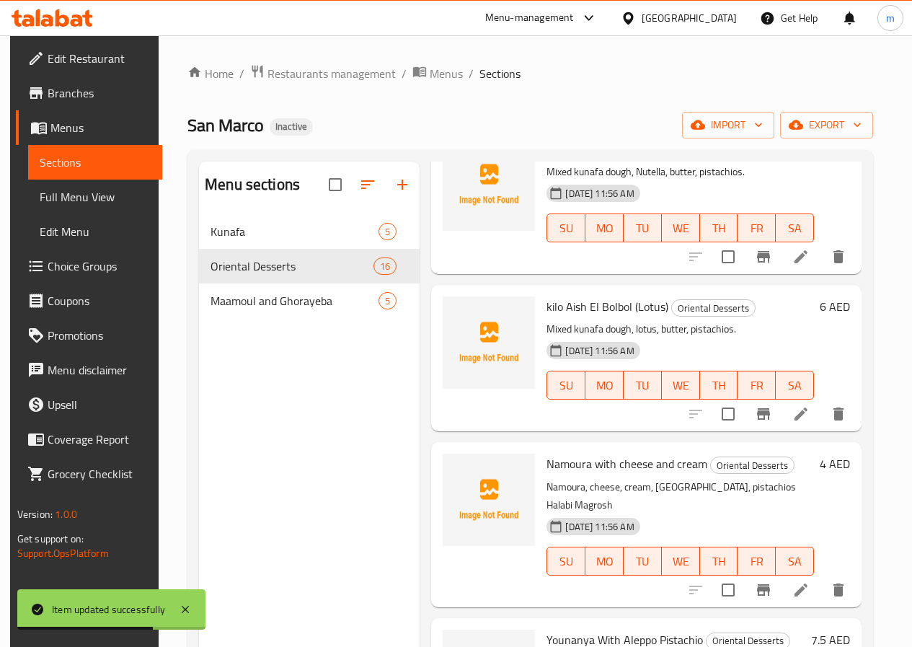
scroll to position [1823, 0]
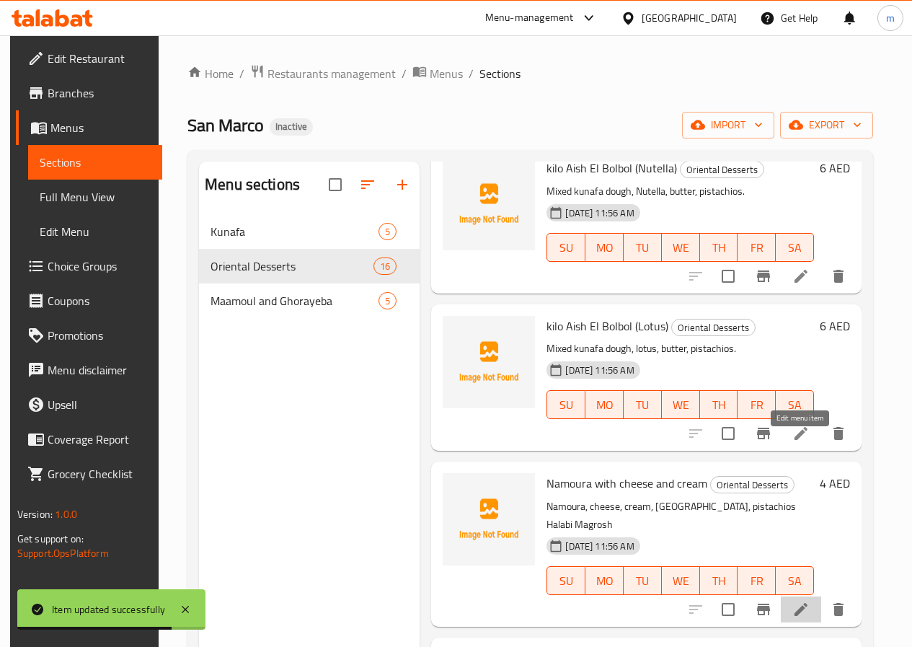
click at [807, 601] on icon at bounding box center [801, 609] width 17 height 17
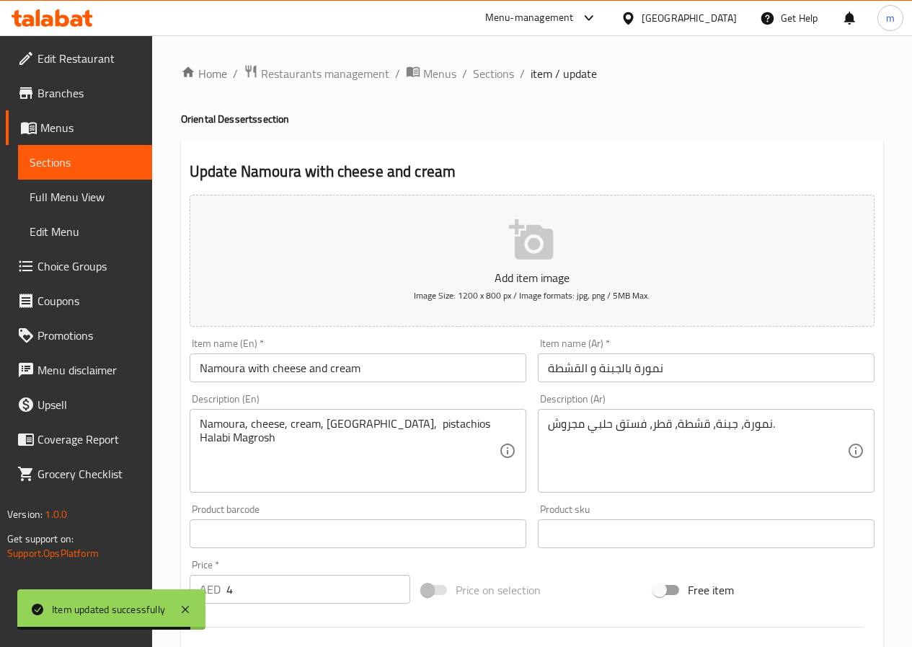
click at [387, 378] on input "Namoura with cheese and cream" at bounding box center [358, 367] width 337 height 29
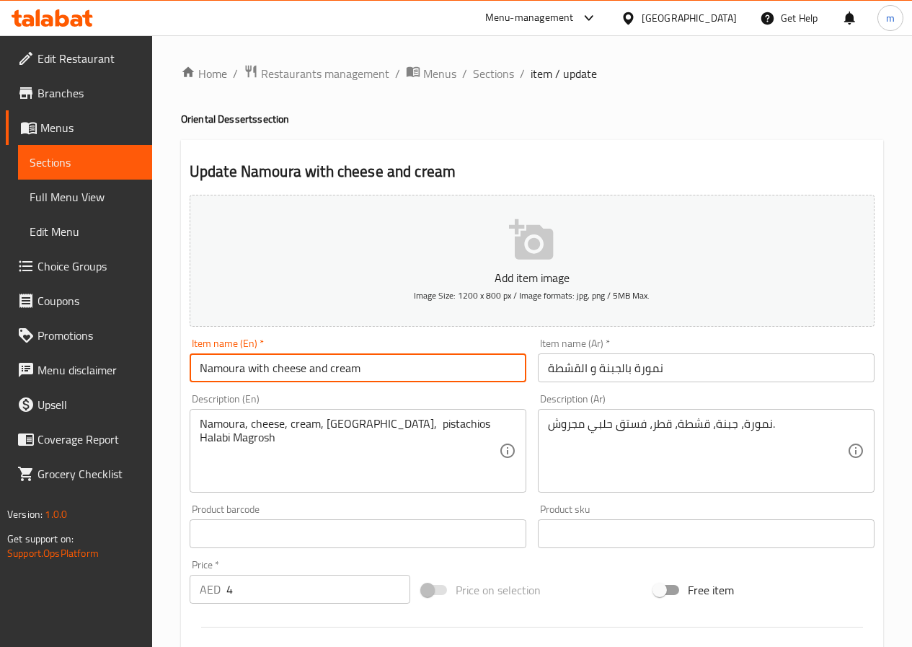
click at [198, 371] on input "Namoura with cheese and cream" at bounding box center [358, 367] width 337 height 29
type input "kilo Namoura with cheese and cream"
click at [686, 347] on div "Item name (Ar)   * نمورة بالجبنة و القشطة Item name (Ar) *" at bounding box center [706, 360] width 337 height 44
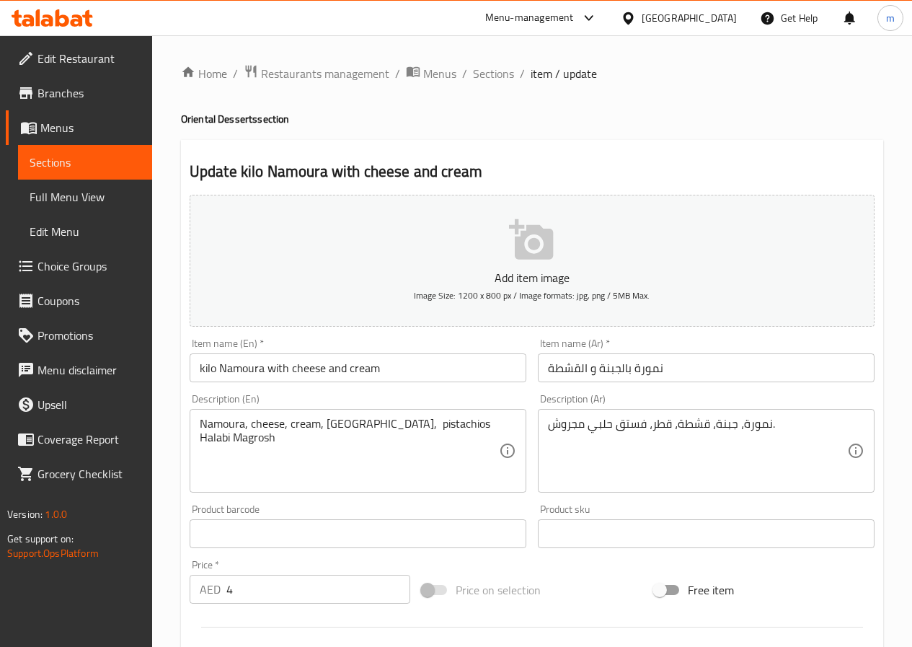
click at [694, 363] on input "نمورة بالجبنة و القشطة" at bounding box center [706, 367] width 337 height 29
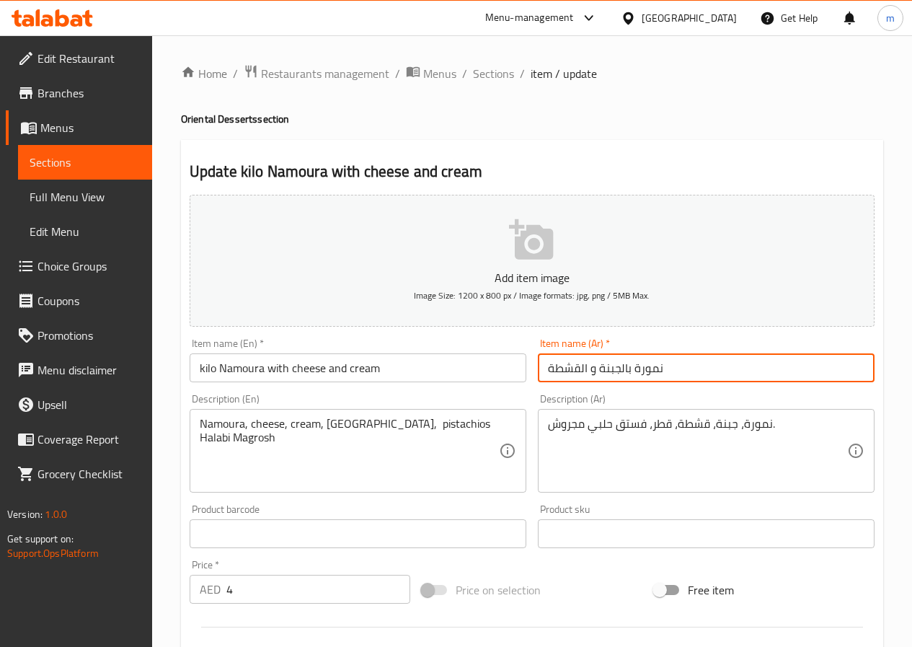
click at [543, 372] on input "نمورة بالجبنة و القشطة" at bounding box center [706, 367] width 337 height 29
type input "كيلو نمورة بالجبنة و القشطة"
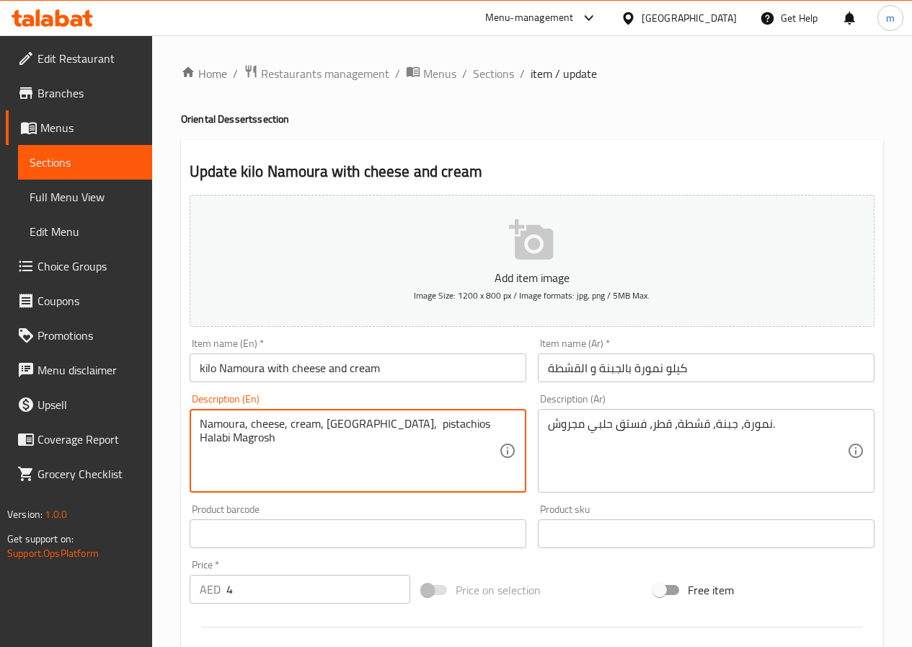
click at [299, 431] on textarea "Namoura, cheese, cream, Qatar, pistachios Halabi Magrosh" at bounding box center [349, 451] width 299 height 69
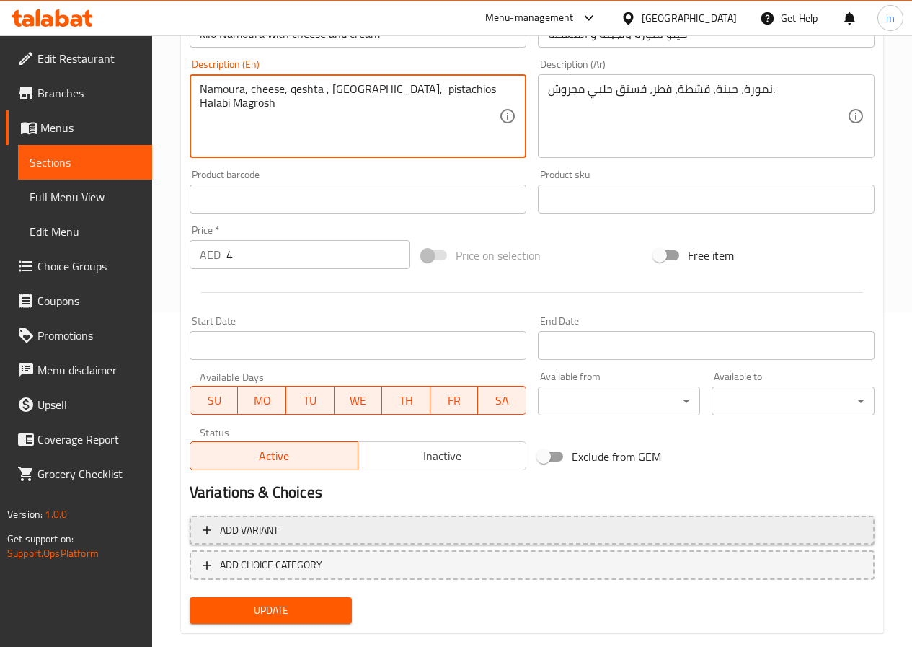
scroll to position [361, 0]
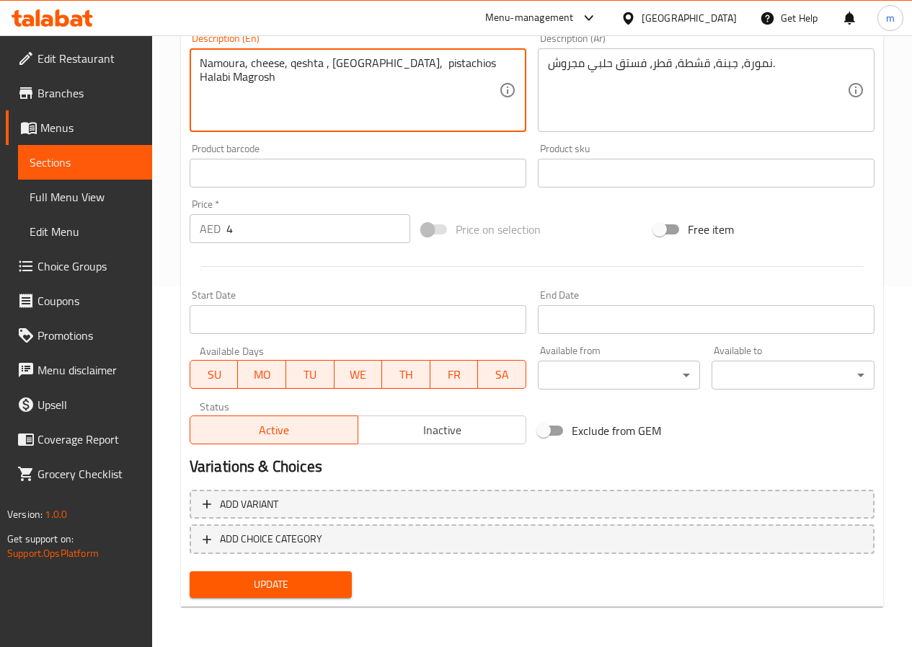
type textarea "Namoura, cheese, qeshta , Qatar, pistachios Halabi Magrosh"
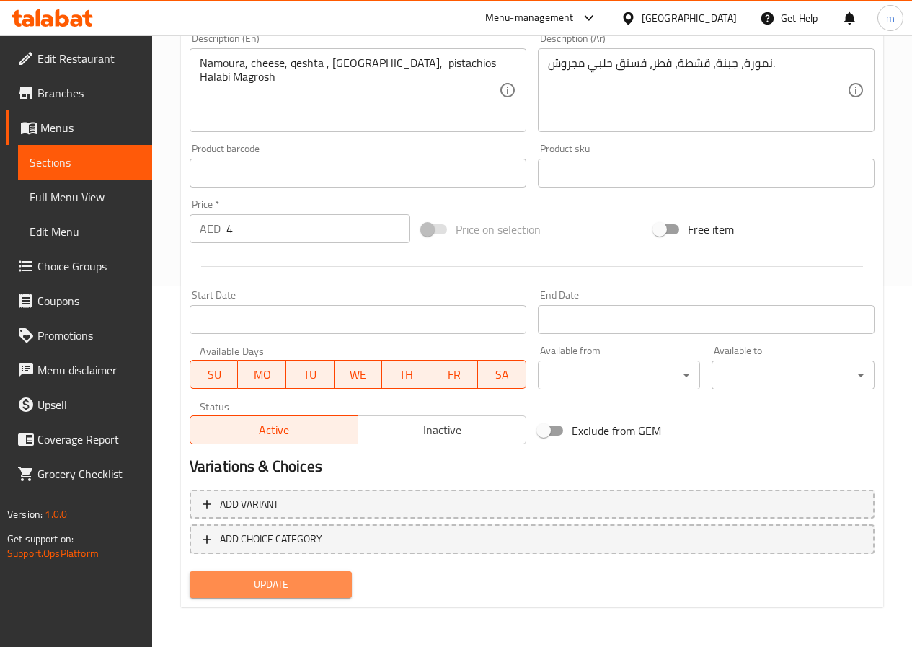
click at [283, 591] on span "Update" at bounding box center [271, 584] width 140 height 18
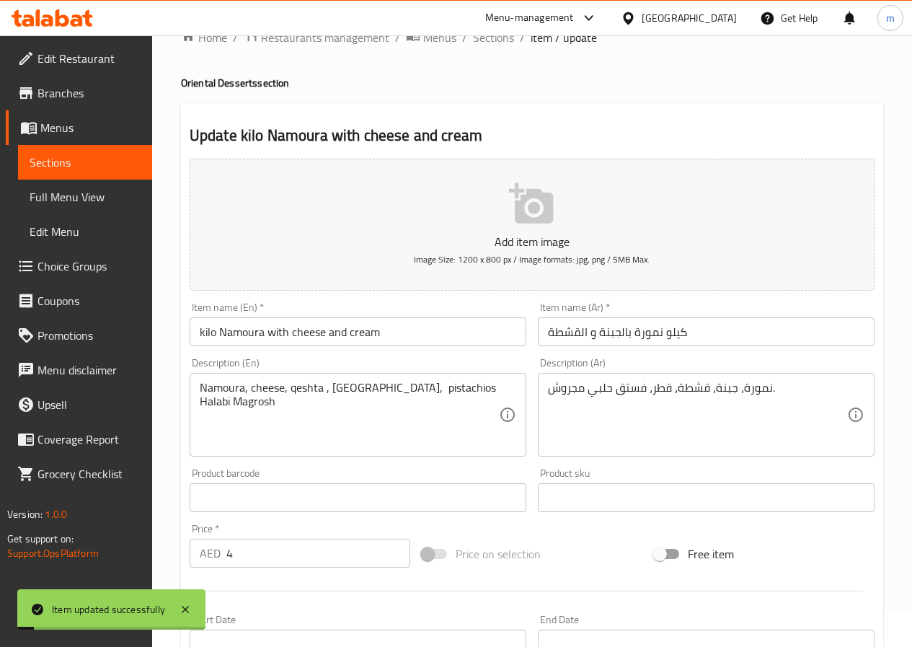
scroll to position [0, 0]
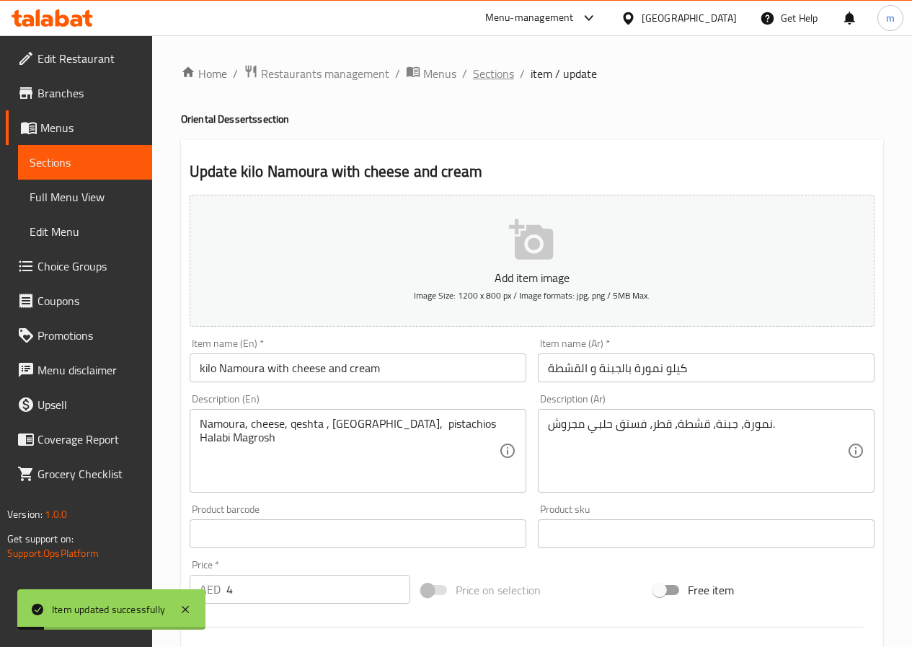
click at [492, 75] on span "Sections" at bounding box center [493, 73] width 41 height 17
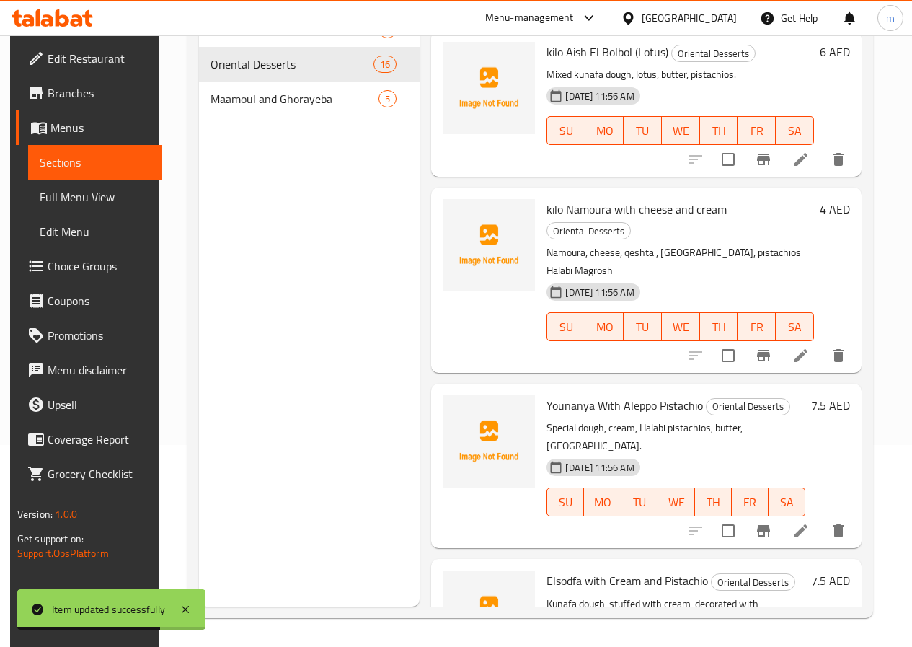
scroll to position [1823, 0]
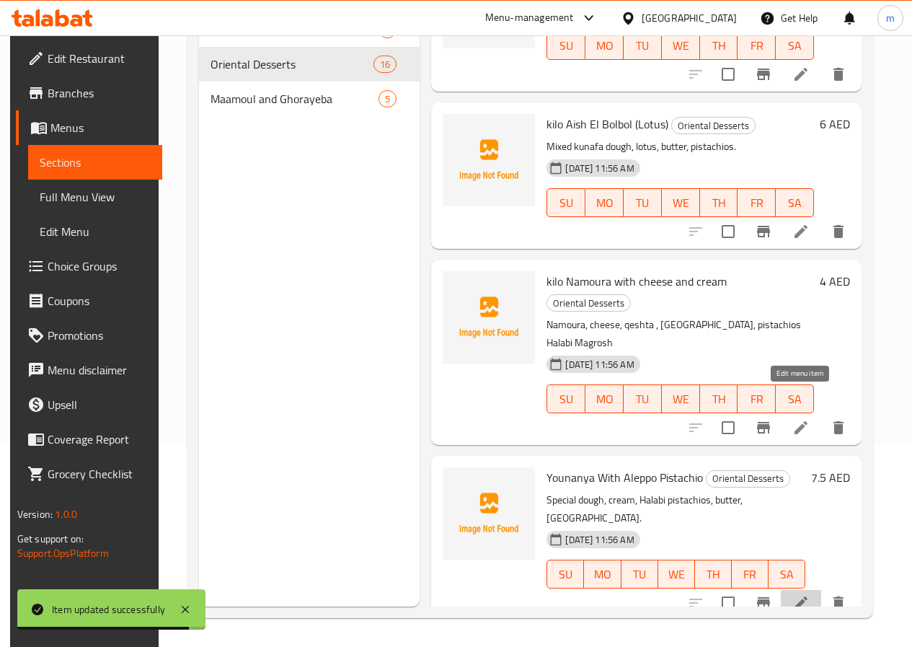
click at [794, 594] on icon at bounding box center [801, 602] width 17 height 17
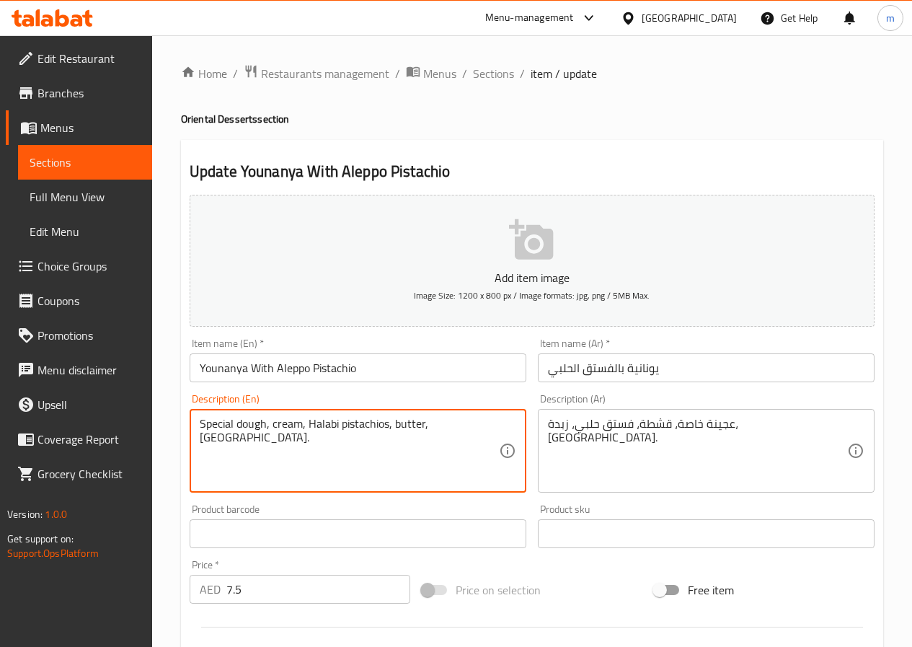
click at [289, 429] on textarea "Special dough, cream, Halabi pistachios, butter, Qatar." at bounding box center [349, 451] width 299 height 69
type textarea "Special dough, Qeshta , Halabi pistachios, butter, Qatar."
click at [195, 365] on input "Younanya With Aleppo Pistachio" at bounding box center [358, 367] width 337 height 29
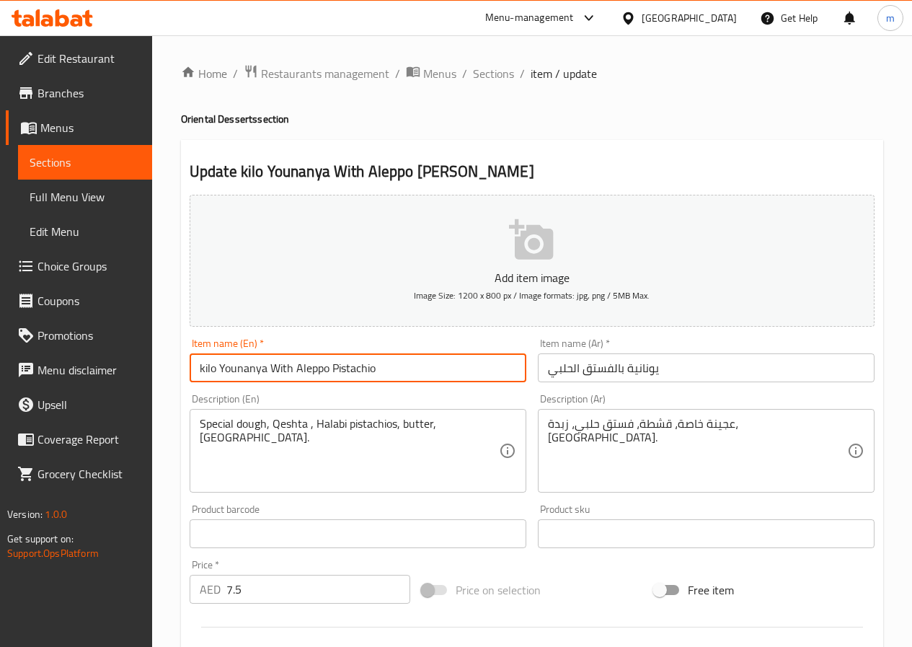
type input "kilo Younanya With Aleppo Pistachio"
click at [697, 365] on input "يونانية بالفستق الحلبي" at bounding box center [706, 367] width 337 height 29
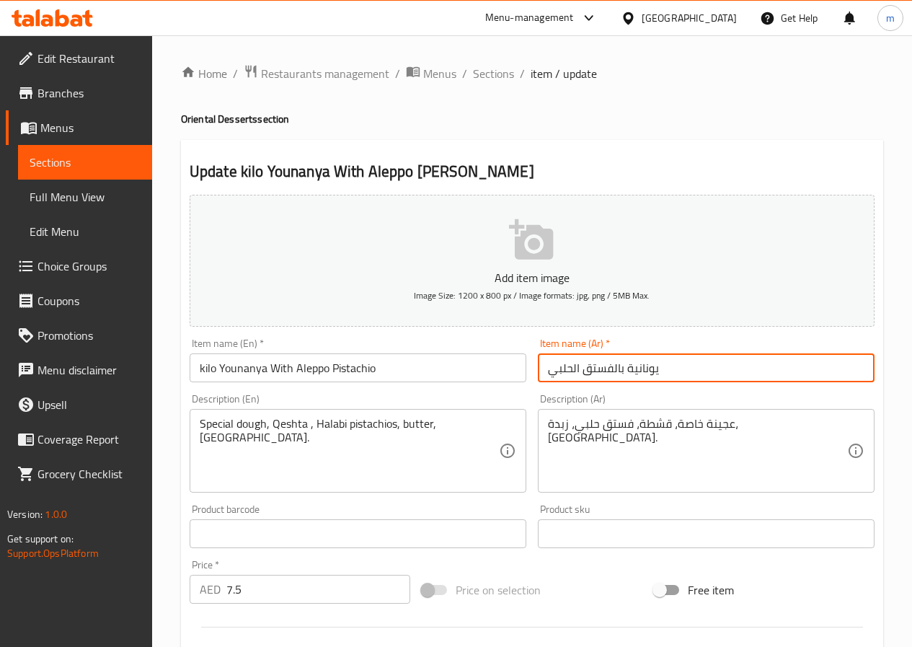
click at [547, 367] on input "يونانية بالفستق الحلبي" at bounding box center [706, 367] width 337 height 29
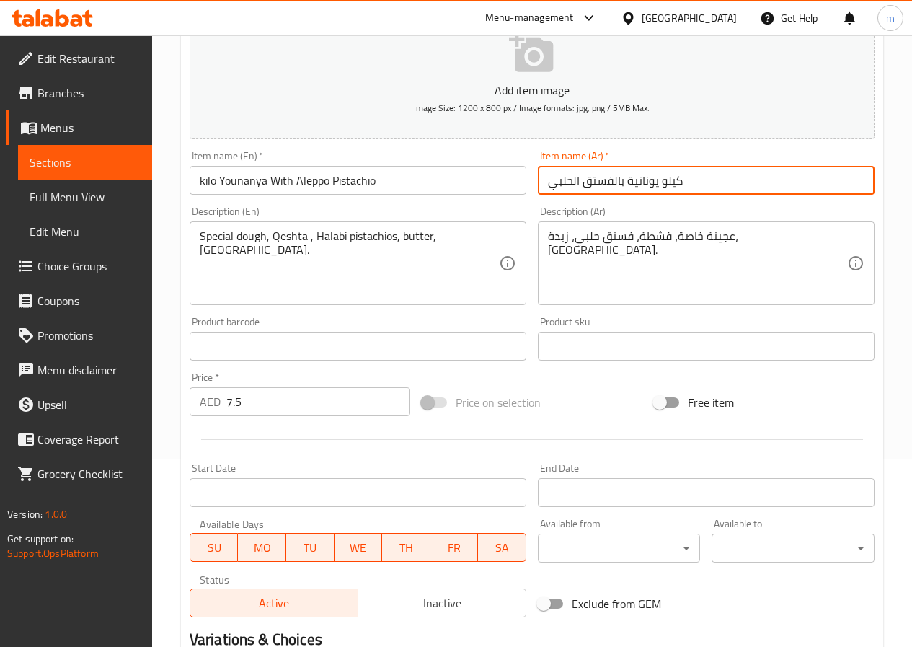
scroll to position [361, 0]
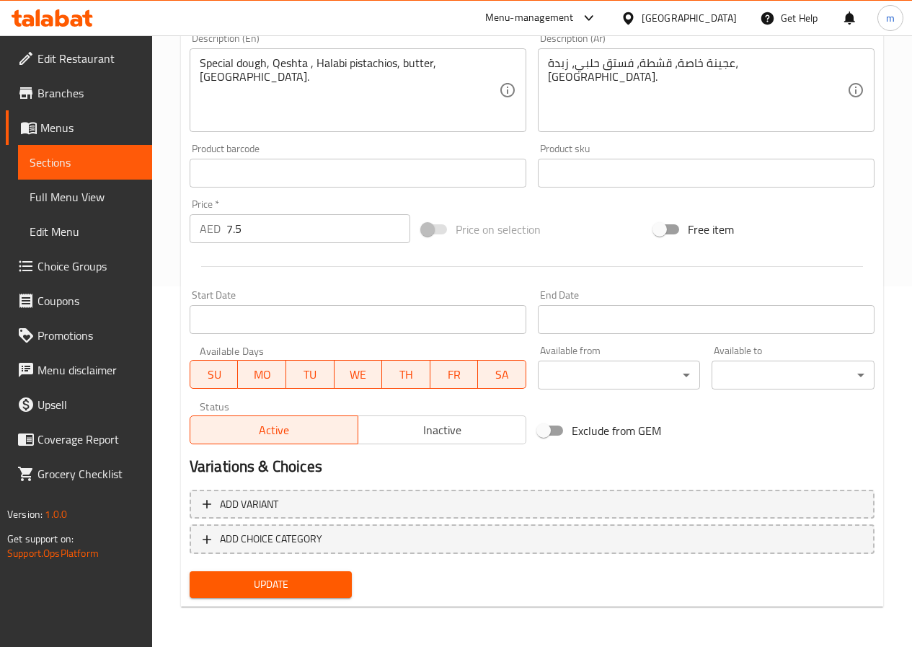
type input "كيلو يونانية بالفستق الحلبي"
click at [320, 575] on button "Update" at bounding box center [271, 584] width 163 height 27
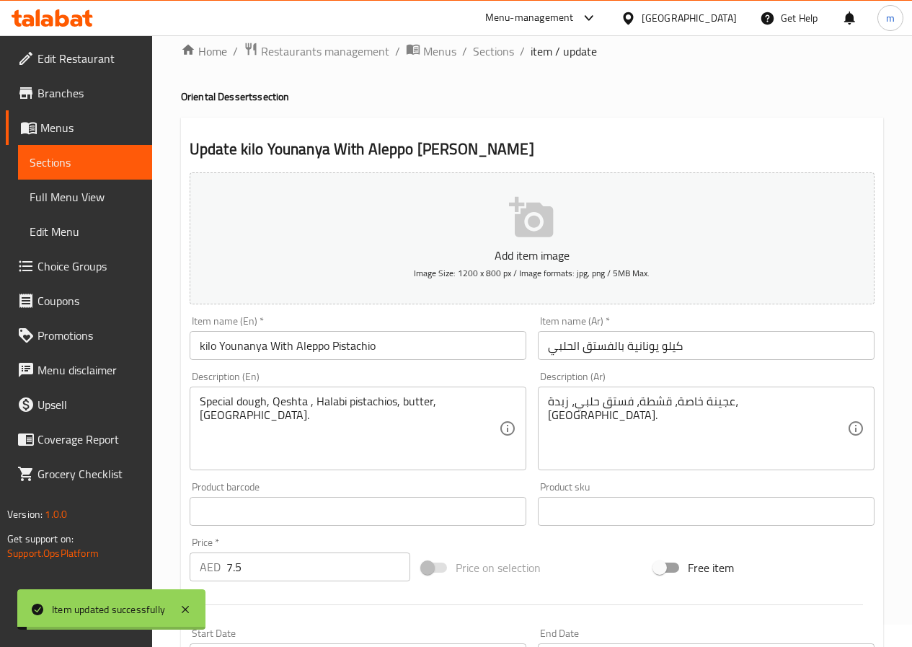
scroll to position [0, 0]
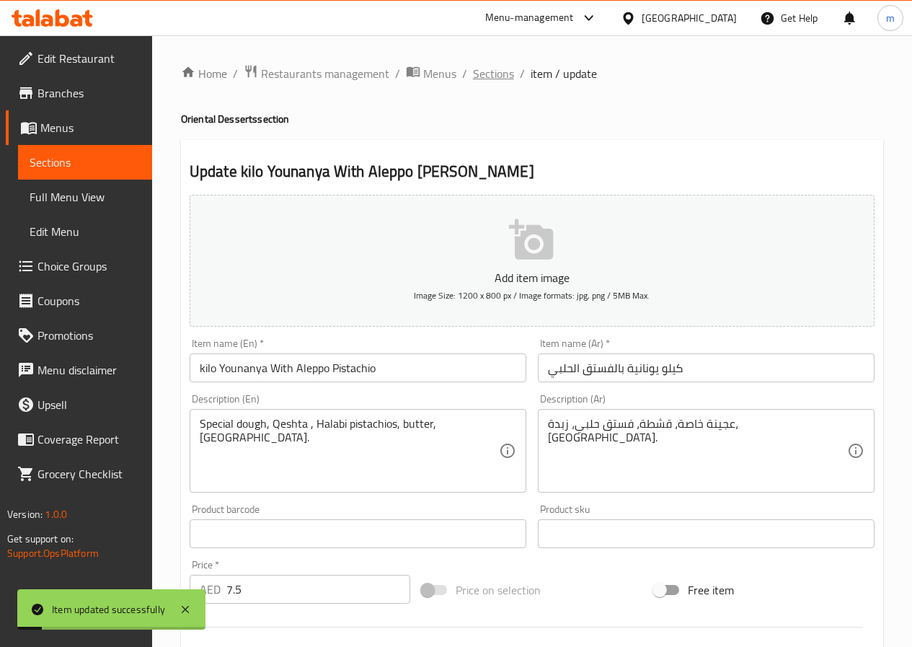
click at [506, 70] on span "Sections" at bounding box center [493, 73] width 41 height 17
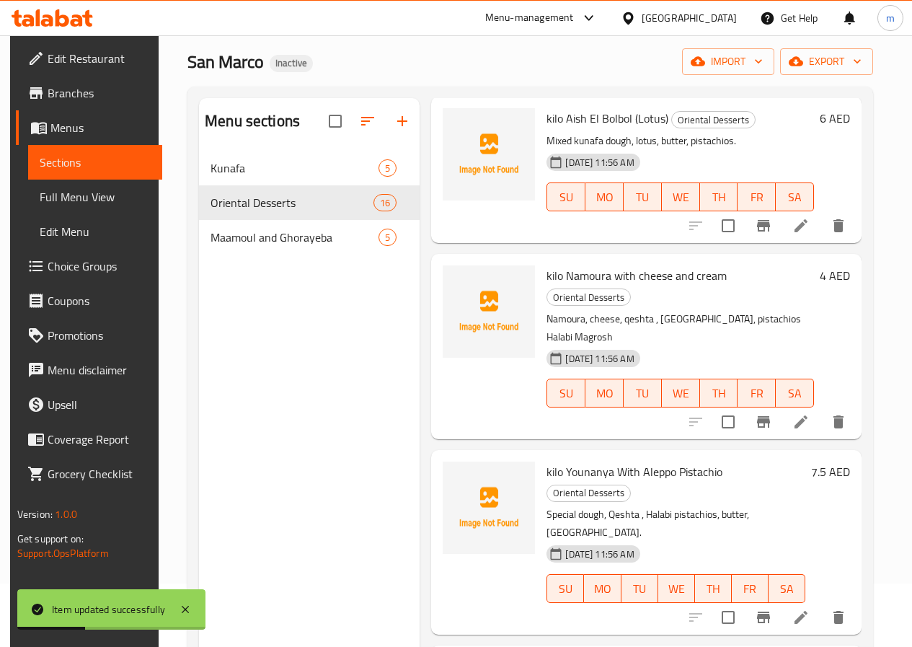
scroll to position [202, 0]
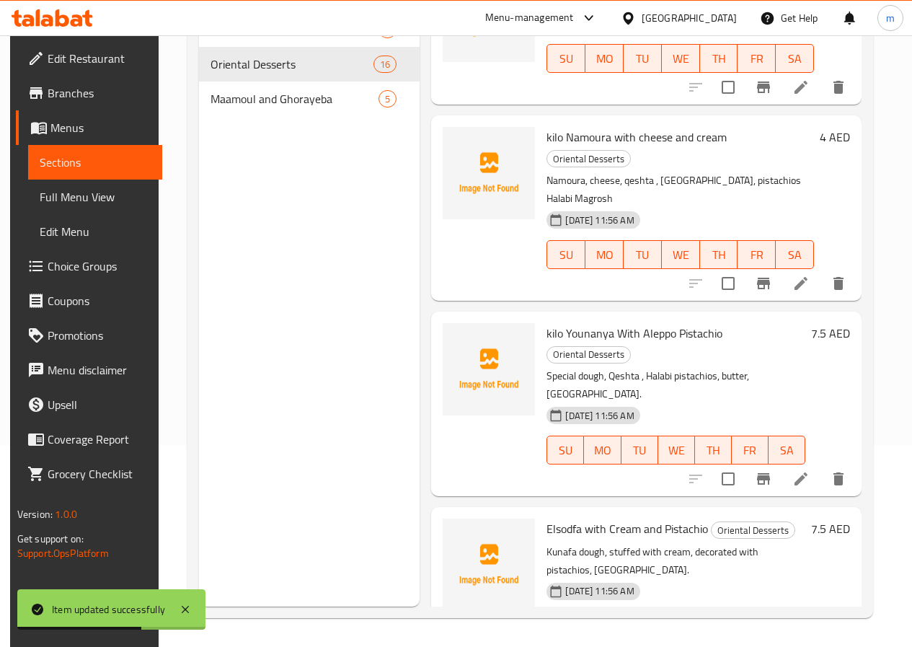
click at [794, 646] on icon at bounding box center [801, 654] width 17 height 17
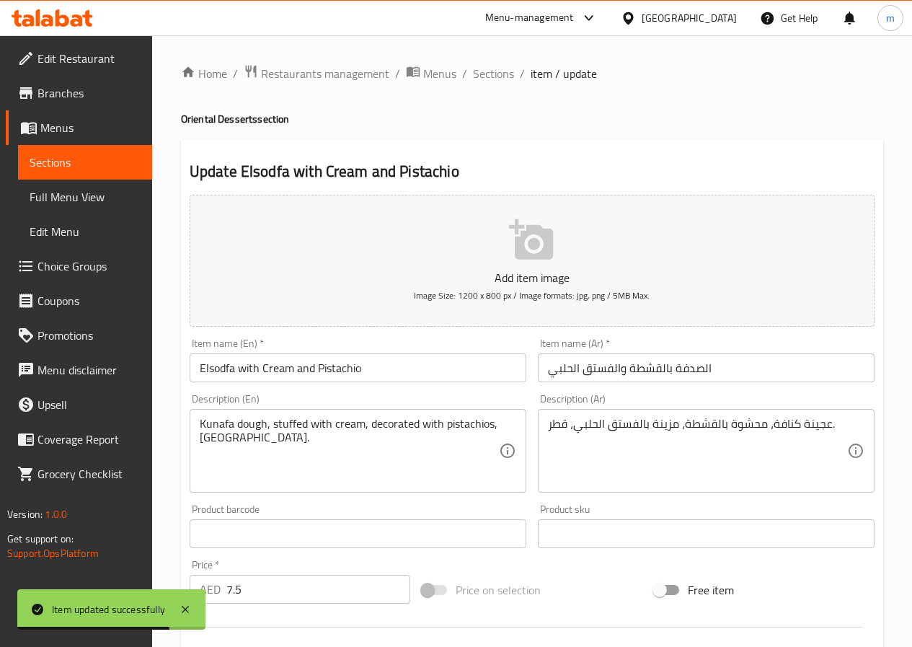
click at [195, 366] on input "Elsodfa with Cream and Pistachio" at bounding box center [358, 367] width 337 height 29
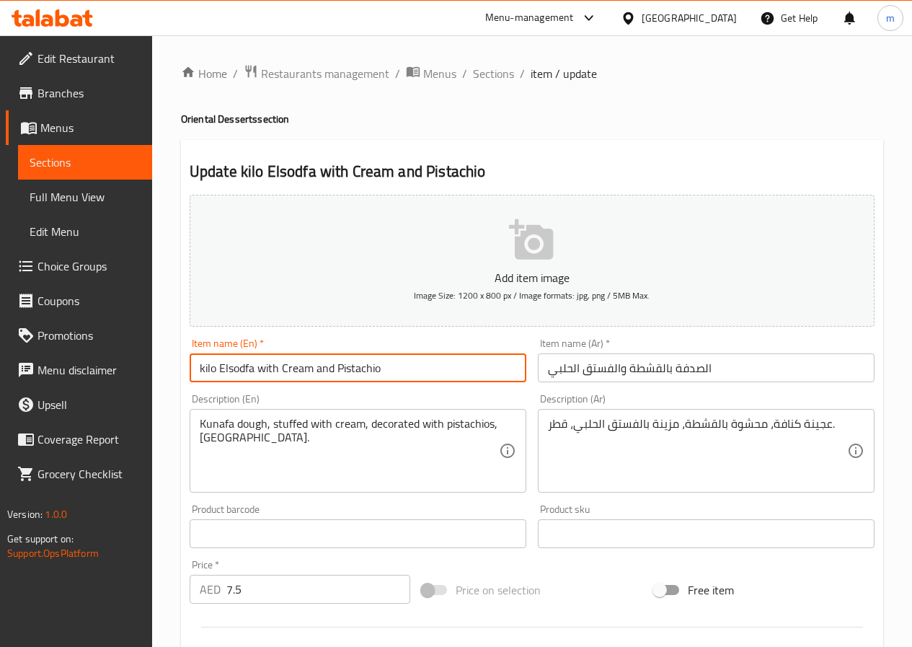
click at [291, 367] on input "kilo Elsodfa with Cream and Pistachio" at bounding box center [358, 367] width 337 height 29
type input "kilo Elsodfa with Qeshta and Pistachio"
click at [763, 369] on input "الصدفة بالقشطة والفستق الحلبي" at bounding box center [706, 367] width 337 height 29
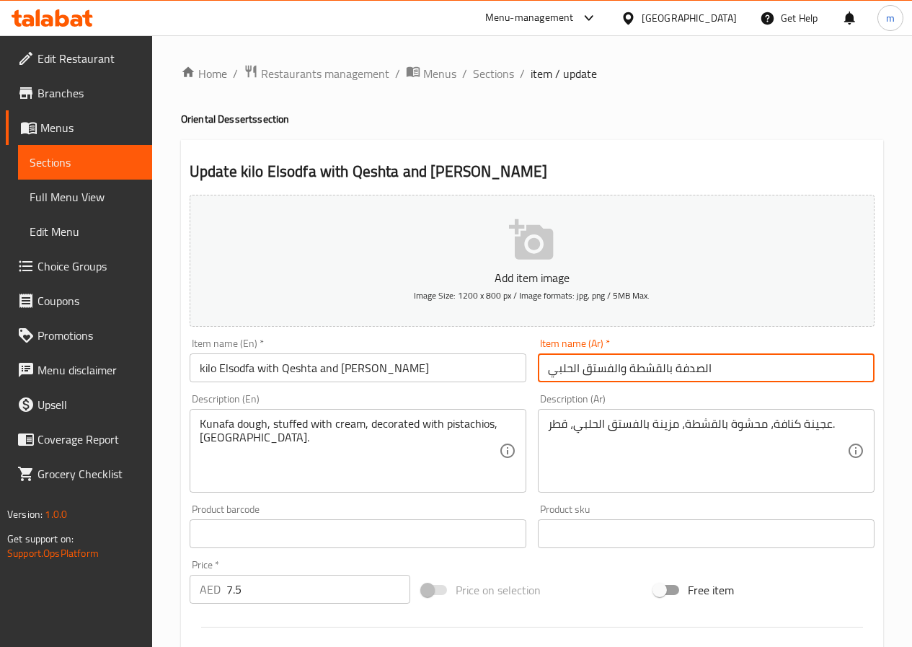
click at [545, 367] on input "الصدفة بالقشطة والفستق الحلبي" at bounding box center [706, 367] width 337 height 29
type input "كيلو الصدفة بالقشطة والفستق الحلبي"
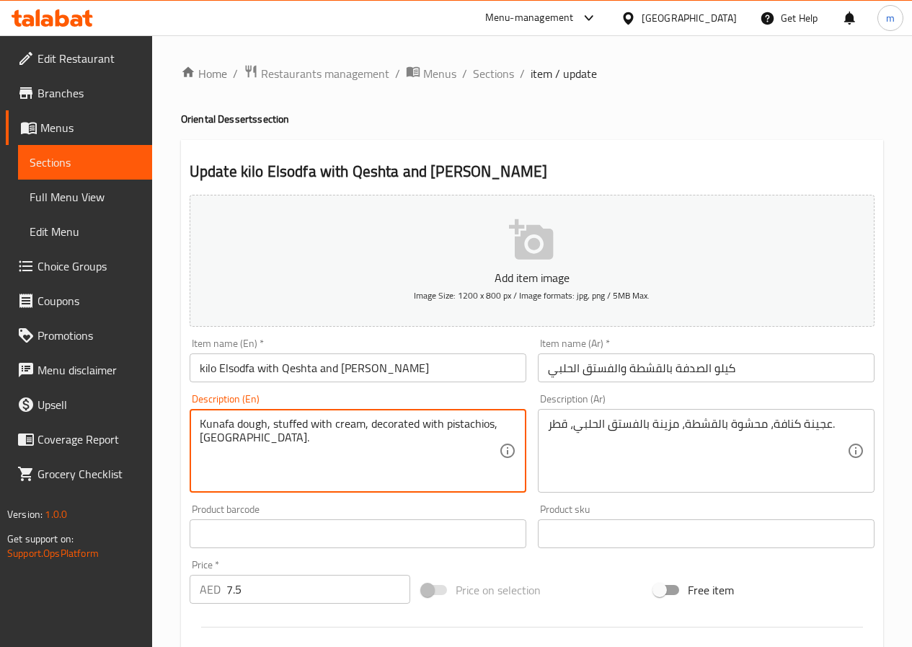
click at [343, 428] on textarea "Kunafa dough, stuffed with cream, decorated with pistachios, Qatar." at bounding box center [349, 451] width 299 height 69
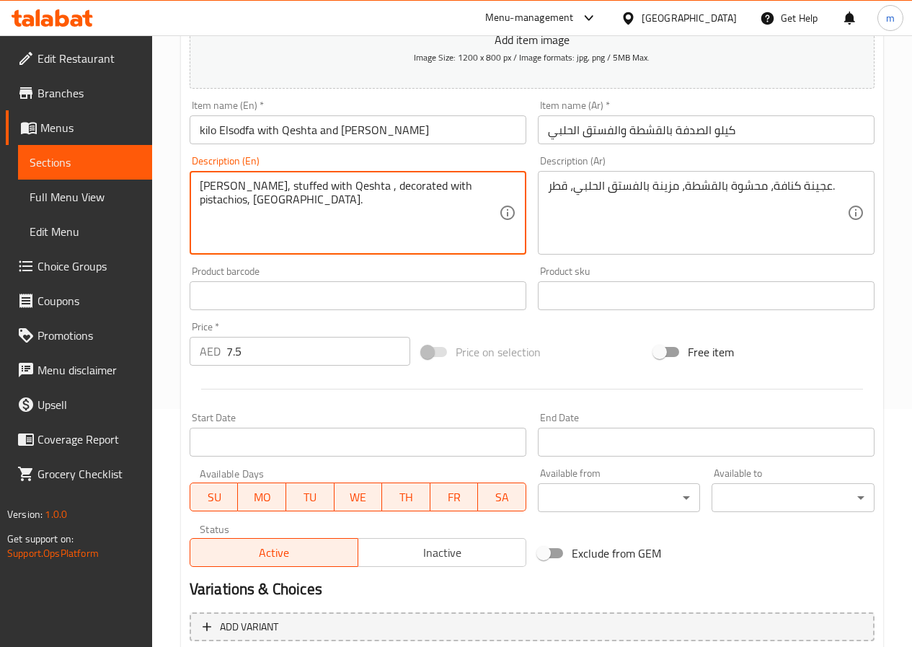
scroll to position [361, 0]
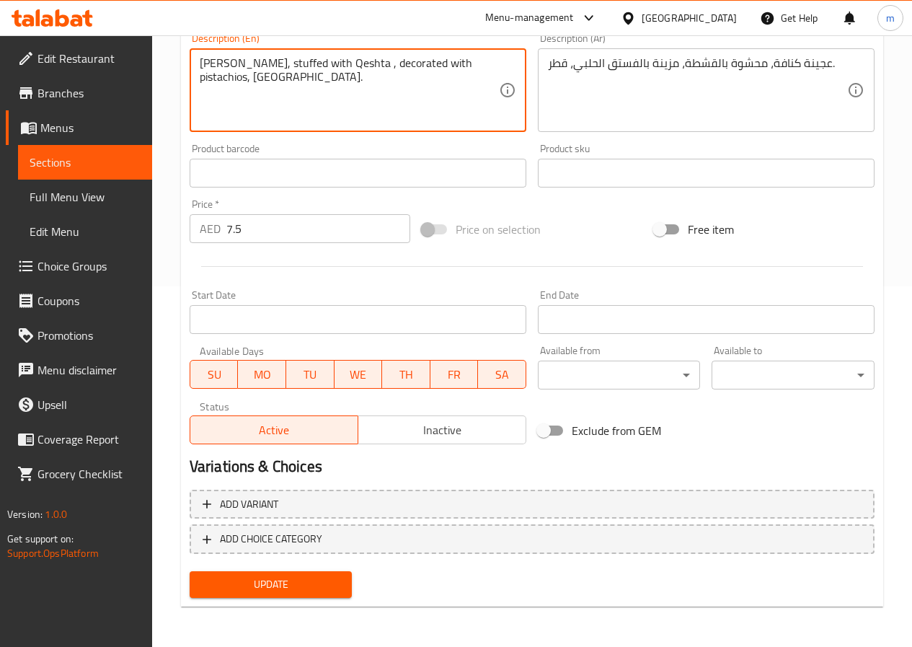
type textarea "Kunafa dough, stuffed with Qeshta , decorated with pistachios, Qatar."
click at [311, 588] on span "Update" at bounding box center [271, 584] width 140 height 18
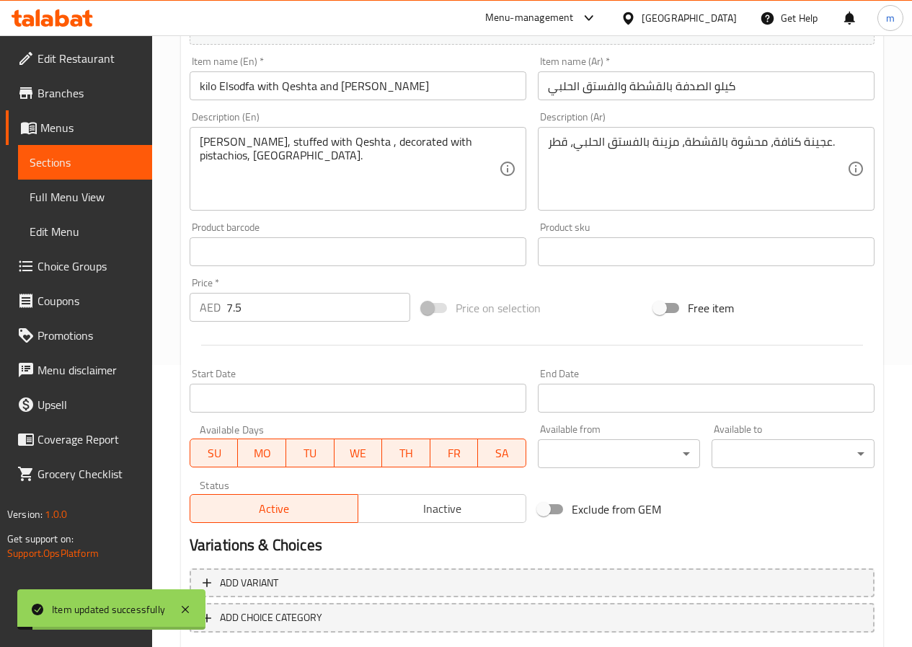
scroll to position [0, 0]
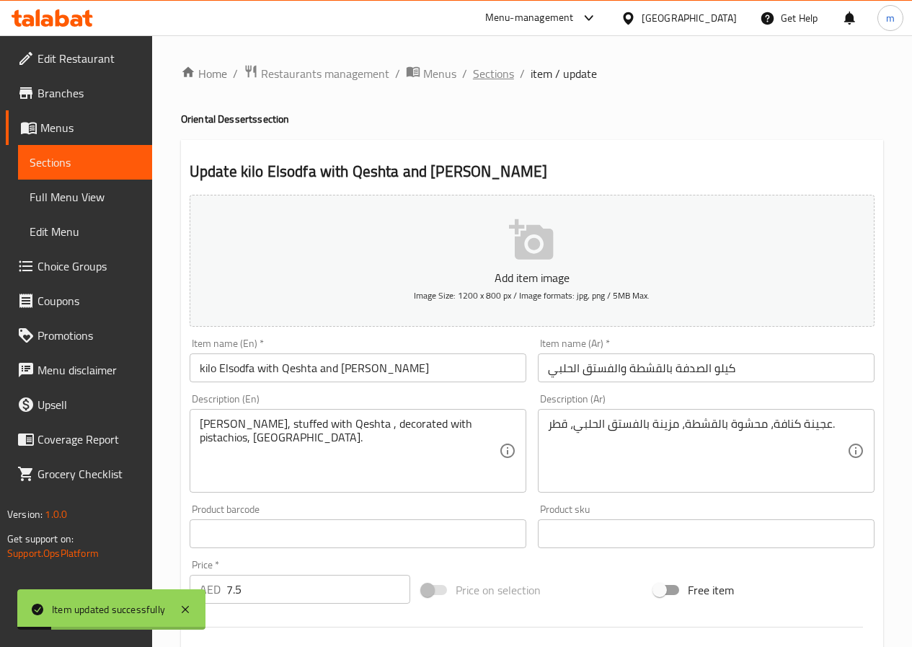
click at [509, 68] on span "Sections" at bounding box center [493, 73] width 41 height 17
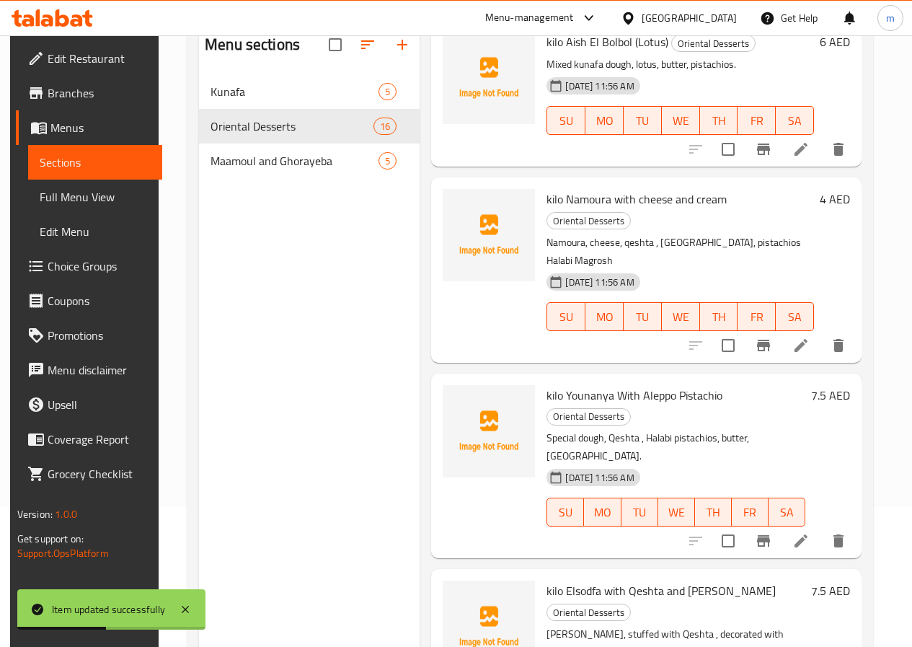
scroll to position [202, 0]
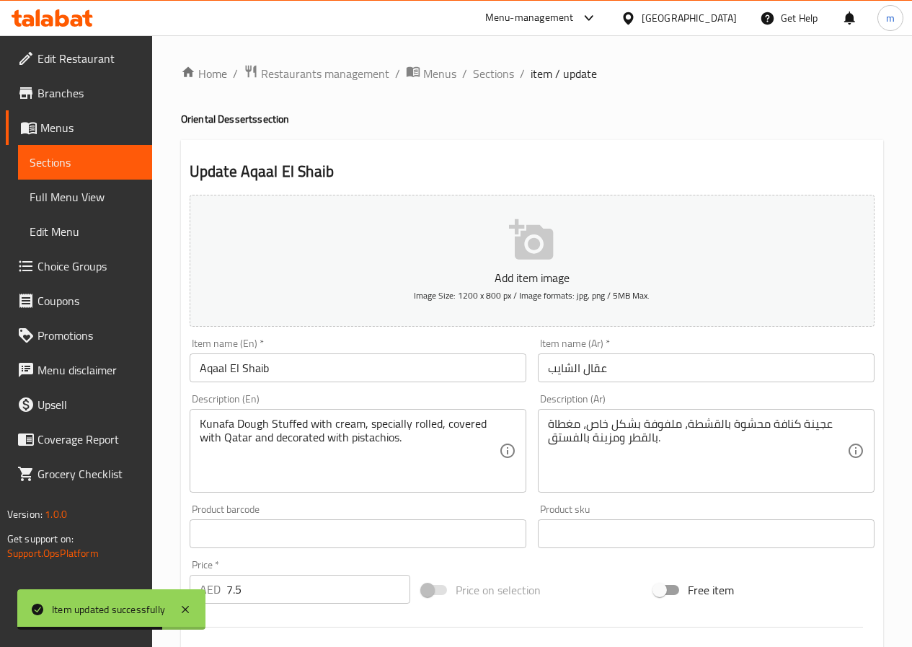
click at [197, 369] on input "Aqaal El Shaib" at bounding box center [358, 367] width 337 height 29
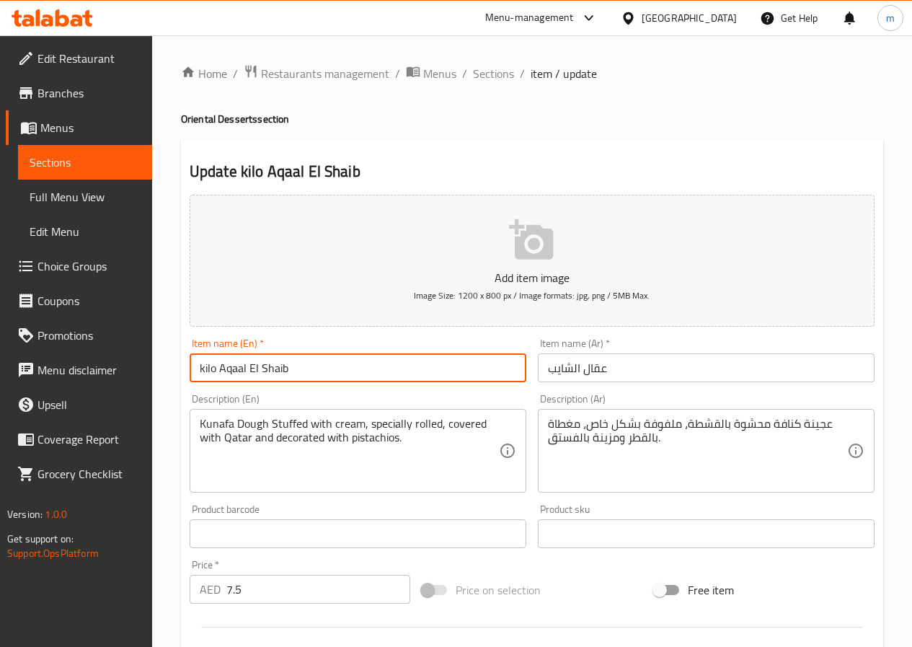
type input "kilo Aqaal El Shaib"
click at [543, 364] on input "عقال الشايب" at bounding box center [706, 367] width 337 height 29
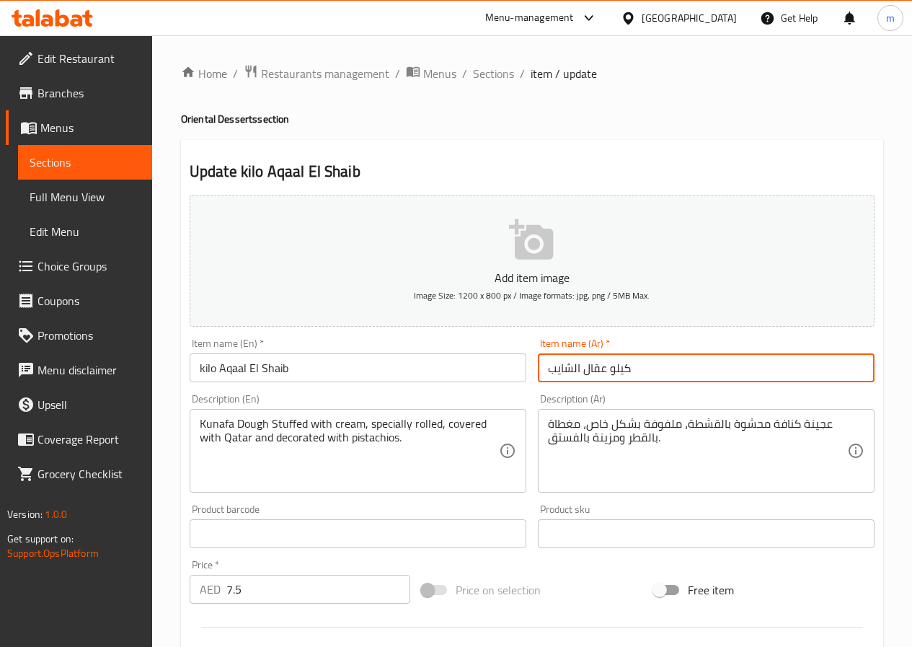
type input "كيلو عقال الشايب"
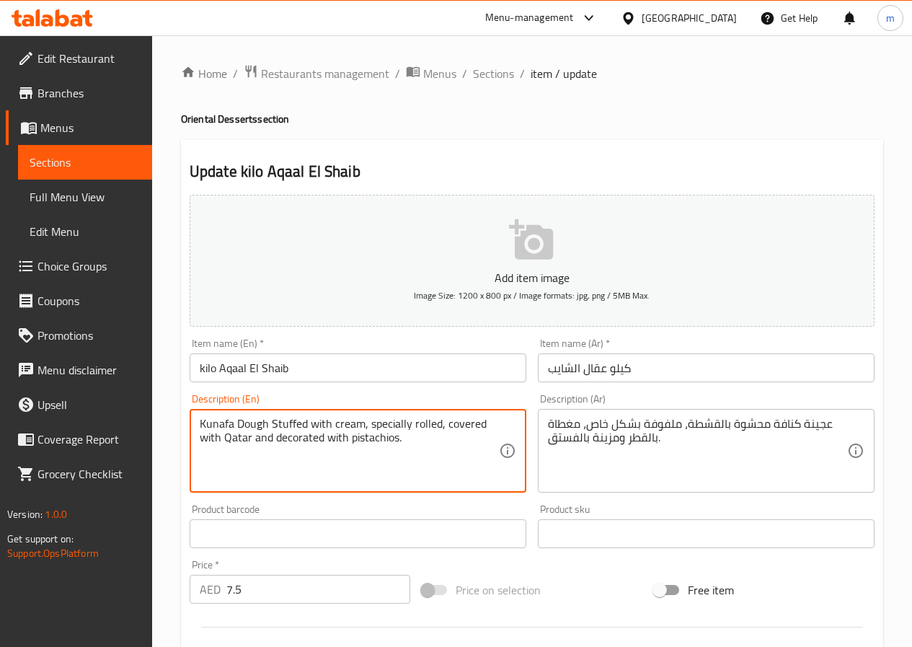
click at [343, 427] on textarea "Kunafa Dough Stuffed with cream, specially rolled, covered with Qatar and decor…" at bounding box center [349, 451] width 299 height 69
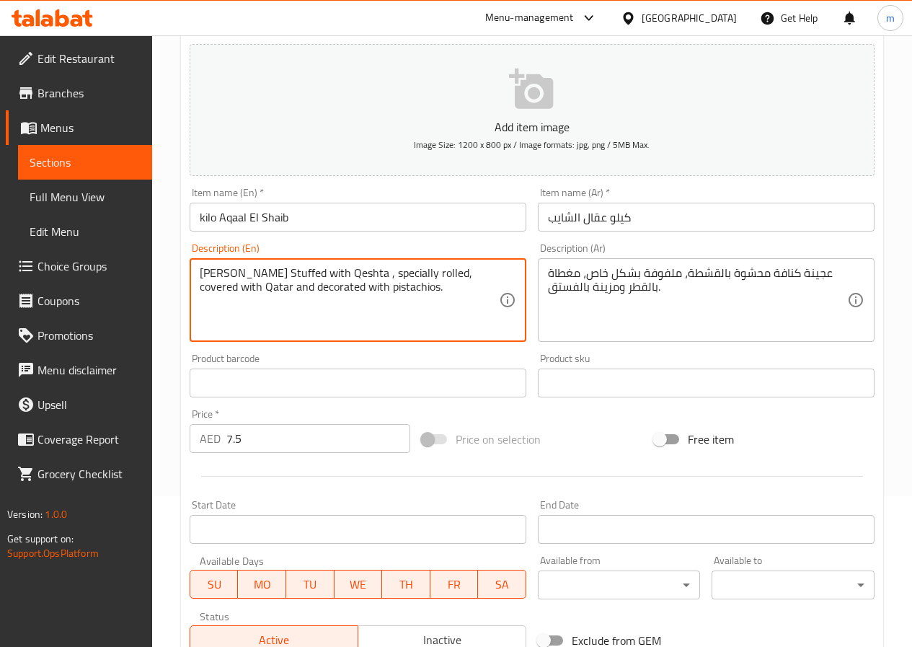
scroll to position [361, 0]
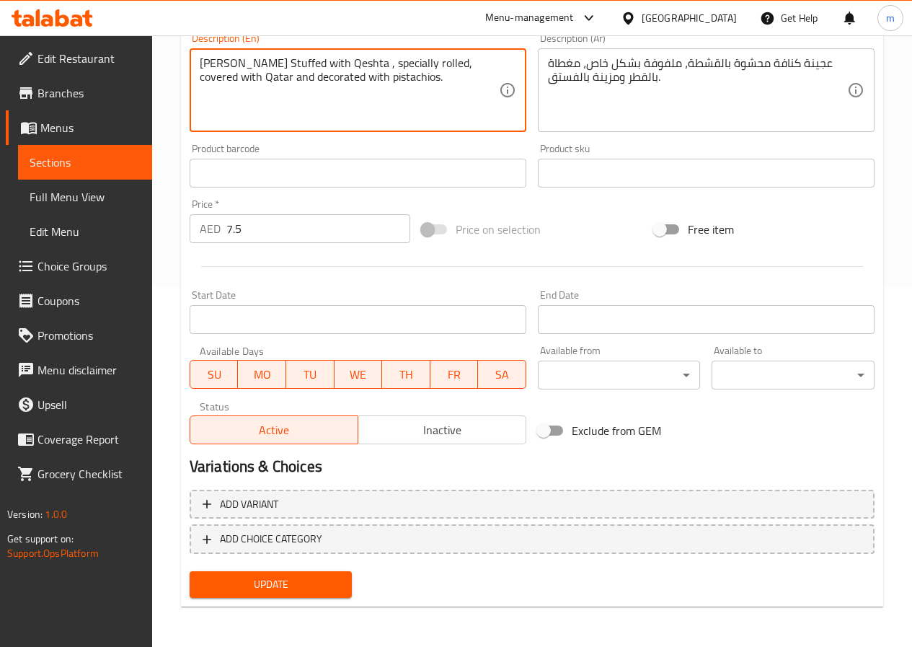
type textarea "Kunafa Dough Stuffed with Qeshta , specially rolled, covered with Qatar and dec…"
click at [312, 582] on span "Update" at bounding box center [271, 584] width 140 height 18
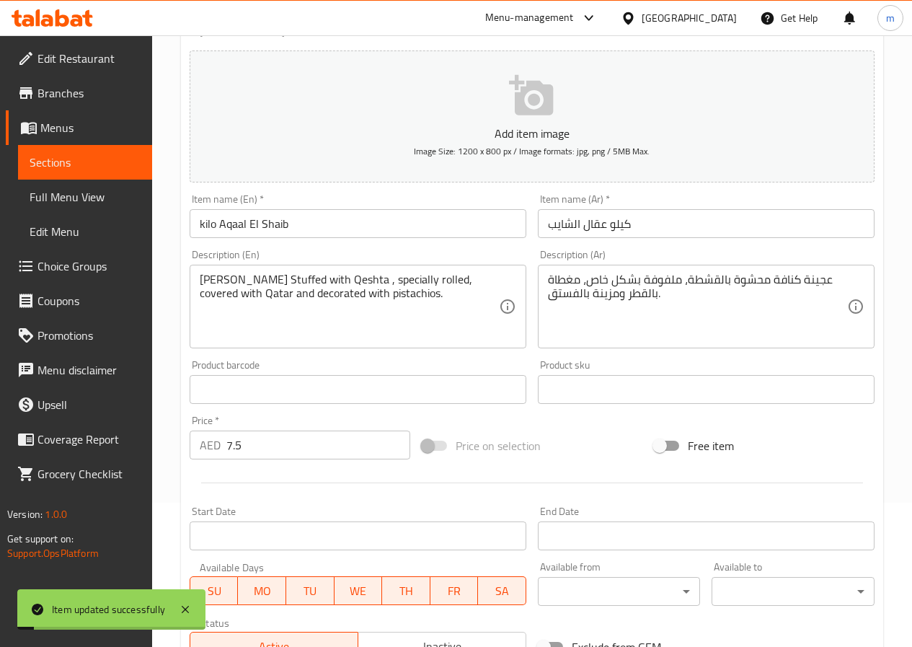
scroll to position [0, 0]
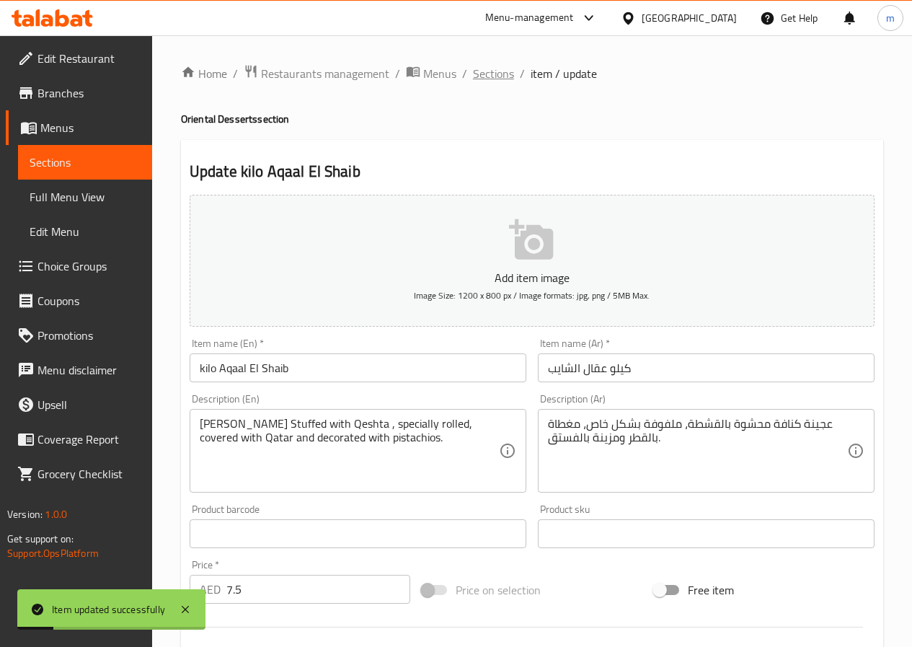
click at [503, 75] on span "Sections" at bounding box center [493, 73] width 41 height 17
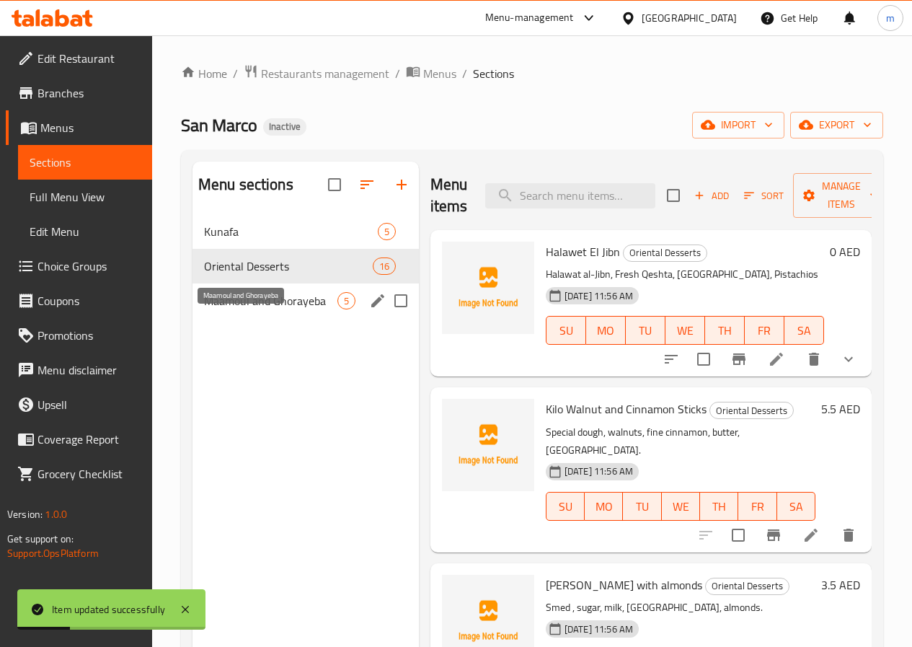
click at [236, 309] on span "Maamoul and Ghorayeba" at bounding box center [270, 300] width 133 height 17
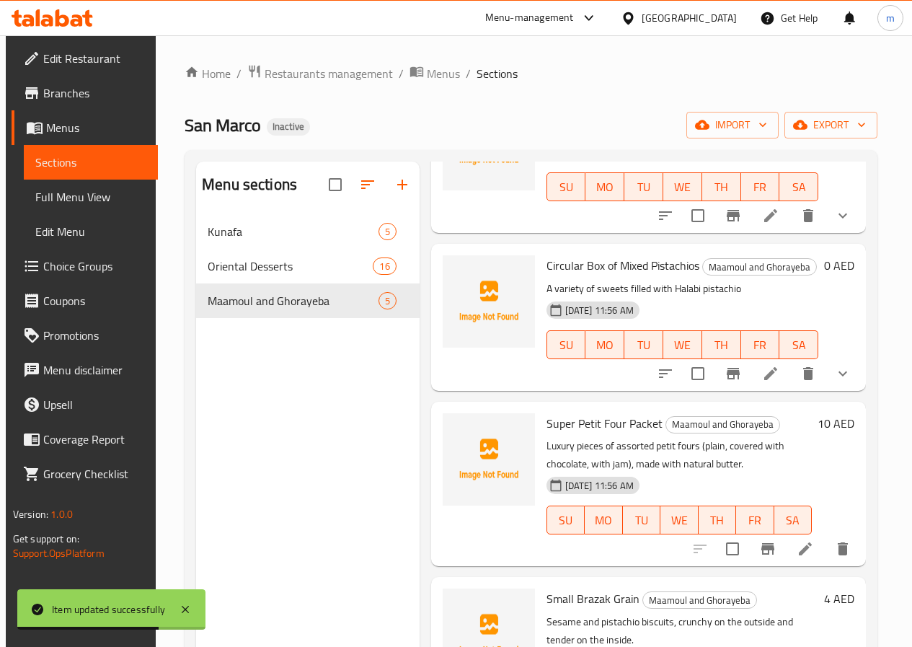
scroll to position [144, 0]
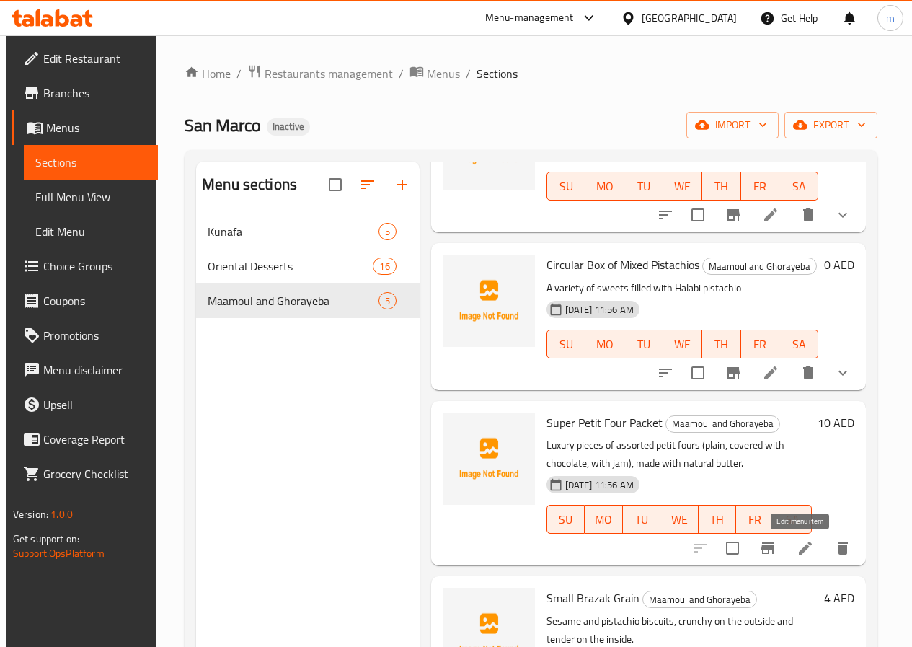
click at [803, 555] on icon at bounding box center [805, 547] width 17 height 17
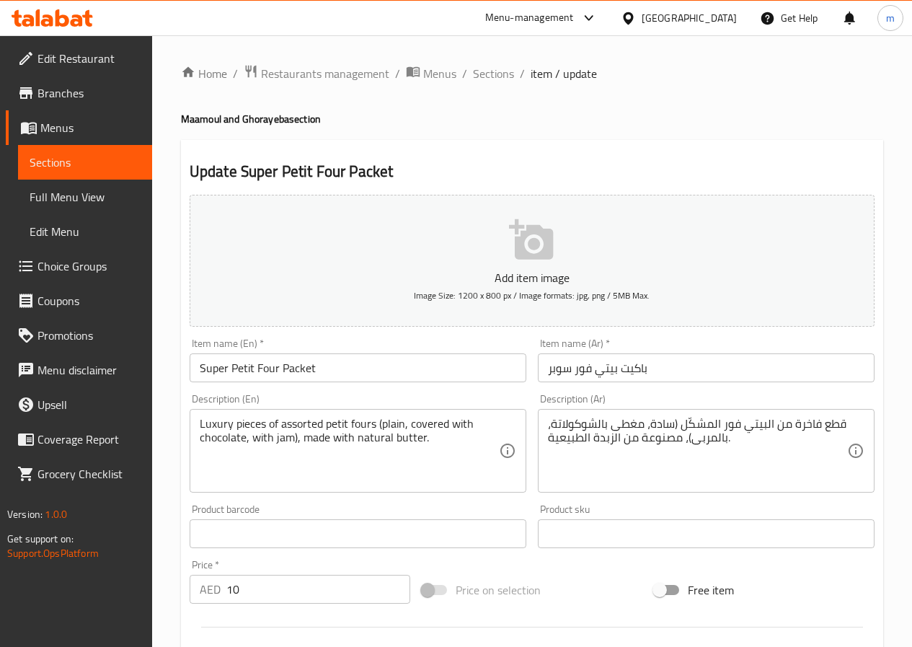
click at [343, 363] on input "Super Petit Four Packet" at bounding box center [358, 367] width 337 height 29
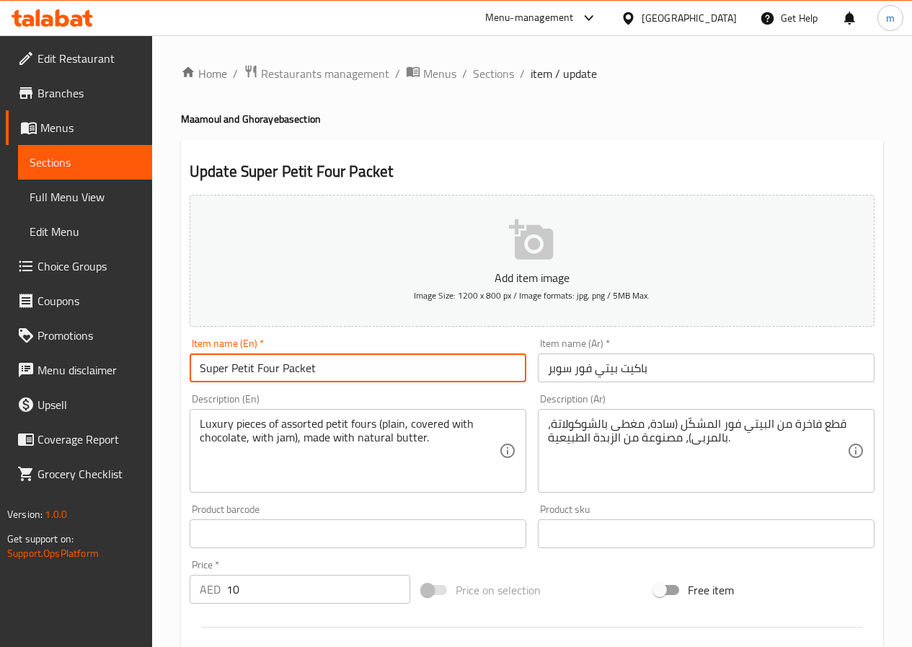
click at [193, 369] on input "Super Petit Four Packet" at bounding box center [358, 367] width 337 height 29
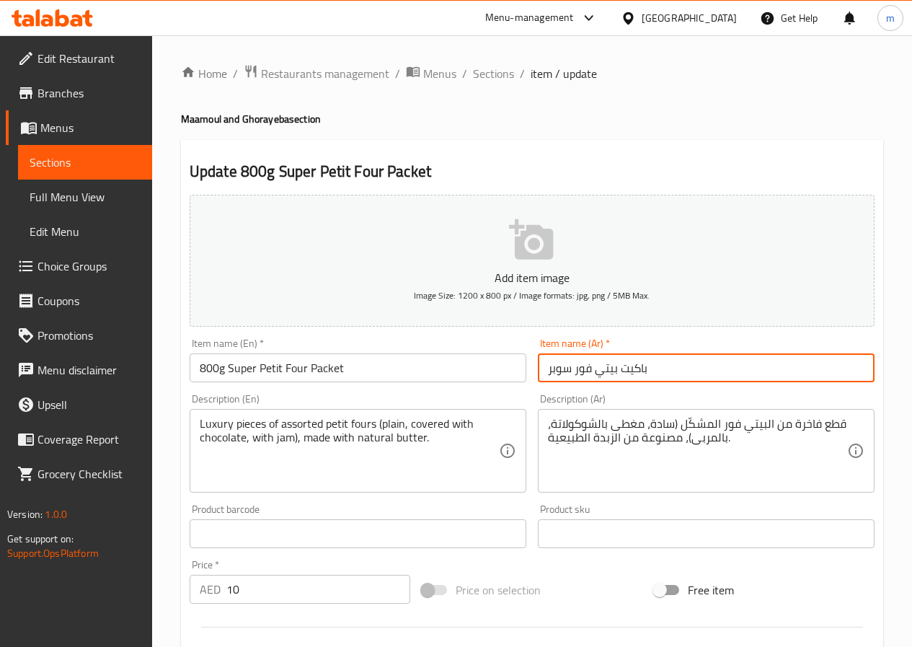
click at [731, 358] on input "باكيت بيتي فور سوبر" at bounding box center [706, 367] width 337 height 29
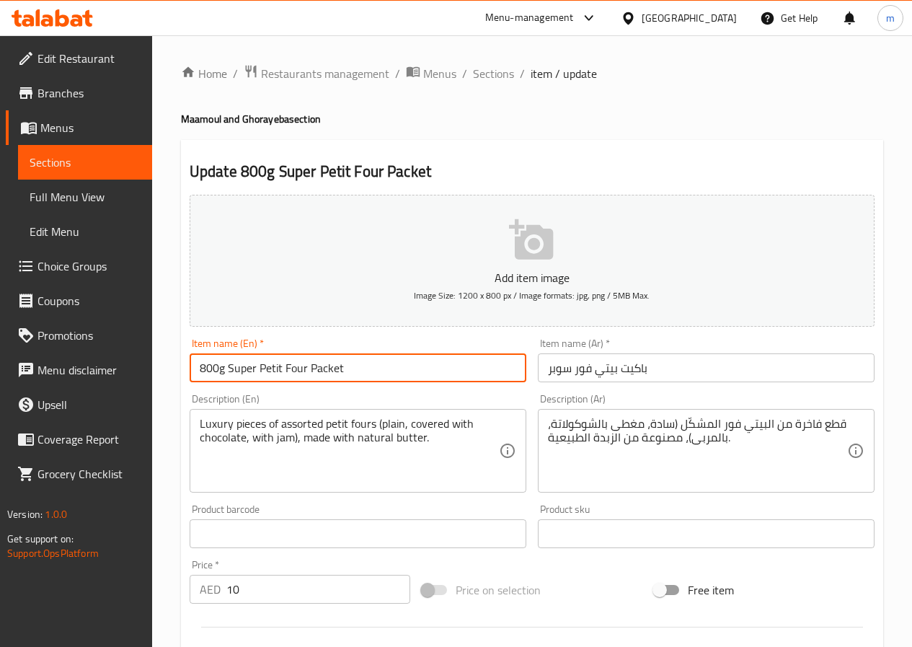
drag, startPoint x: 227, startPoint y: 369, endPoint x: 176, endPoint y: 369, distance: 51.2
click at [176, 369] on div "Home / Restaurants management / Menus / Sections / item / update Maamoul and Gh…" at bounding box center [532, 521] width 760 height 972
type input "1250g Super Petit Four Packet"
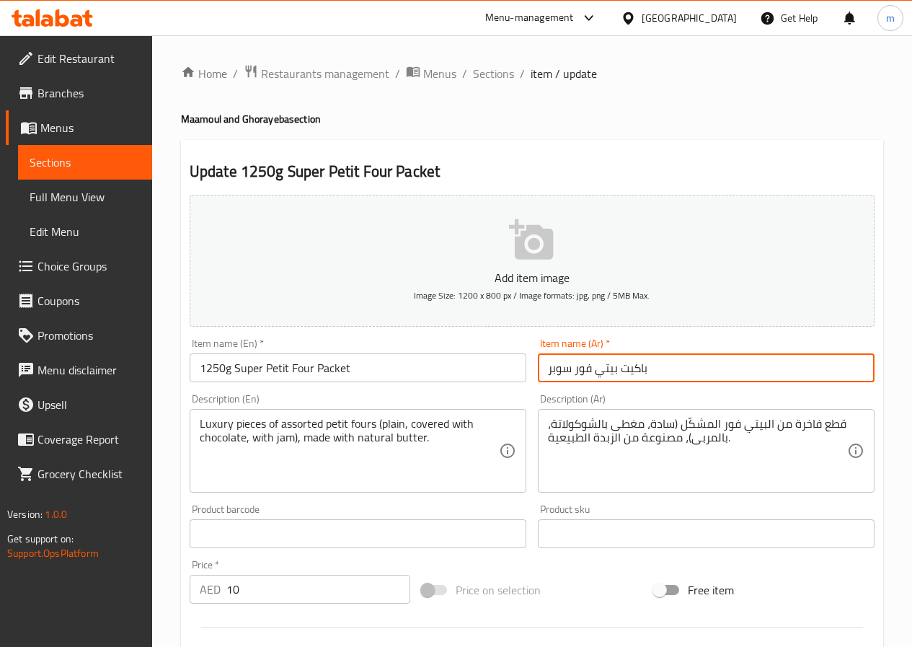
click at [550, 370] on input "باكيت بيتي فور سوبر" at bounding box center [706, 367] width 337 height 29
type input "ج 1250باكيت بيتي فور سوبر"
click at [666, 405] on div "Description (Ar) قطع فاخرة من البيتي فور المشكّل (سادة، مغطى بالشوكولاتة، بالمر…" at bounding box center [706, 443] width 337 height 99
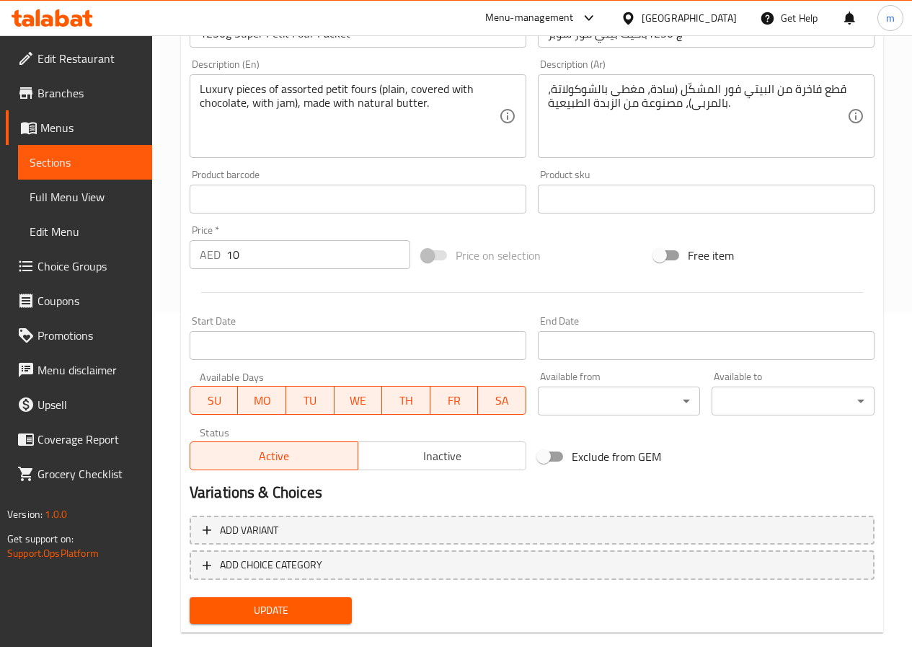
scroll to position [361, 0]
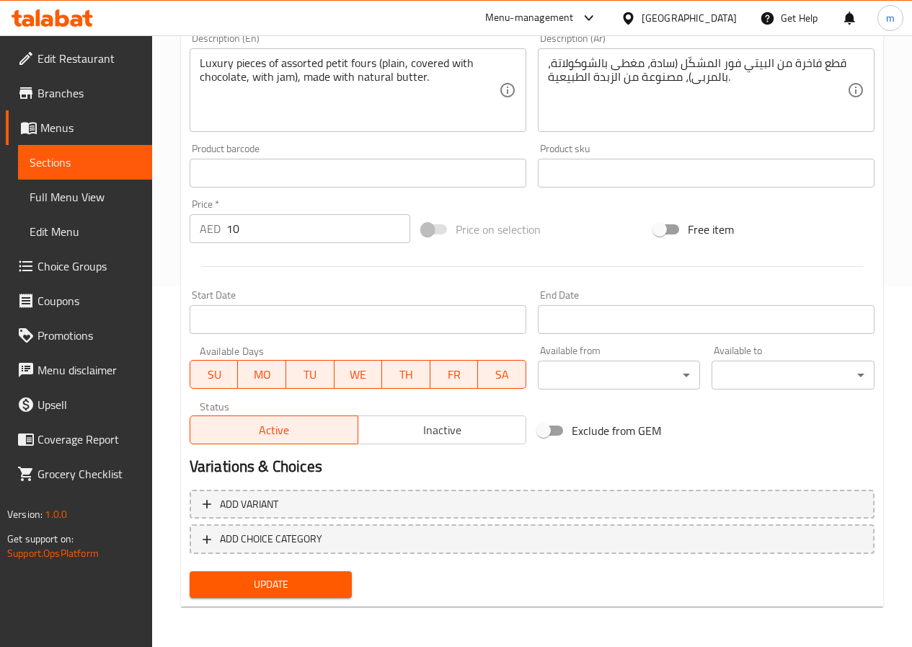
click at [297, 584] on span "Update" at bounding box center [271, 584] width 140 height 18
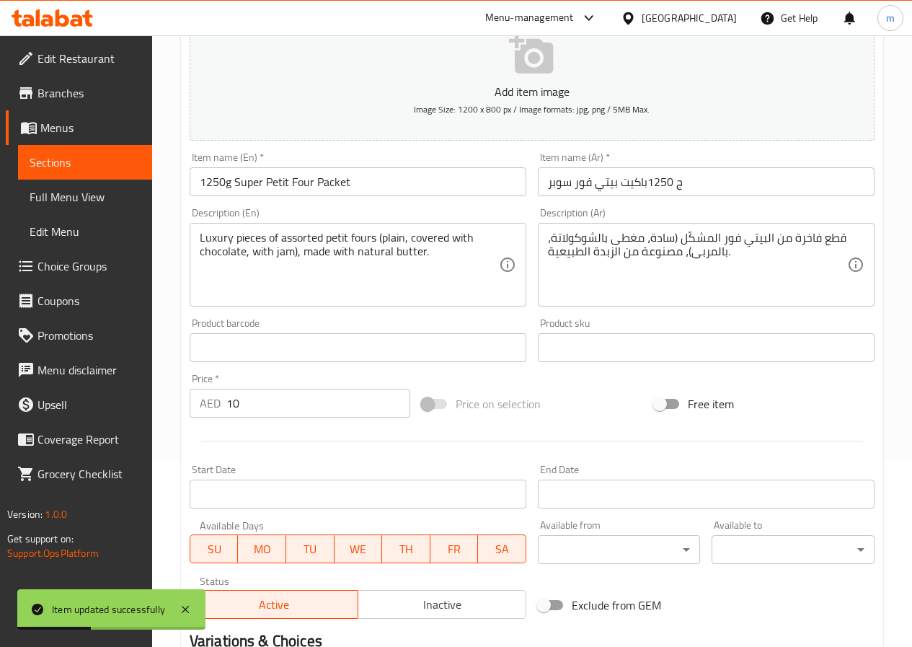
scroll to position [0, 0]
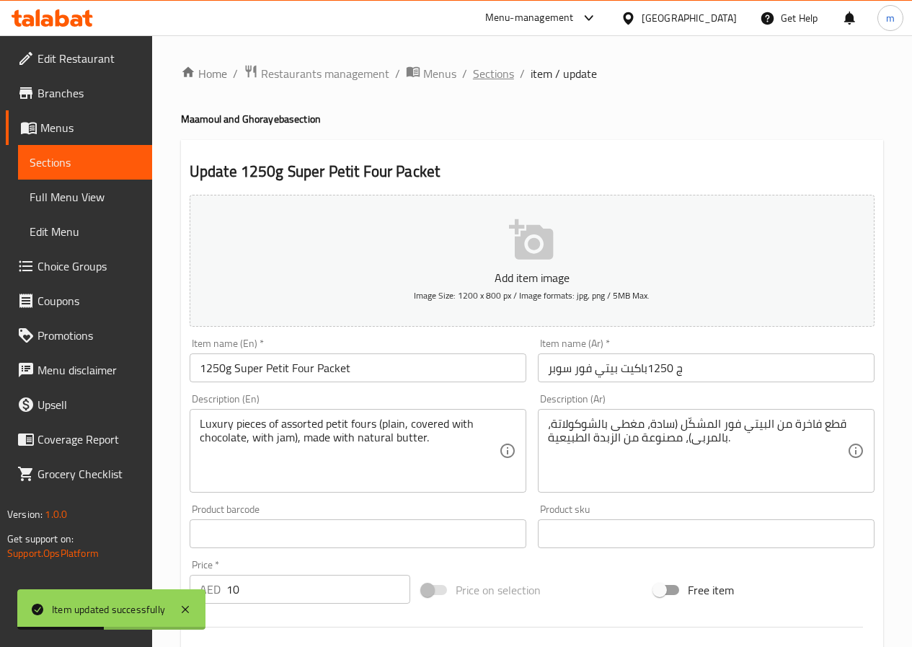
click at [496, 78] on span "Sections" at bounding box center [493, 73] width 41 height 17
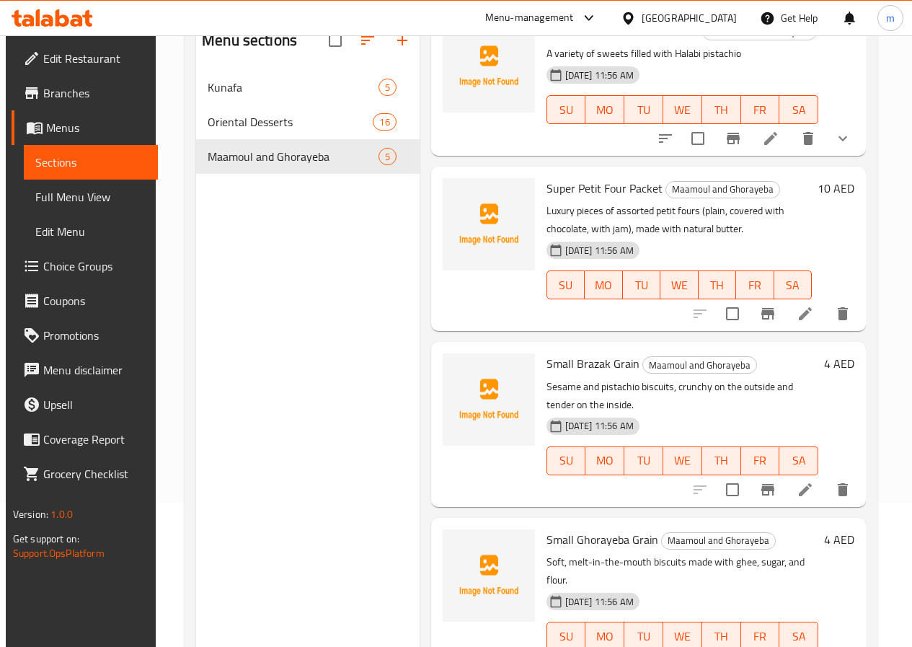
scroll to position [202, 0]
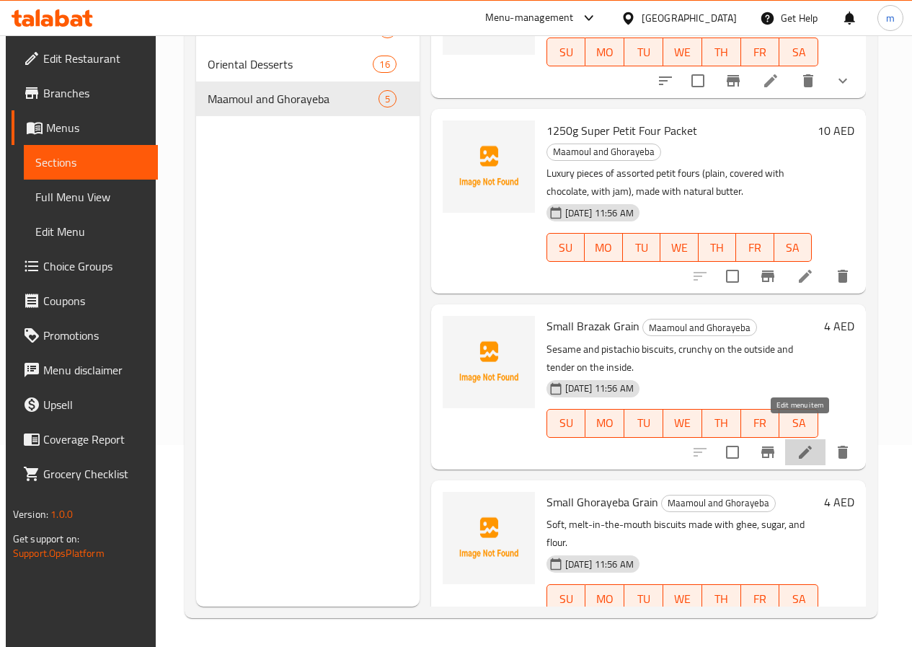
click at [803, 446] on icon at bounding box center [805, 452] width 13 height 13
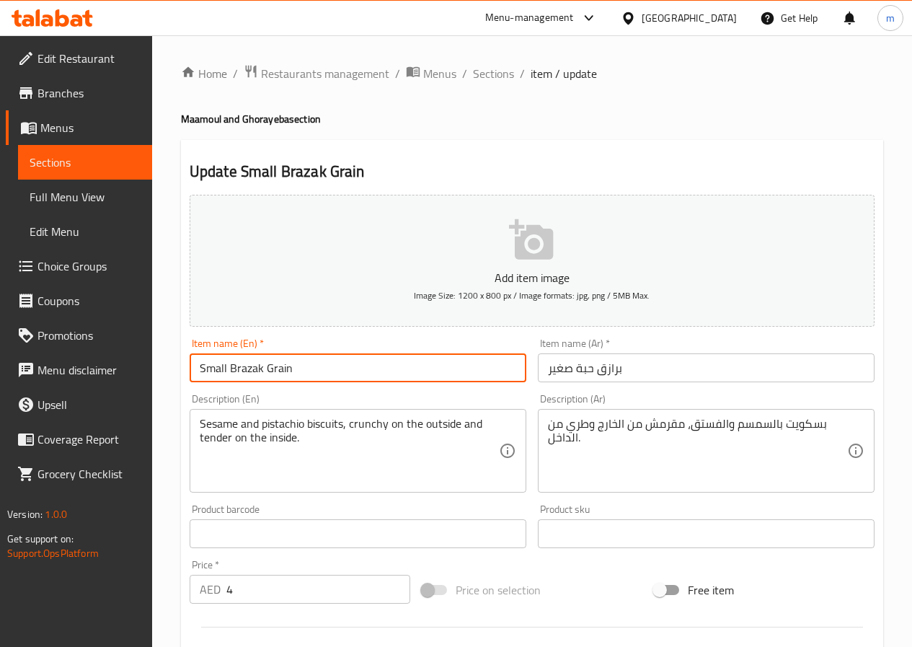
click at [328, 374] on input "Small Brazak Grain" at bounding box center [358, 367] width 337 height 29
type input "Small Brazak Grain 800g"
click at [629, 371] on input "برازق حبة صغير" at bounding box center [706, 367] width 337 height 29
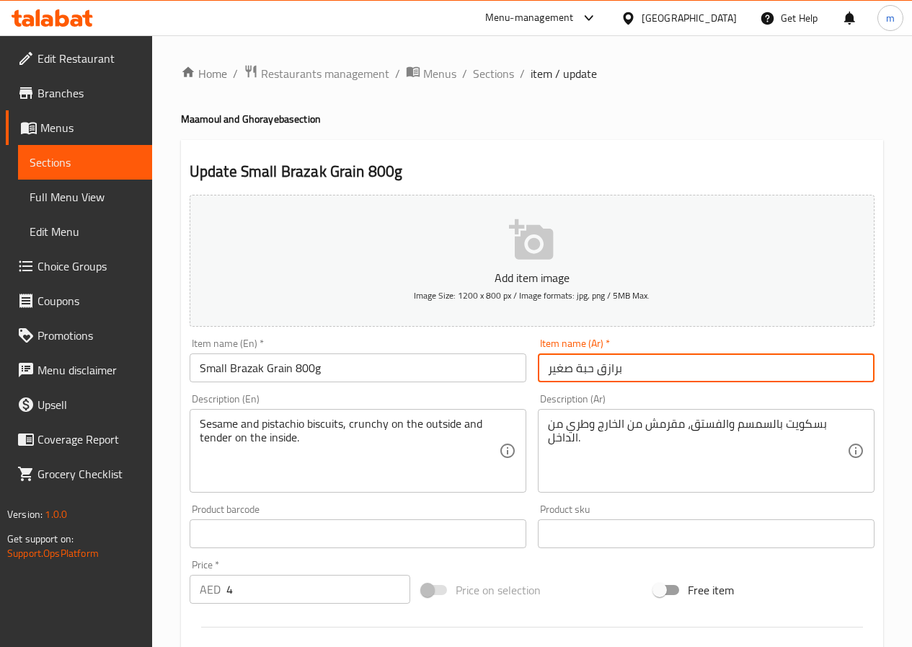
click at [544, 368] on input "برازق حبة صغير" at bounding box center [706, 367] width 337 height 29
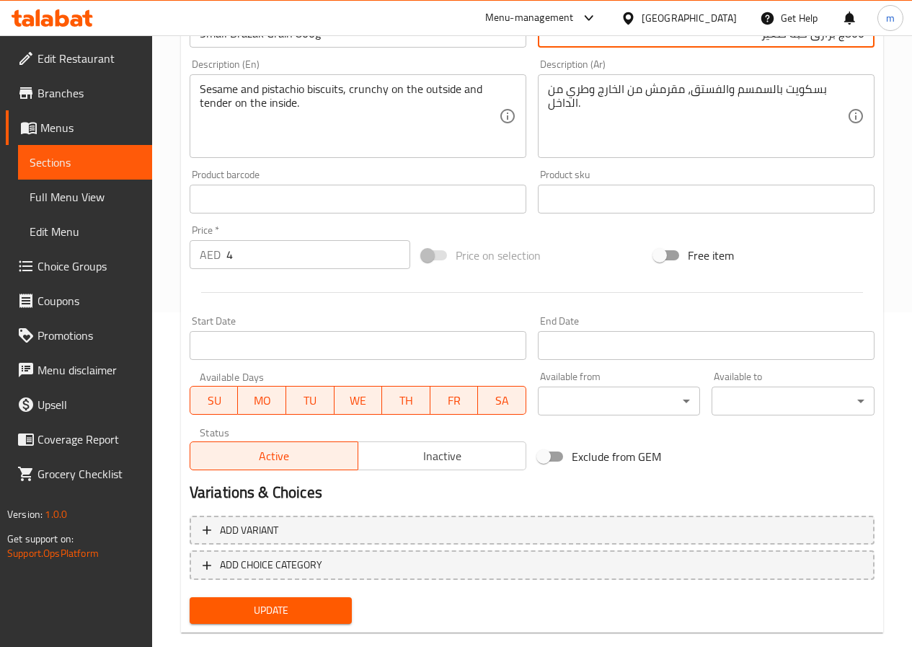
scroll to position [361, 0]
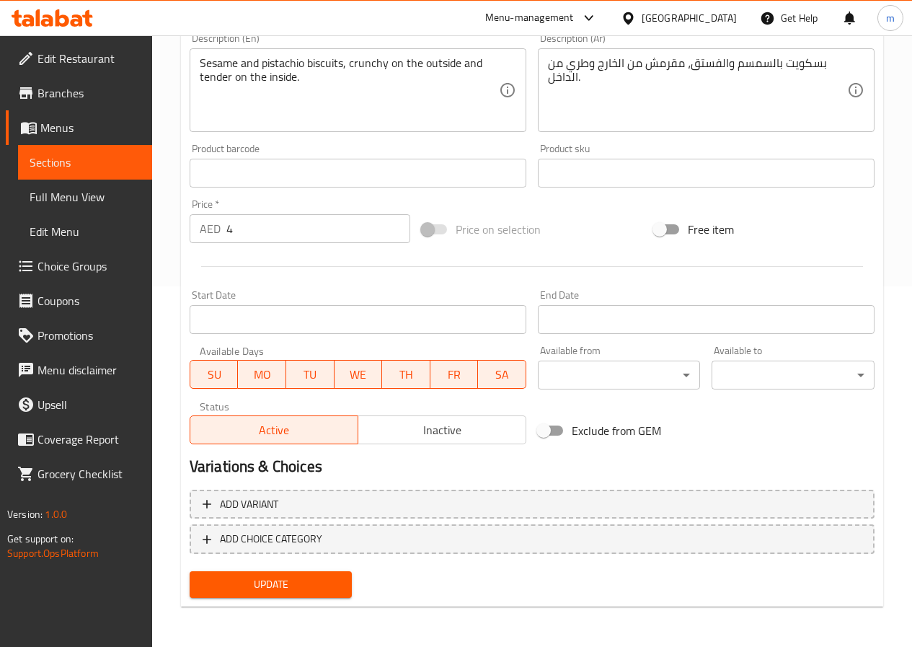
type input "800ج برازق حبة صغير"
click at [286, 590] on span "Update" at bounding box center [271, 584] width 140 height 18
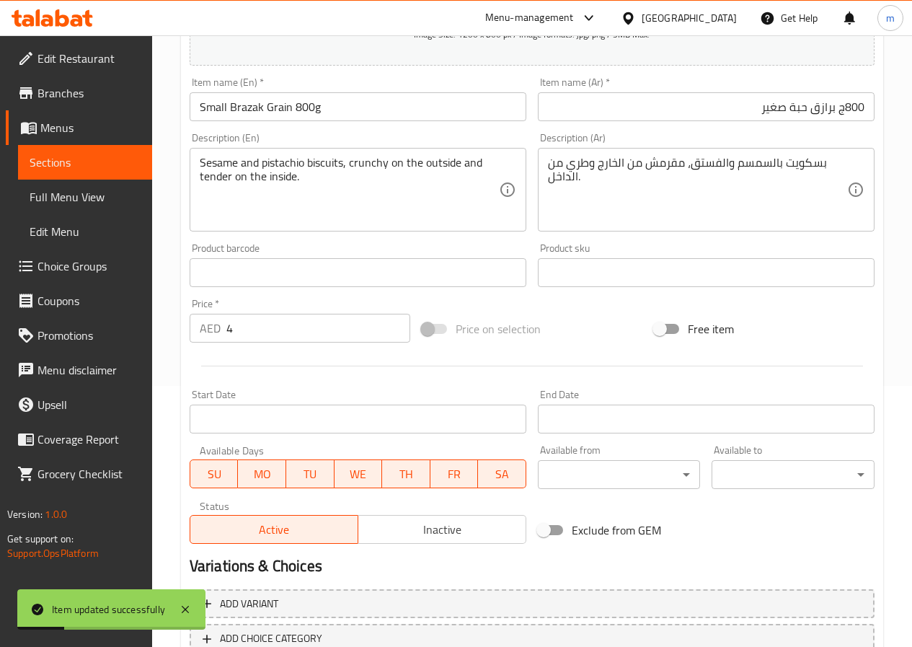
scroll to position [0, 0]
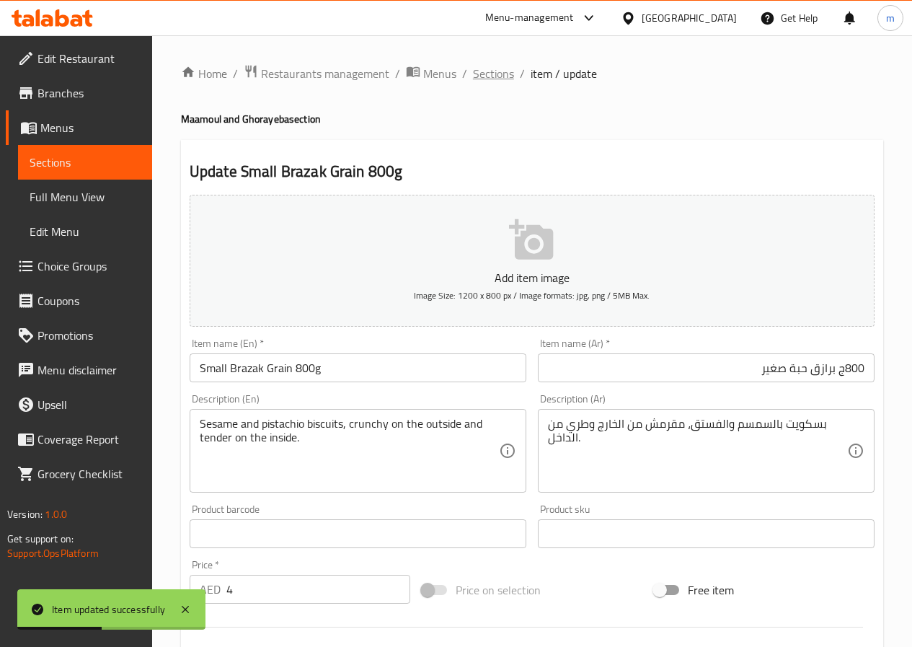
click at [482, 72] on span "Sections" at bounding box center [493, 73] width 41 height 17
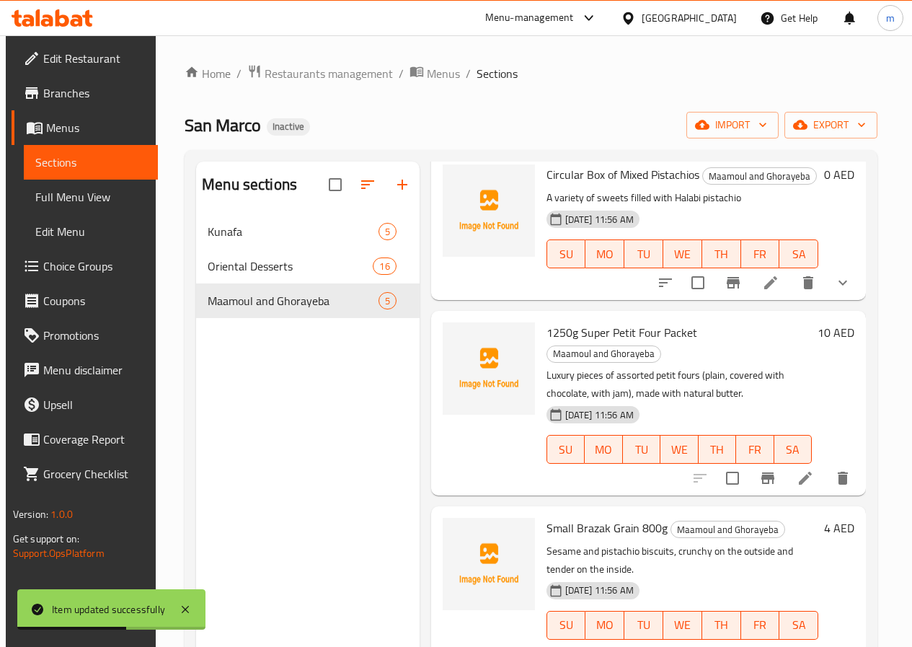
scroll to position [202, 0]
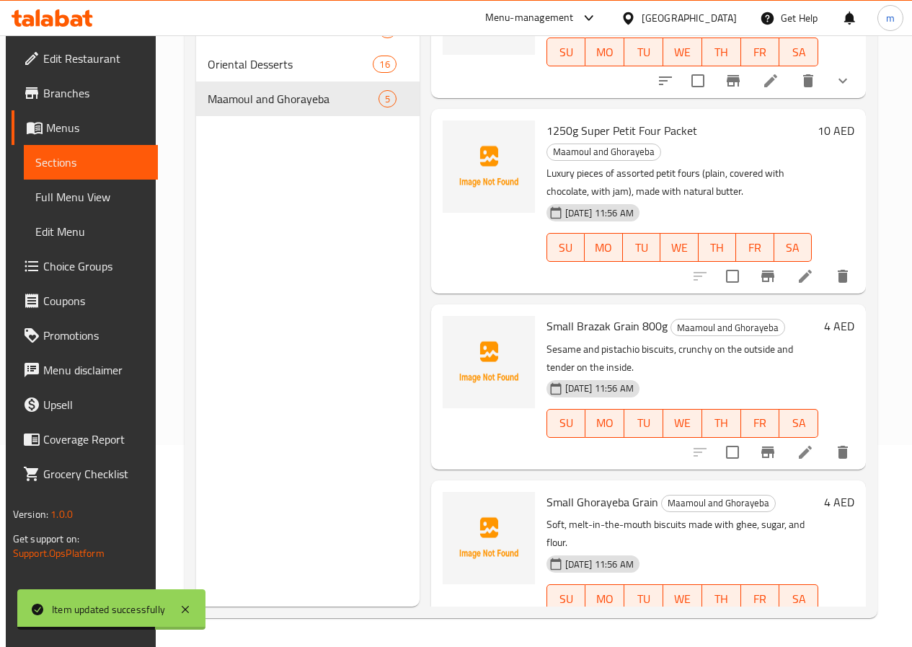
click at [803, 619] on icon at bounding box center [805, 627] width 17 height 17
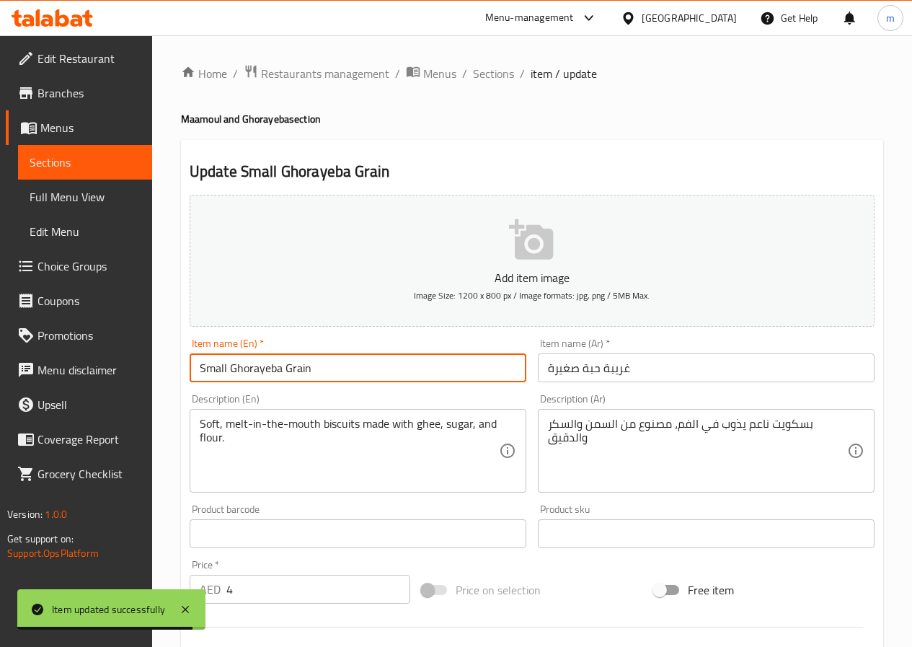
click at [402, 366] on input "Small Ghorayeba Grain" at bounding box center [358, 367] width 337 height 29
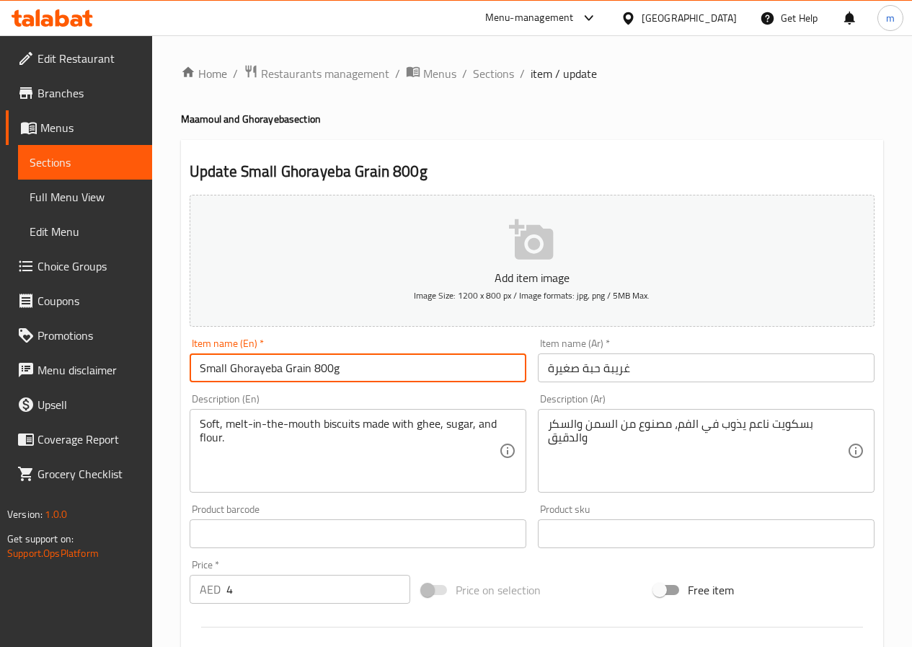
type input "Small Ghorayeba Grain 800g"
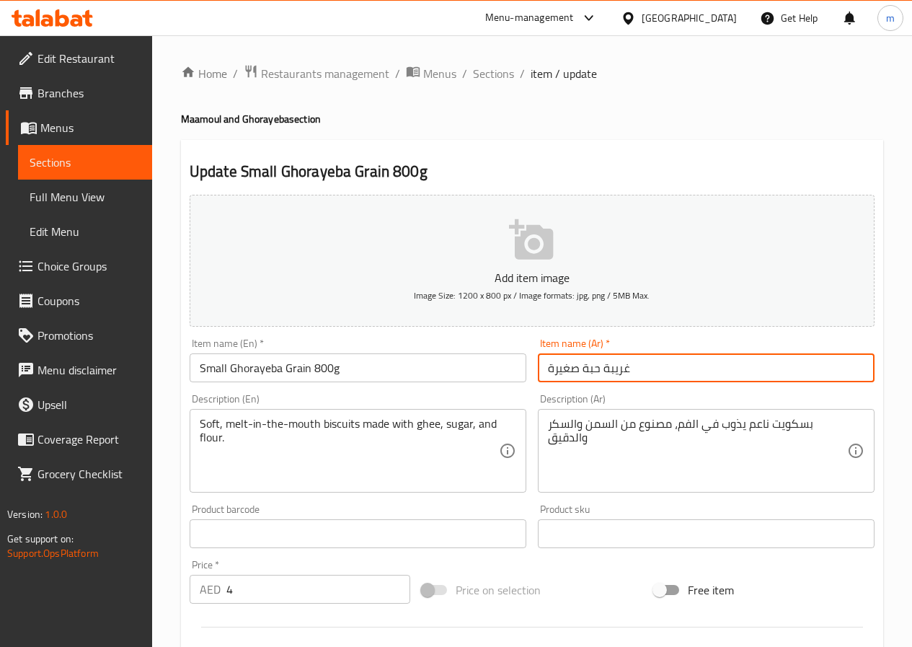
click at [543, 366] on input "غريبة حبة صغيرة" at bounding box center [706, 367] width 337 height 29
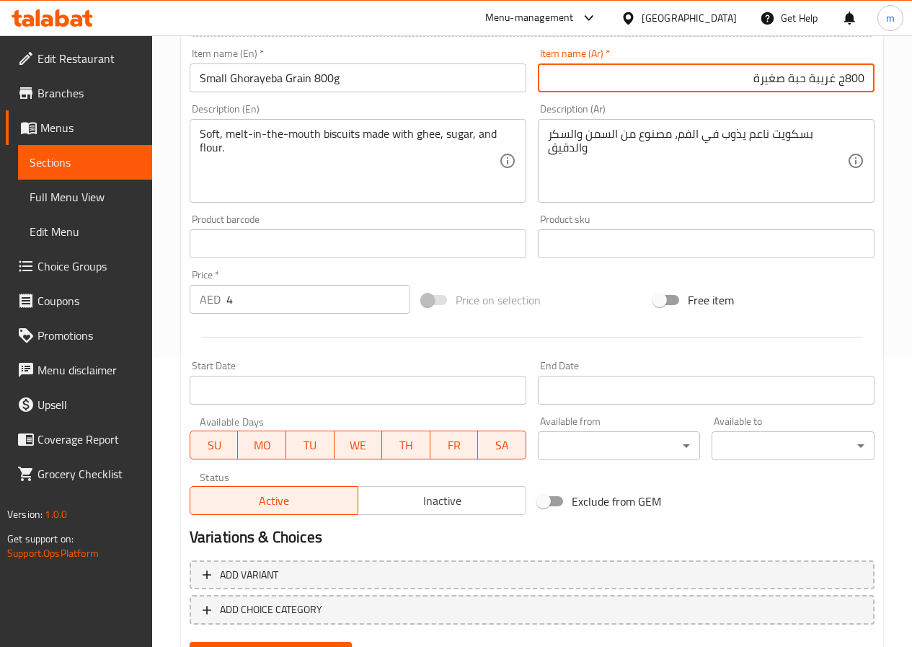
scroll to position [361, 0]
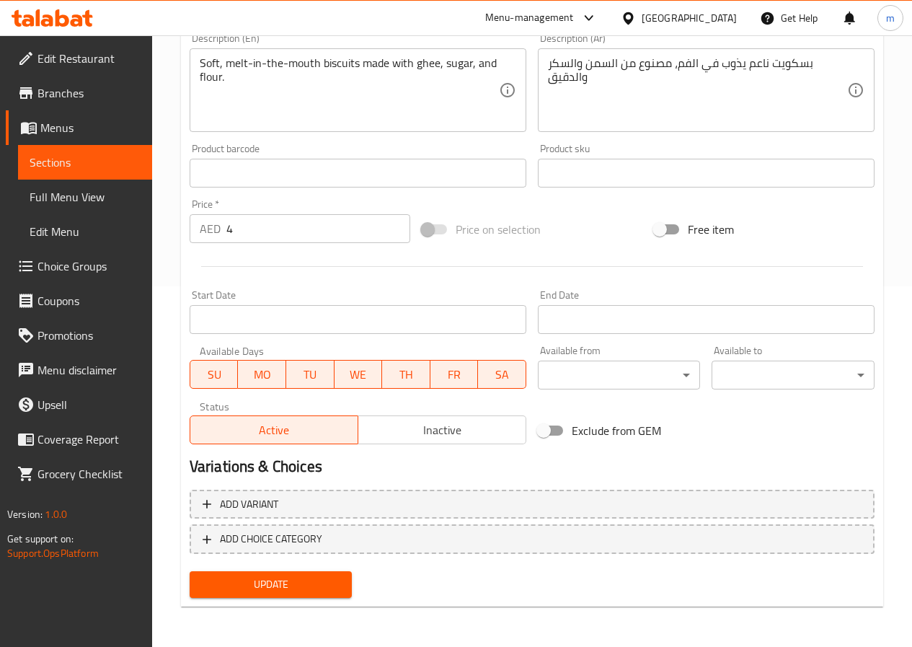
type input "800ج غريبة حبة صغيرة"
click at [309, 590] on span "Update" at bounding box center [271, 584] width 140 height 18
